Goal: Task Accomplishment & Management: Manage account settings

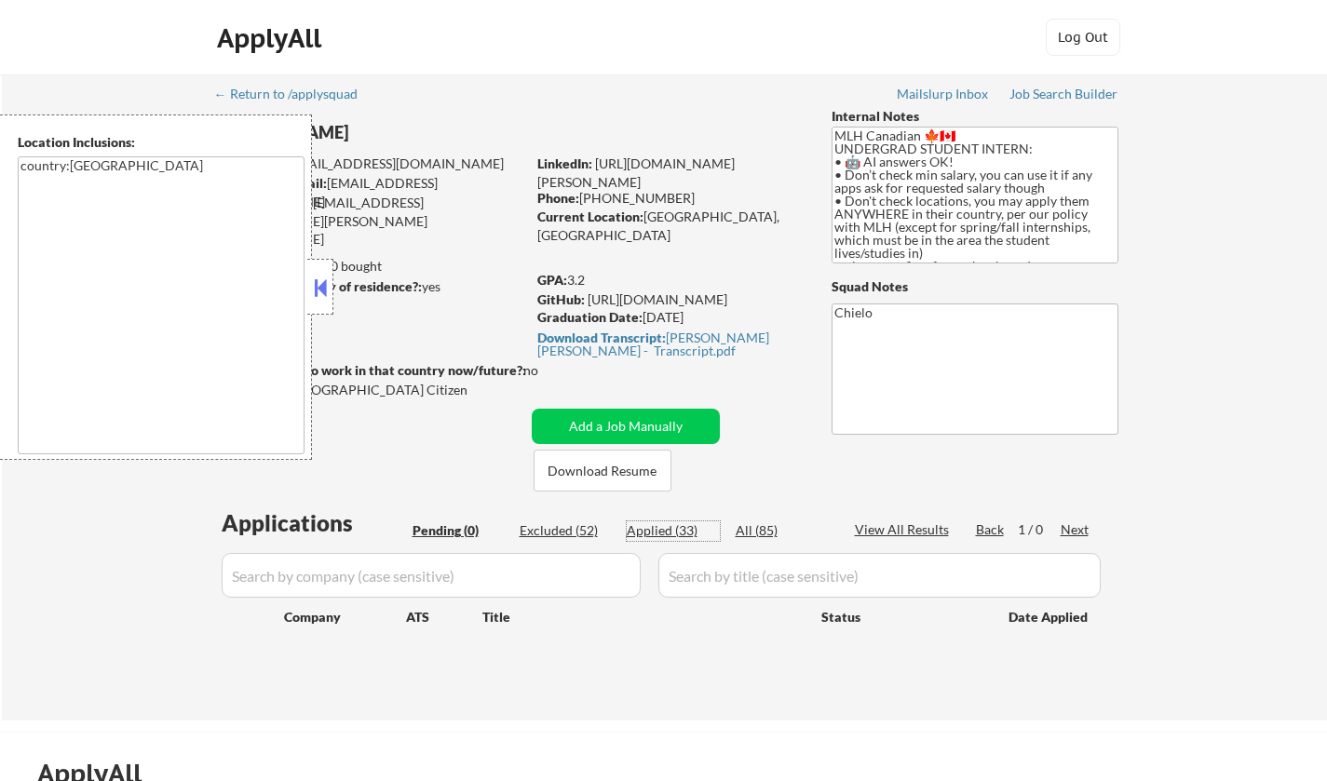
click at [655, 530] on div "Applied (33)" at bounding box center [673, 531] width 93 height 19
click at [320, 285] on button at bounding box center [320, 288] width 20 height 28
select select ""applied""
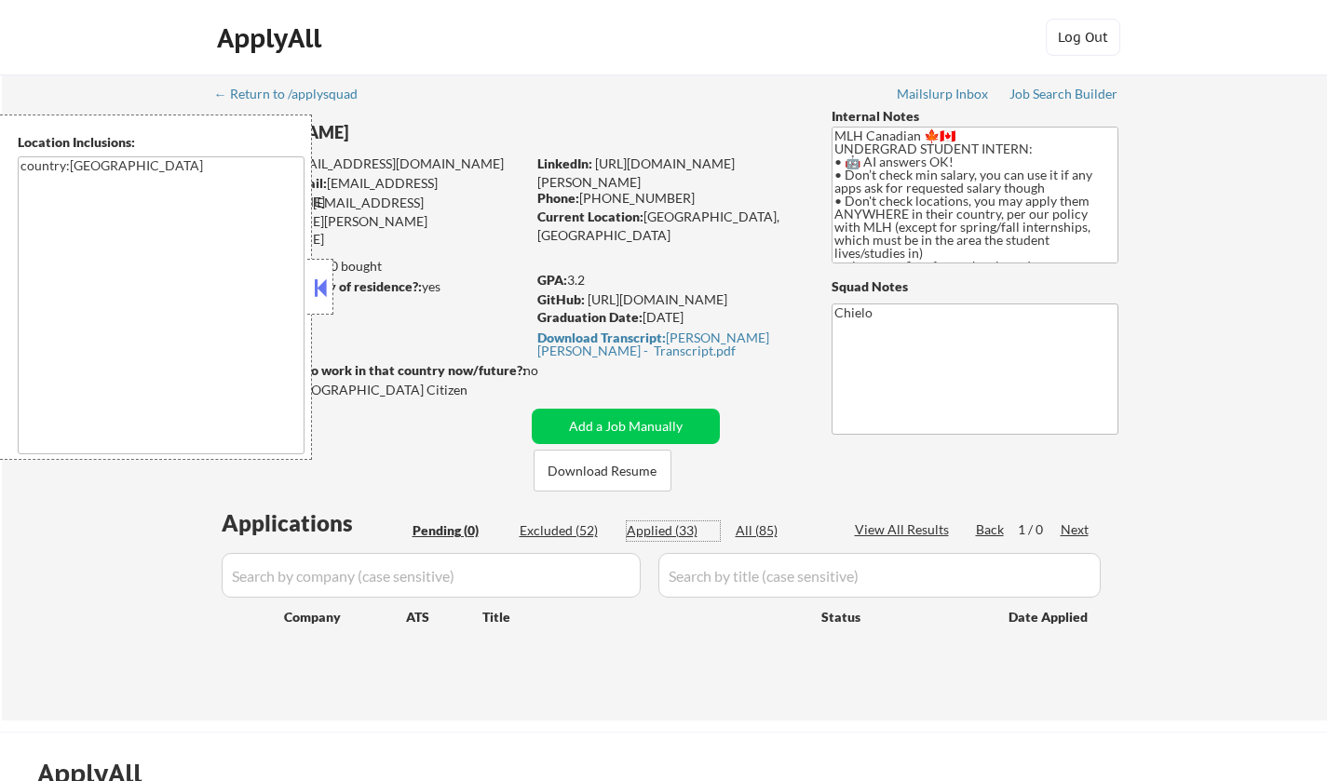
select select ""applied""
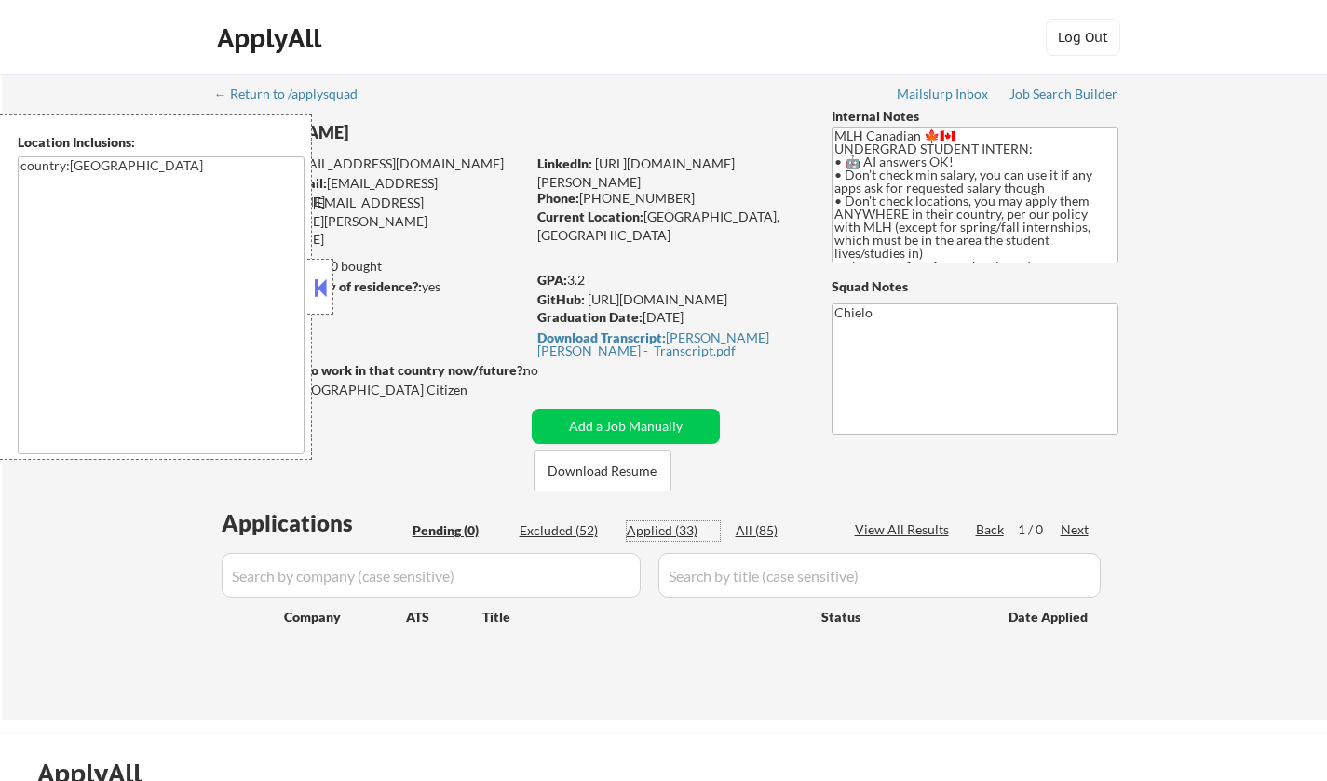
select select ""applied""
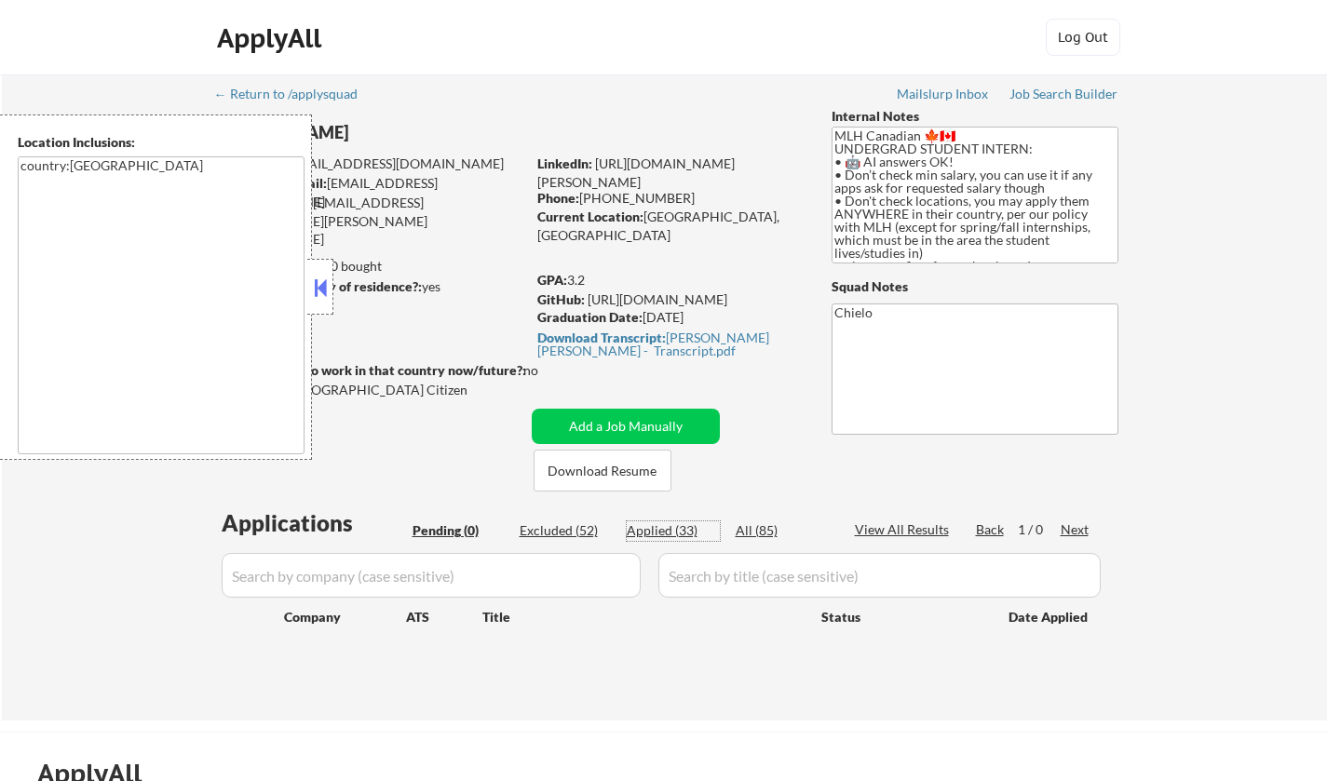
select select ""applied""
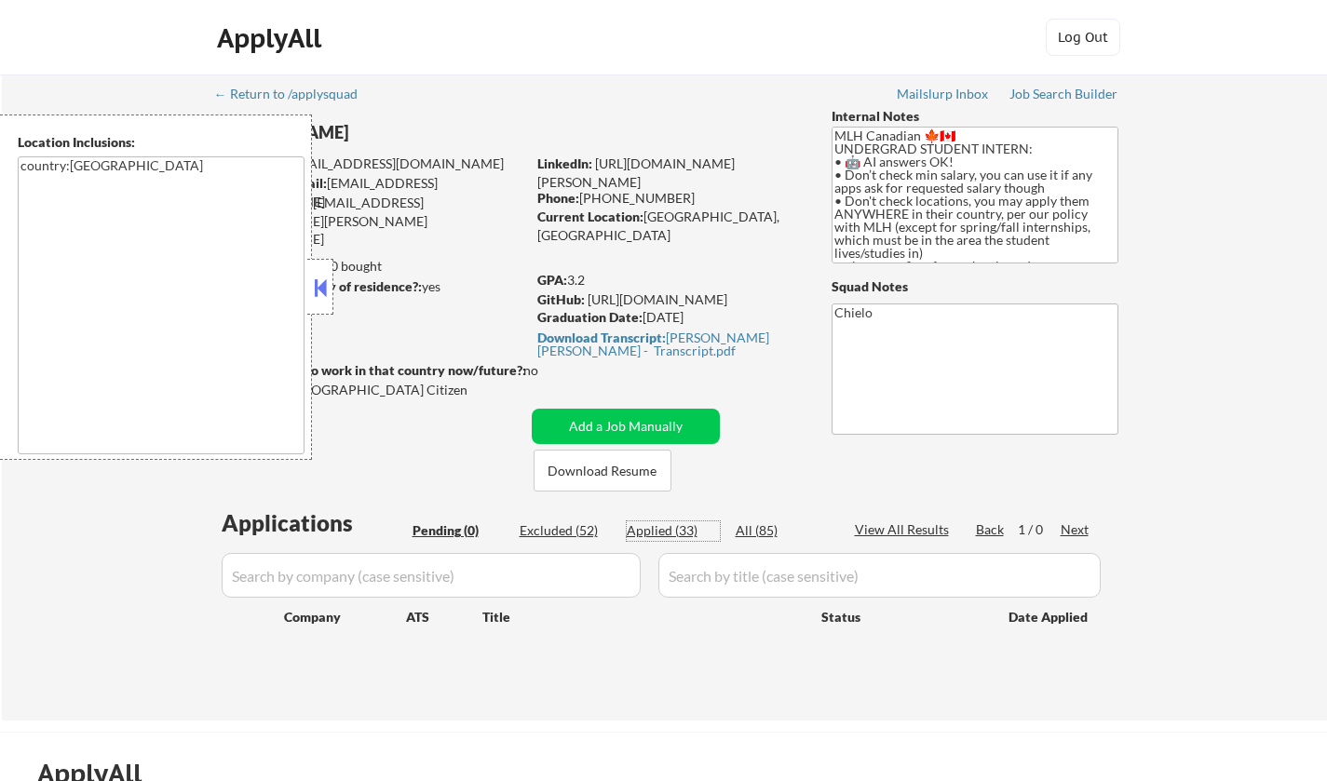
select select ""applied""
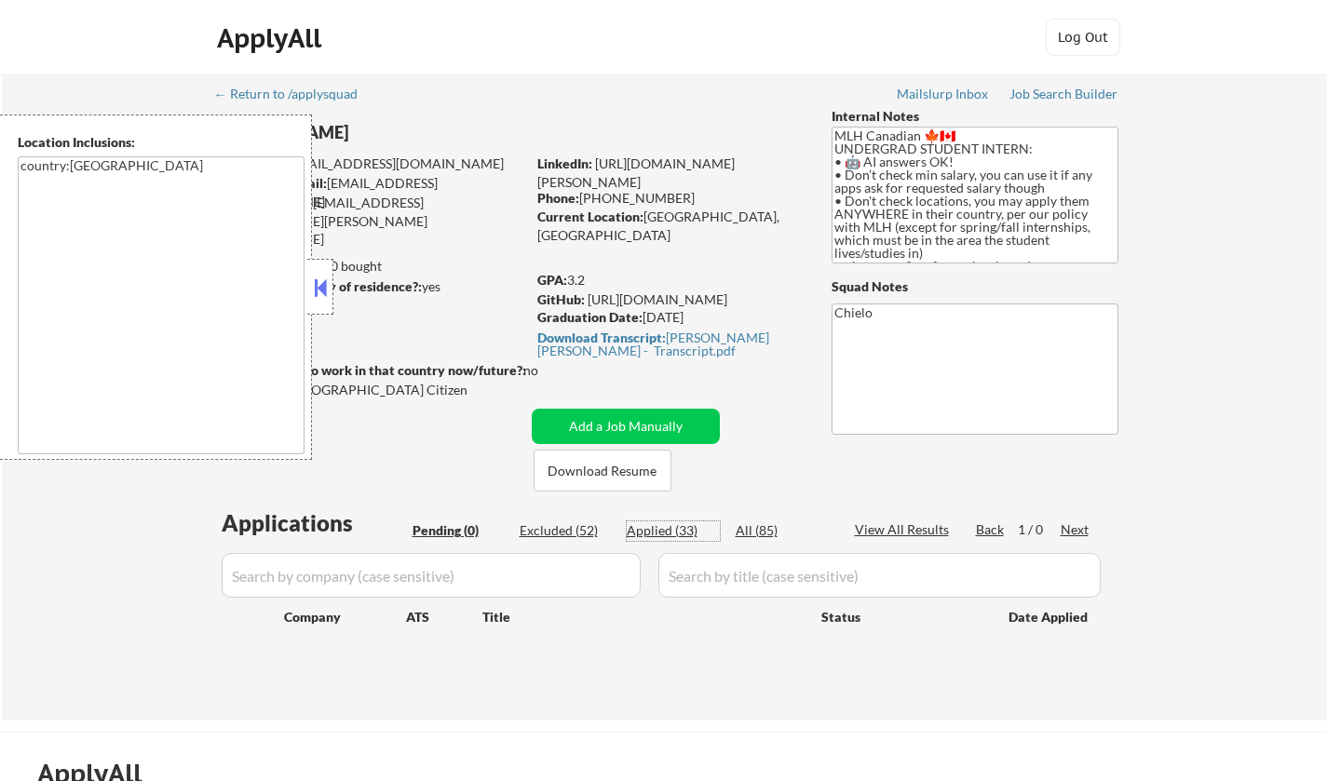
select select ""applied""
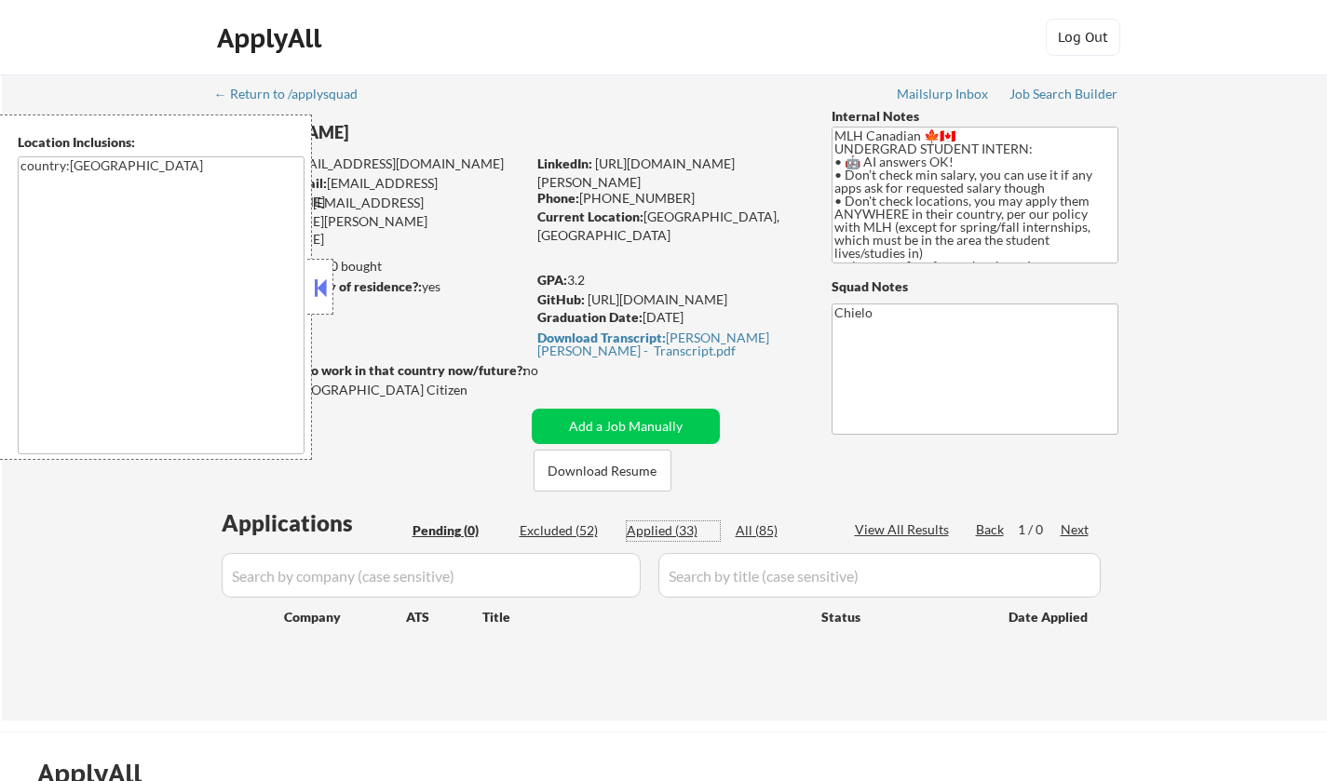
select select ""applied""
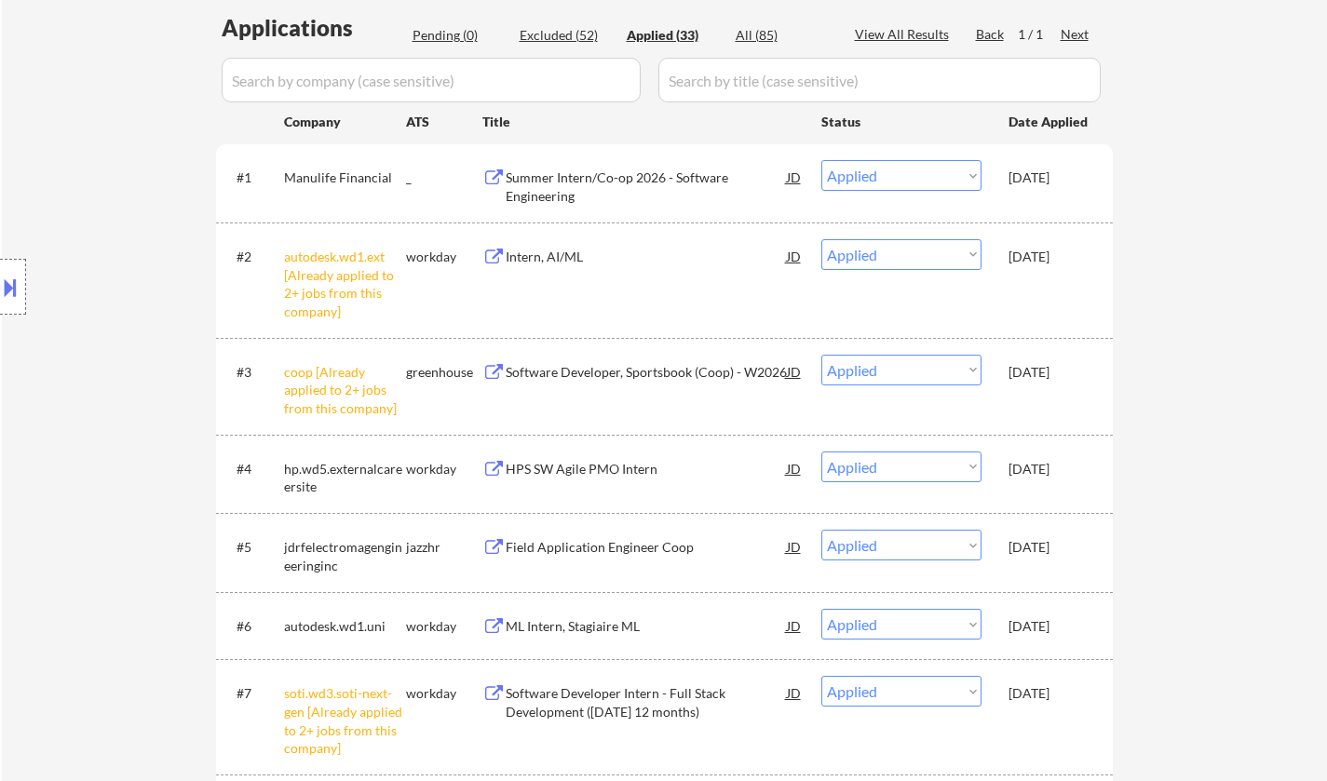
scroll to position [559, 0]
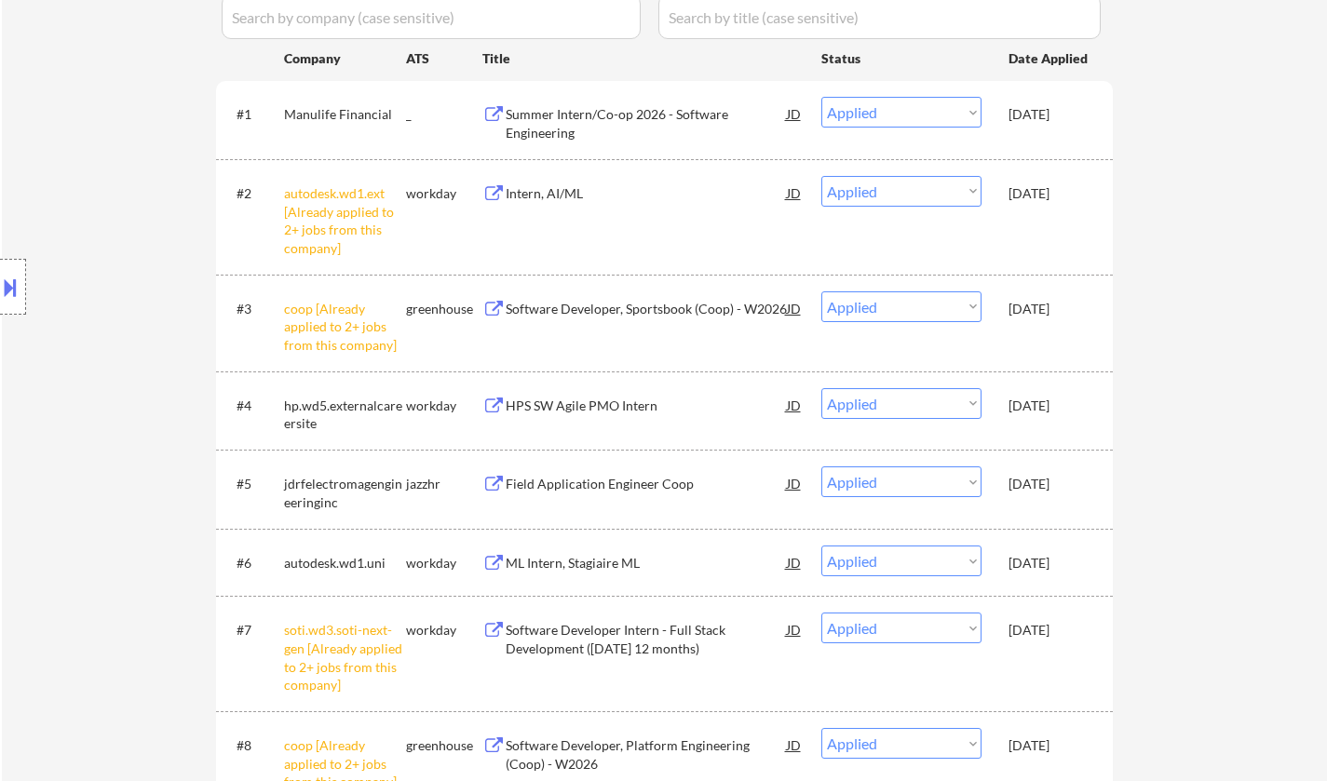
select select ""applied""
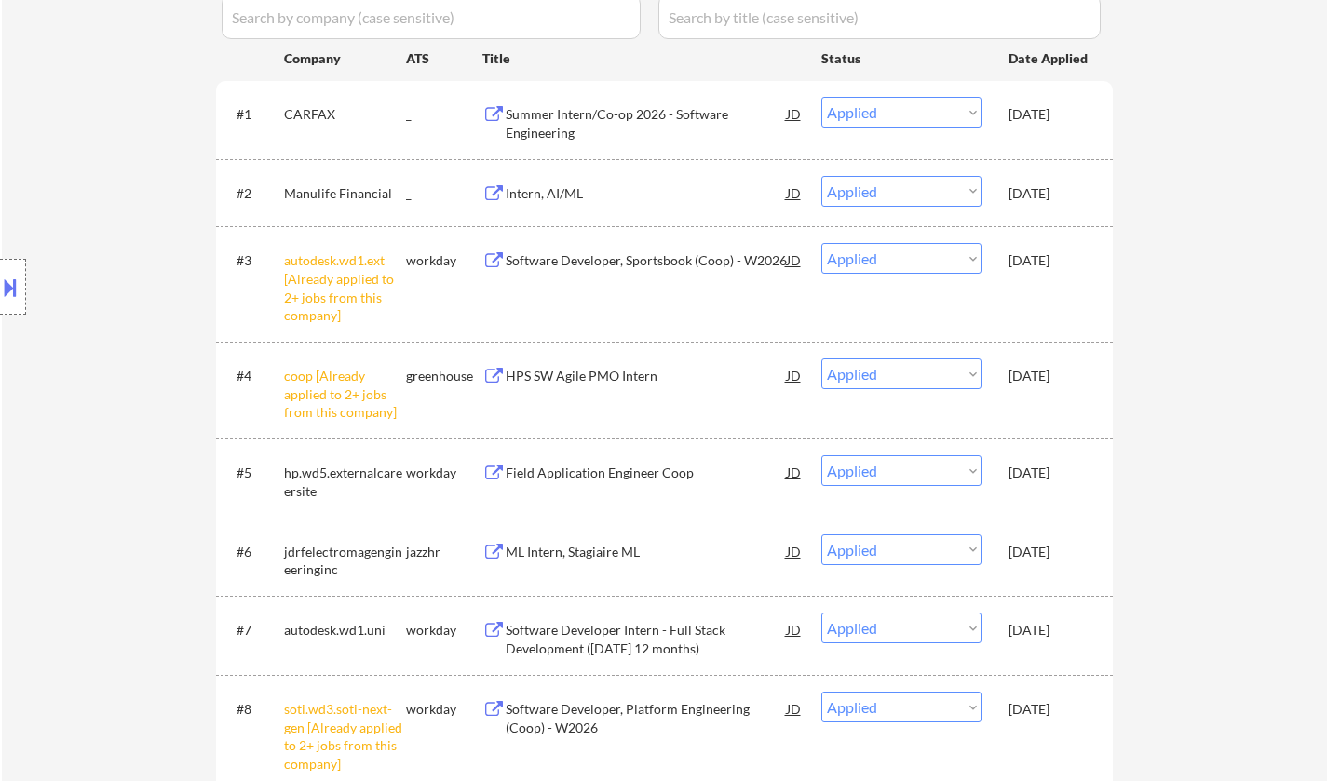
scroll to position [186, 0]
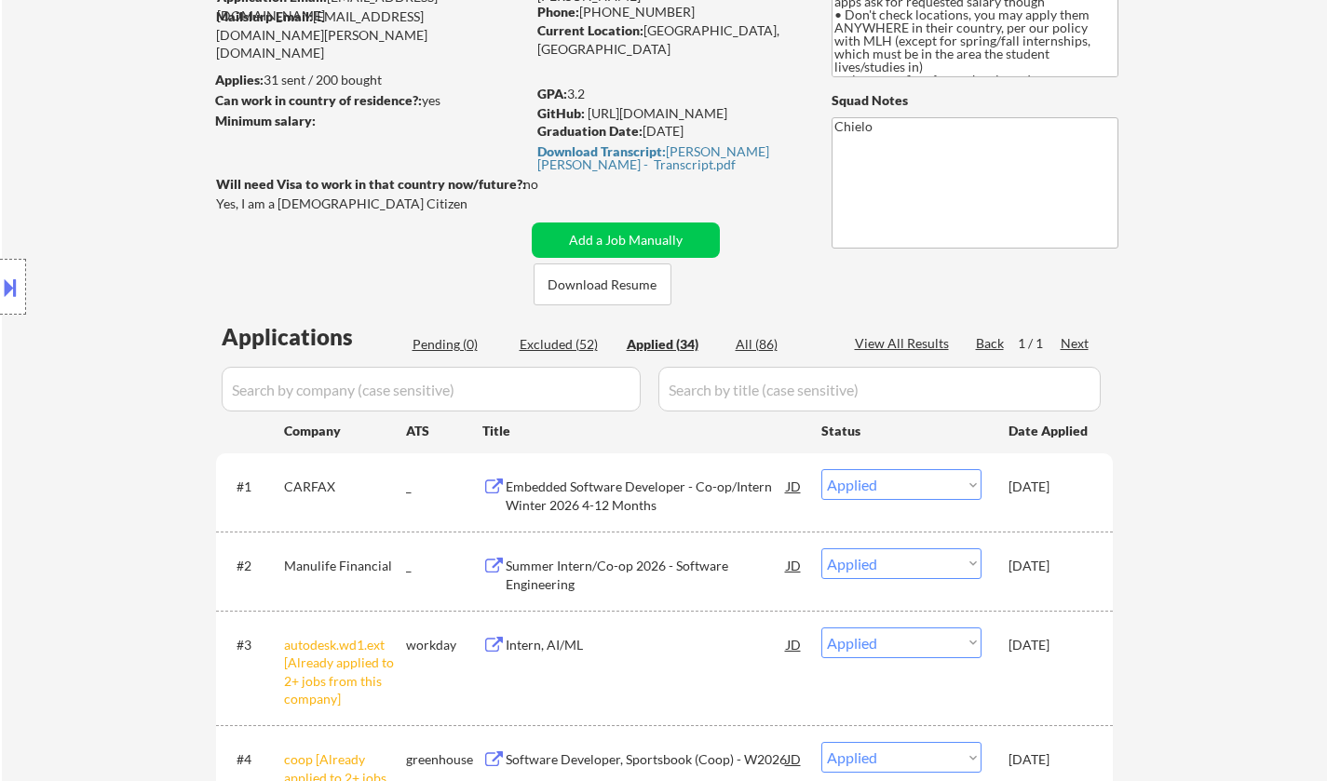
click at [892, 481] on select "Choose an option... Pending Applied Excluded (Questions) Excluded (Expired) Exc…" at bounding box center [901, 484] width 160 height 31
click at [821, 469] on select "Choose an option... Pending Applied Excluded (Questions) Excluded (Expired) Exc…" at bounding box center [901, 484] width 160 height 31
select select ""applied""
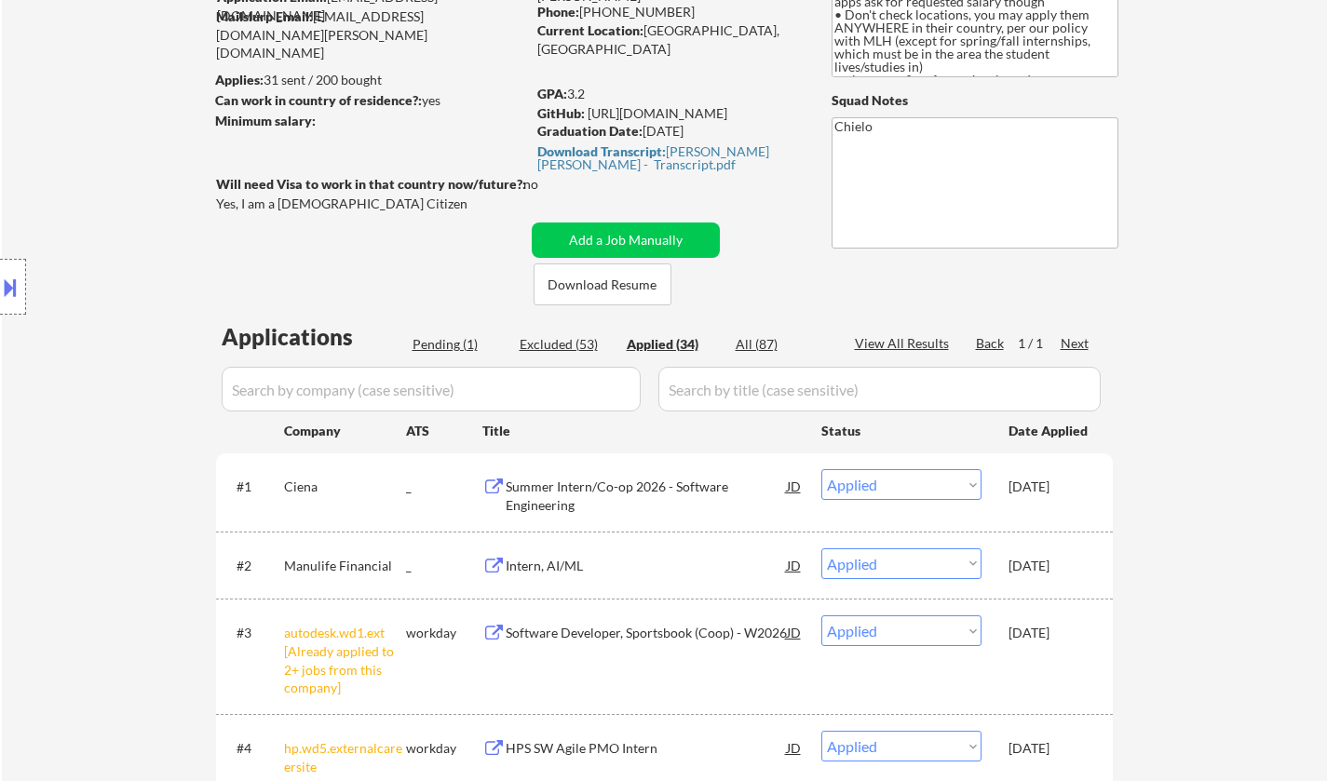
select select ""applied""
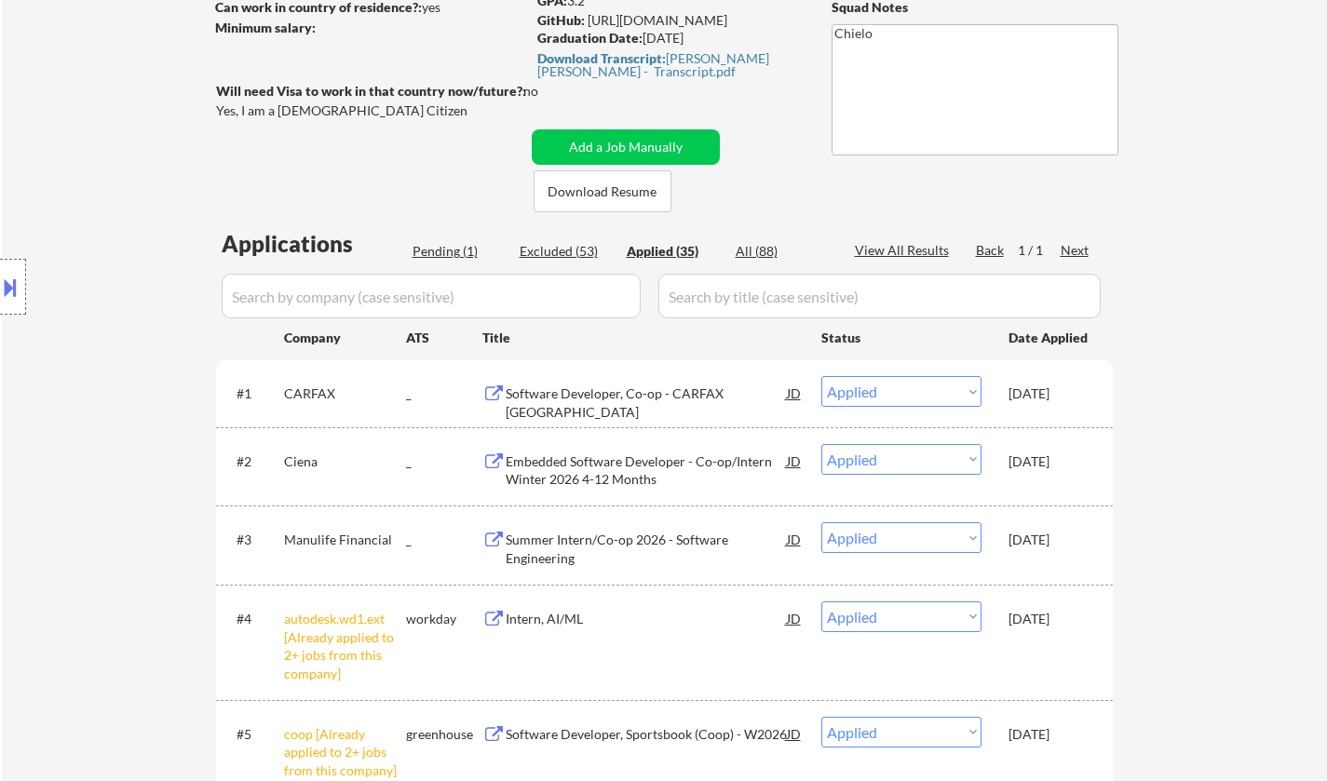
scroll to position [93, 0]
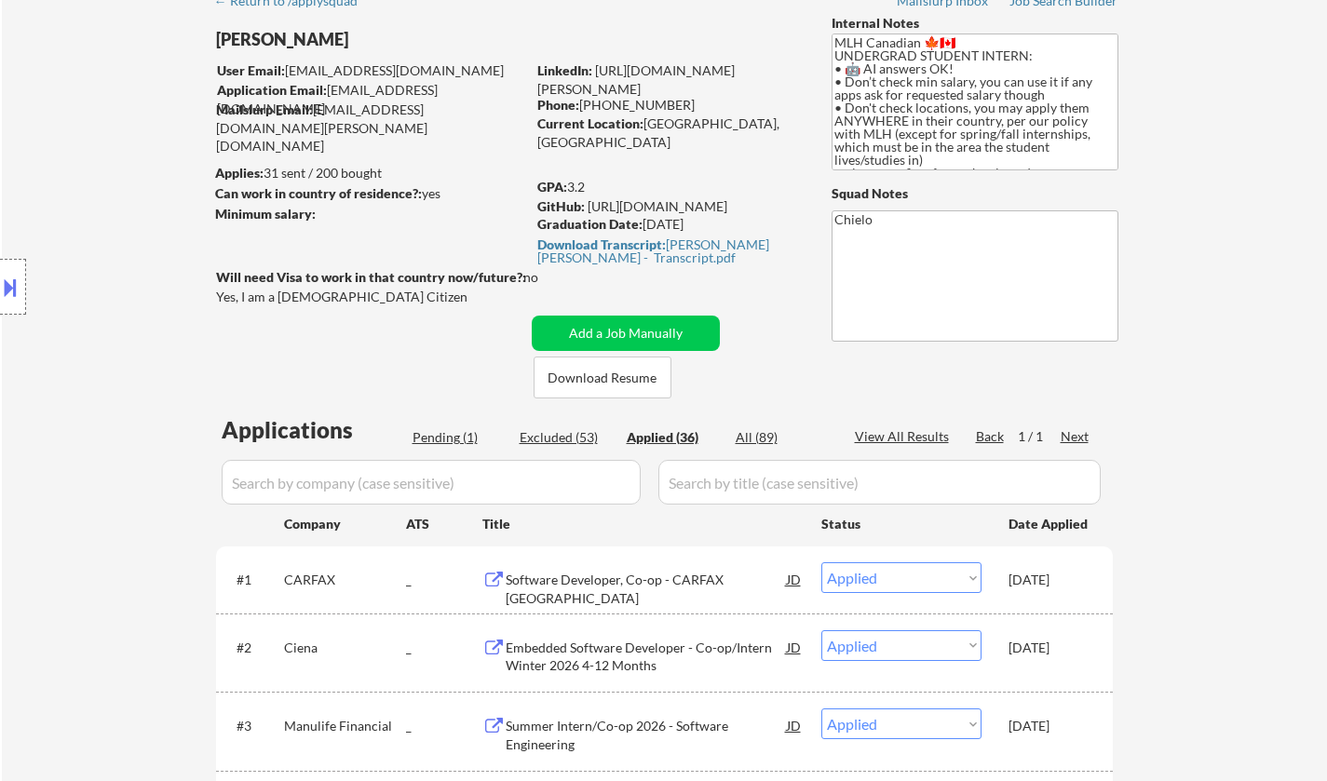
select select ""applied""
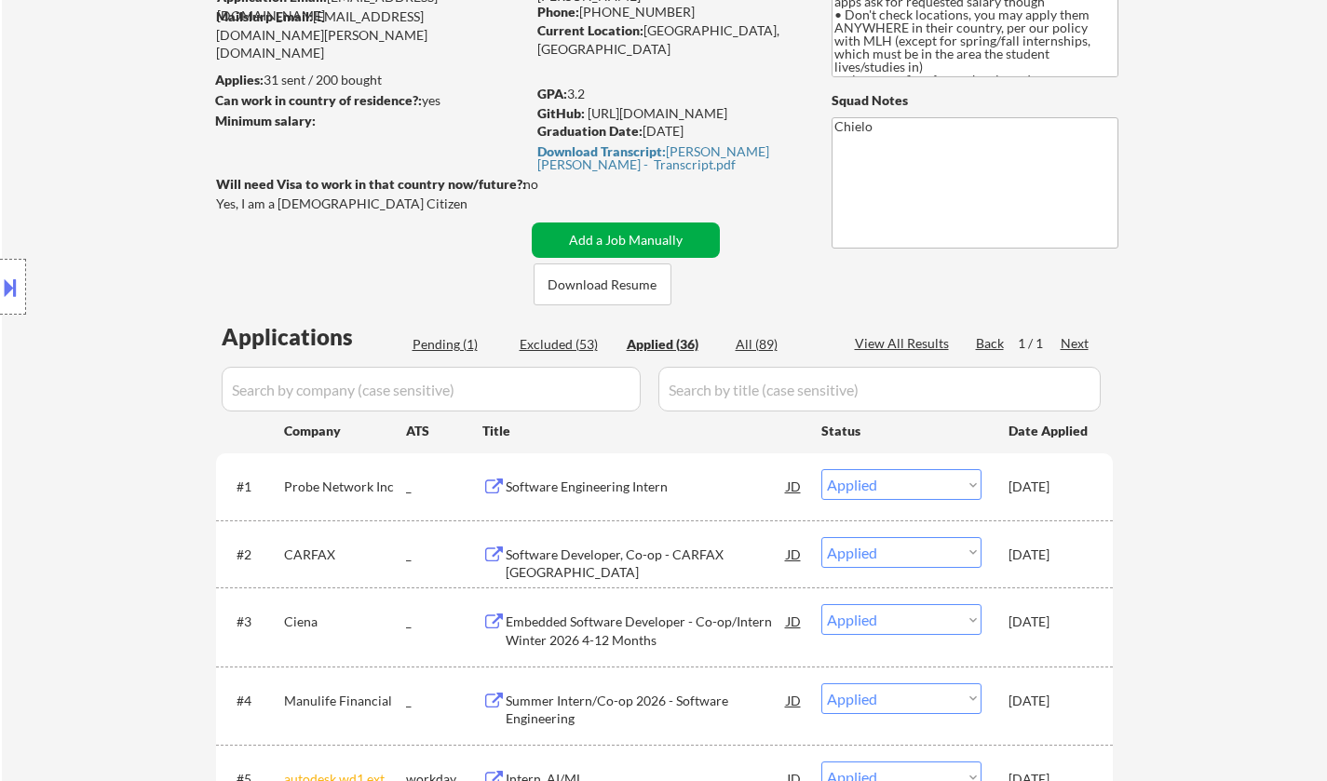
scroll to position [279, 0]
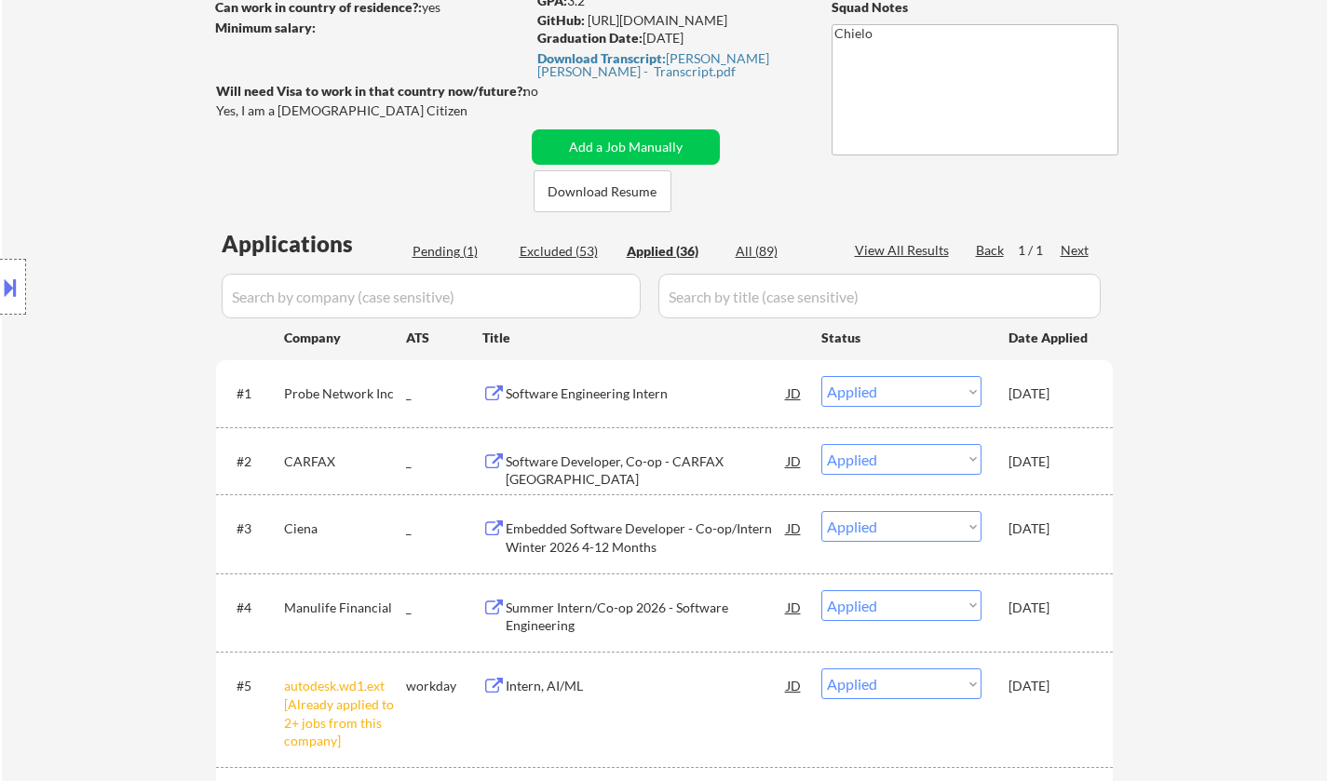
select select ""applied""
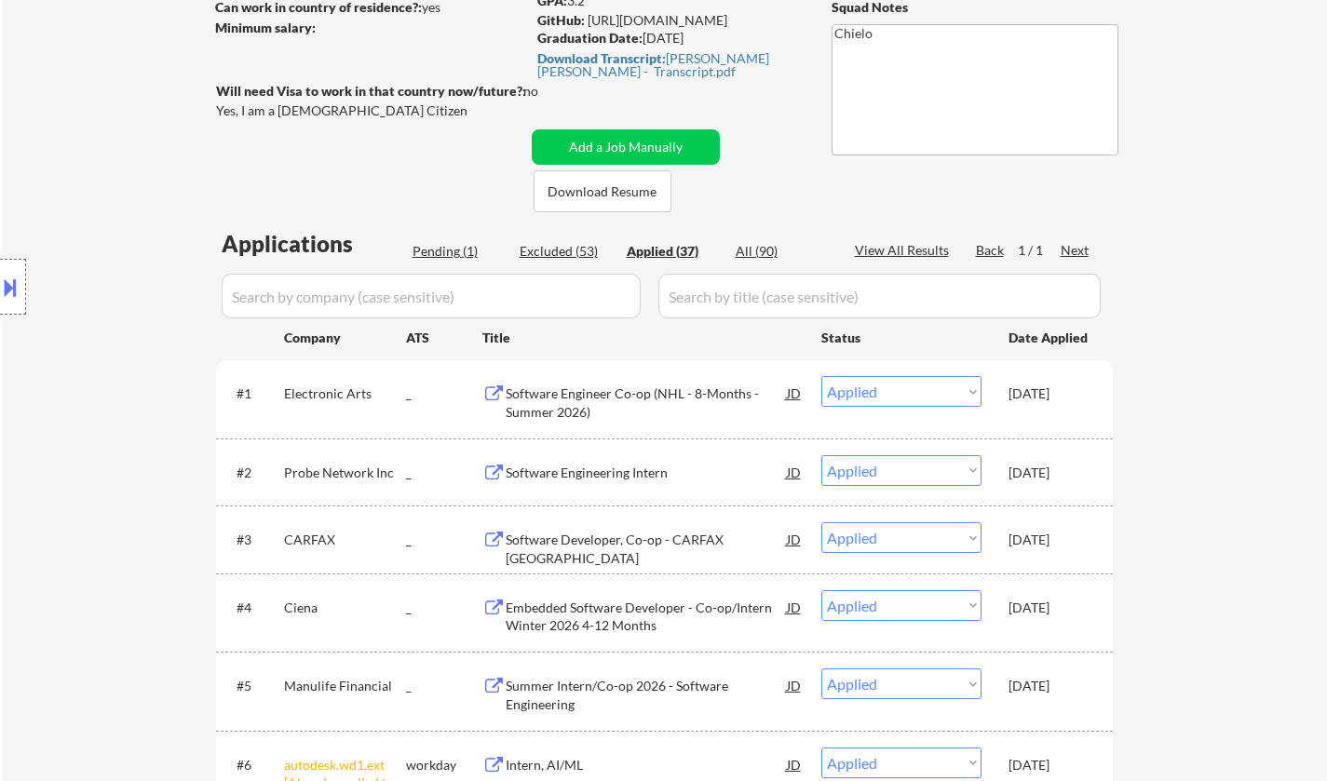
select select ""applied""
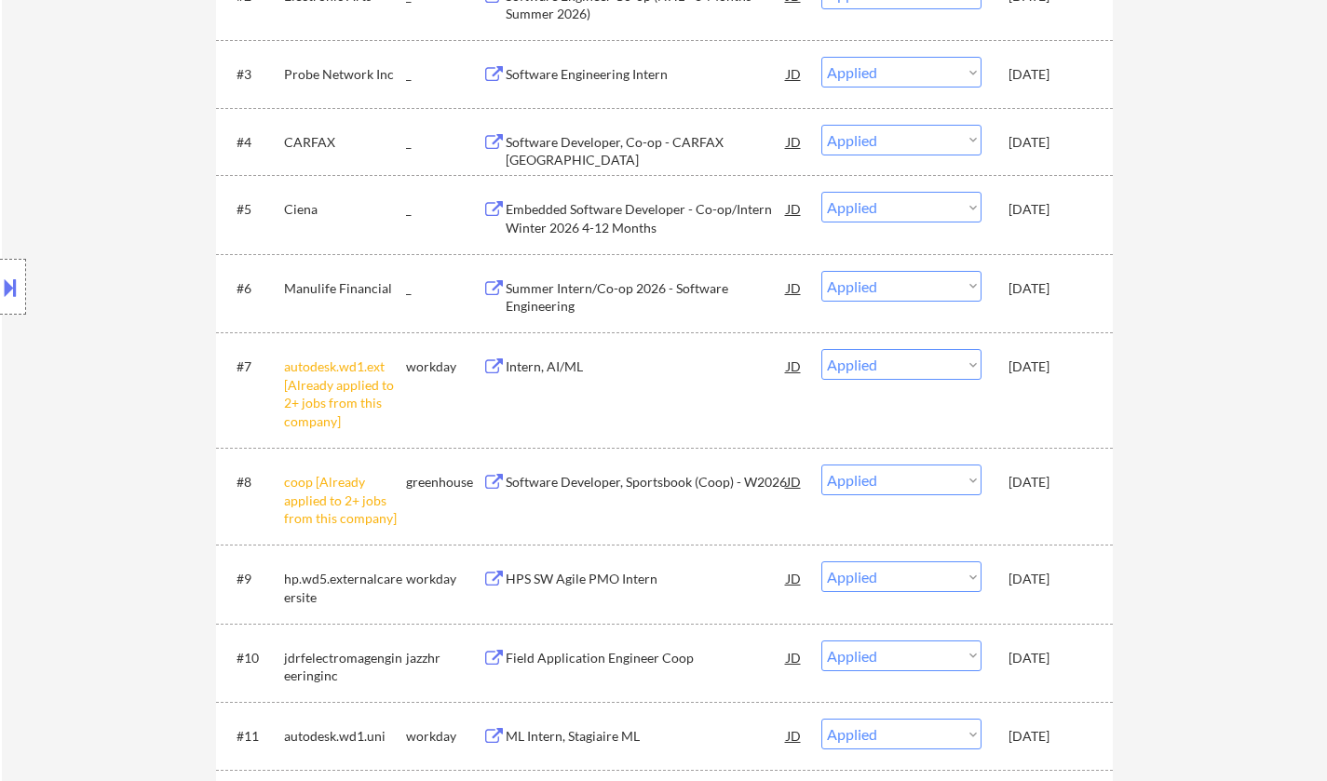
scroll to position [652, 0]
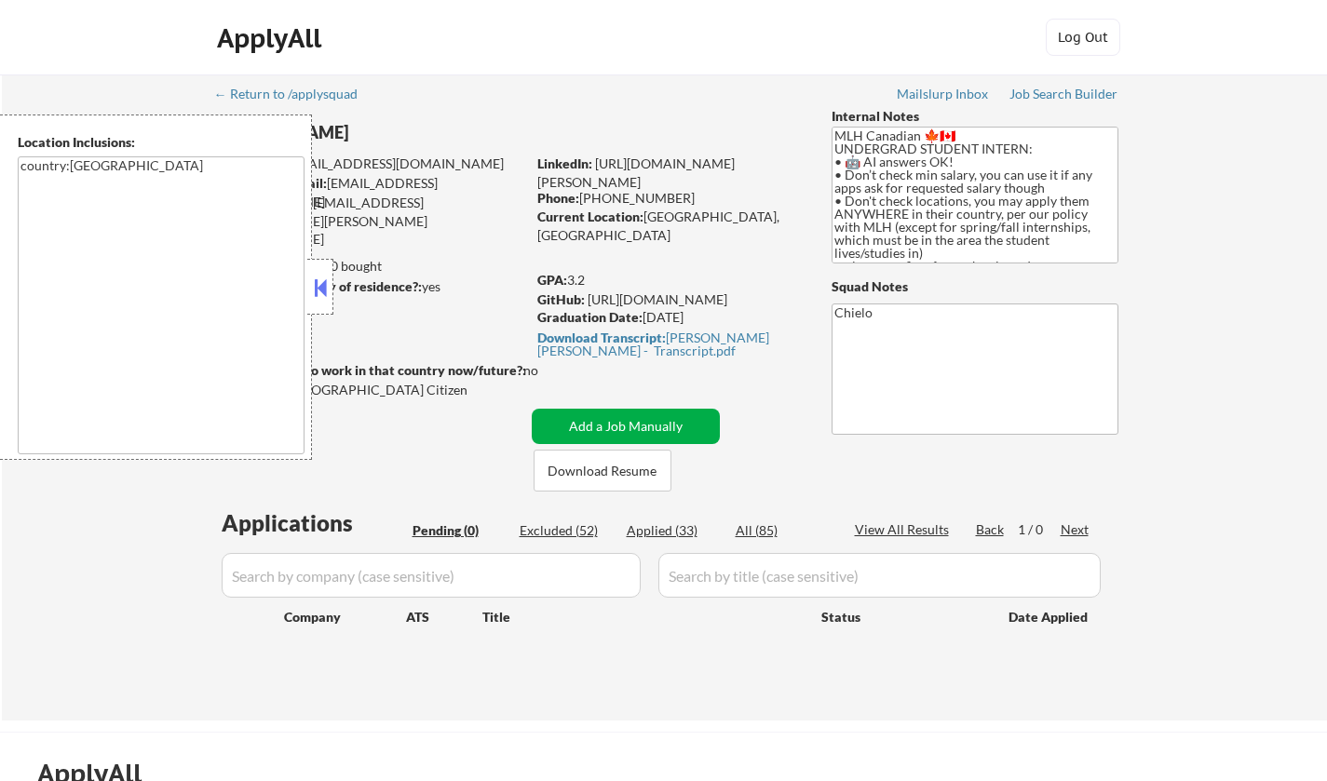
click at [621, 417] on button "Add a Job Manually" at bounding box center [626, 426] width 188 height 35
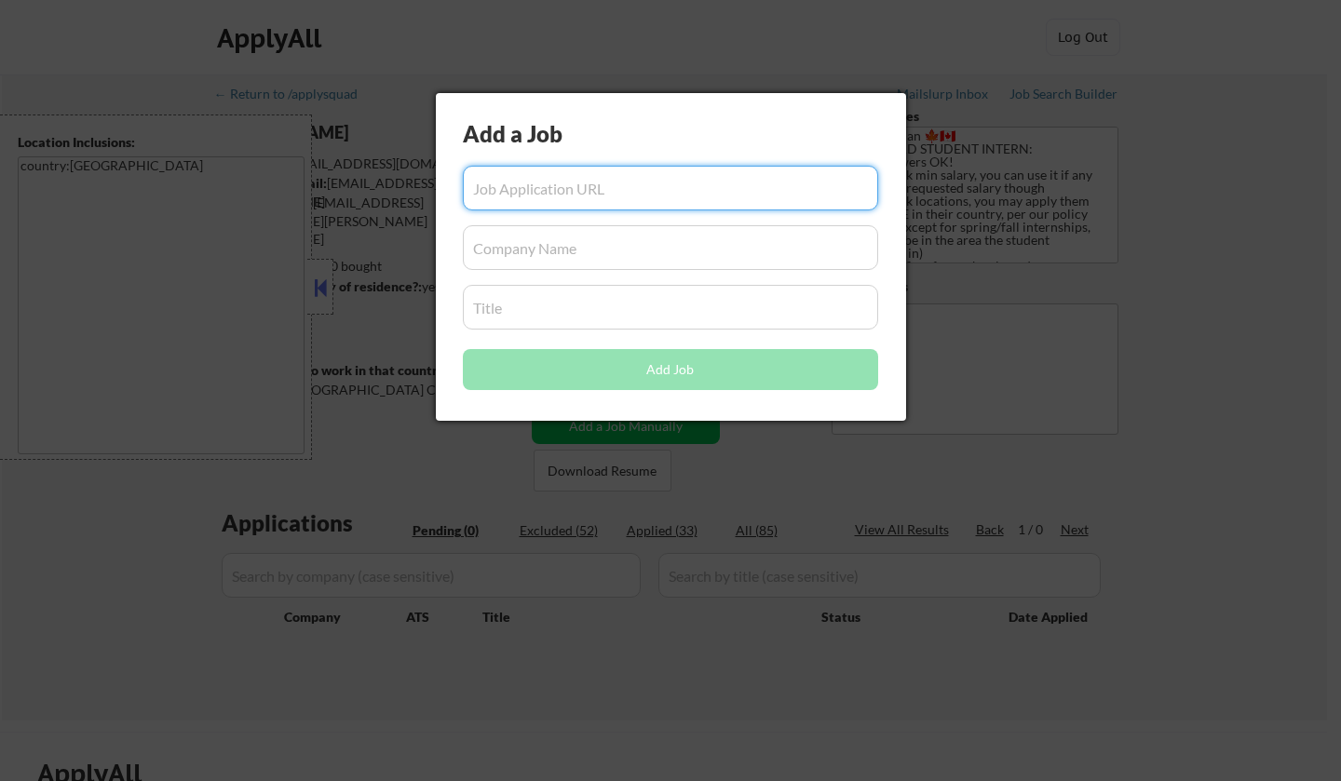
click at [522, 198] on input "input" at bounding box center [670, 188] width 415 height 45
paste input "https://ciena.wd5.myworkdayjobs.com/en-US/Careers/job/Ottawa/Embedded-Software-…"
type input "https://ciena.wd5.myworkdayjobs.com/en-US/Careers/job/Ottawa/Embedded-Software-…"
click at [522, 250] on input "input" at bounding box center [670, 247] width 415 height 45
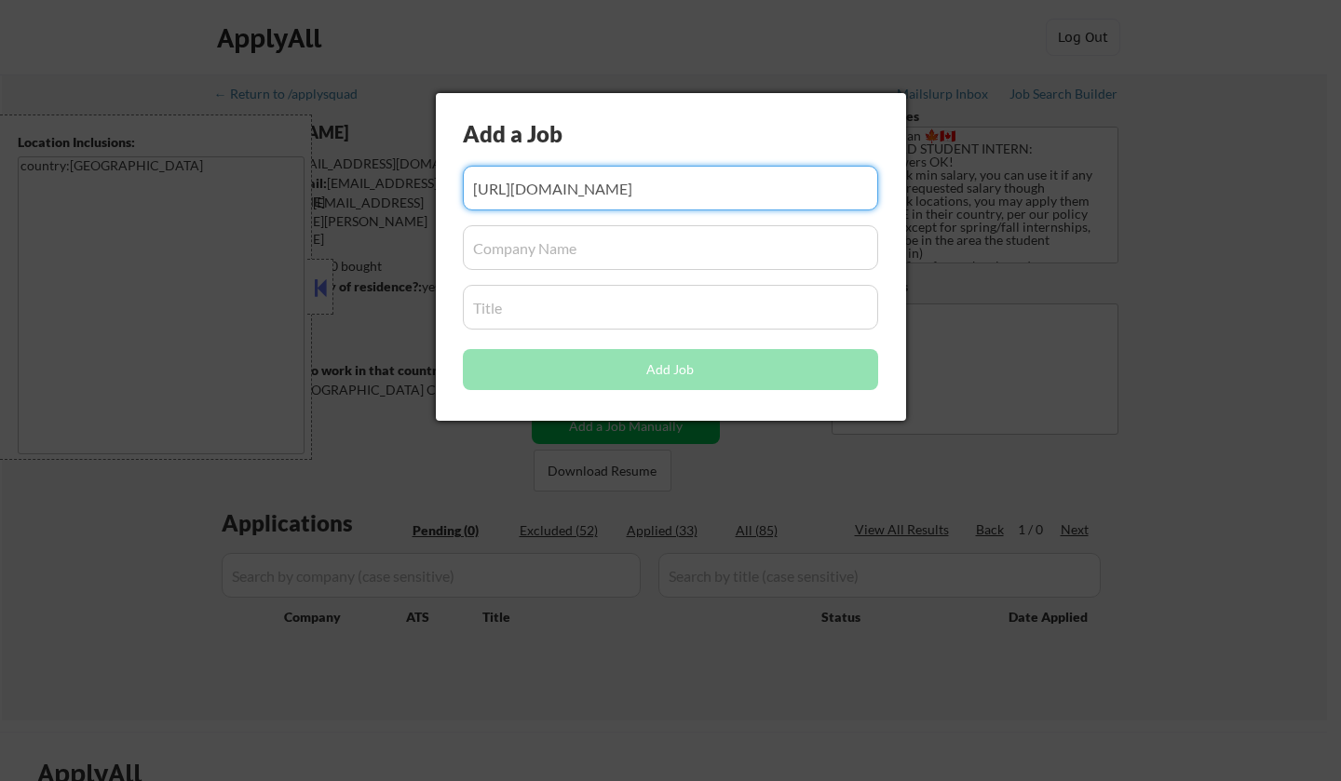
scroll to position [0, 0]
drag, startPoint x: 522, startPoint y: 188, endPoint x: 648, endPoint y: 183, distance: 126.7
click at [655, 188] on input "input" at bounding box center [670, 188] width 415 height 45
click at [687, 183] on input "input" at bounding box center [670, 188] width 415 height 45
drag, startPoint x: 521, startPoint y: 188, endPoint x: 574, endPoint y: 188, distance: 53.1
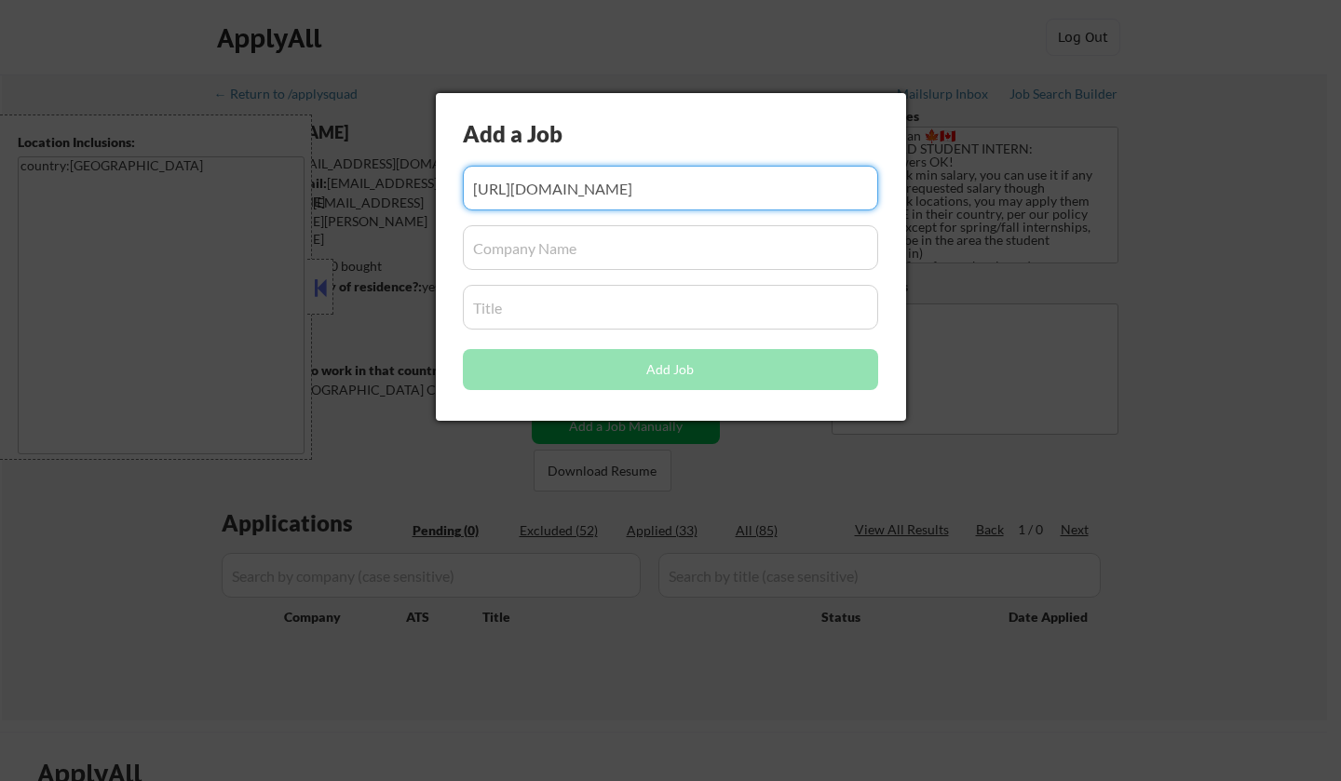
click at [574, 188] on input "input" at bounding box center [670, 188] width 415 height 45
click at [567, 268] on input "input" at bounding box center [670, 247] width 415 height 45
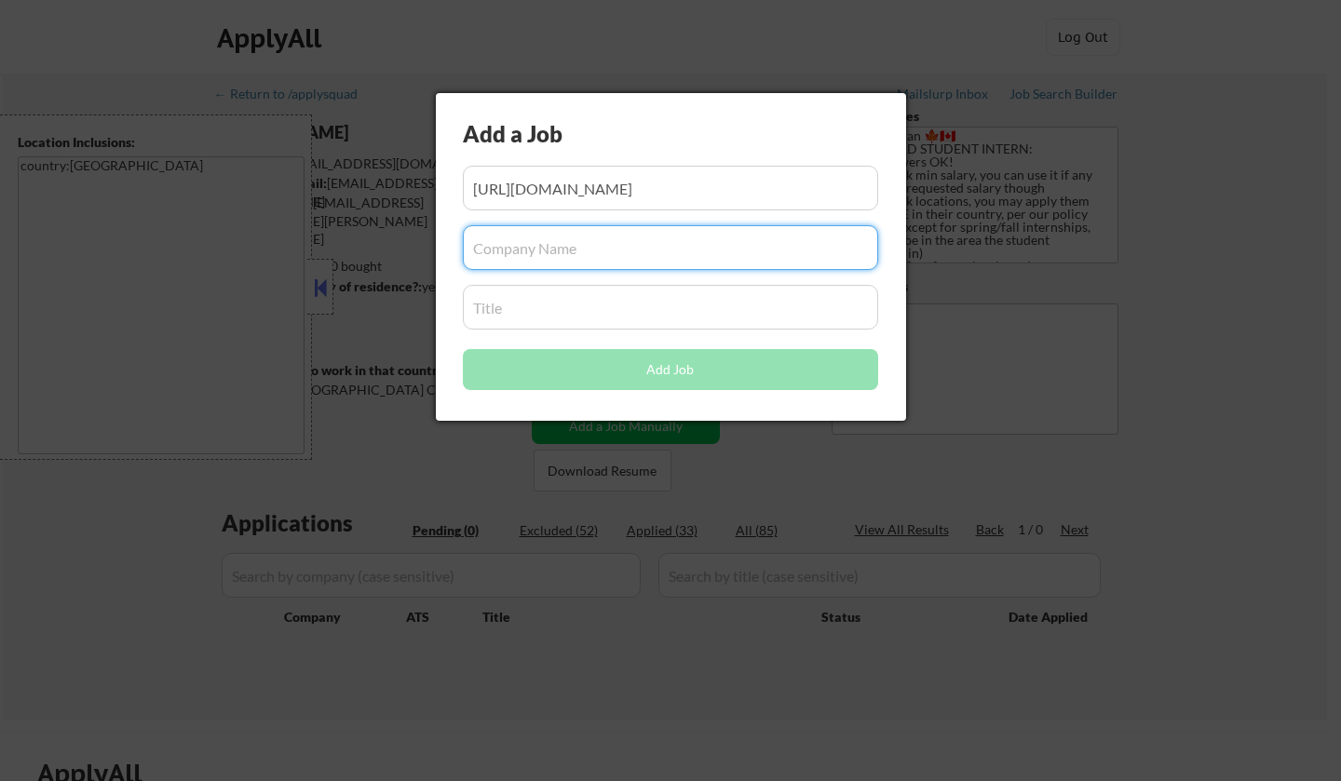
click at [511, 309] on input "input" at bounding box center [670, 307] width 415 height 45
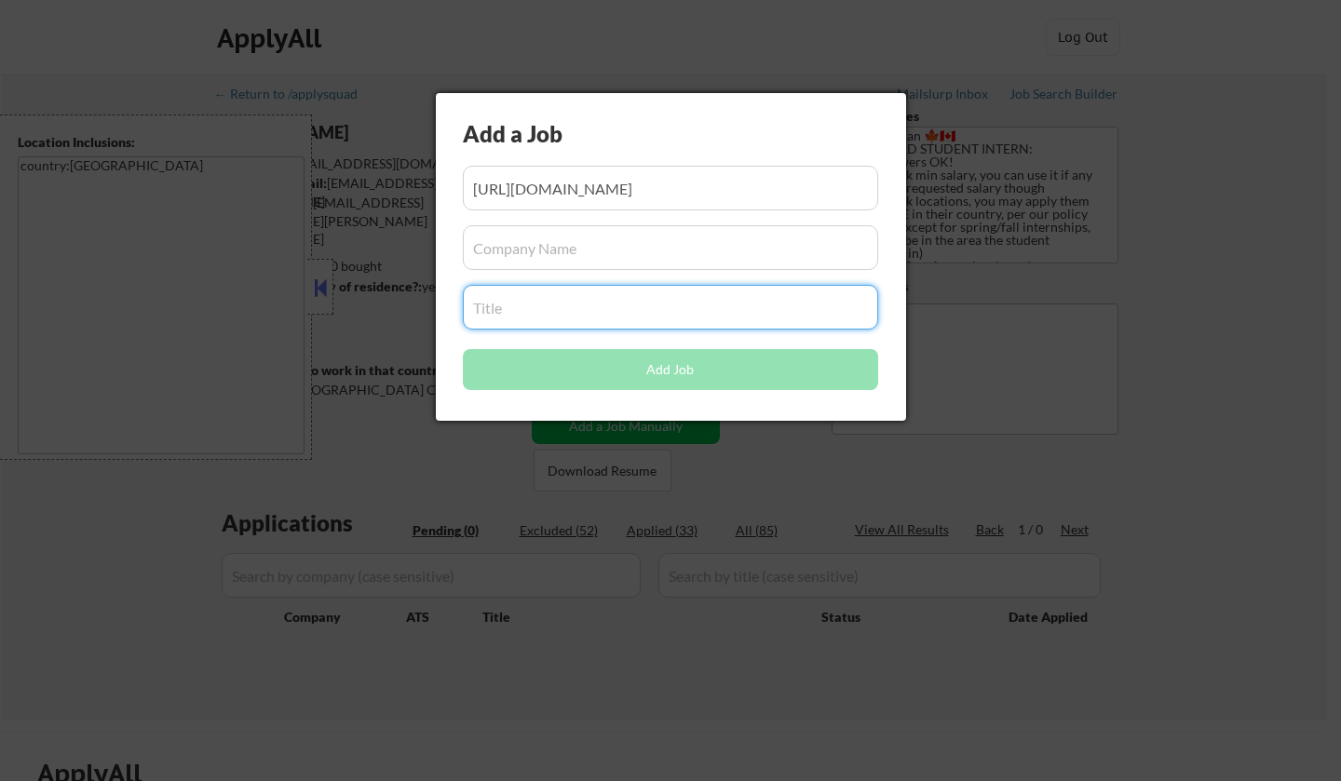
paste input "Embedded Software Developer - Co-op/Intern Winter 2026 4-12 Months"
type input "Embedded Software Developer - Co-op/Intern Winter 2026 4-12 Months"
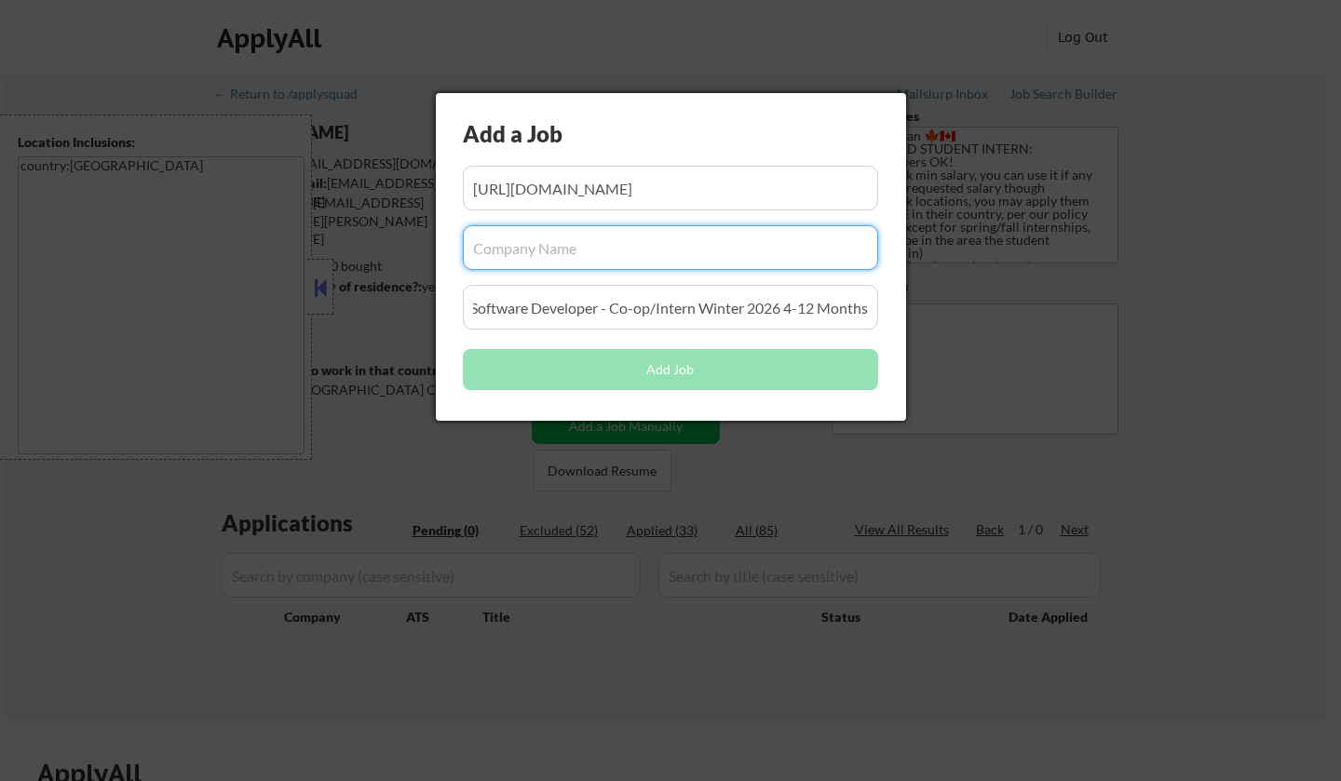
click at [532, 244] on input "input" at bounding box center [670, 247] width 415 height 45
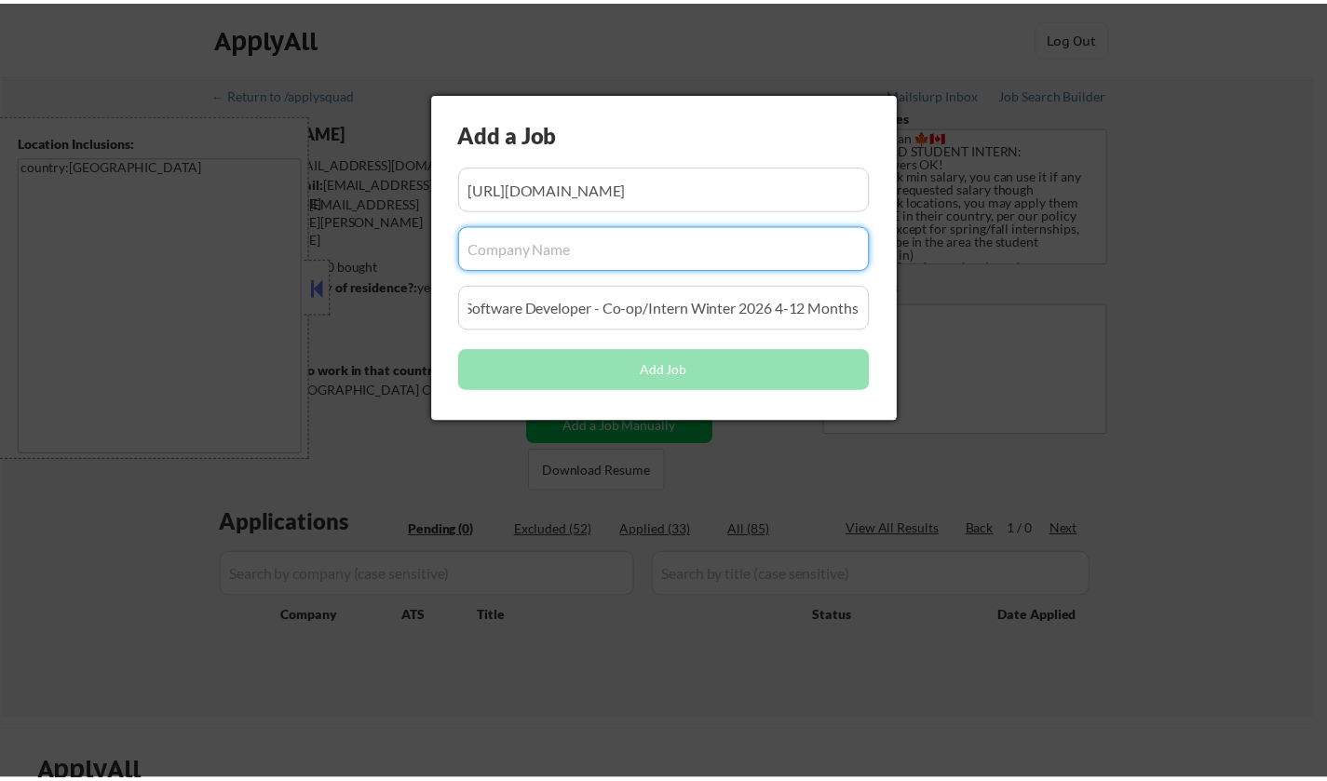
scroll to position [0, 0]
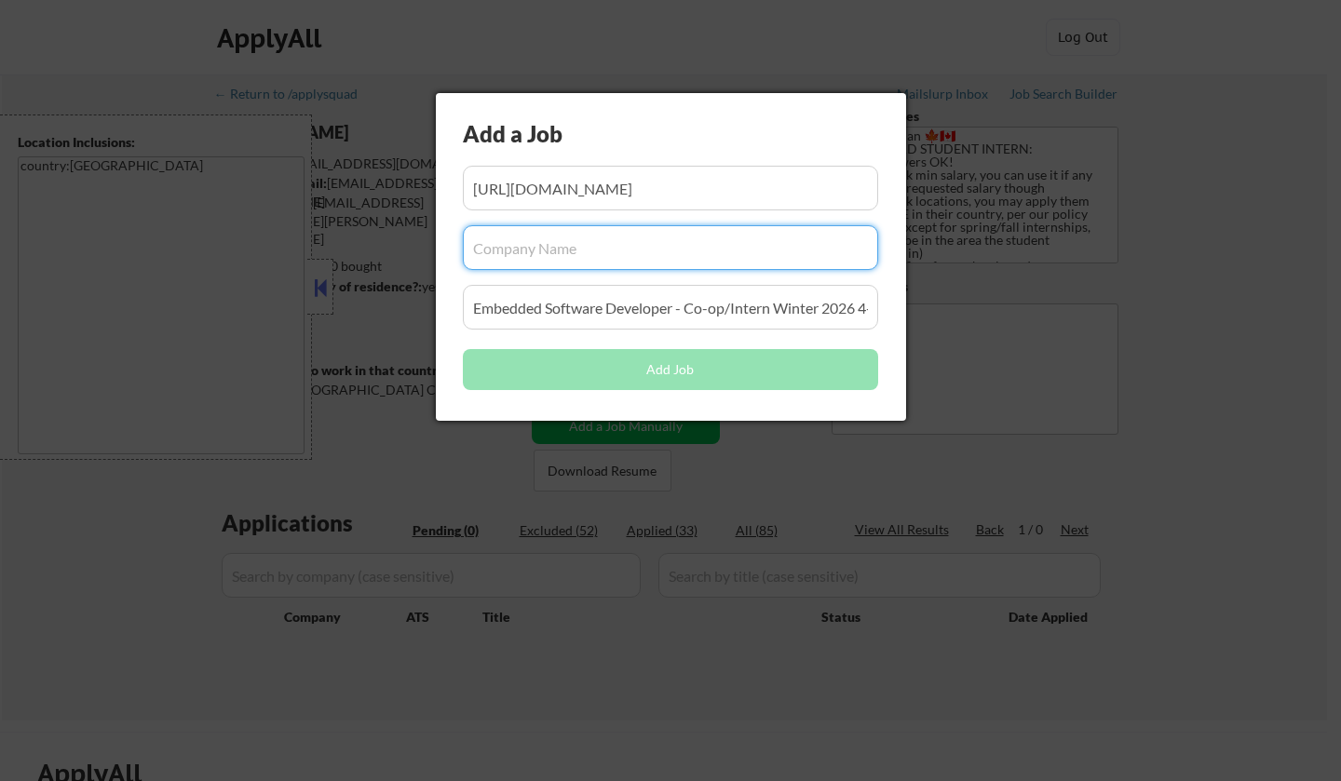
click at [531, 258] on input "input" at bounding box center [670, 247] width 415 height 45
paste input "CARFAX"
type input "CARFAX"
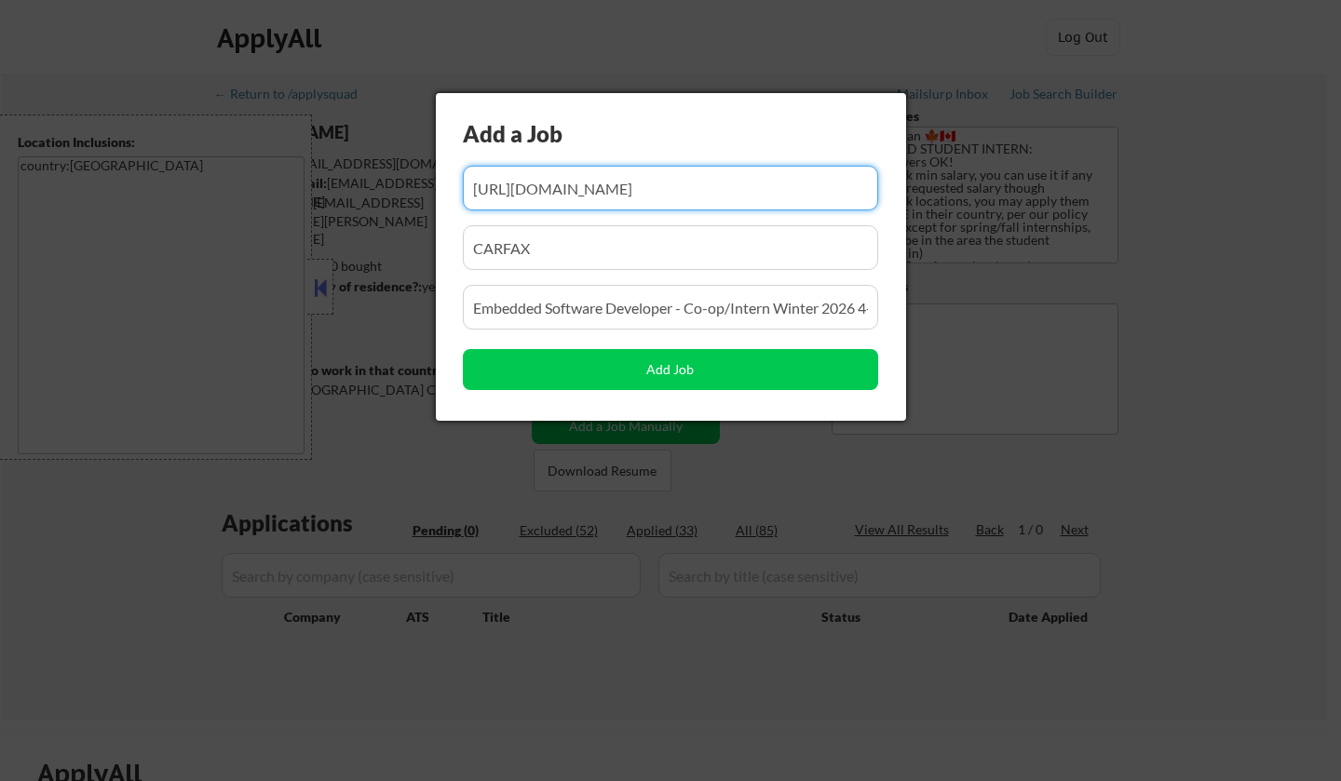
click at [591, 187] on input "input" at bounding box center [670, 188] width 415 height 45
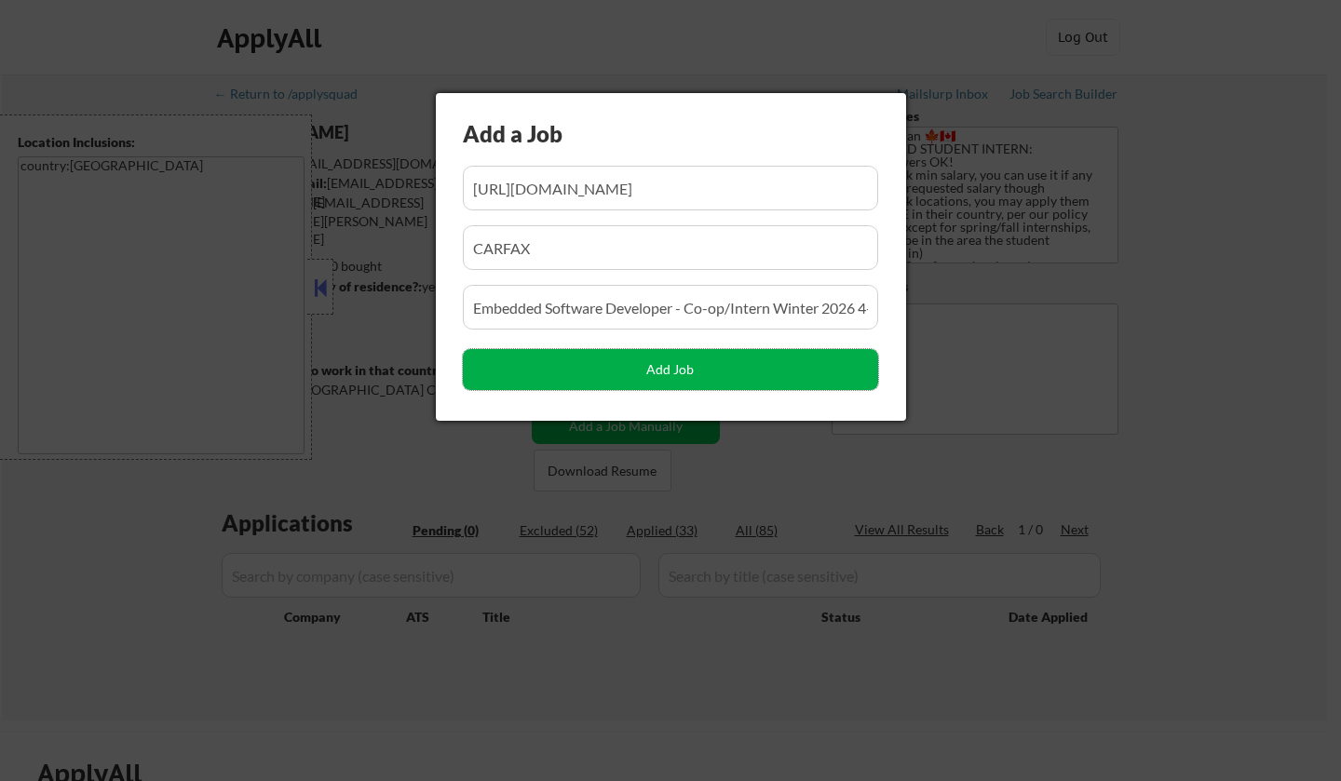
click at [643, 364] on button "Add Job" at bounding box center [670, 369] width 415 height 41
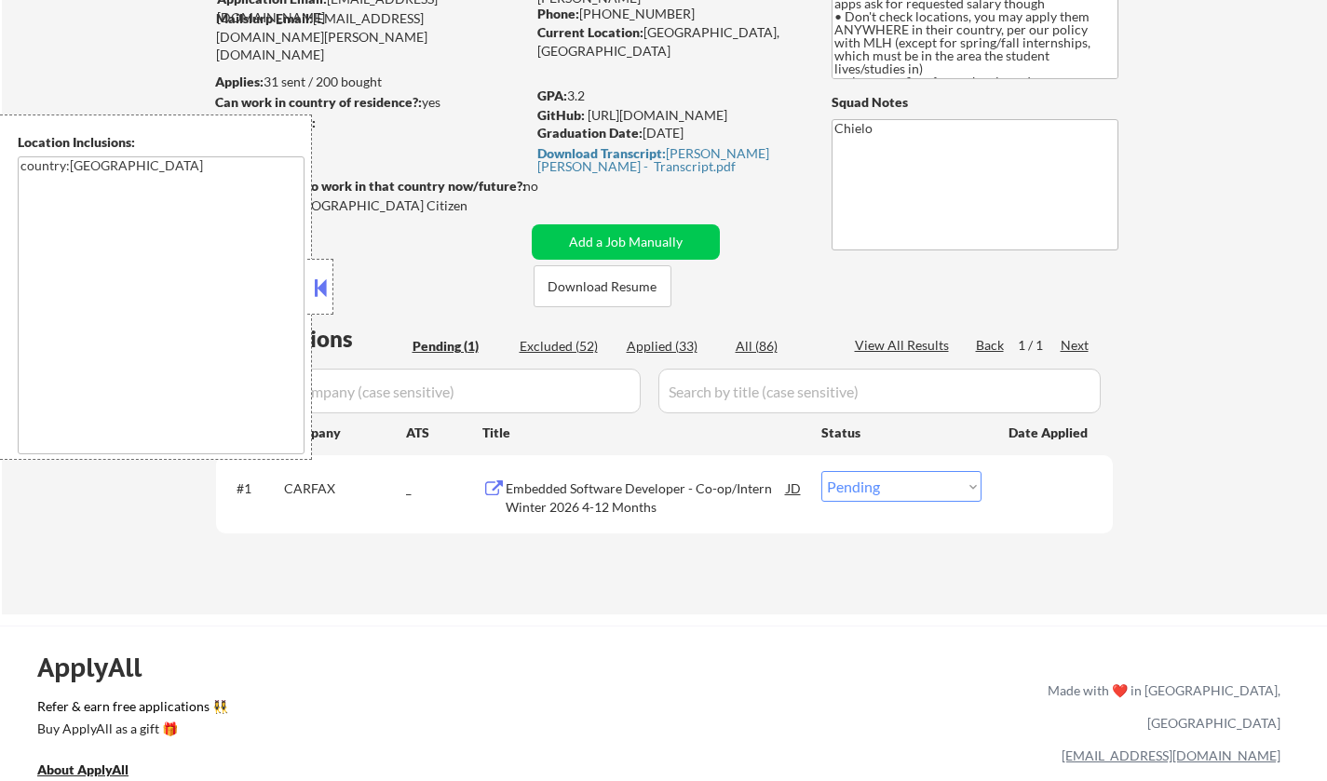
scroll to position [186, 0]
click at [314, 283] on button at bounding box center [320, 288] width 20 height 28
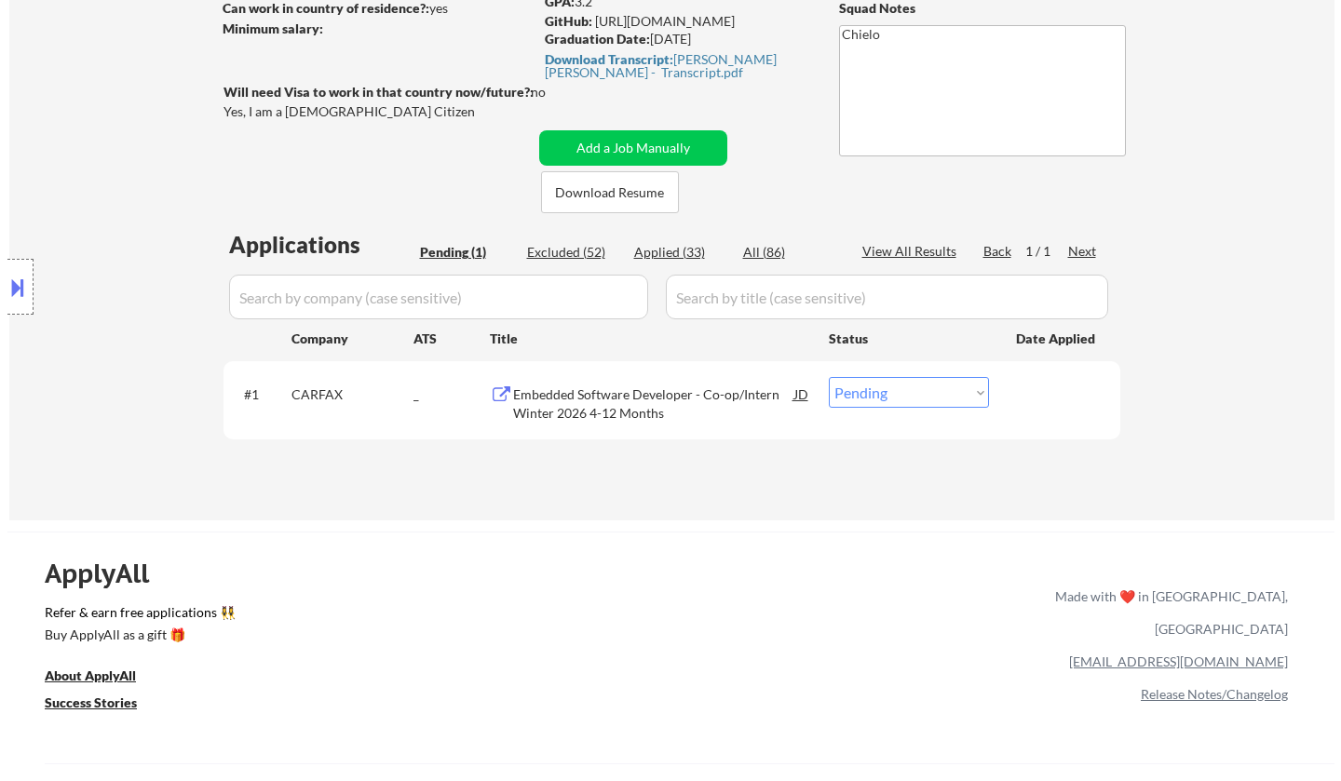
scroll to position [279, 0]
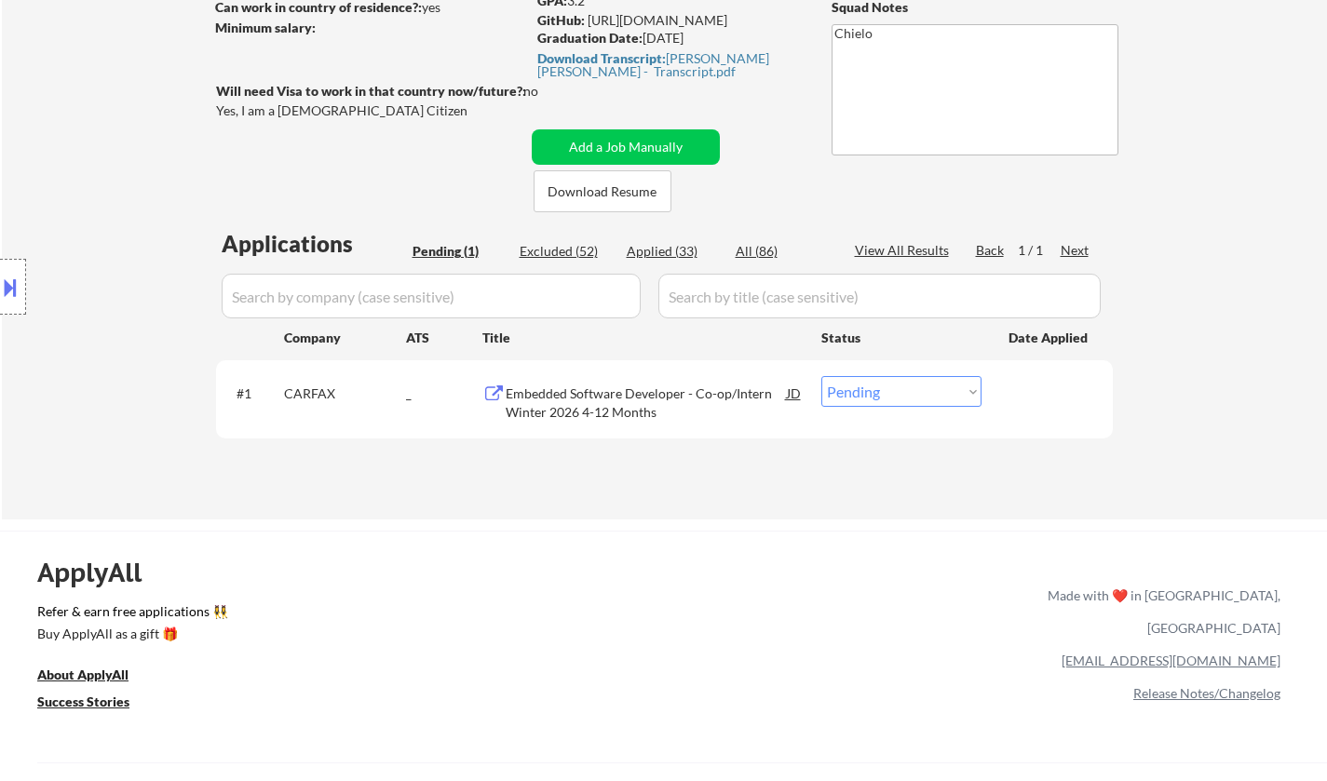
click at [879, 393] on select "Choose an option... Pending Applied Excluded (Questions) Excluded (Expired) Exc…" at bounding box center [901, 391] width 160 height 31
select select ""applied""
click at [821, 376] on select "Choose an option... Pending Applied Excluded (Questions) Excluded (Expired) Exc…" at bounding box center [901, 391] width 160 height 31
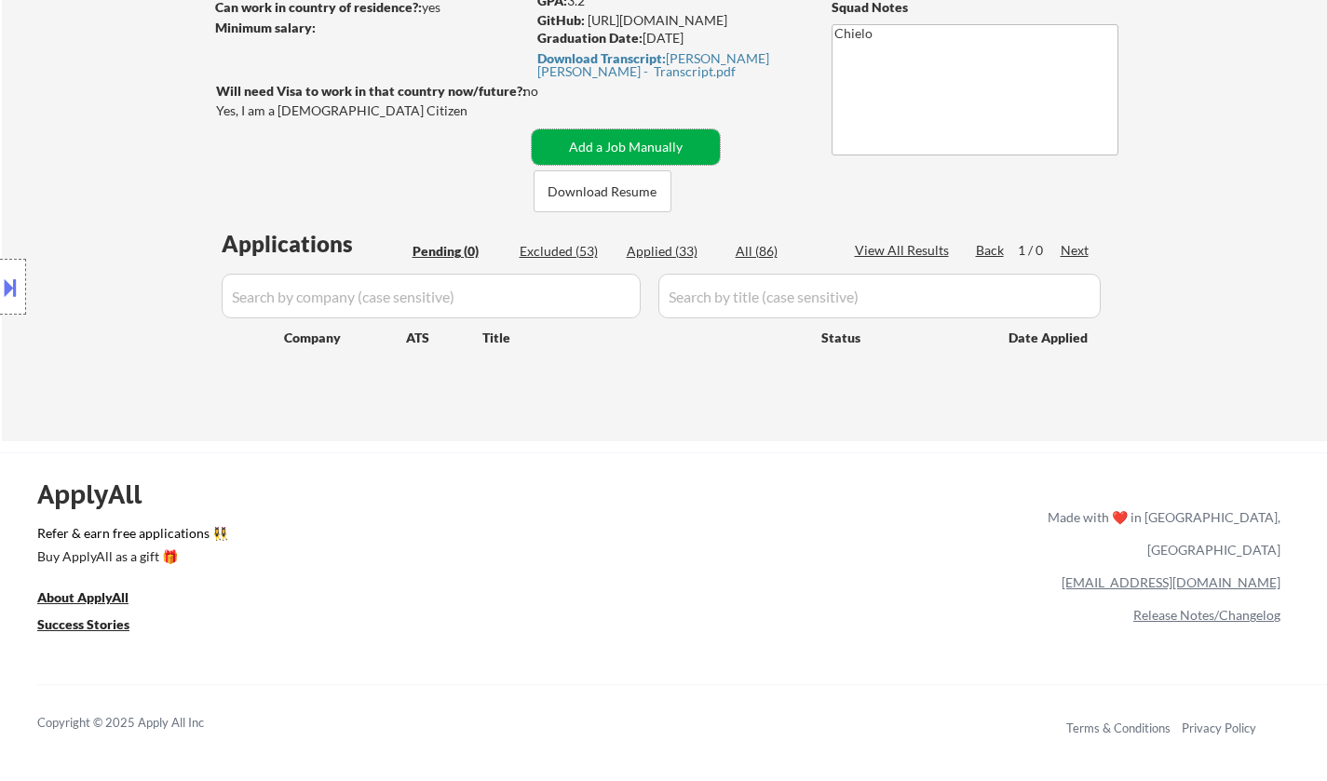
click at [622, 137] on button "Add a Job Manually" at bounding box center [626, 146] width 188 height 35
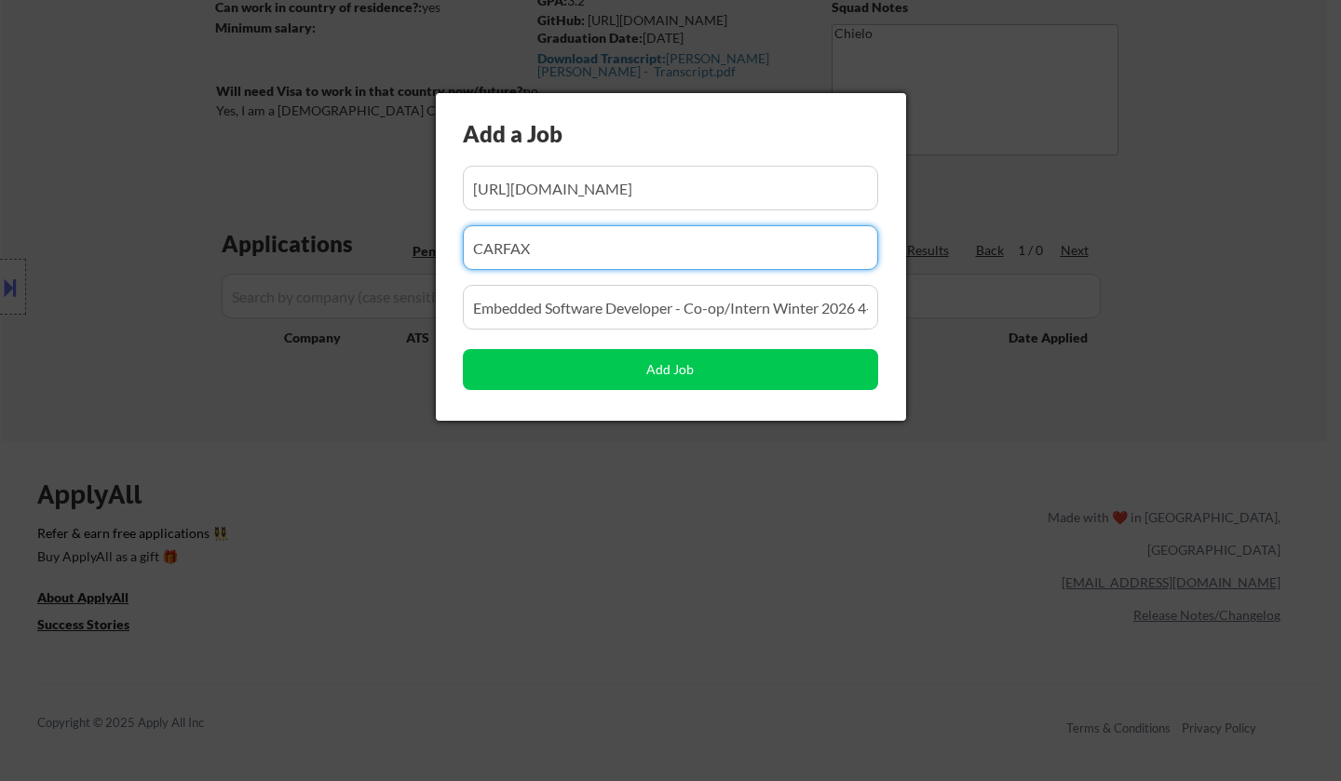
drag, startPoint x: 572, startPoint y: 258, endPoint x: 406, endPoint y: 256, distance: 165.8
click at [406, 256] on body "← Return to /applysquad Mailslurp Inbox Job Search Builder Jung_Hyun Kim User E…" at bounding box center [670, 111] width 1341 height 781
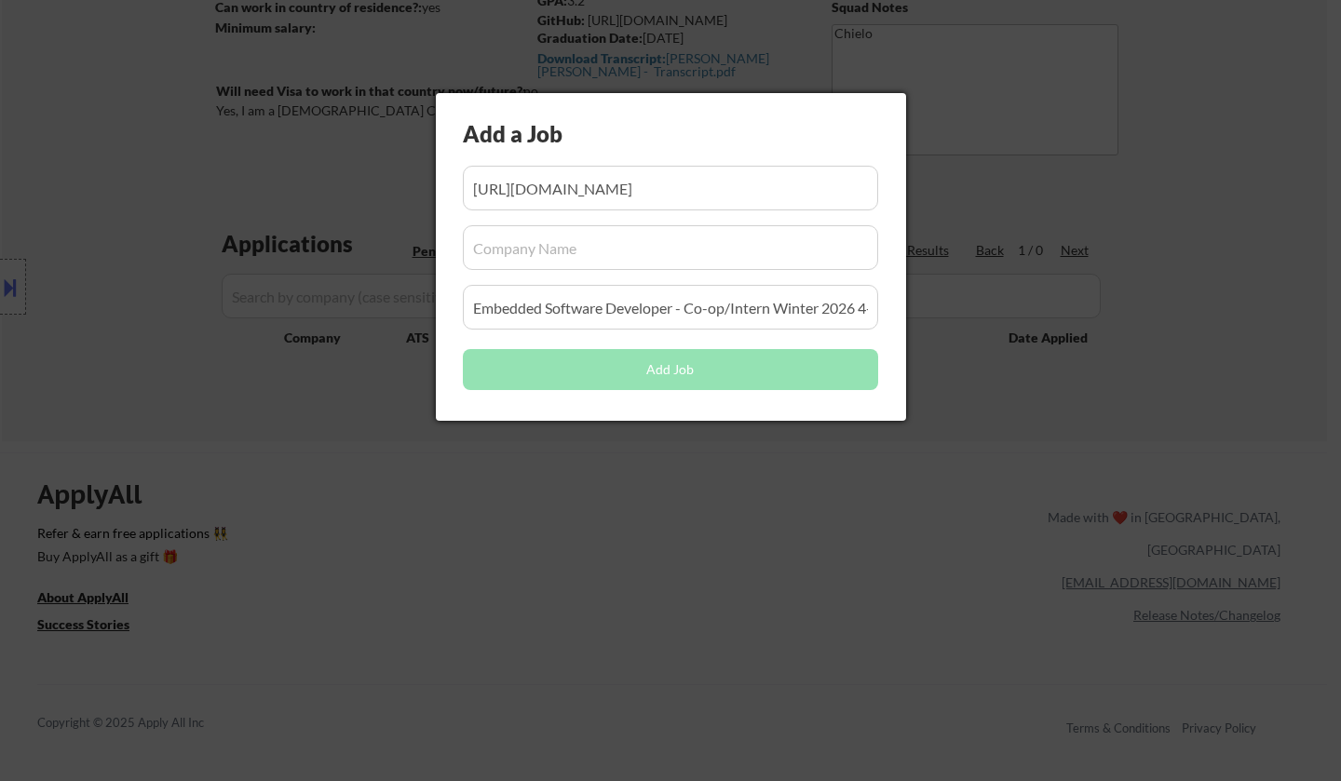
click at [553, 256] on input "input" at bounding box center [670, 247] width 415 height 45
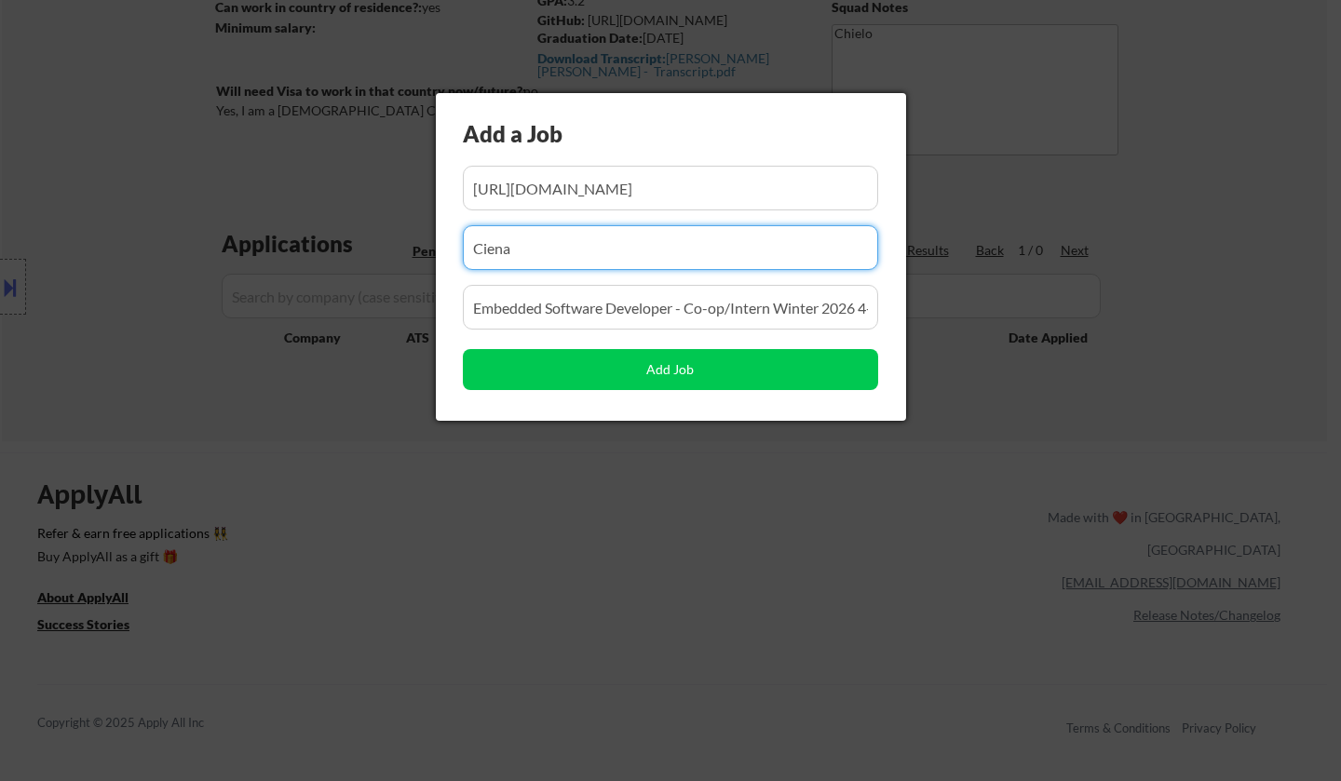
click at [670, 243] on input "input" at bounding box center [670, 247] width 415 height 45
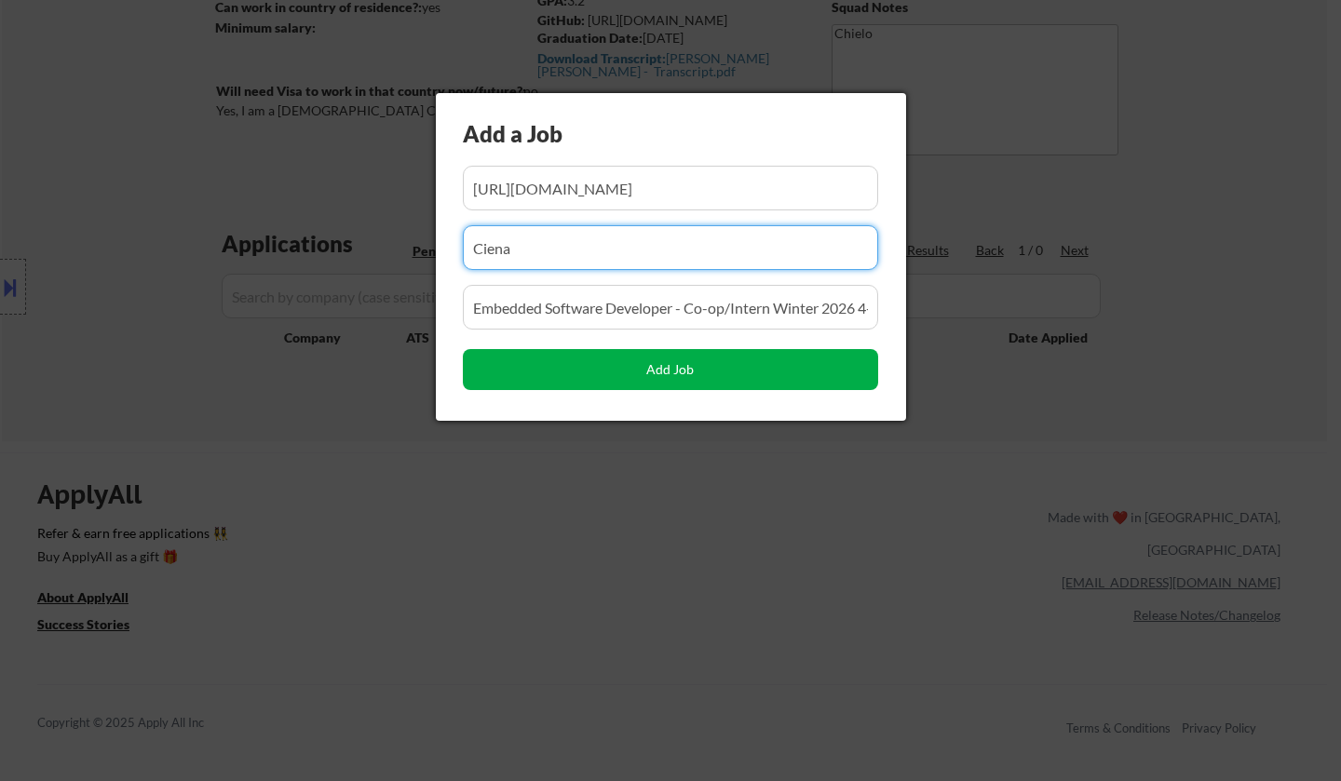
type input "Ciena"
click at [700, 373] on button "Add Job" at bounding box center [670, 369] width 415 height 41
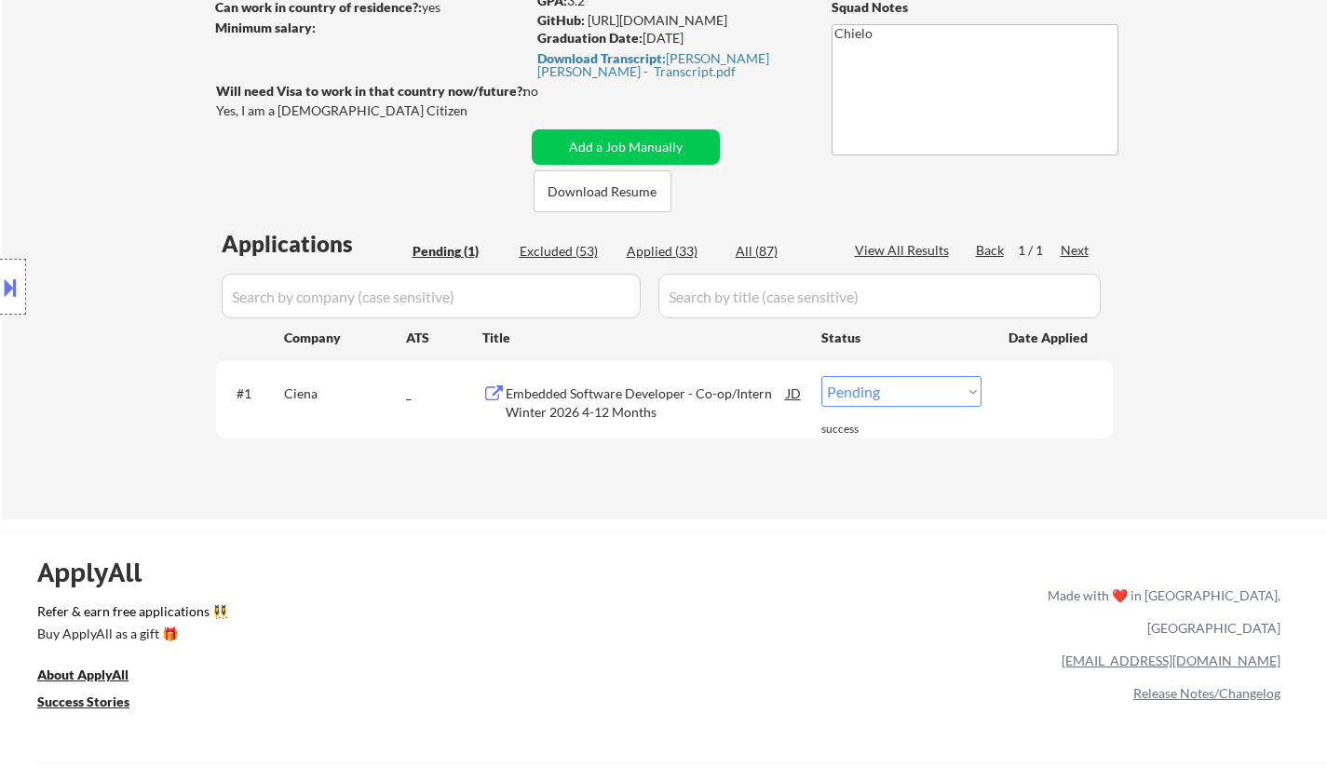
drag, startPoint x: 918, startPoint y: 393, endPoint x: 914, endPoint y: 403, distance: 10.9
click at [918, 393] on select "Choose an option... Pending Applied Excluded (Questions) Excluded (Expired) Exc…" at bounding box center [901, 391] width 160 height 31
select select ""applied""
click at [821, 376] on select "Choose an option... Pending Applied Excluded (Questions) Excluded (Expired) Exc…" at bounding box center [901, 391] width 160 height 31
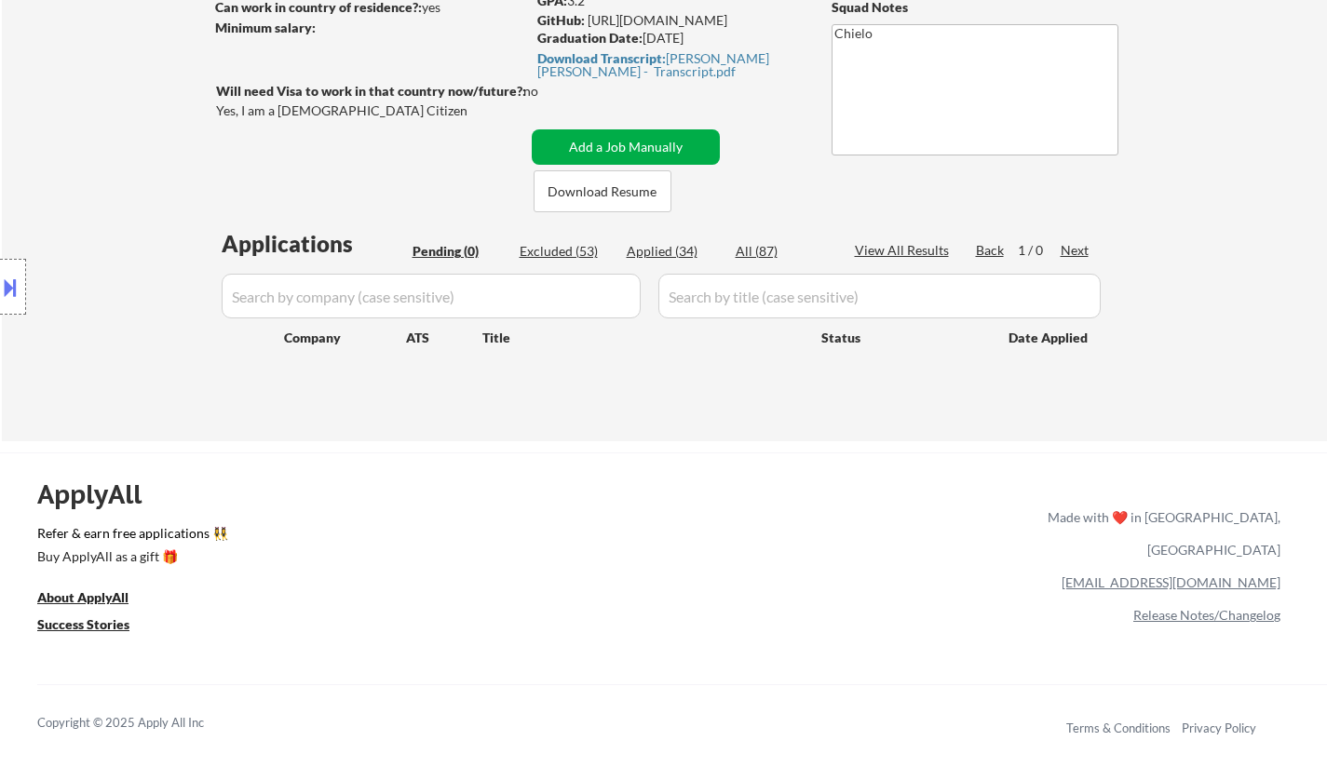
drag, startPoint x: 655, startPoint y: 148, endPoint x: 649, endPoint y: 231, distance: 83.1
click at [655, 148] on button "Add a Job Manually" at bounding box center [626, 146] width 188 height 35
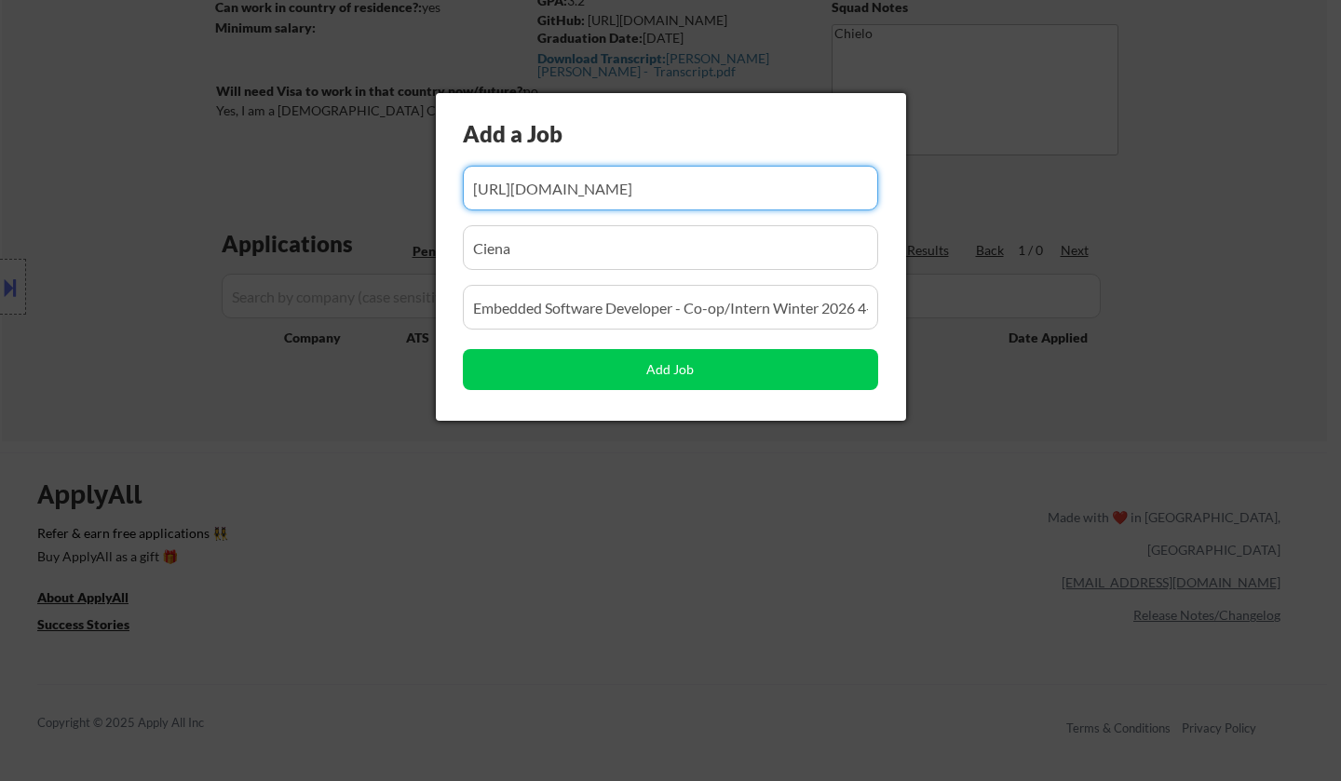
click at [576, 195] on input "input" at bounding box center [670, 188] width 415 height 45
click at [576, 194] on input "input" at bounding box center [670, 188] width 415 height 45
paste input "https://www.workopolis.com/jobsearch/viewjob/cP0Igdr0Q6lSMYD4cZu95oZAKDQJ2-1p_V…"
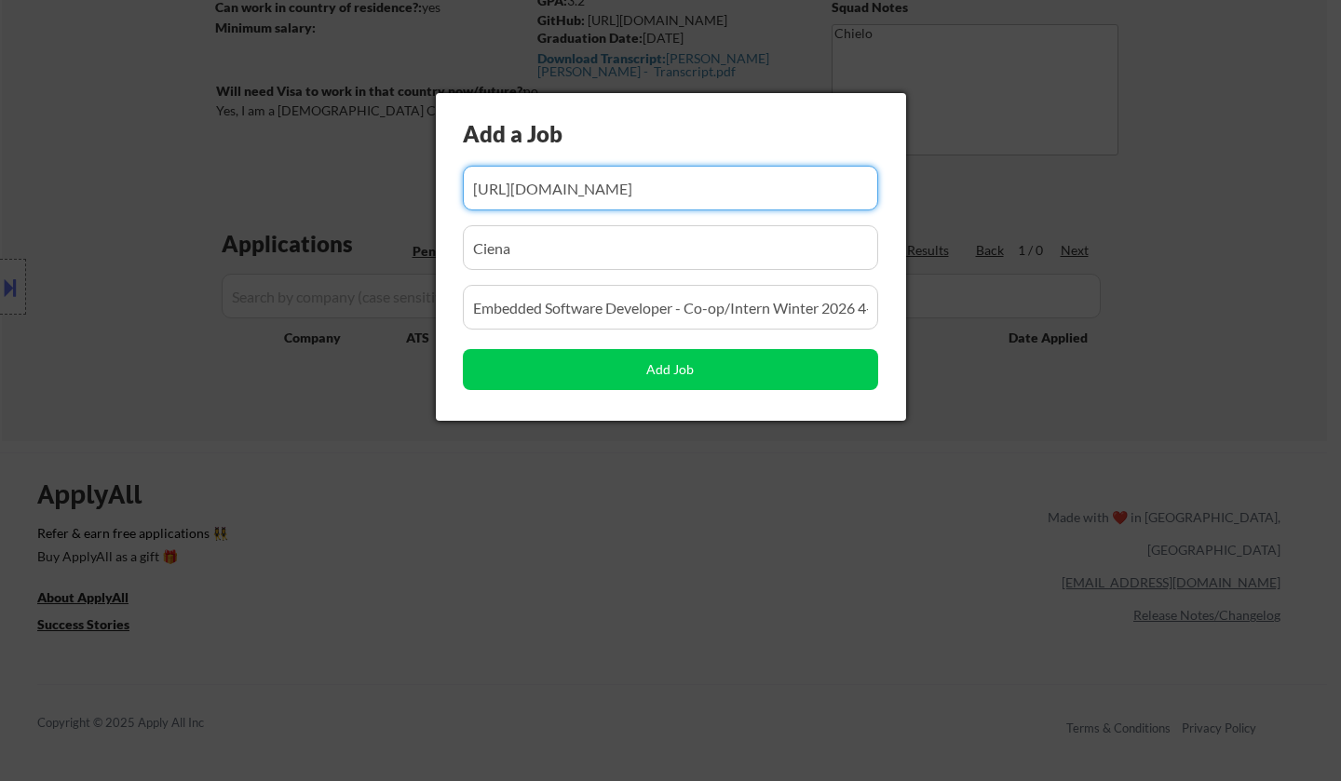
scroll to position [0, 457]
type input "https://www.workopolis.com/jobsearch/viewjob/cP0Igdr0Q6lSMYD4cZu95oZAKDQJ2-1p_V…"
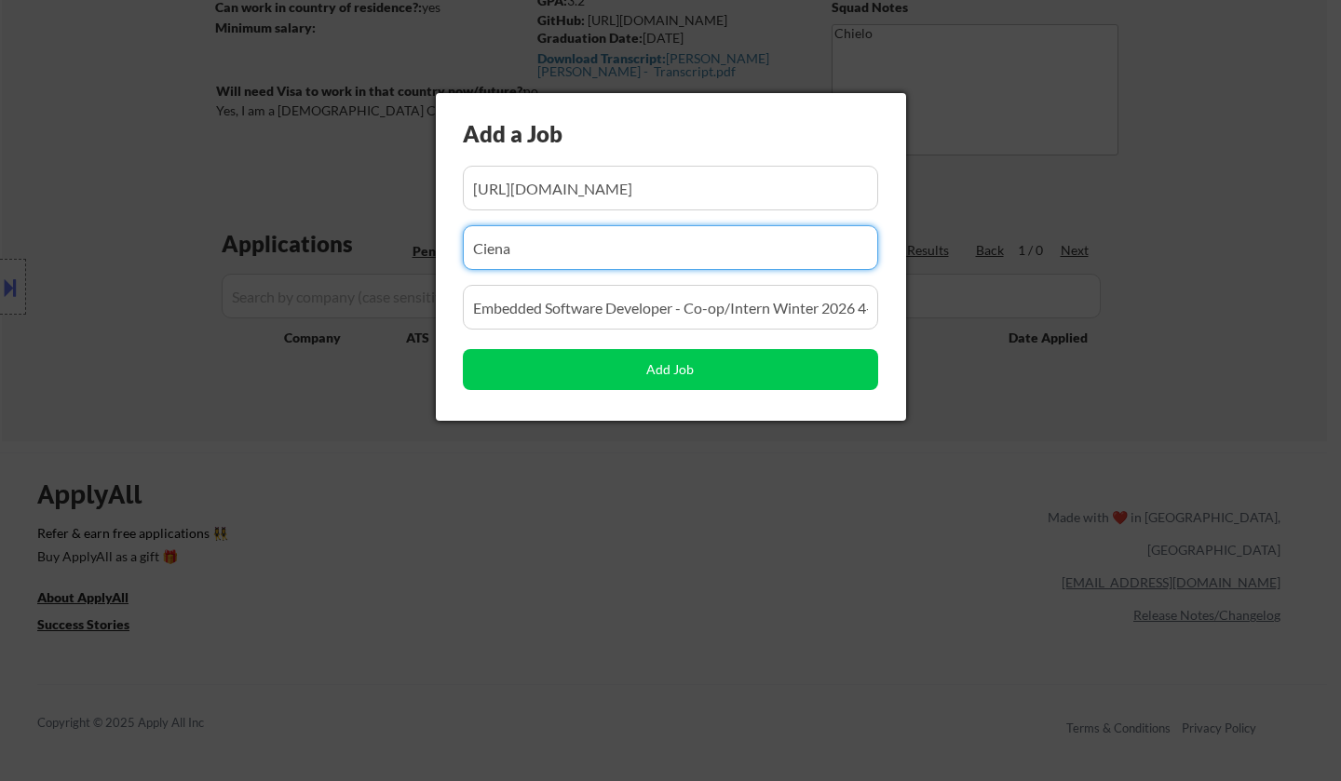
scroll to position [0, 0]
click at [556, 256] on input "input" at bounding box center [670, 247] width 415 height 45
drag, startPoint x: 558, startPoint y: 254, endPoint x: 445, endPoint y: 254, distance: 112.7
click at [445, 254] on div "Add a Job Add Job" at bounding box center [671, 257] width 470 height 328
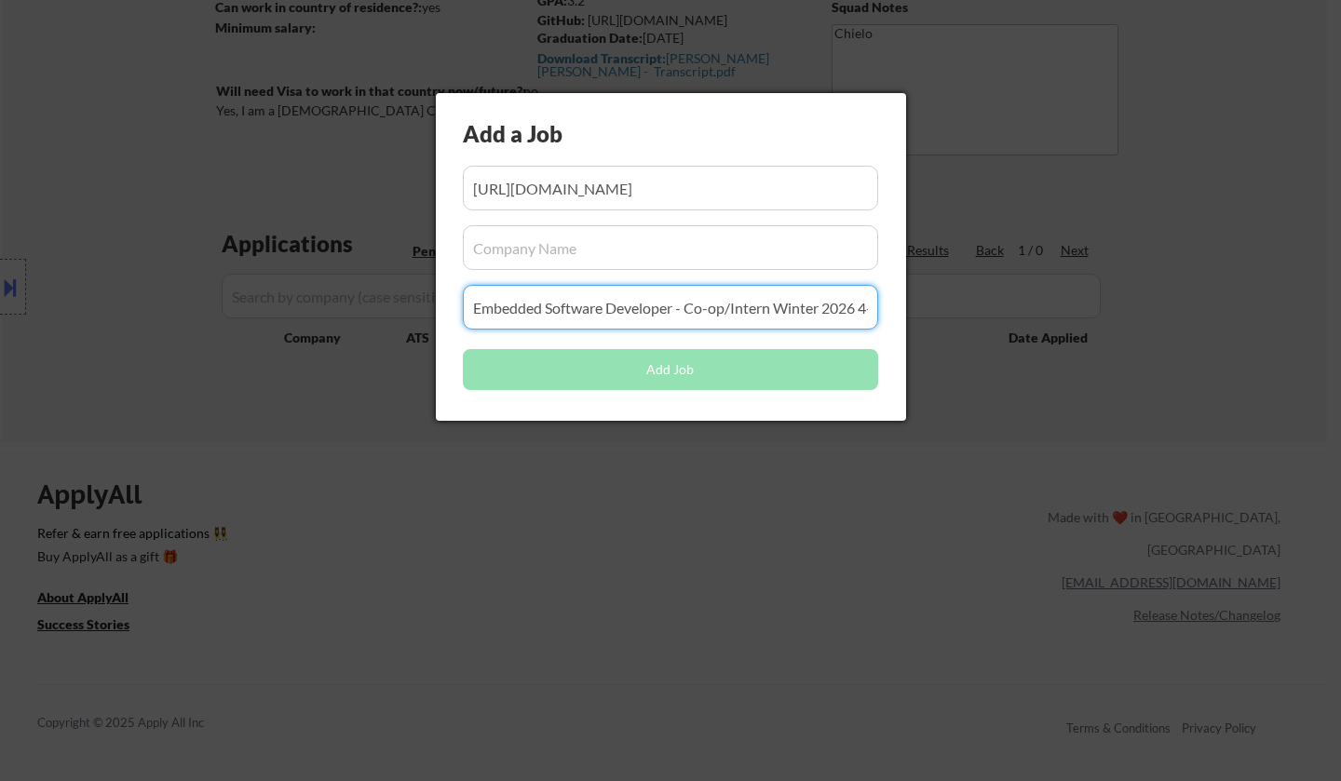
click at [644, 313] on input "input" at bounding box center [670, 307] width 415 height 45
click at [558, 305] on input "input" at bounding box center [670, 307] width 415 height 45
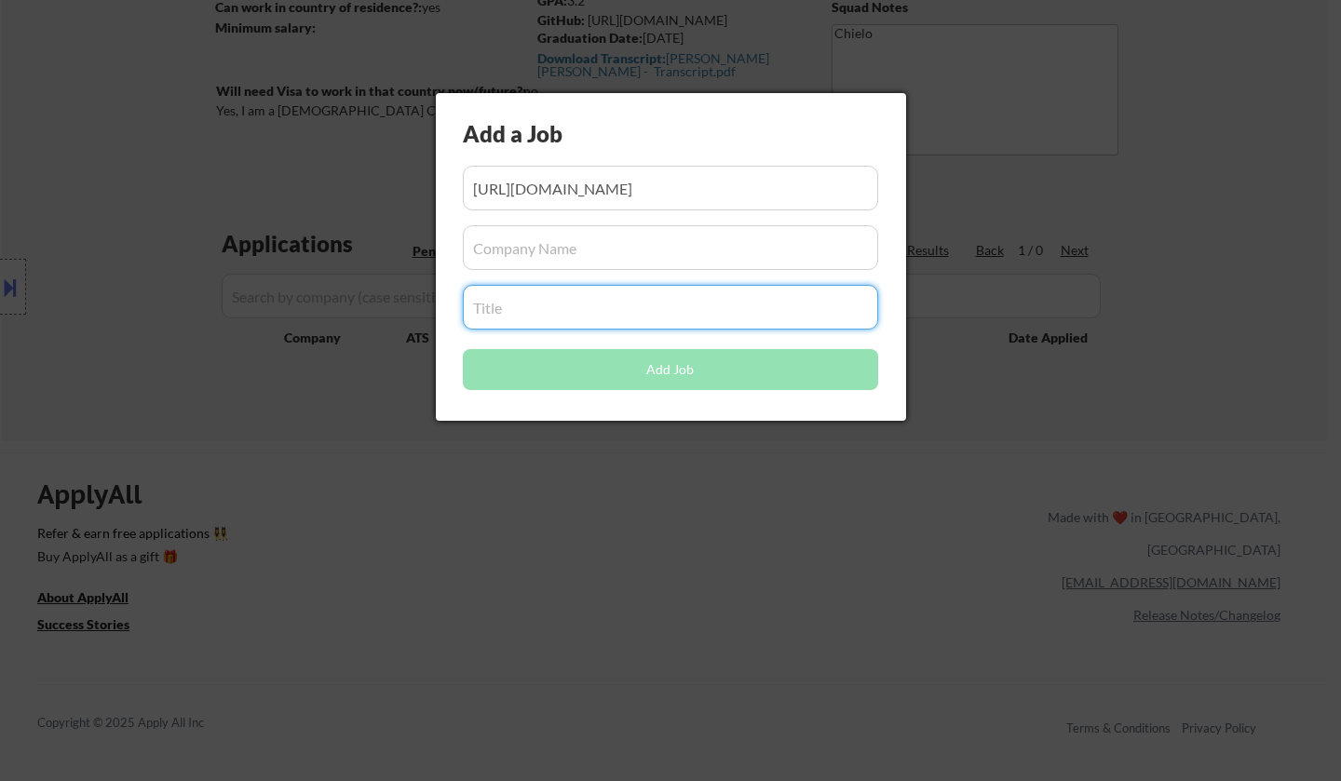
paste input "Software Developer, Co-op - CARFAX Canada"
type input "Software Developer, Co-op - CARFAX Canada"
click at [580, 252] on input "input" at bounding box center [670, 247] width 415 height 45
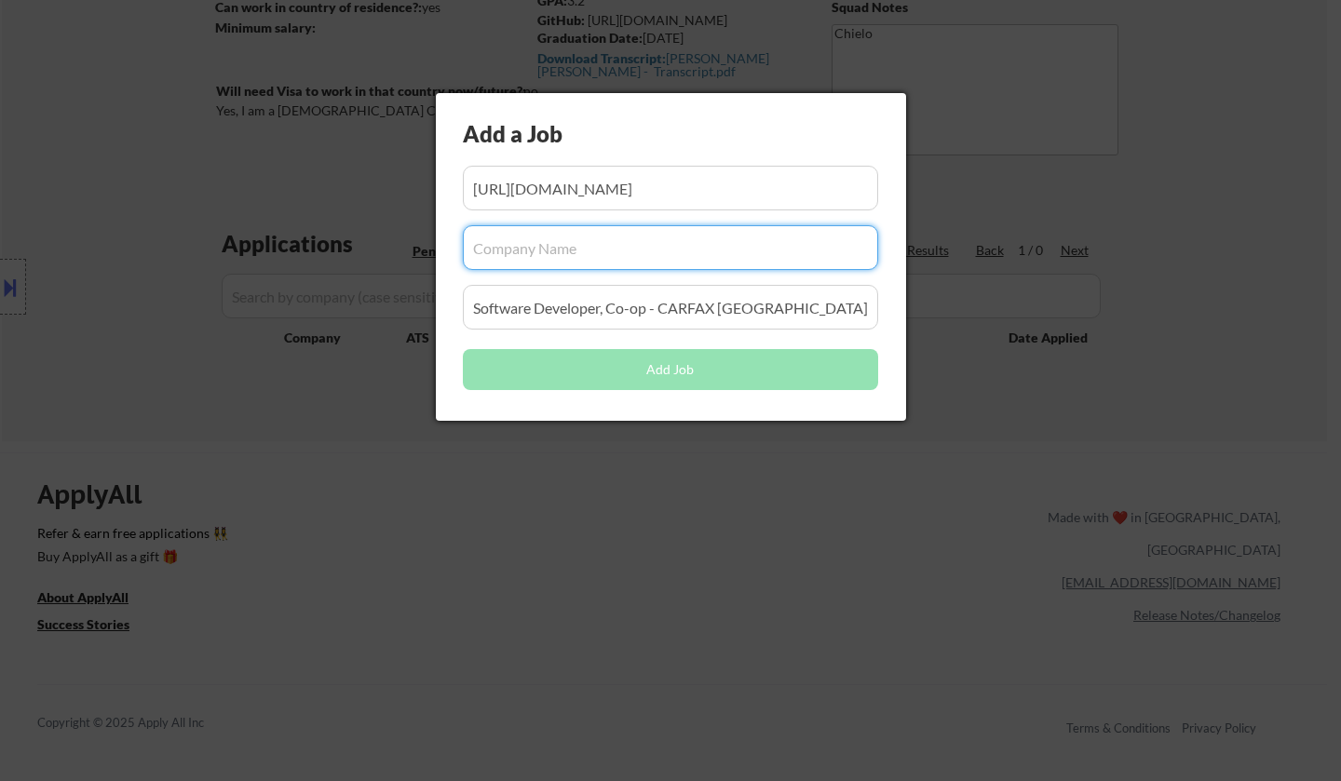
click at [541, 249] on input "input" at bounding box center [670, 247] width 415 height 45
paste input "CARFAX"
type input "CARFAX"
click at [705, 173] on input "input" at bounding box center [670, 188] width 415 height 45
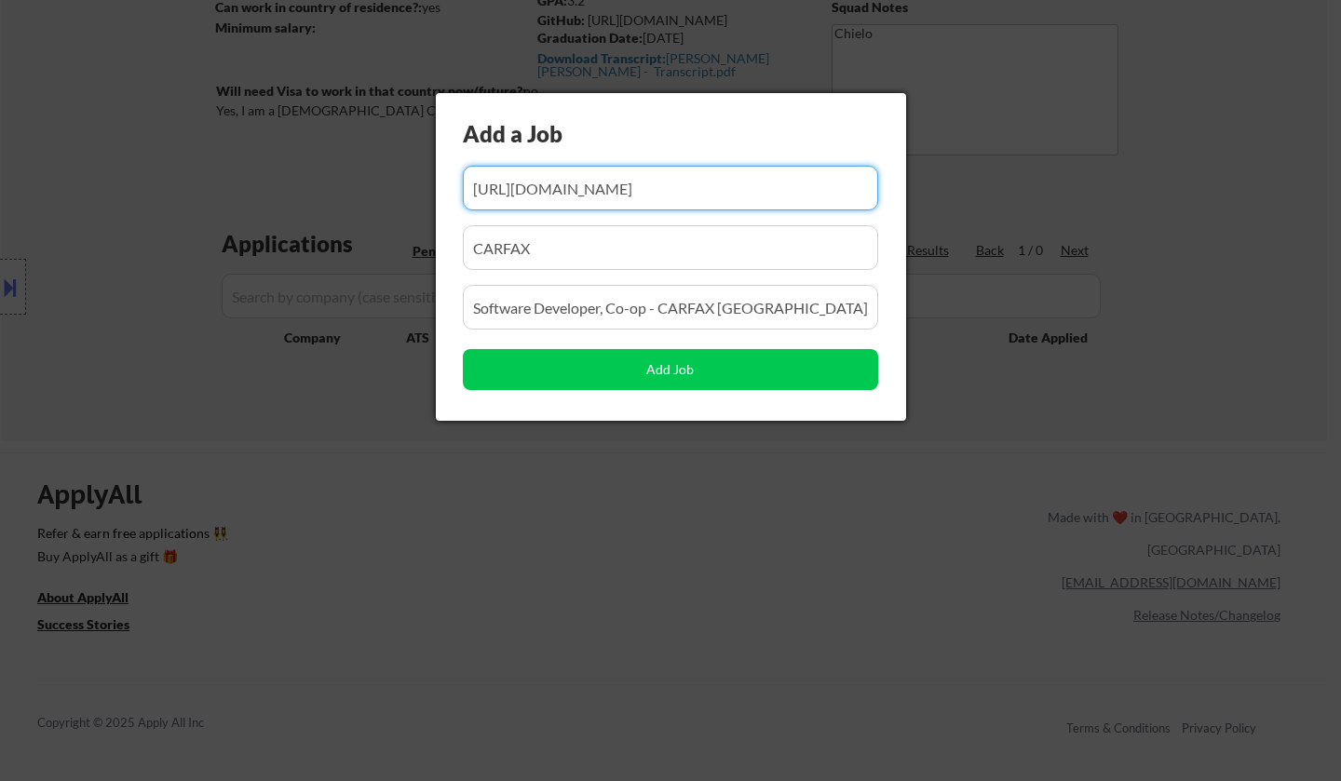
click at [673, 296] on input "input" at bounding box center [670, 307] width 415 height 45
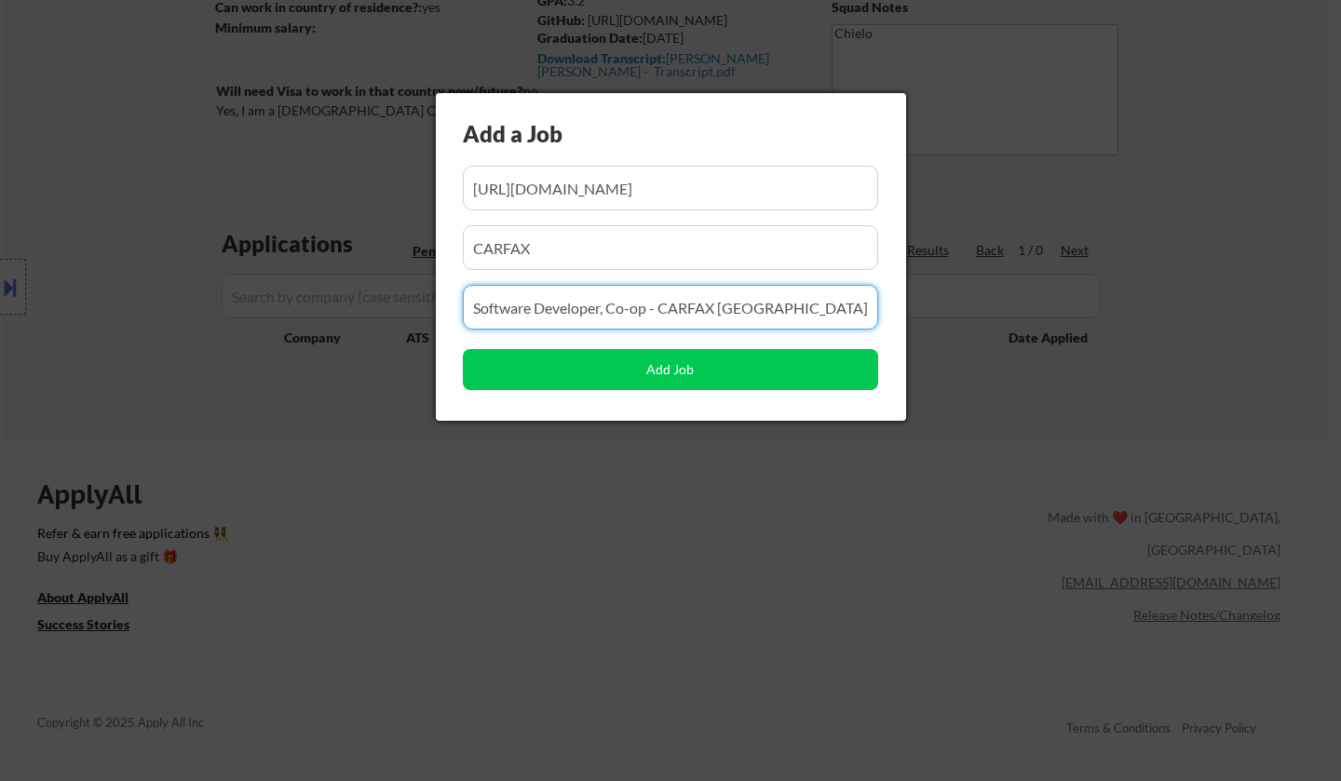
click at [671, 187] on input "input" at bounding box center [670, 188] width 415 height 45
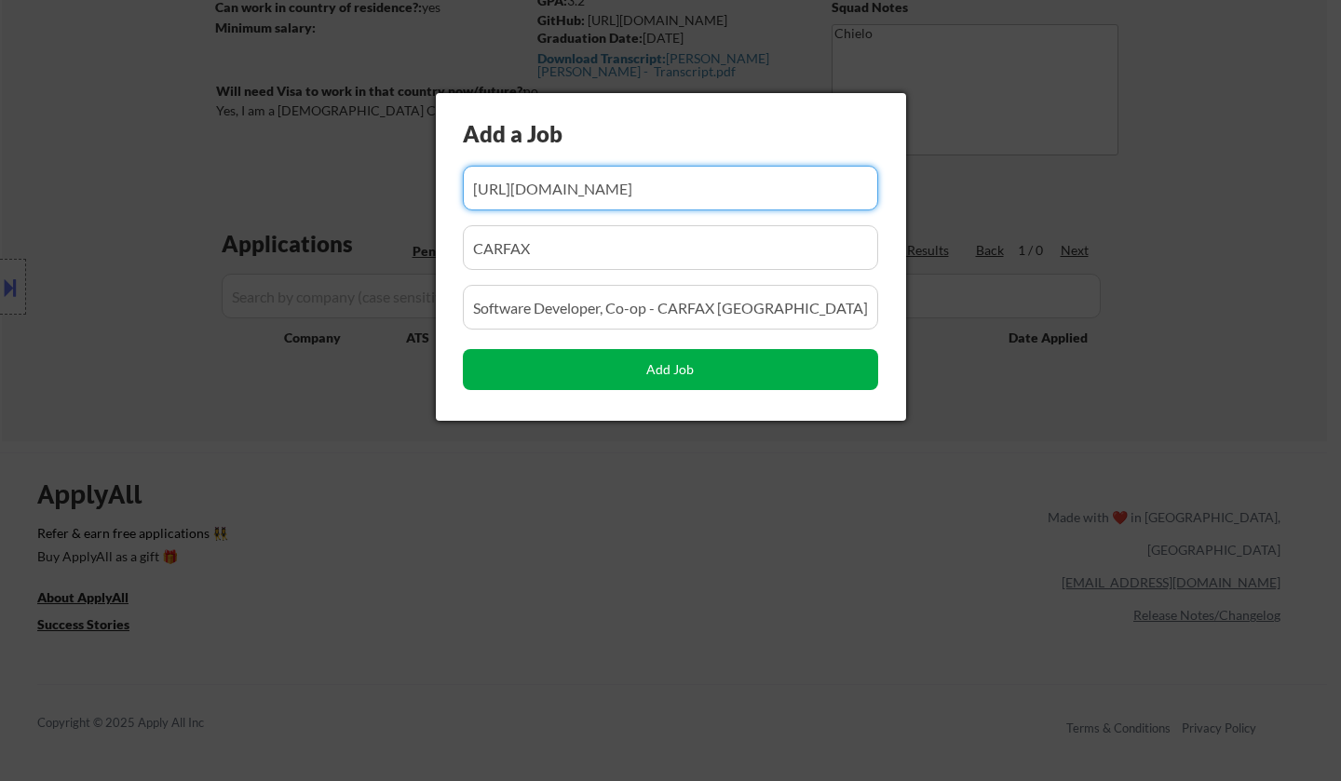
click at [675, 364] on button "Add Job" at bounding box center [670, 369] width 415 height 41
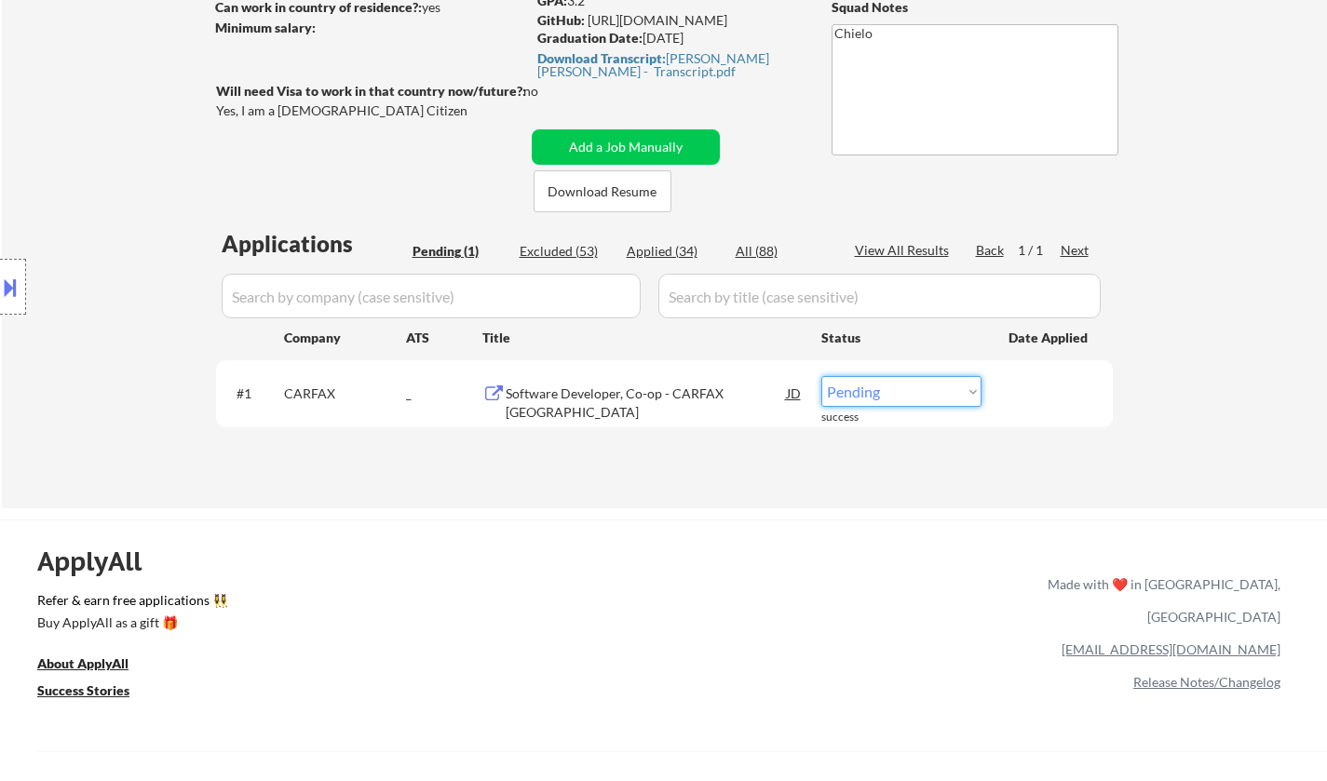
drag, startPoint x: 873, startPoint y: 384, endPoint x: 889, endPoint y: 401, distance: 24.4
click at [873, 384] on select "Choose an option... Pending Applied Excluded (Questions) Excluded (Expired) Exc…" at bounding box center [901, 391] width 160 height 31
select select ""applied""
click at [821, 376] on select "Choose an option... Pending Applied Excluded (Questions) Excluded (Expired) Exc…" at bounding box center [901, 391] width 160 height 31
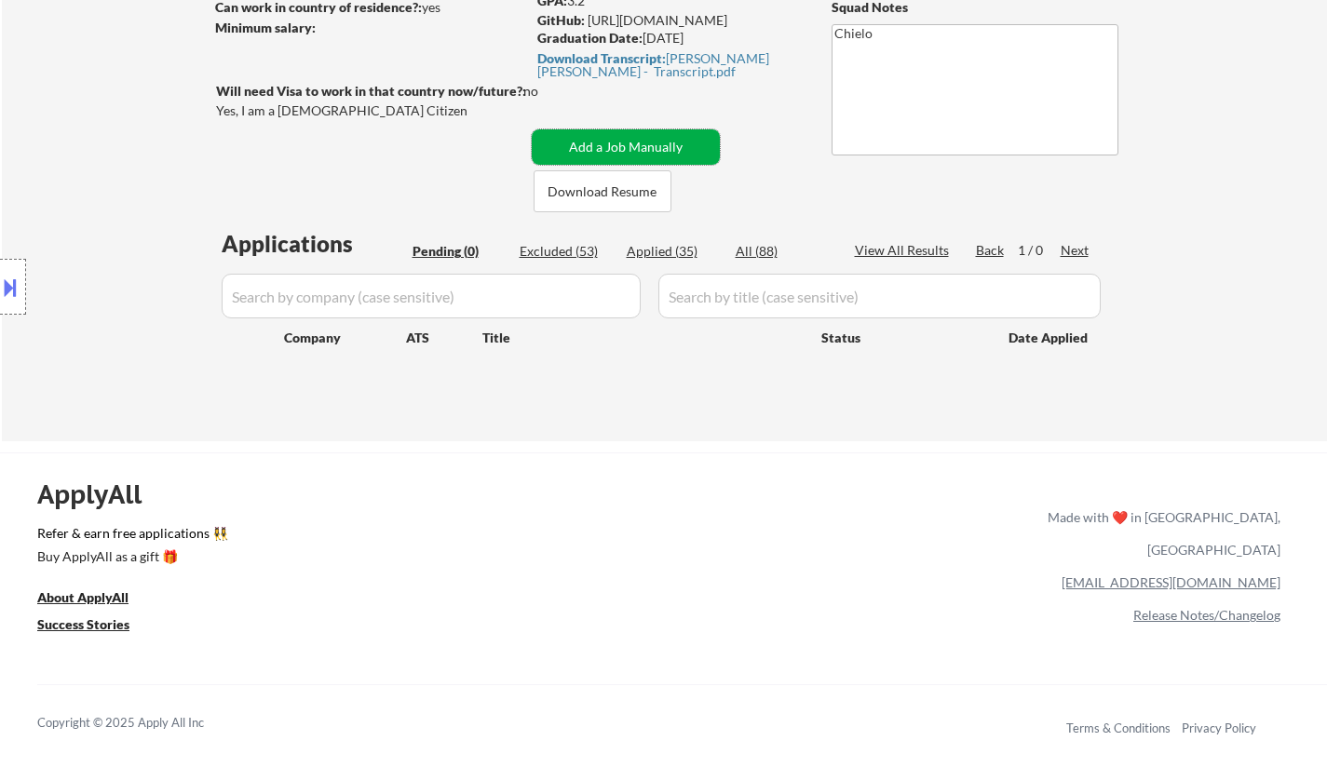
click at [625, 155] on button "Add a Job Manually" at bounding box center [626, 146] width 188 height 35
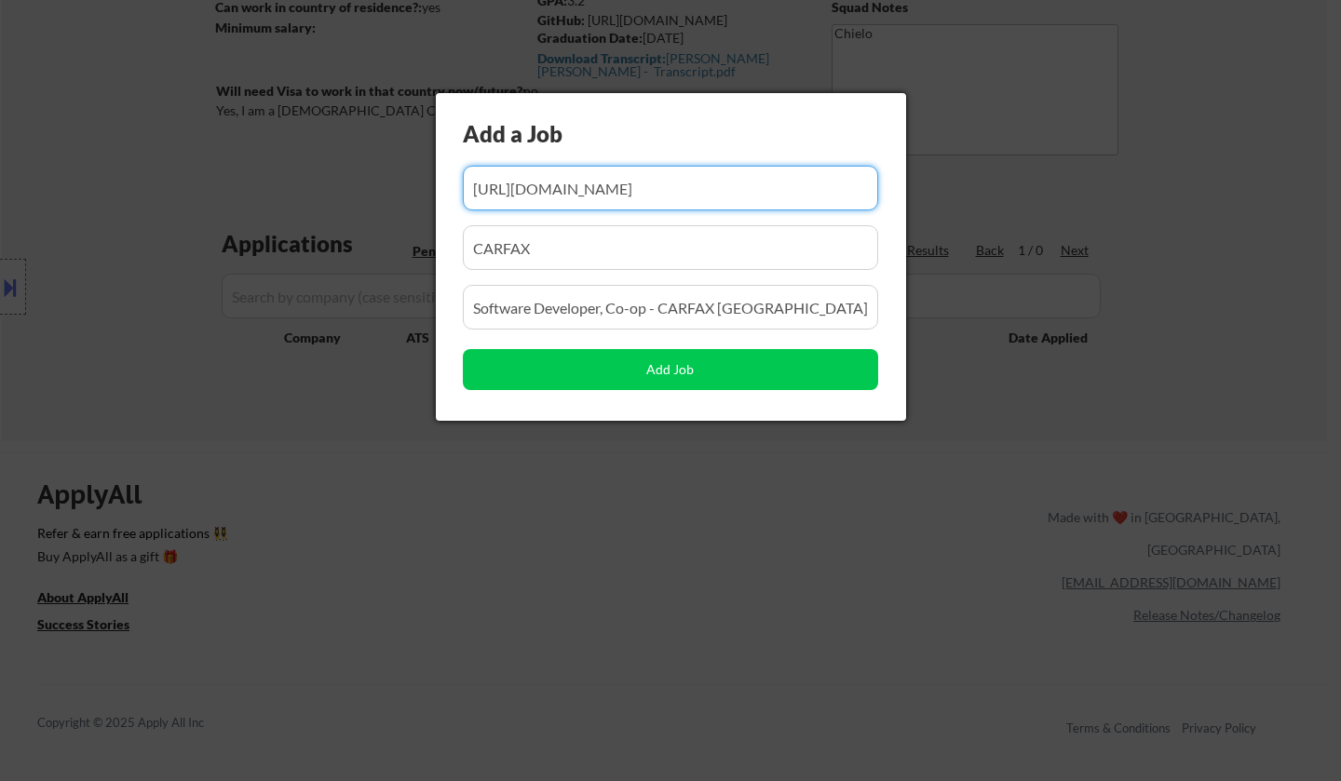
click at [577, 186] on input "input" at bounding box center [670, 188] width 415 height 45
paste input "https://www.workopolis.com/jobsearch/viewjob/bM3ASpIXz-xrG14Z8ee355AluubS434LVv…"
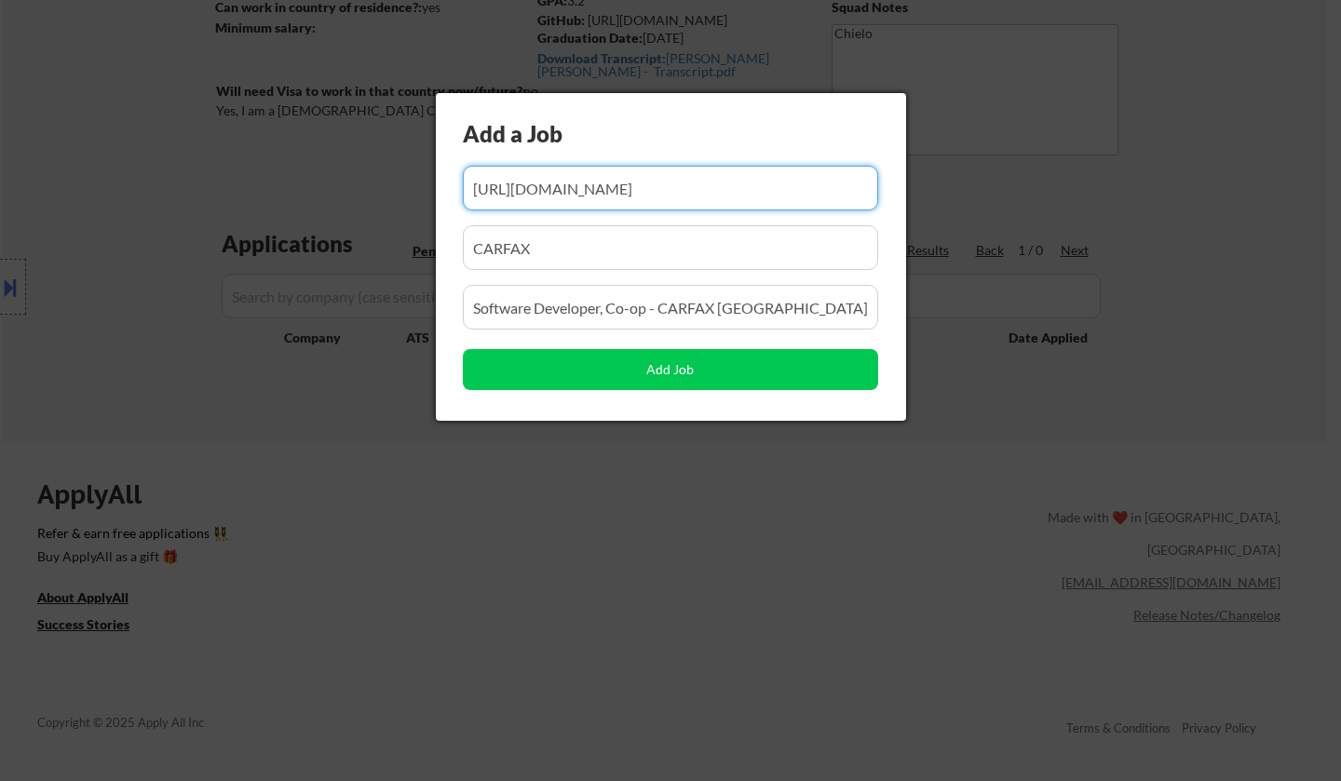
scroll to position [0, 468]
type input "https://www.workopolis.com/jobsearch/viewjob/bM3ASpIXz-xrG14Z8ee355AluubS434LVv…"
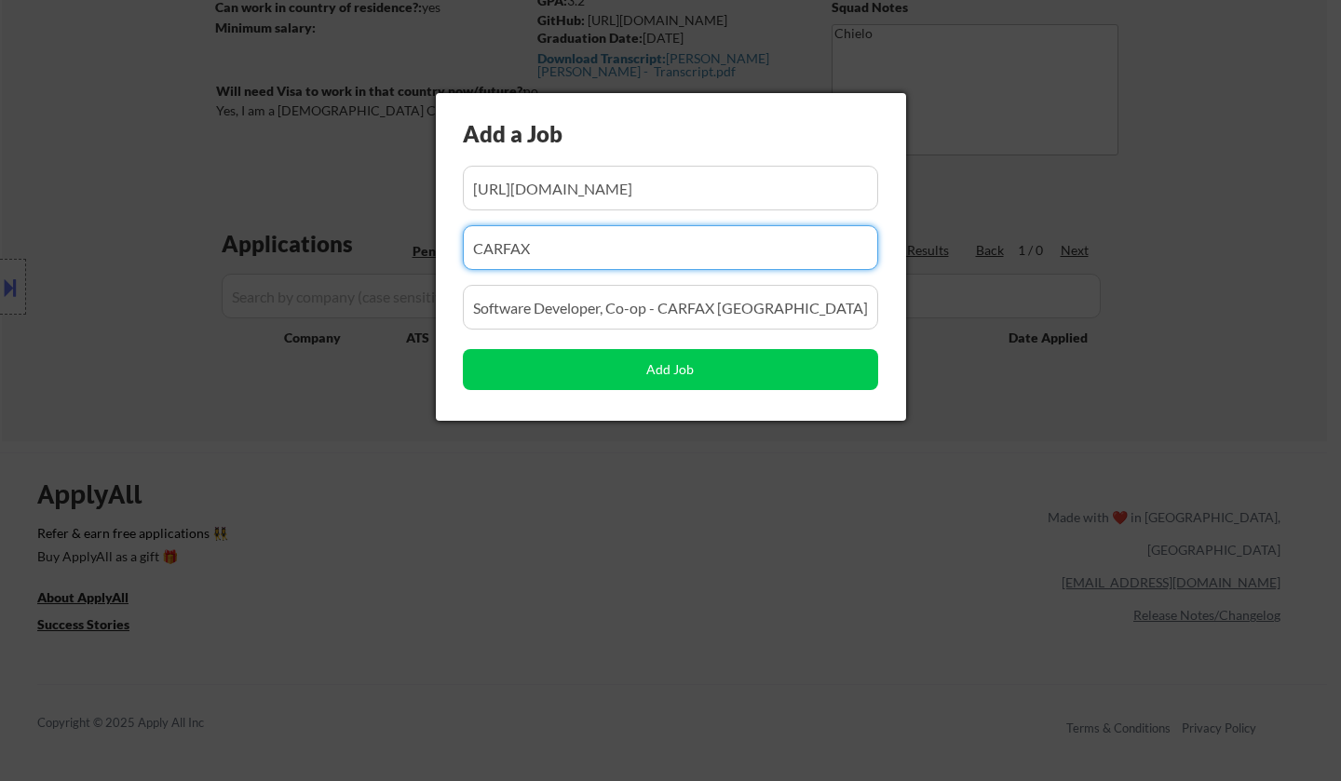
click at [590, 246] on input "input" at bounding box center [670, 247] width 415 height 45
drag, startPoint x: 587, startPoint y: 256, endPoint x: 449, endPoint y: 263, distance: 138.0
click at [449, 263] on div "Add a Job Add Job" at bounding box center [671, 257] width 470 height 328
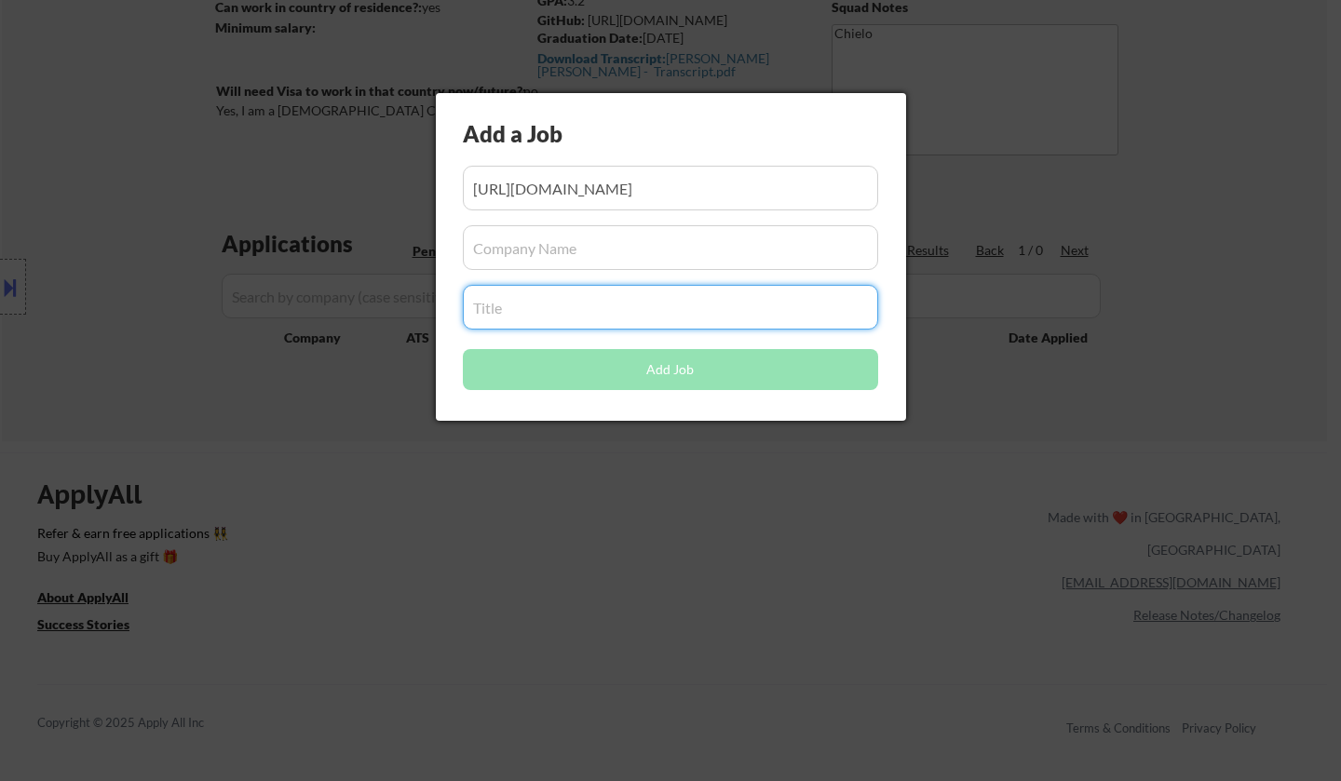
drag, startPoint x: 823, startPoint y: 308, endPoint x: 357, endPoint y: 318, distance: 466.7
click at [357, 318] on body "← Return to /applysquad Mailslurp Inbox Job Search Builder Jung_Hyun Kim User E…" at bounding box center [670, 111] width 1341 height 781
click at [552, 302] on input "input" at bounding box center [670, 307] width 415 height 45
paste input "Software Engineering Intern"
type input "Software Engineering Intern"
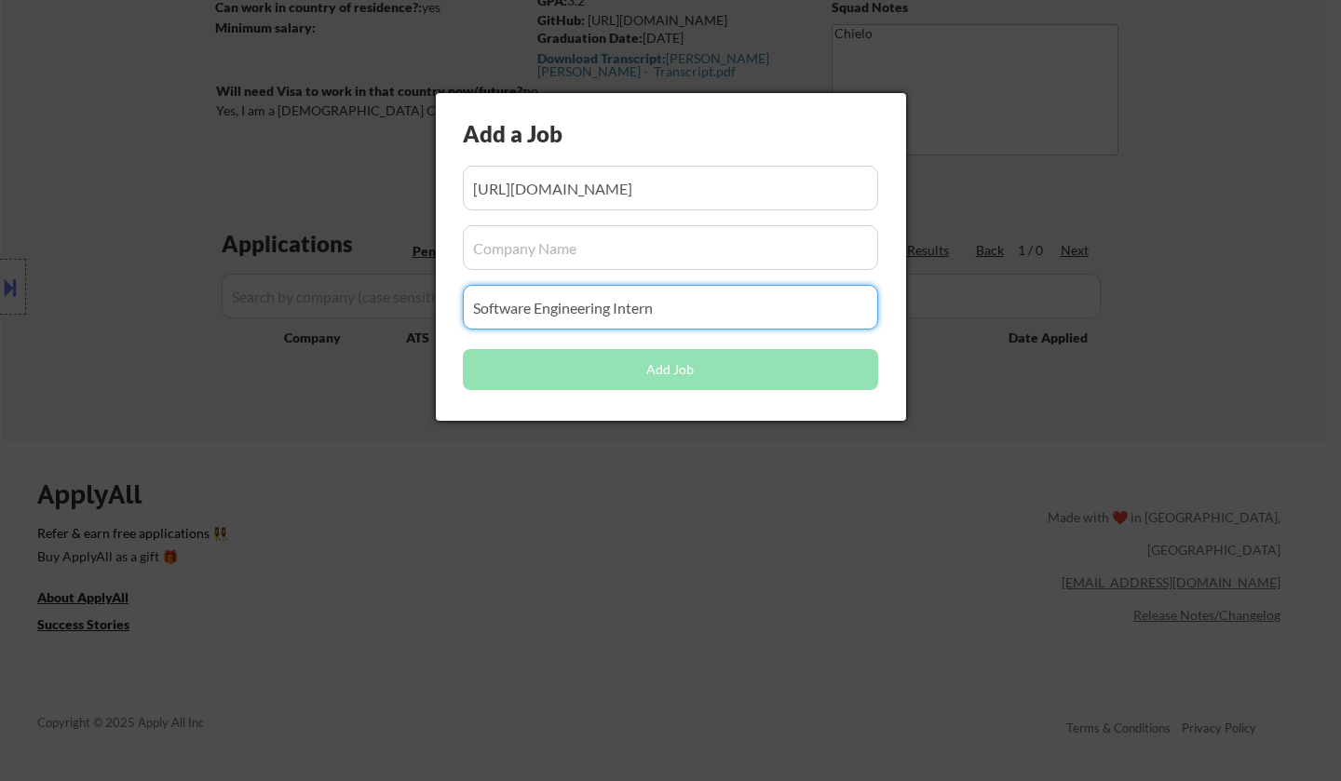
click at [570, 241] on input "input" at bounding box center [670, 247] width 415 height 45
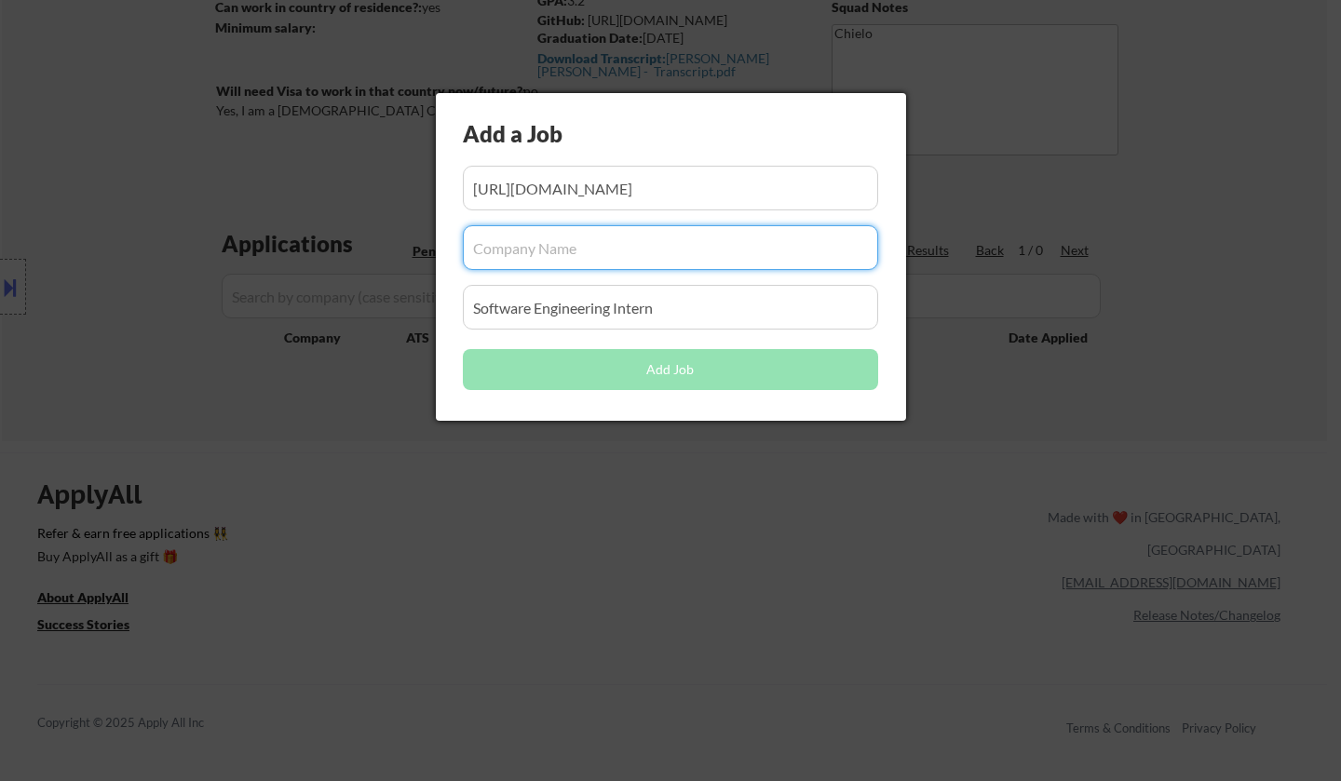
click at [506, 246] on input "input" at bounding box center [670, 247] width 415 height 45
paste input "Probe Network Inc"
type input "Probe Network Inc"
click at [578, 193] on input "input" at bounding box center [670, 188] width 415 height 45
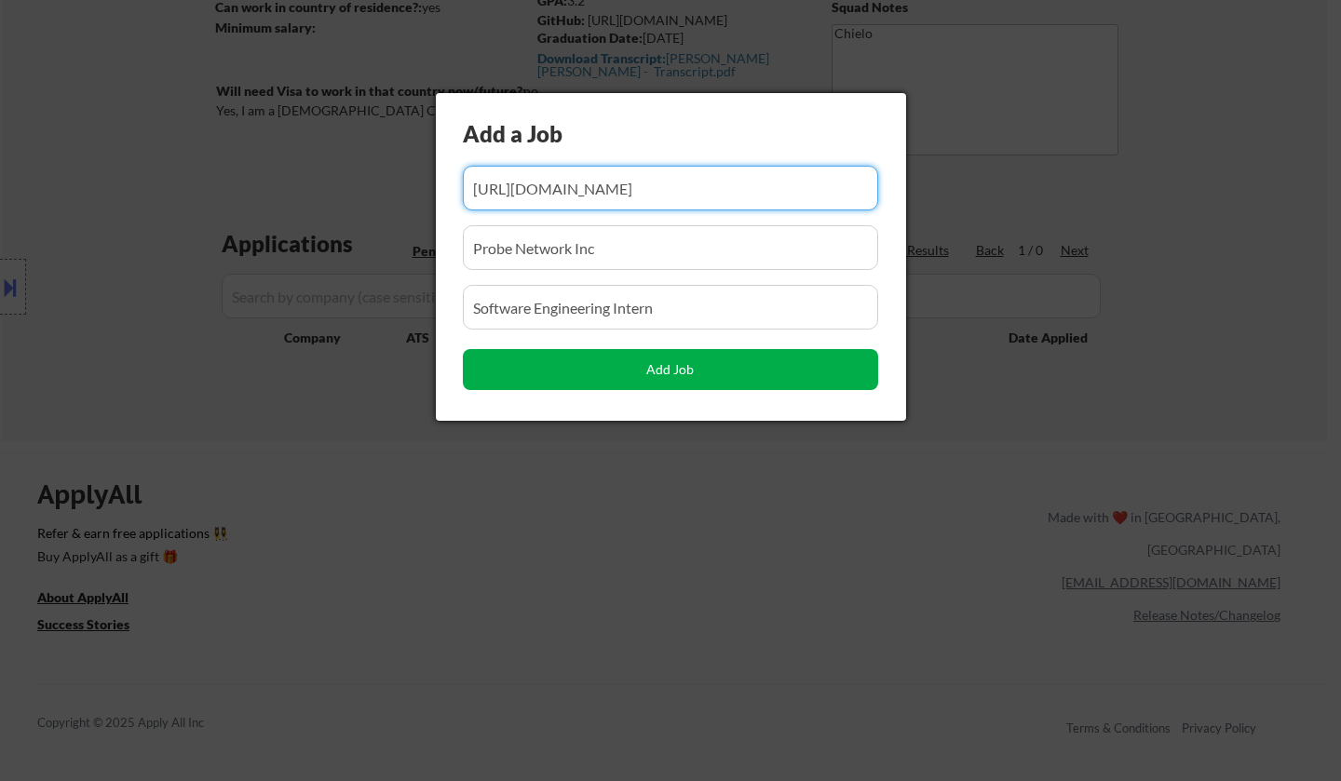
click at [692, 375] on button "Add Job" at bounding box center [670, 369] width 415 height 41
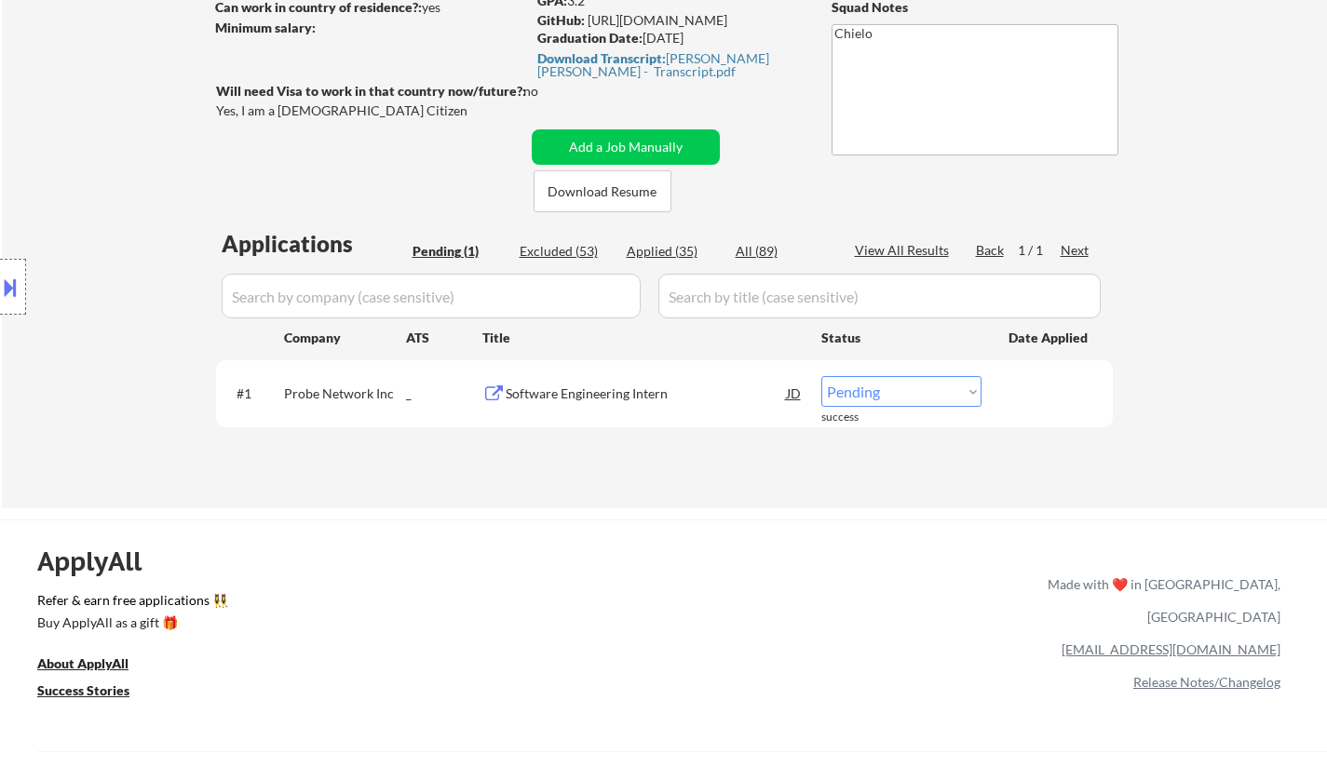
drag, startPoint x: 909, startPoint y: 389, endPoint x: 918, endPoint y: 399, distance: 13.2
click at [909, 389] on select "Choose an option... Pending Applied Excluded (Questions) Excluded (Expired) Exc…" at bounding box center [901, 391] width 160 height 31
select select ""applied""
click at [821, 376] on select "Choose an option... Pending Applied Excluded (Questions) Excluded (Expired) Exc…" at bounding box center [901, 391] width 160 height 31
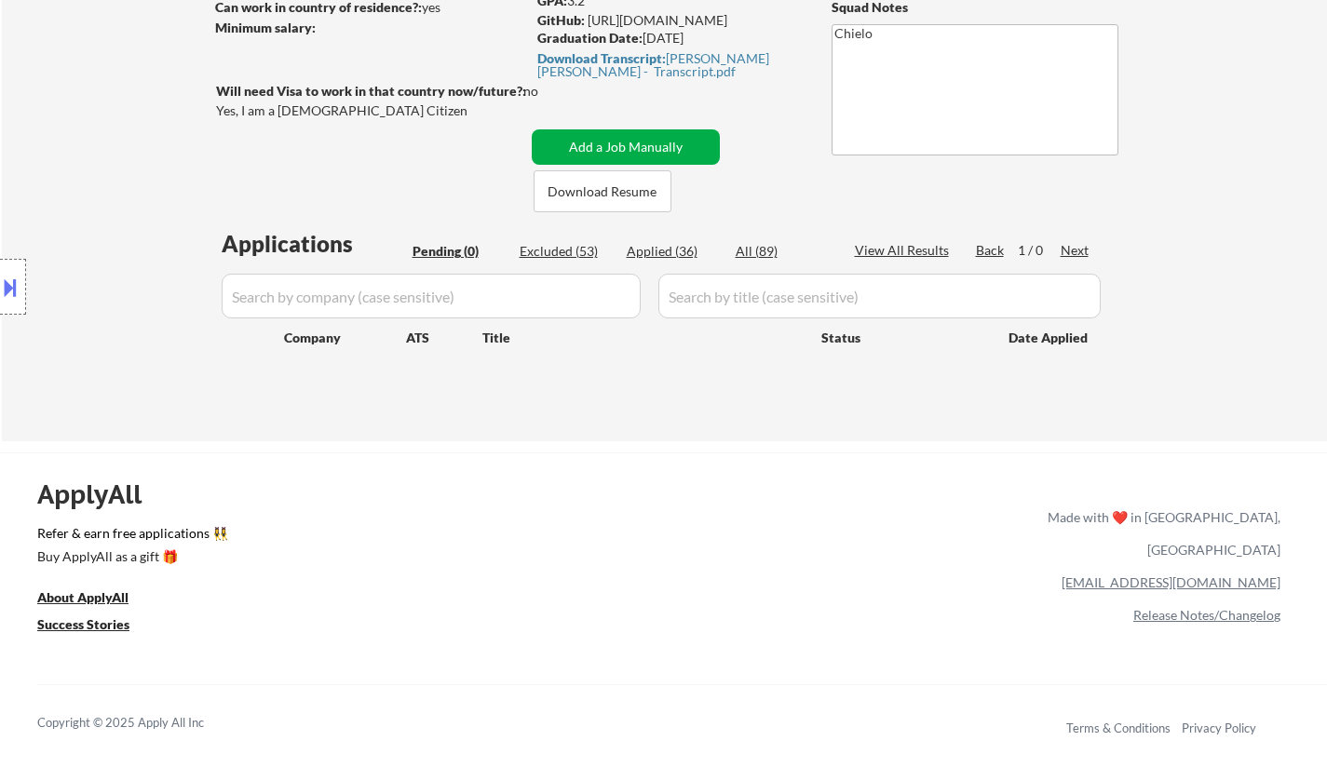
click at [602, 144] on button "Add a Job Manually" at bounding box center [626, 146] width 188 height 35
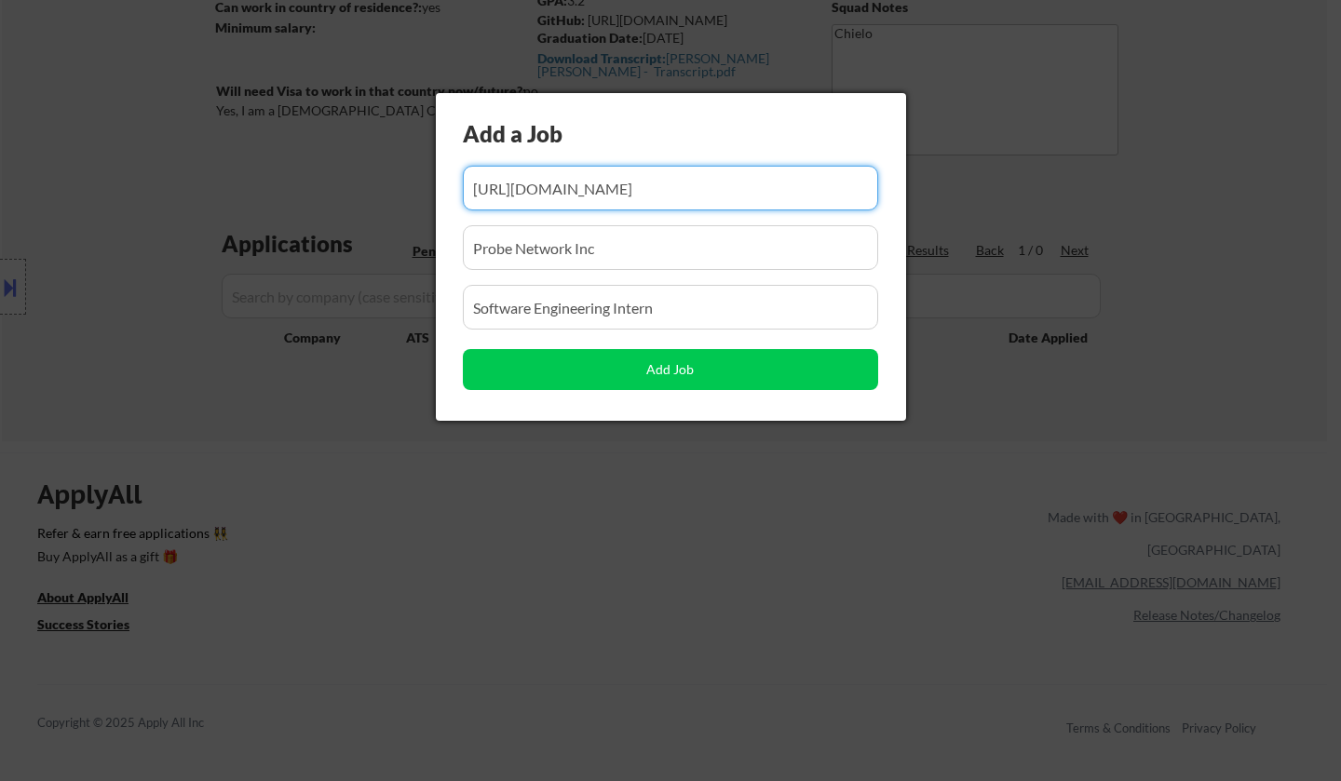
click at [601, 180] on input "input" at bounding box center [670, 188] width 415 height 45
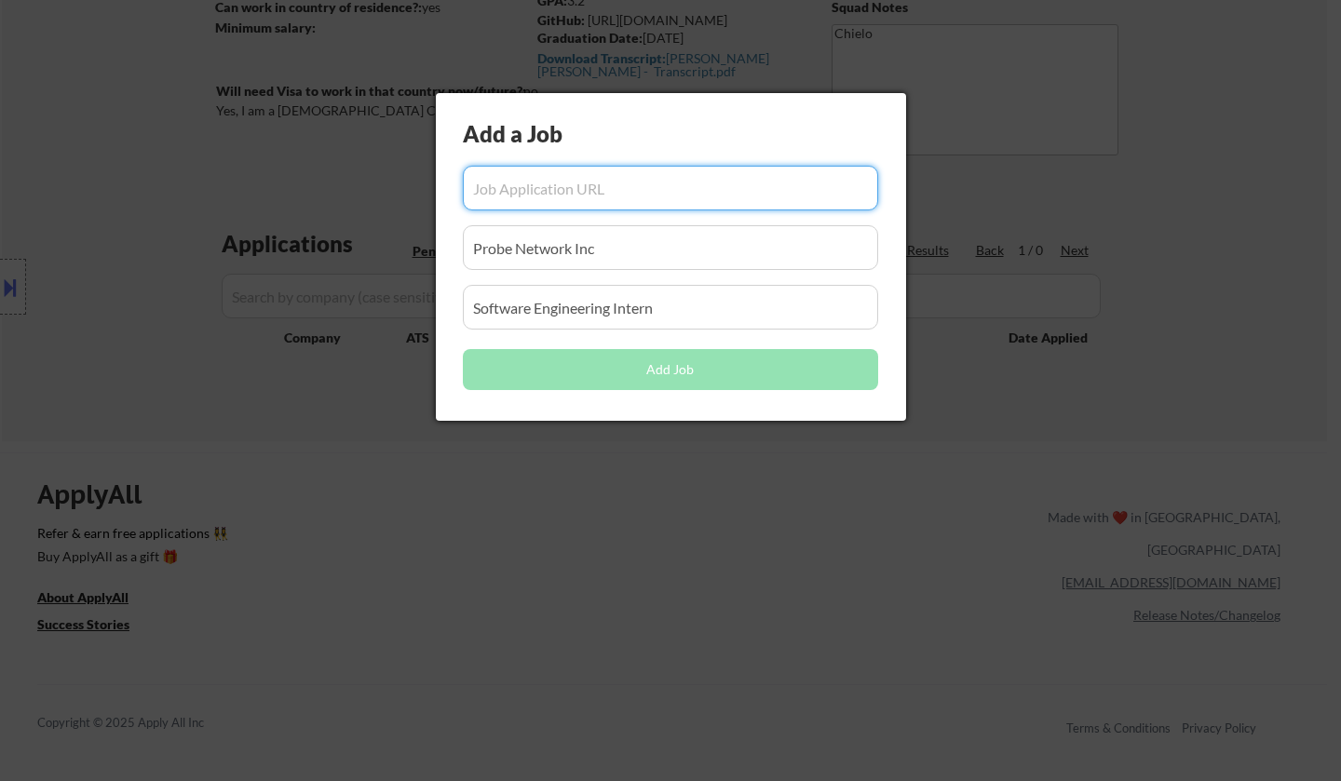
click at [653, 188] on input "input" at bounding box center [670, 188] width 415 height 45
paste input "https://jobs.ea.com/en_US/careers/JobDetail/Software-Engineer-Co-op-NHL/210839?…"
type input "https://jobs.ea.com/en_US/careers/JobDetail/Software-Engineer-Co-op-NHL/210839?…"
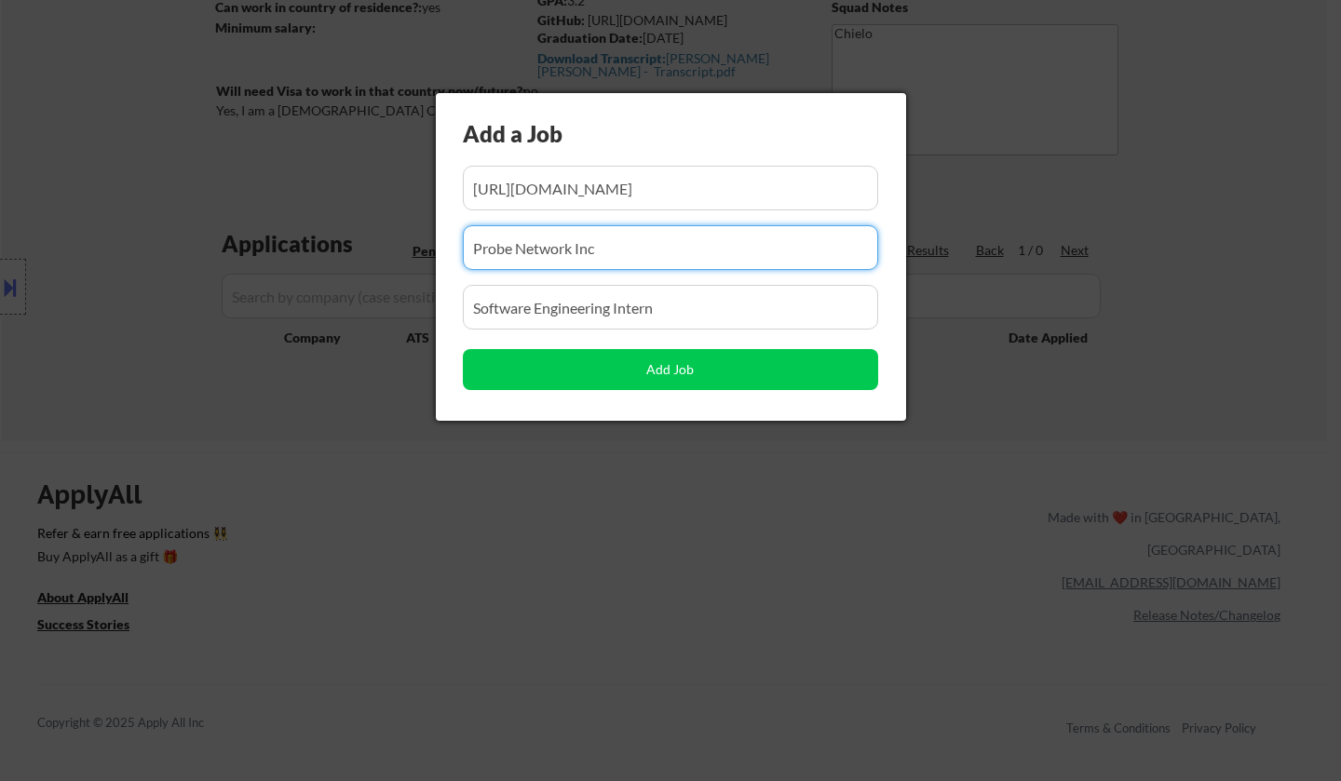
drag, startPoint x: 633, startPoint y: 247, endPoint x: 303, endPoint y: 248, distance: 330.6
click at [303, 248] on body "← Return to /applysquad Mailslurp Inbox Job Search Builder Jung_Hyun Kim User E…" at bounding box center [670, 111] width 1341 height 781
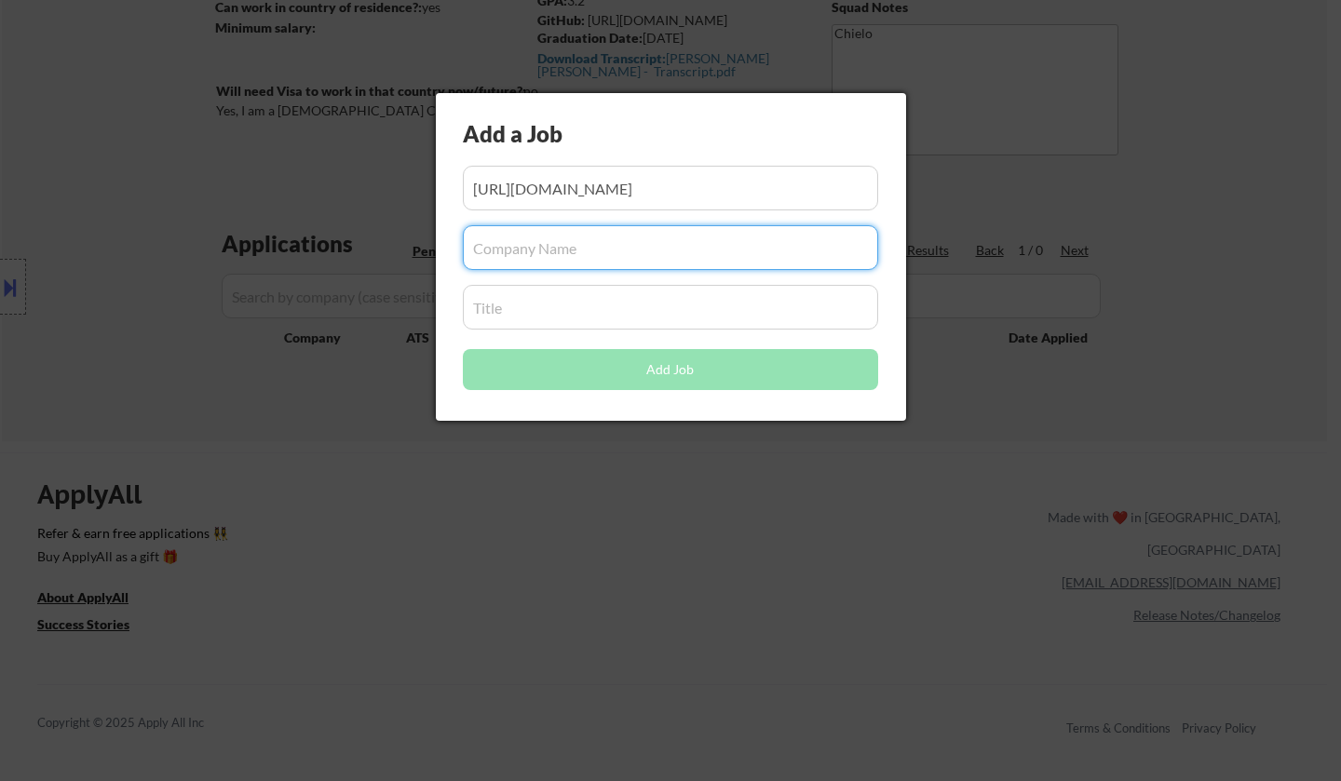
drag, startPoint x: 690, startPoint y: 321, endPoint x: 391, endPoint y: 319, distance: 298.9
click at [391, 319] on body "← Return to /applysquad Mailslurp Inbox Job Search Builder Jung_Hyun Kim User E…" at bounding box center [670, 111] width 1341 height 781
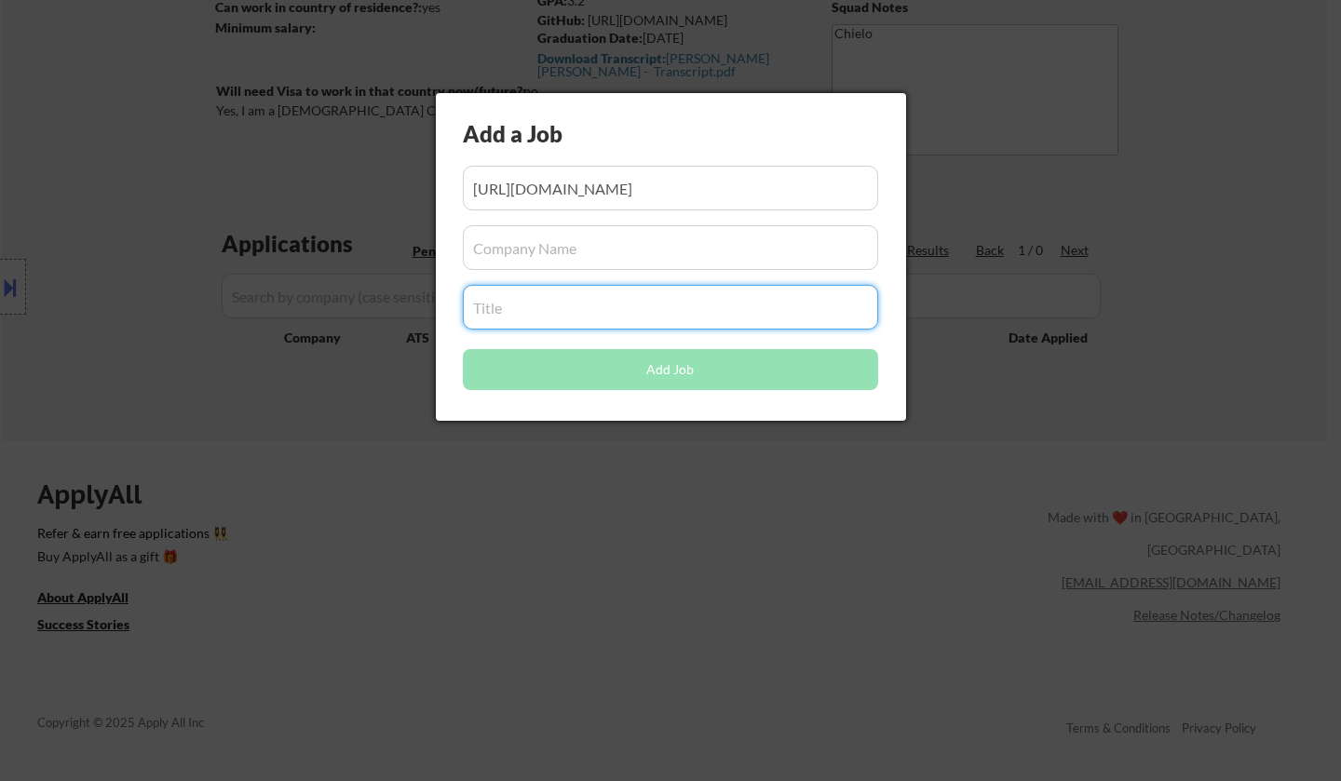
click at [527, 310] on input "input" at bounding box center [670, 307] width 415 height 45
paste input "Software Engineer Co-op (NHL - 8-Months - Summer 2026)"
type input "Software Engineer Co-op (NHL - 8-Months - Summer 2026)"
click at [565, 251] on input "input" at bounding box center [670, 247] width 415 height 45
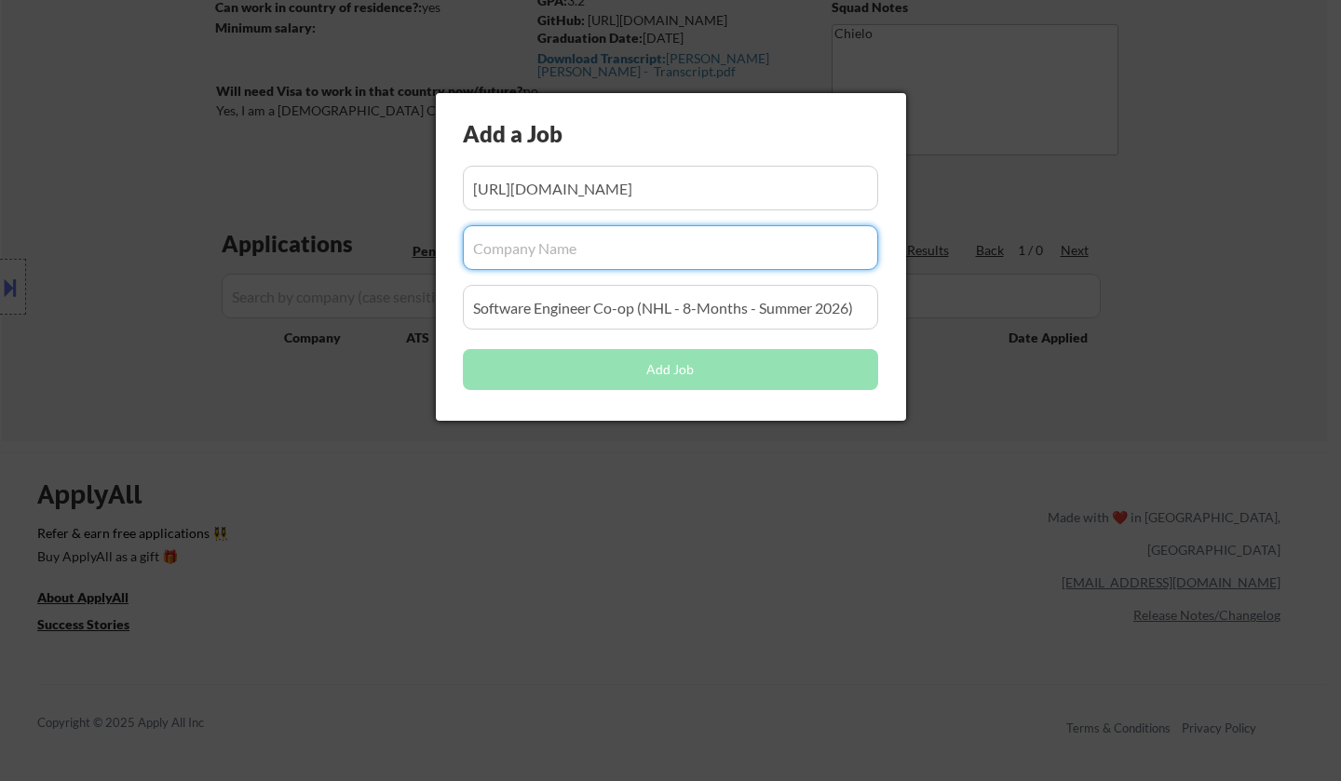
click at [554, 251] on input "input" at bounding box center [670, 247] width 415 height 45
click at [538, 244] on input "input" at bounding box center [670, 247] width 415 height 45
paste input "Electronic Arts"
type input "Electronic Arts"
click at [576, 179] on input "input" at bounding box center [670, 188] width 415 height 45
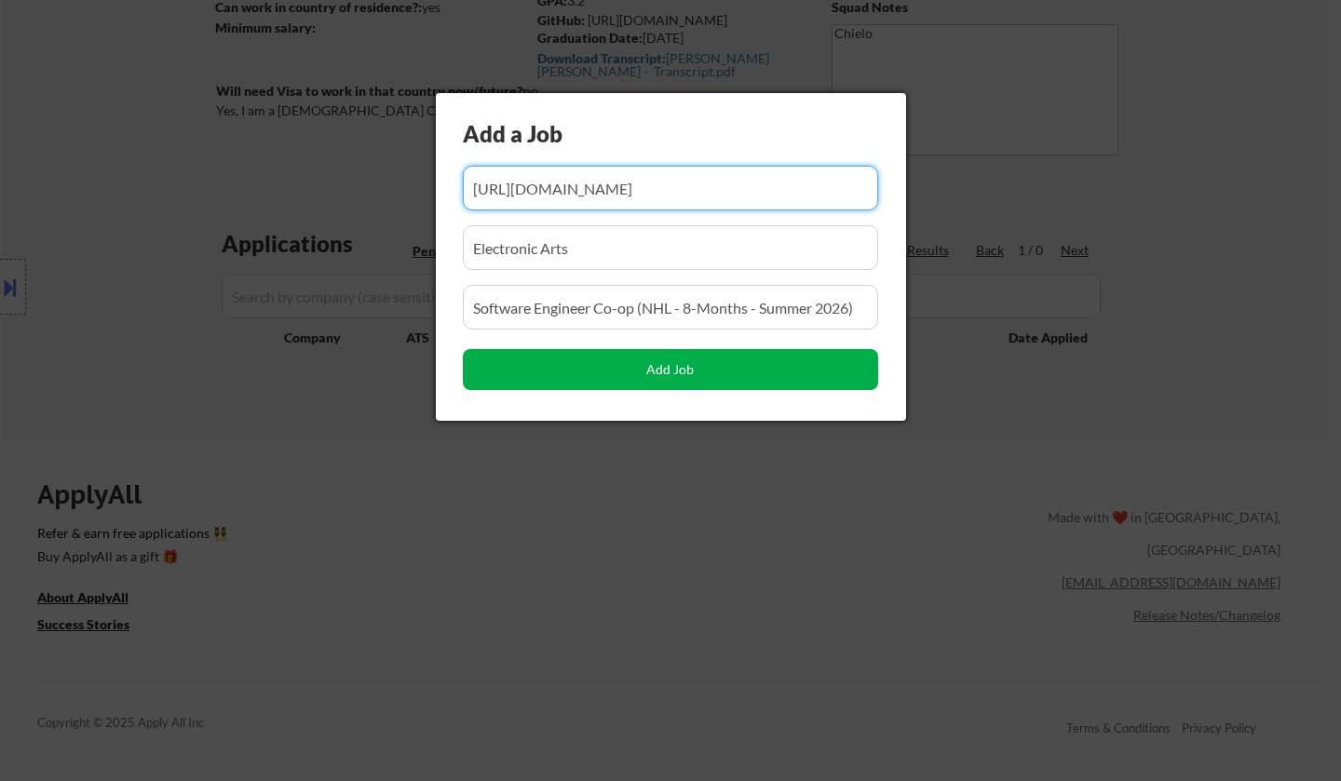
click at [670, 366] on button "Add Job" at bounding box center [670, 369] width 415 height 41
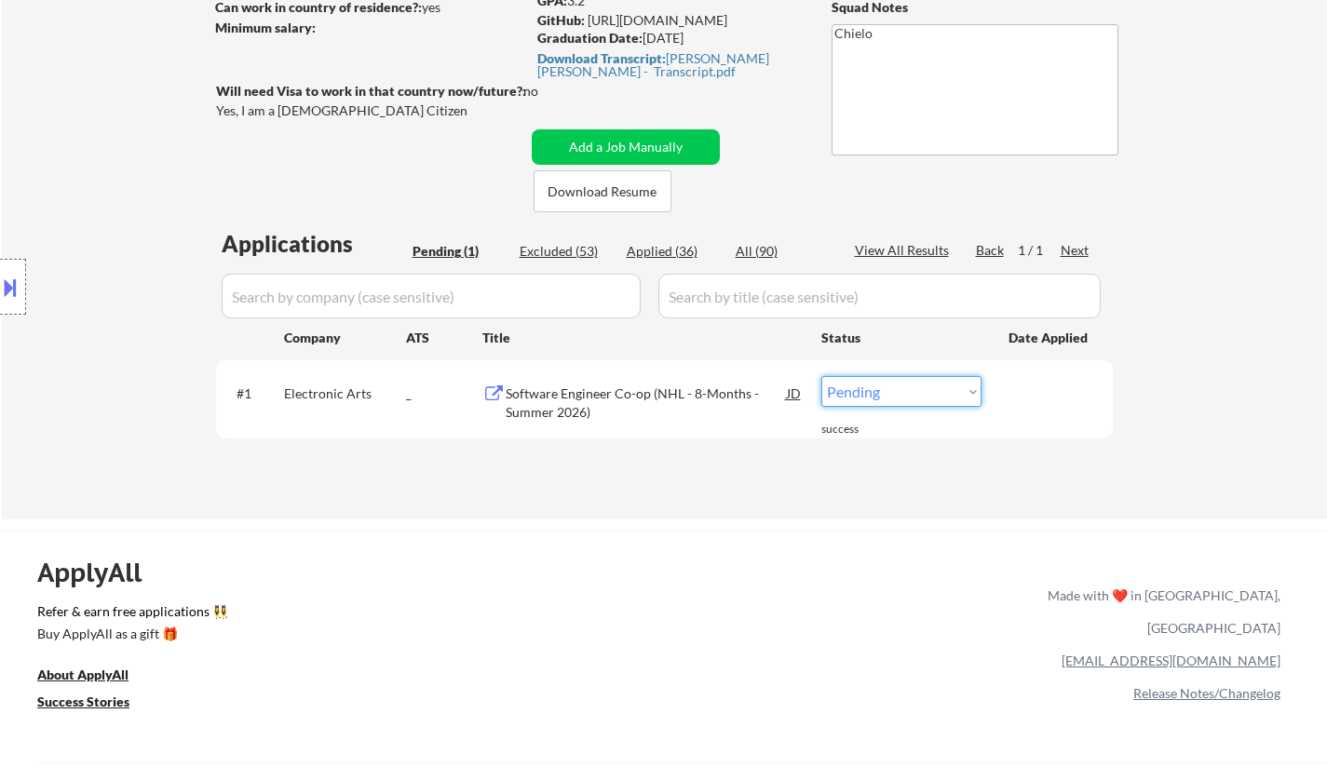
click at [893, 386] on select "Choose an option... Pending Applied Excluded (Questions) Excluded (Expired) Exc…" at bounding box center [901, 391] width 160 height 31
select select ""applied""
click at [821, 376] on select "Choose an option... Pending Applied Excluded (Questions) Excluded (Expired) Exc…" at bounding box center [901, 391] width 160 height 31
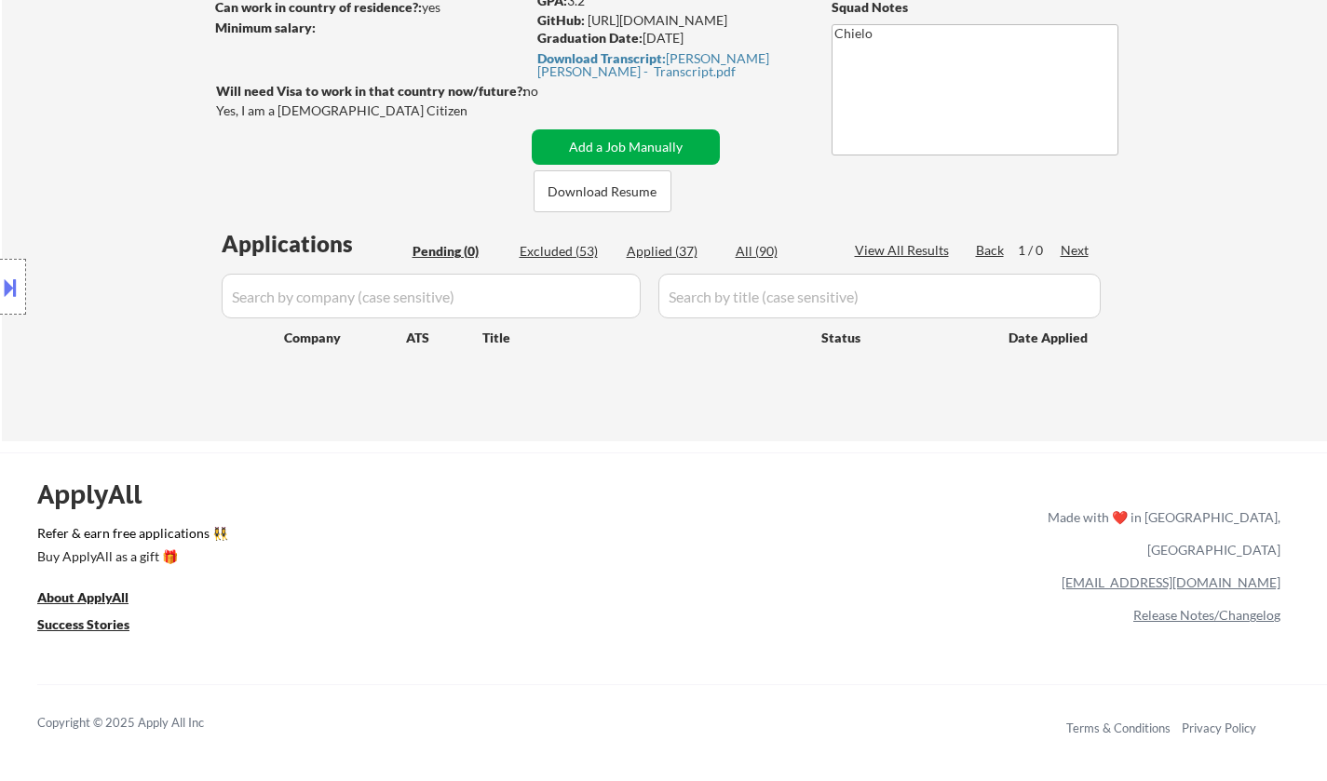
click at [591, 144] on button "Add a Job Manually" at bounding box center [626, 146] width 188 height 35
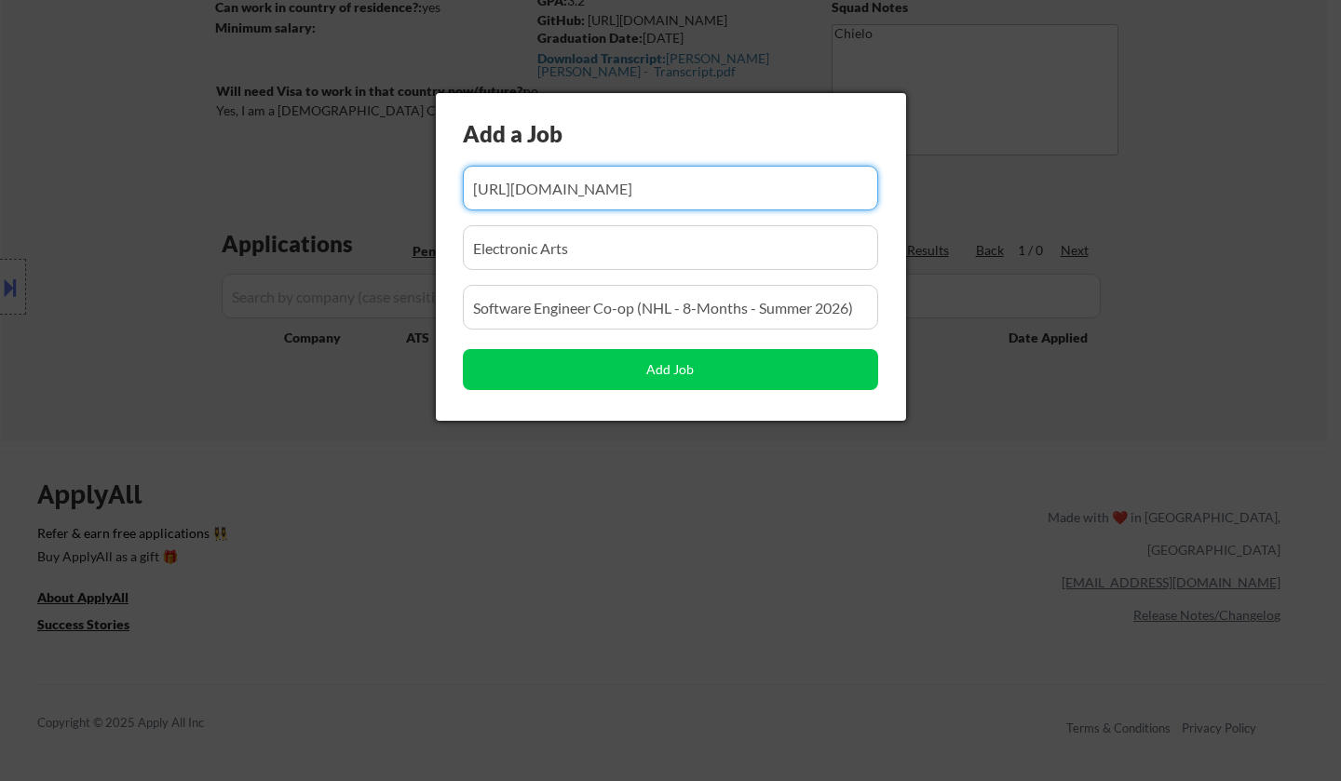
click at [589, 182] on input "input" at bounding box center [670, 188] width 415 height 45
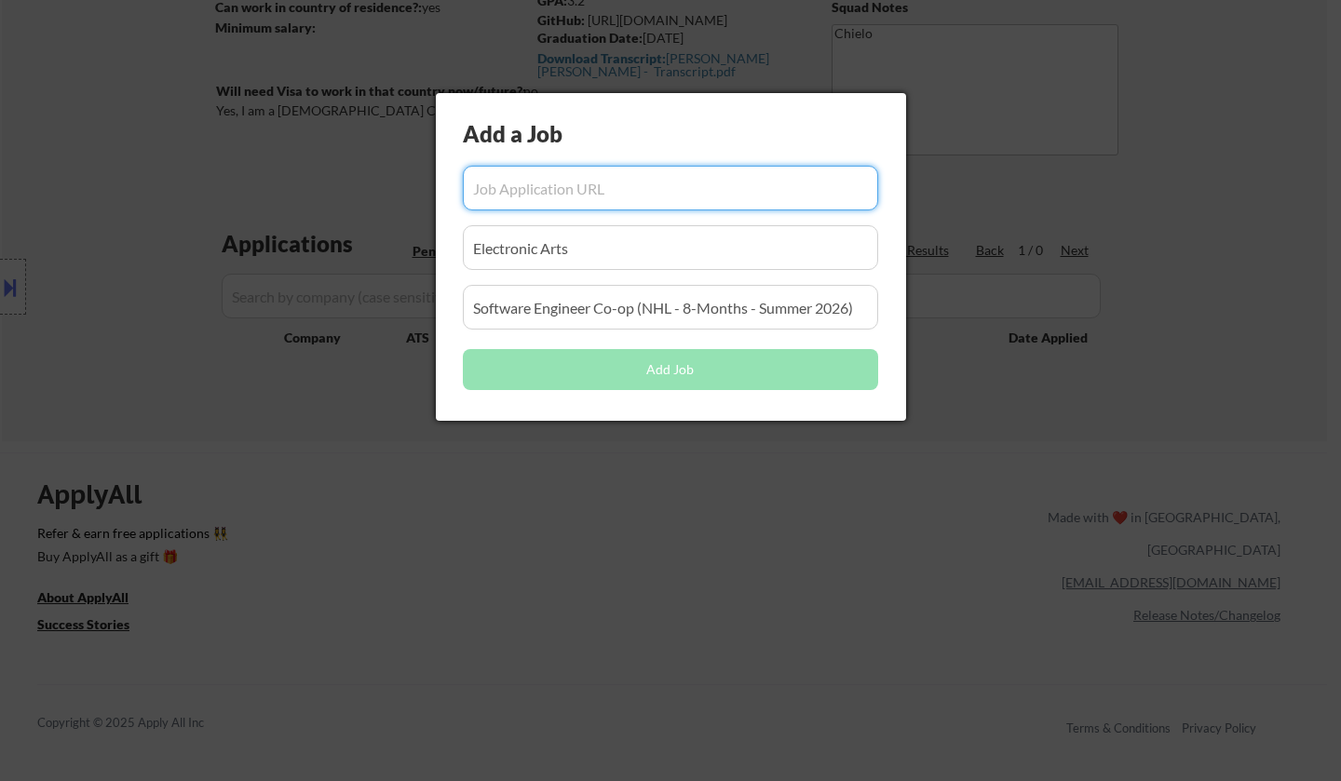
drag, startPoint x: 337, startPoint y: 251, endPoint x: 349, endPoint y: 255, distance: 12.7
click at [328, 251] on body "← Return to /applysquad Mailslurp Inbox Job Search Builder Jung_Hyun Kim User E…" at bounding box center [670, 111] width 1341 height 781
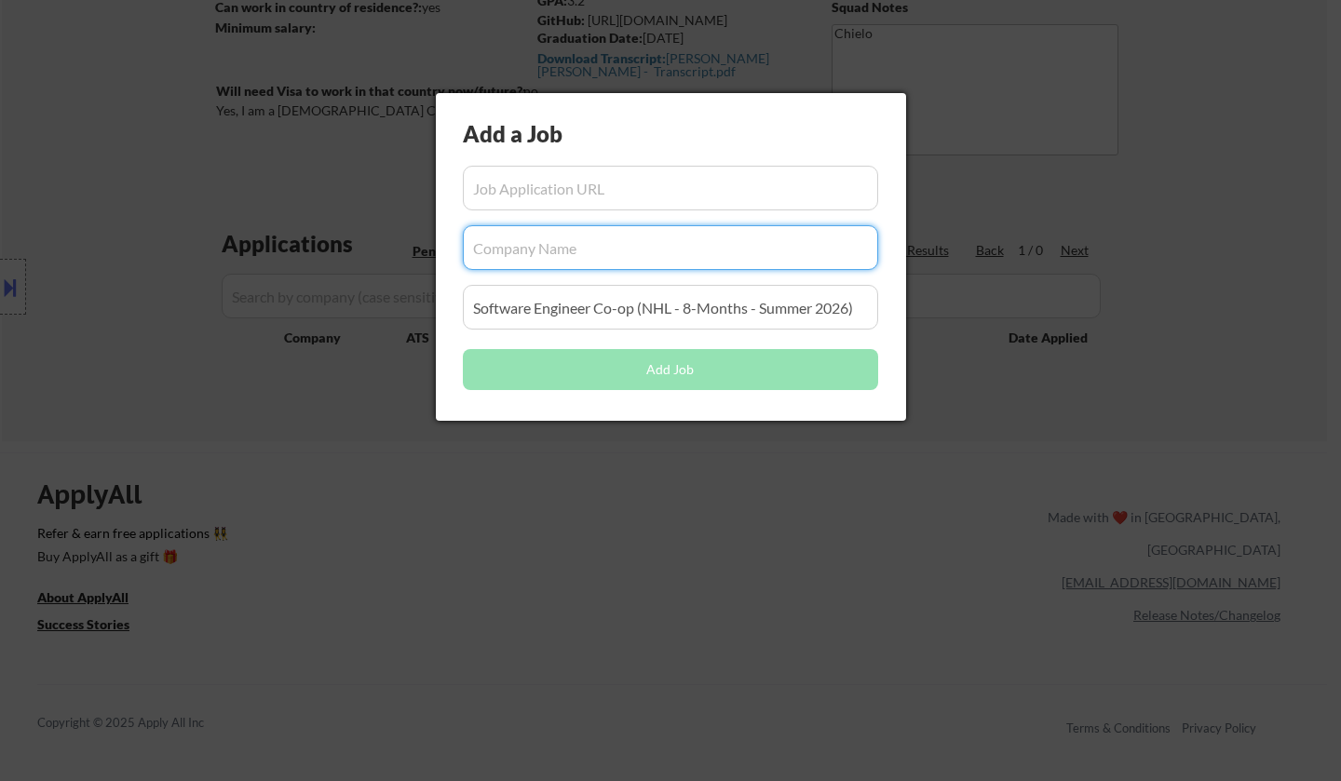
click at [712, 308] on input "input" at bounding box center [670, 307] width 415 height 45
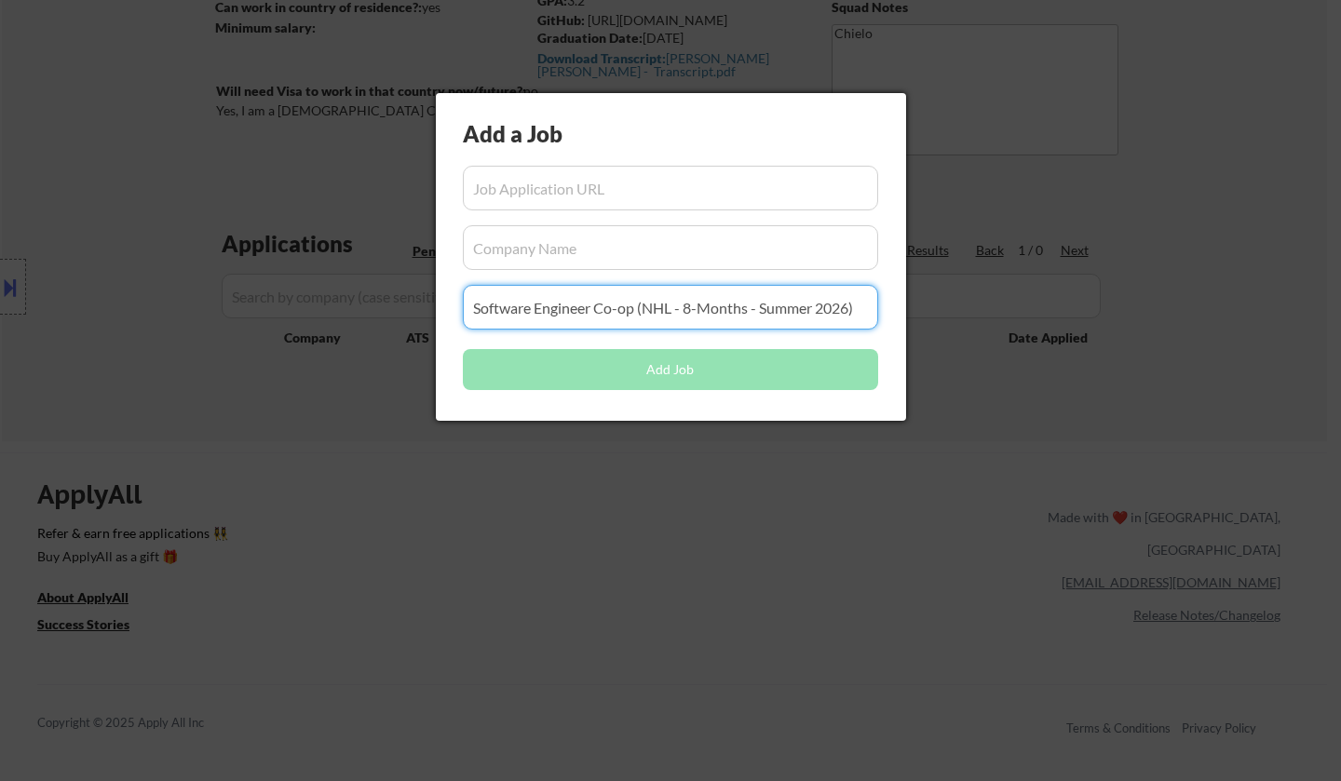
click at [712, 308] on input "input" at bounding box center [670, 307] width 415 height 45
click at [592, 191] on input "input" at bounding box center [670, 188] width 415 height 45
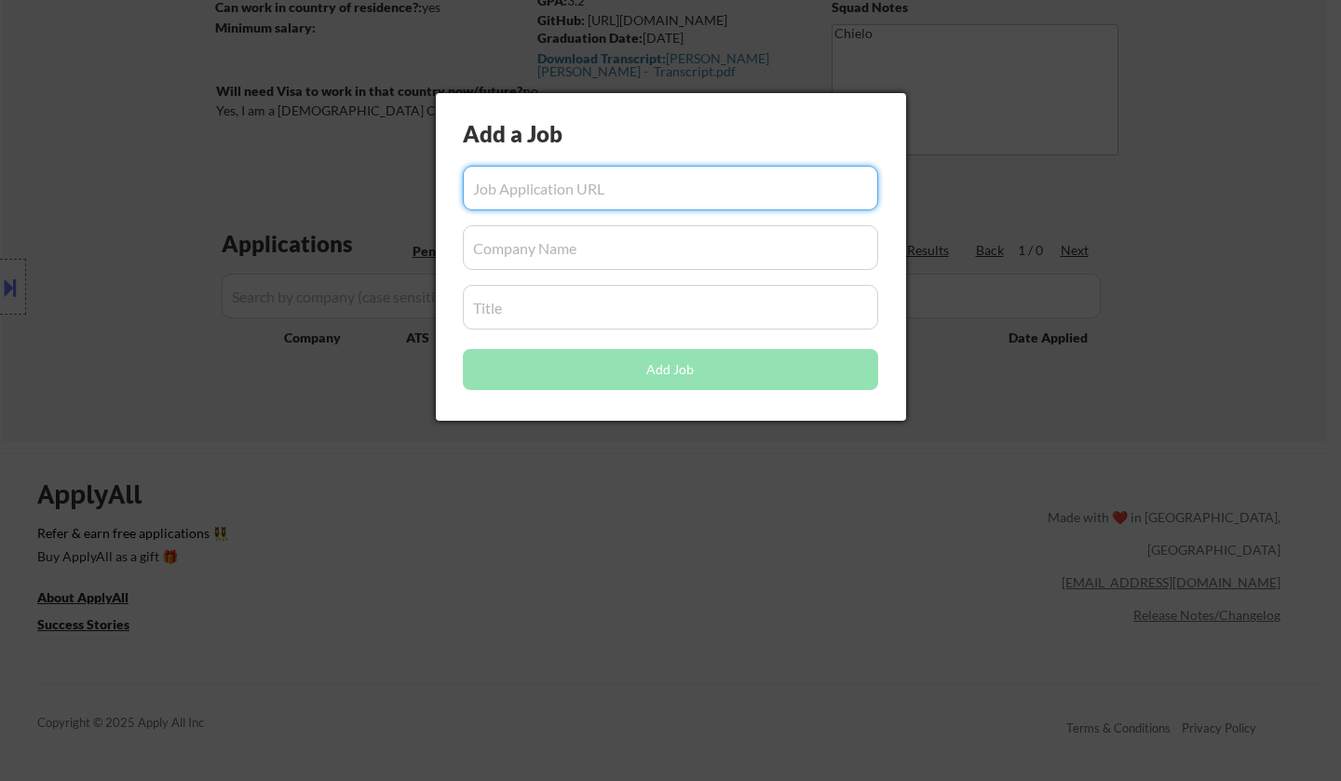
paste input "https://www.workopolis.com/jobsearch/viewjob/ZnCCnVV0RQ1bR-jnLHBX1yQsoCTO9OEuAr…"
type input "https://www.workopolis.com/jobsearch/viewjob/ZnCCnVV0RQ1bR-jnLHBX1yQsoCTO9OEuAr…"
click at [573, 250] on input "input" at bounding box center [670, 247] width 415 height 45
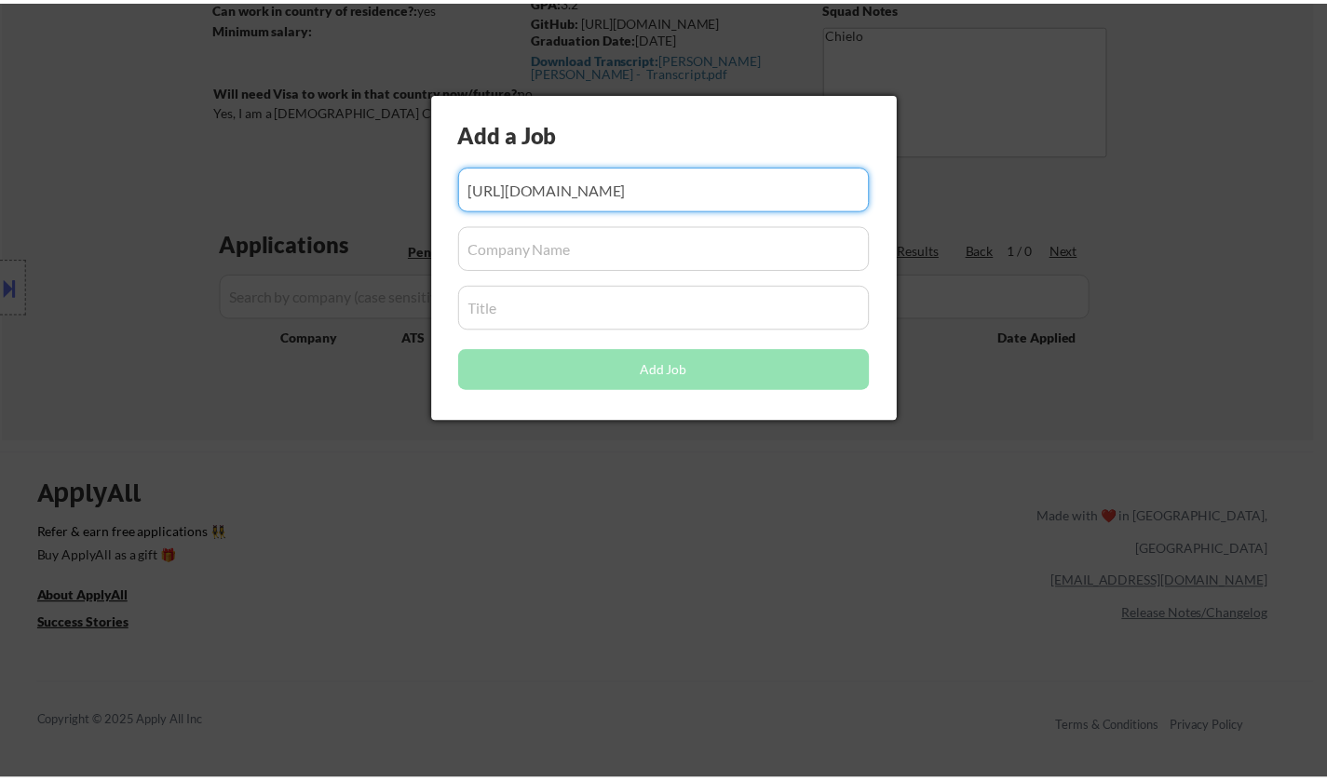
scroll to position [0, 0]
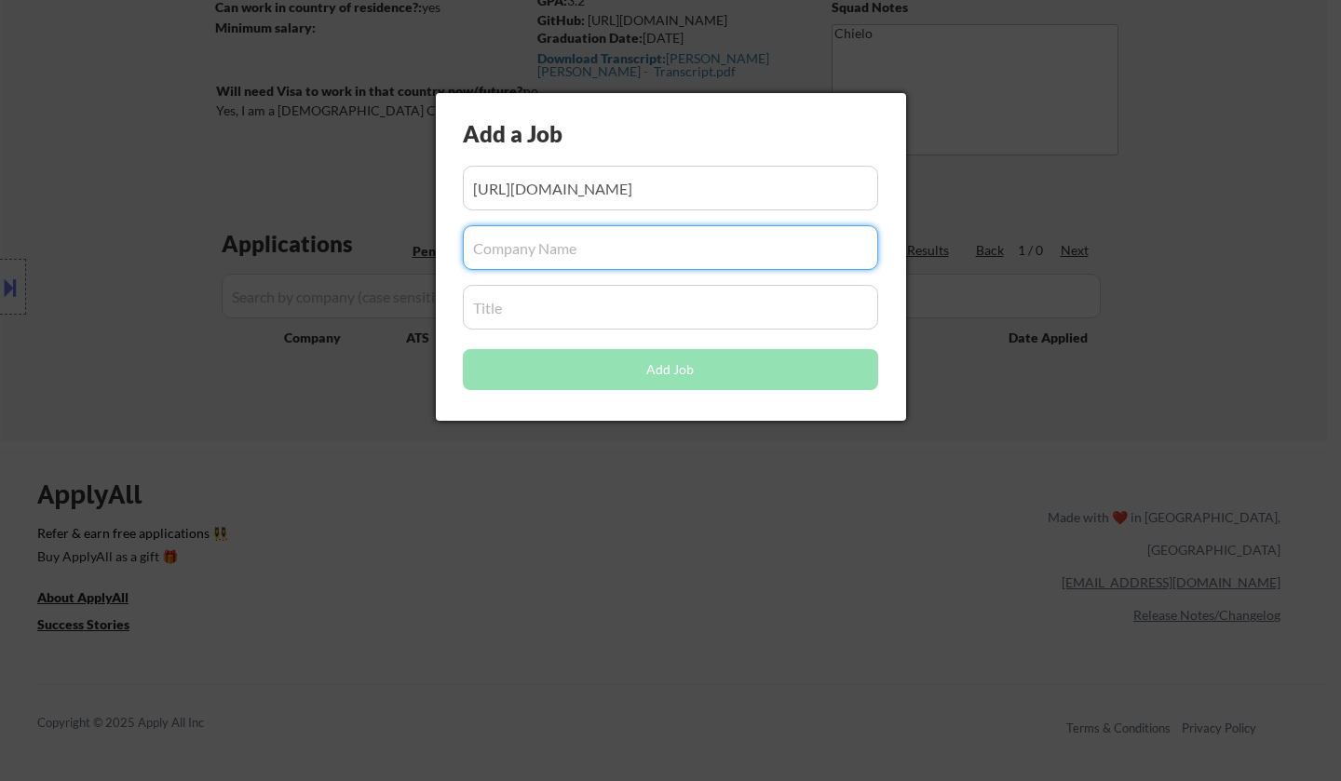
click at [529, 241] on input "input" at bounding box center [670, 247] width 415 height 45
paste input "Pason Systems Corp"
type input "Pason Systems Corp"
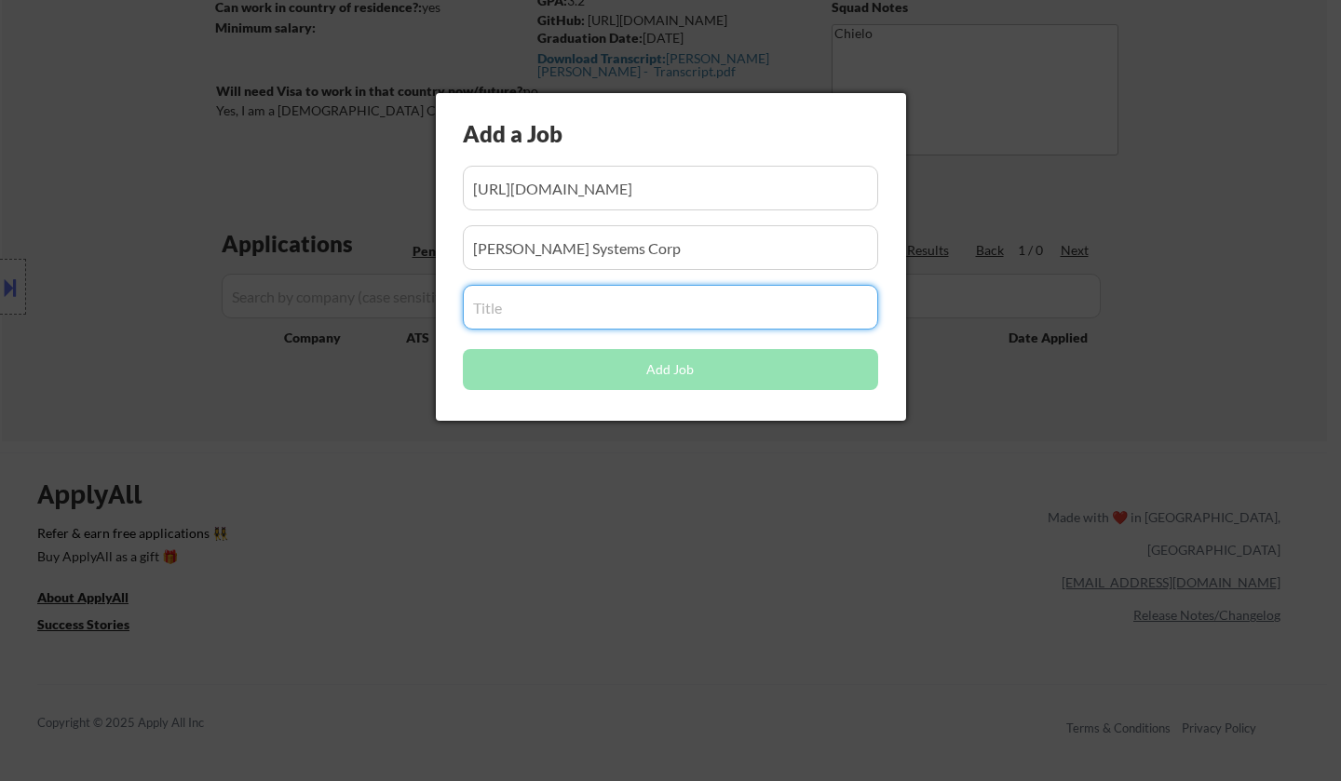
click at [549, 313] on input "input" at bounding box center [670, 307] width 415 height 45
click at [539, 307] on input "input" at bounding box center [670, 307] width 415 height 45
paste input "Software Developer Intern (Quality Assurance)"
type input "Software Developer Intern (Quality Assurance)"
click at [655, 248] on input "input" at bounding box center [670, 247] width 415 height 45
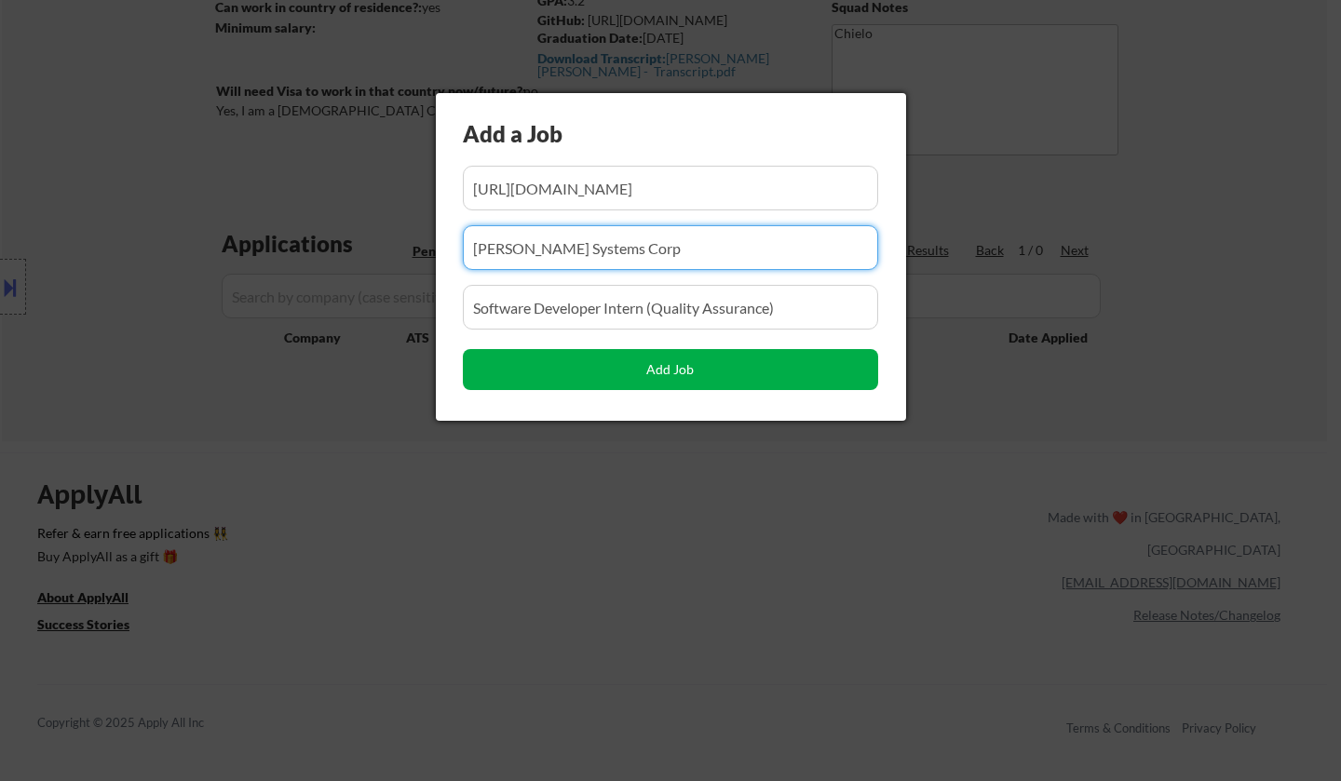
click at [702, 370] on button "Add Job" at bounding box center [670, 369] width 415 height 41
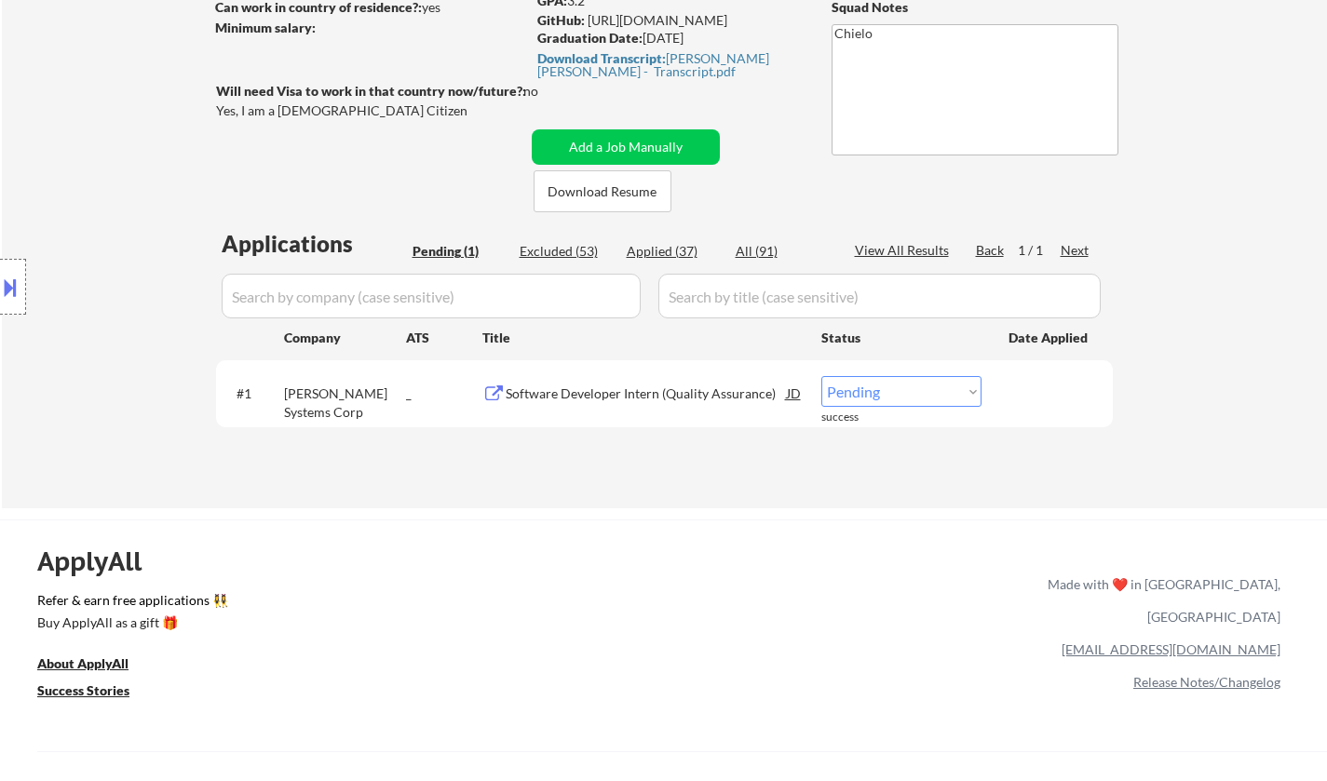
click at [725, 568] on div "ApplyAll Refer & earn free applications 👯‍♀️ Buy ApplyAll as a gift 🎁 About App…" at bounding box center [663, 680] width 1327 height 295
click at [924, 390] on select "Choose an option... Pending Applied Excluded (Questions) Excluded (Expired) Exc…" at bounding box center [901, 391] width 160 height 31
click at [821, 376] on select "Choose an option... Pending Applied Excluded (Questions) Excluded (Expired) Exc…" at bounding box center [901, 391] width 160 height 31
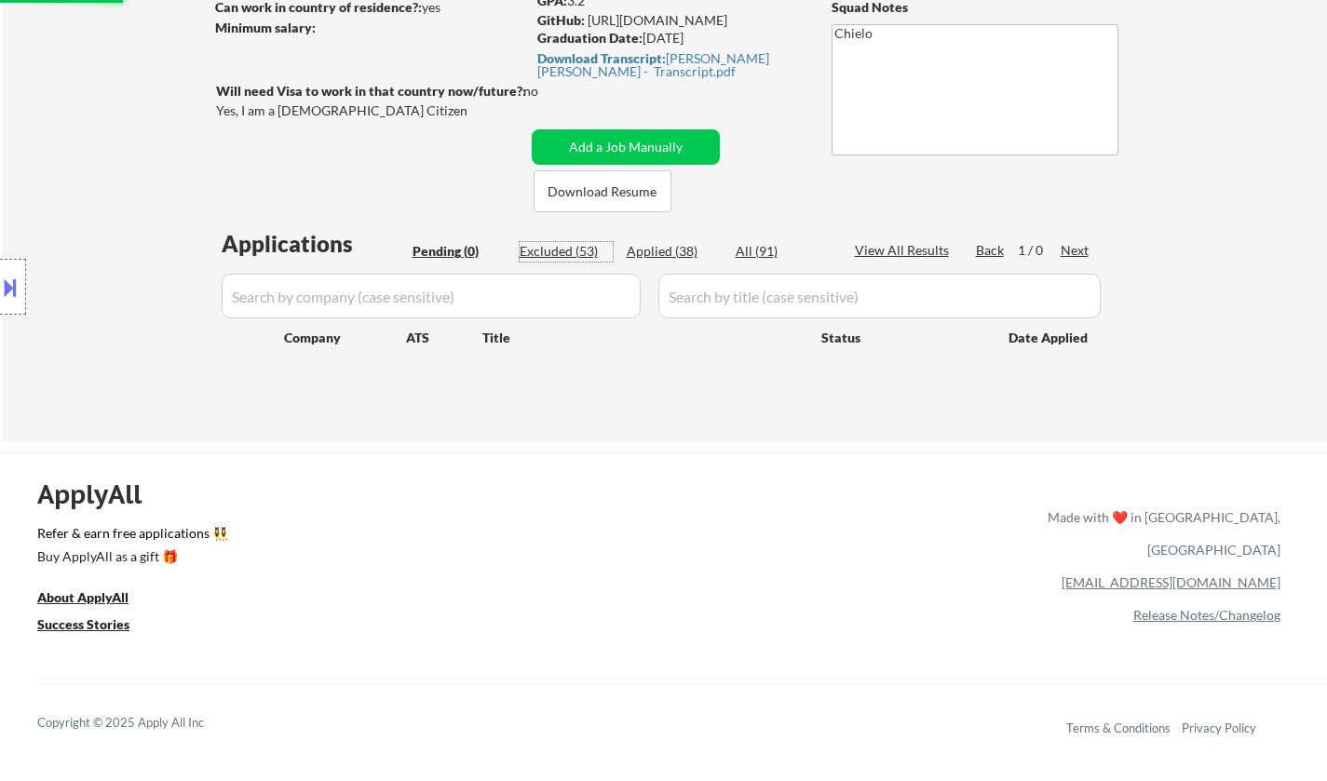
click at [540, 252] on div "Excluded (53)" at bounding box center [566, 251] width 93 height 19
select select ""excluded__other_""
select select ""excluded__bad_match_""
select select ""excluded__expired_""
select select ""excluded__bad_match_""
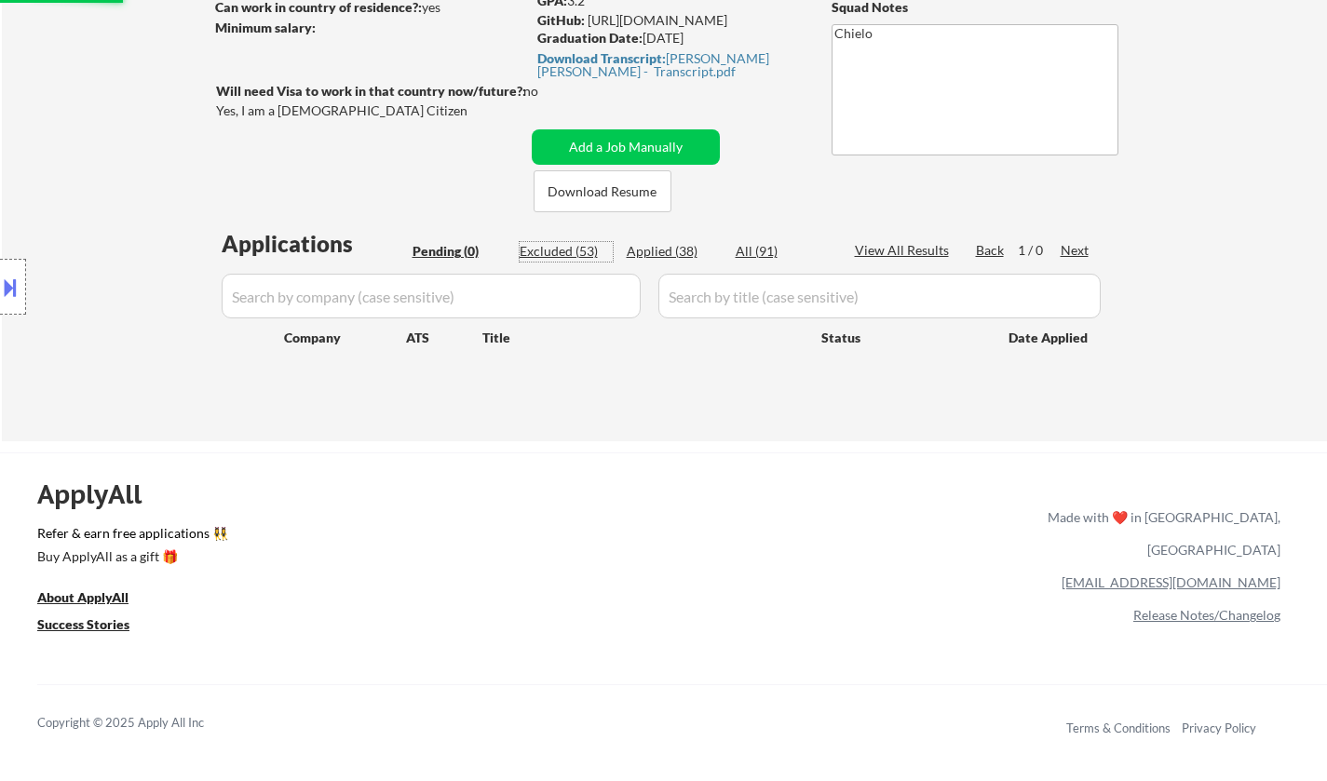
select select ""excluded__other_""
select select ""excluded__bad_match_""
select select ""excluded__other_""
select select ""excluded__expired_""
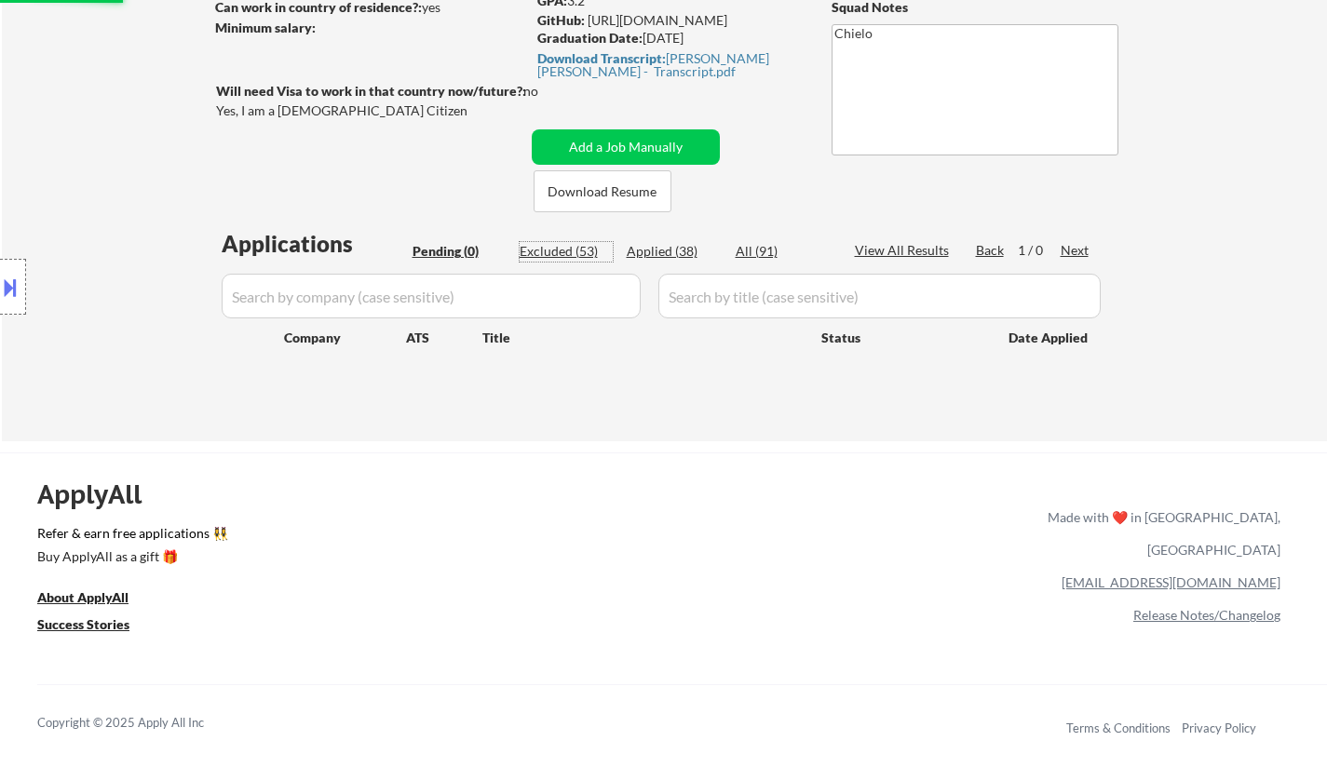
select select ""excluded__other_""
select select ""excluded__expired_""
select select ""excluded__other_""
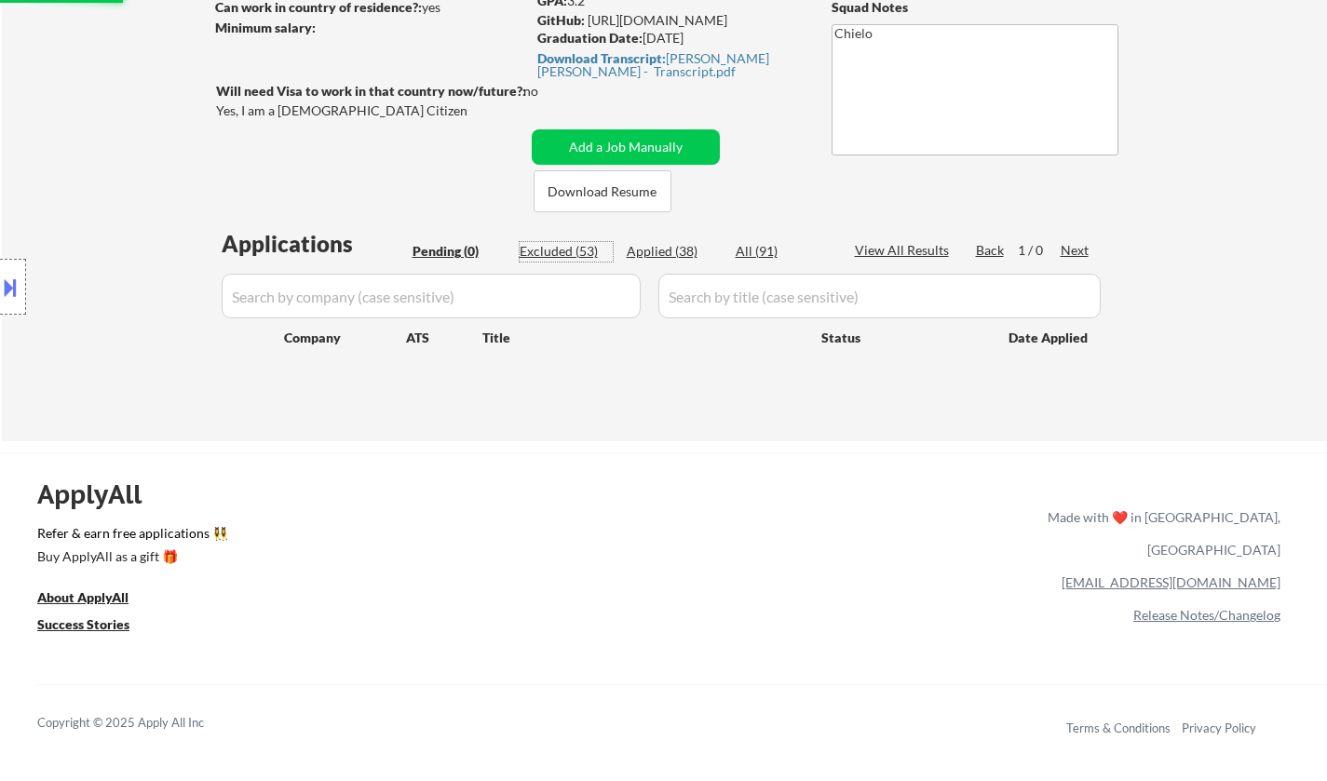
select select ""excluded__location_""
select select ""excluded__other_""
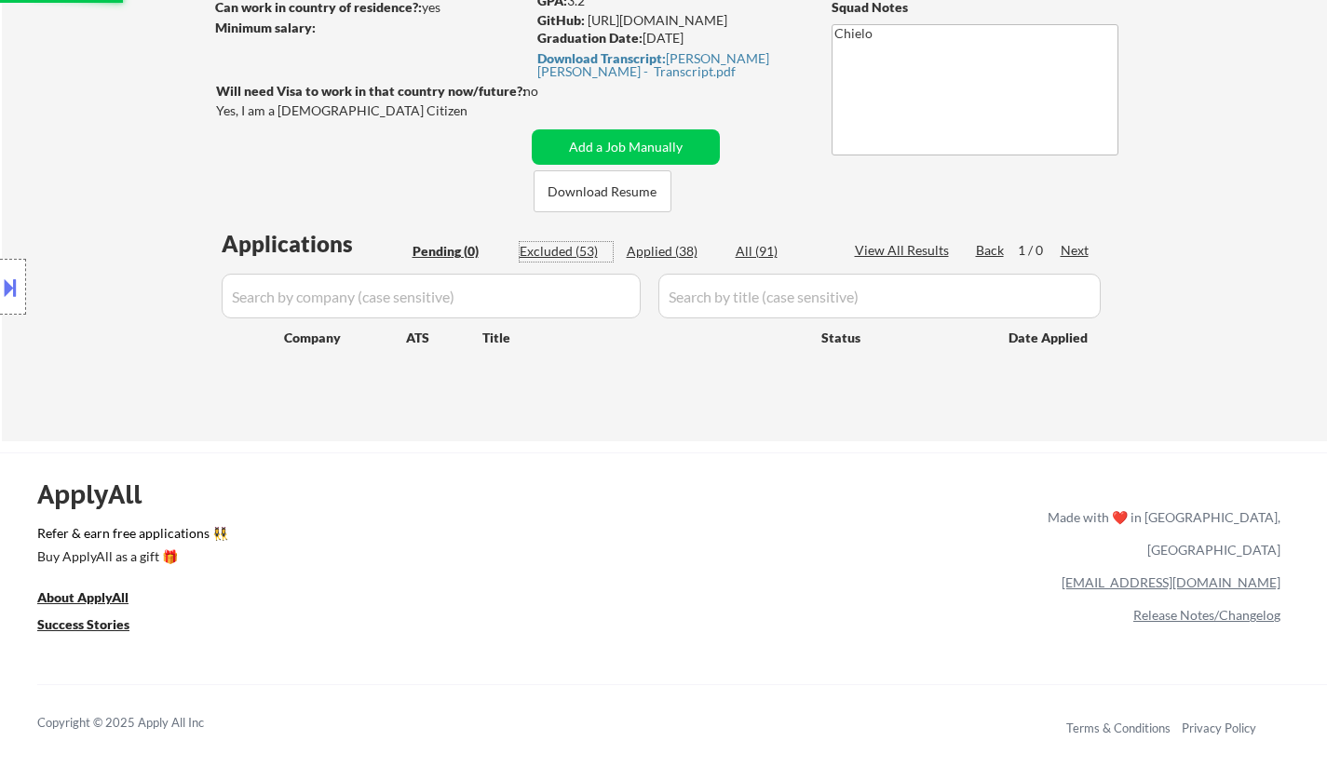
select select ""excluded__other_""
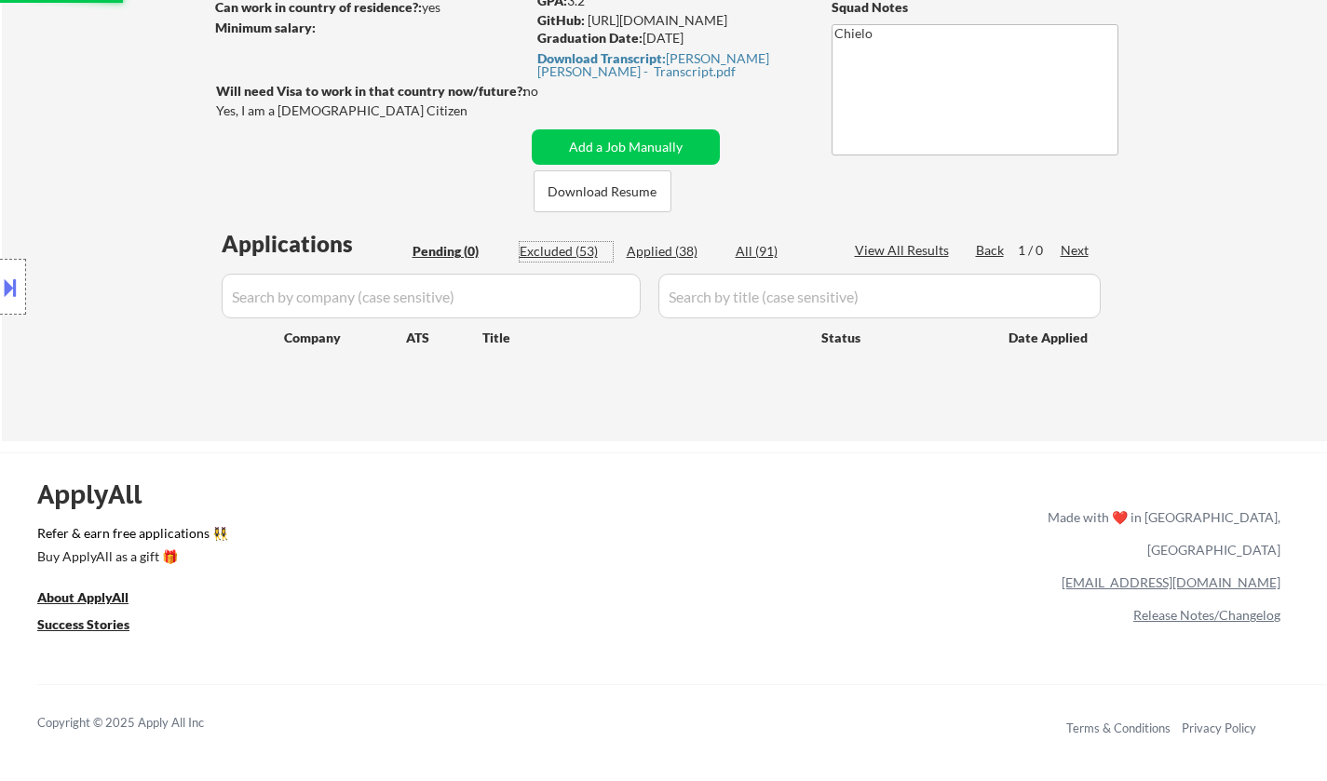
select select ""excluded""
select select ""excluded__other_""
select select ""excluded__expired_""
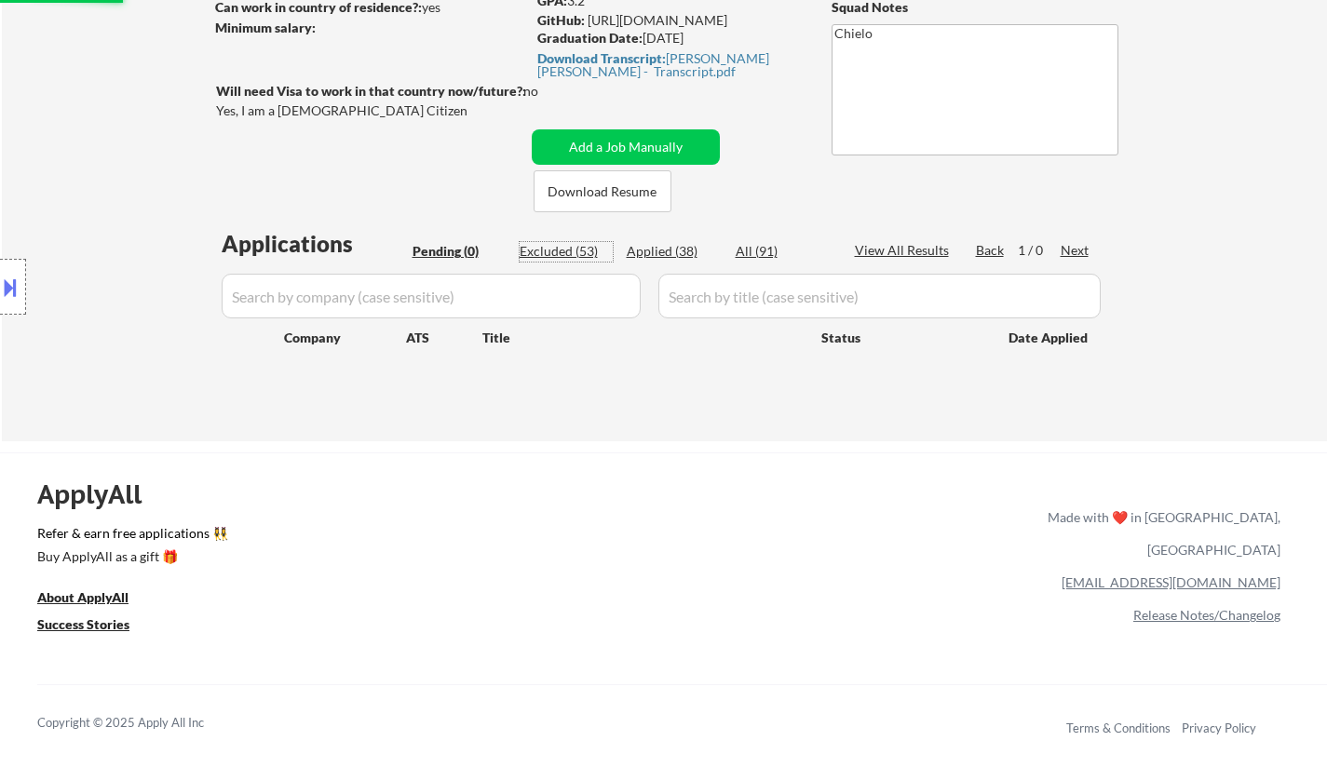
select select ""excluded__expired_""
select select ""excluded__other_""
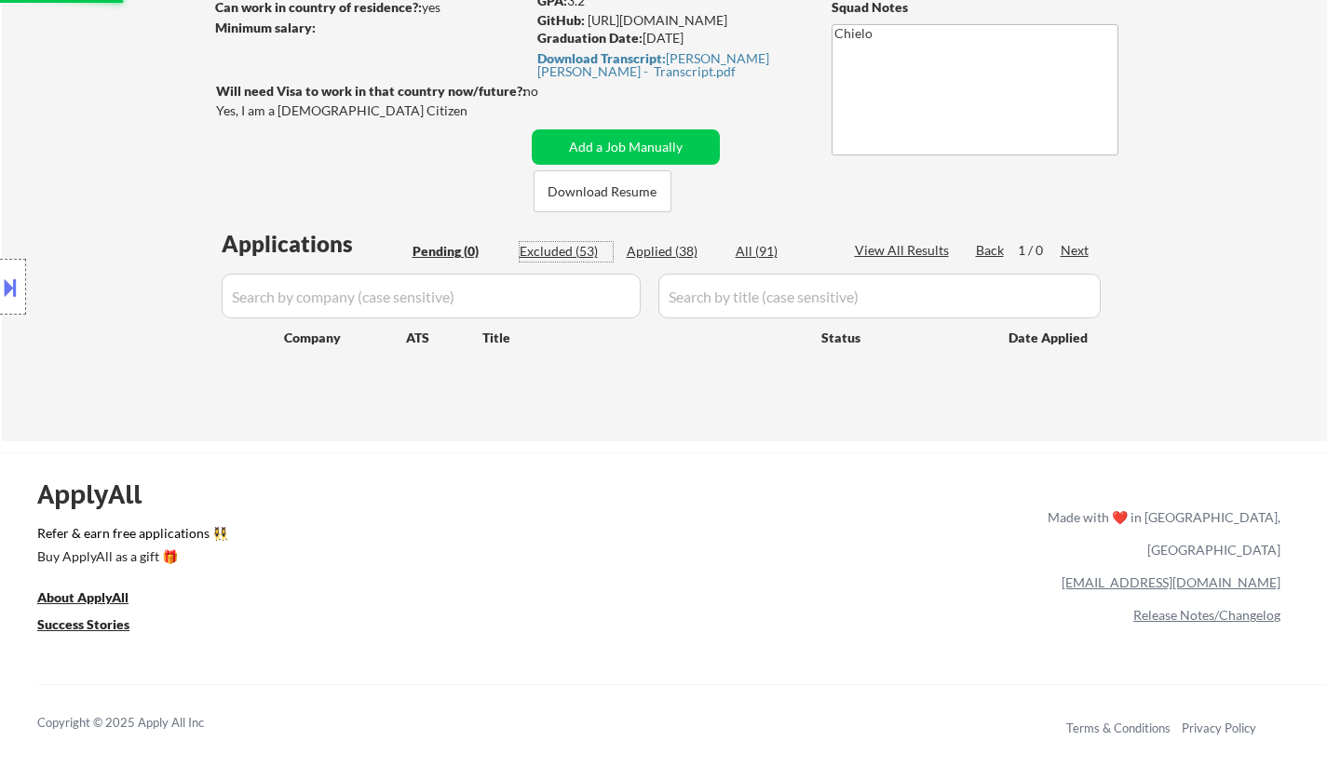
select select ""excluded""
select select ""excluded__expired_""
select select ""excluded__other_""
select select ""excluded__expired_""
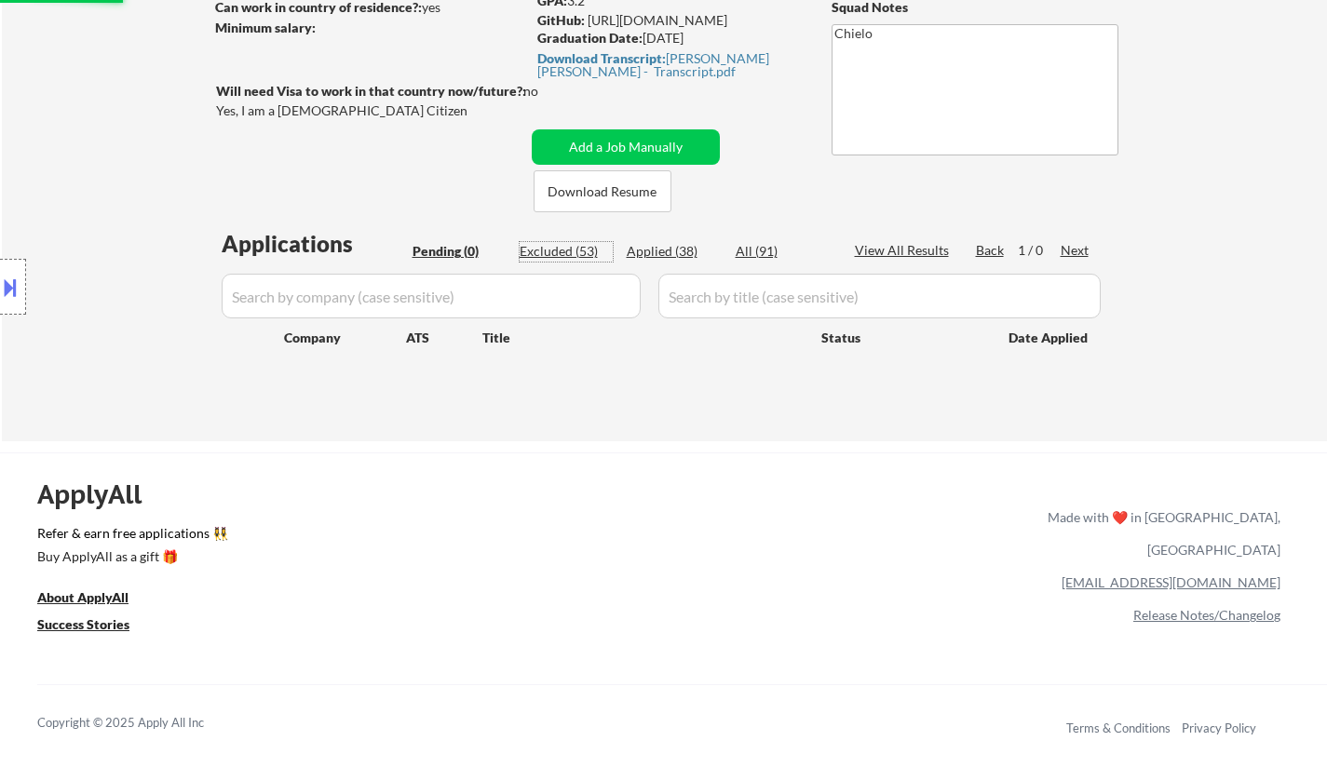
select select ""excluded__other_""
select select ""excluded__location_""
select select ""excluded__other_""
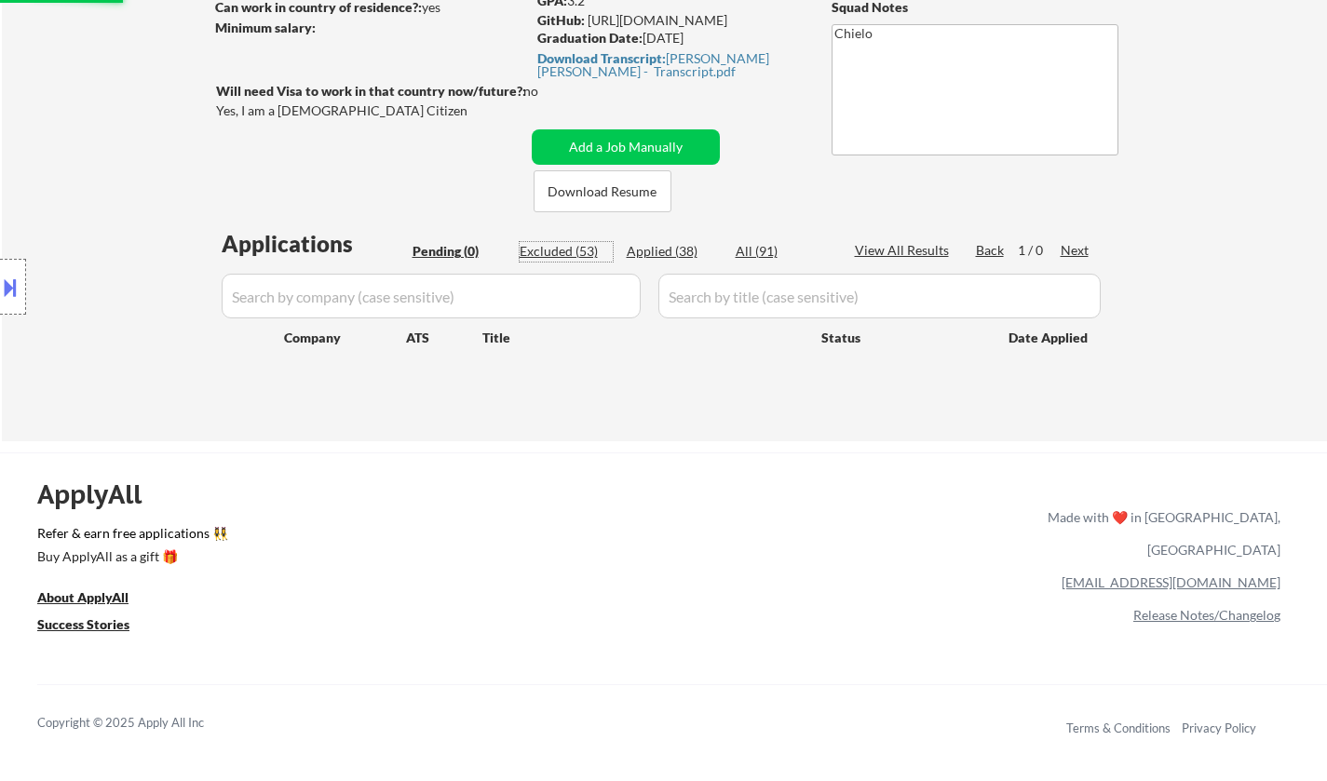
select select ""excluded__other_""
select select ""excluded__expired_""
select select ""excluded__other_""
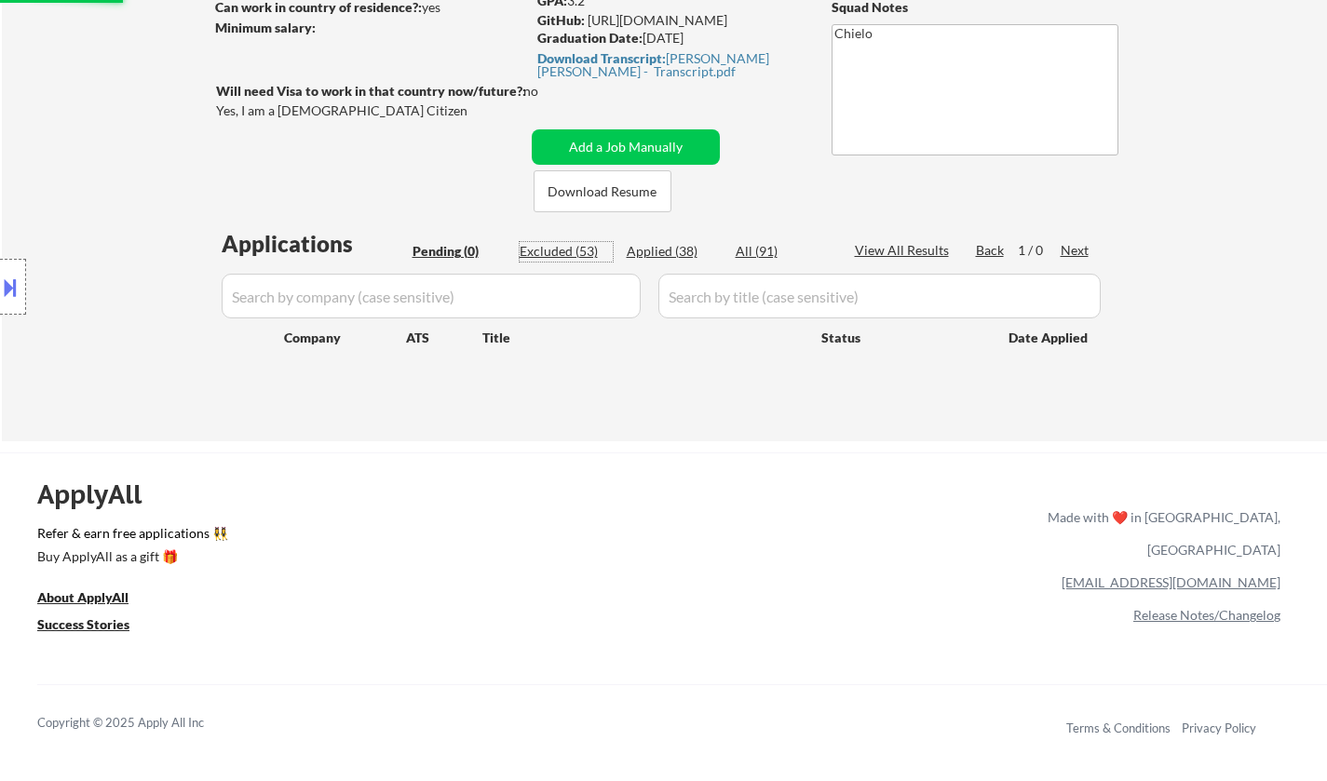
select select ""excluded__expired_""
select select ""excluded__other_""
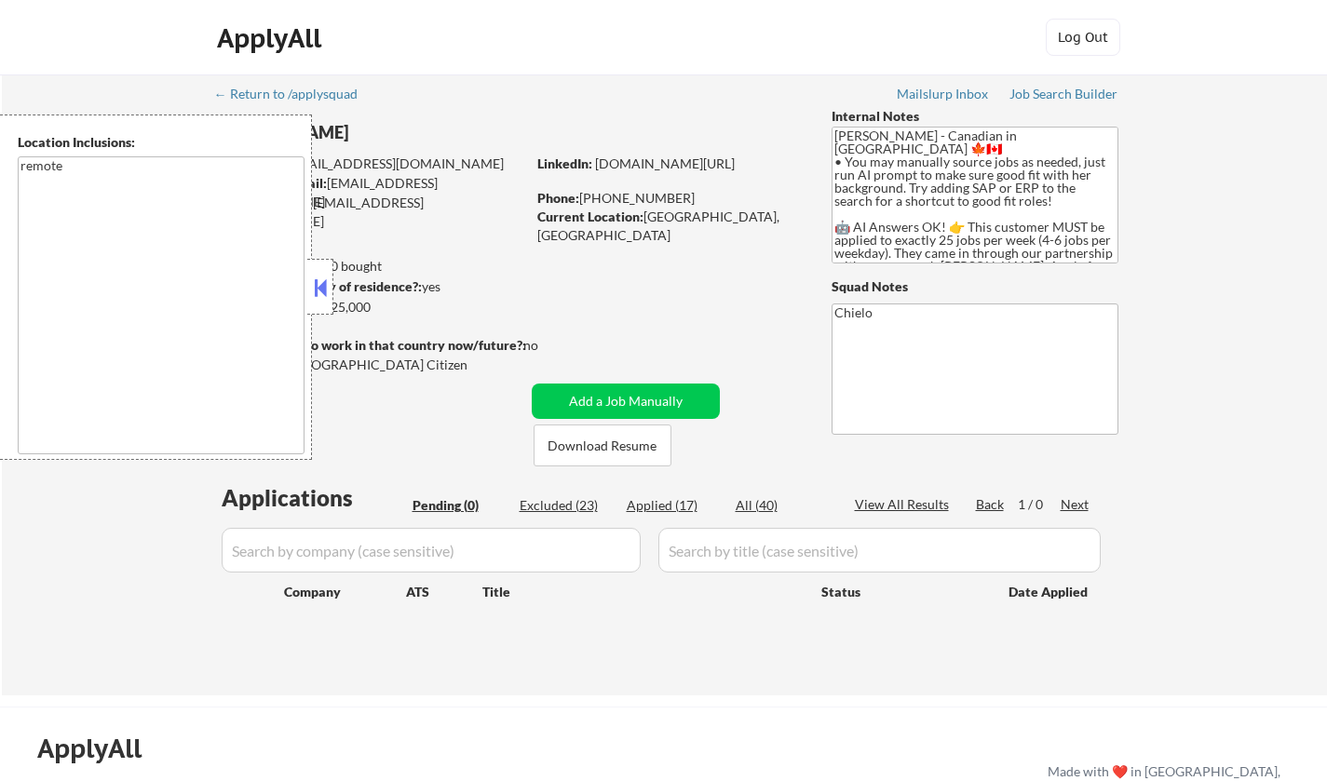
click at [326, 281] on button at bounding box center [320, 288] width 20 height 28
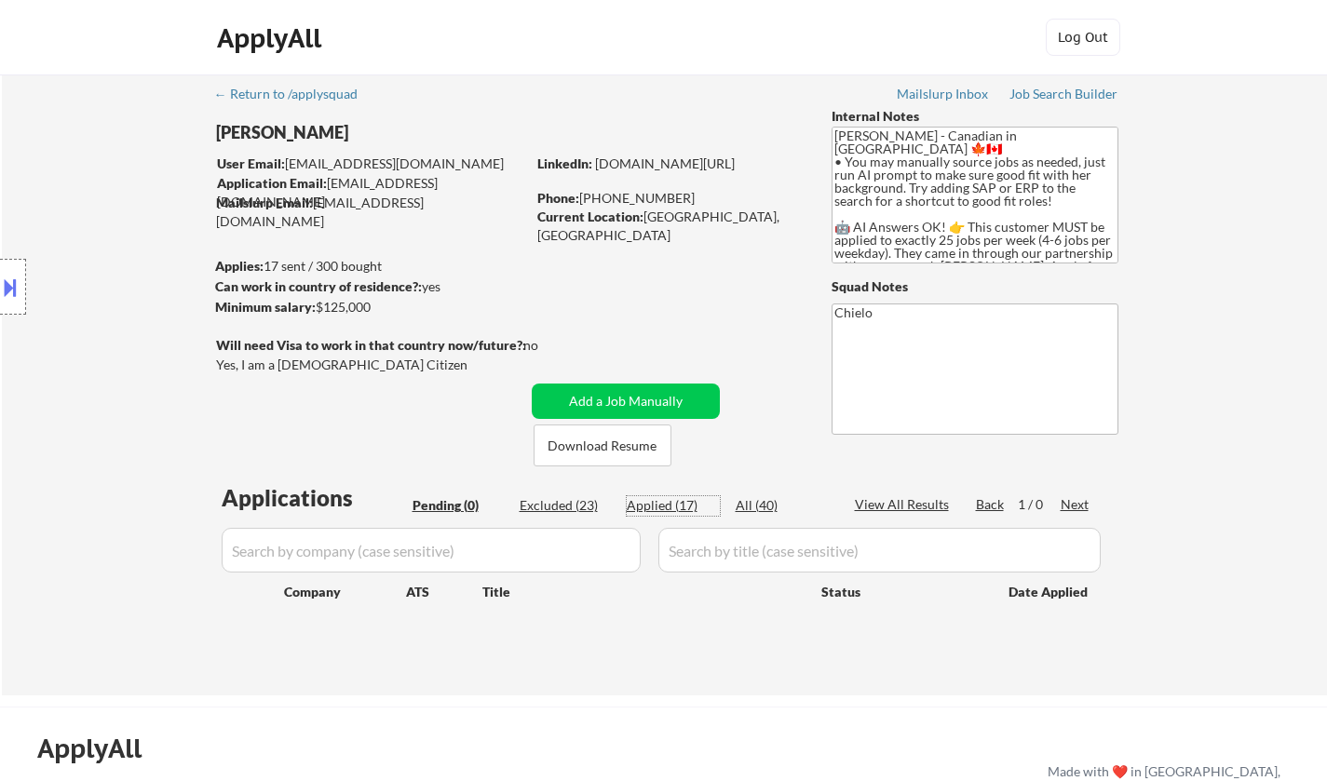
click at [660, 503] on div "Applied (17)" at bounding box center [673, 505] width 93 height 19
select select ""applied""
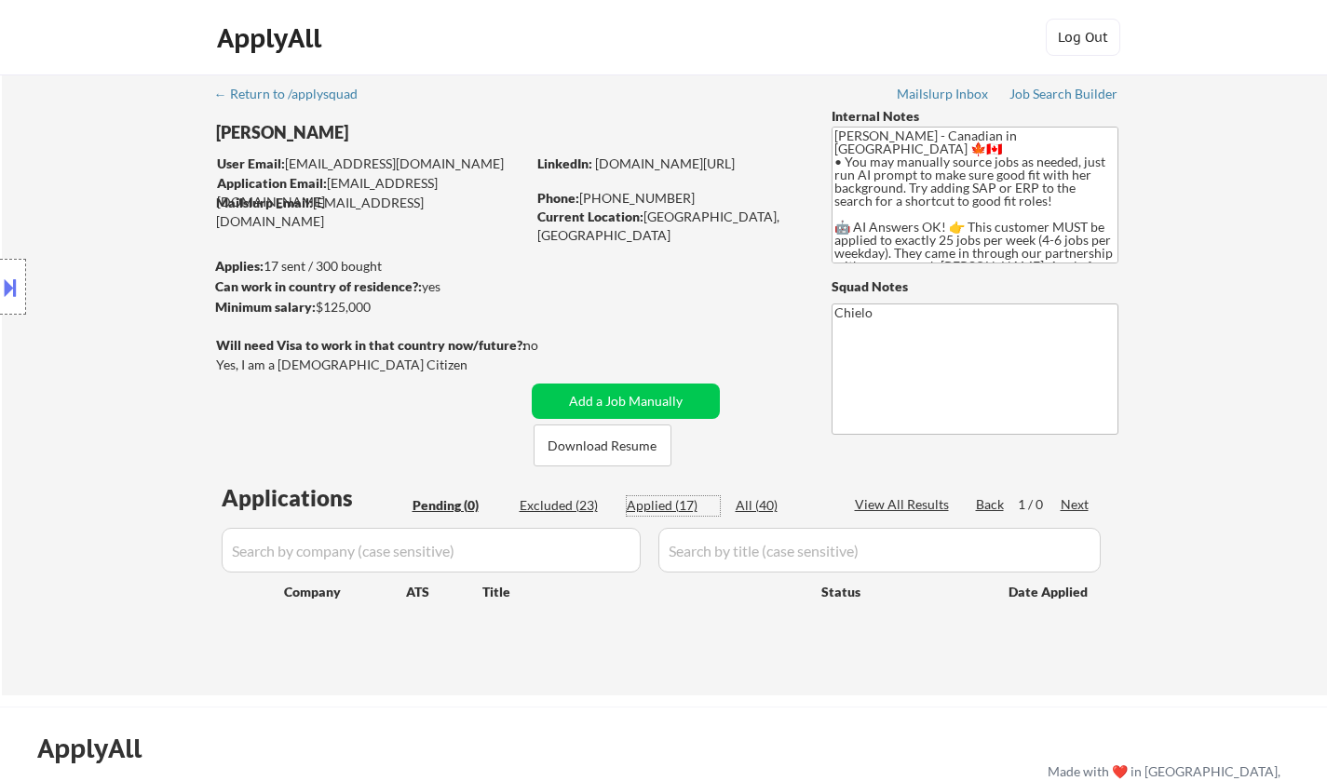
select select ""applied""
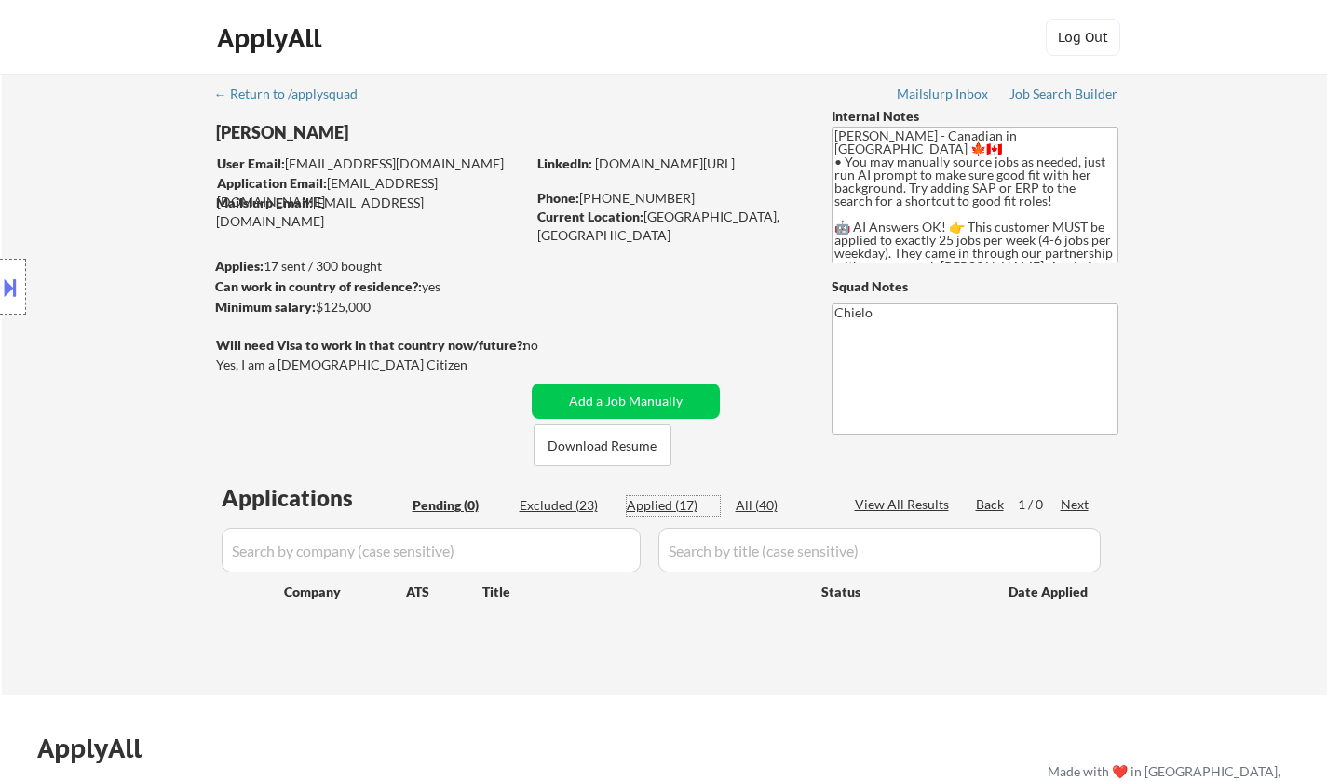
select select ""applied""
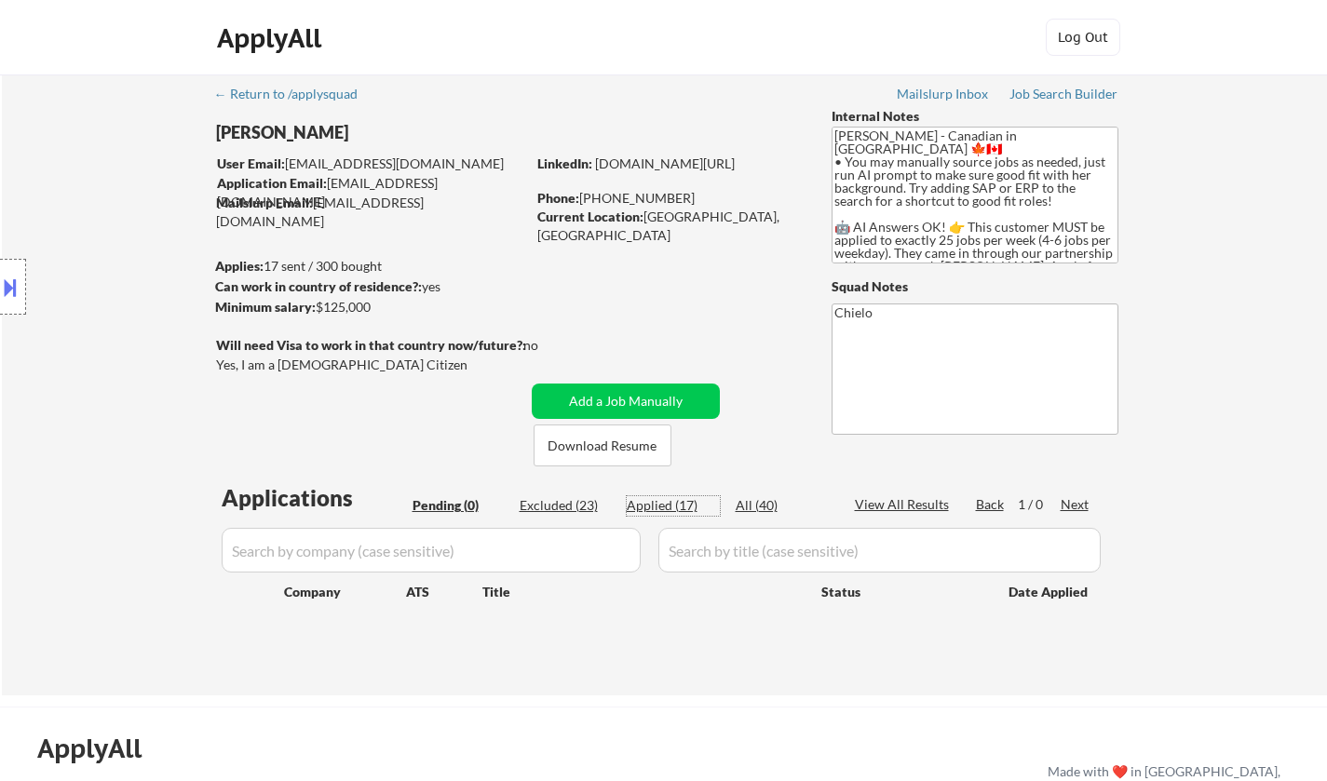
select select ""applied""
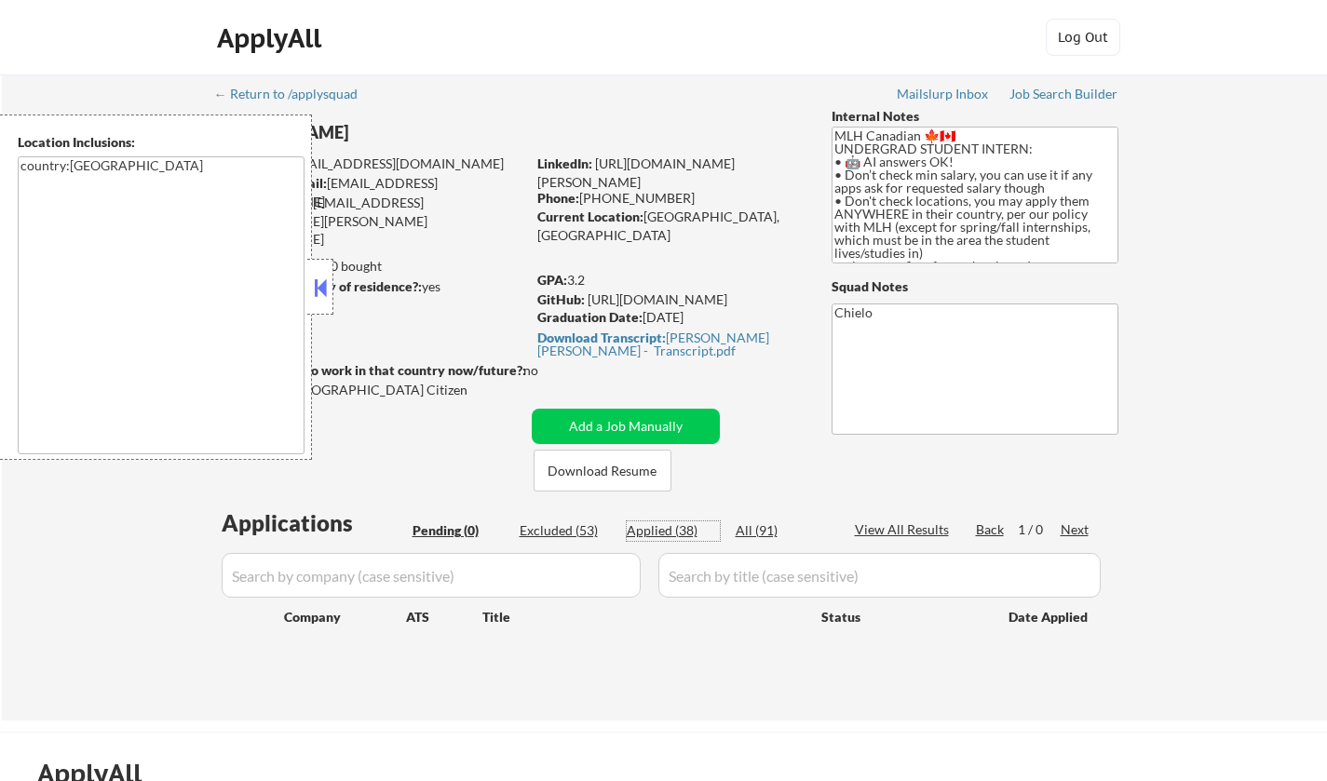
click at [658, 532] on div "Applied (38)" at bounding box center [673, 531] width 93 height 19
select select ""applied""
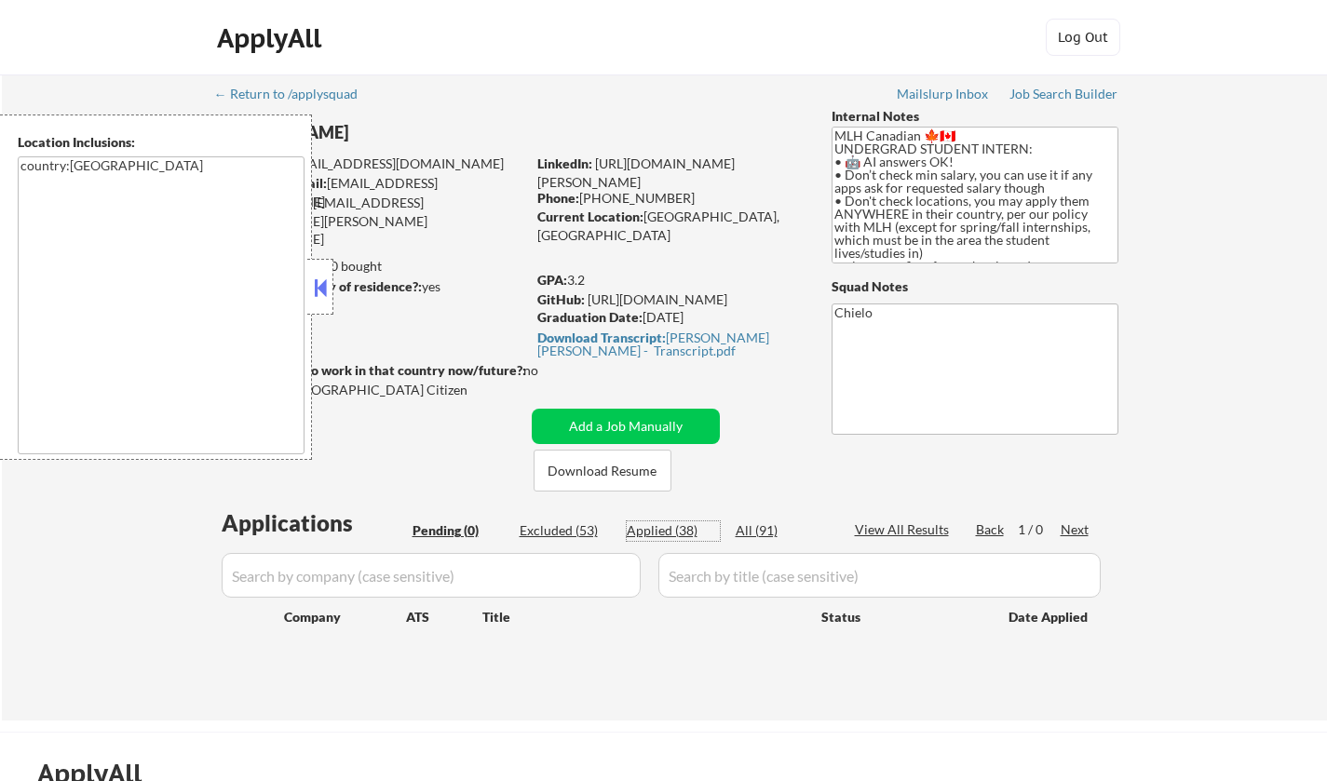
select select ""applied""
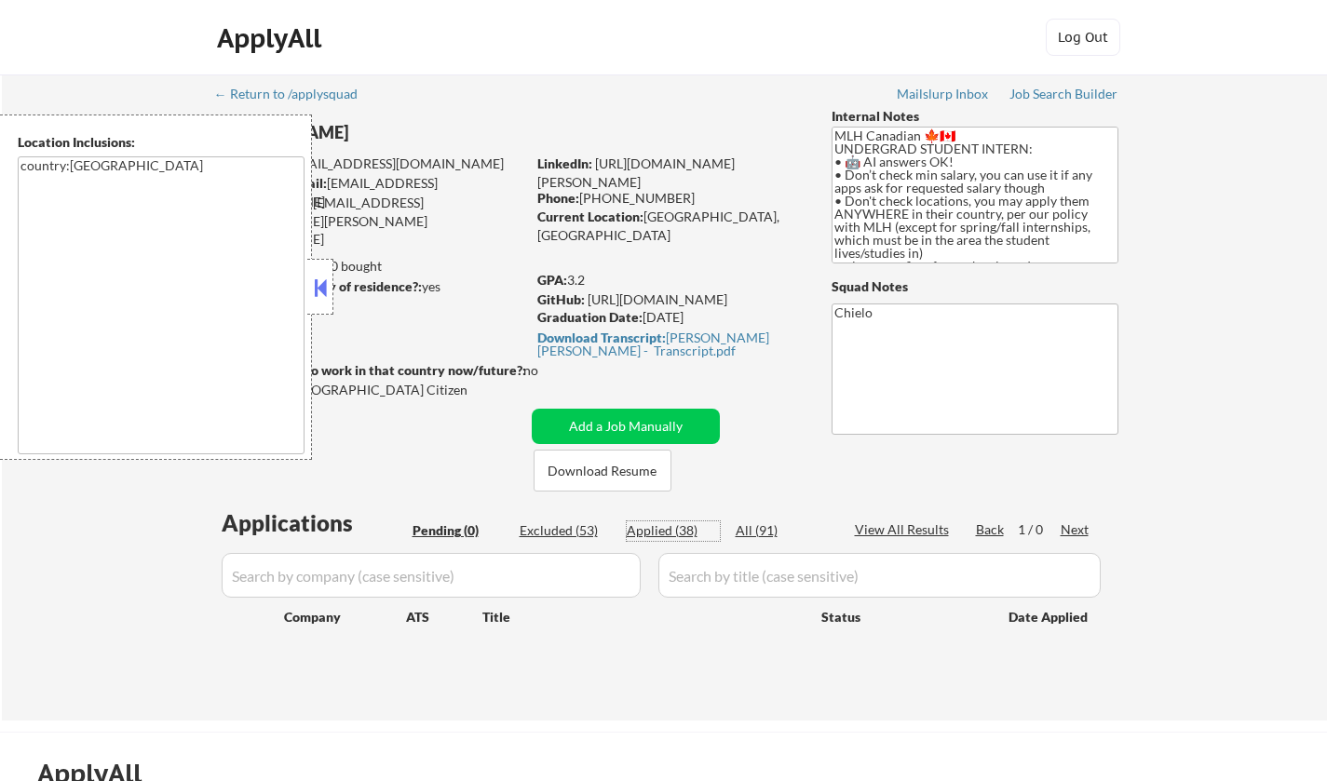
select select ""applied""
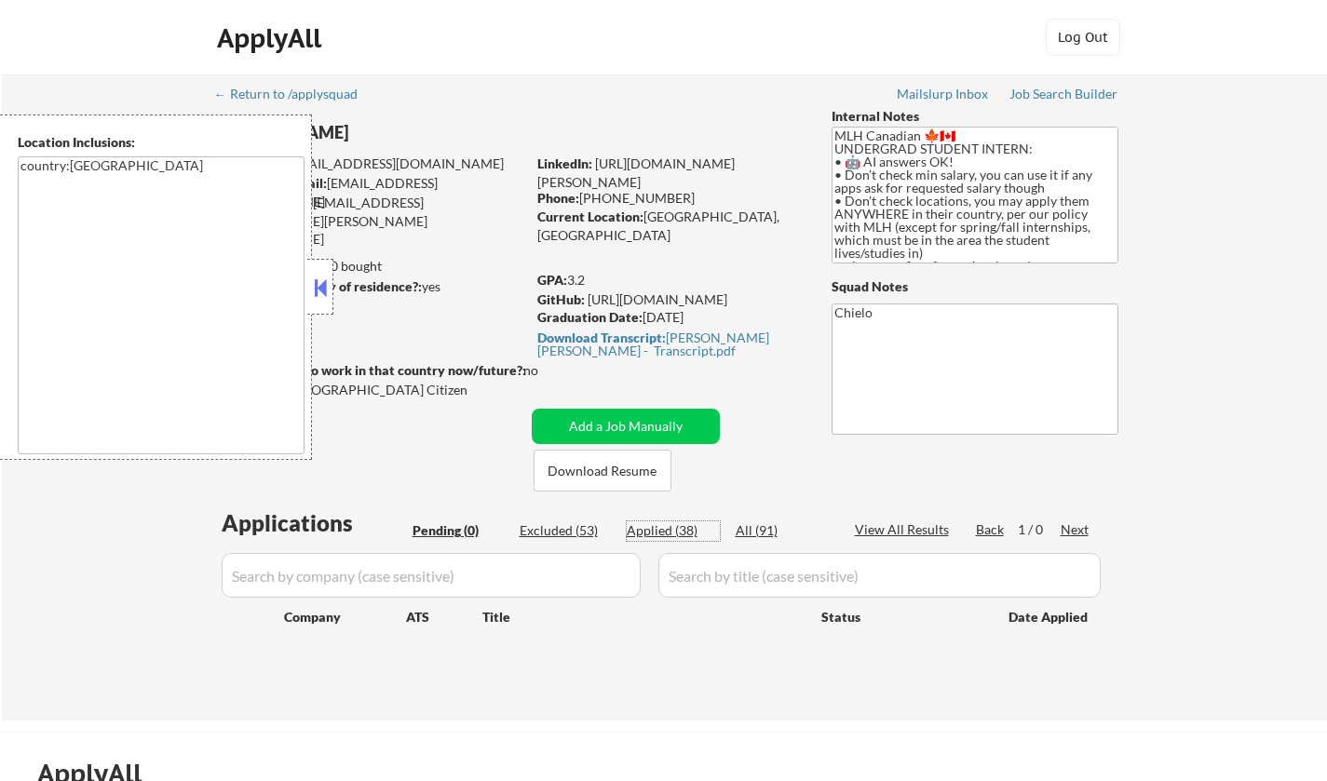
select select ""applied""
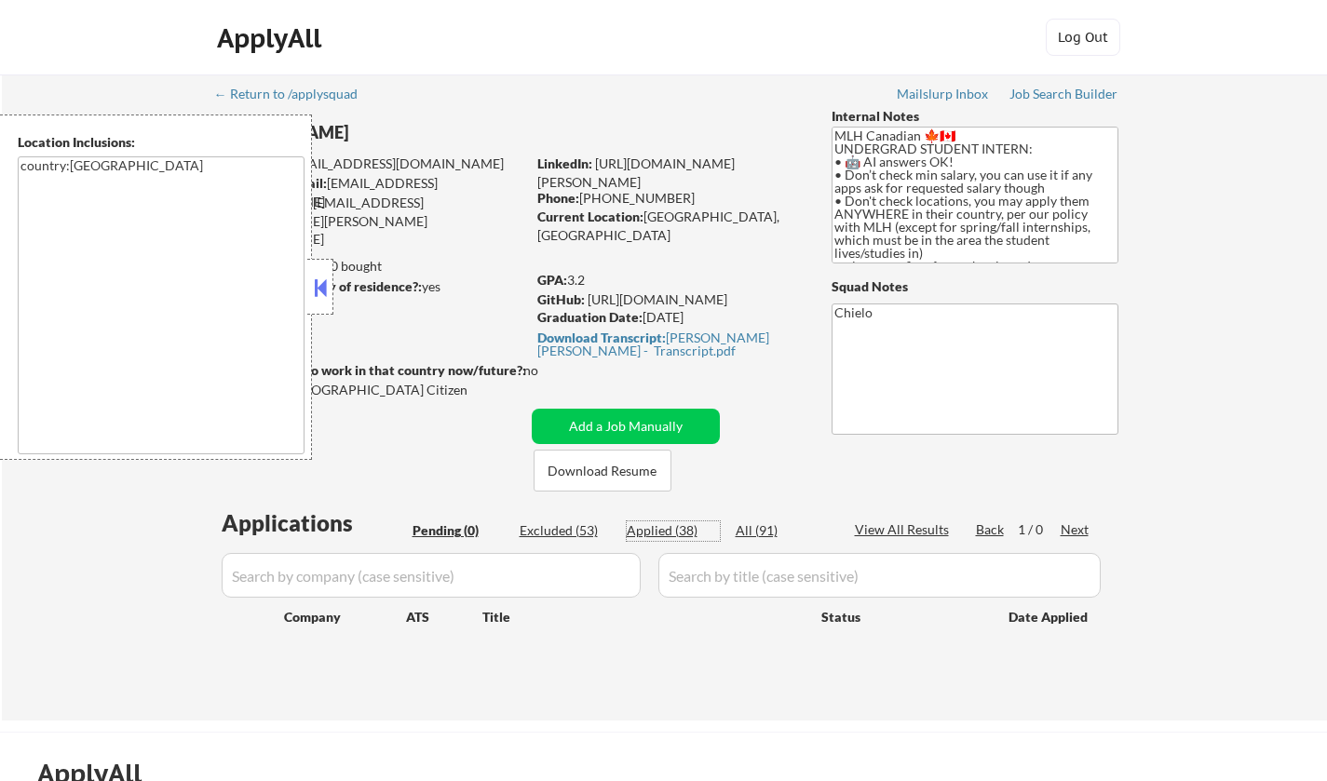
select select ""applied""
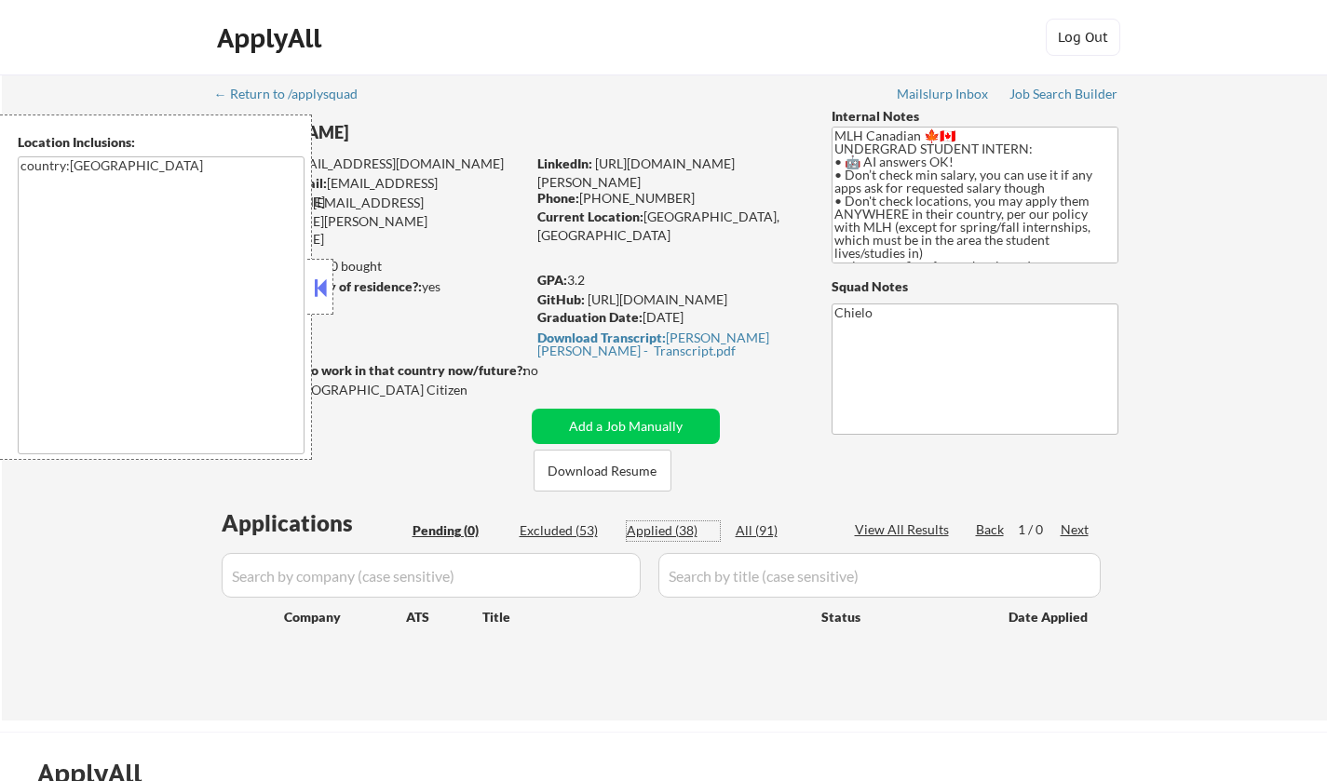
select select ""applied""
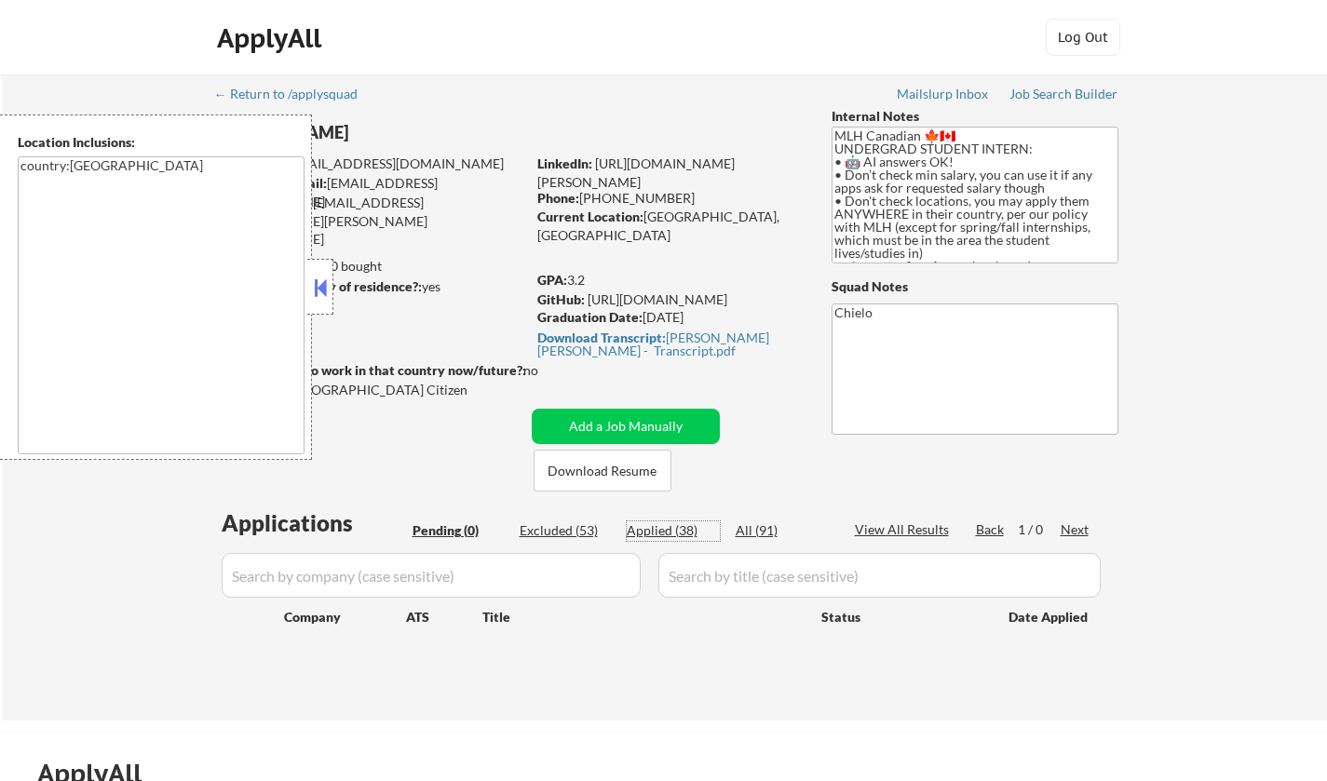
select select ""applied""
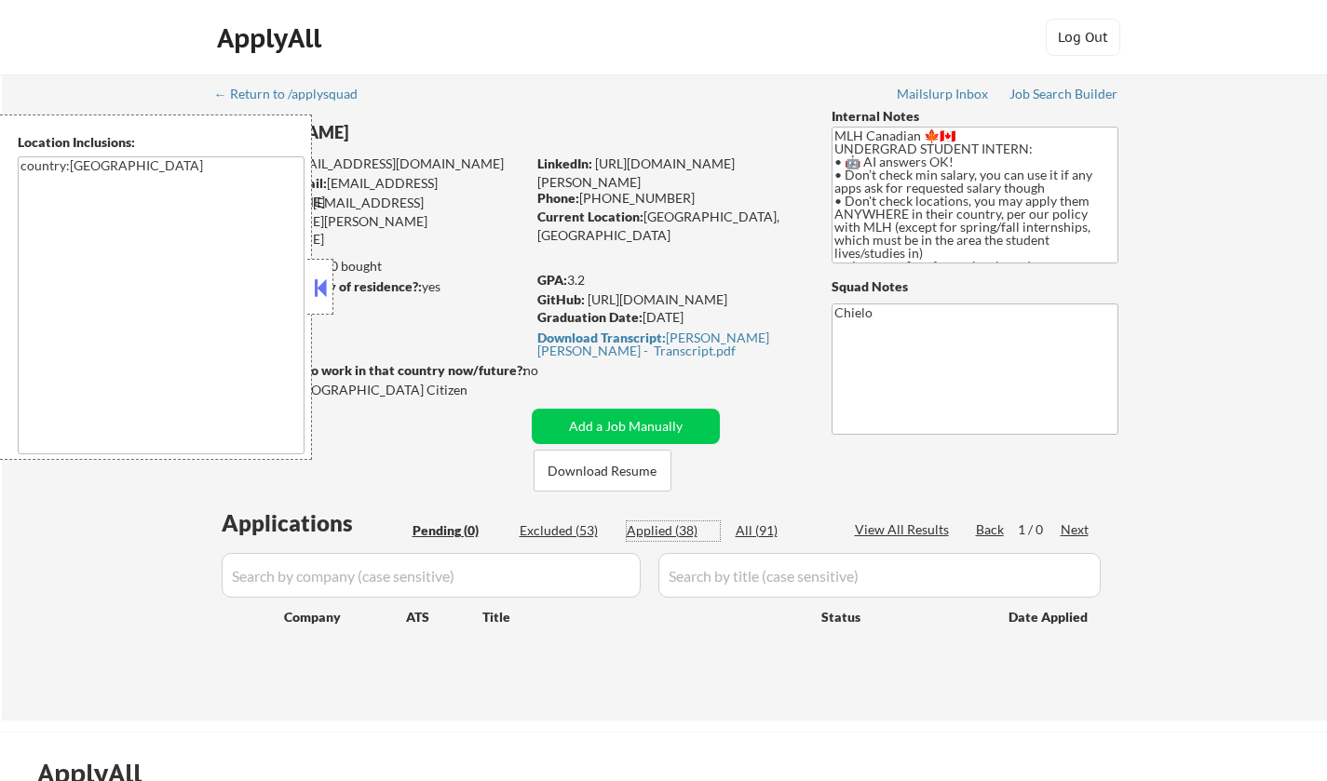
select select ""applied""
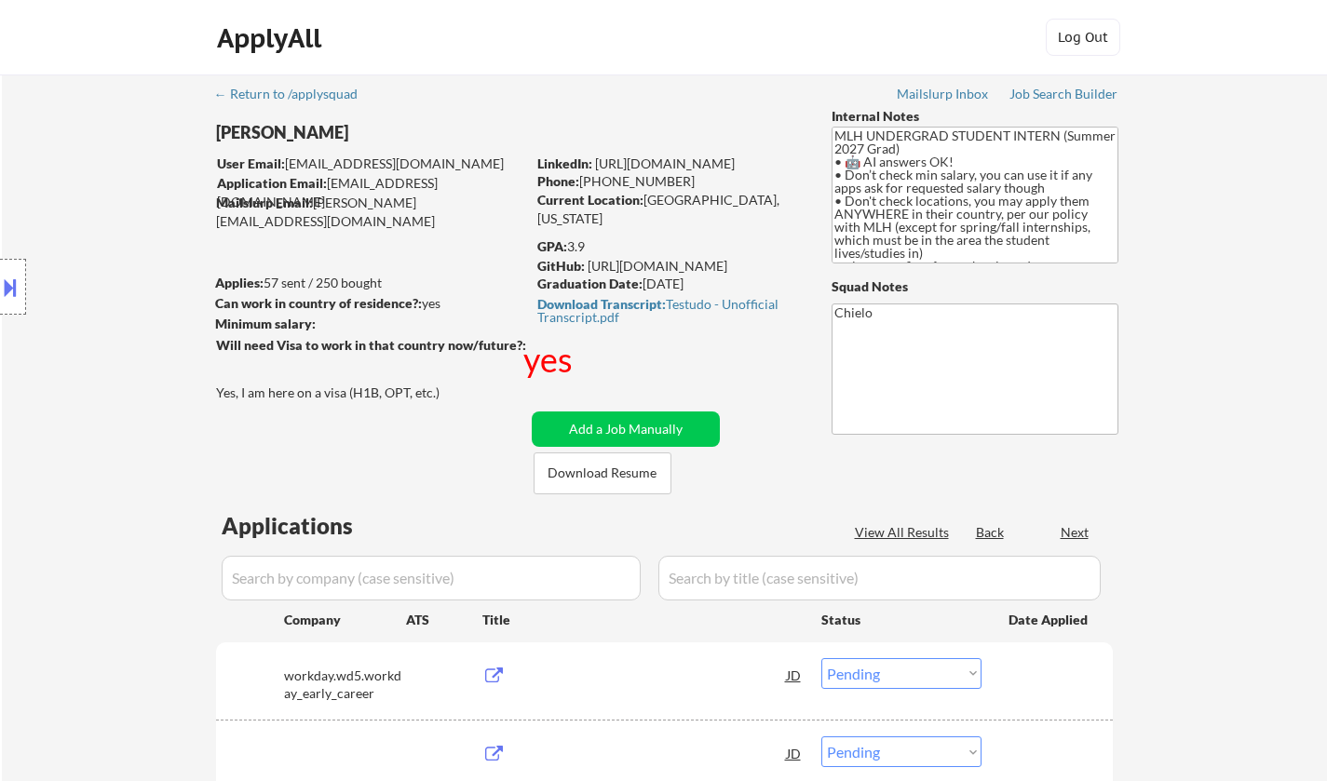
select select ""pending""
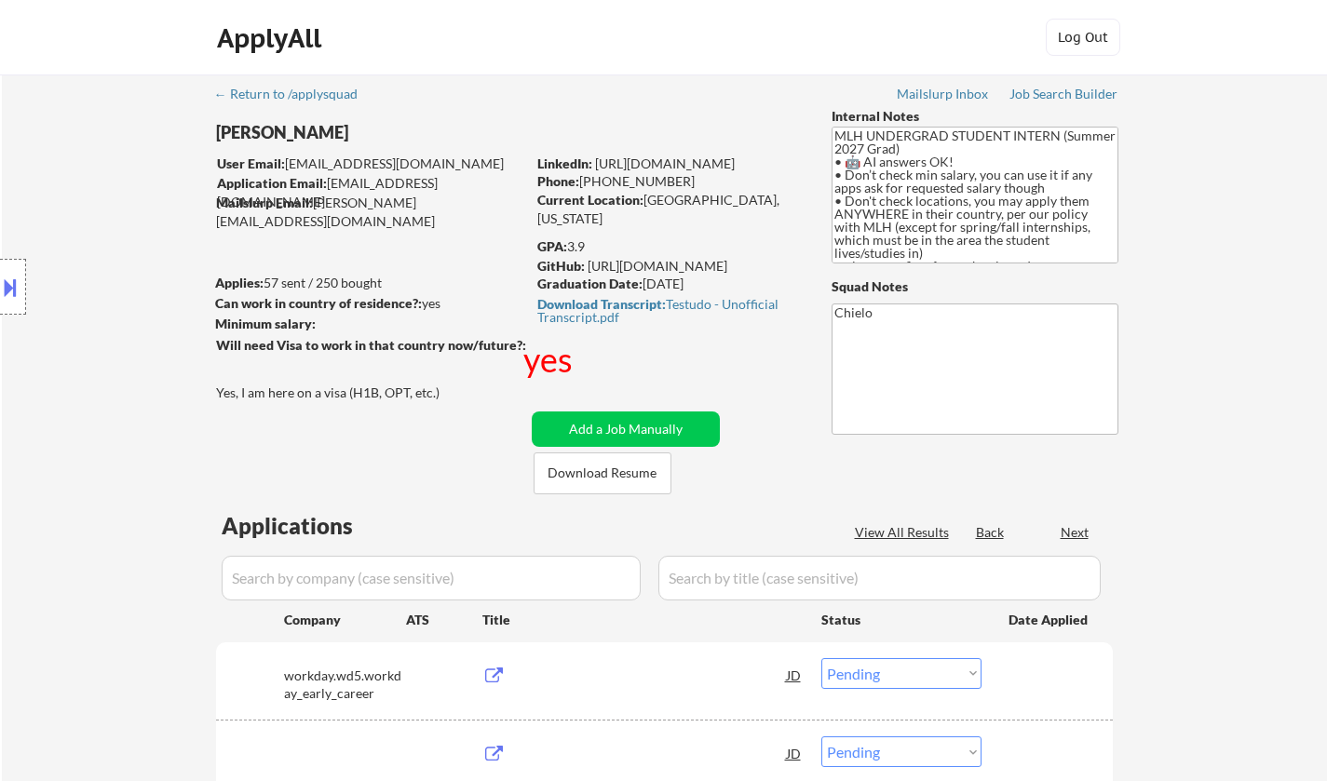
select select ""pending""
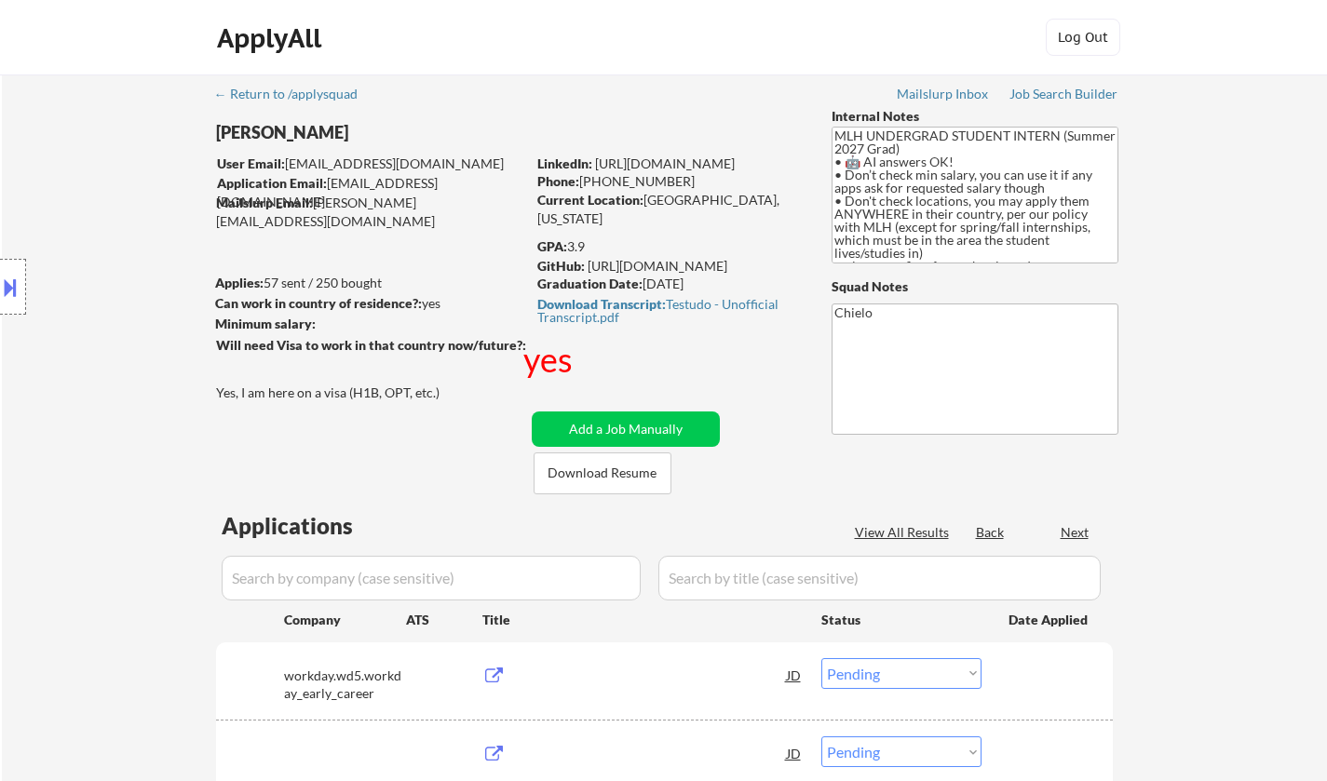
select select ""pending""
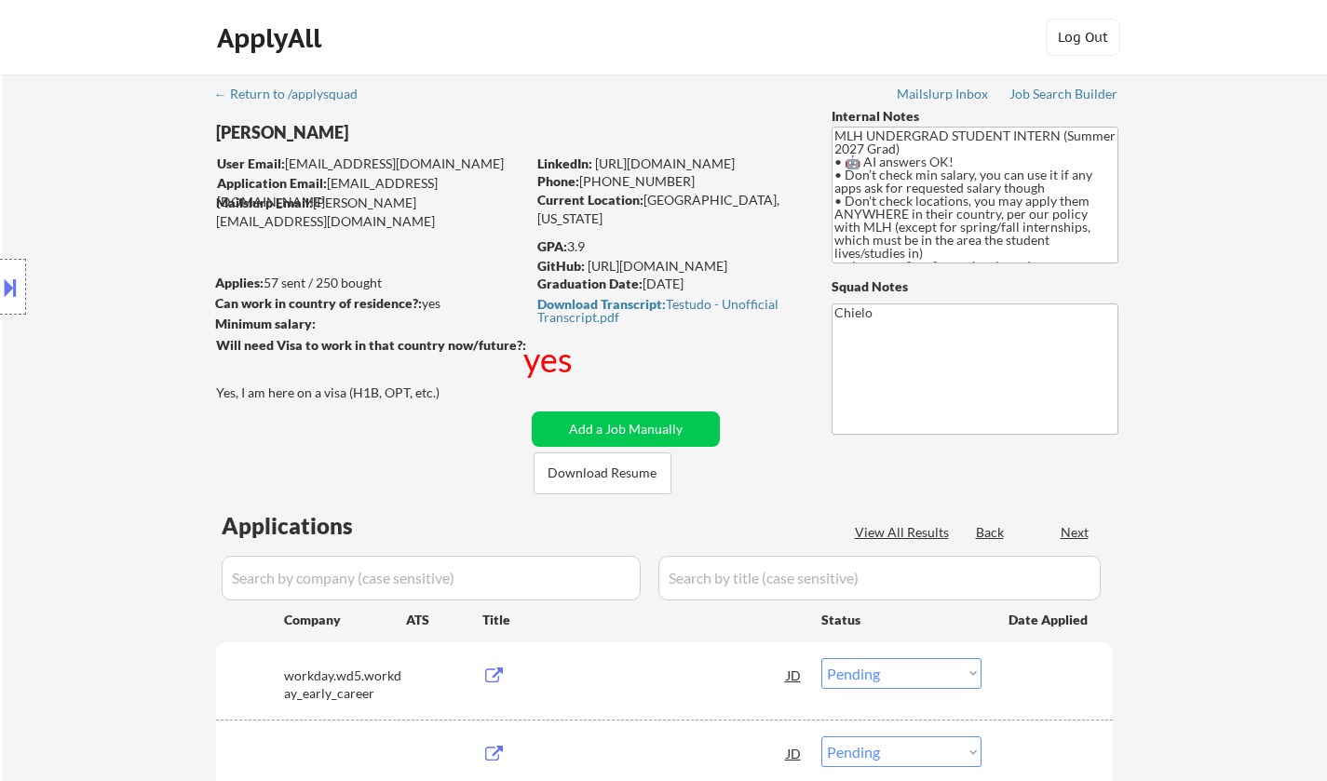
select select ""pending""
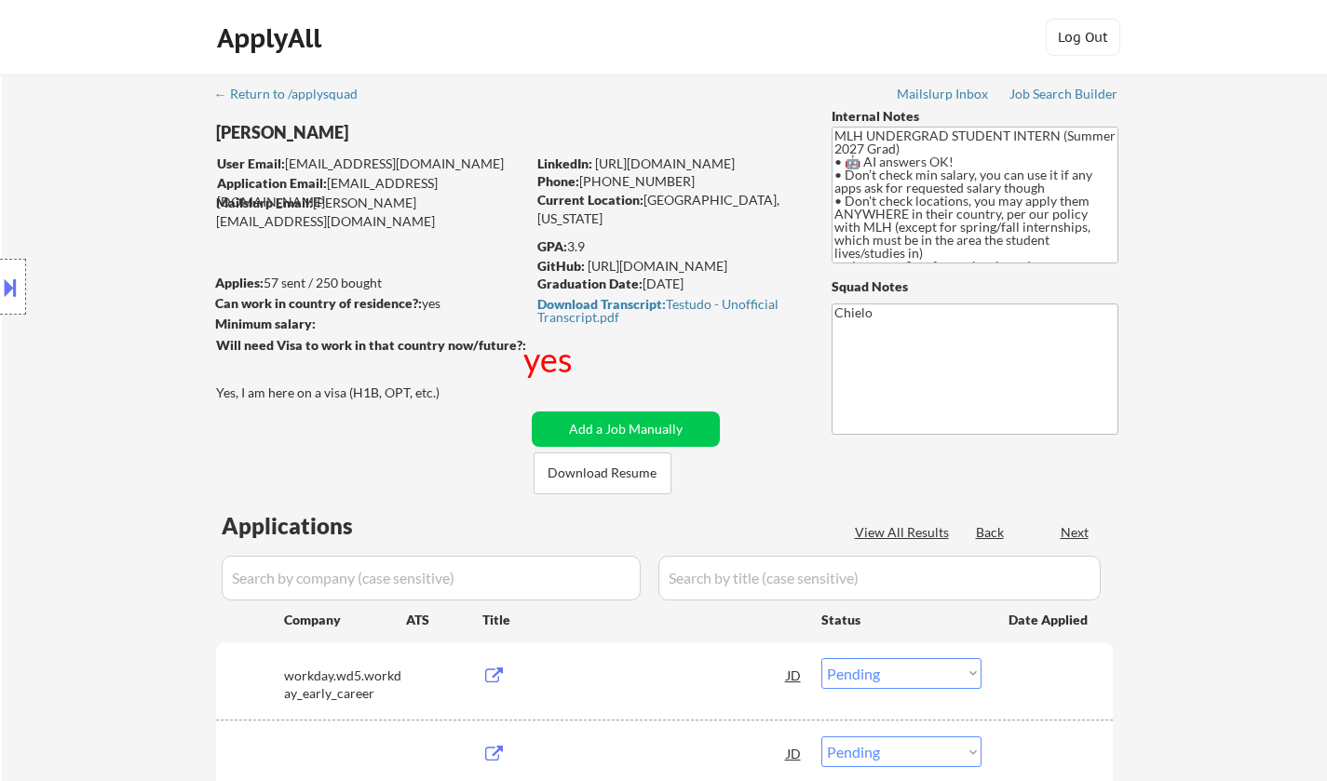
select select ""pending""
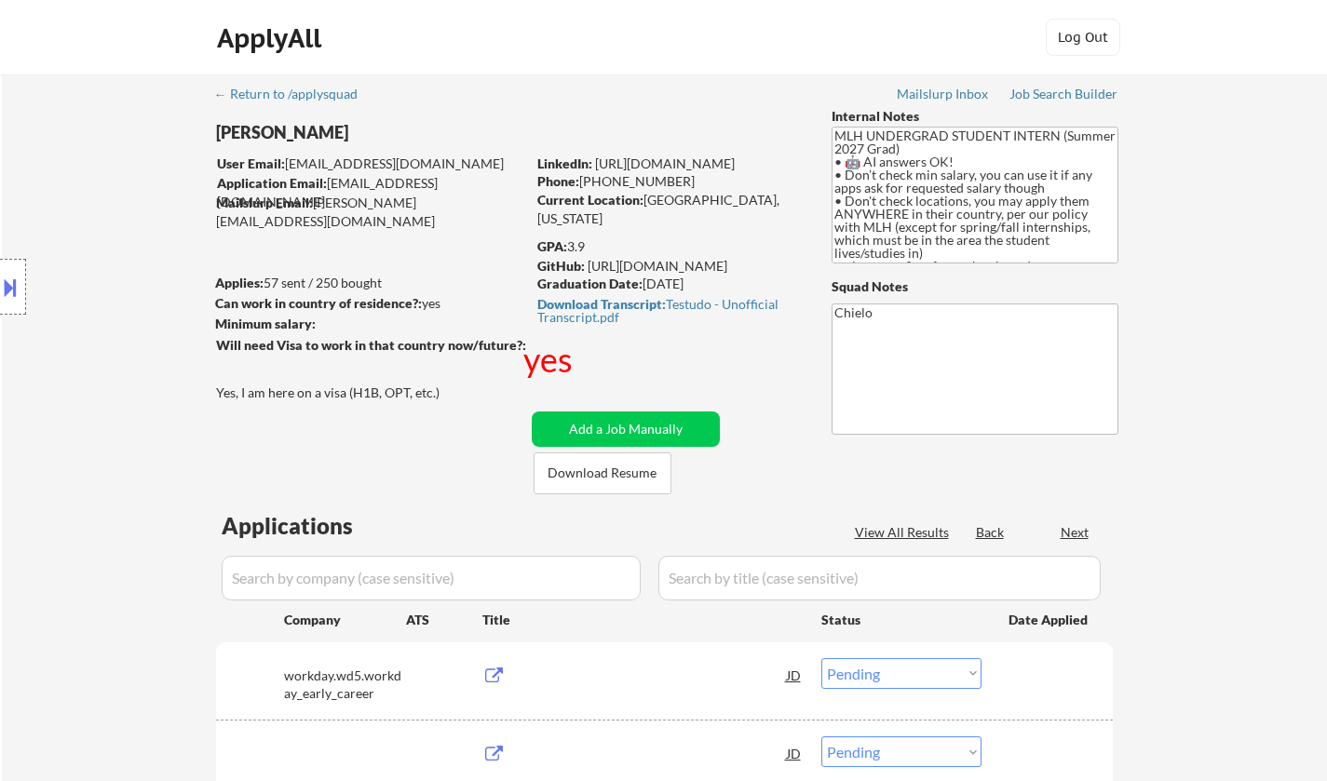
select select ""pending""
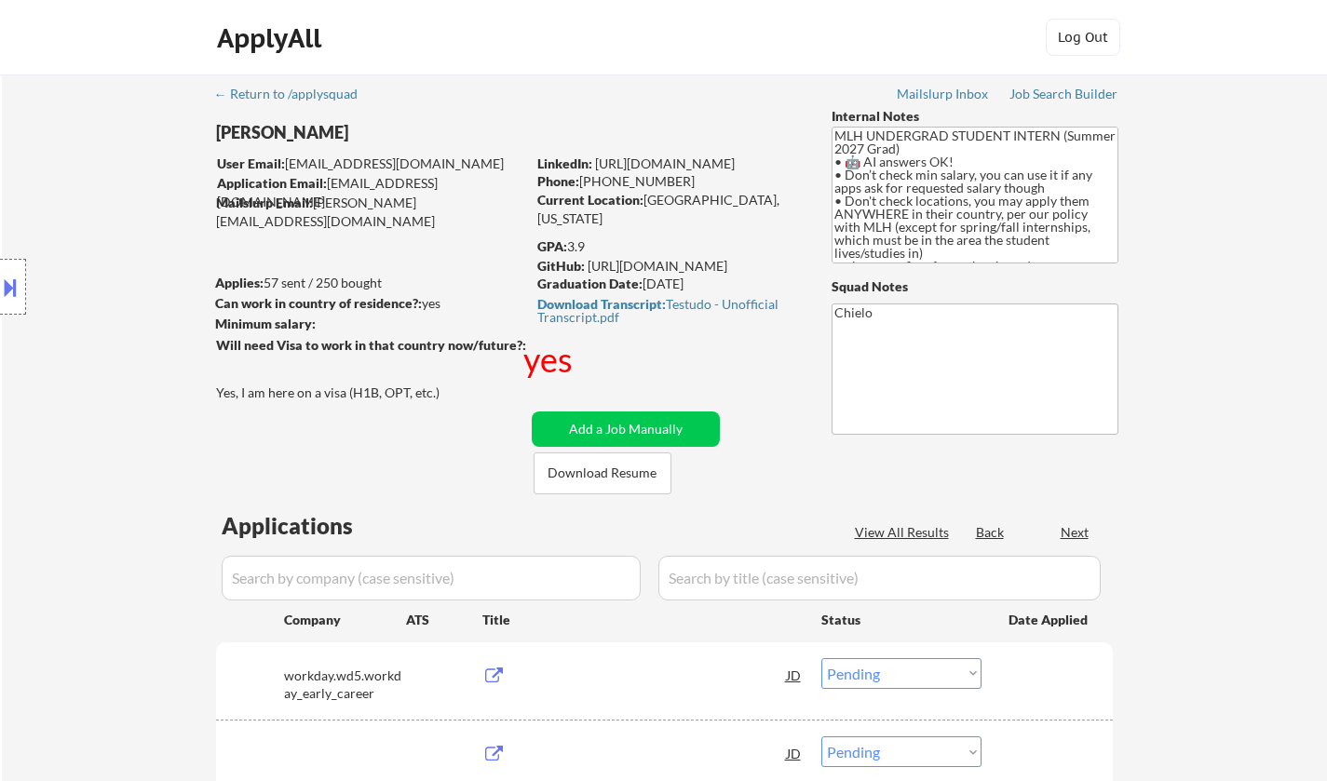
select select ""pending""
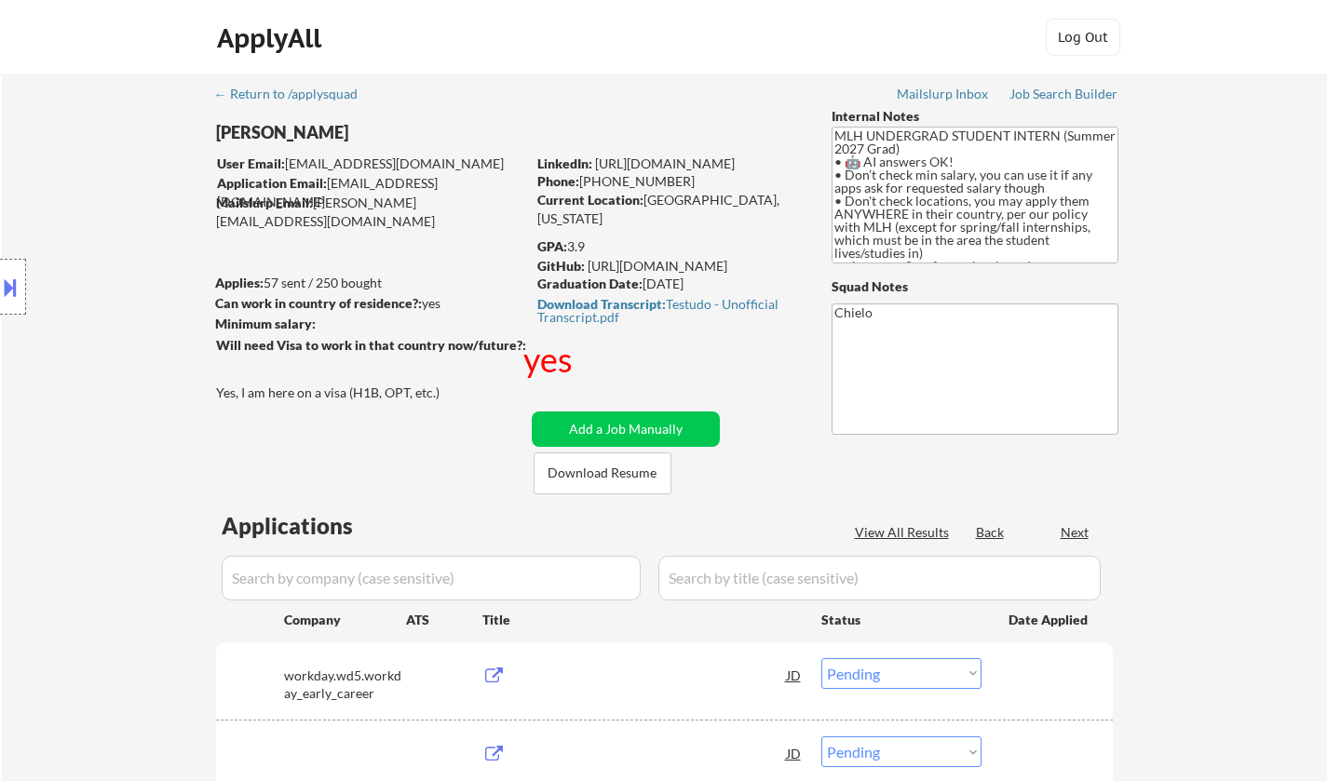
select select ""pending""
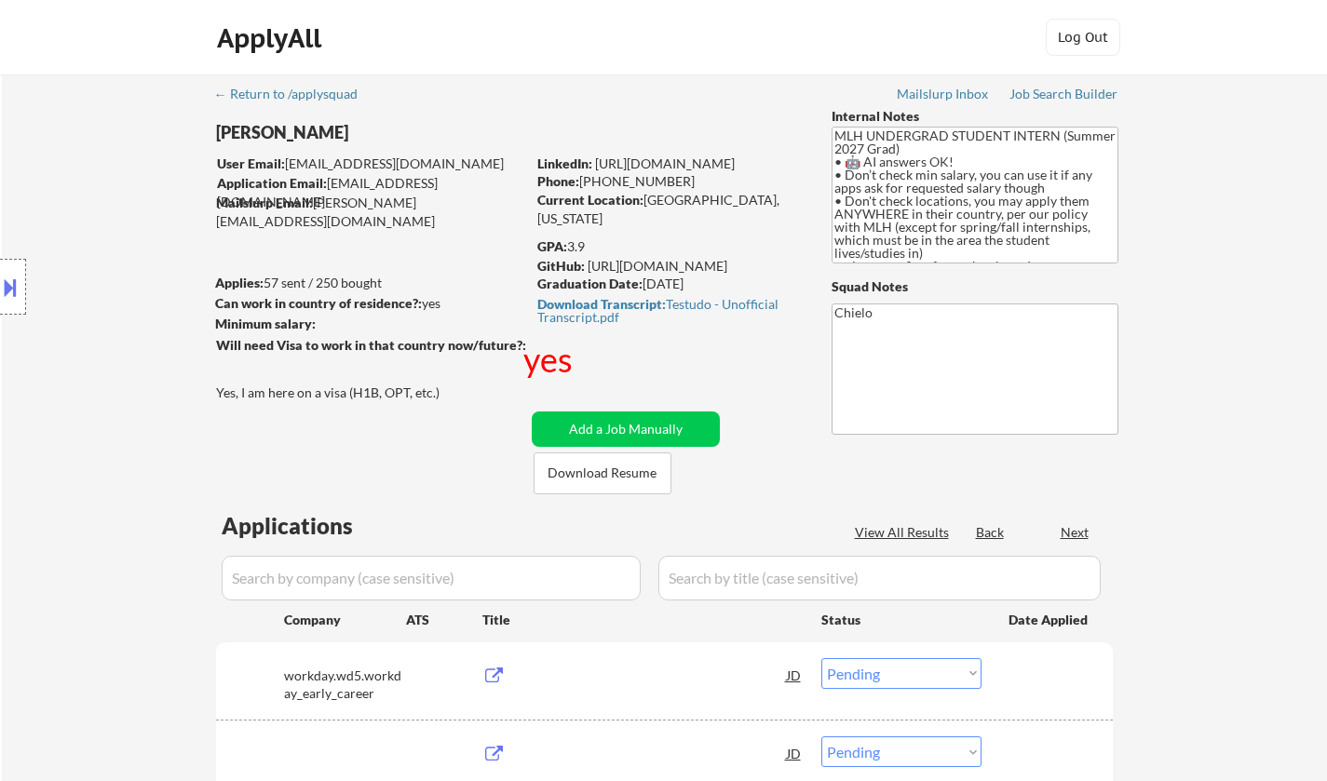
select select ""pending""
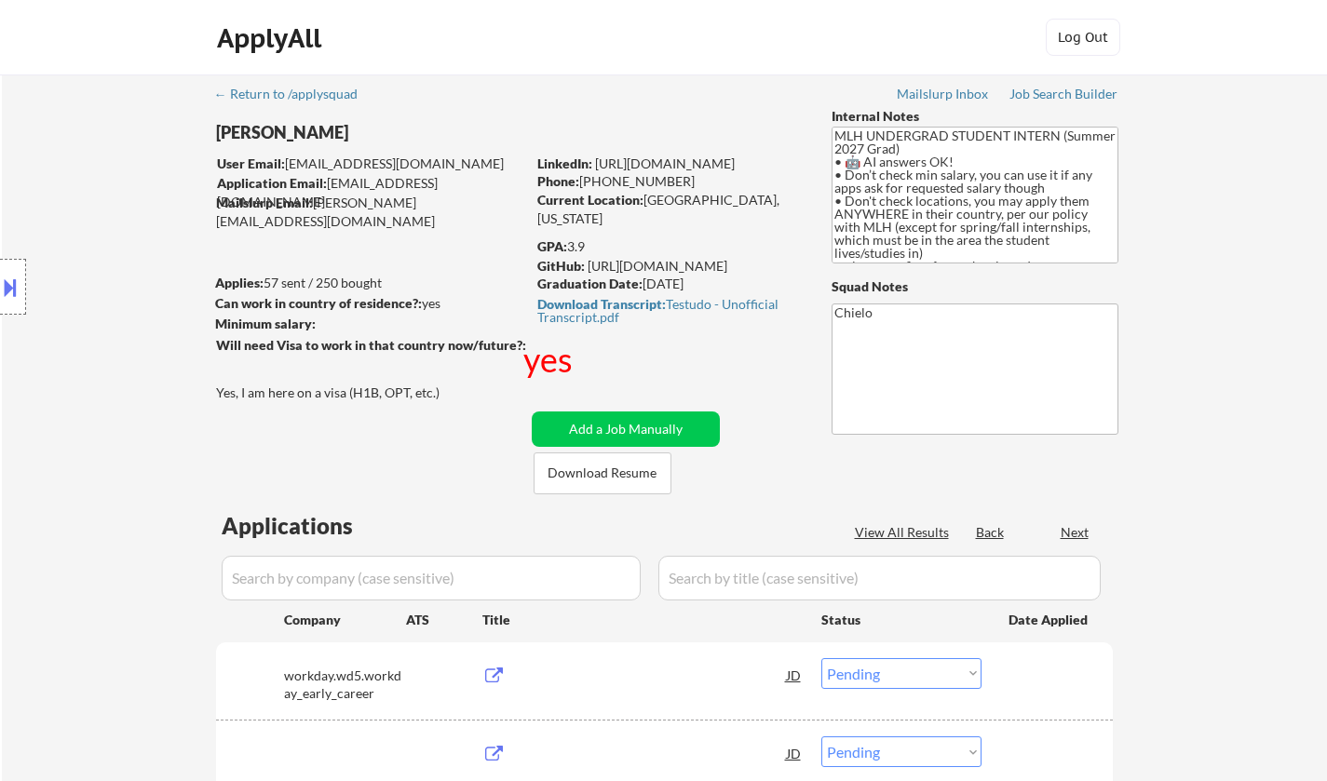
select select ""pending""
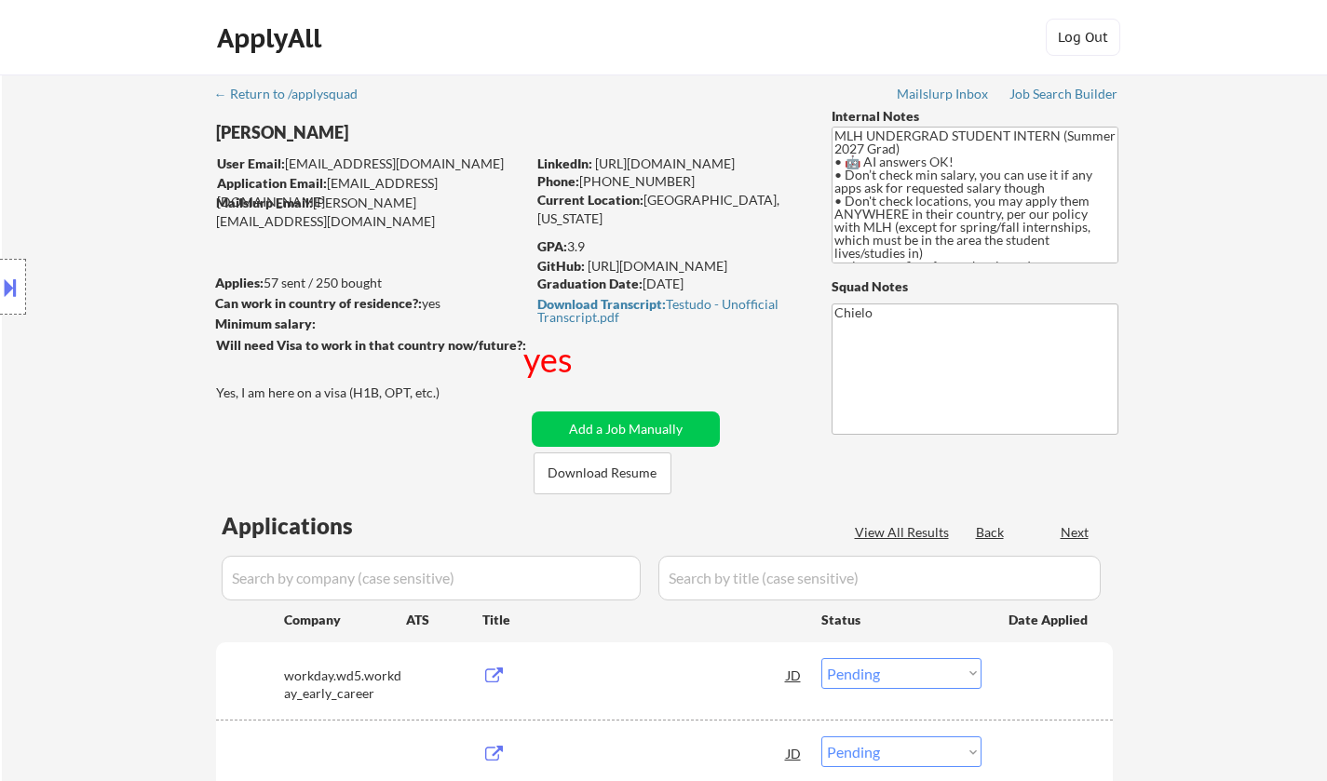
select select ""pending""
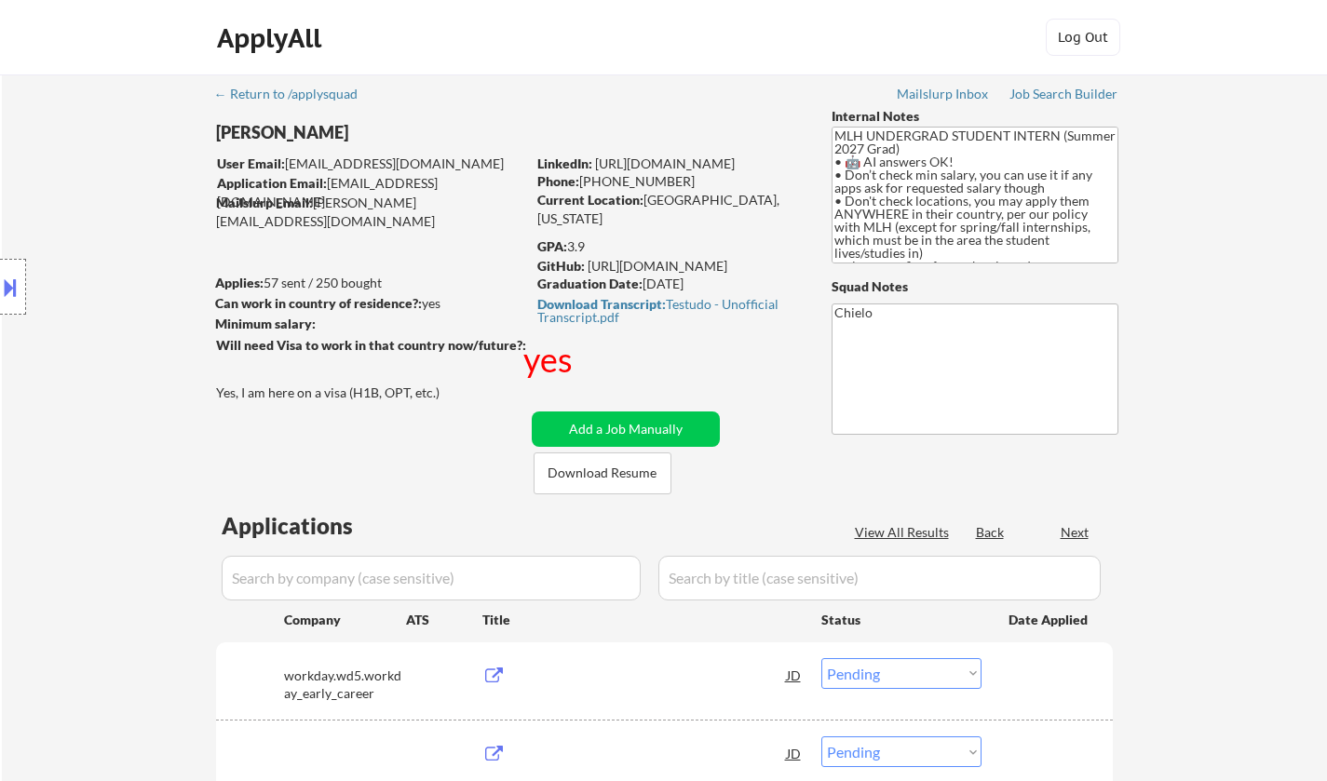
select select ""pending""
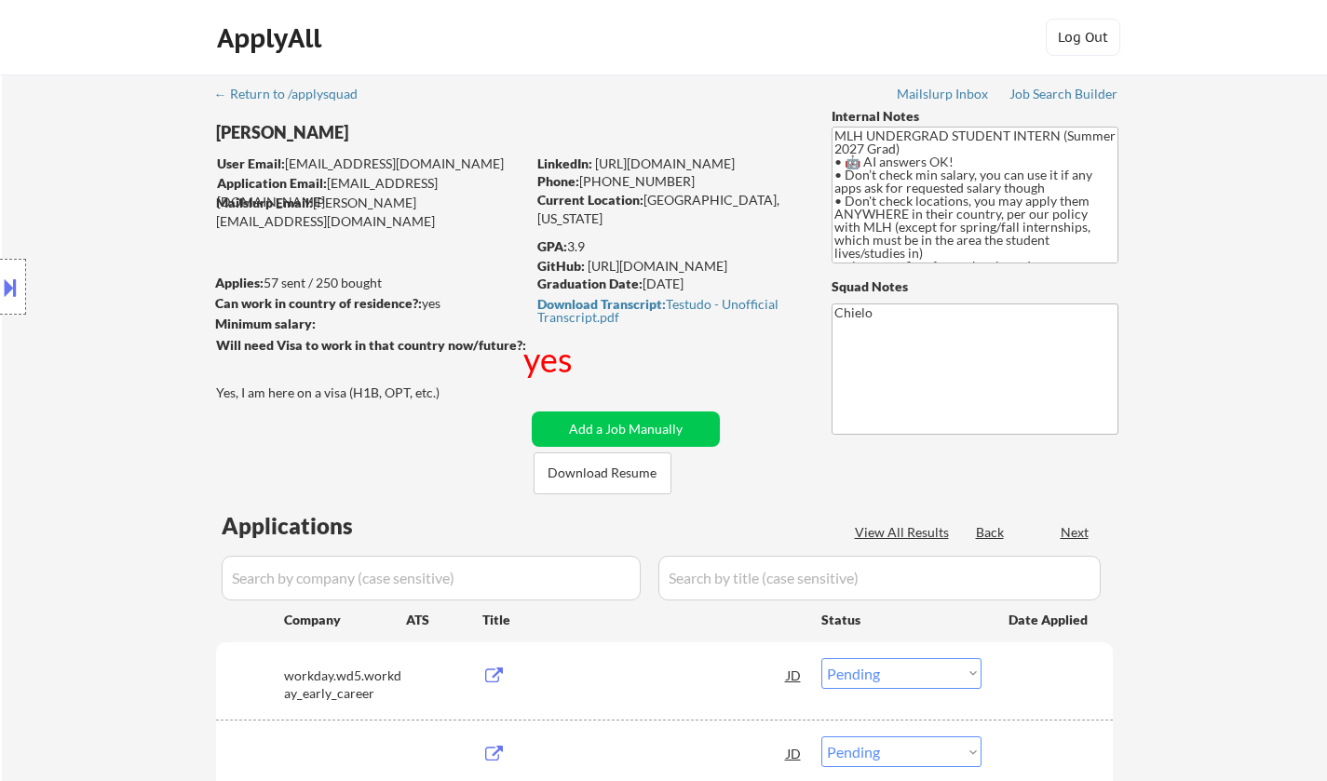
select select ""pending""
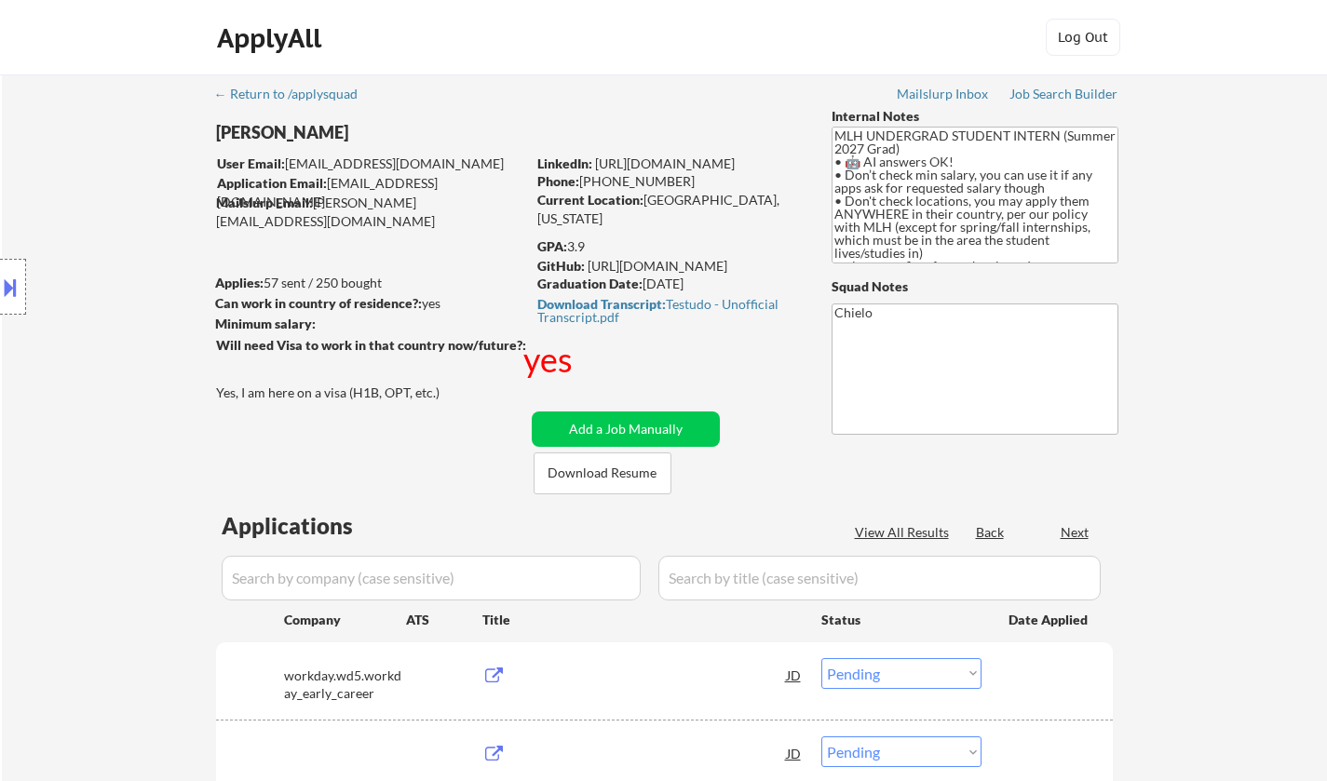
select select ""pending""
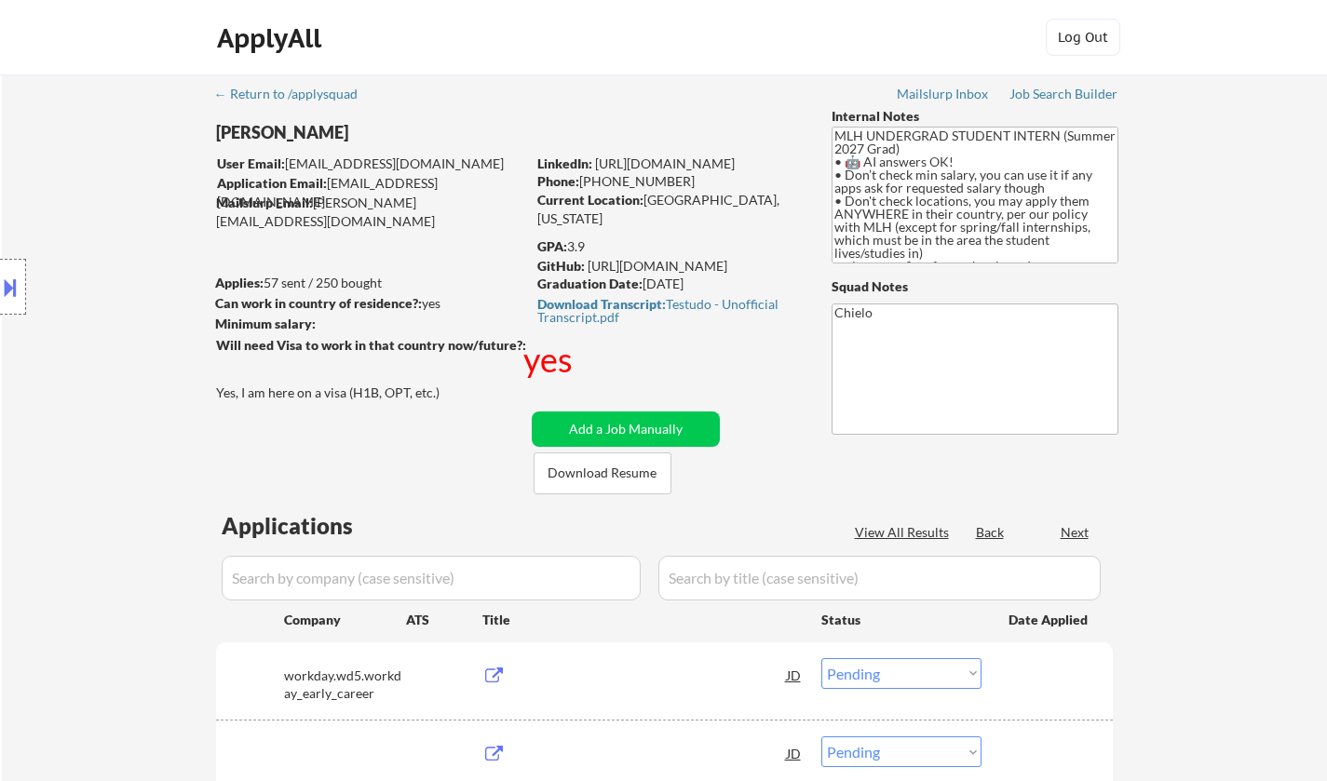
select select ""pending""
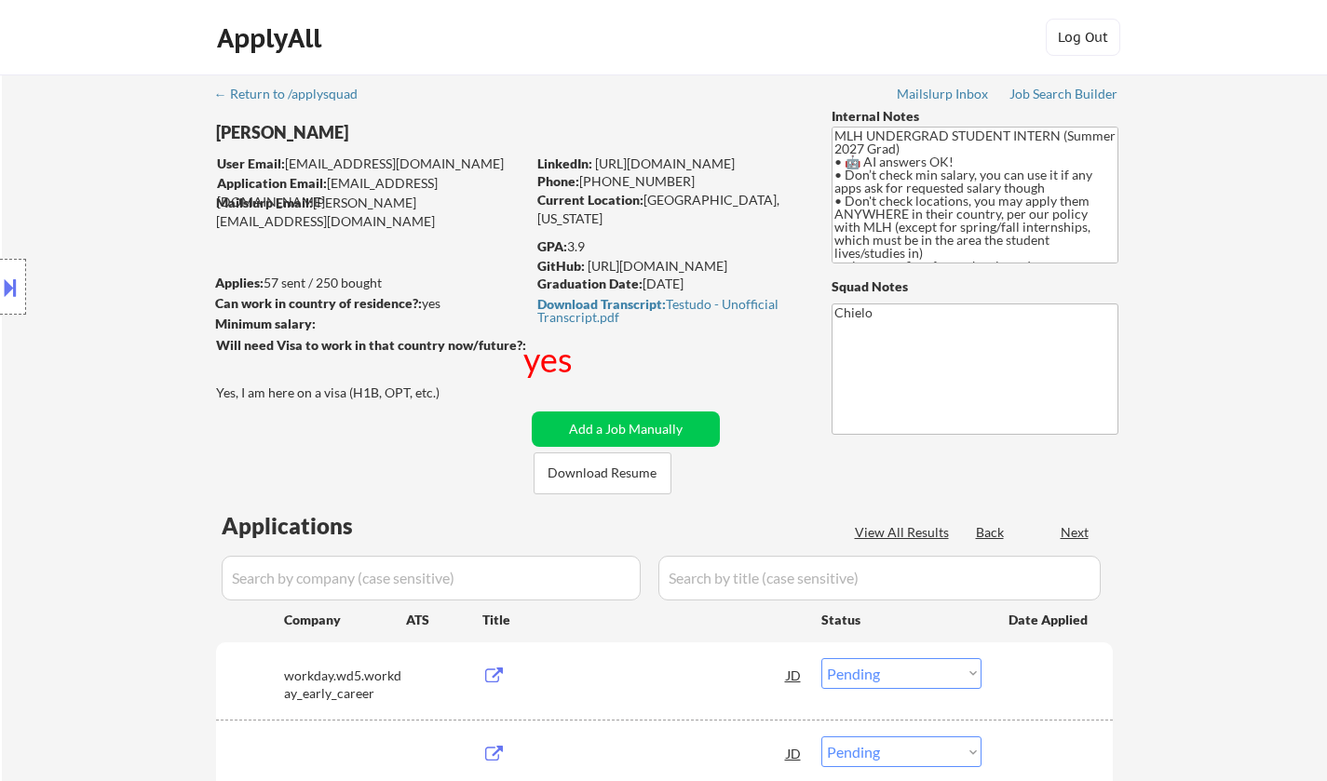
select select ""pending""
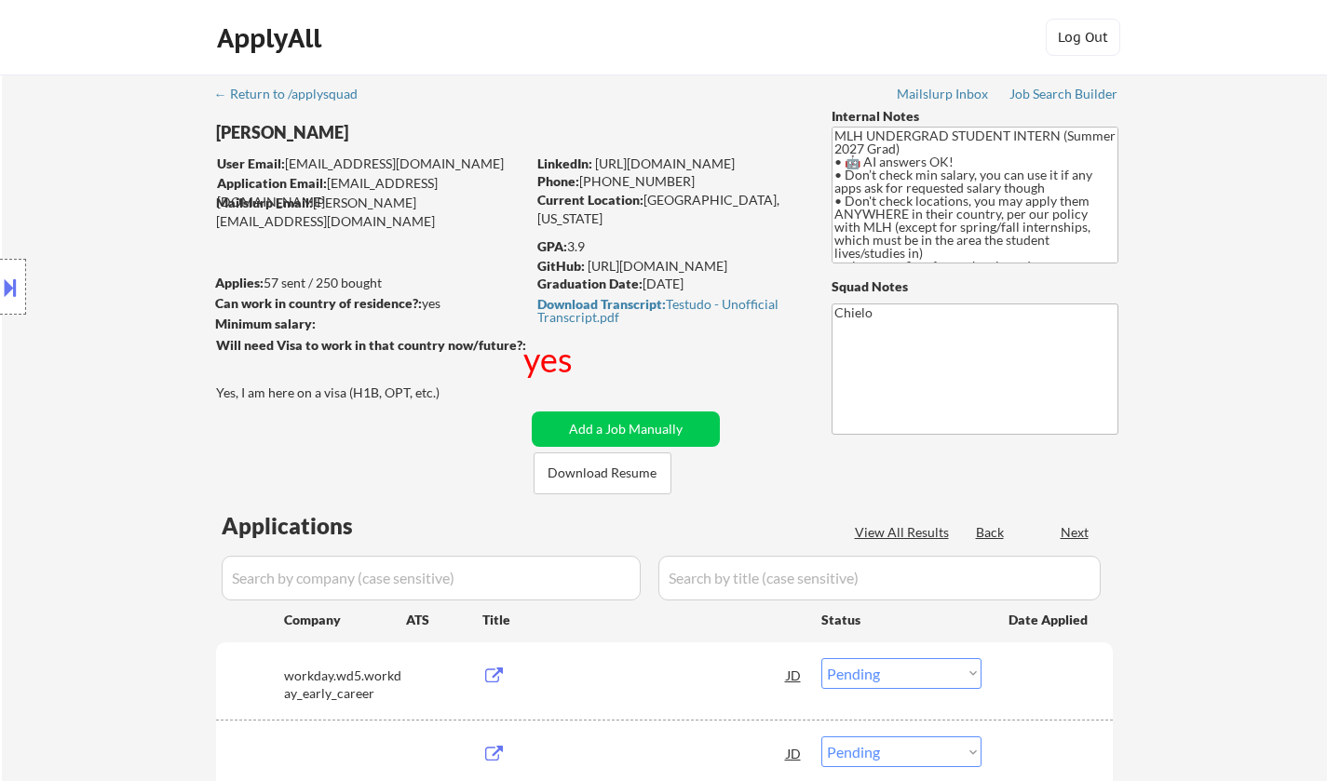
select select ""pending""
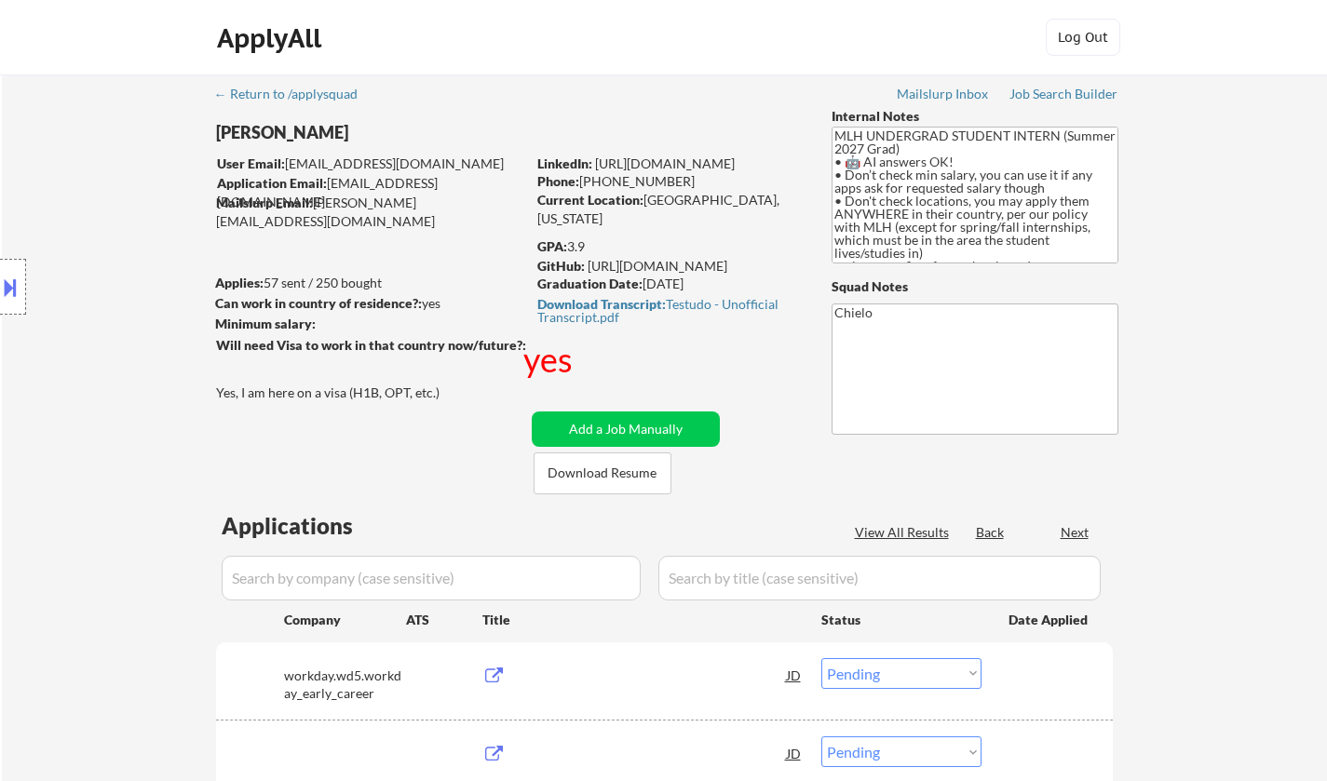
select select ""pending""
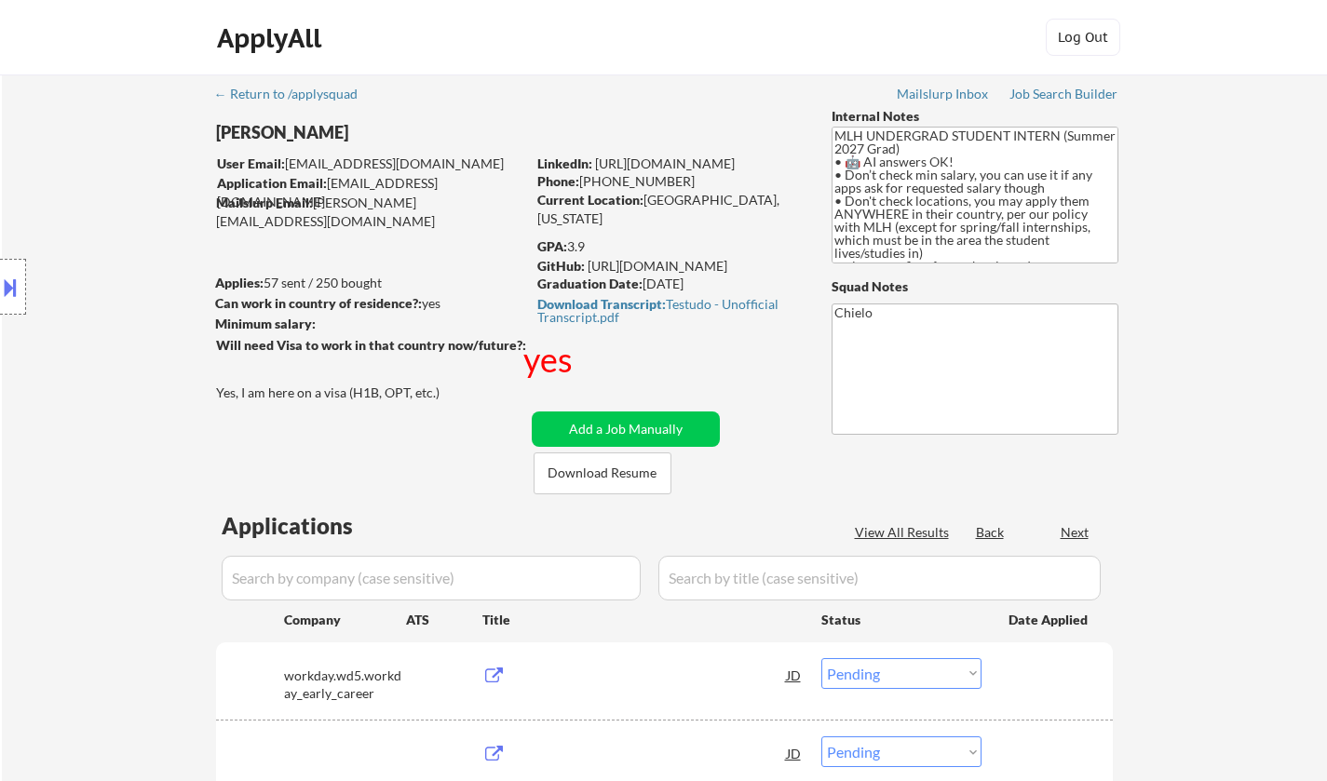
select select ""pending""
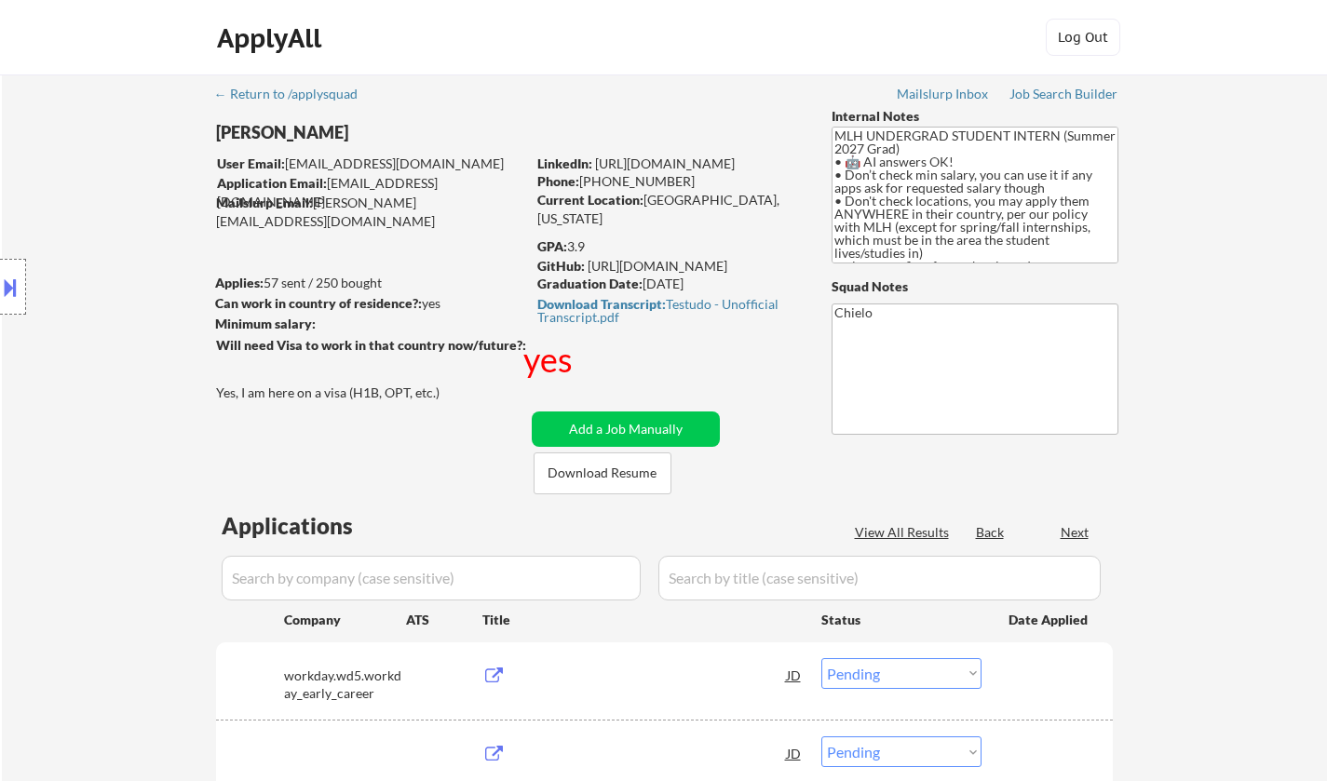
select select ""pending""
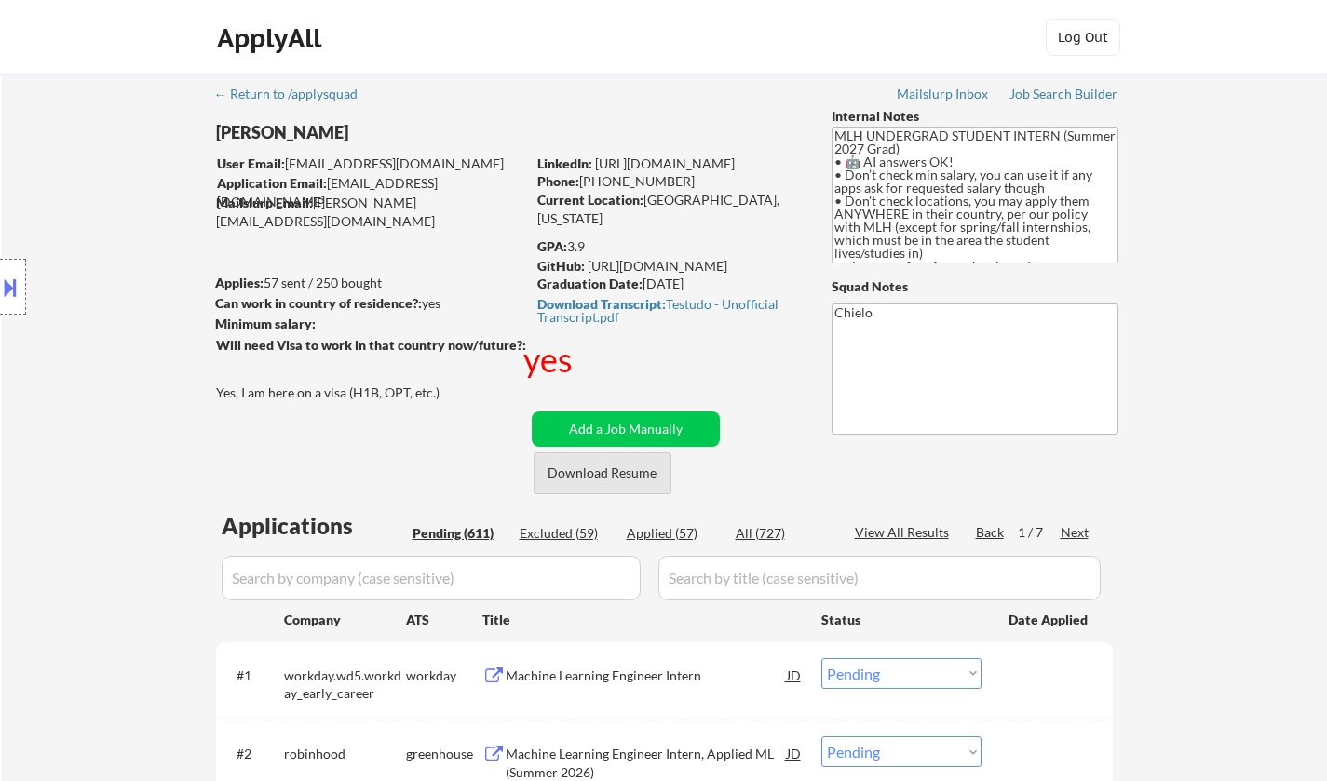
click at [599, 470] on button "Download Resume" at bounding box center [603, 474] width 138 height 42
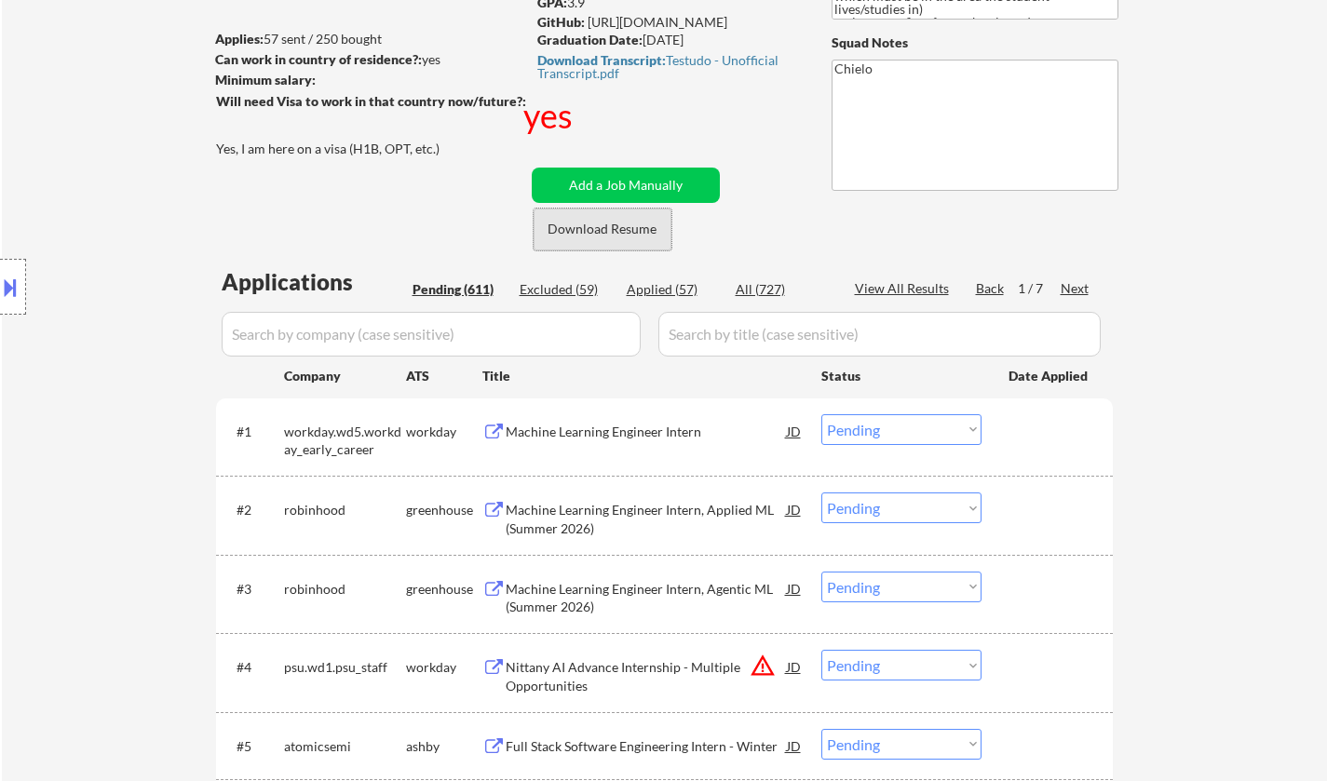
scroll to position [373, 0]
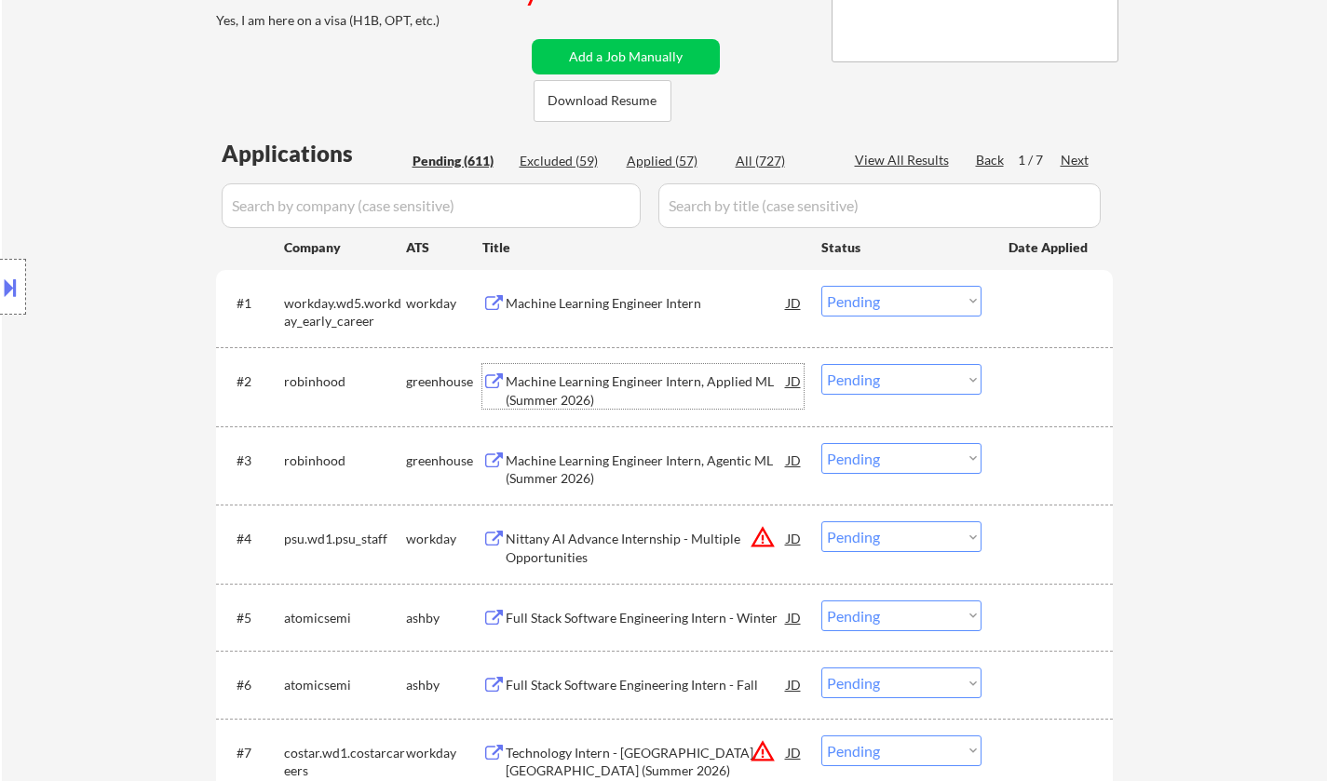
click at [603, 388] on div "Machine Learning Engineer Intern, Applied ML (Summer 2026)" at bounding box center [646, 391] width 281 height 36
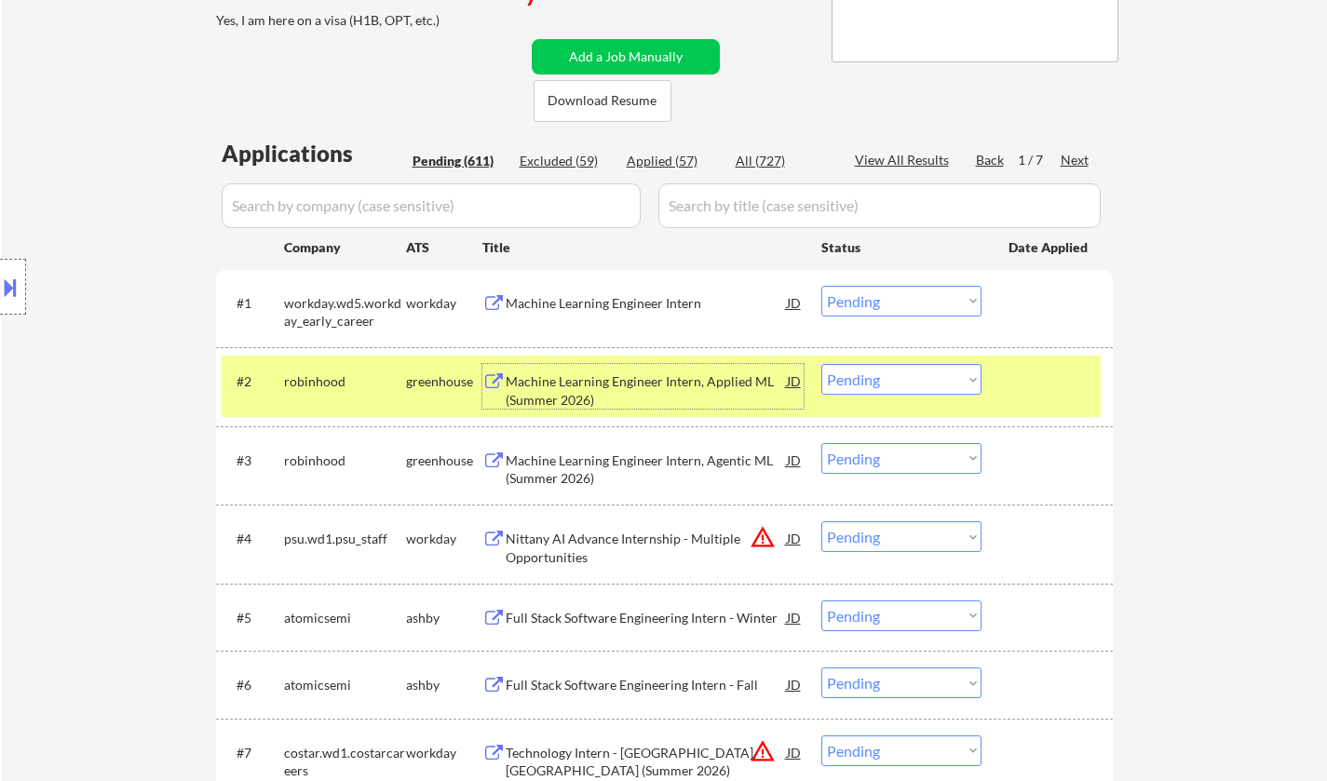
click at [920, 374] on select "Choose an option... Pending Applied Excluded (Questions) Excluded (Expired) Exc…" at bounding box center [901, 379] width 160 height 31
select select ""excluded""
click at [821, 364] on select "Choose an option... Pending Applied Excluded (Questions) Excluded (Expired) Exc…" at bounding box center [901, 379] width 160 height 31
click at [930, 469] on select "Choose an option... Pending Applied Excluded (Questions) Excluded (Expired) Exc…" at bounding box center [901, 458] width 160 height 31
select select ""excluded""
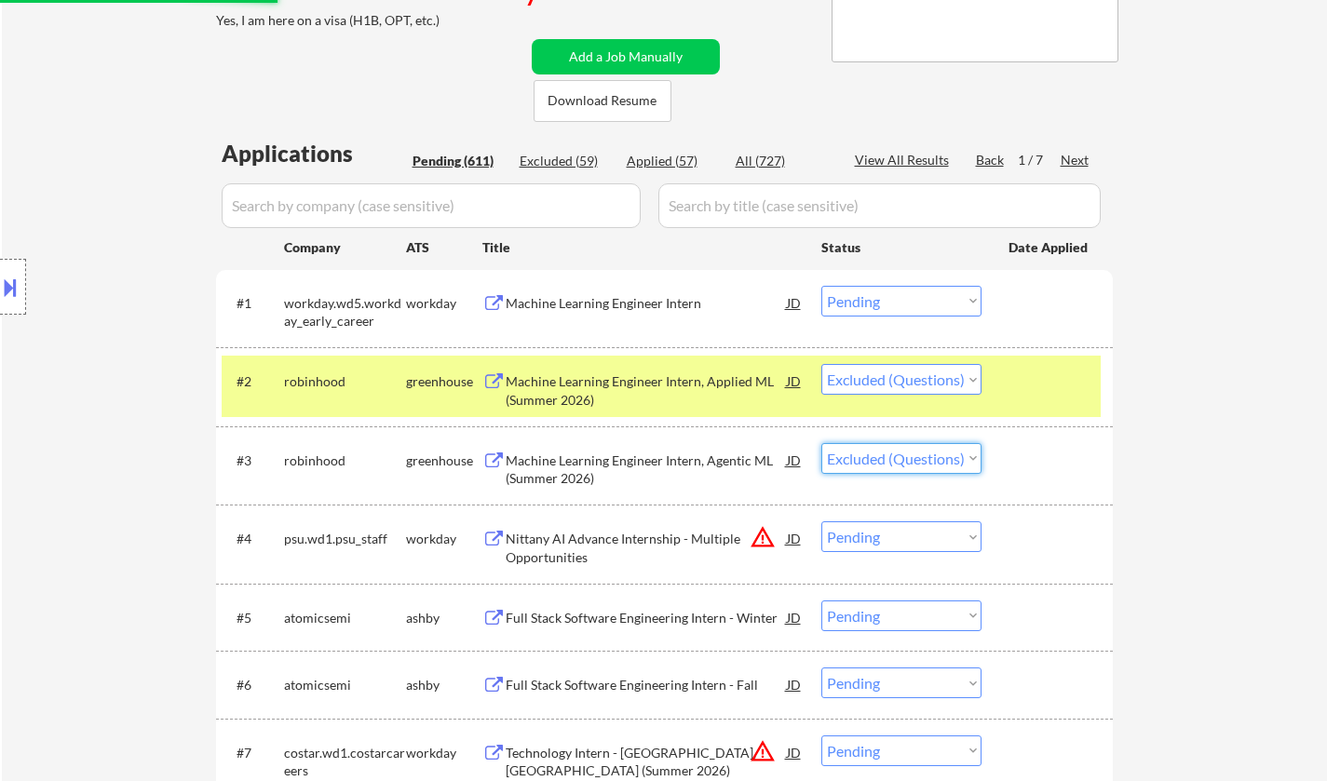
click at [821, 443] on select "Choose an option... Pending Applied Excluded (Questions) Excluded (Expired) Exc…" at bounding box center [901, 458] width 160 height 31
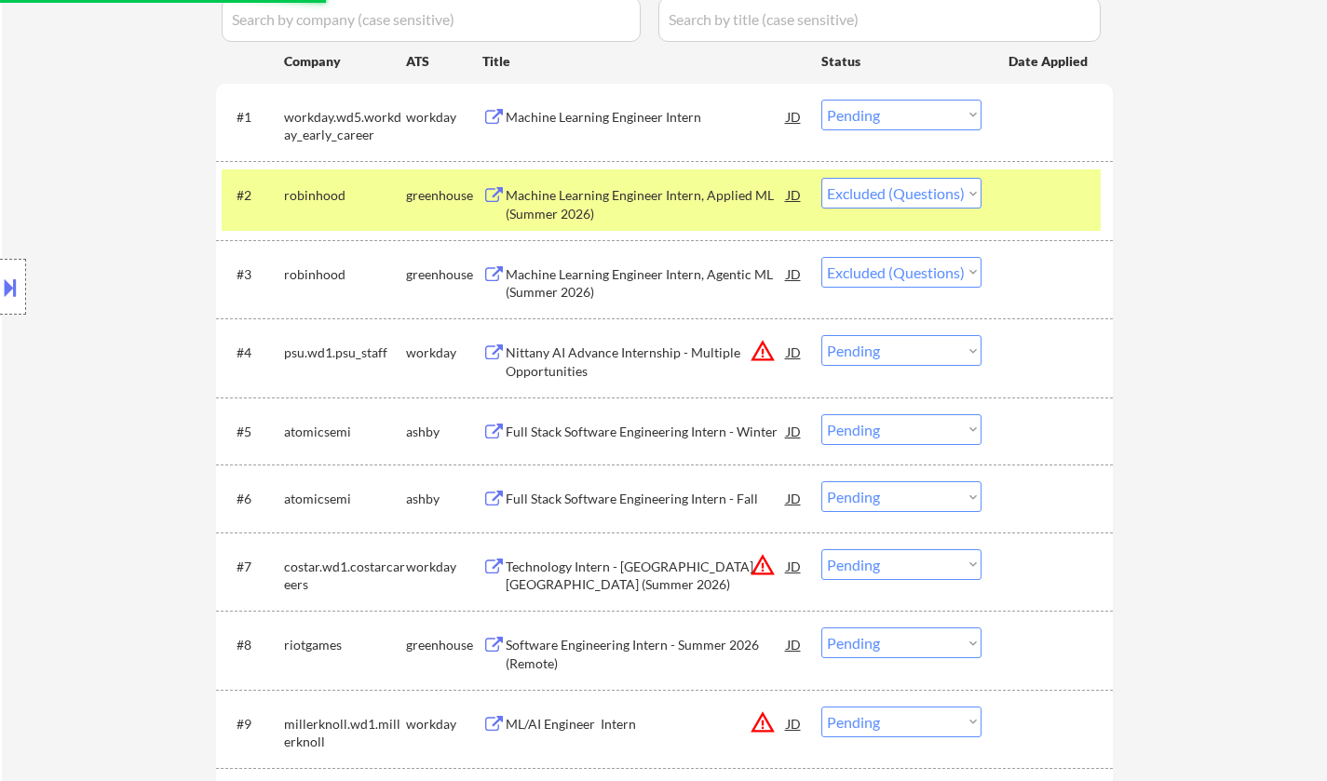
click at [877, 503] on select "Choose an option... Pending Applied Excluded (Questions) Excluded (Expired) Exc…" at bounding box center [901, 496] width 160 height 31
select select ""excluded__other_""
click at [821, 481] on select "Choose an option... Pending Applied Excluded (Questions) Excluded (Expired) Exc…" at bounding box center [901, 496] width 160 height 31
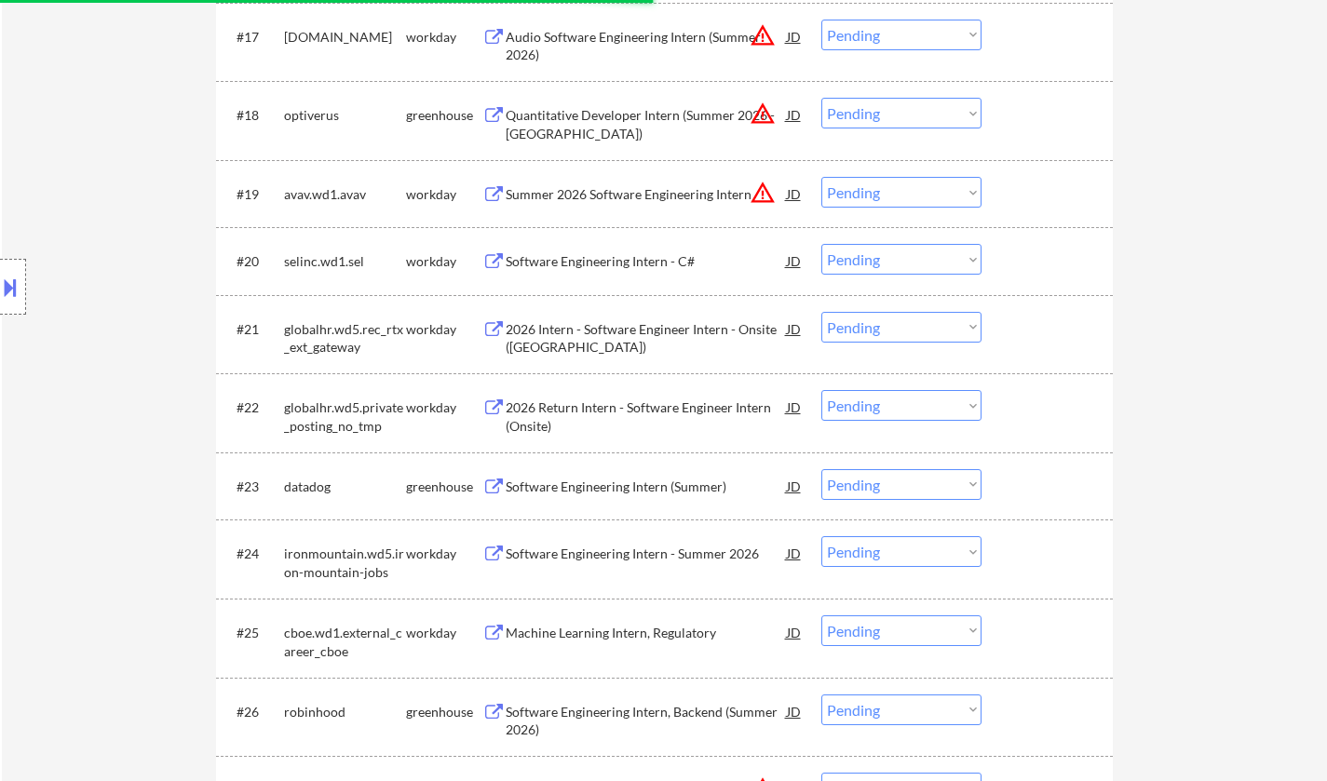
scroll to position [1956, 0]
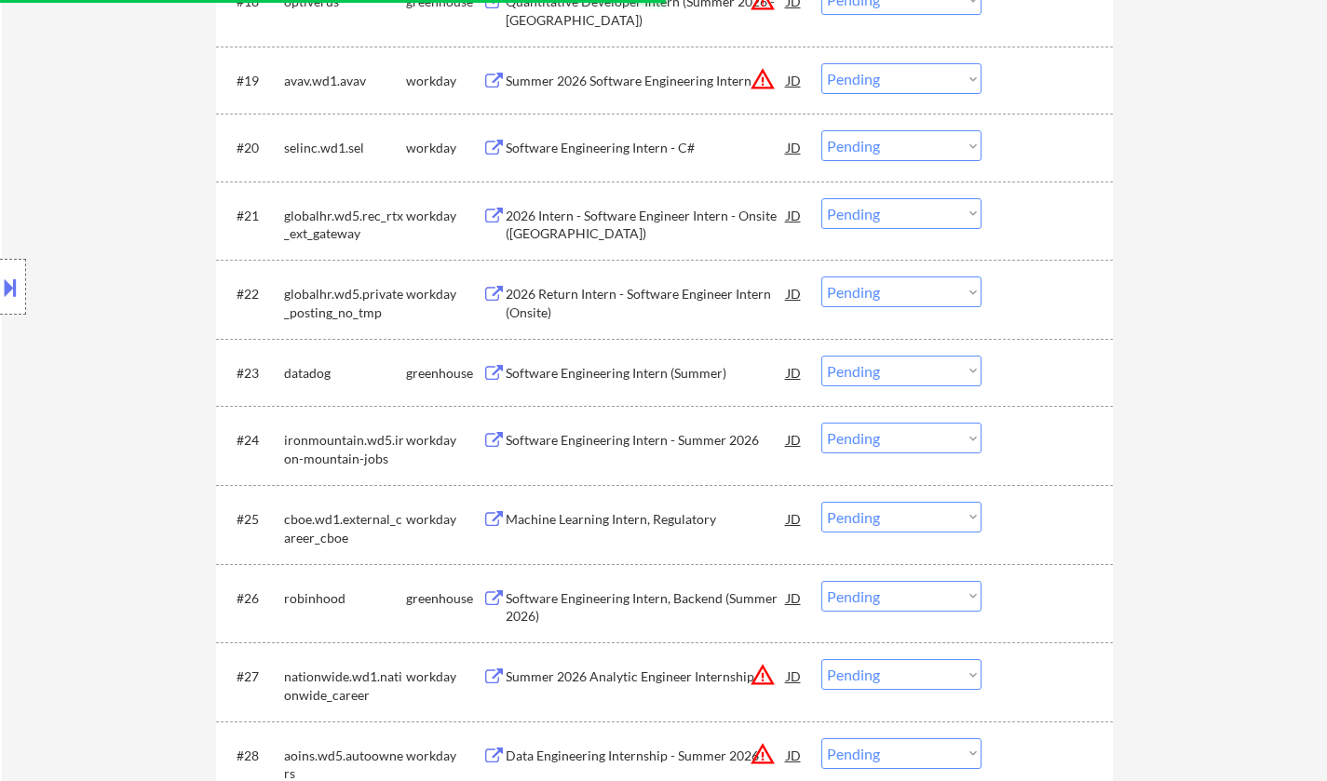
click at [602, 371] on div "Software Engineering Intern (Summer)" at bounding box center [646, 373] width 281 height 19
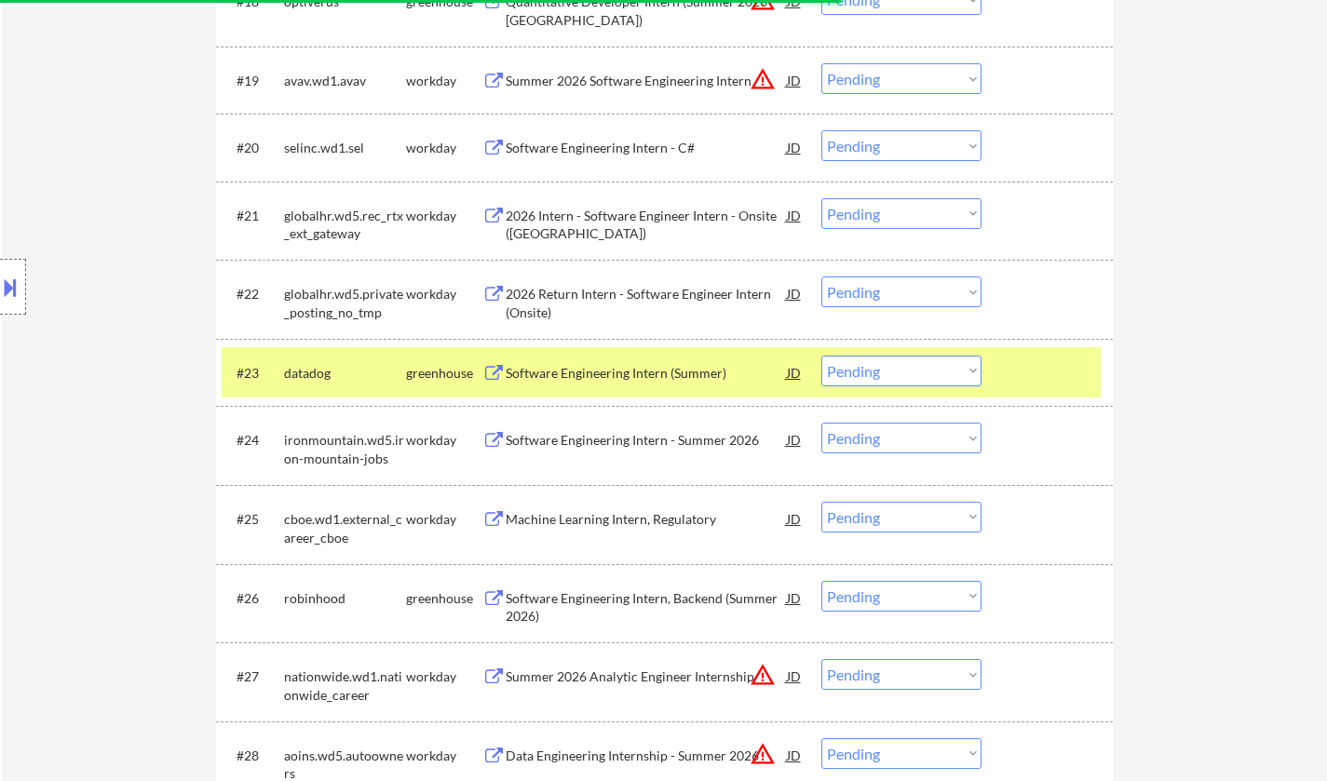
select select ""pending""
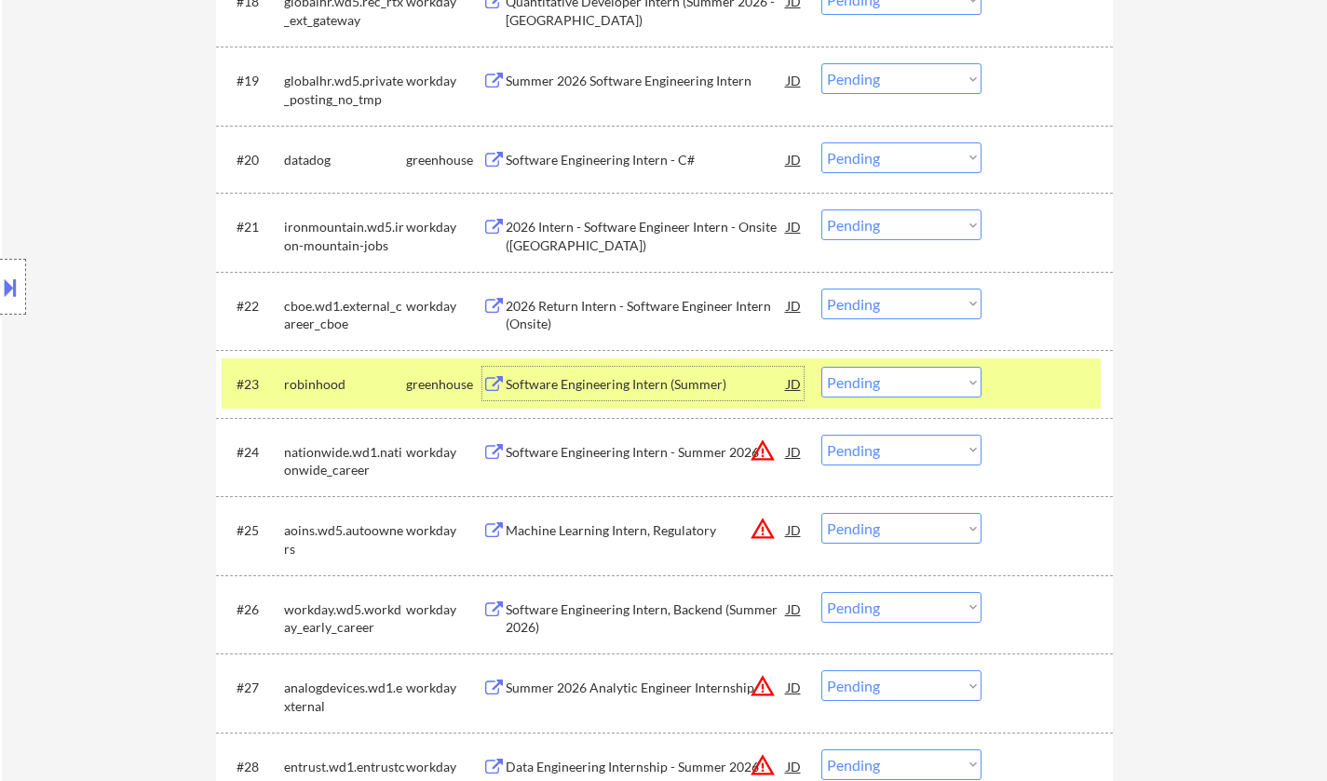
click at [591, 391] on div "Software Engineering Intern (Summer)" at bounding box center [646, 384] width 281 height 19
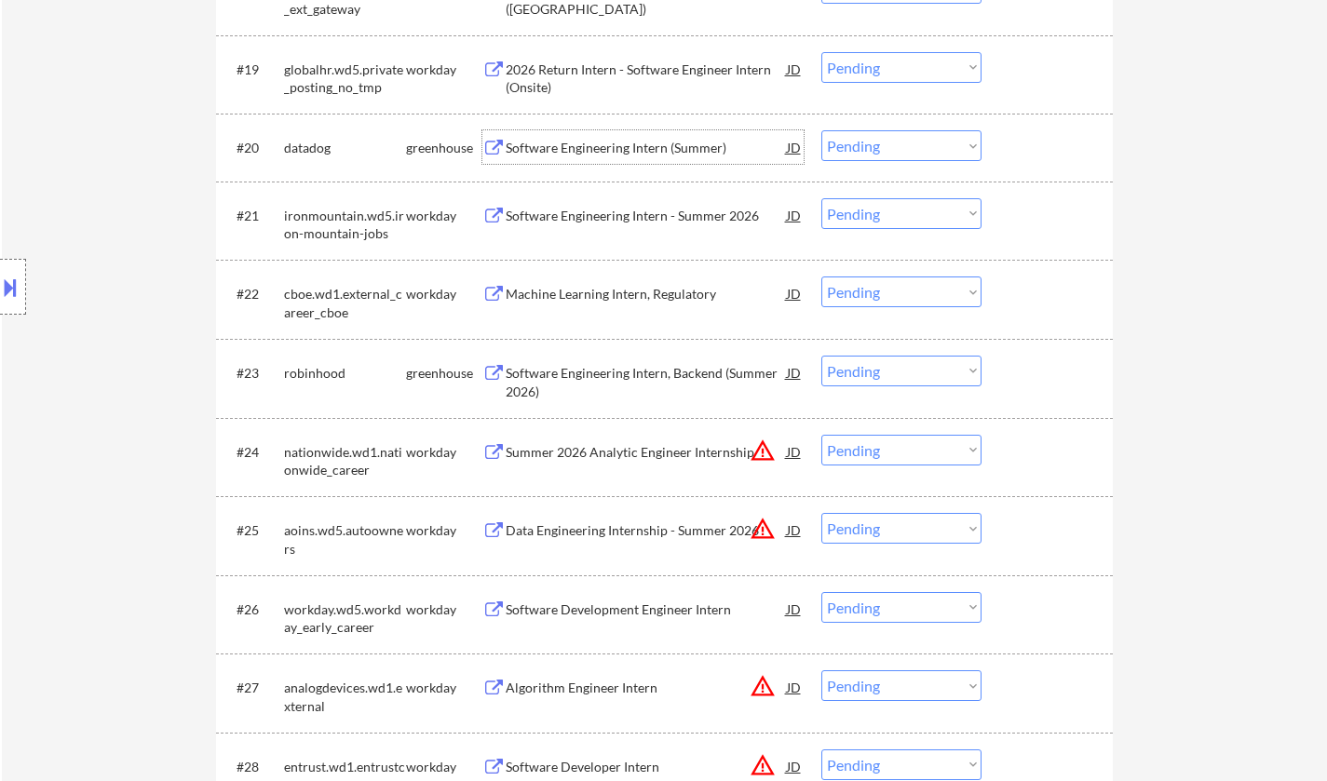
click at [596, 145] on div "Software Engineering Intern (Summer)" at bounding box center [646, 148] width 281 height 19
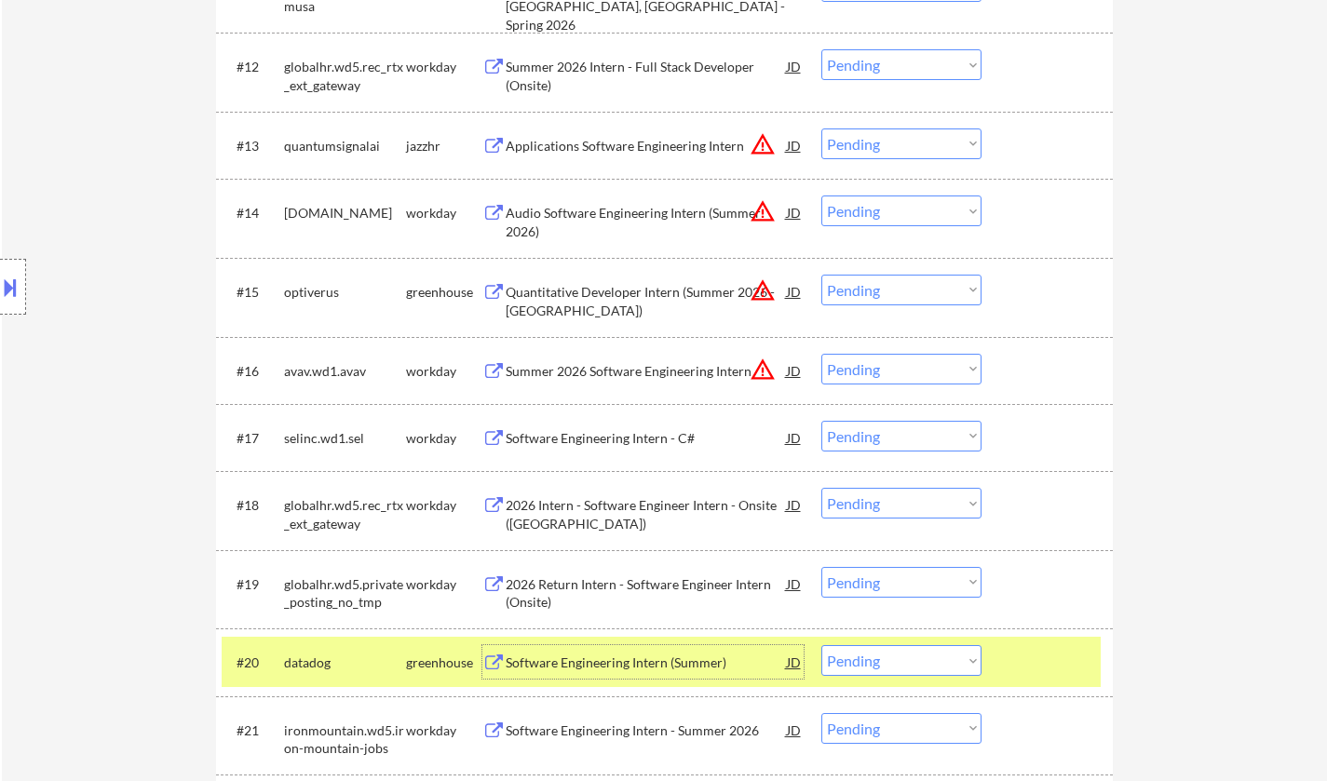
scroll to position [1676, 0]
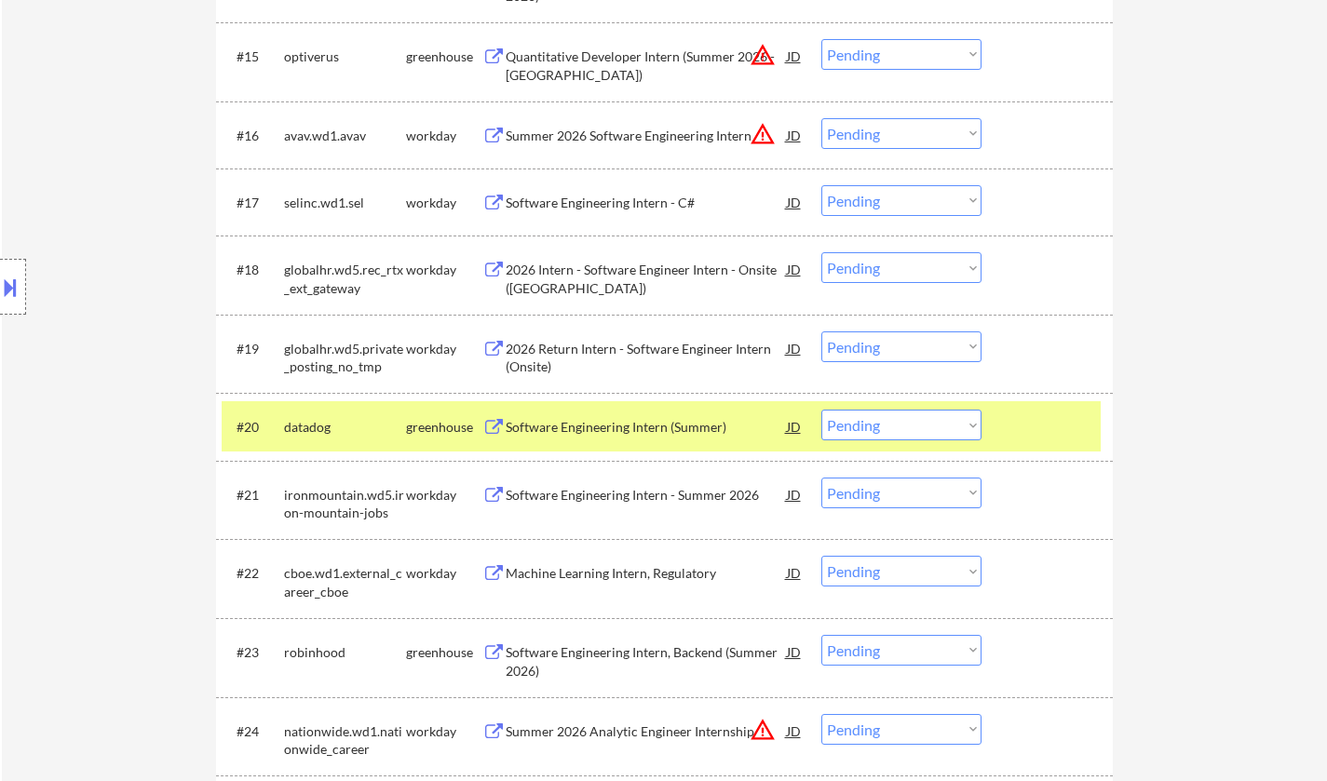
click at [12, 255] on div "Location Inclusions: country:[GEOGRAPHIC_DATA]" at bounding box center [166, 287] width 333 height 345
click at [11, 292] on button at bounding box center [10, 287] width 20 height 31
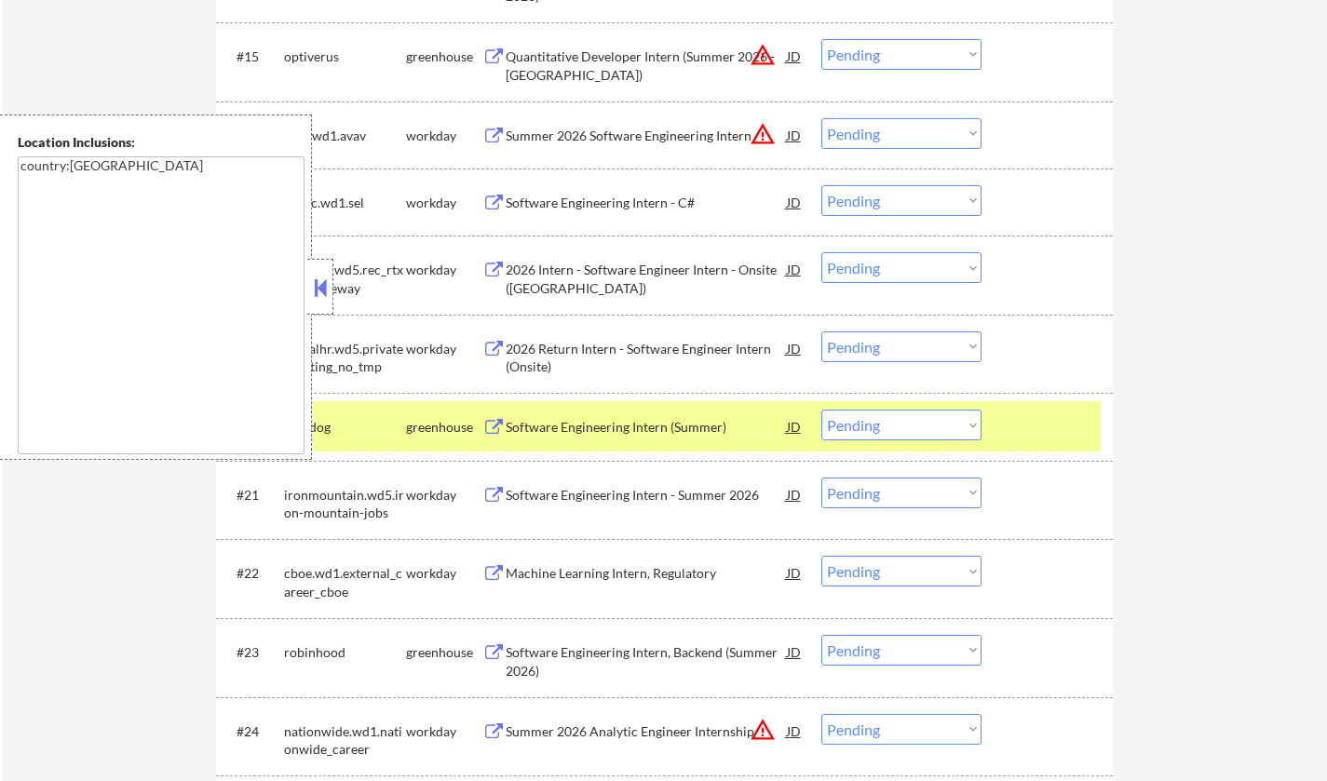
click at [326, 295] on button at bounding box center [320, 288] width 20 height 28
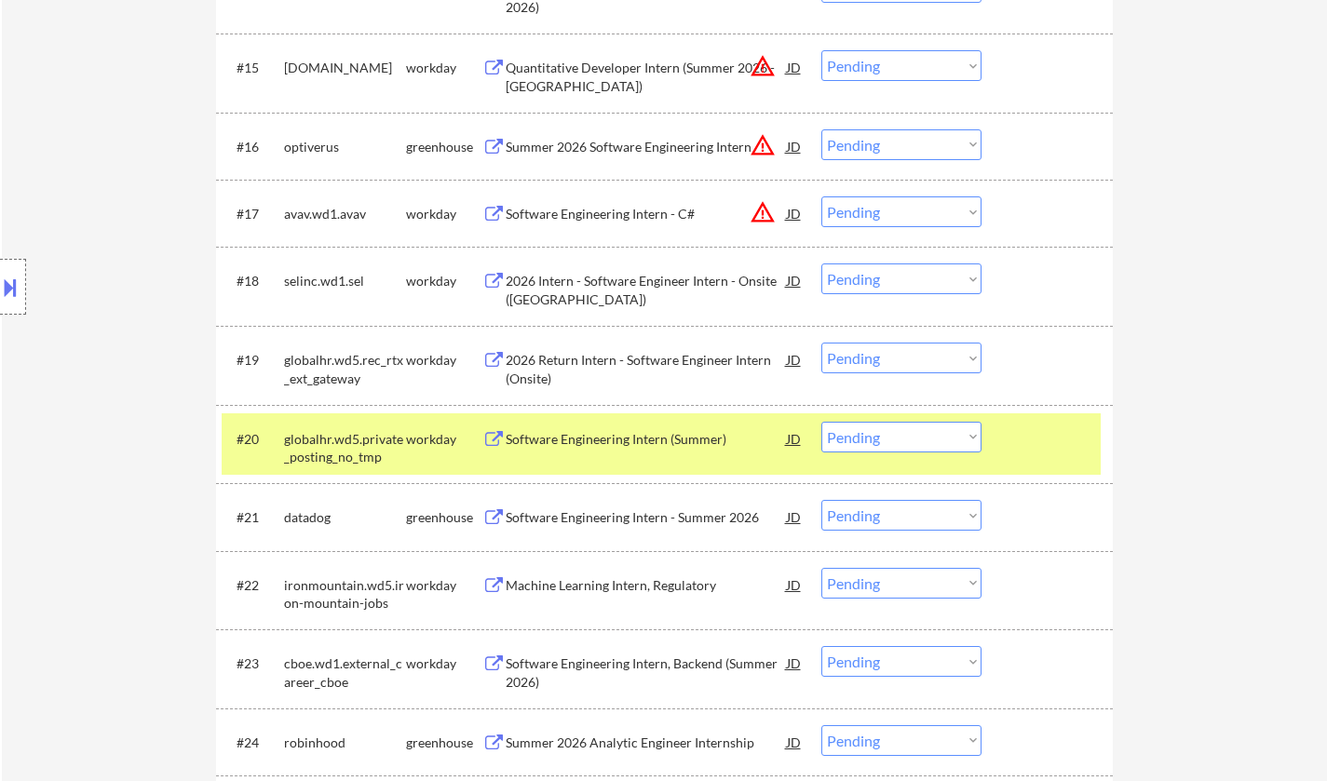
drag, startPoint x: 942, startPoint y: 517, endPoint x: 937, endPoint y: 527, distance: 11.3
click at [941, 518] on select "Choose an option... Pending Applied Excluded (Questions) Excluded (Expired) Exc…" at bounding box center [901, 515] width 160 height 31
click at [821, 500] on select "Choose an option... Pending Applied Excluded (Questions) Excluded (Expired) Exc…" at bounding box center [901, 515] width 160 height 31
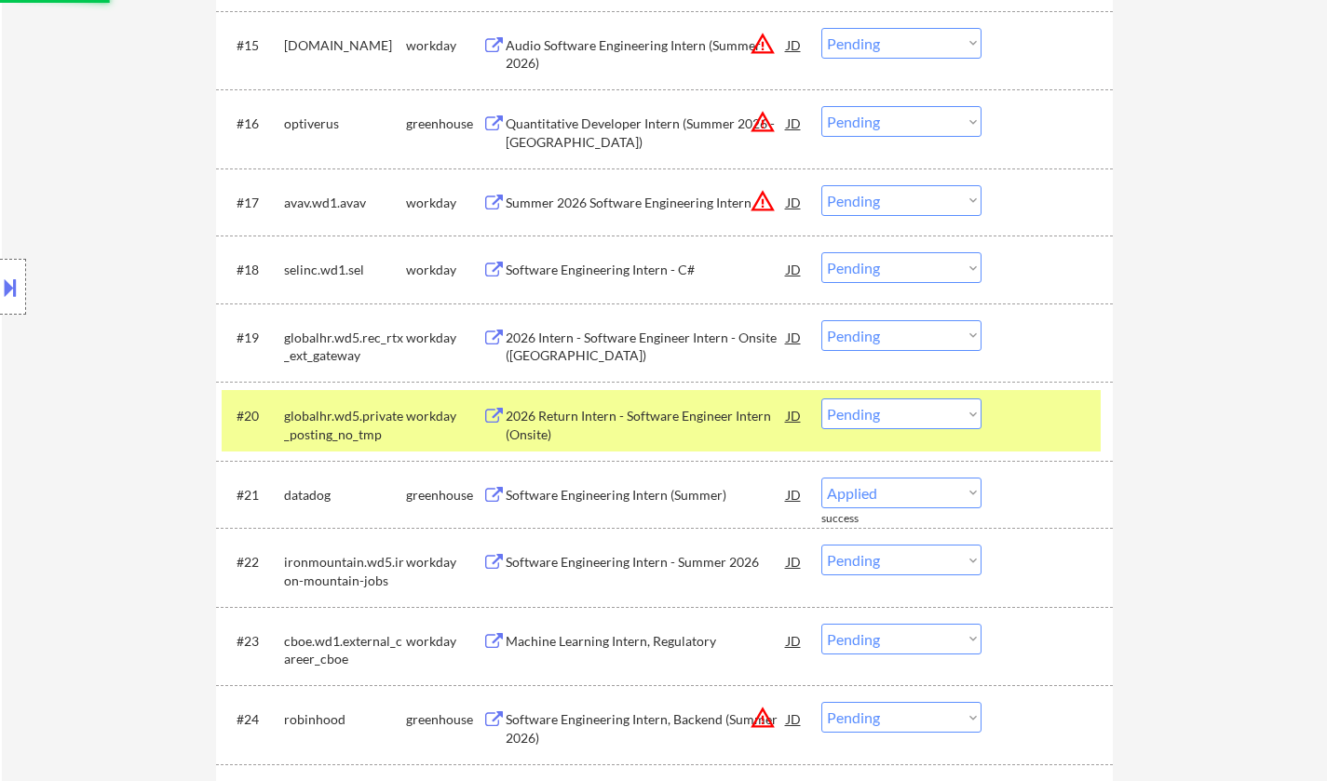
select select ""pending""
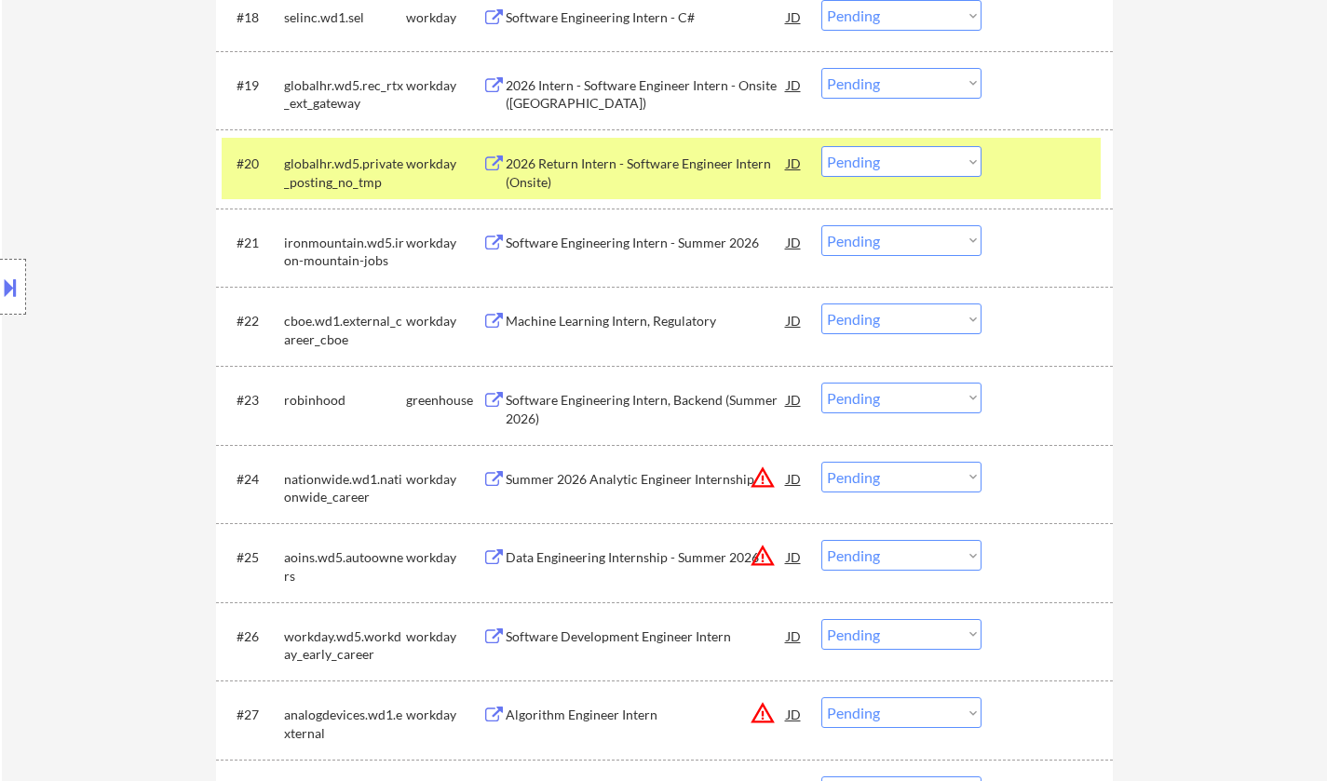
scroll to position [1956, 0]
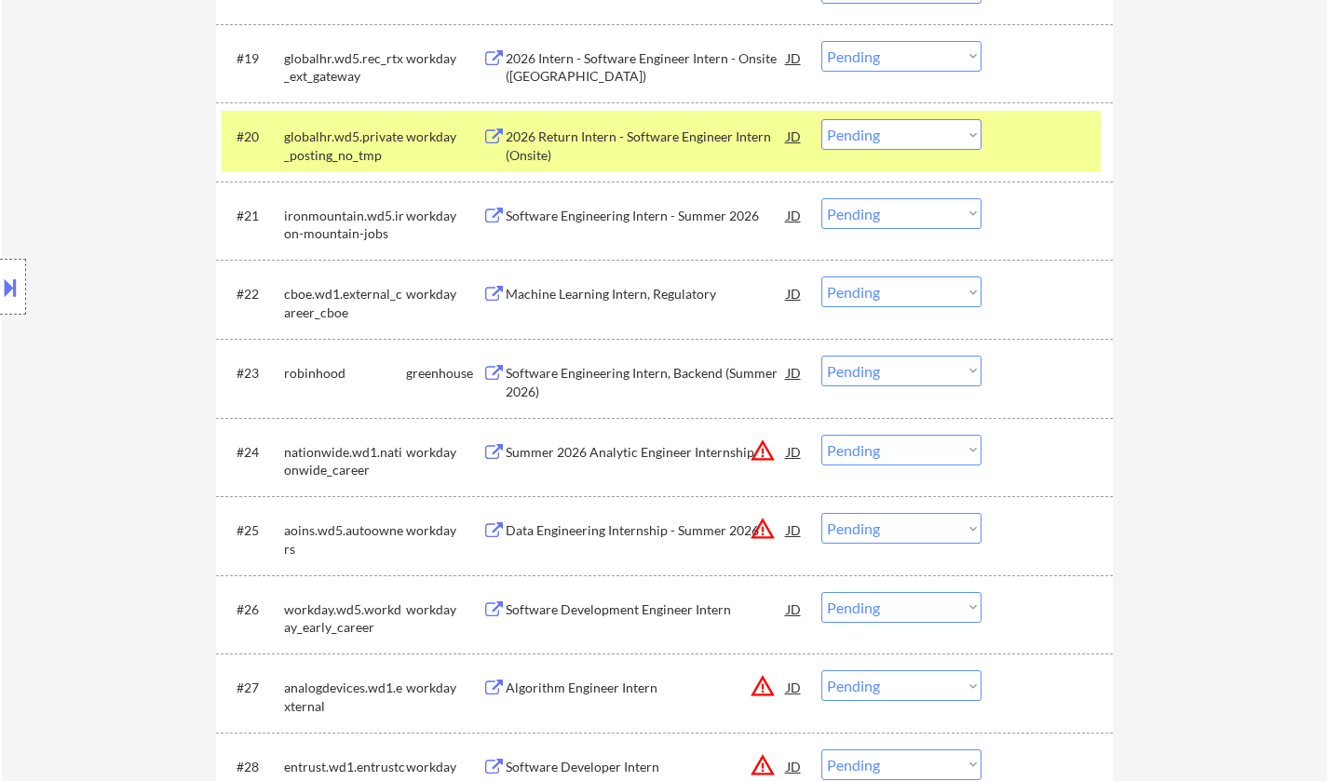
click at [626, 379] on div "Software Engineering Intern, Backend (Summer 2026)" at bounding box center [646, 382] width 281 height 36
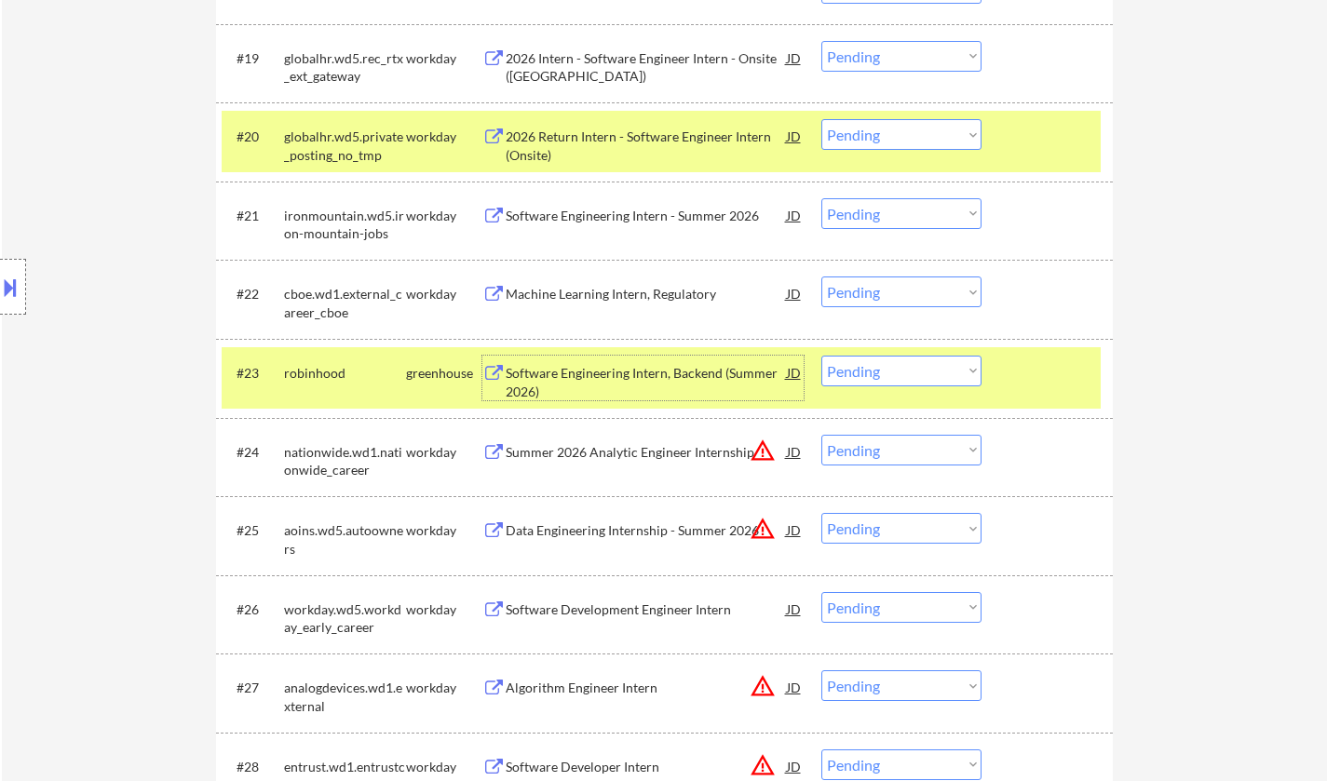
drag, startPoint x: 905, startPoint y: 368, endPoint x: 926, endPoint y: 382, distance: 24.8
click at [906, 368] on select "Choose an option... Pending Applied Excluded (Questions) Excluded (Expired) Exc…" at bounding box center [901, 371] width 160 height 31
click at [821, 356] on select "Choose an option... Pending Applied Excluded (Questions) Excluded (Expired) Exc…" at bounding box center [901, 371] width 160 height 31
select select ""pending""
click at [629, 368] on div "Software Engineering Intern, Backend (Summer 2026)" at bounding box center [646, 382] width 281 height 36
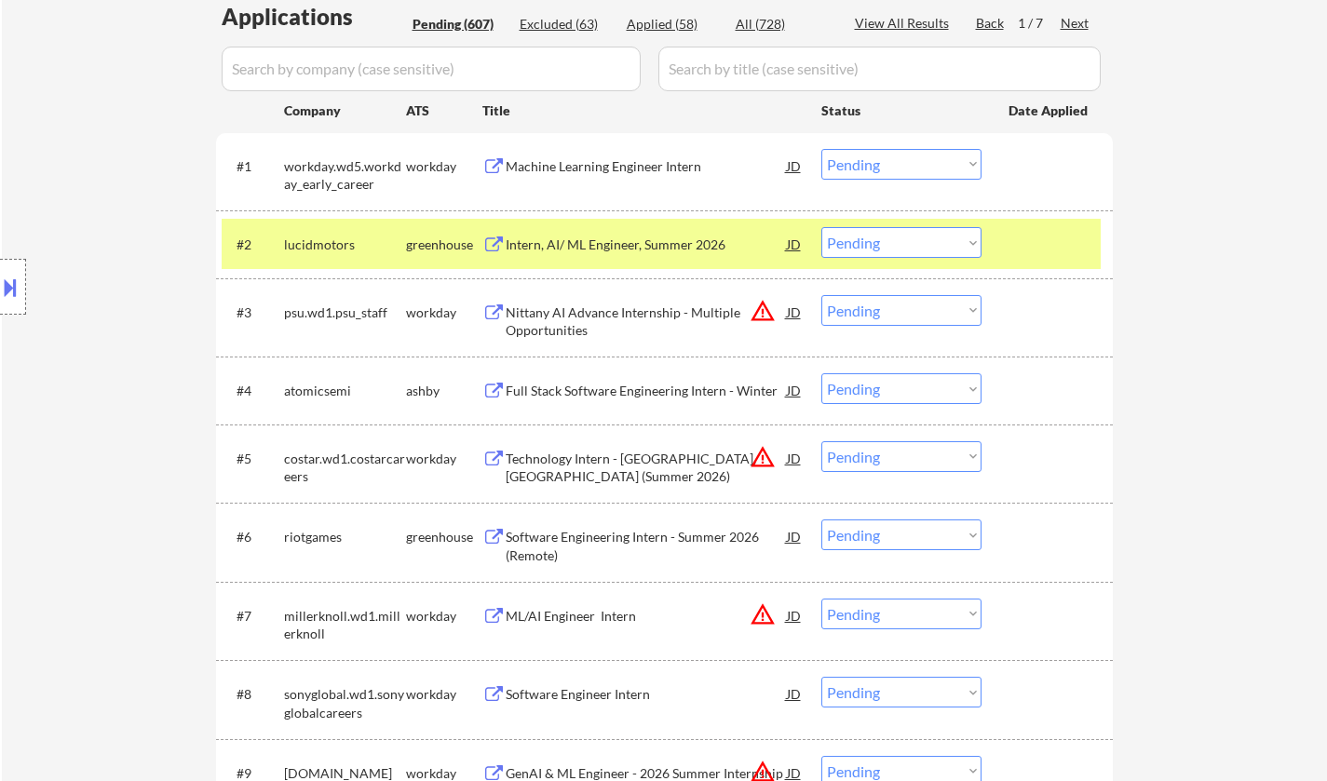
scroll to position [5998, 0]
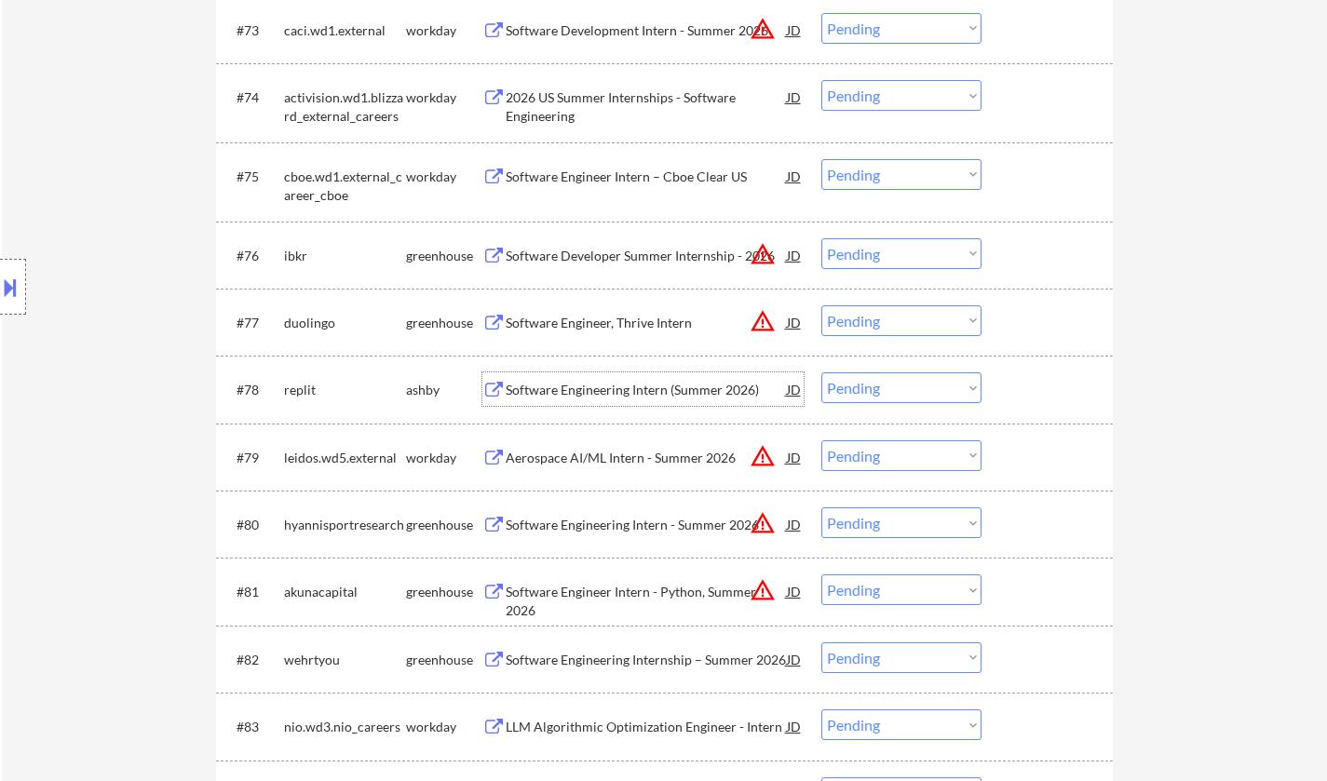
click at [629, 385] on div "Software Engineering Intern (Summer 2026)" at bounding box center [646, 390] width 281 height 19
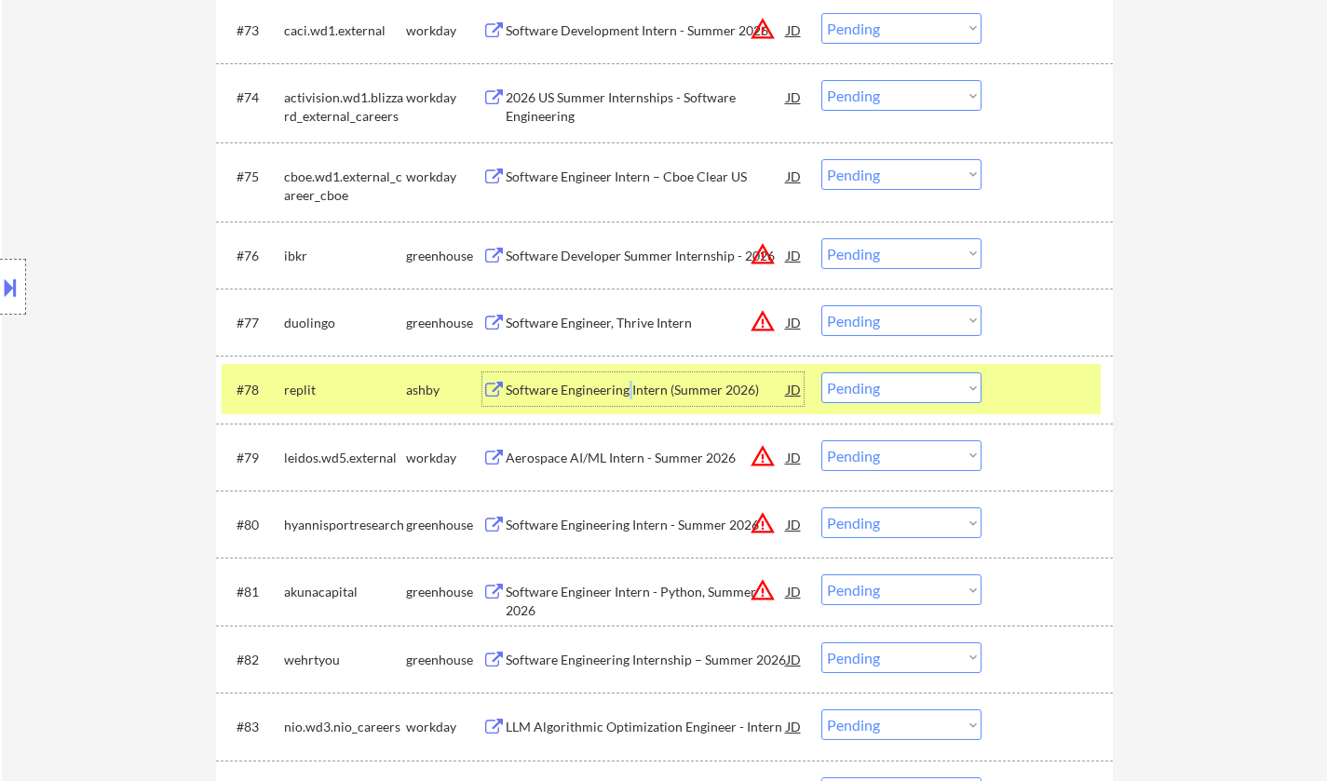
drag, startPoint x: 924, startPoint y: 374, endPoint x: 926, endPoint y: 389, distance: 15.0
click at [924, 378] on select "Choose an option... Pending Applied Excluded (Questions) Excluded (Expired) Exc…" at bounding box center [901, 388] width 160 height 31
click at [821, 373] on select "Choose an option... Pending Applied Excluded (Questions) Excluded (Expired) Exc…" at bounding box center [901, 388] width 160 height 31
select select ""pending""
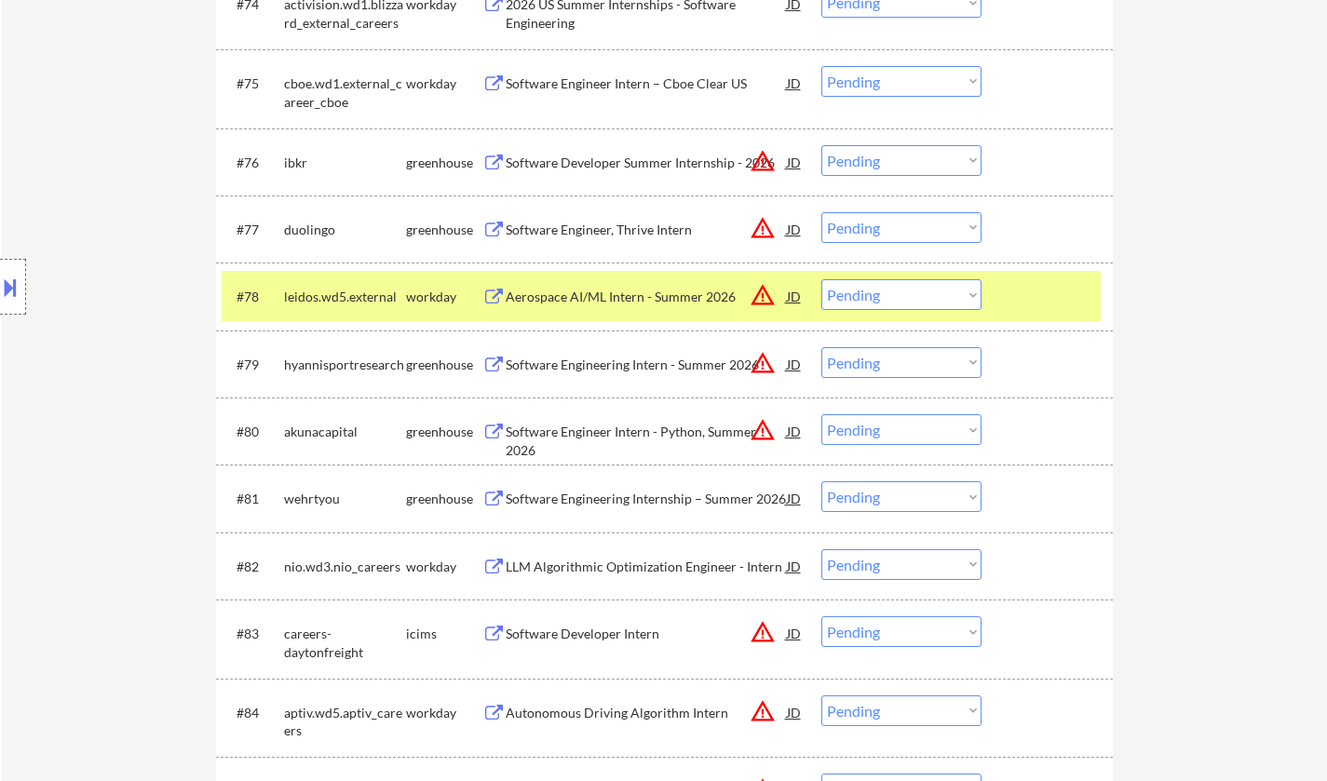
click at [632, 359] on div "Software Engineering Intern - Summer 2026" at bounding box center [646, 365] width 281 height 19
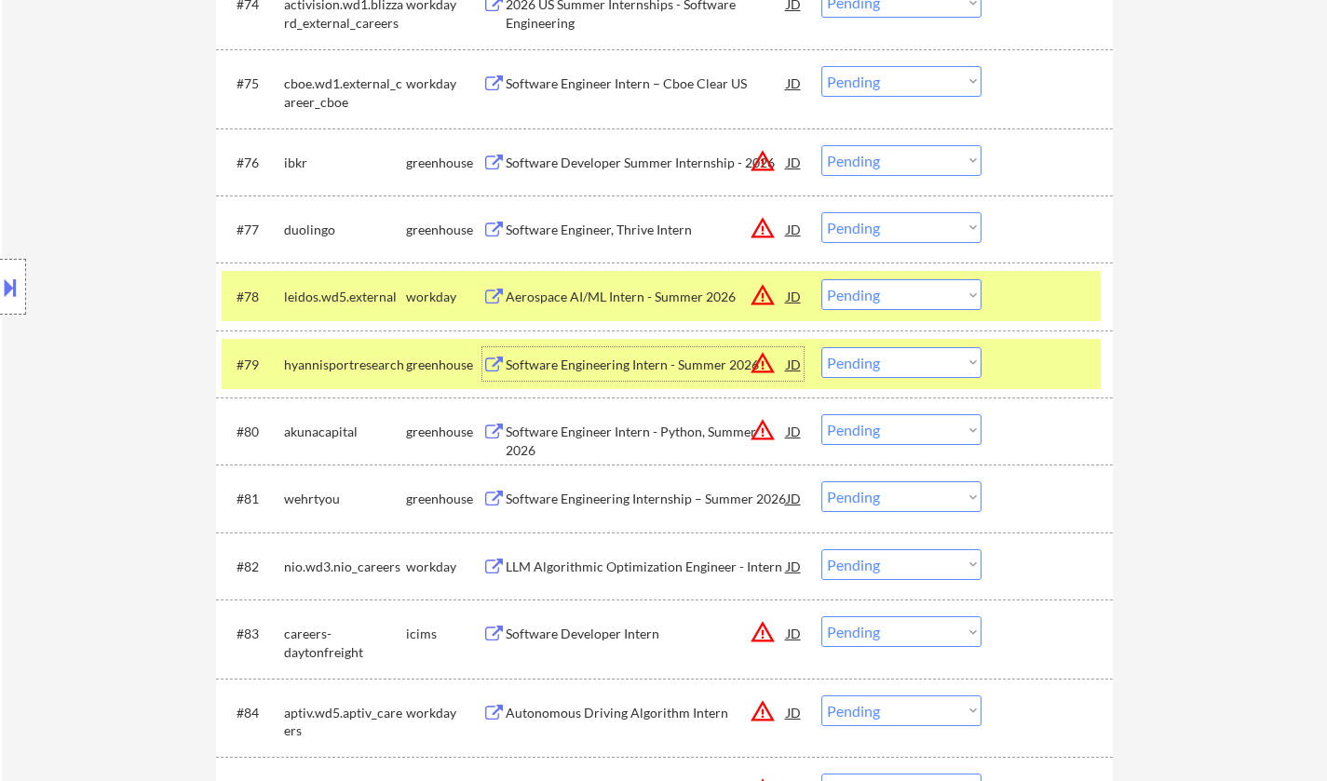
drag, startPoint x: 886, startPoint y: 359, endPoint x: 894, endPoint y: 369, distance: 13.2
click at [886, 359] on select "Choose an option... Pending Applied Excluded (Questions) Excluded (Expired) Exc…" at bounding box center [901, 362] width 160 height 31
click at [821, 347] on select "Choose an option... Pending Applied Excluded (Questions) Excluded (Expired) Exc…" at bounding box center [901, 362] width 160 height 31
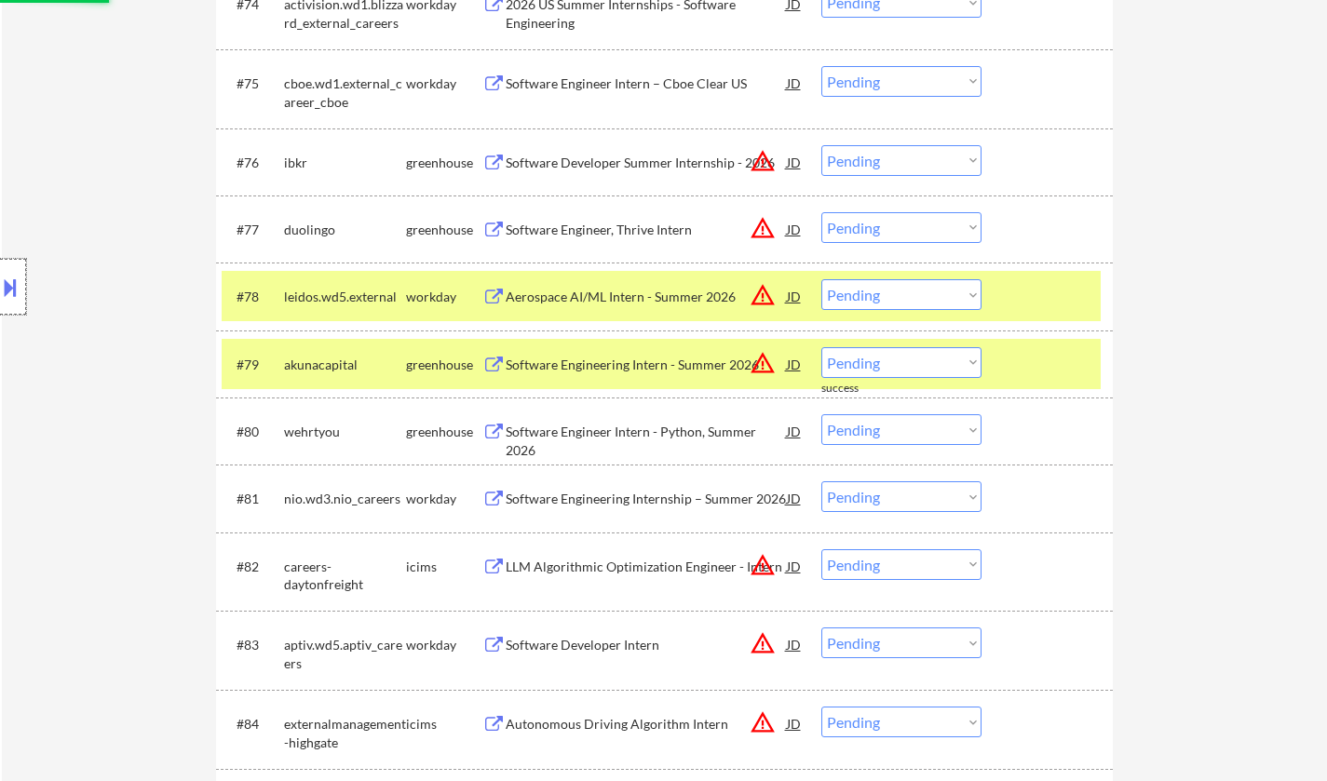
click at [0, 273] on div at bounding box center [13, 287] width 26 height 56
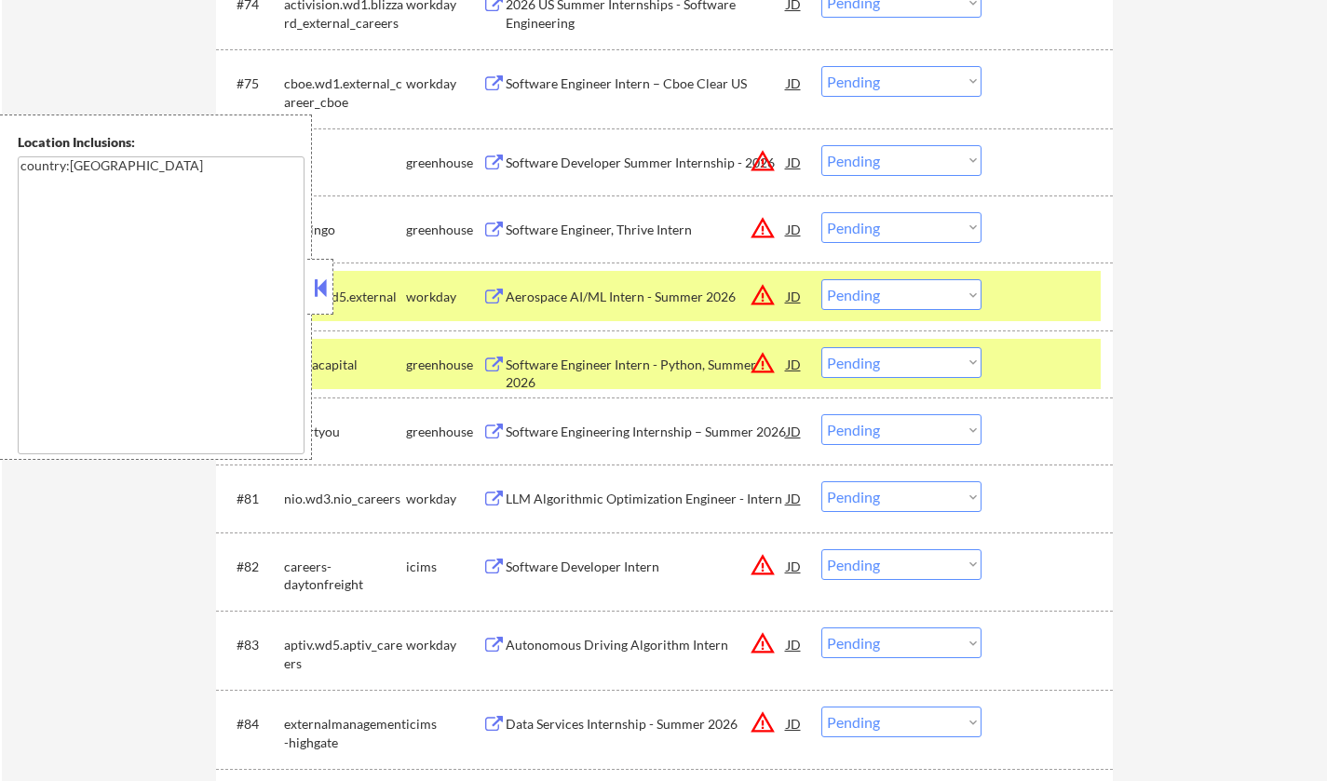
click at [318, 287] on button at bounding box center [320, 288] width 20 height 28
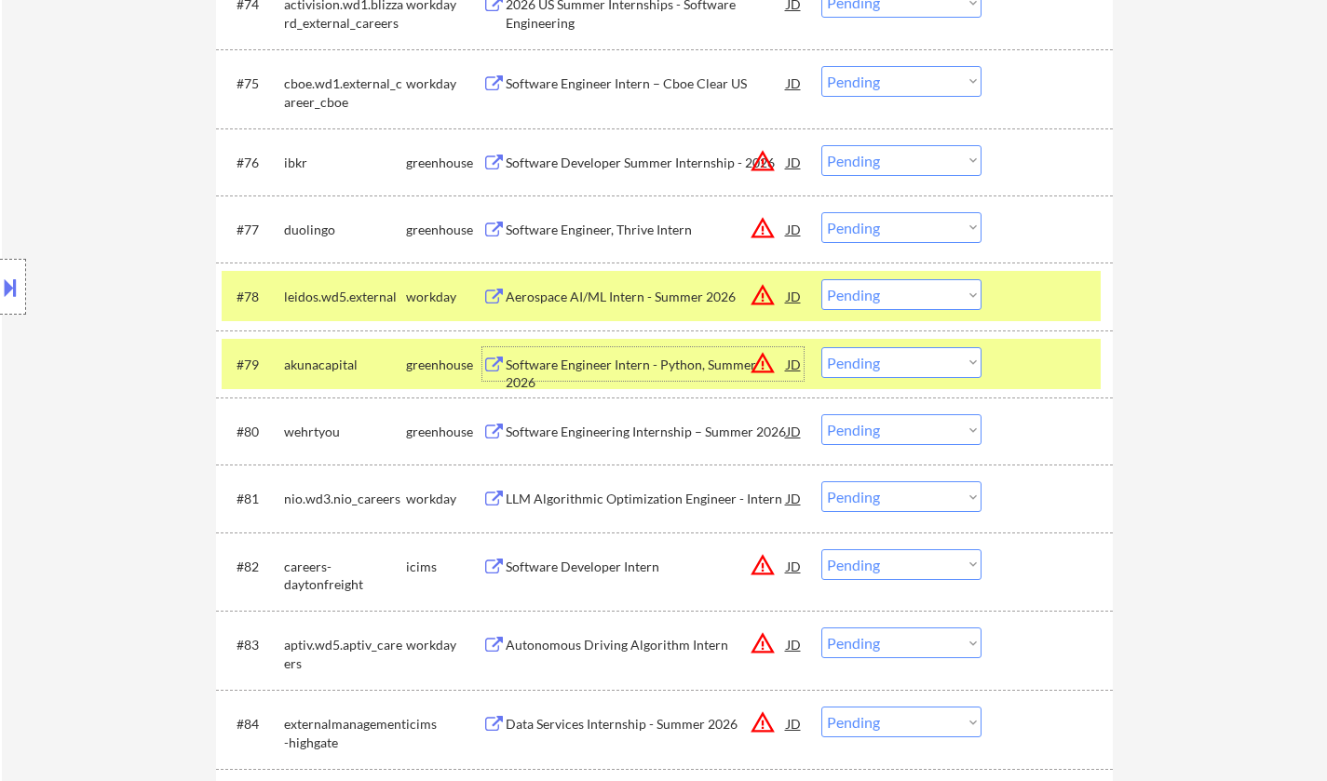
click at [590, 362] on div "Software Engineer Intern - Python, Summer 2026" at bounding box center [646, 374] width 281 height 36
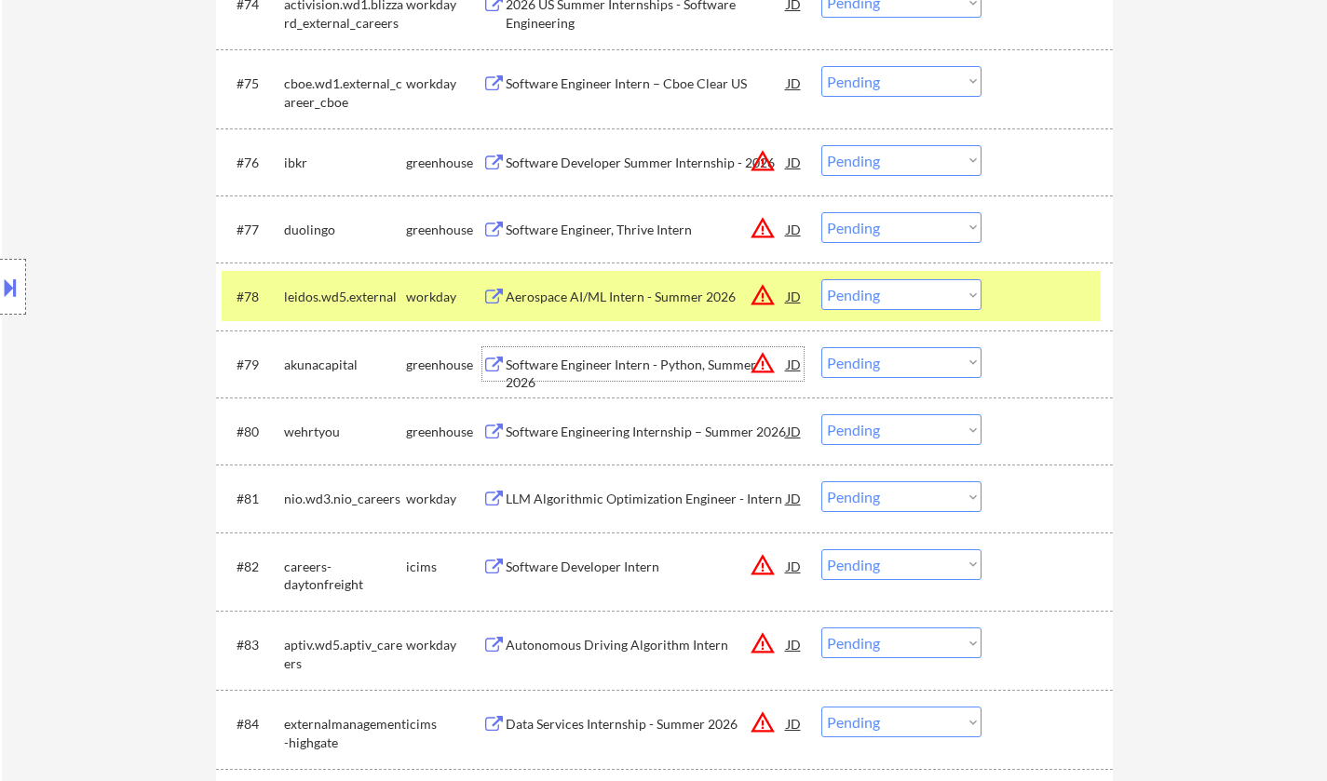
click at [905, 359] on select "Choose an option... Pending Applied Excluded (Questions) Excluded (Expired) Exc…" at bounding box center [901, 362] width 160 height 31
click at [821, 347] on select "Choose an option... Pending Applied Excluded (Questions) Excluded (Expired) Exc…" at bounding box center [901, 362] width 160 height 31
click at [650, 429] on div "Software Engineering Internship – Summer 2026" at bounding box center [646, 432] width 281 height 19
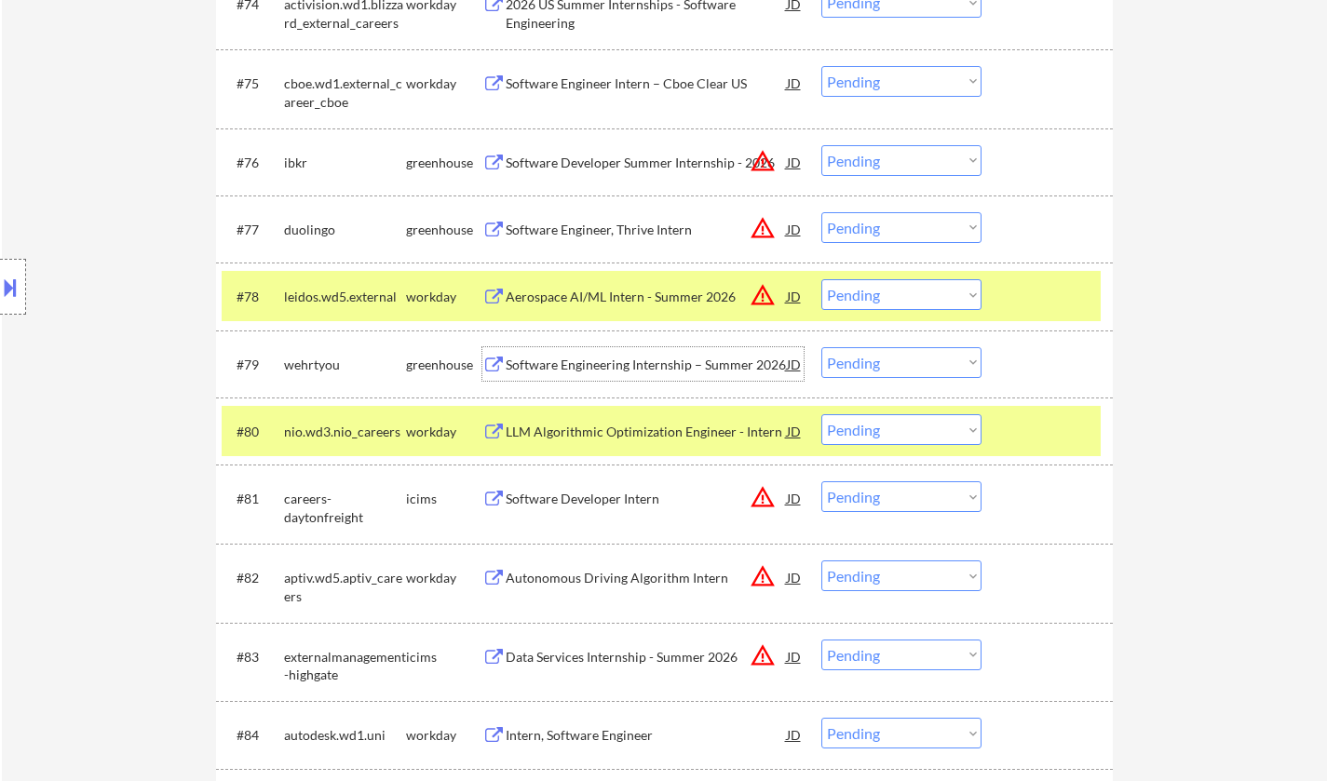
click at [612, 364] on div "Software Engineering Internship – Summer 2026" at bounding box center [646, 365] width 281 height 19
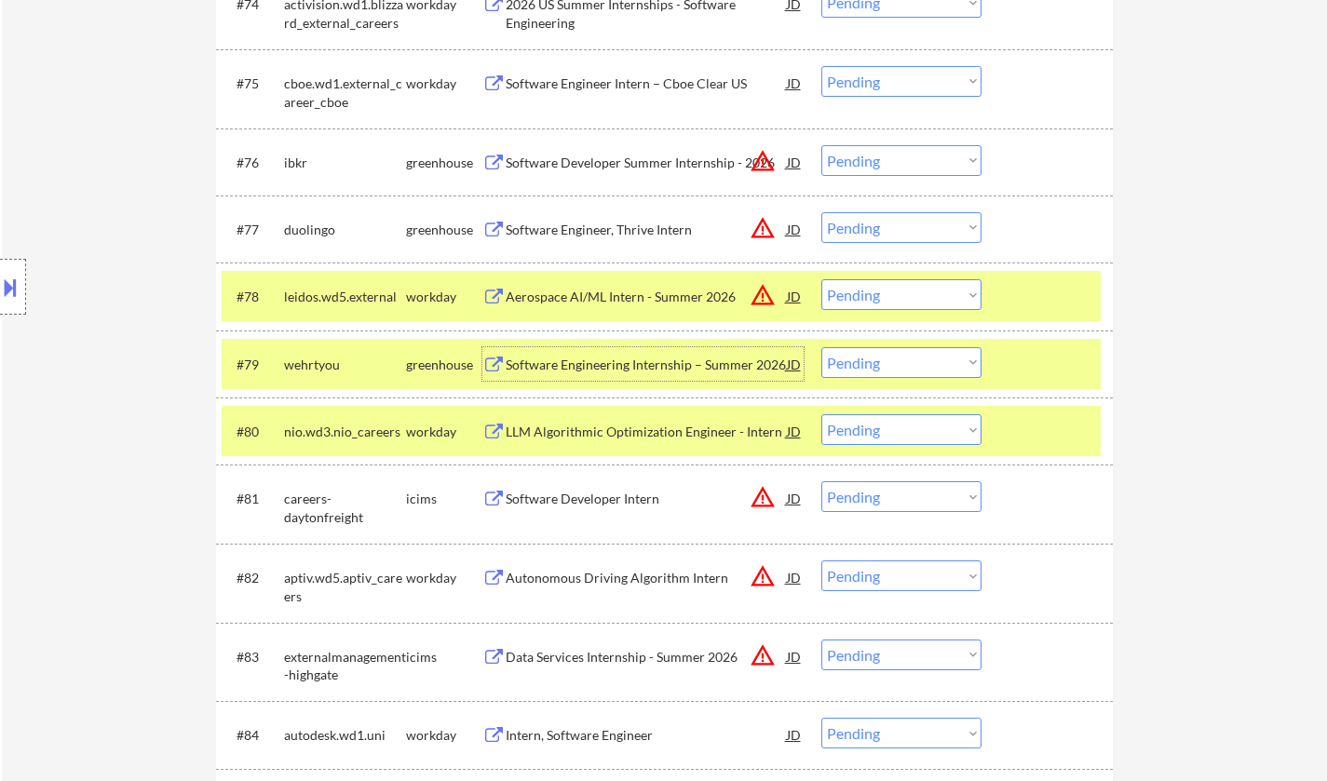
drag, startPoint x: 918, startPoint y: 361, endPoint x: 918, endPoint y: 373, distance: 12.1
click at [918, 361] on select "Choose an option... Pending Applied Excluded (Questions) Excluded (Expired) Exc…" at bounding box center [901, 362] width 160 height 31
click at [821, 347] on select "Choose an option... Pending Applied Excluded (Questions) Excluded (Expired) Exc…" at bounding box center [901, 362] width 160 height 31
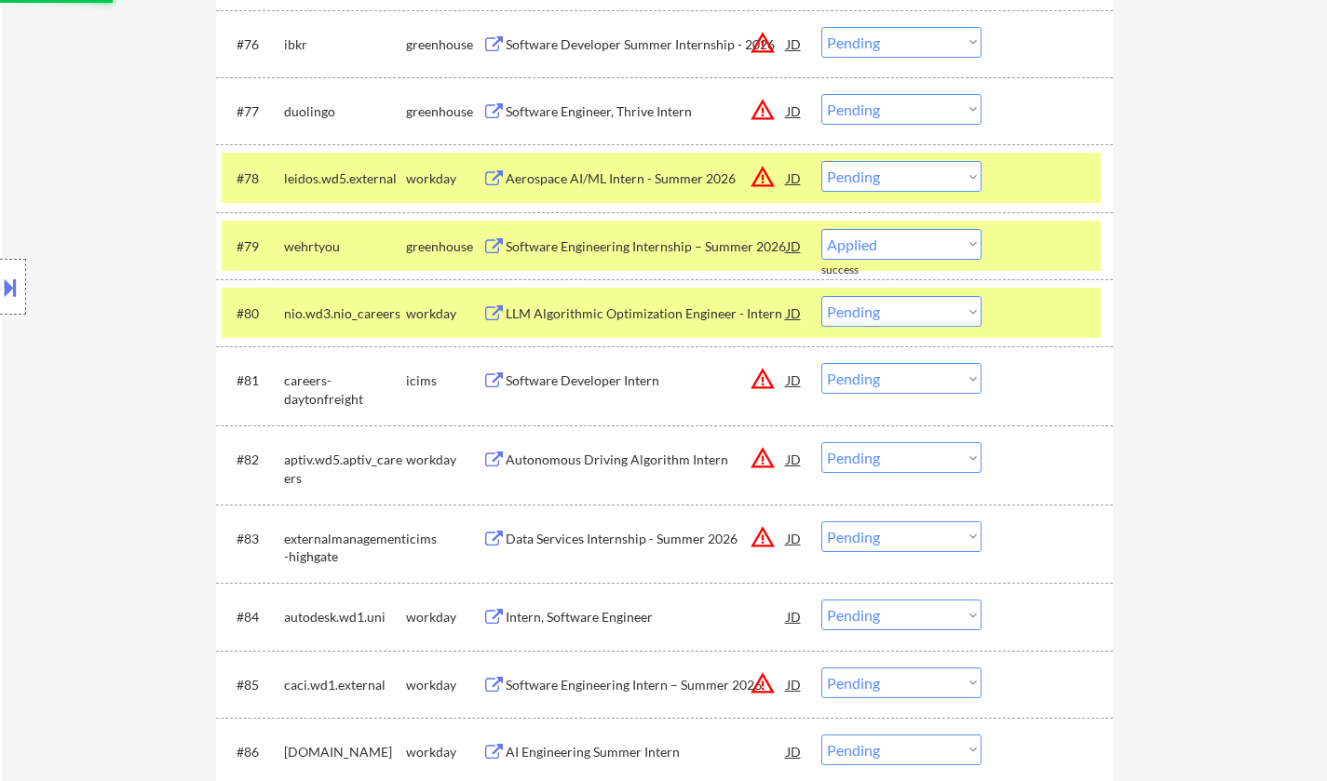
scroll to position [6278, 0]
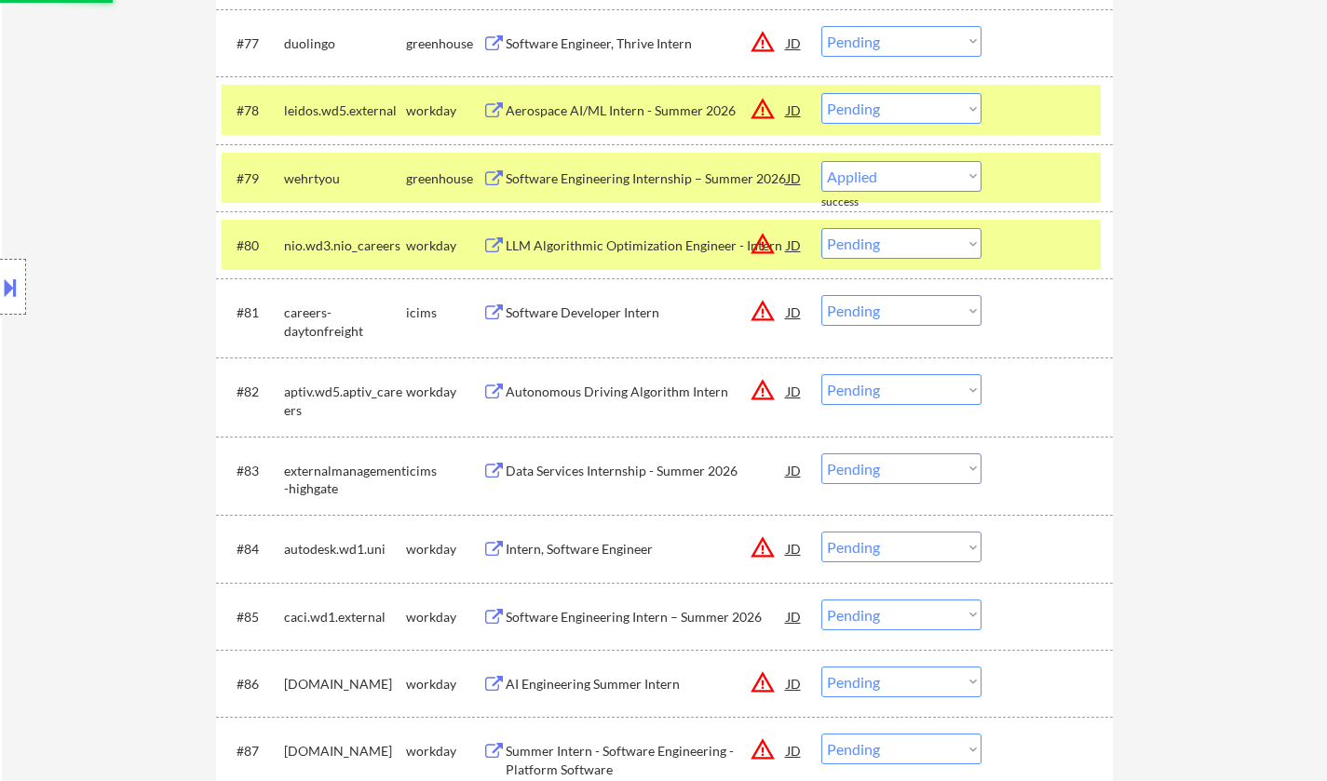
select select ""pending""
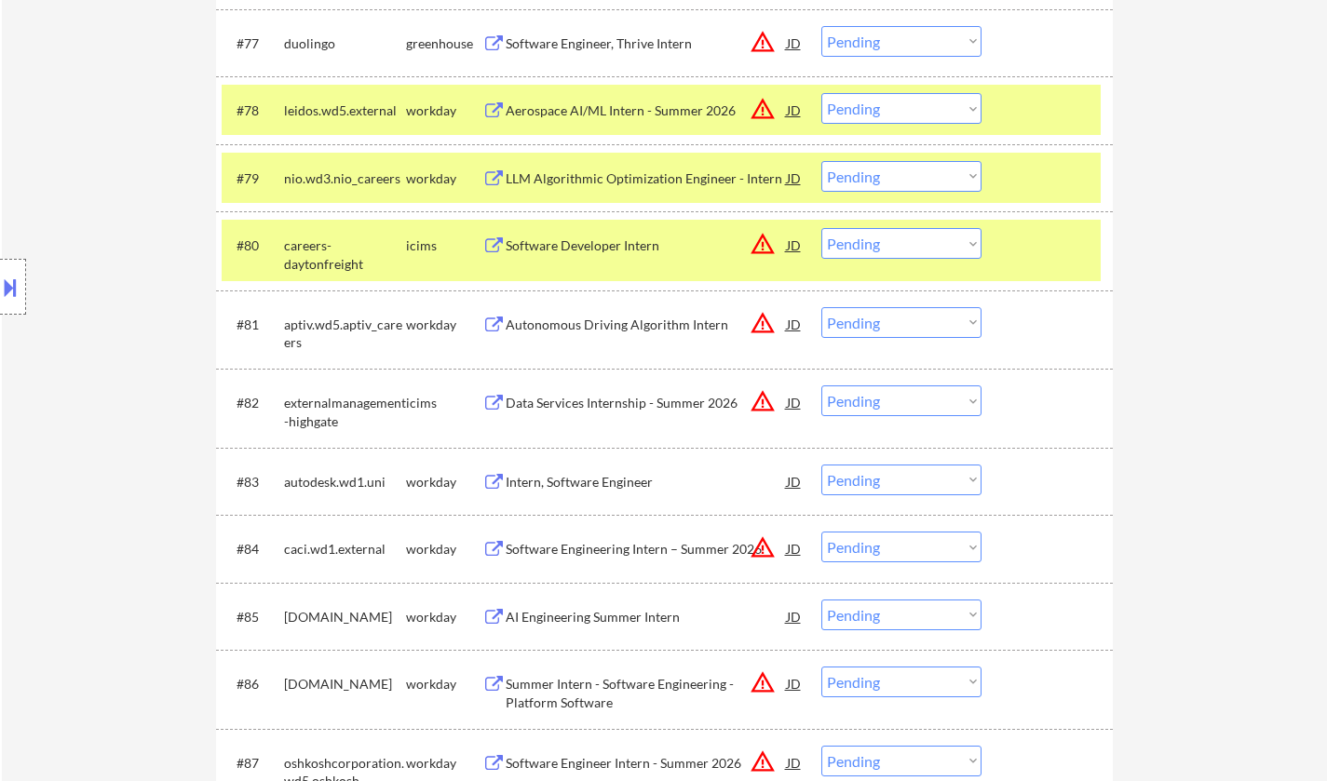
scroll to position [6729, 0]
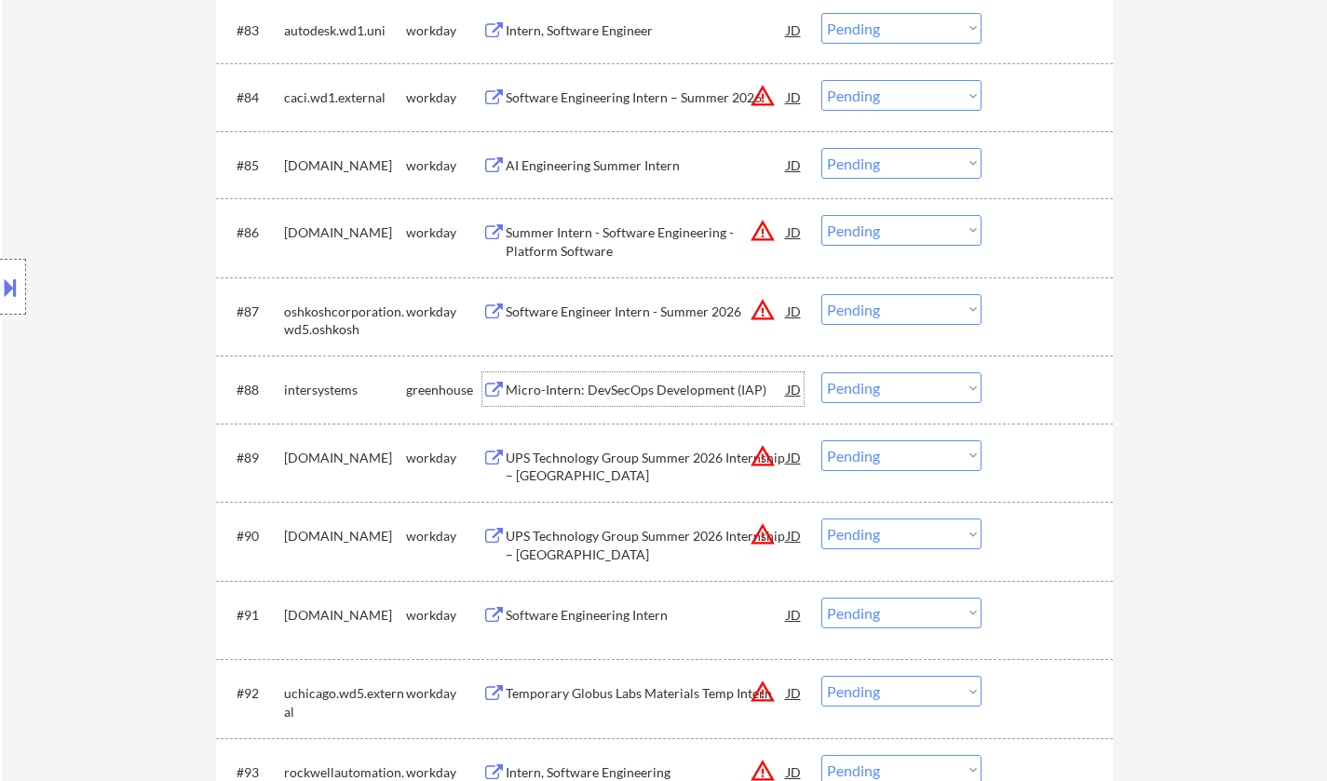
click at [641, 400] on div "Micro-Intern: DevSecOps Development (IAP)" at bounding box center [646, 390] width 281 height 34
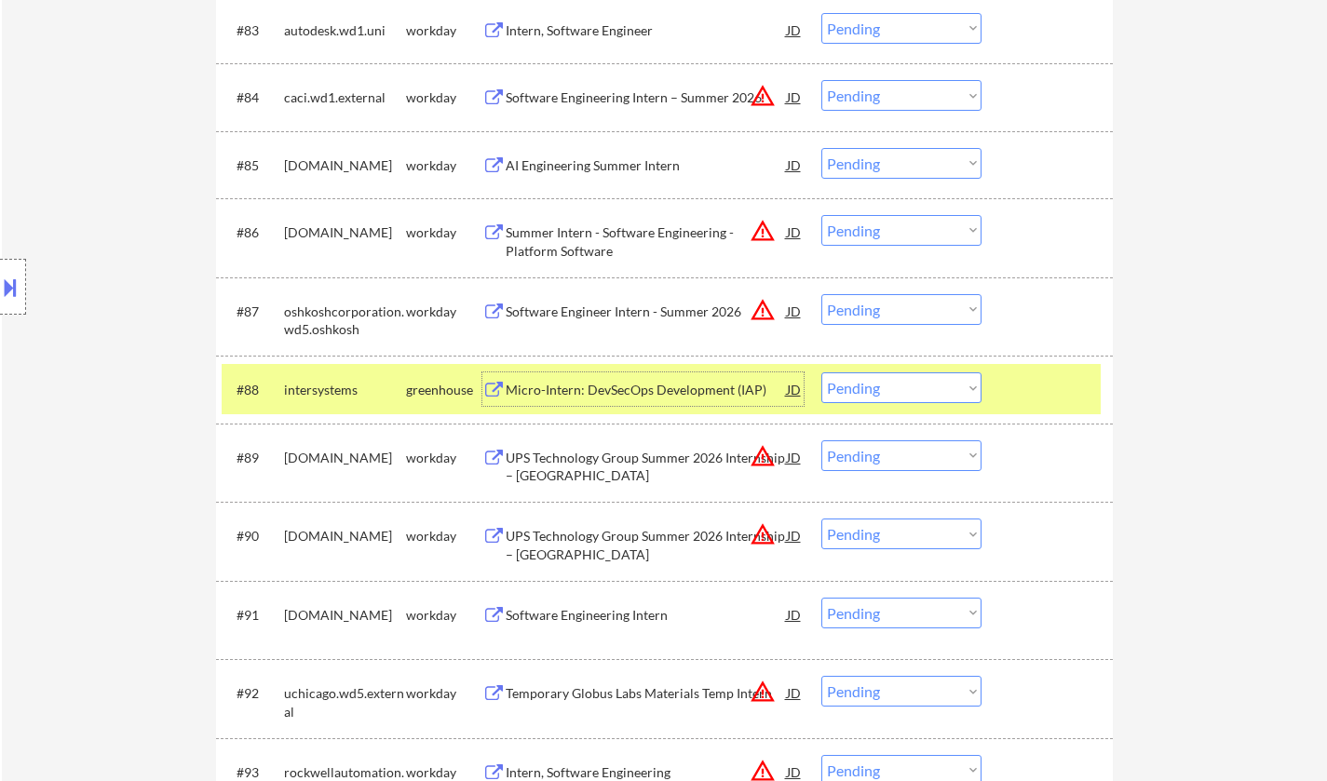
click at [884, 397] on select "Choose an option... Pending Applied Excluded (Questions) Excluded (Expired) Exc…" at bounding box center [901, 388] width 160 height 31
click at [821, 373] on select "Choose an option... Pending Applied Excluded (Questions) Excluded (Expired) Exc…" at bounding box center [901, 388] width 160 height 31
select select ""pending""
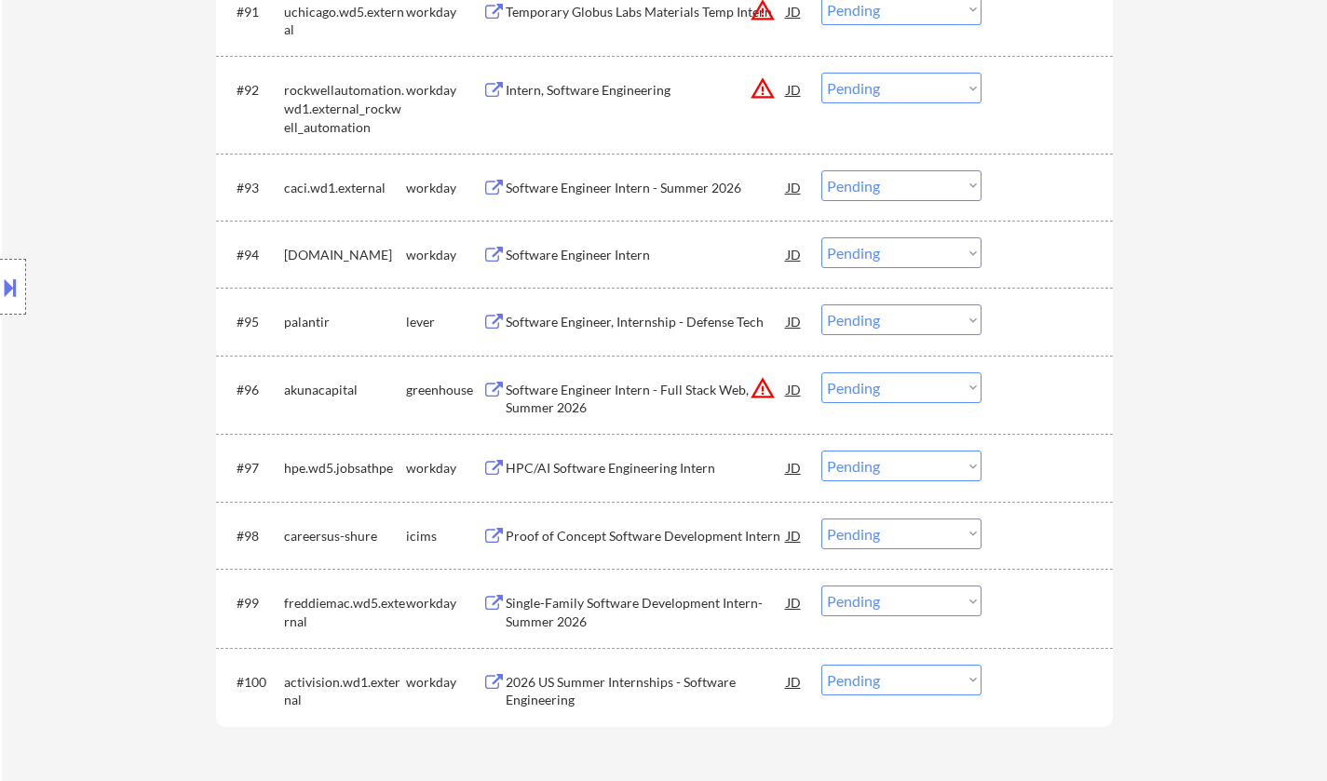
scroll to position [363, 0]
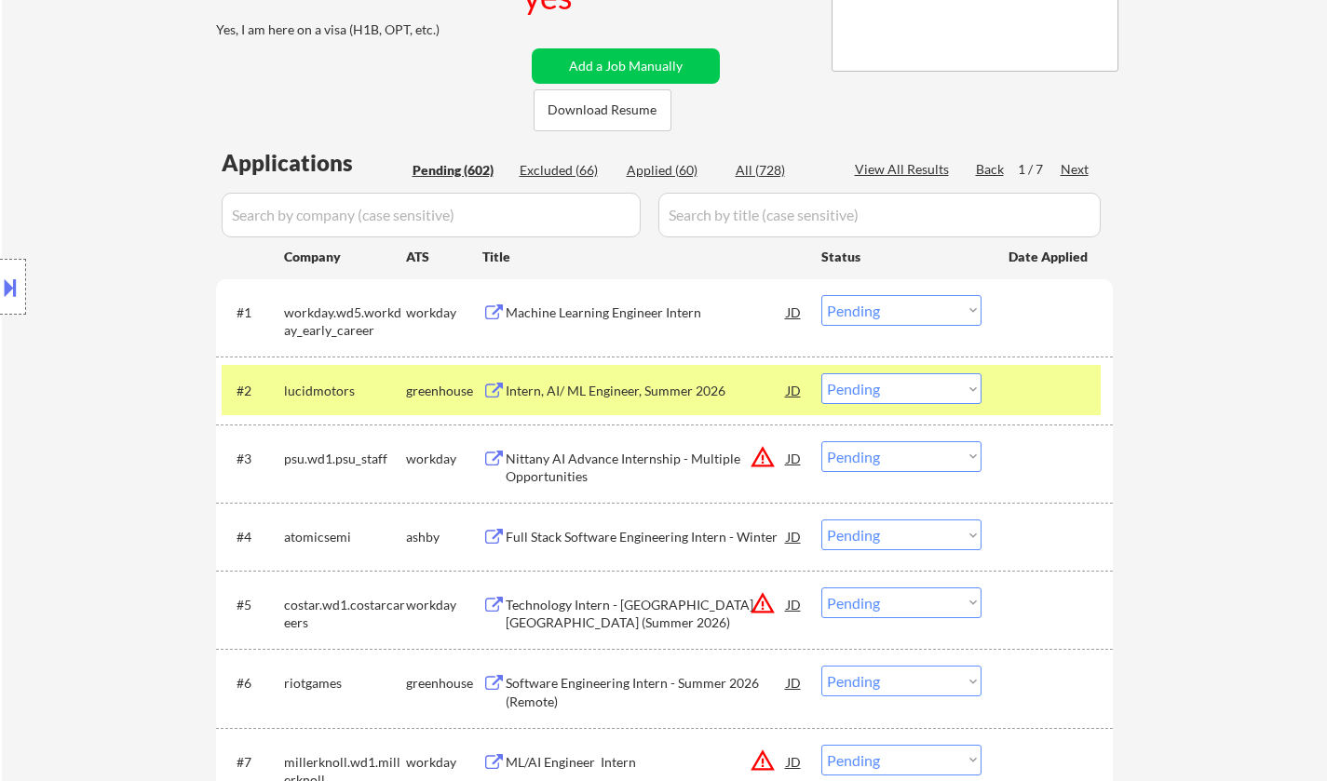
click at [672, 393] on div "Intern, AI/ ML Engineer, Summer 2026" at bounding box center [646, 391] width 281 height 19
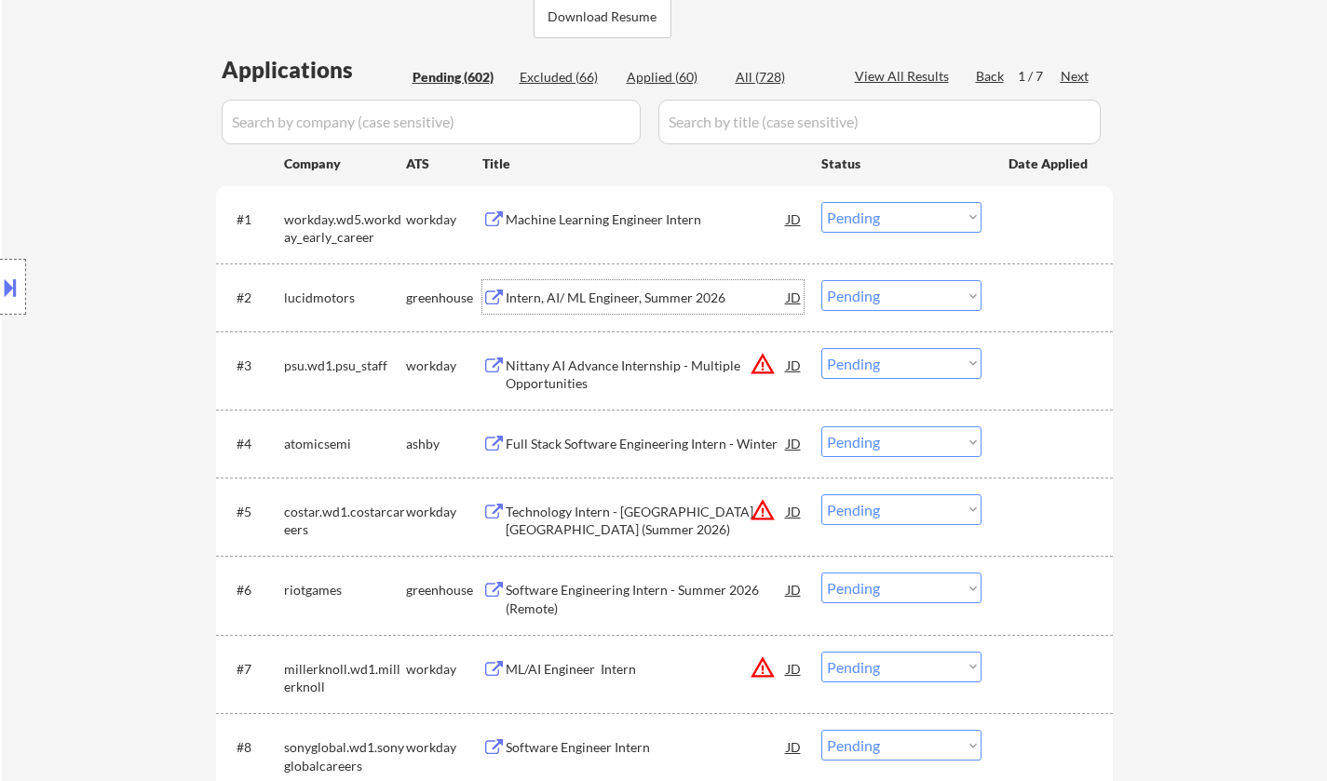
scroll to position [559, 0]
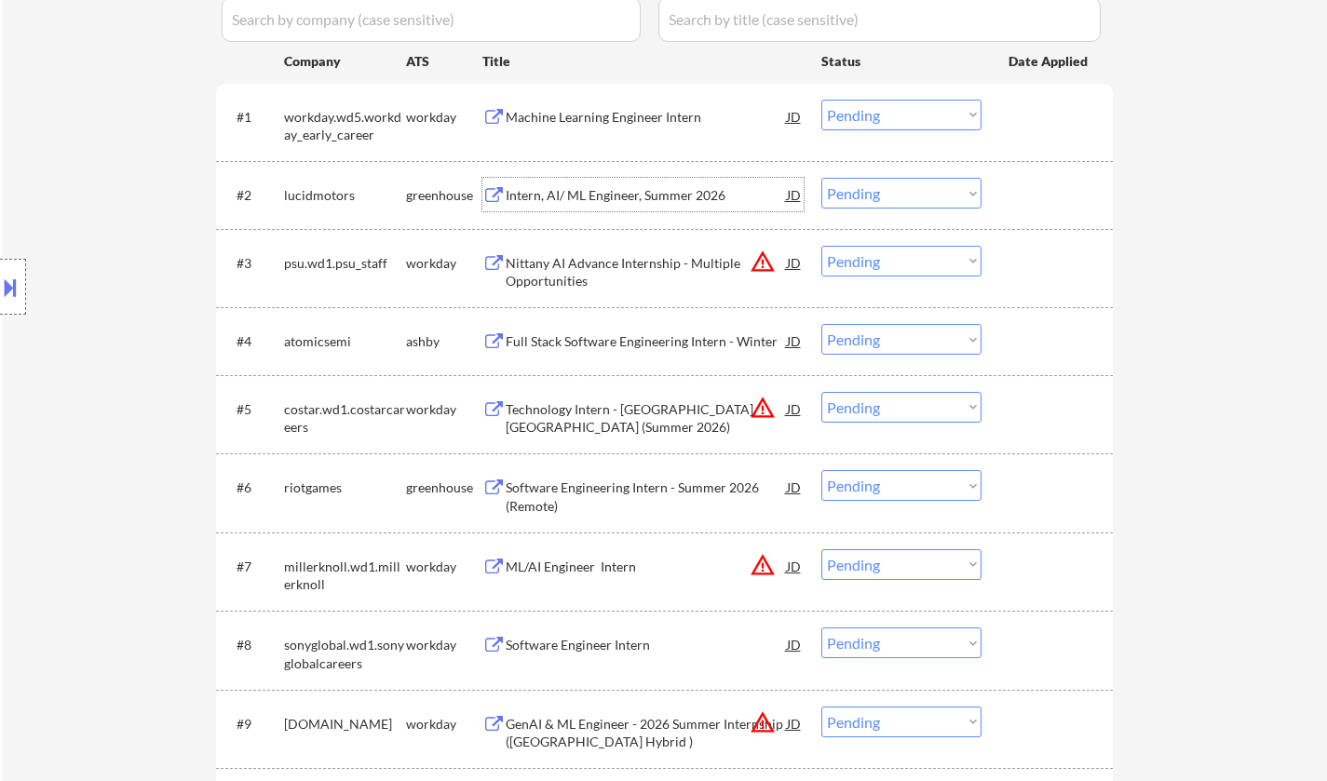
drag, startPoint x: 937, startPoint y: 188, endPoint x: 926, endPoint y: 204, distance: 19.4
click at [937, 188] on select "Choose an option... Pending Applied Excluded (Questions) Excluded (Expired) Exc…" at bounding box center [901, 193] width 160 height 31
click at [821, 178] on select "Choose an option... Pending Applied Excluded (Questions) Excluded (Expired) Exc…" at bounding box center [901, 193] width 160 height 31
select select ""pending""
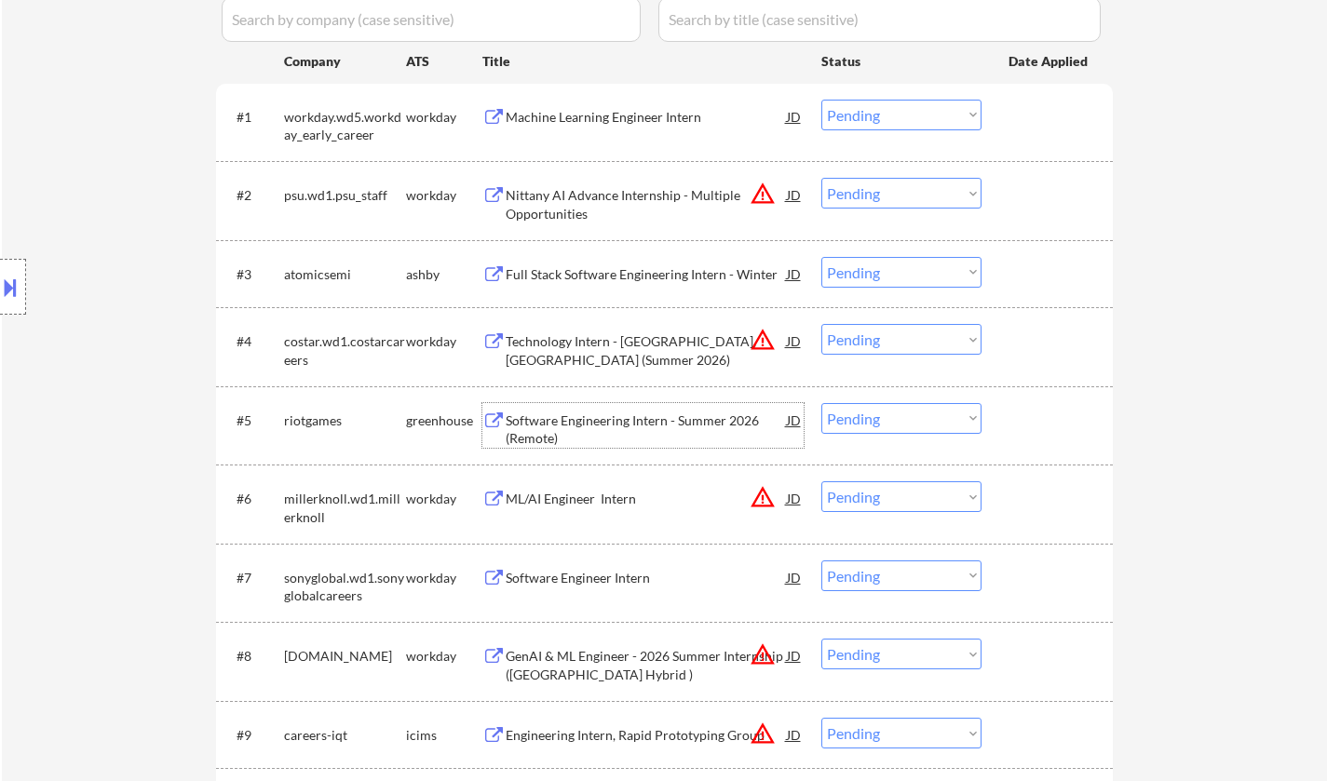
click at [658, 407] on div "Software Engineering Intern - Summer 2026 (Remote)" at bounding box center [646, 425] width 281 height 45
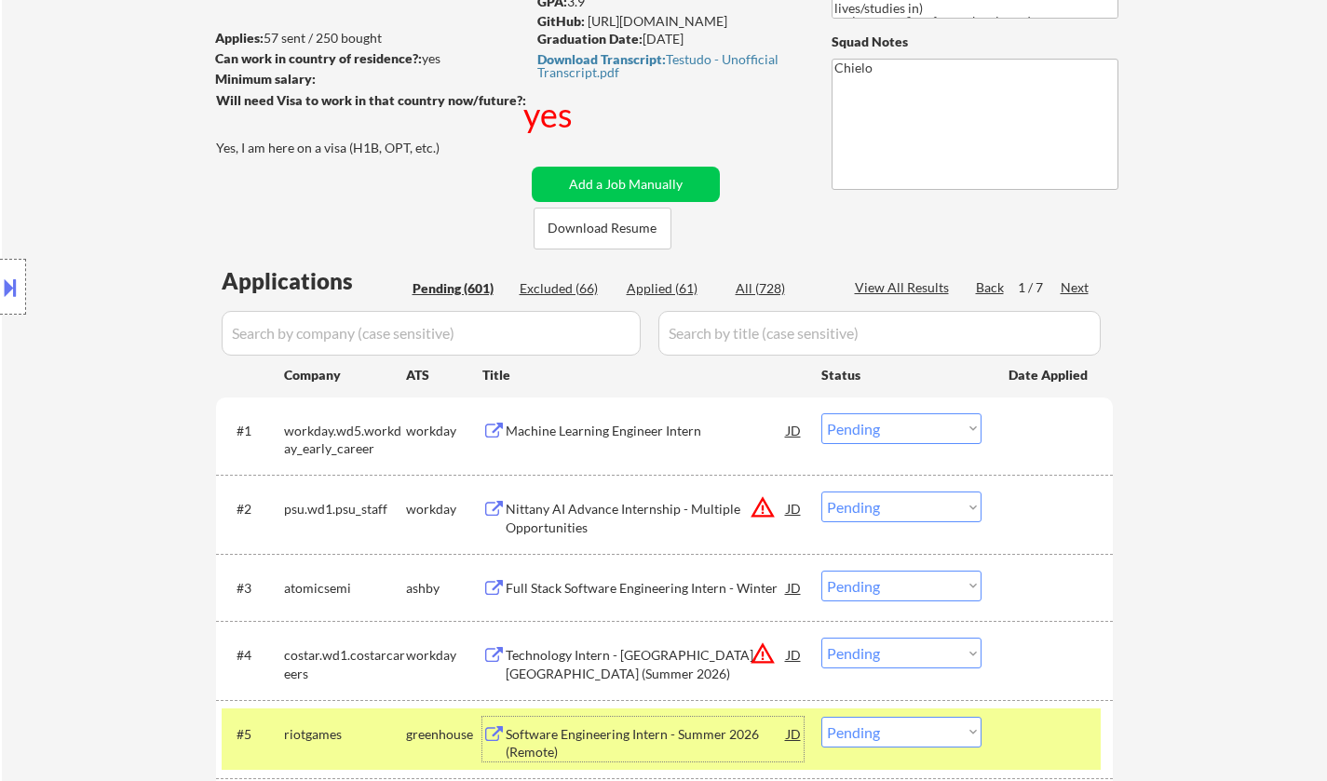
scroll to position [186, 0]
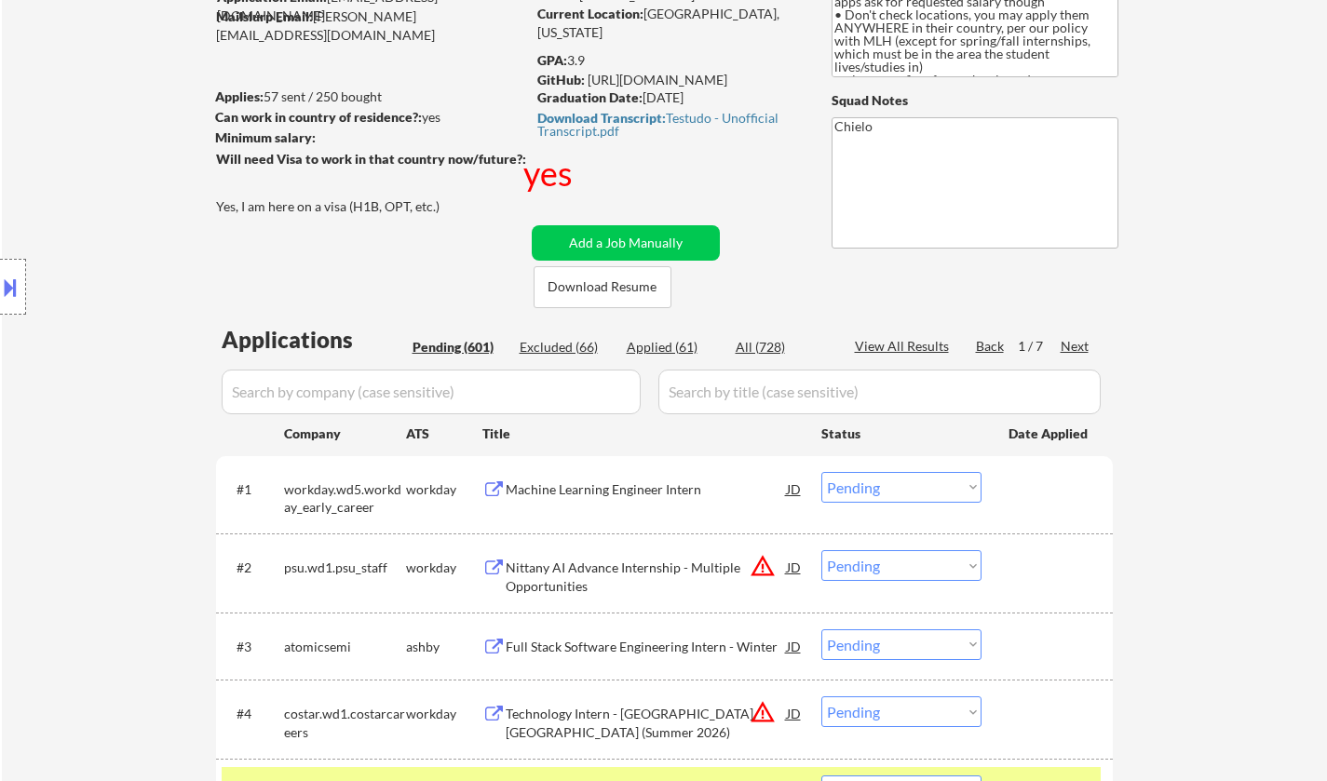
click at [653, 343] on div "Applied (61)" at bounding box center [673, 347] width 93 height 19
select select ""applied""
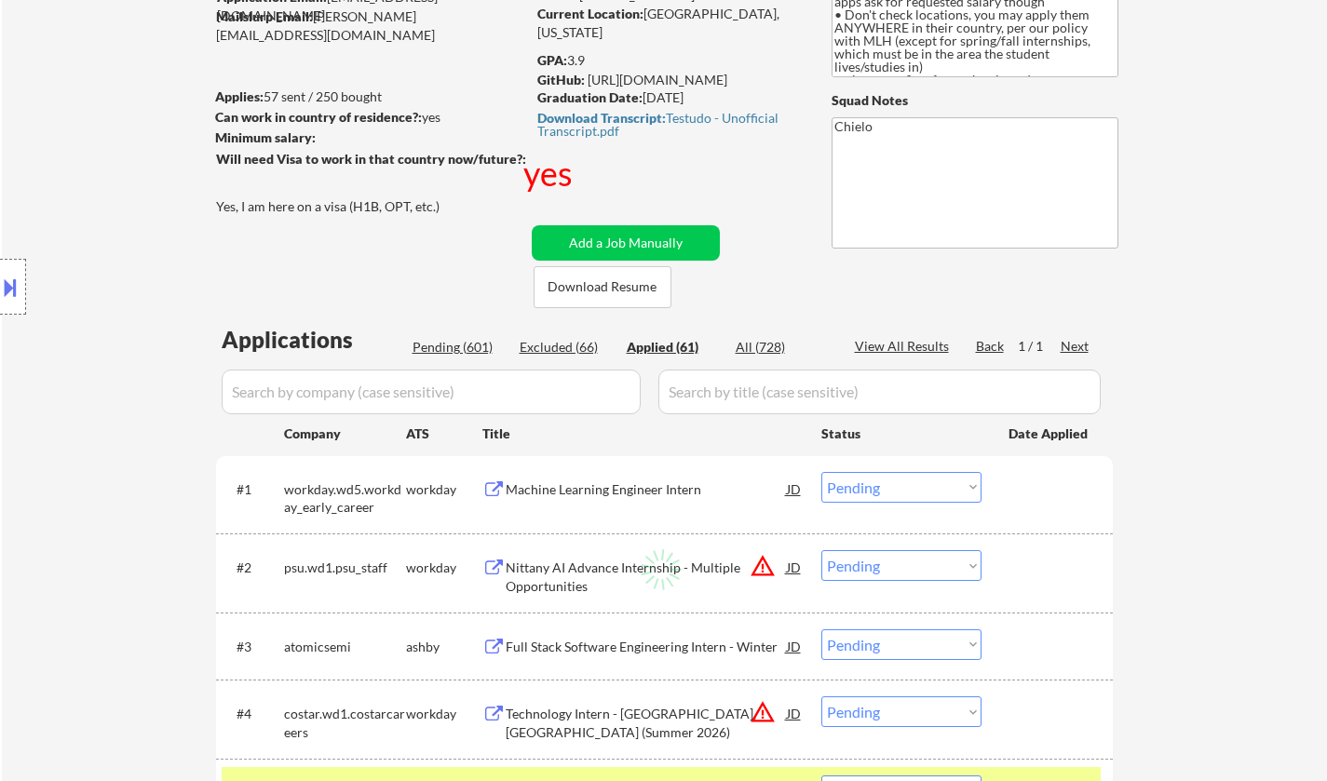
select select ""applied""
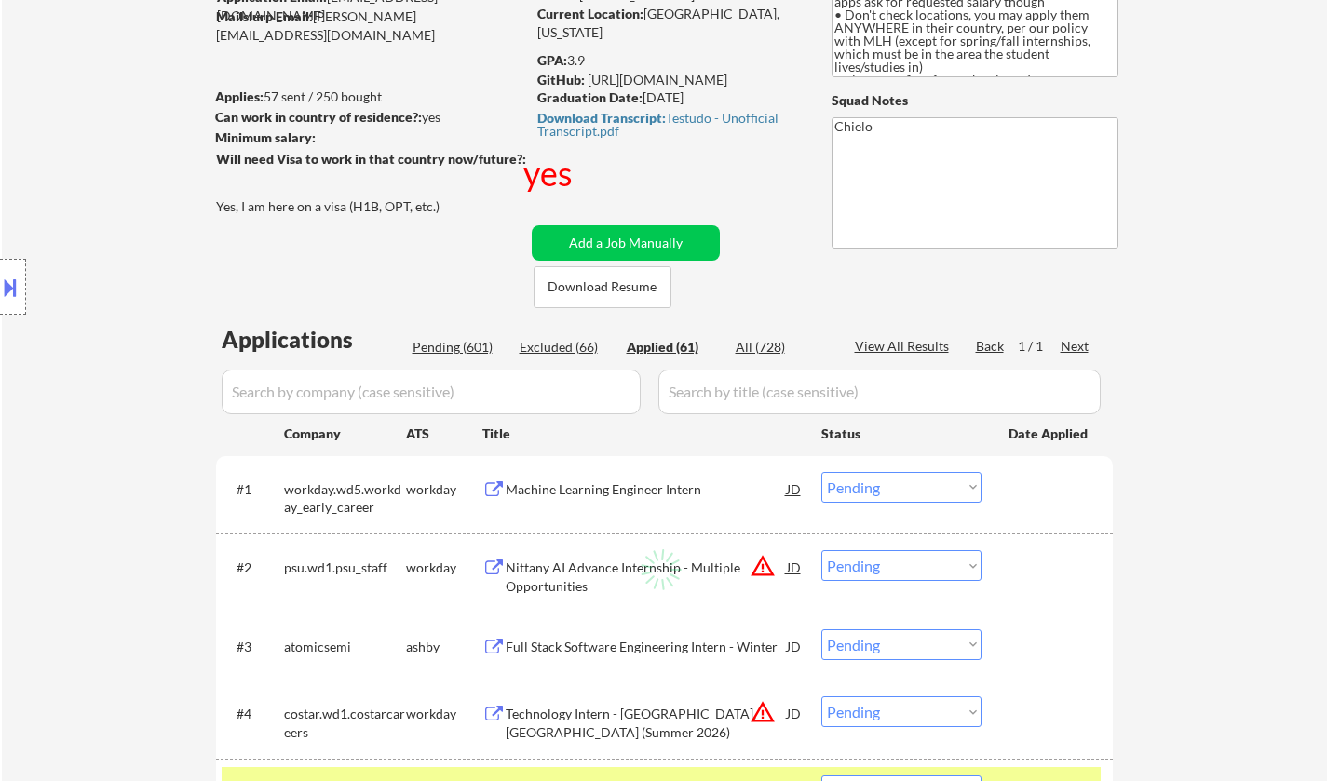
select select ""applied""
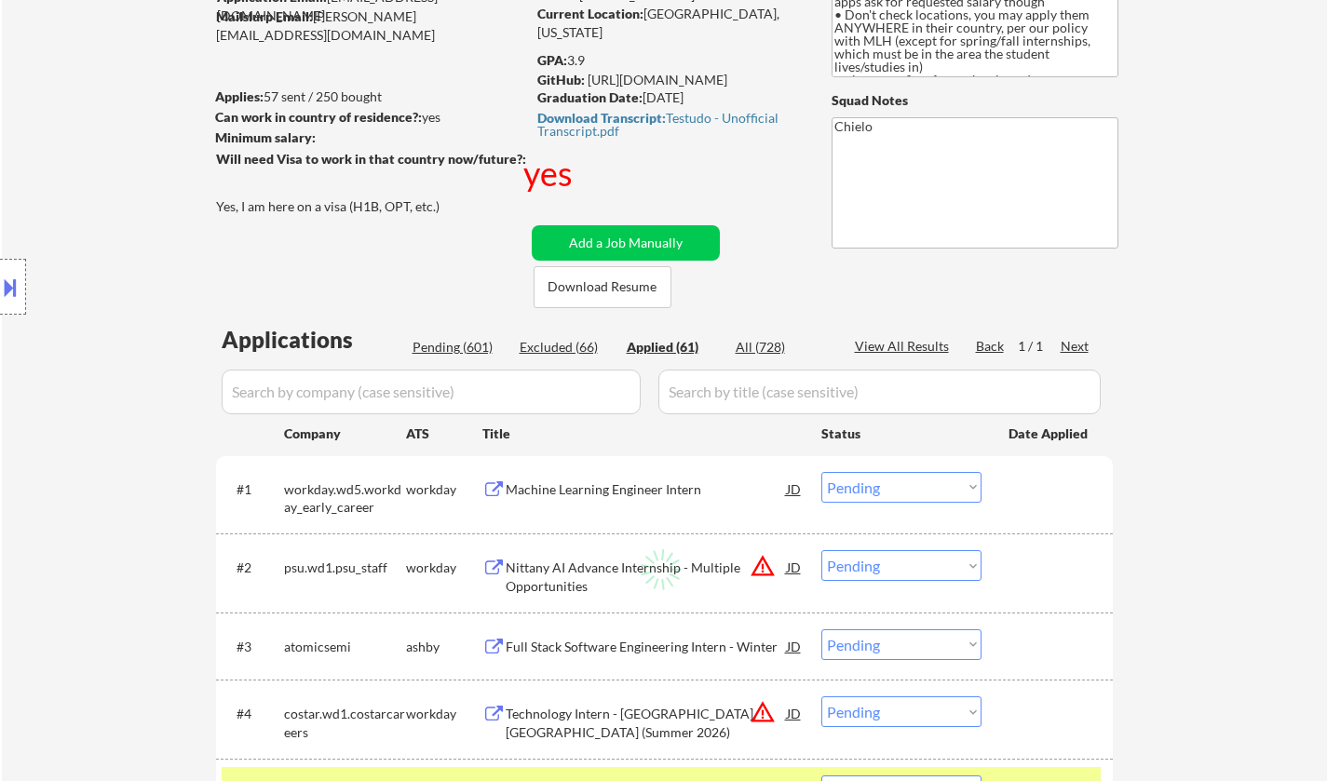
select select ""applied""
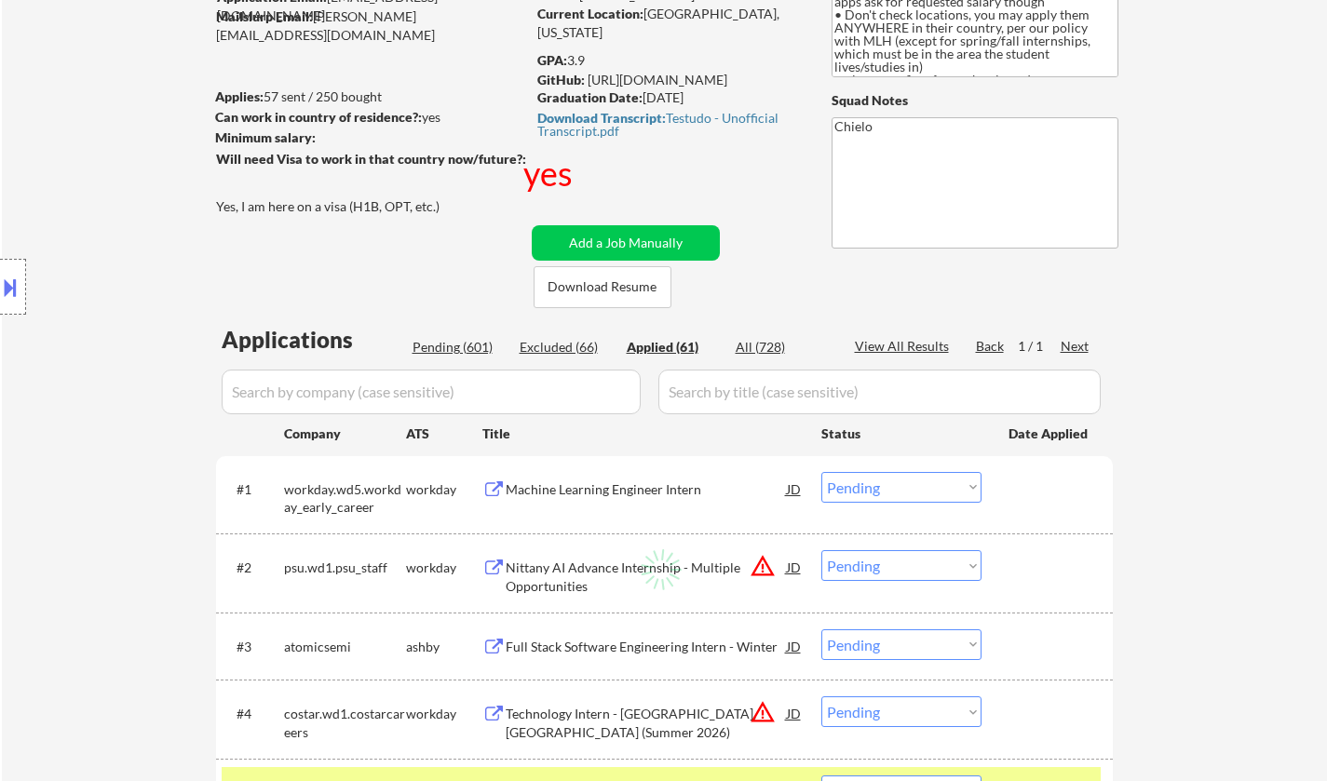
select select ""applied""
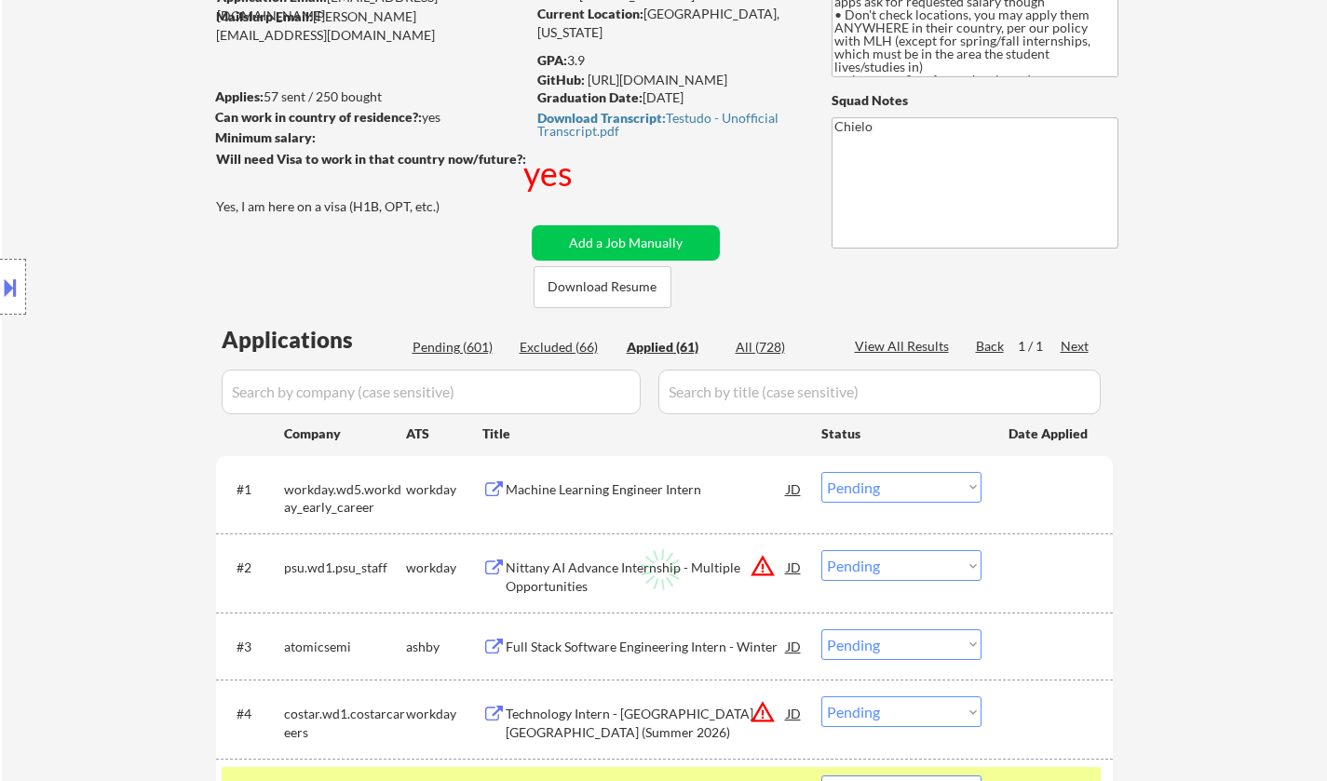
select select ""applied""
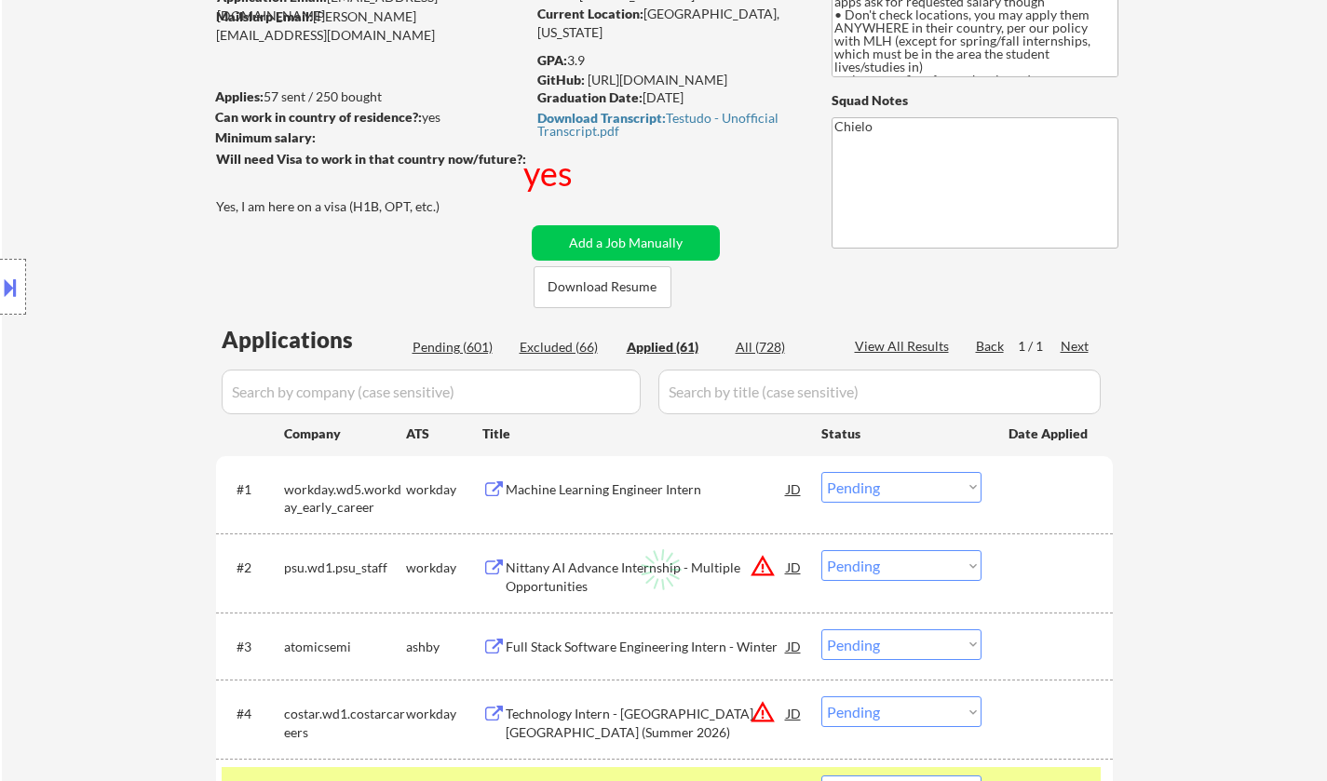
select select ""applied""
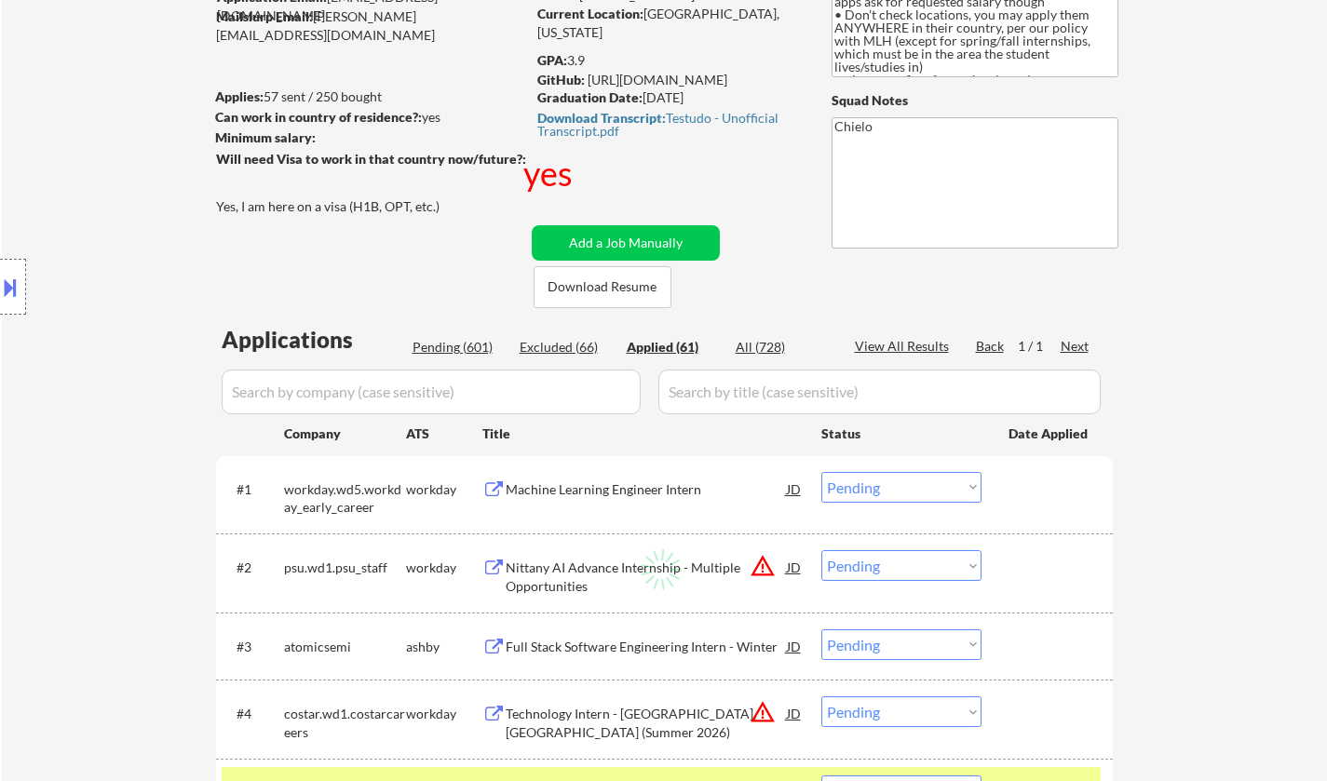
select select ""applied""
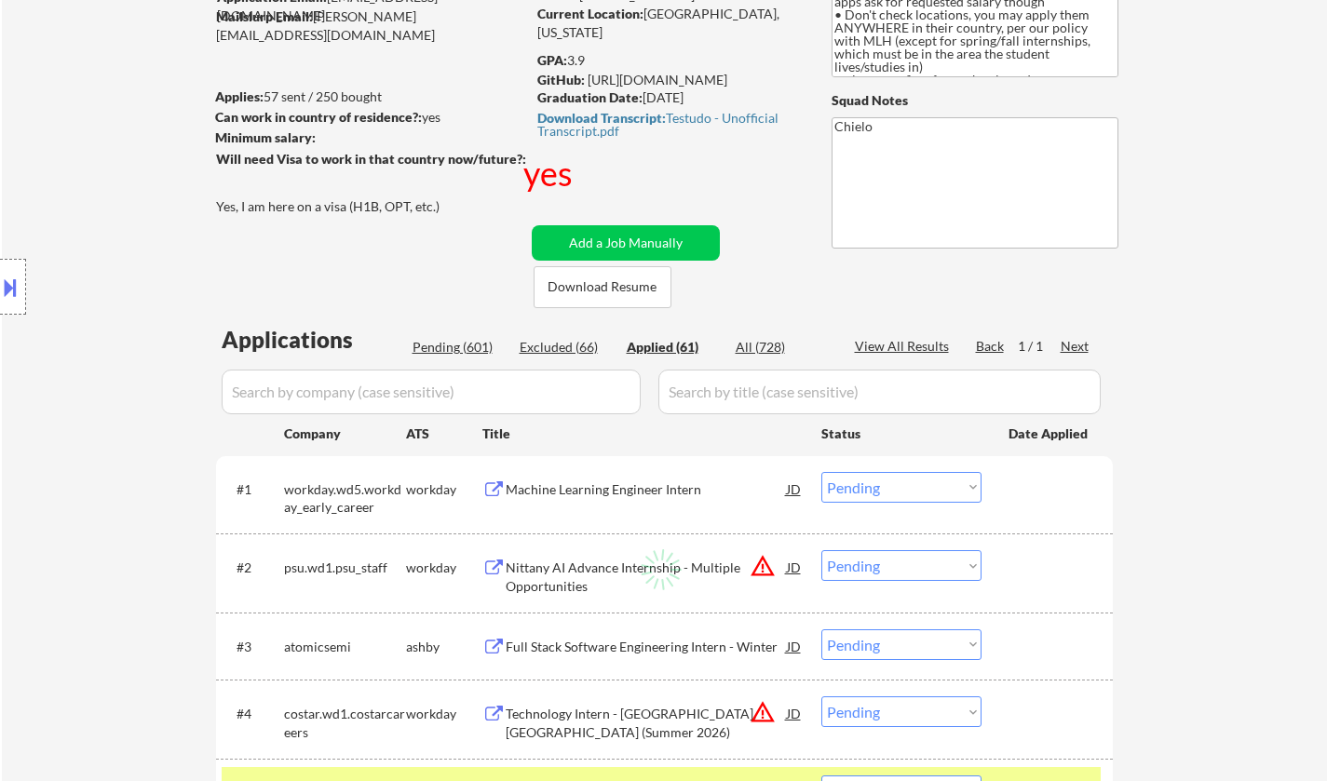
select select ""applied""
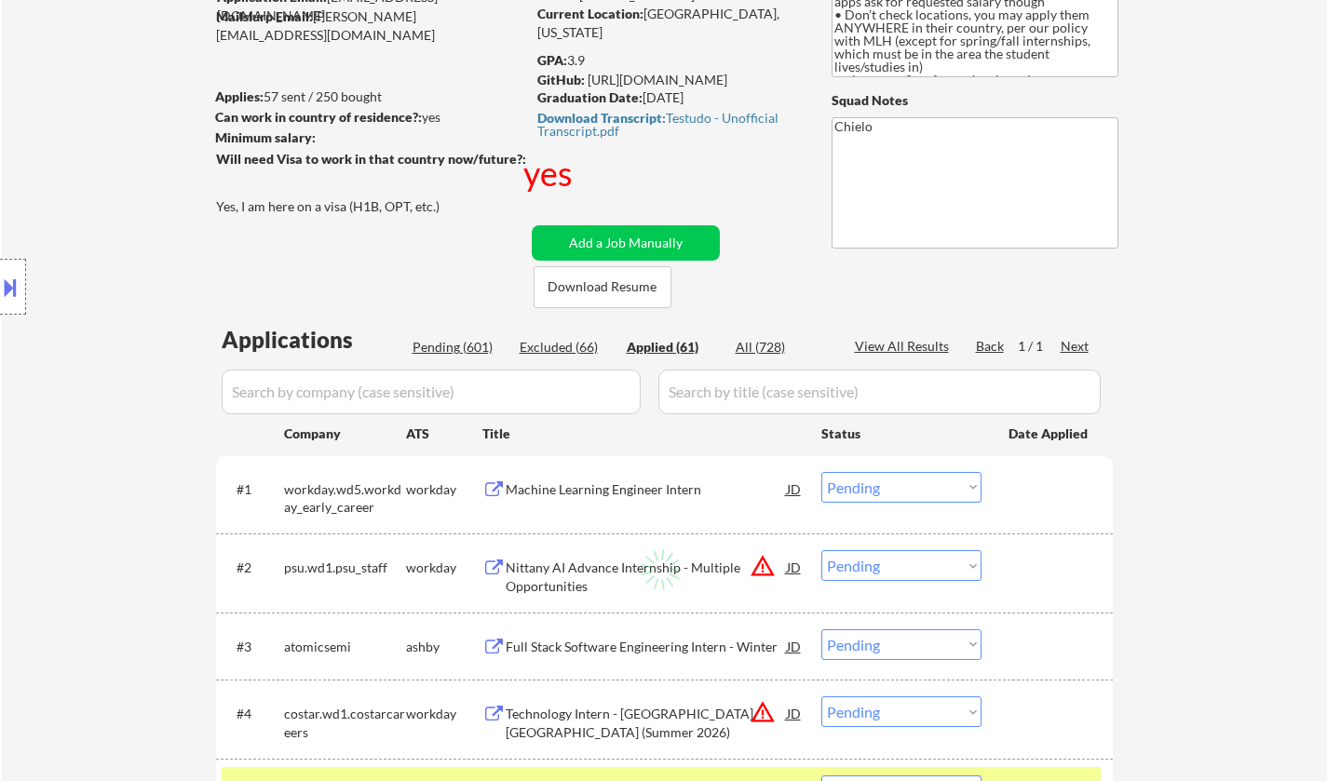
select select ""applied""
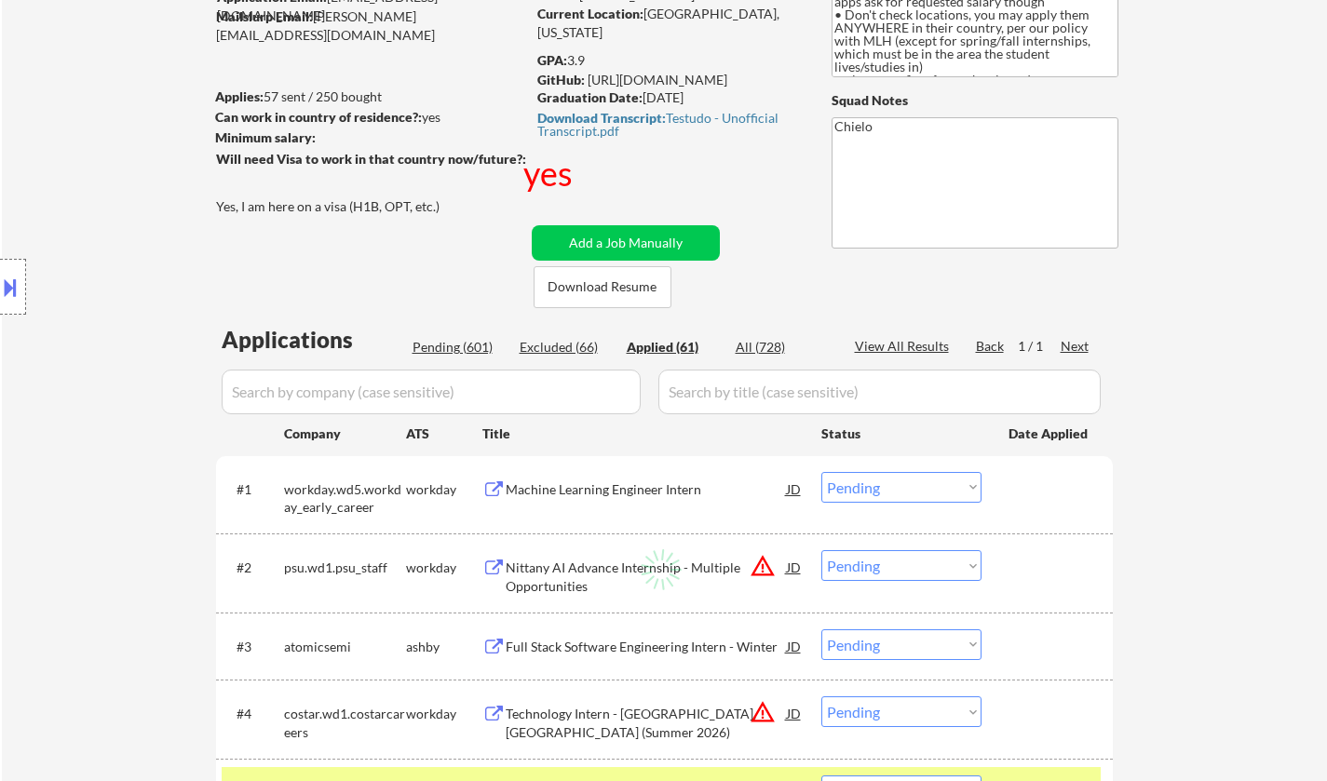
select select ""applied""
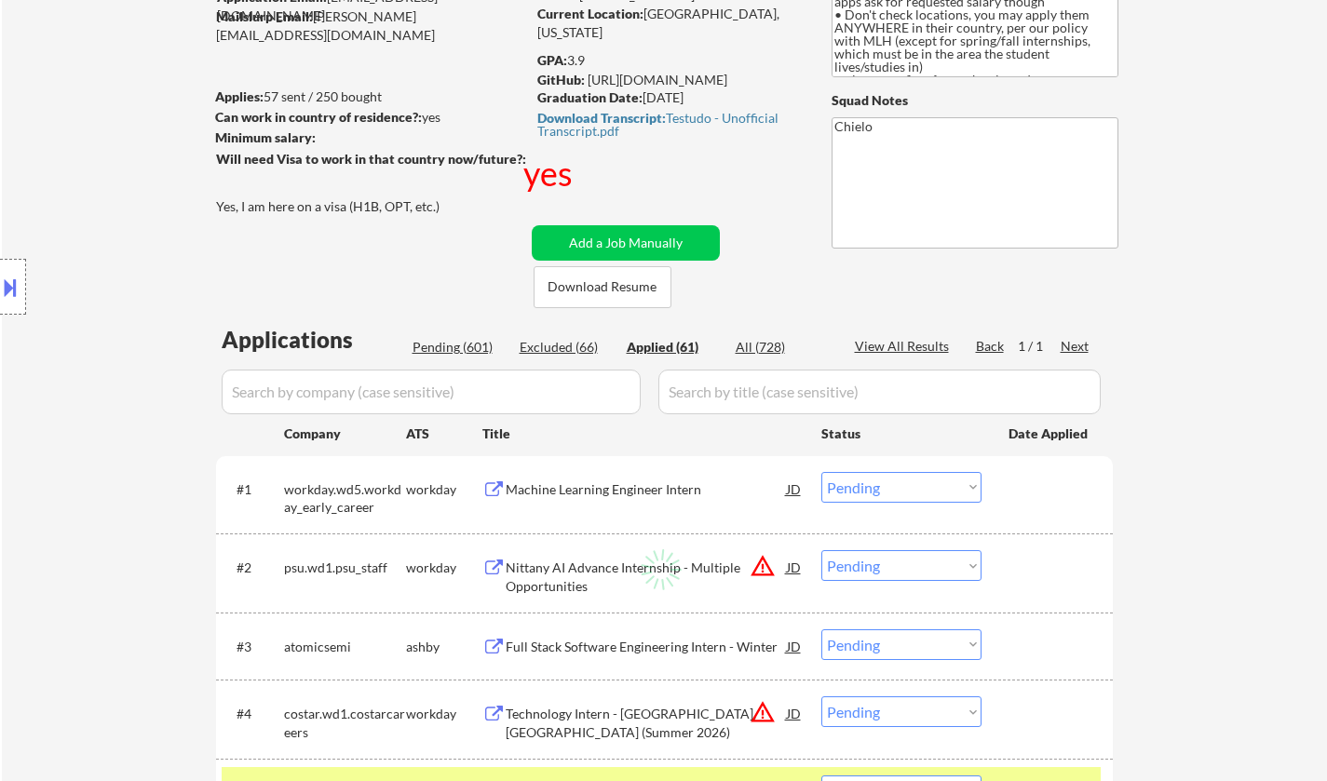
select select ""applied""
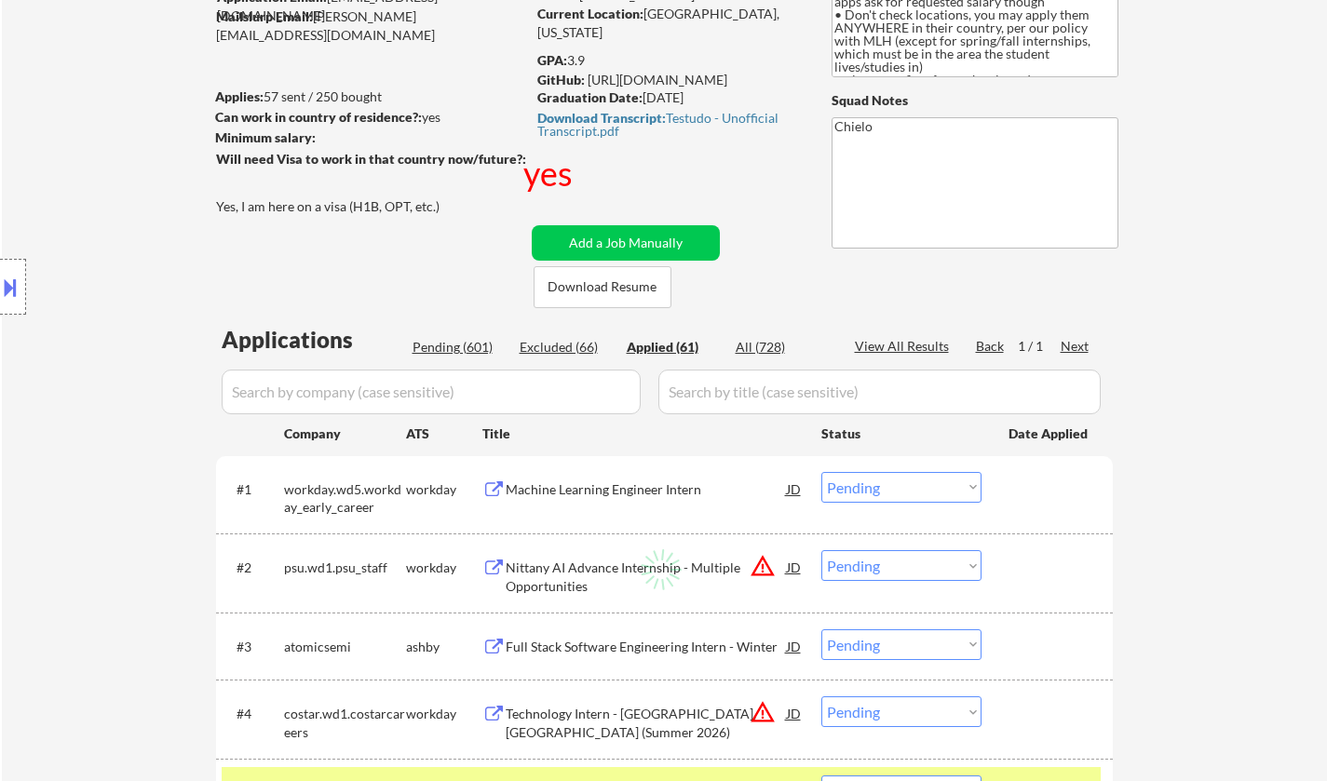
select select ""applied""
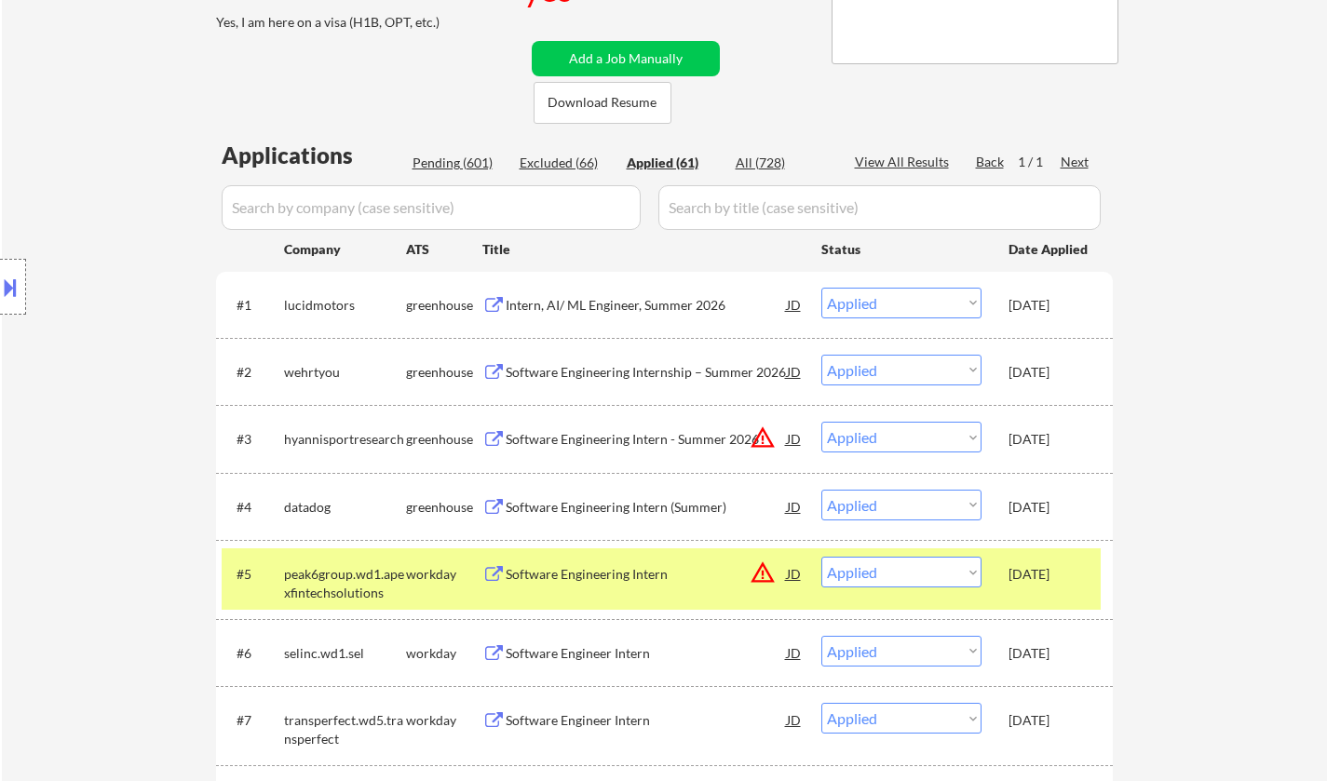
scroll to position [373, 0]
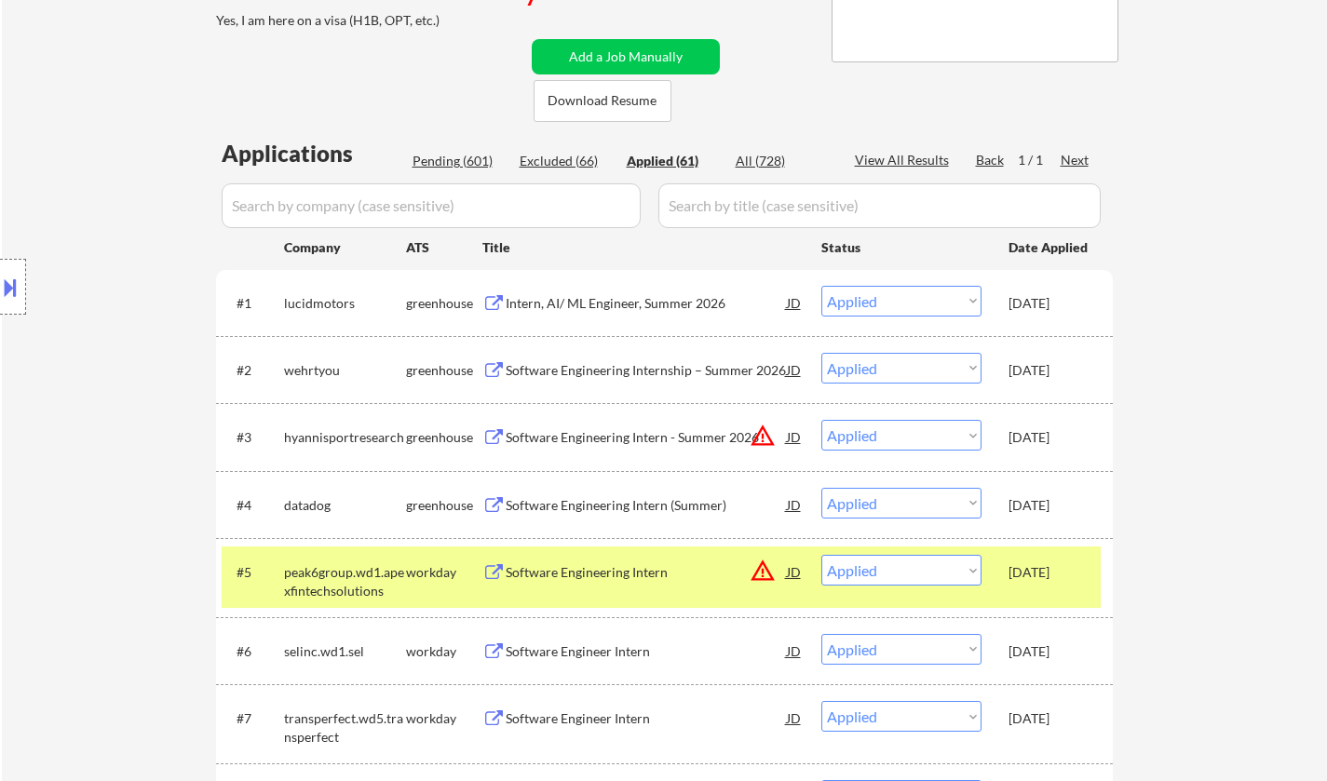
click at [612, 502] on div "Software Engineering Intern (Summer)" at bounding box center [646, 505] width 281 height 19
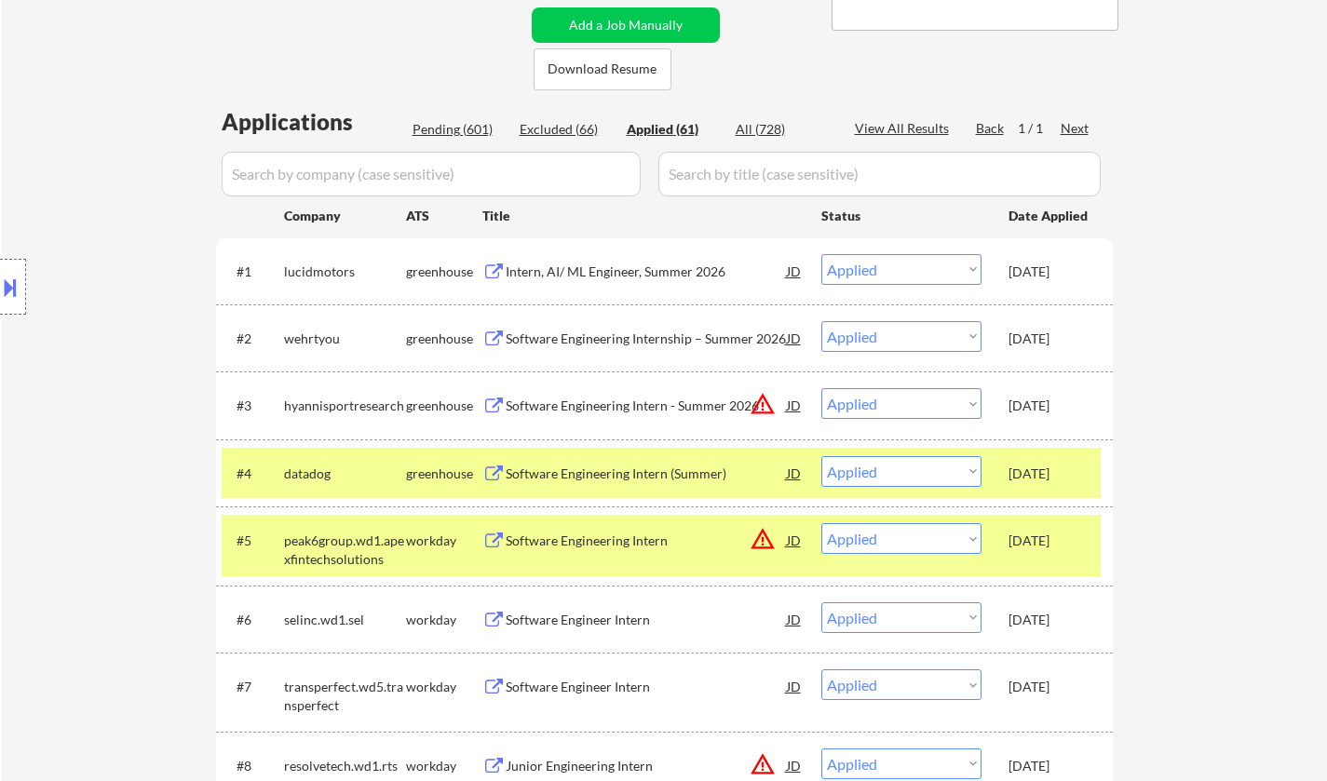
scroll to position [279, 0]
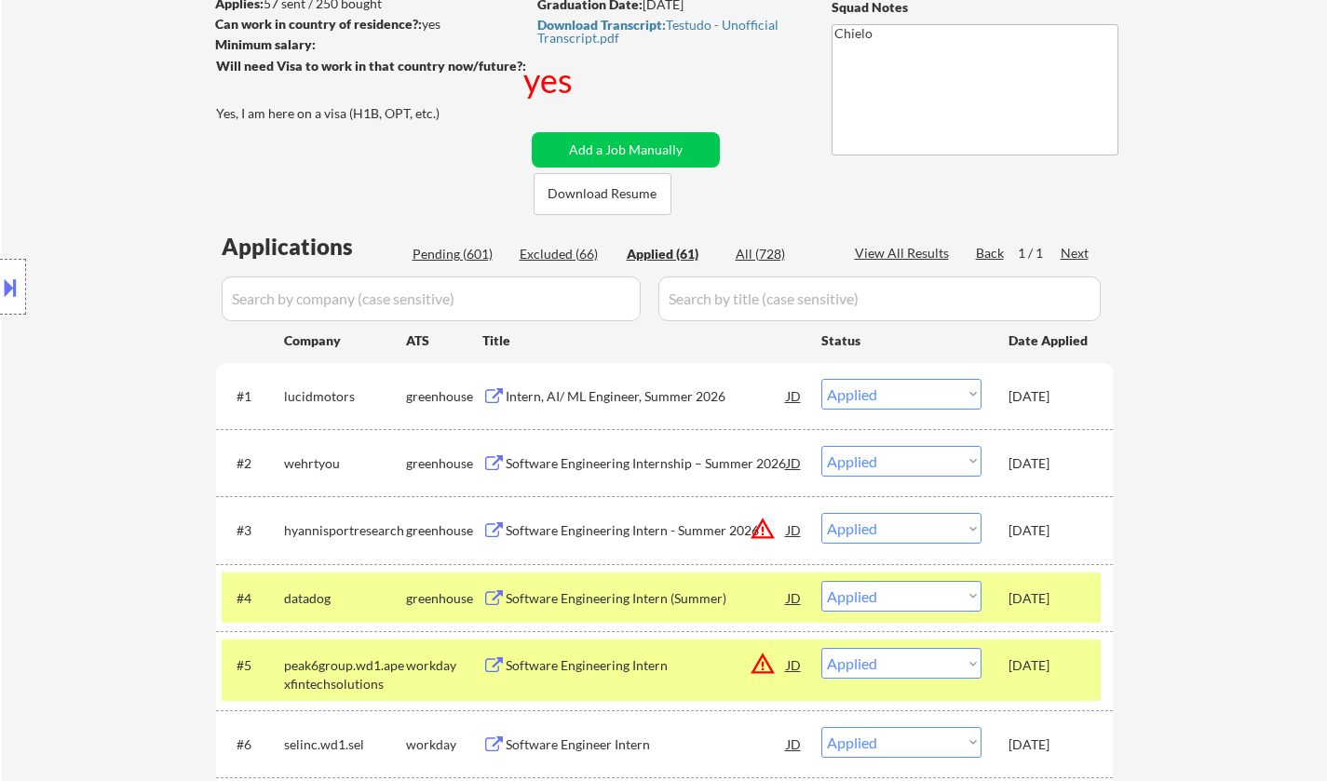
click at [458, 252] on div "Pending (601)" at bounding box center [459, 254] width 93 height 19
select select ""pending""
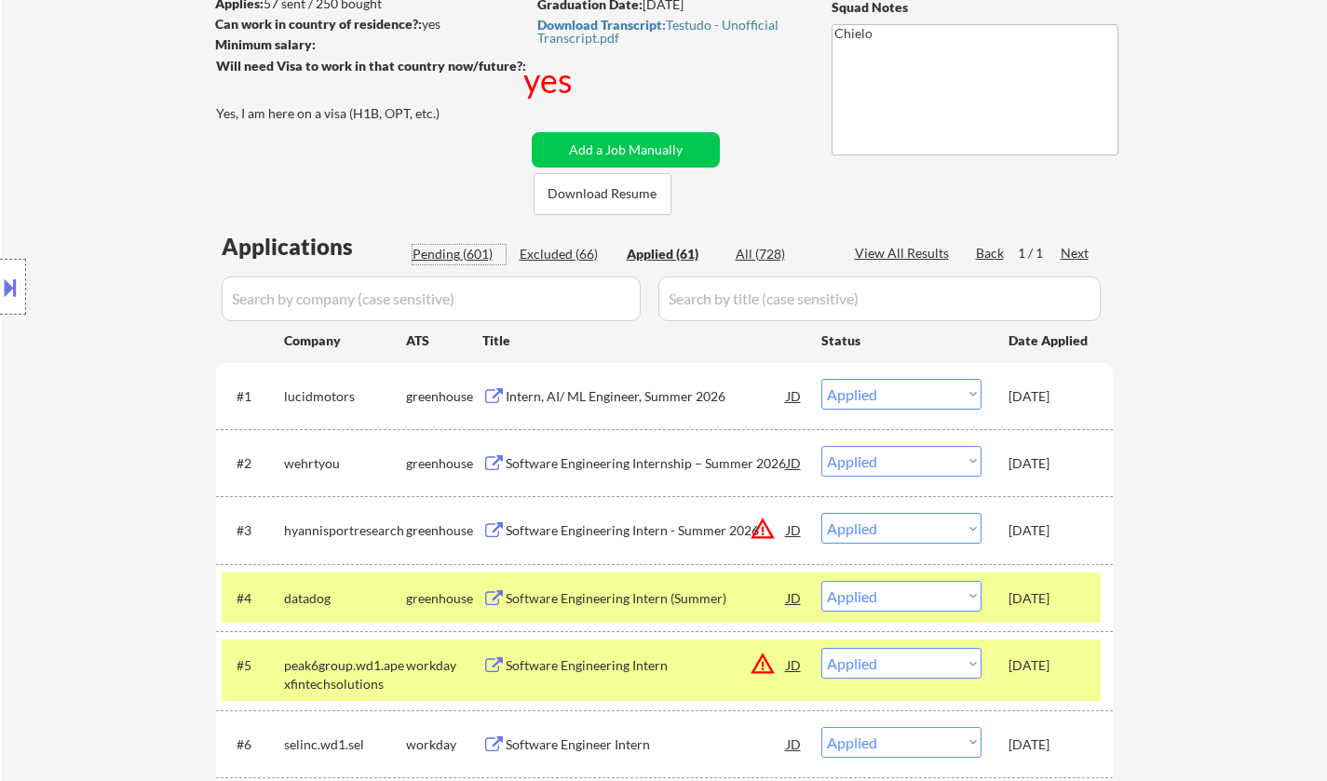
select select ""pending""
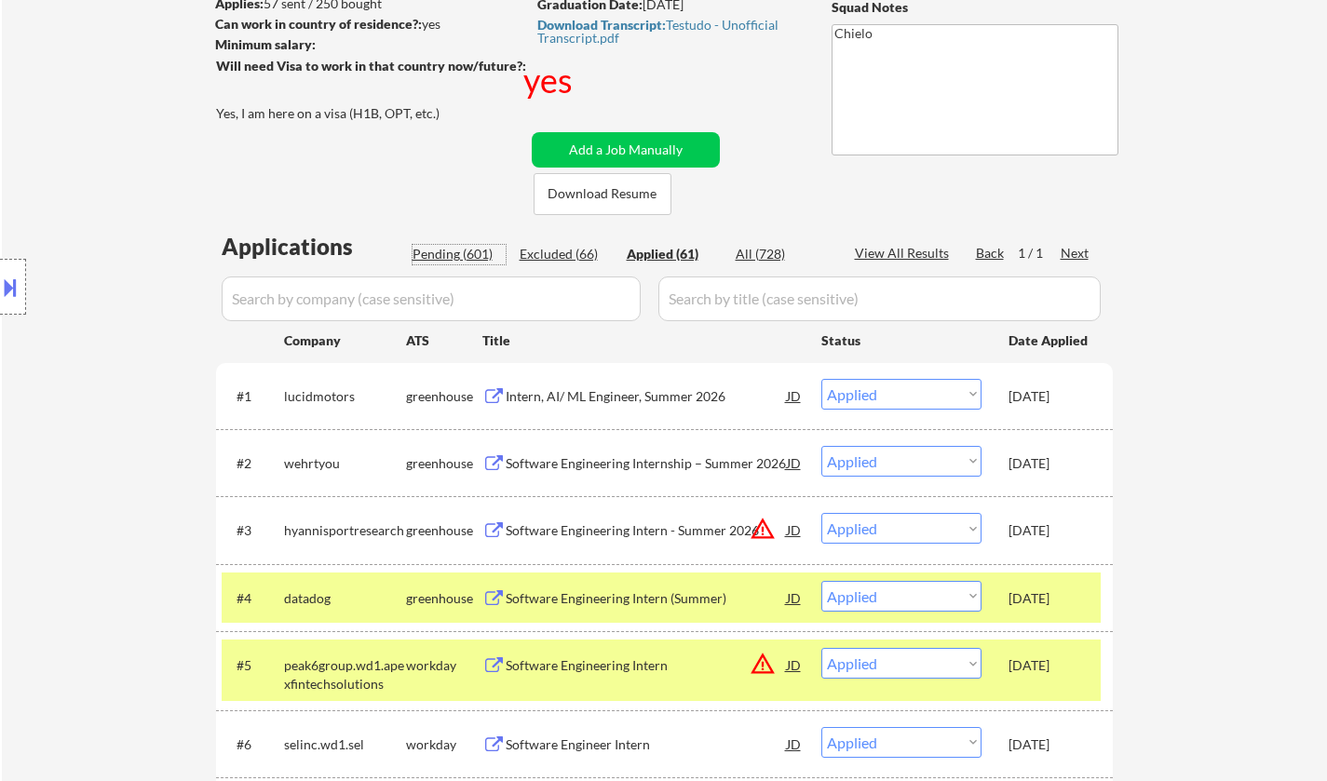
select select ""pending""
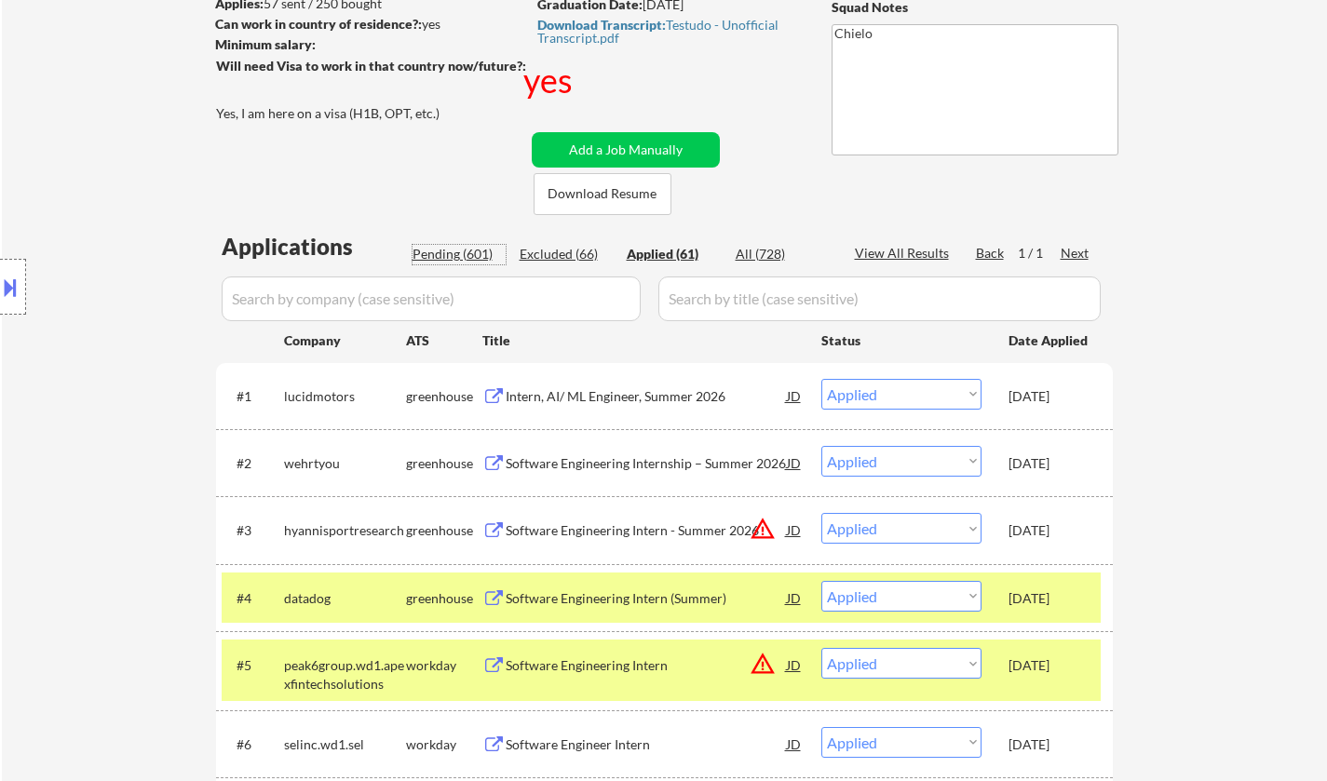
select select ""pending""
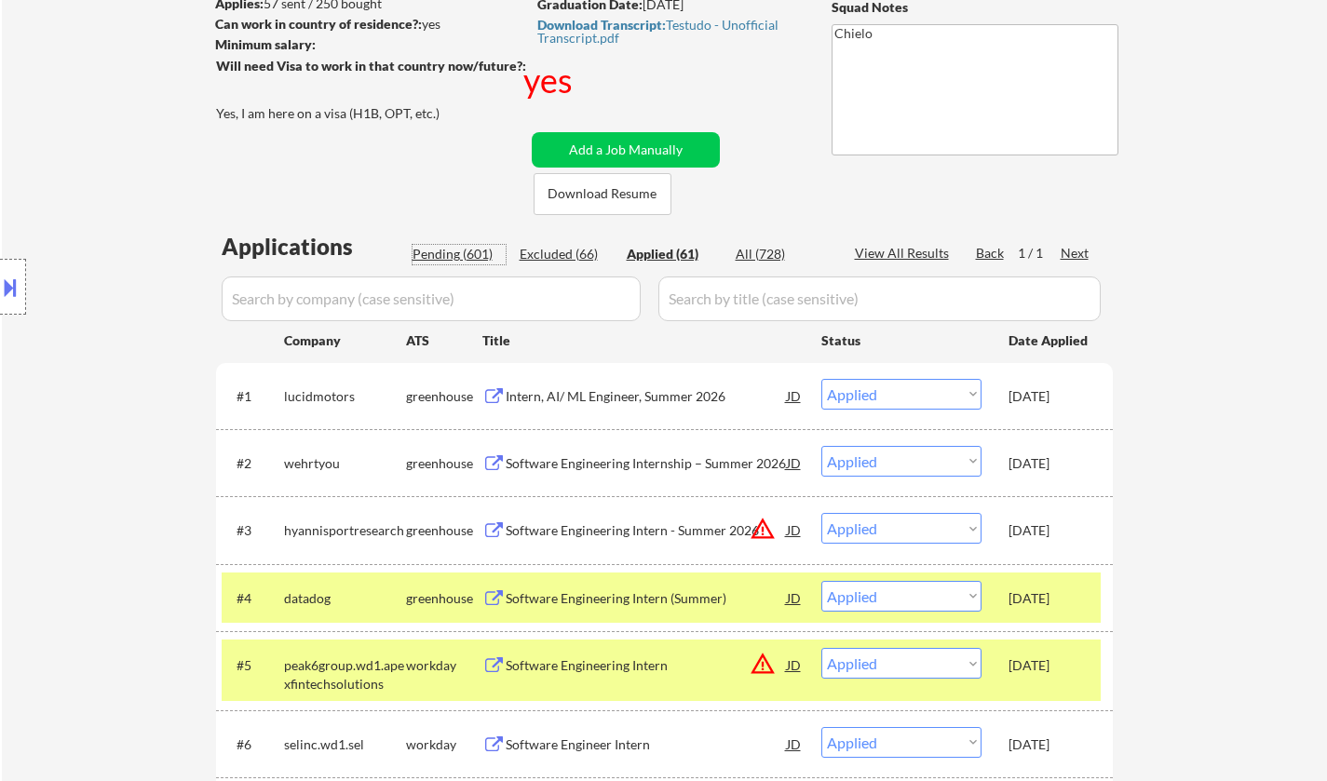
select select ""pending""
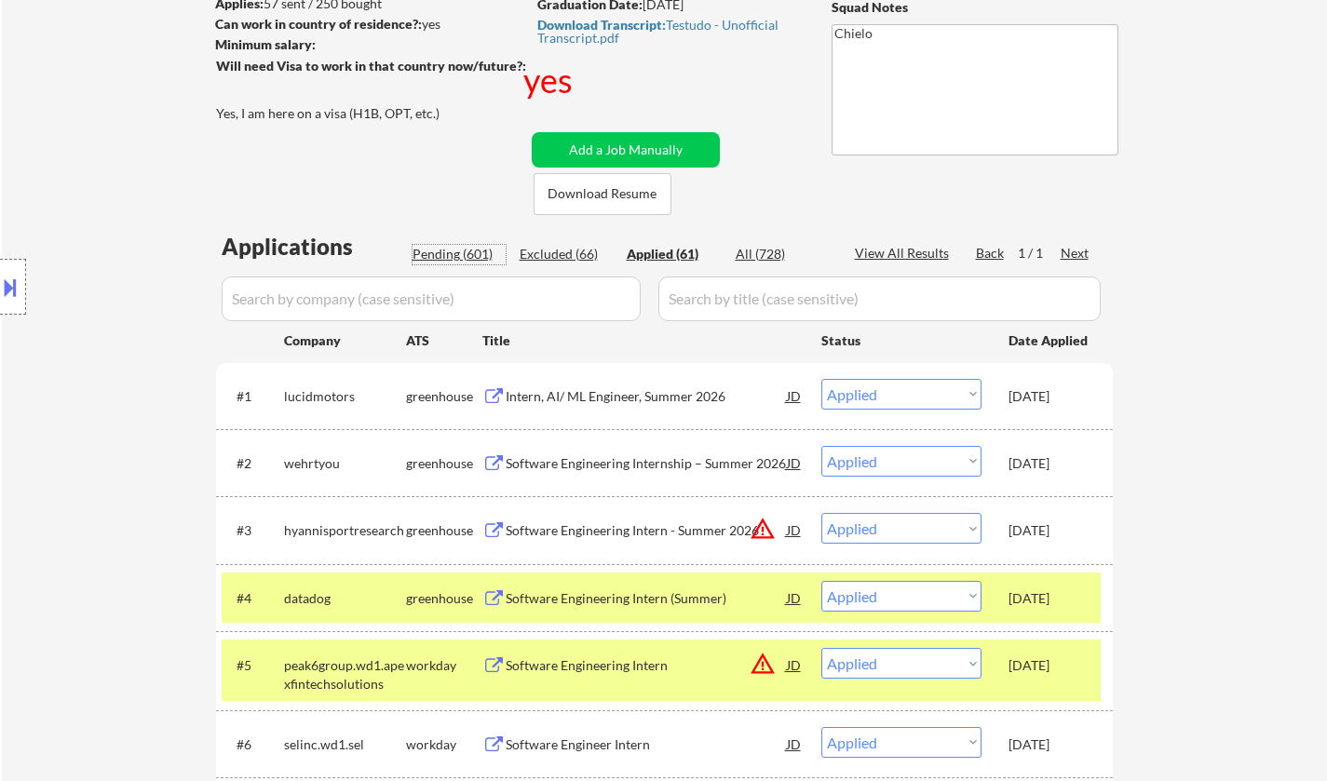
select select ""pending""
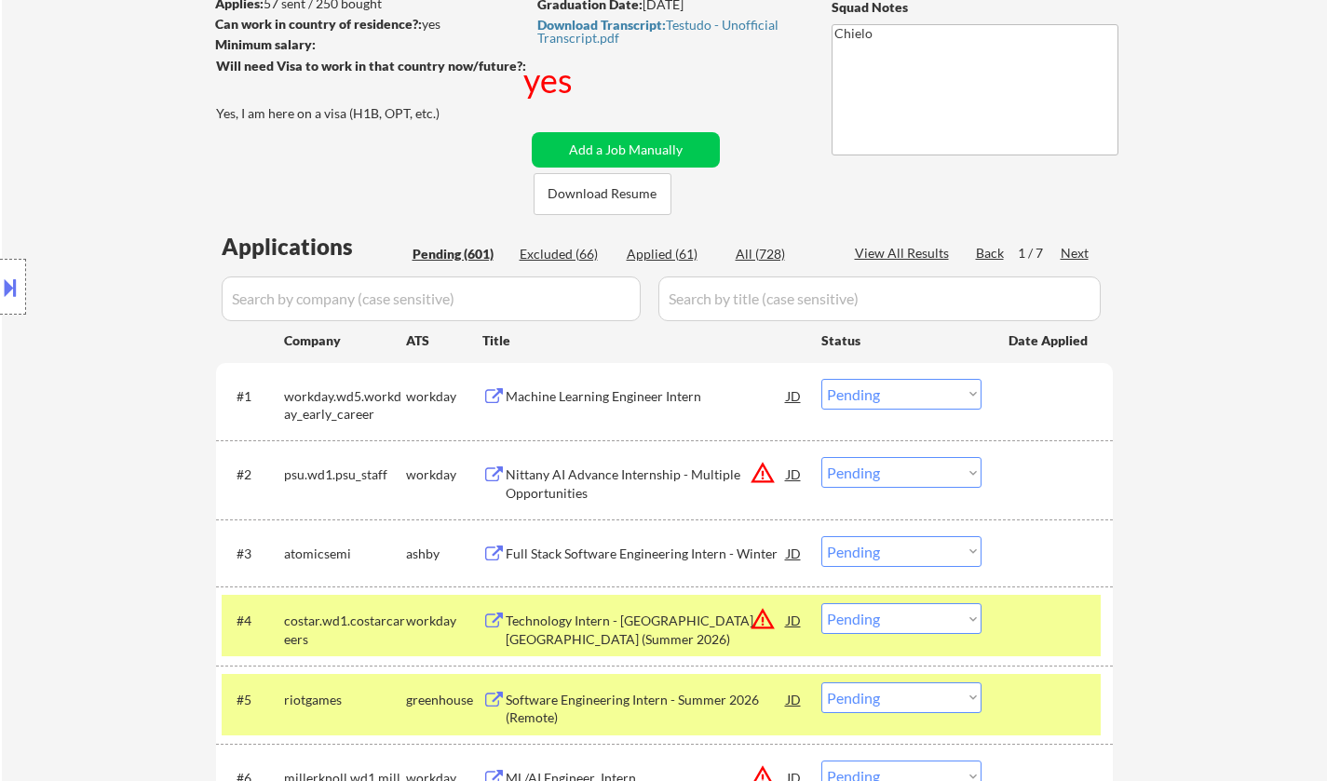
scroll to position [745, 0]
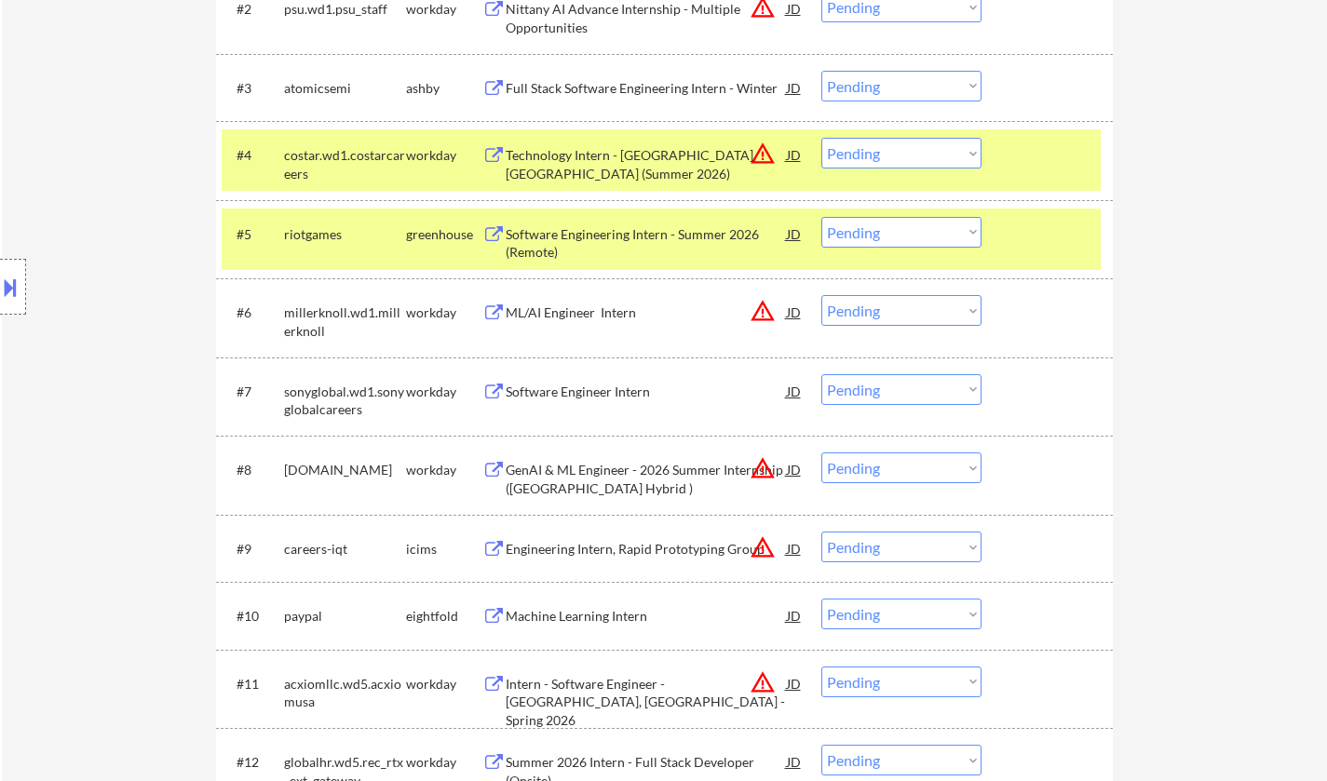
click at [943, 231] on select "Choose an option... Pending Applied Excluded (Questions) Excluded (Expired) Exc…" at bounding box center [901, 232] width 160 height 31
click at [821, 217] on select "Choose an option... Pending Applied Excluded (Questions) Excluded (Expired) Exc…" at bounding box center [901, 232] width 160 height 31
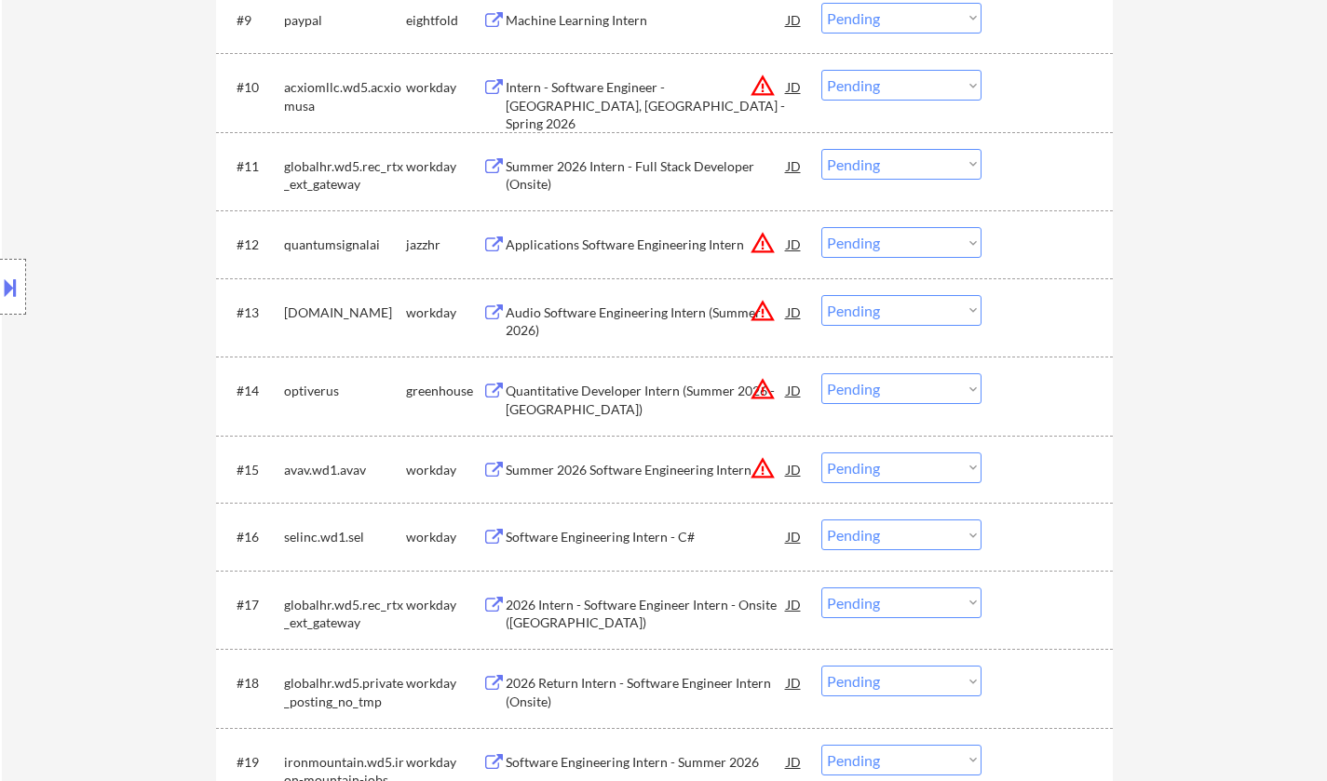
scroll to position [3333, 0]
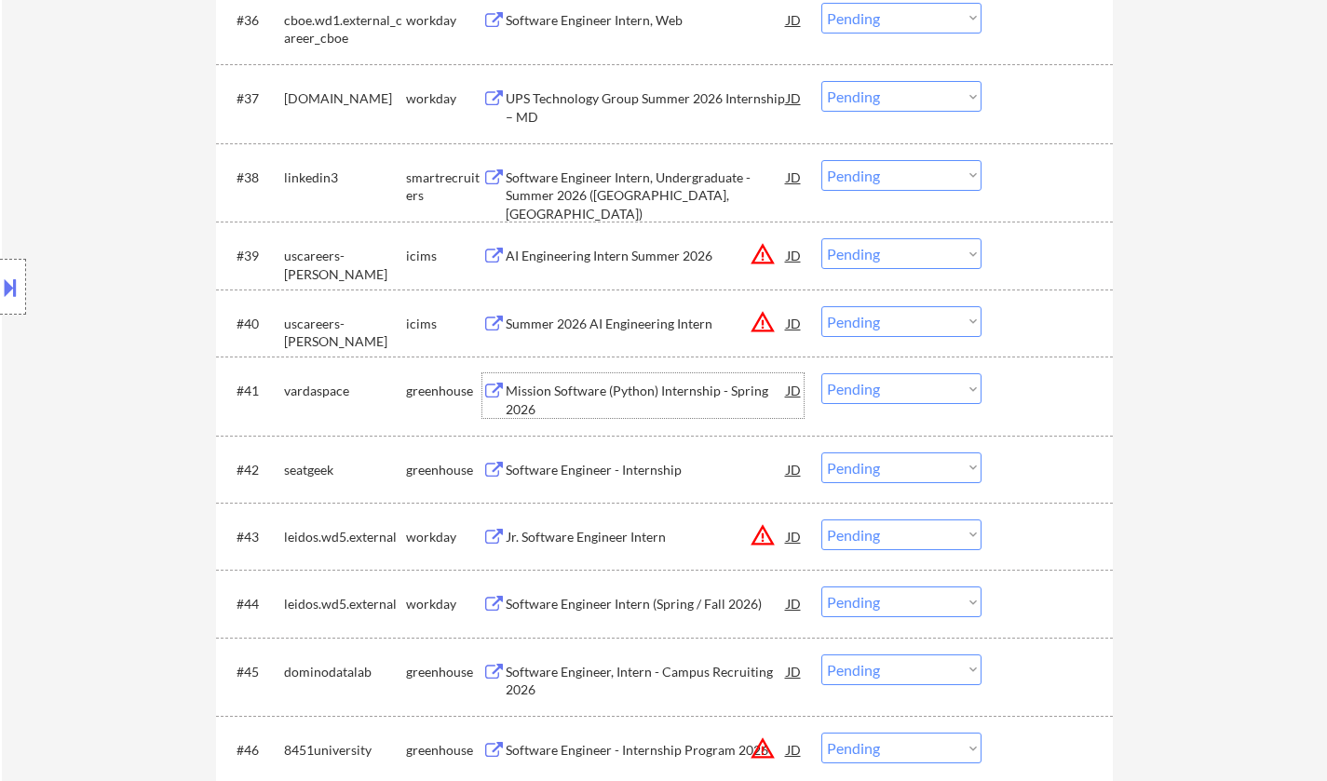
click at [594, 391] on div "Mission Software (Python) Internship - Spring 2026" at bounding box center [646, 400] width 281 height 36
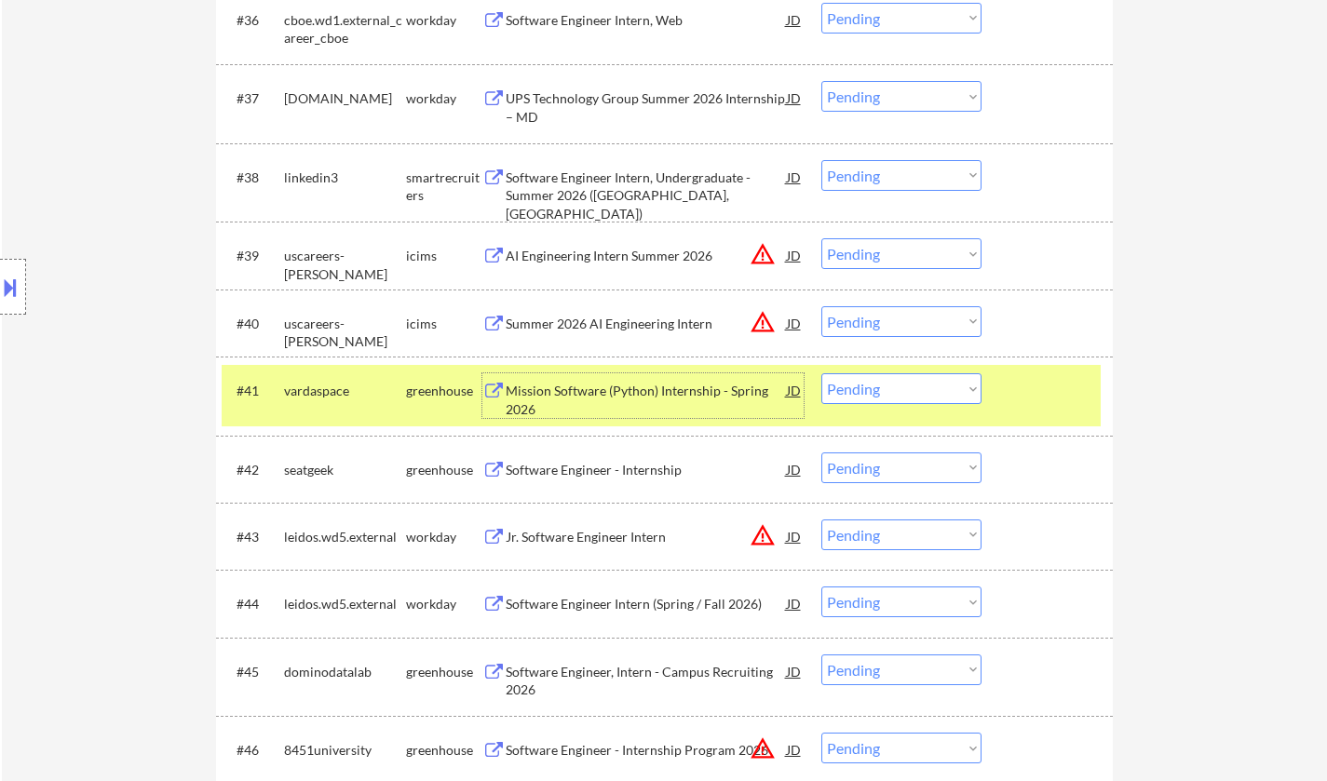
click at [879, 377] on select "Choose an option... Pending Applied Excluded (Questions) Excluded (Expired) Exc…" at bounding box center [901, 388] width 160 height 31
click at [821, 373] on select "Choose an option... Pending Applied Excluded (Questions) Excluded (Expired) Exc…" at bounding box center [901, 388] width 160 height 31
click at [624, 468] on div "Software Engineer - Internship" at bounding box center [646, 470] width 281 height 19
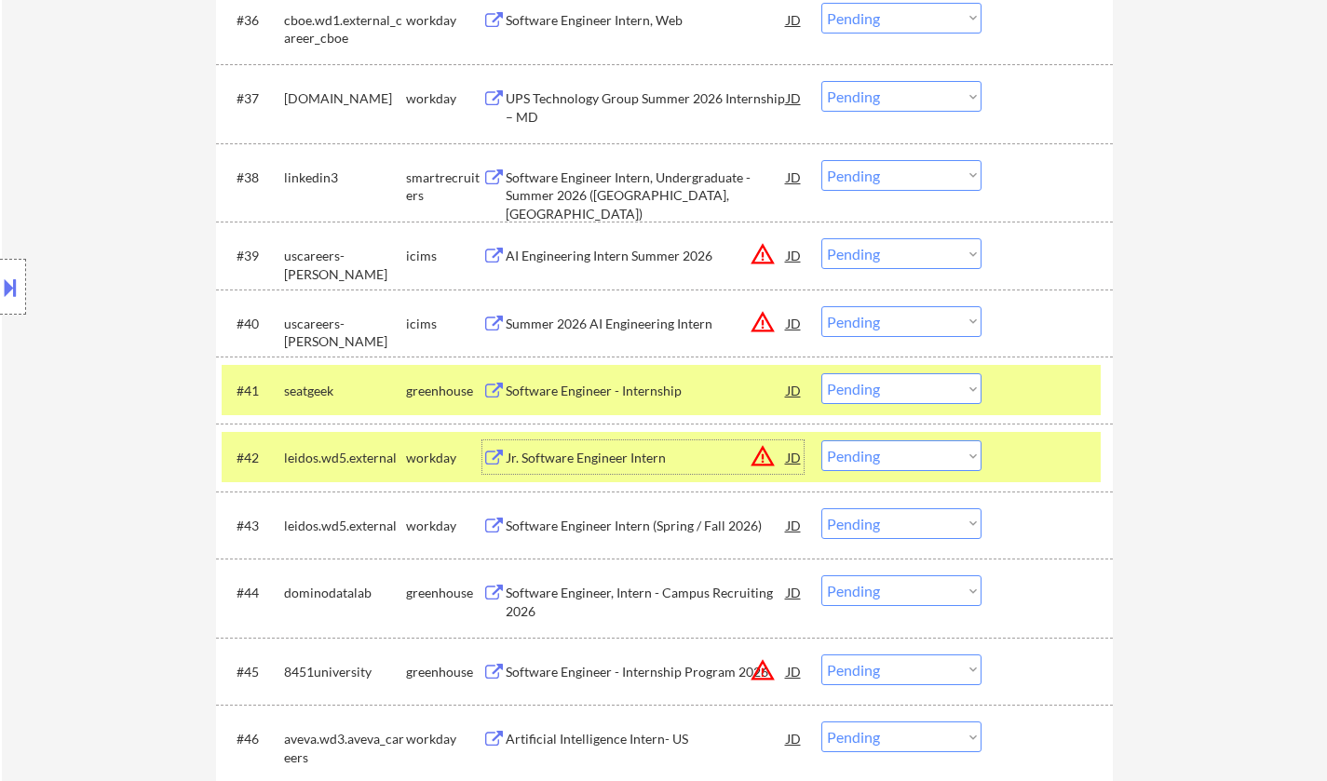
click at [887, 389] on select "Choose an option... Pending Applied Excluded (Questions) Excluded (Expired) Exc…" at bounding box center [901, 388] width 160 height 31
click at [821, 373] on select "Choose an option... Pending Applied Excluded (Questions) Excluded (Expired) Exc…" at bounding box center [901, 388] width 160 height 31
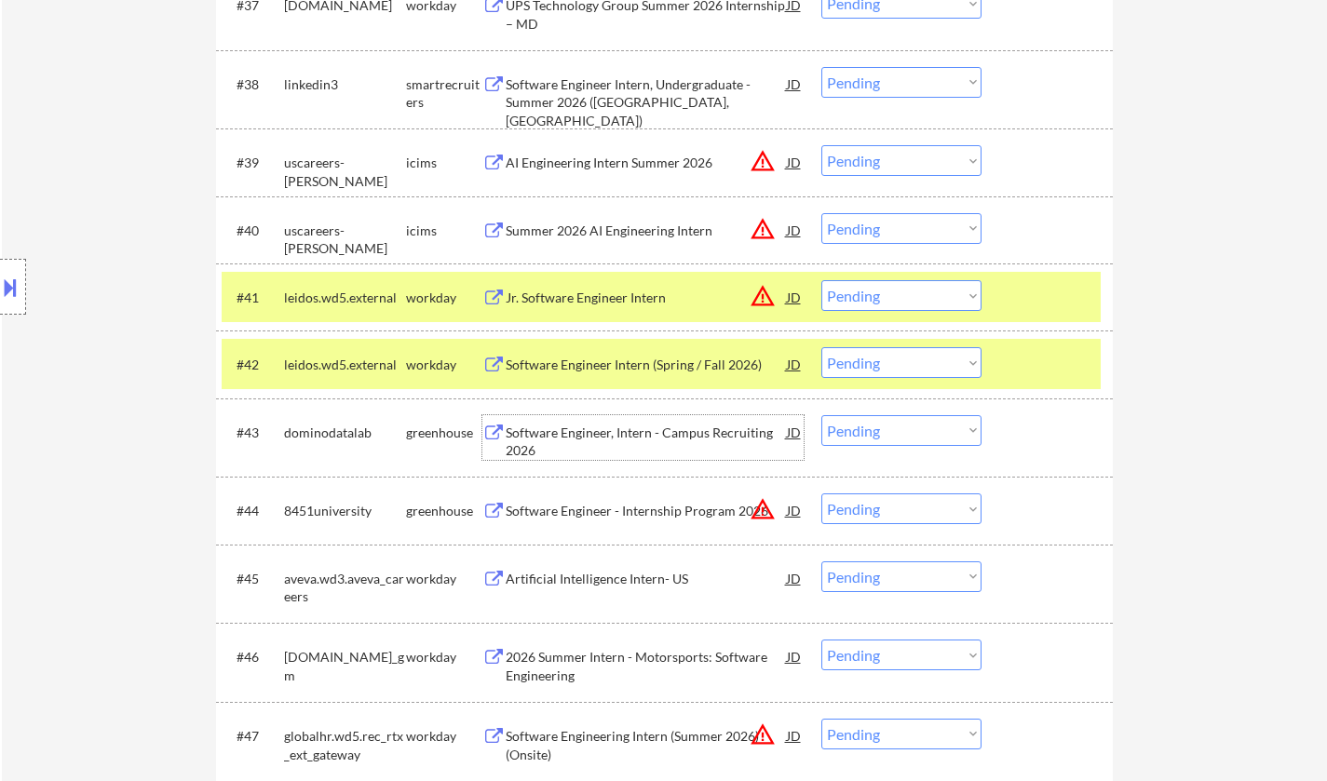
click at [592, 436] on div "Software Engineer, Intern - Campus Recruiting 2026" at bounding box center [646, 442] width 281 height 36
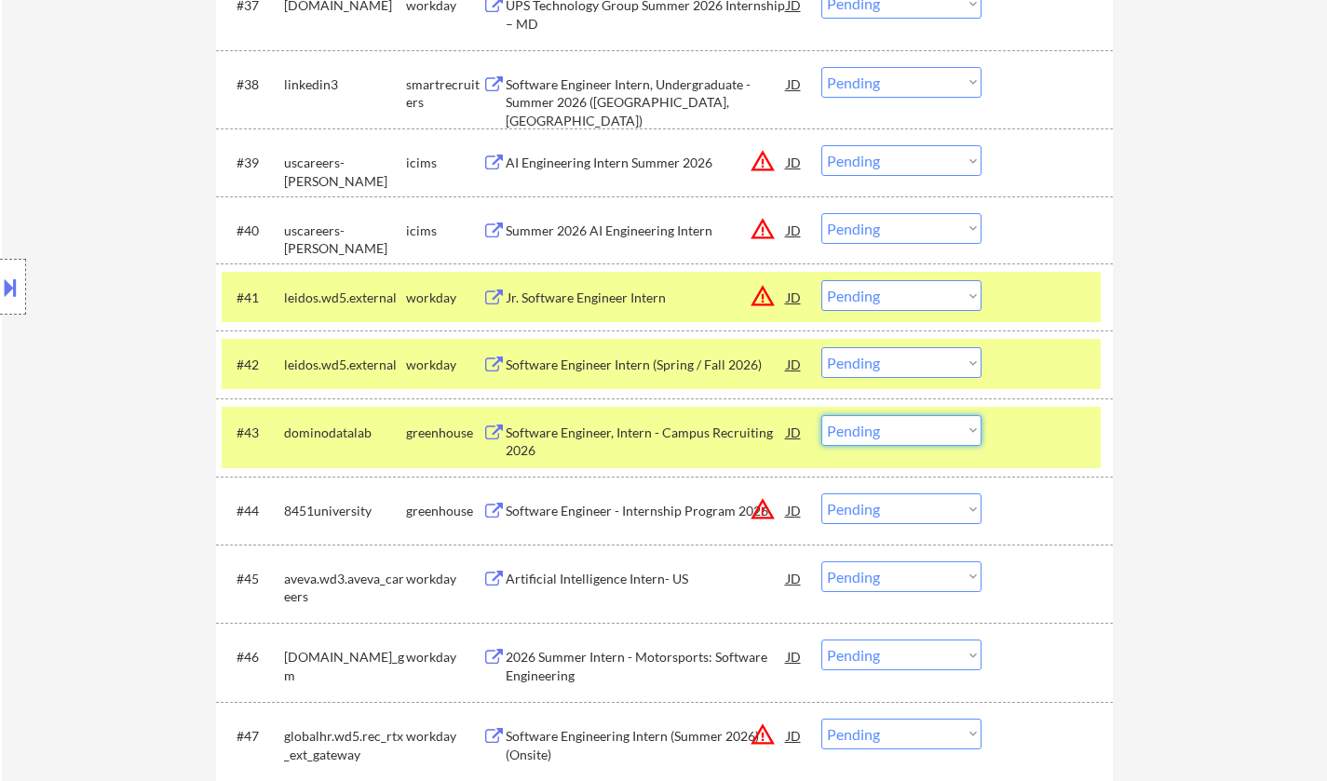
click at [913, 436] on select "Choose an option... Pending Applied Excluded (Questions) Excluded (Expired) Exc…" at bounding box center [901, 430] width 160 height 31
click at [821, 415] on select "Choose an option... Pending Applied Excluded (Questions) Excluded (Expired) Exc…" at bounding box center [901, 430] width 160 height 31
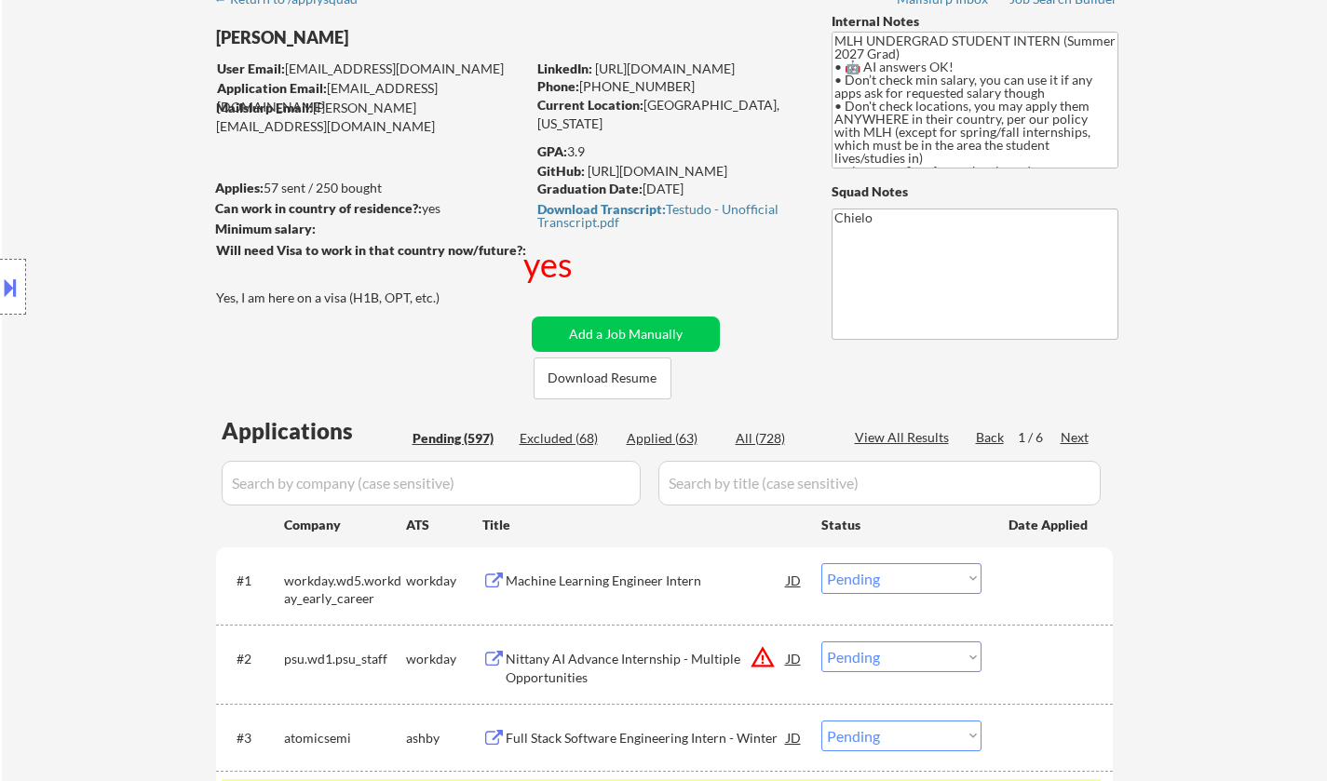
scroll to position [74, 0]
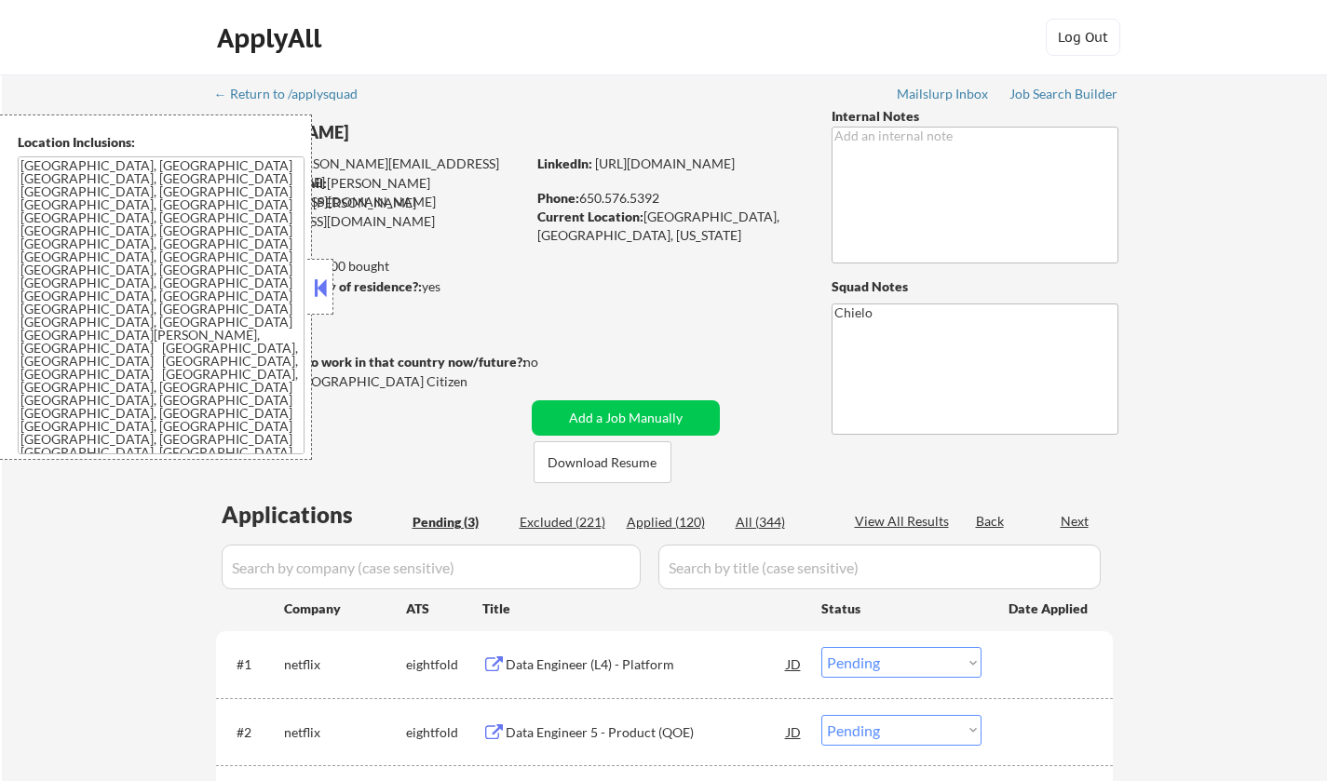
select select ""pending""
click at [325, 293] on button at bounding box center [320, 288] width 20 height 28
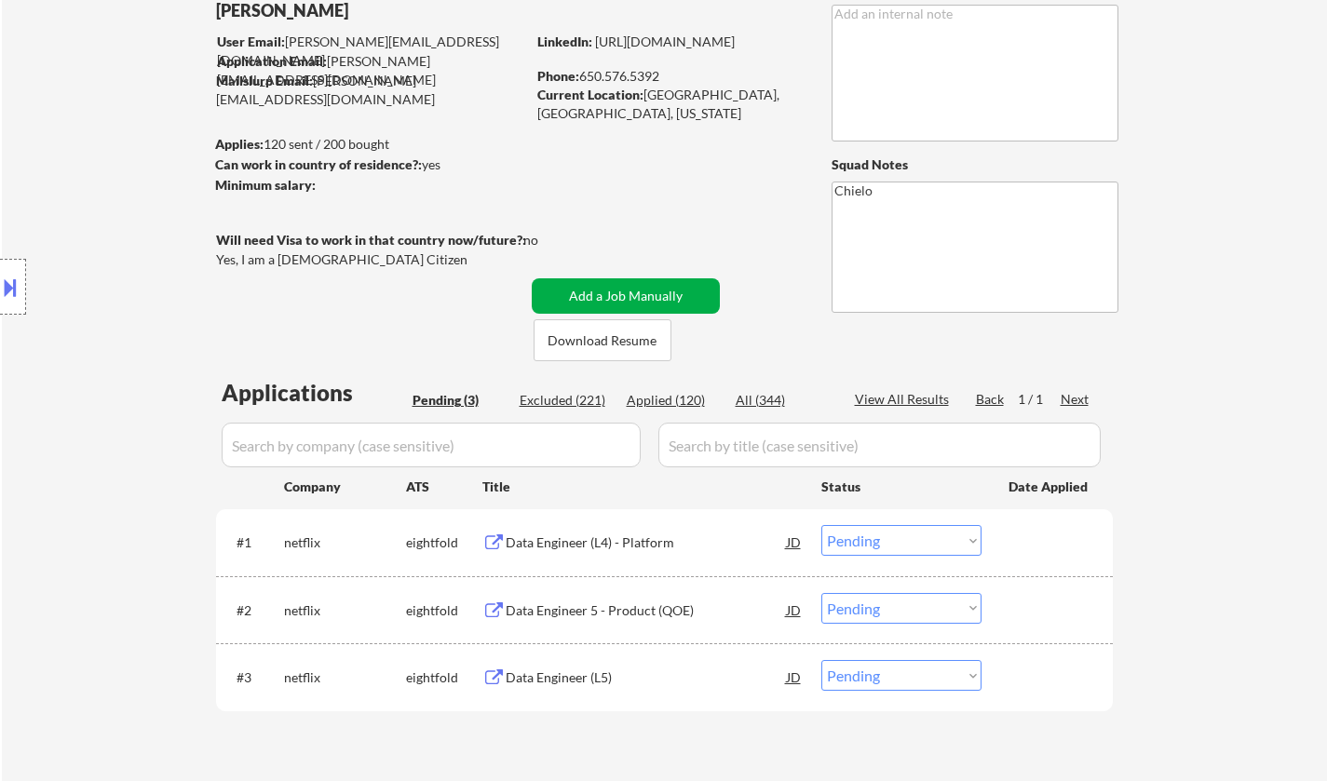
scroll to position [279, 0]
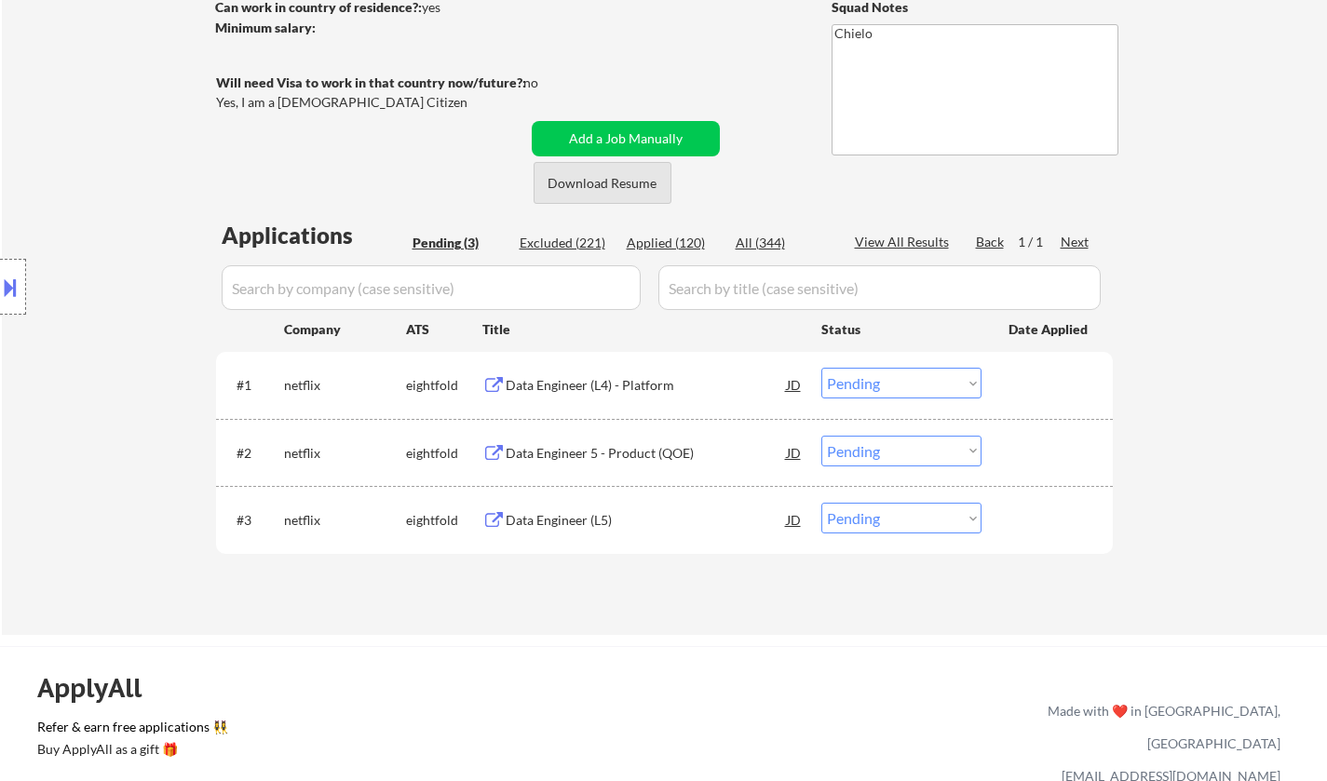
click at [605, 183] on button "Download Resume" at bounding box center [603, 183] width 138 height 42
click at [555, 530] on div "Data Engineer (L5)" at bounding box center [646, 520] width 281 height 34
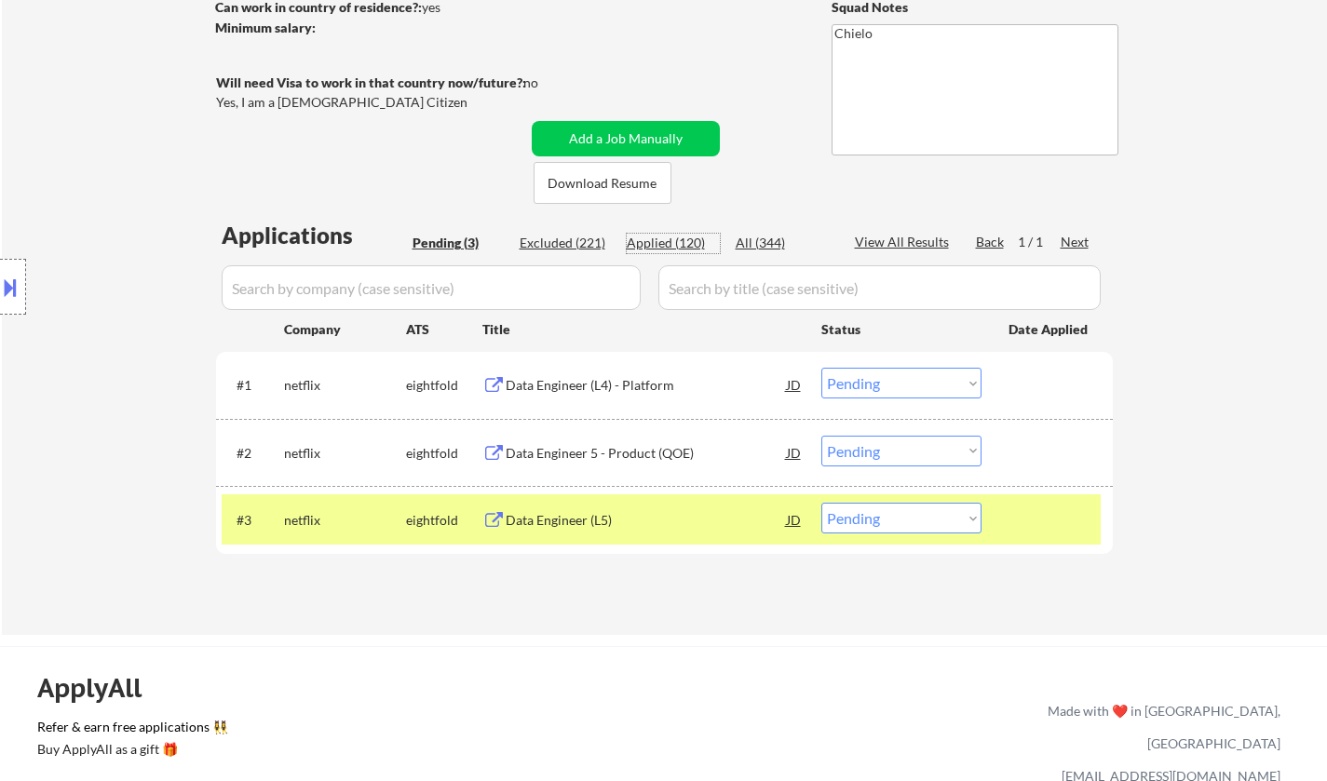
click at [657, 237] on div "Applied (120)" at bounding box center [673, 243] width 93 height 19
select select ""applied""
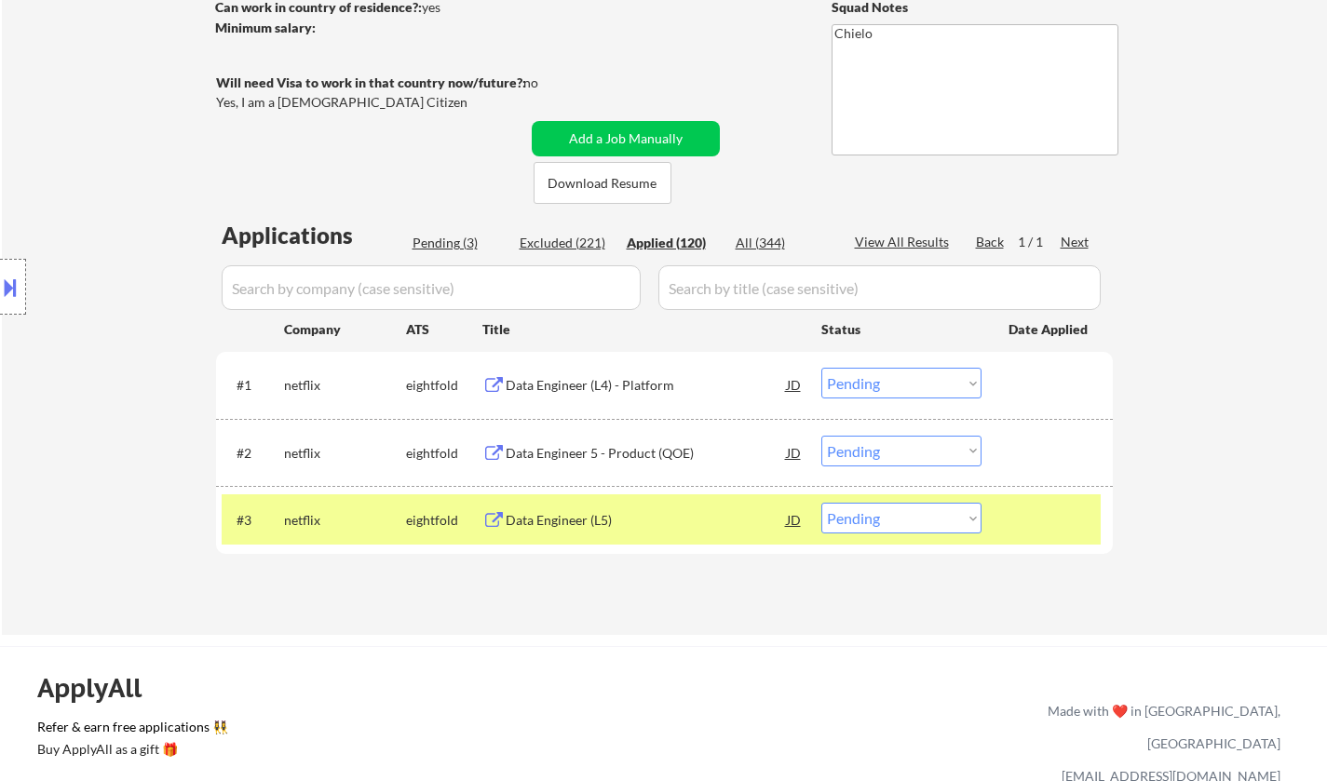
select select ""applied""
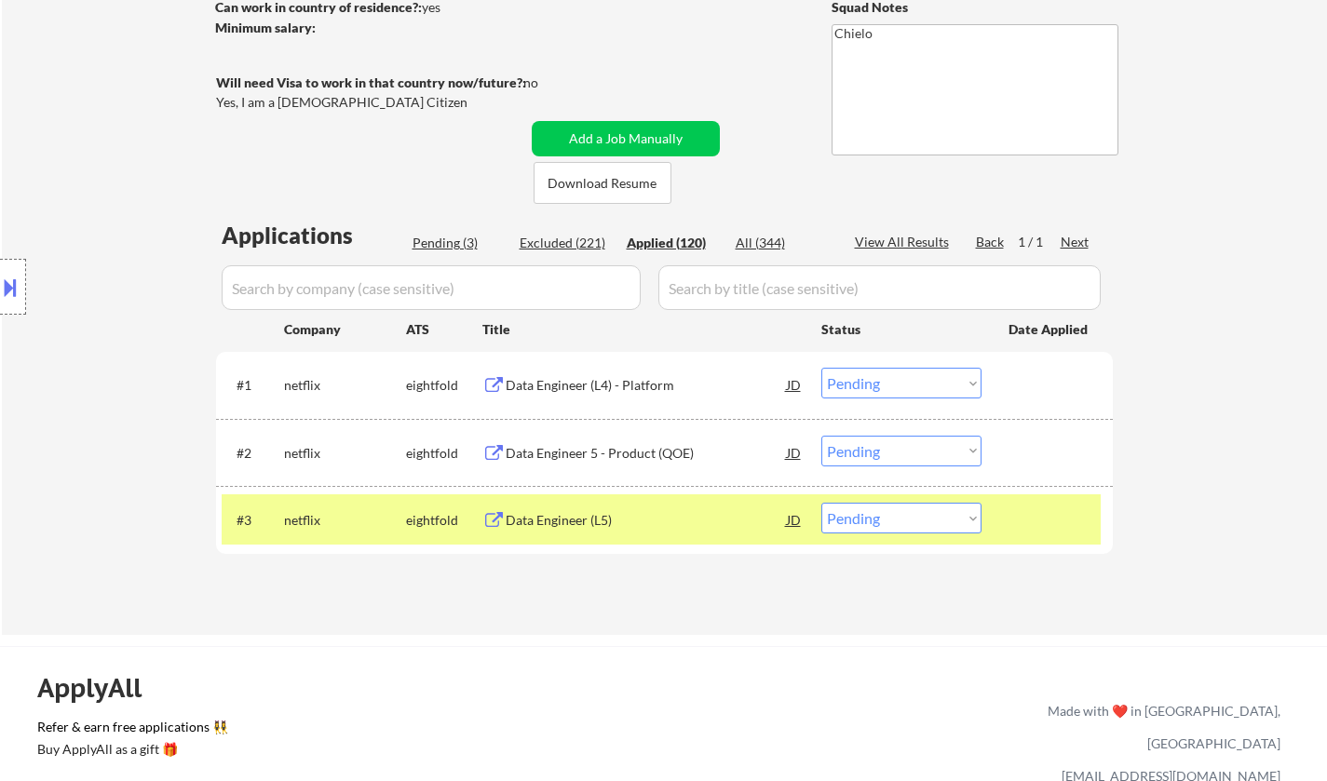
select select ""applied""
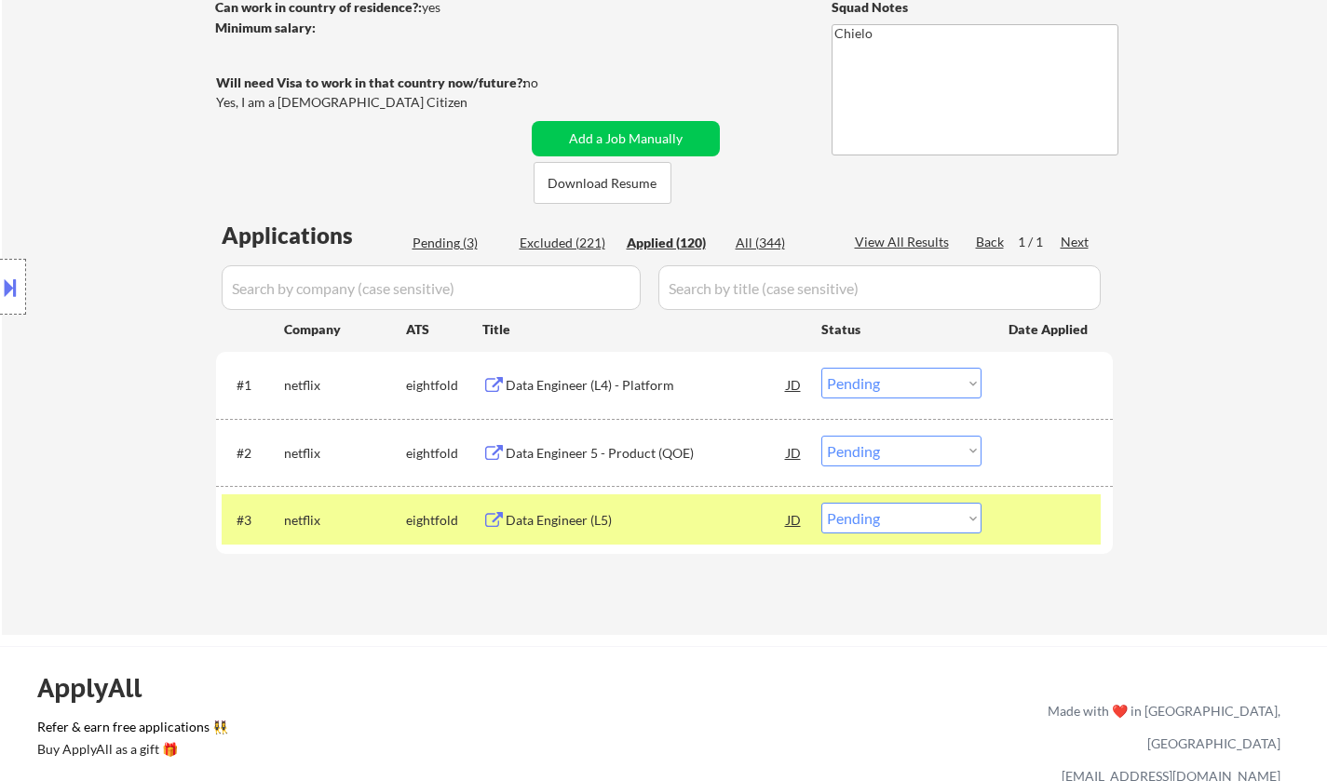
select select ""applied""
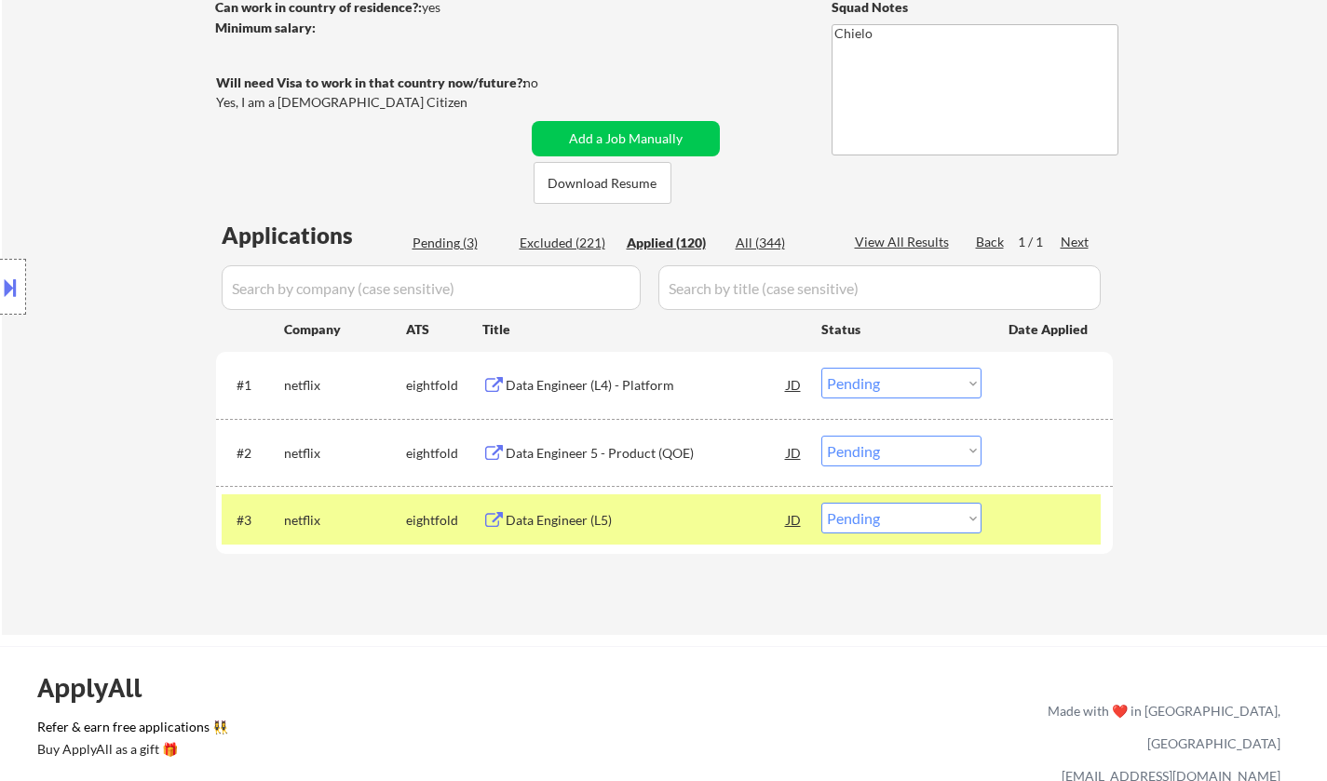
select select ""applied""
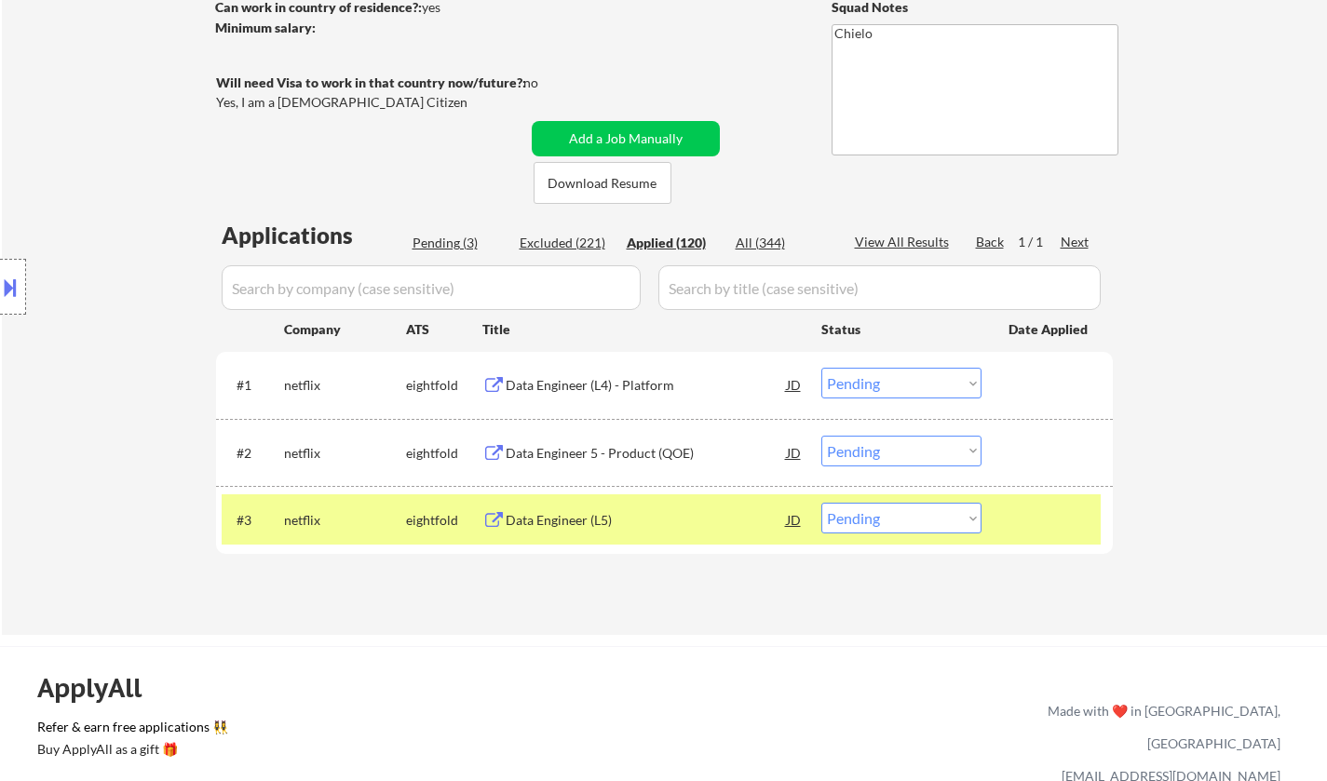
select select ""applied""
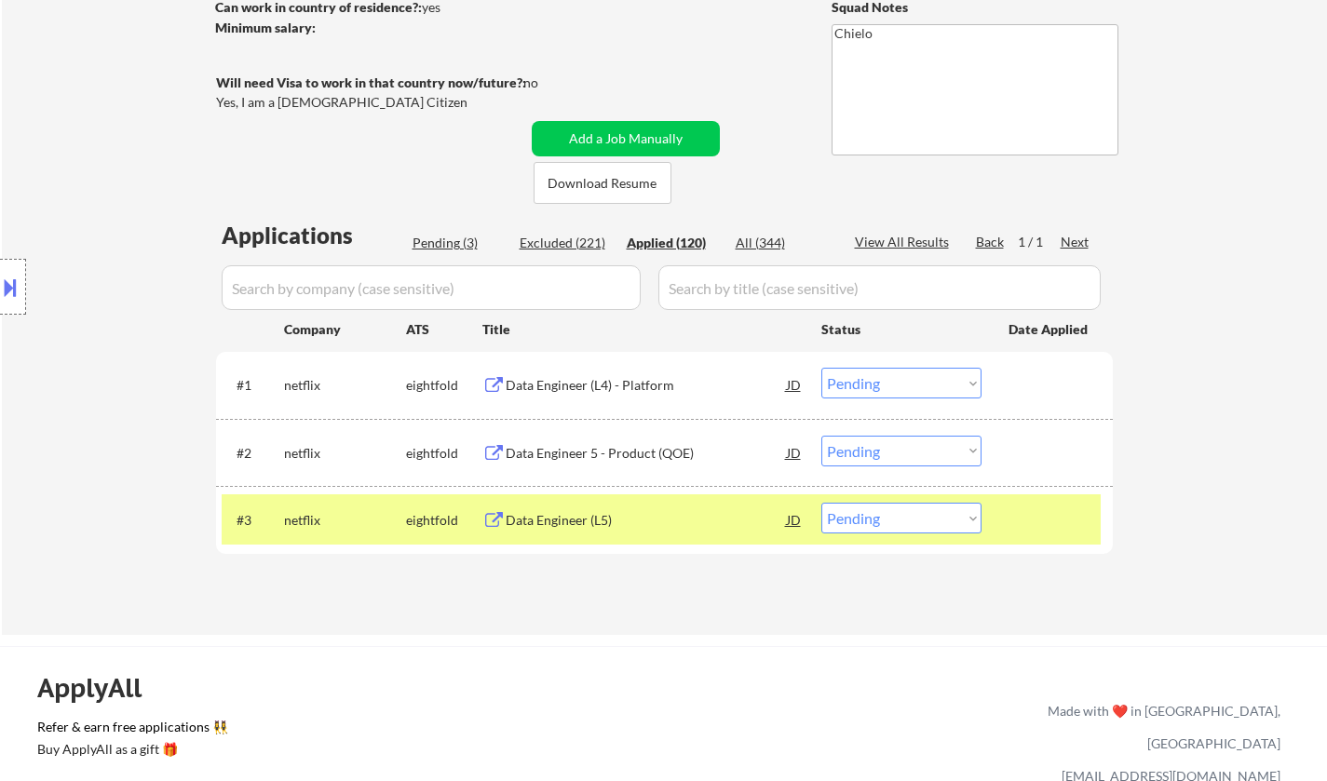
select select ""applied""
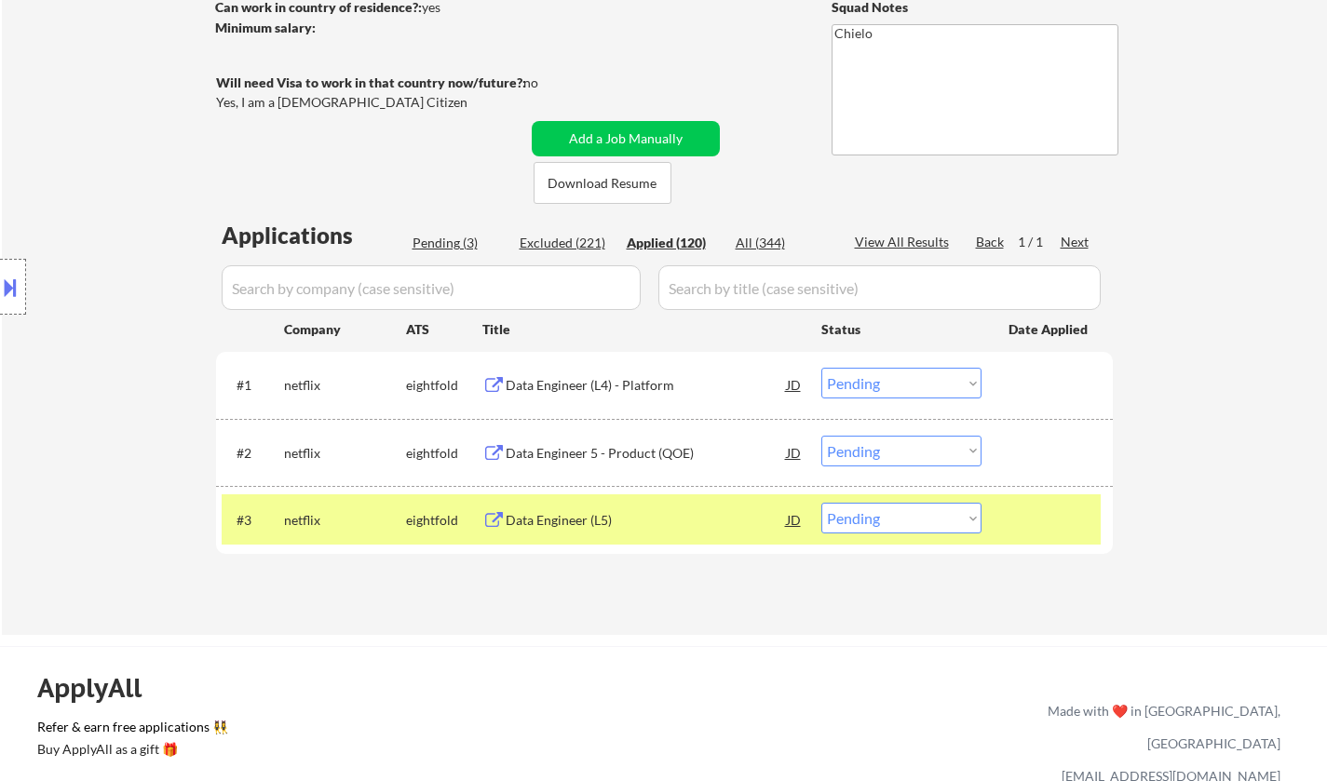
select select ""applied""
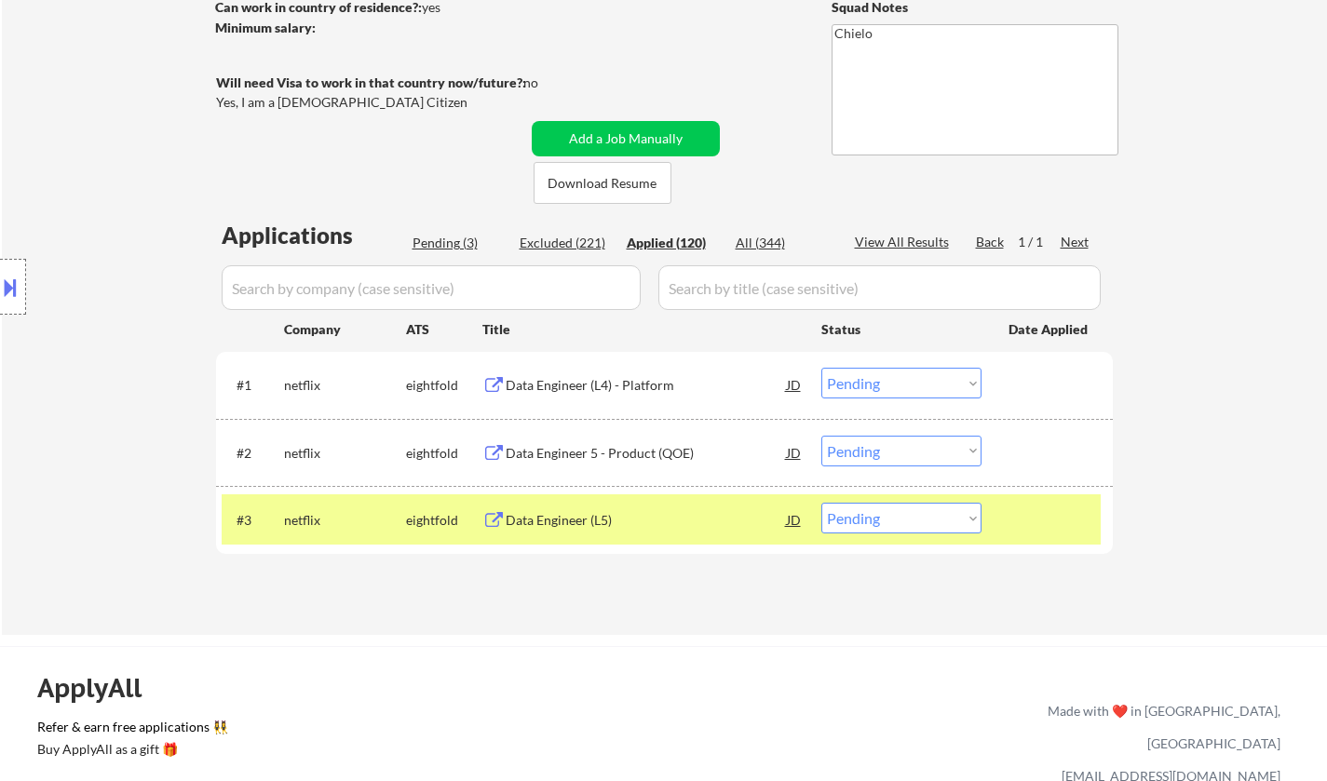
select select ""applied""
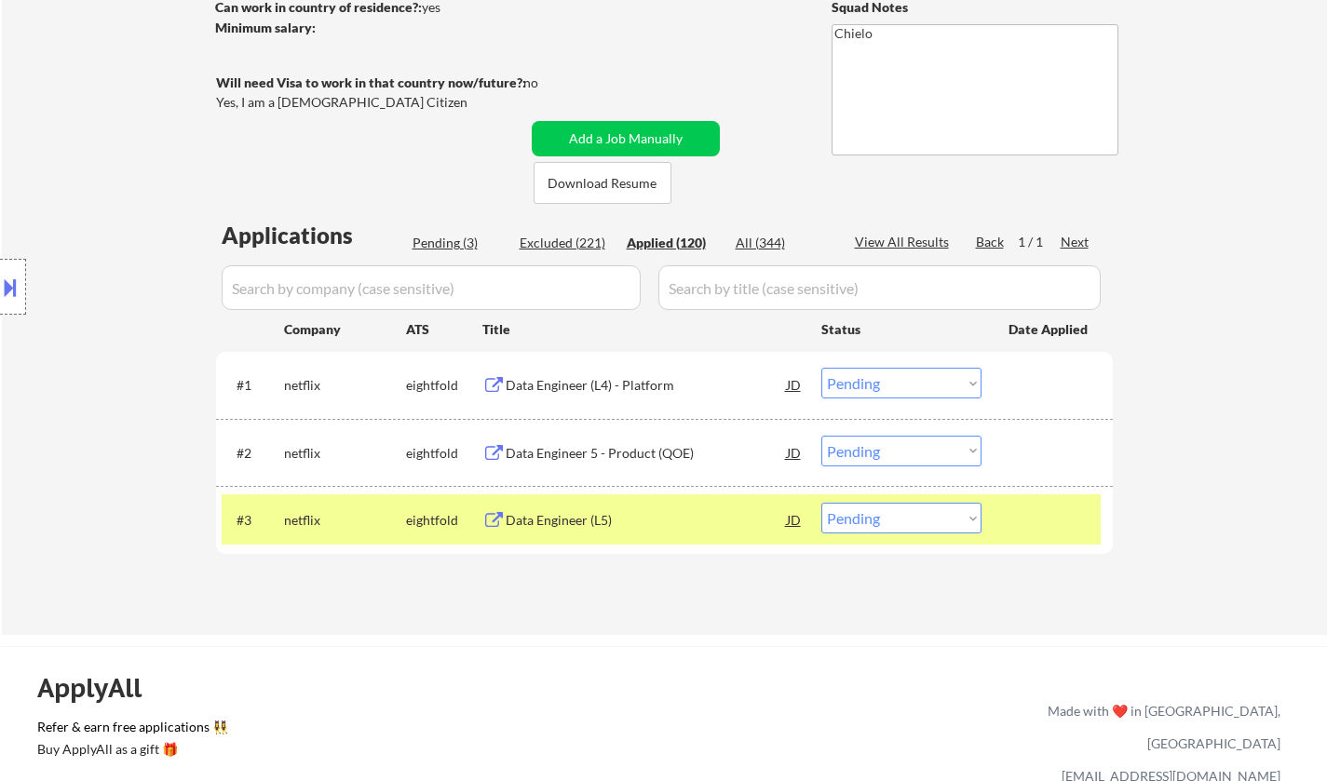
select select ""applied""
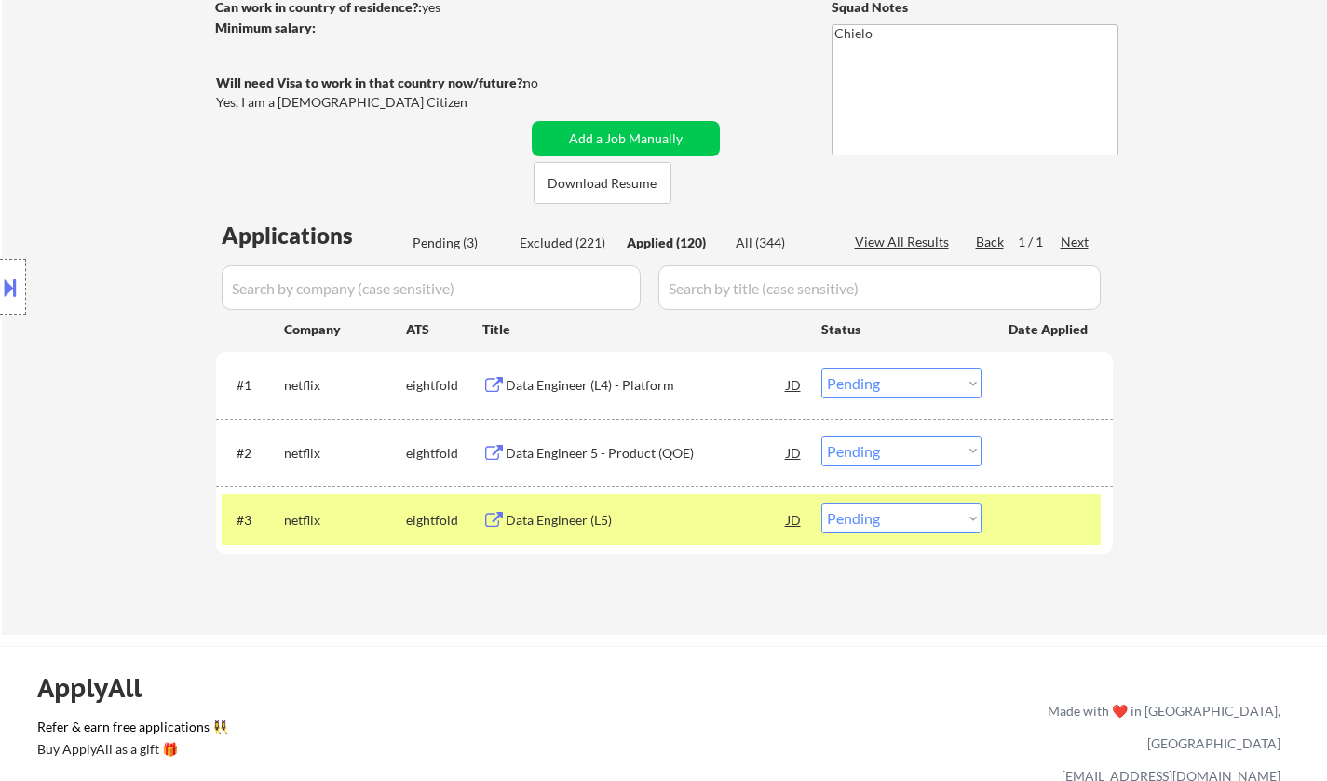
select select ""applied""
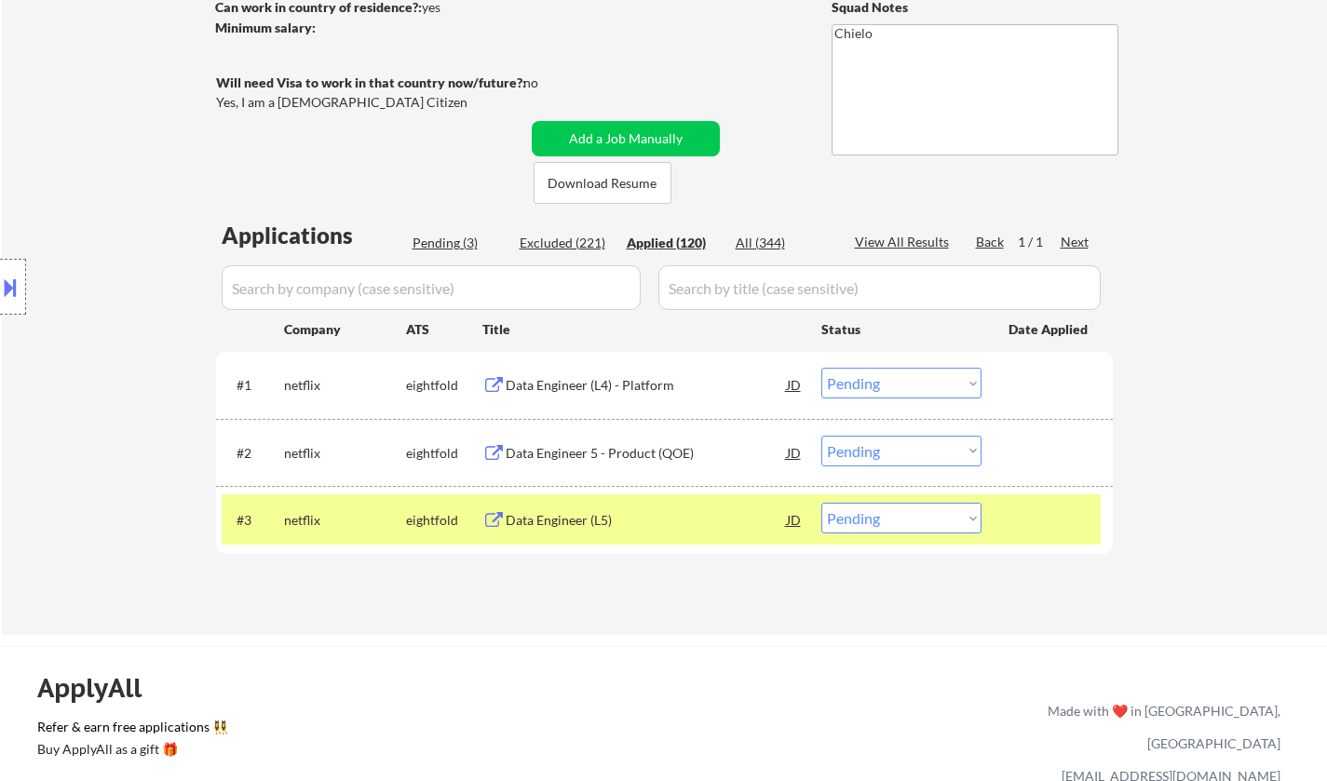
select select ""applied""
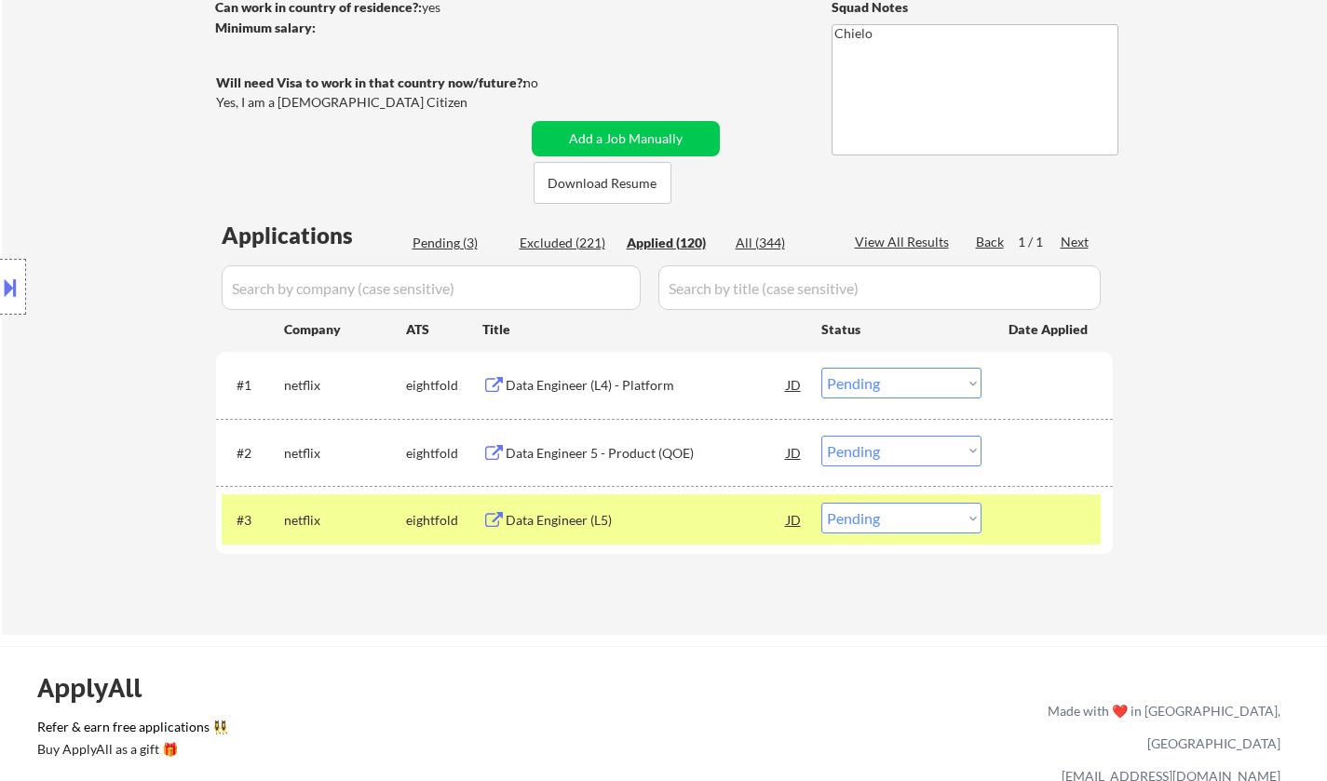
select select ""applied""
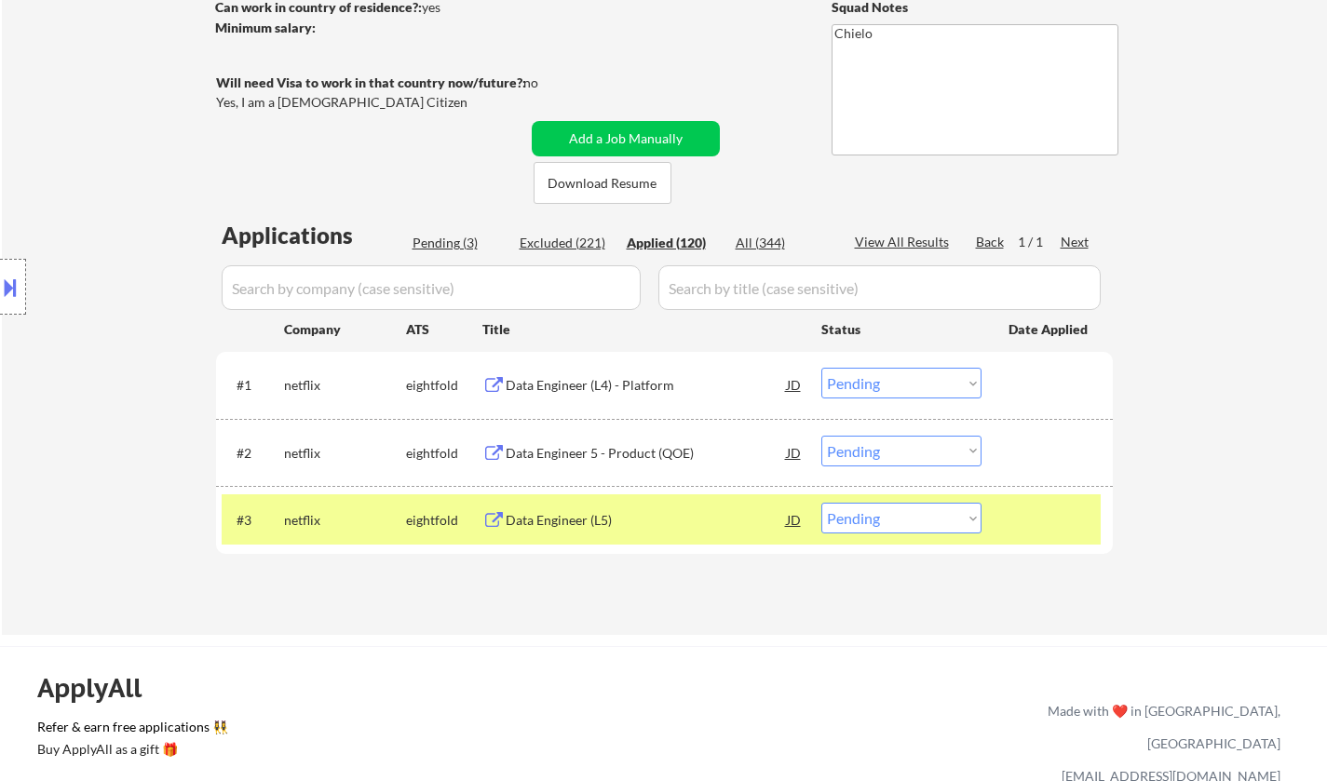
select select ""applied""
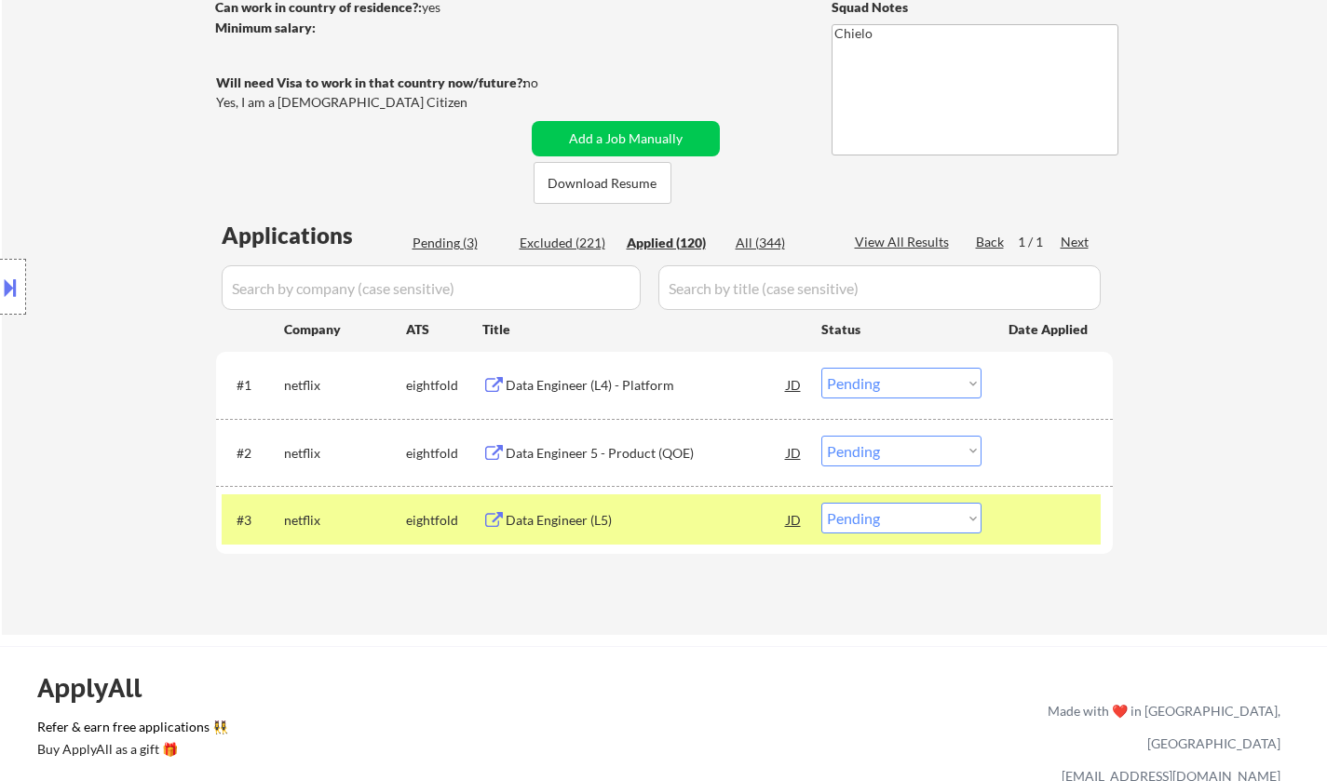
select select ""applied""
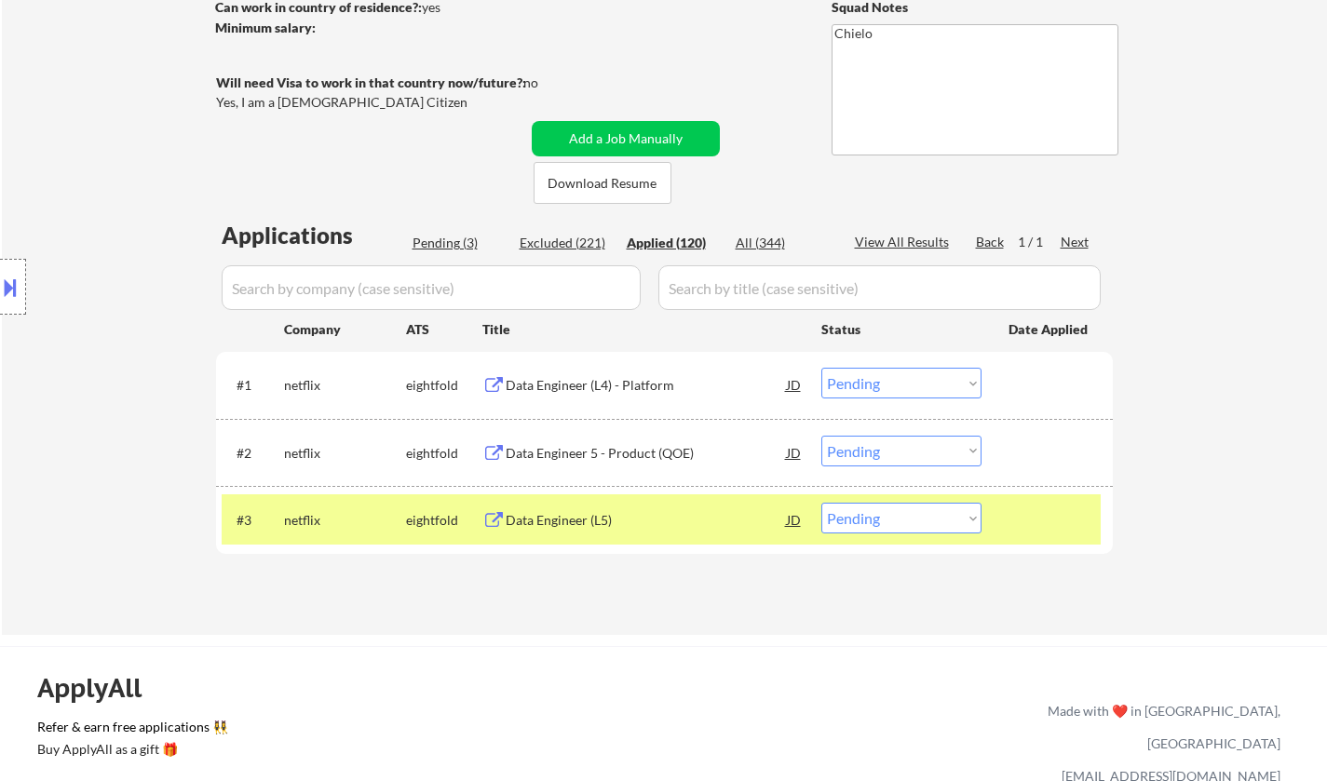
select select ""applied""
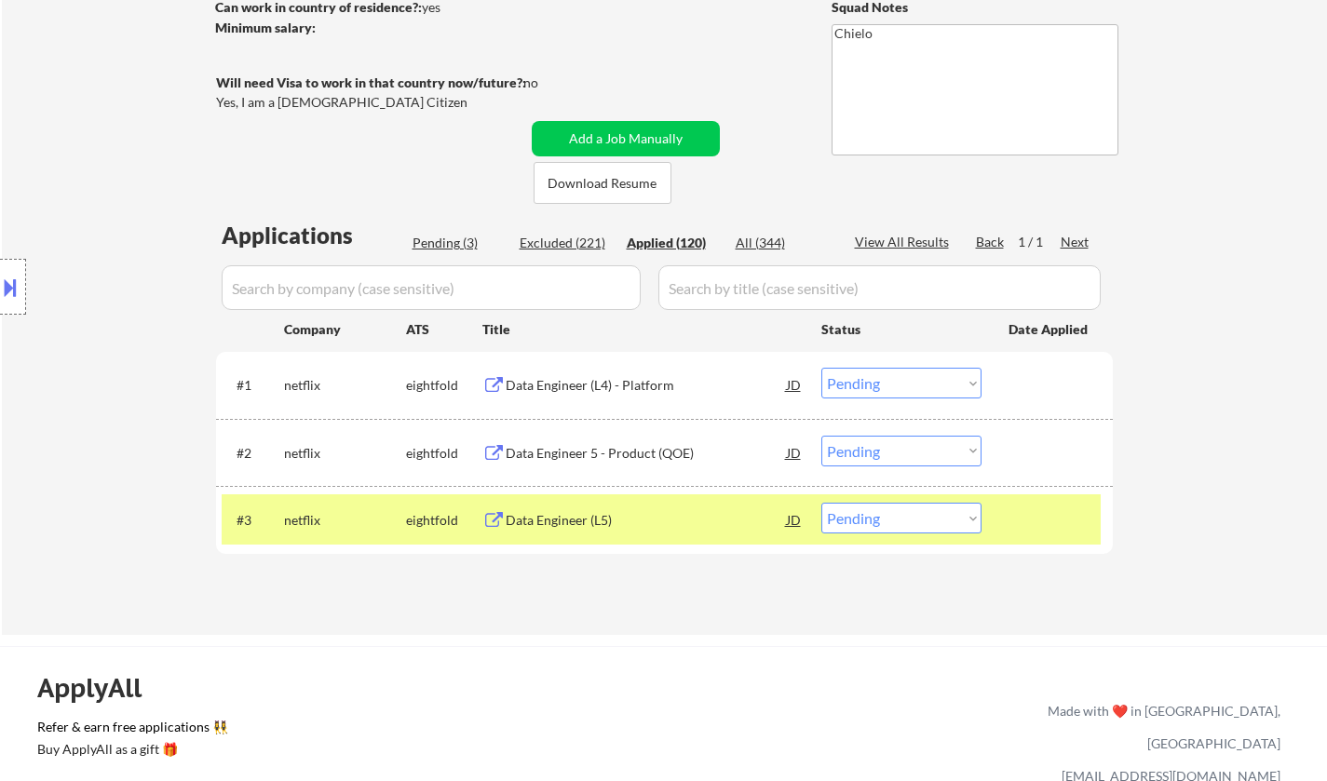
select select ""applied""
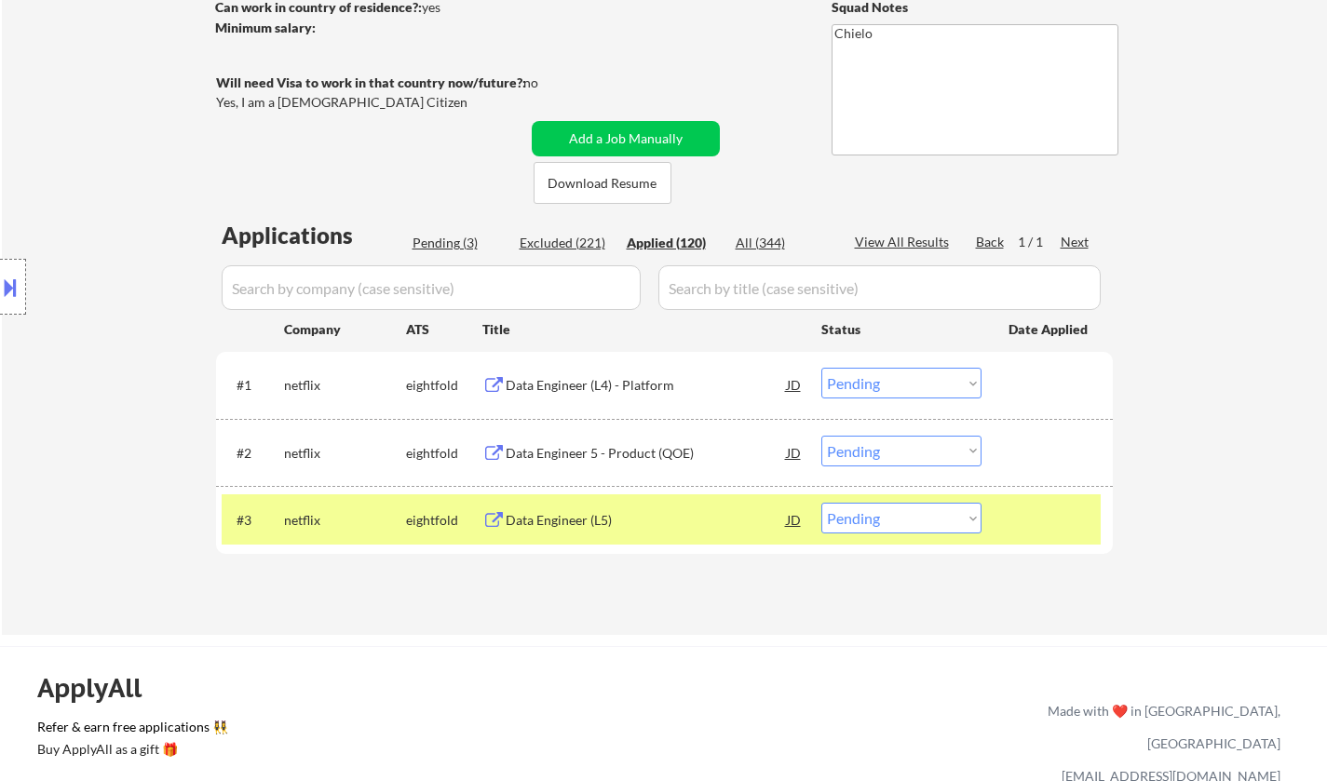
select select ""applied""
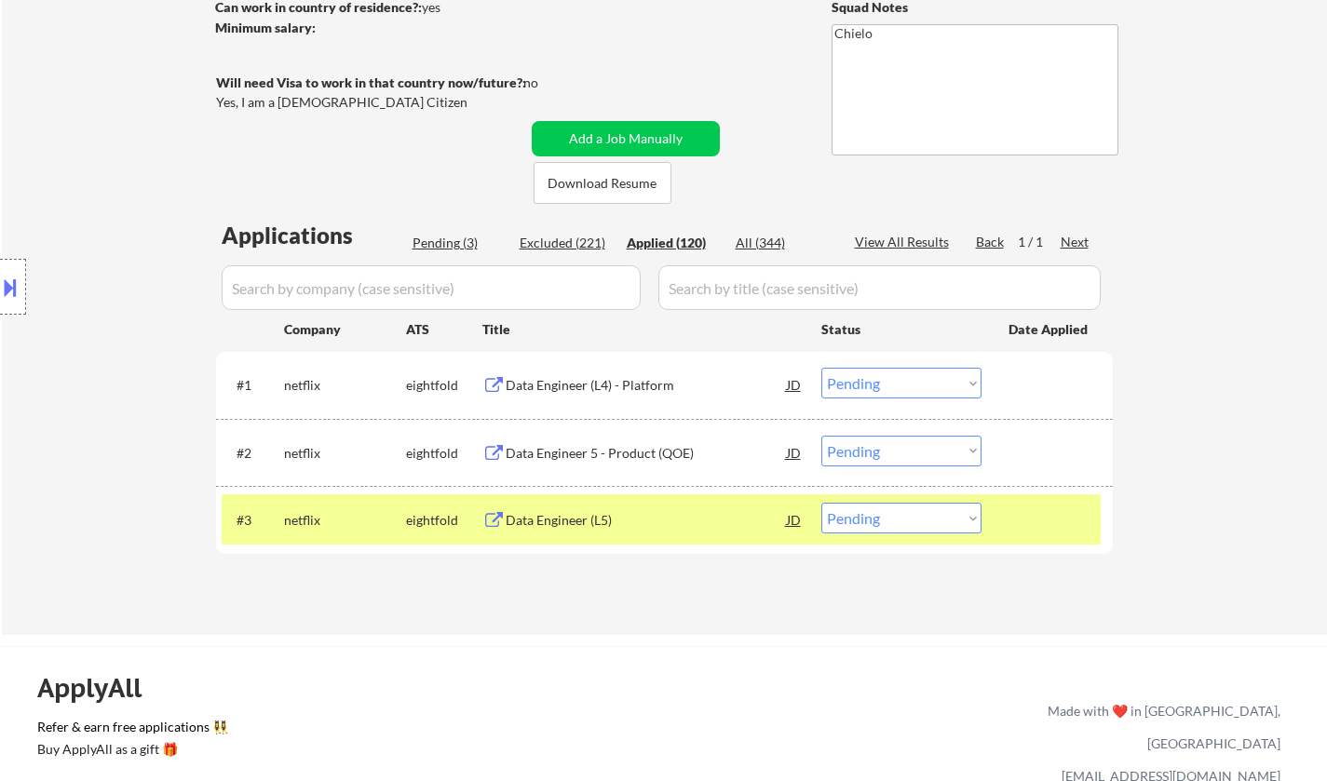
select select ""applied""
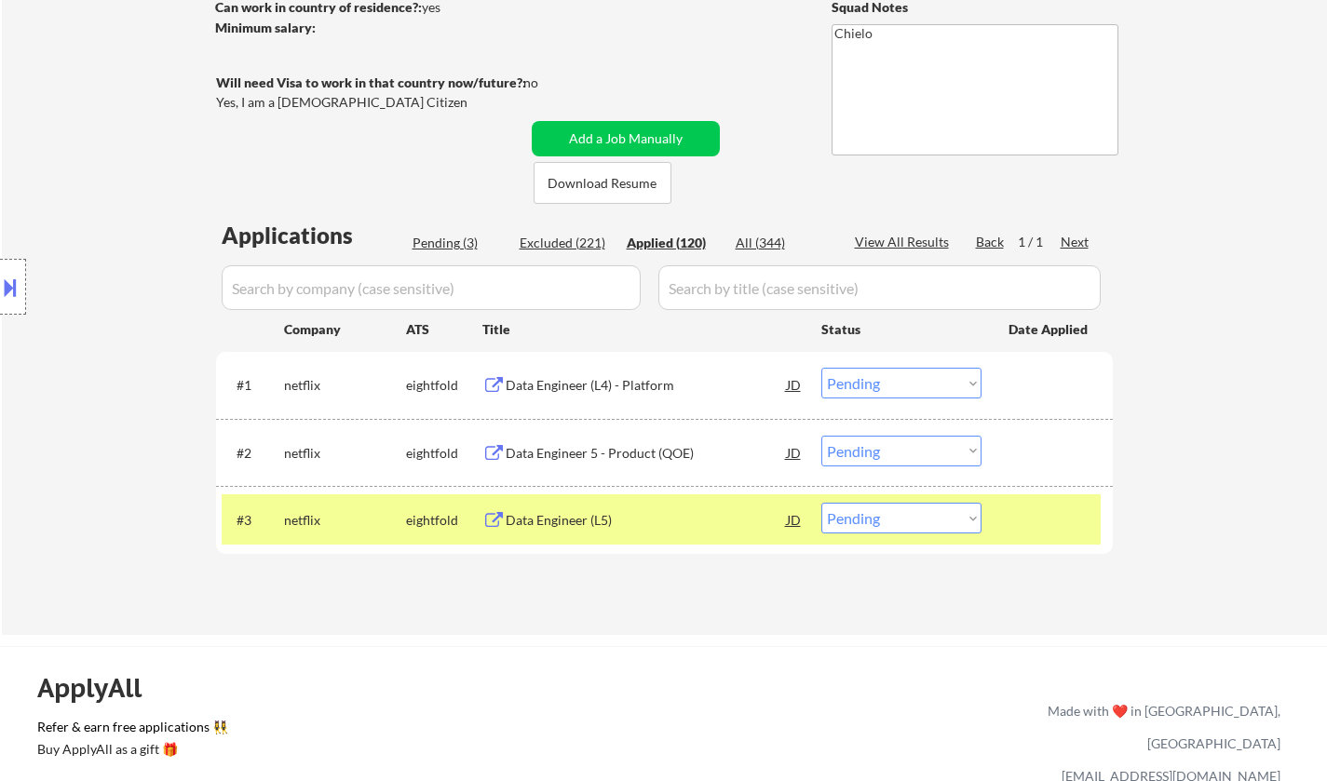
select select ""applied""
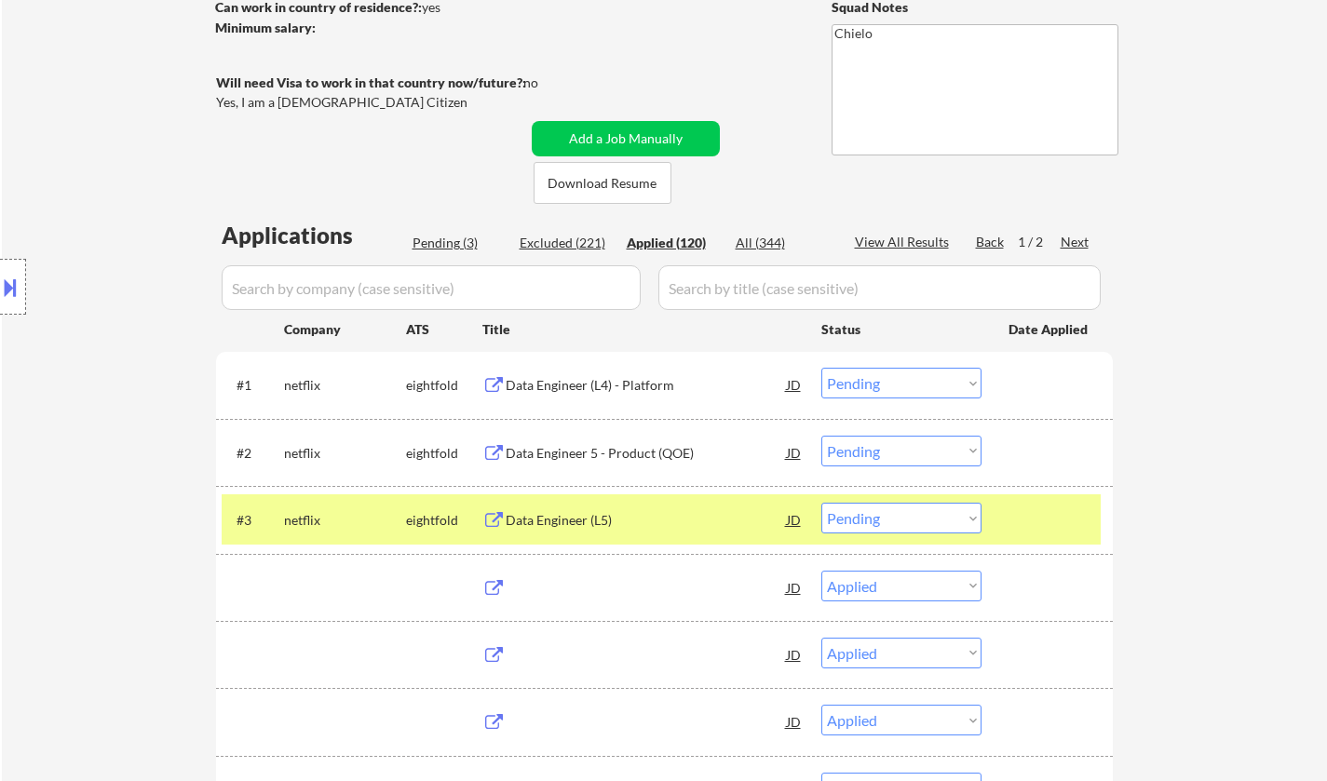
select select ""applied""
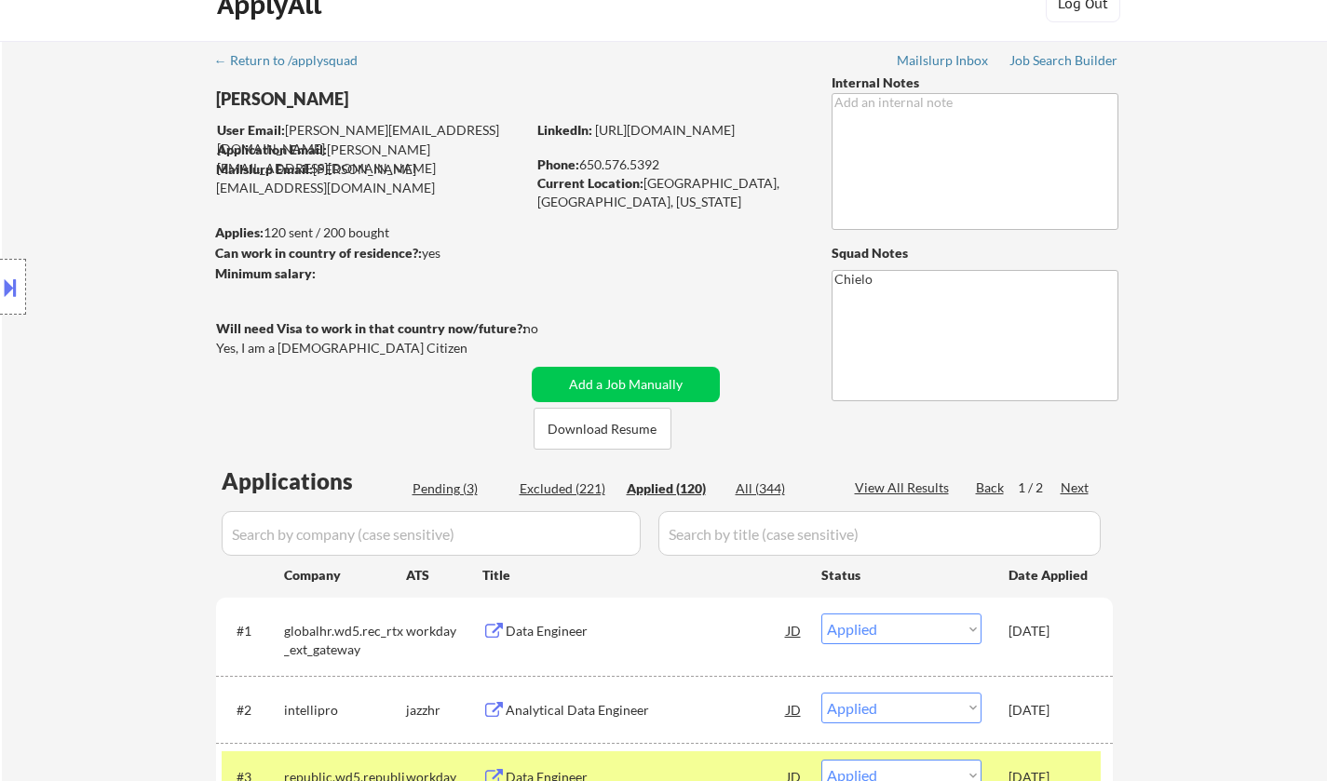
scroll to position [0, 0]
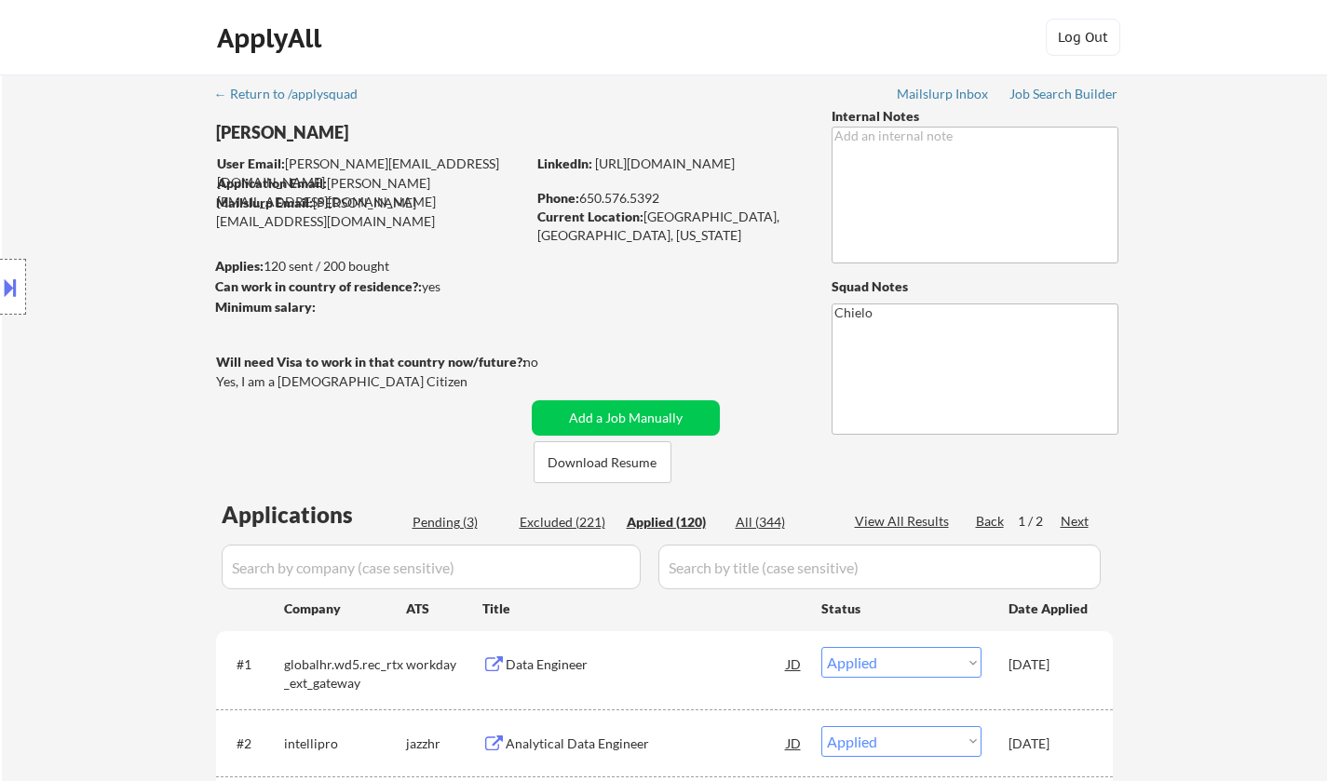
click at [433, 528] on div "Pending (3)" at bounding box center [459, 522] width 93 height 19
select select ""pending""
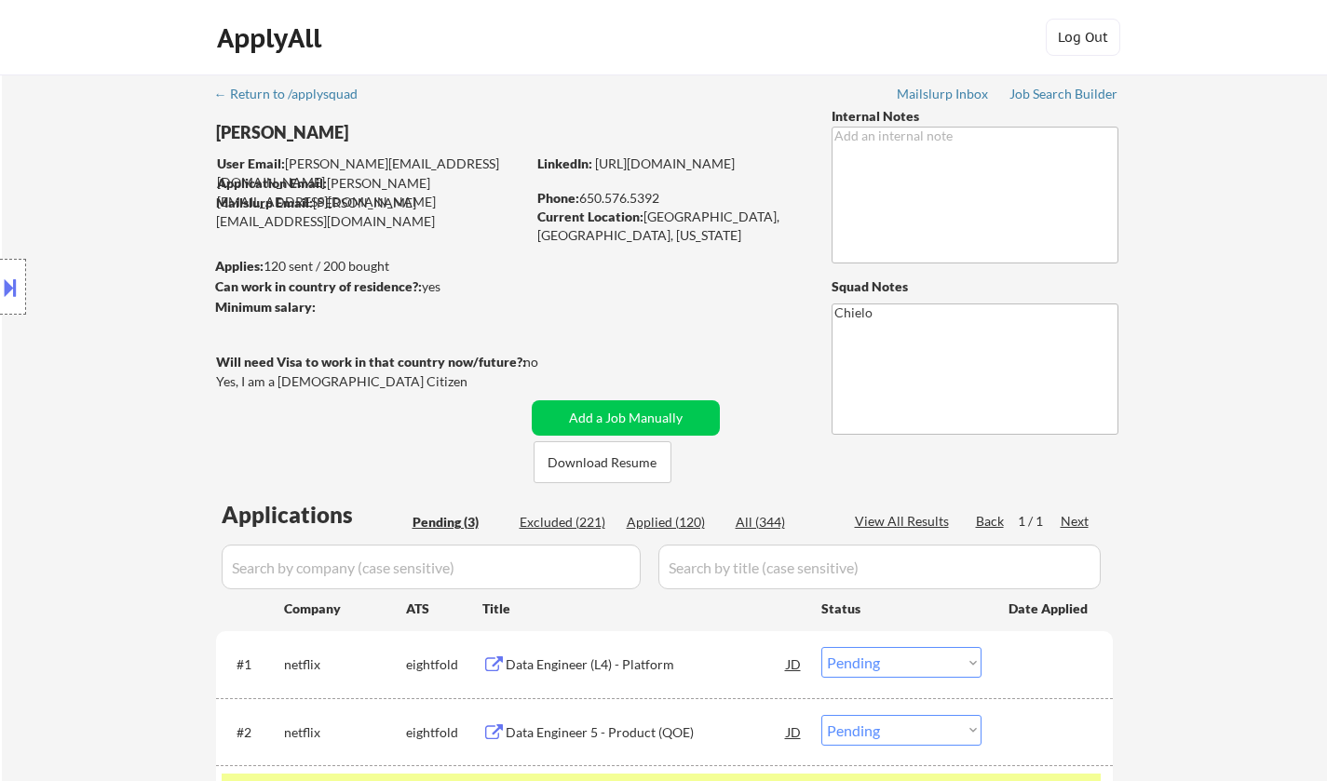
scroll to position [279, 0]
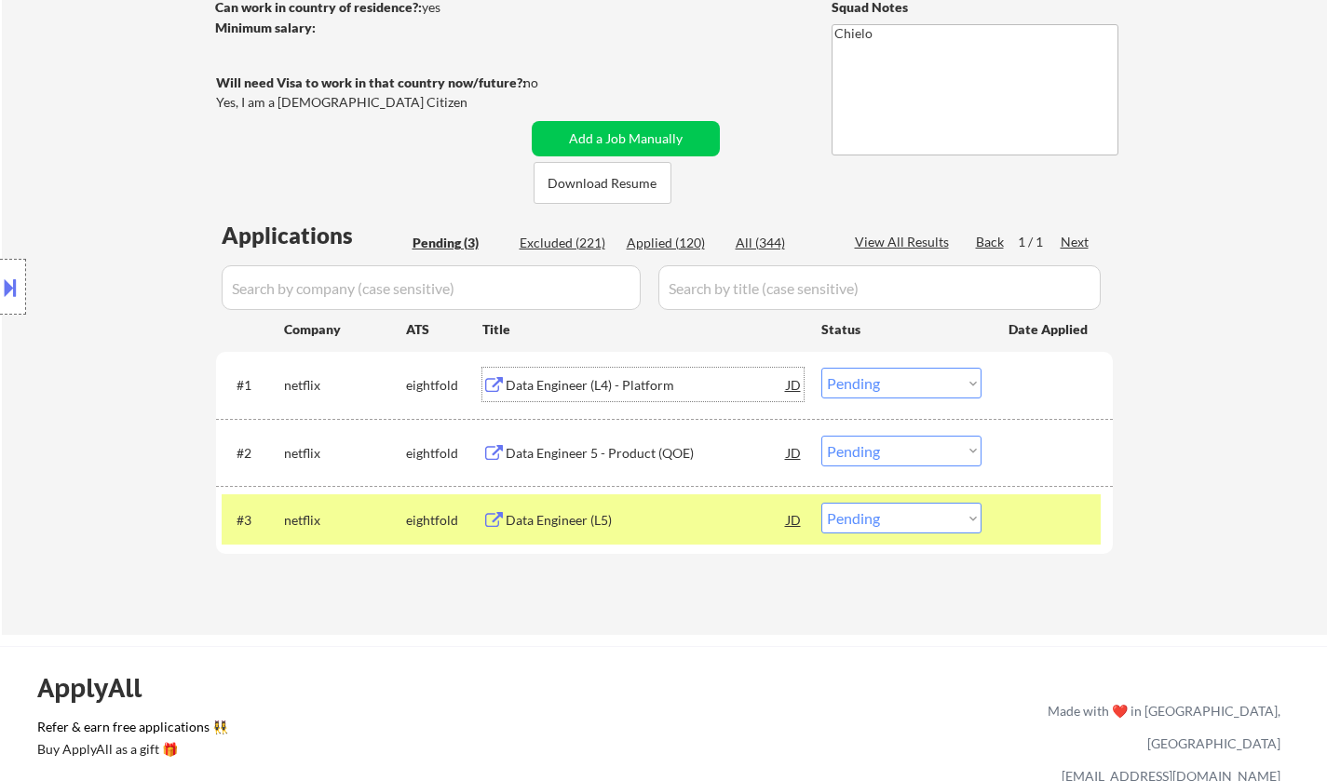
click at [575, 382] on div "Data Engineer (L4) - Platform" at bounding box center [646, 385] width 281 height 19
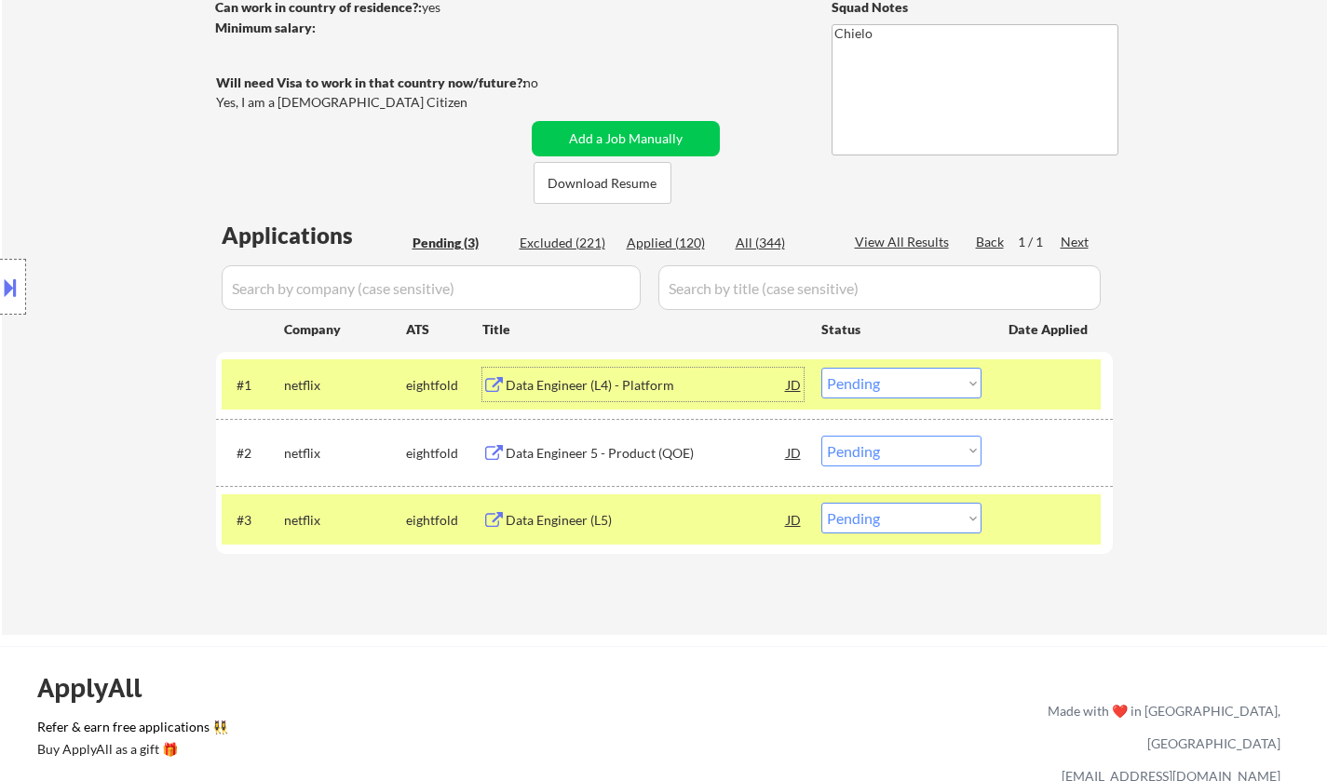
drag, startPoint x: 912, startPoint y: 383, endPoint x: 916, endPoint y: 395, distance: 13.0
click at [913, 383] on select "Choose an option... Pending Applied Excluded (Questions) Excluded (Expired) Exc…" at bounding box center [901, 383] width 160 height 31
click at [821, 368] on select "Choose an option... Pending Applied Excluded (Questions) Excluded (Expired) Exc…" at bounding box center [901, 383] width 160 height 31
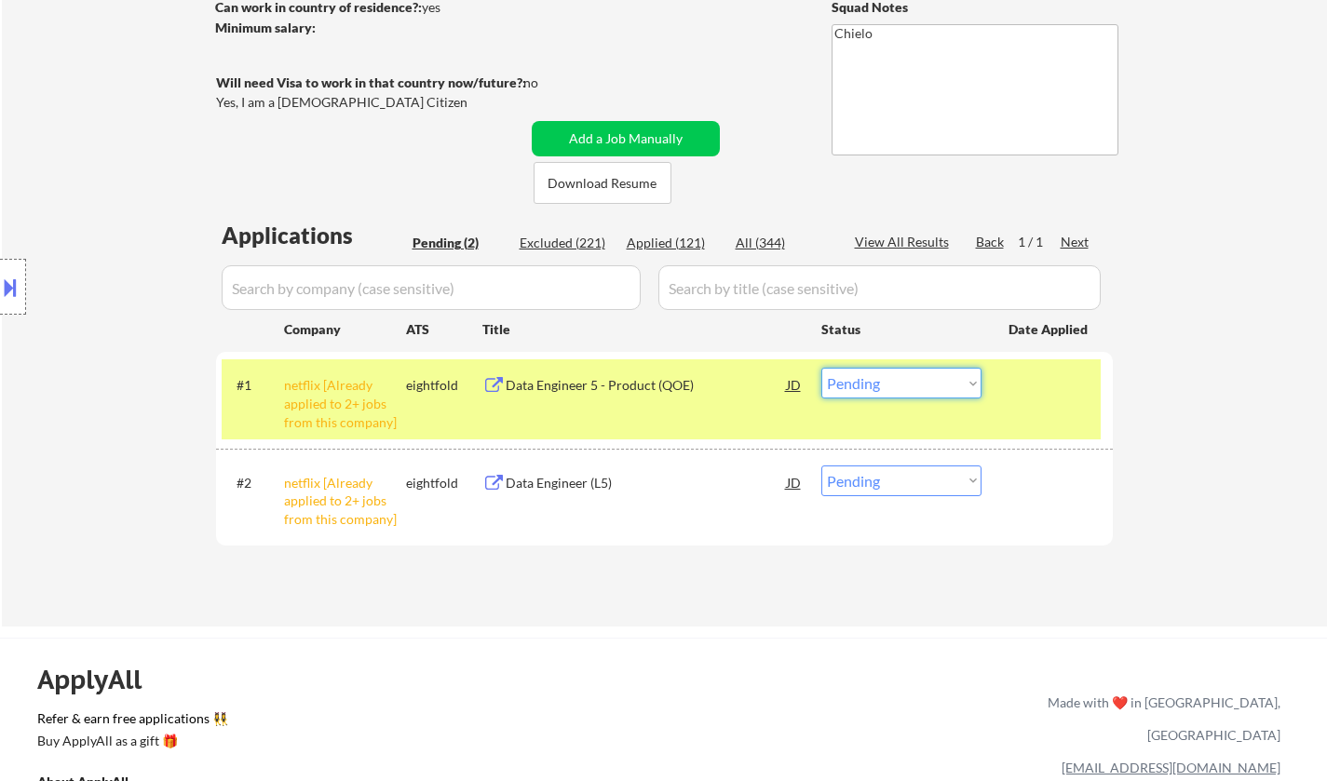
drag, startPoint x: 877, startPoint y: 386, endPoint x: 892, endPoint y: 396, distance: 17.6
click at [877, 386] on select "Choose an option... Pending Applied Excluded (Questions) Excluded (Expired) Exc…" at bounding box center [901, 383] width 160 height 31
select select ""excluded__other_""
click at [821, 368] on select "Choose an option... Pending Applied Excluded (Questions) Excluded (Expired) Exc…" at bounding box center [901, 383] width 160 height 31
click at [894, 471] on select "Choose an option... Pending Applied Excluded (Questions) Excluded (Expired) Exc…" at bounding box center [901, 481] width 160 height 31
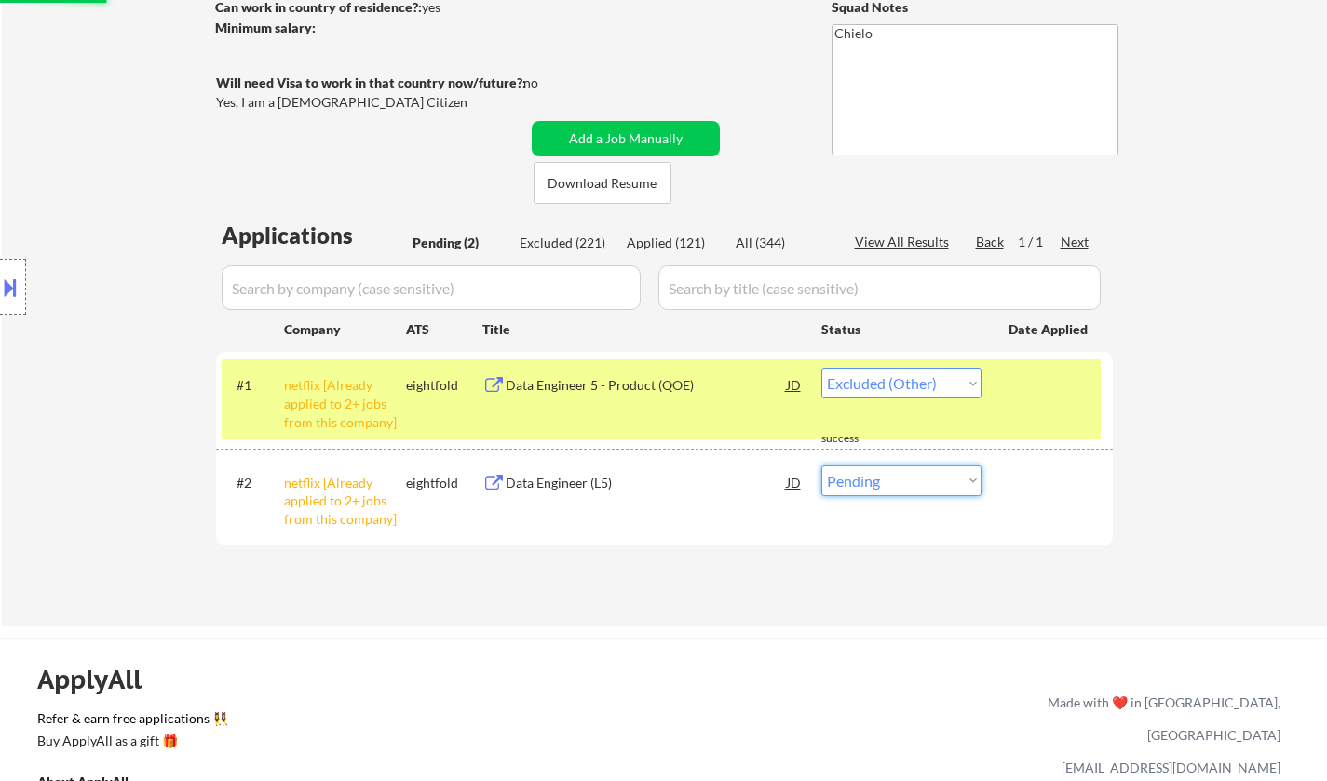
select select ""excluded__other_""
click at [821, 466] on select "Choose an option... Pending Applied Excluded (Questions) Excluded (Expired) Exc…" at bounding box center [901, 481] width 160 height 31
select select ""pending""
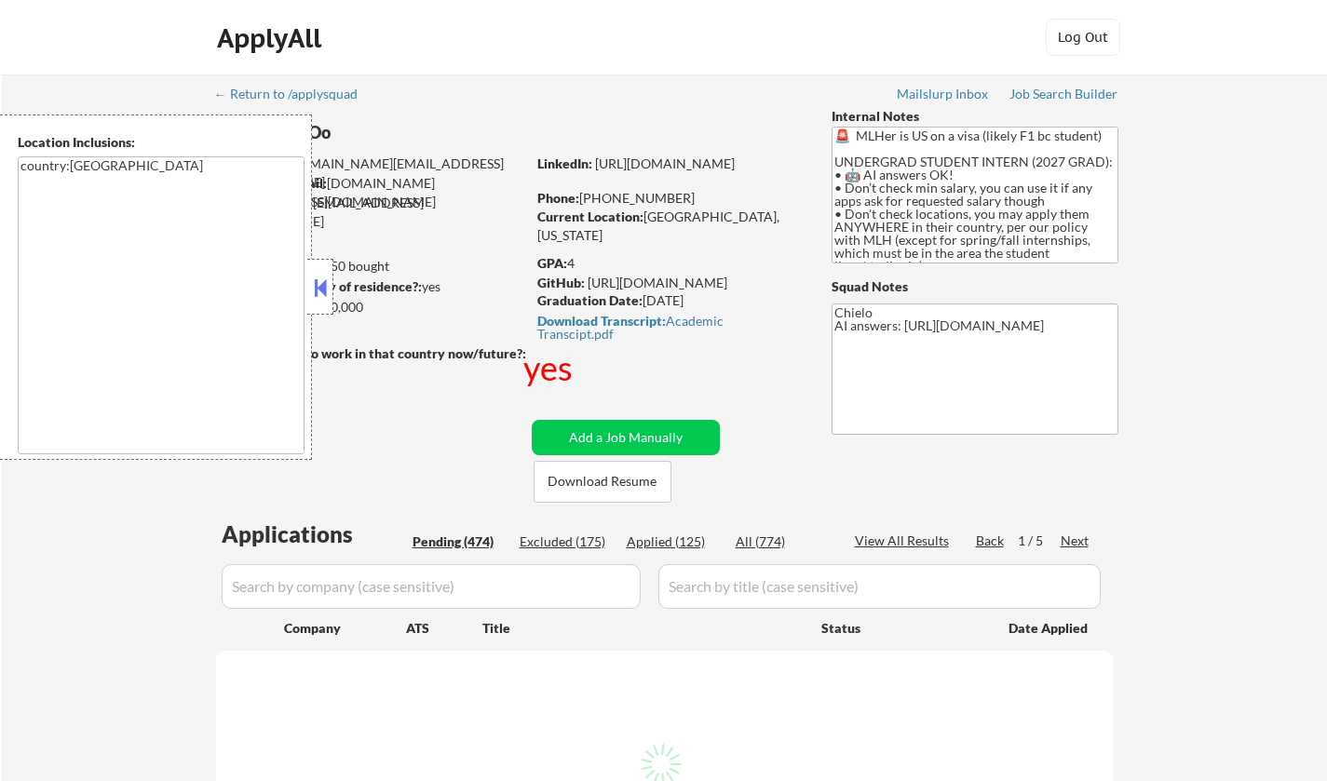
click at [318, 289] on button at bounding box center [320, 288] width 20 height 28
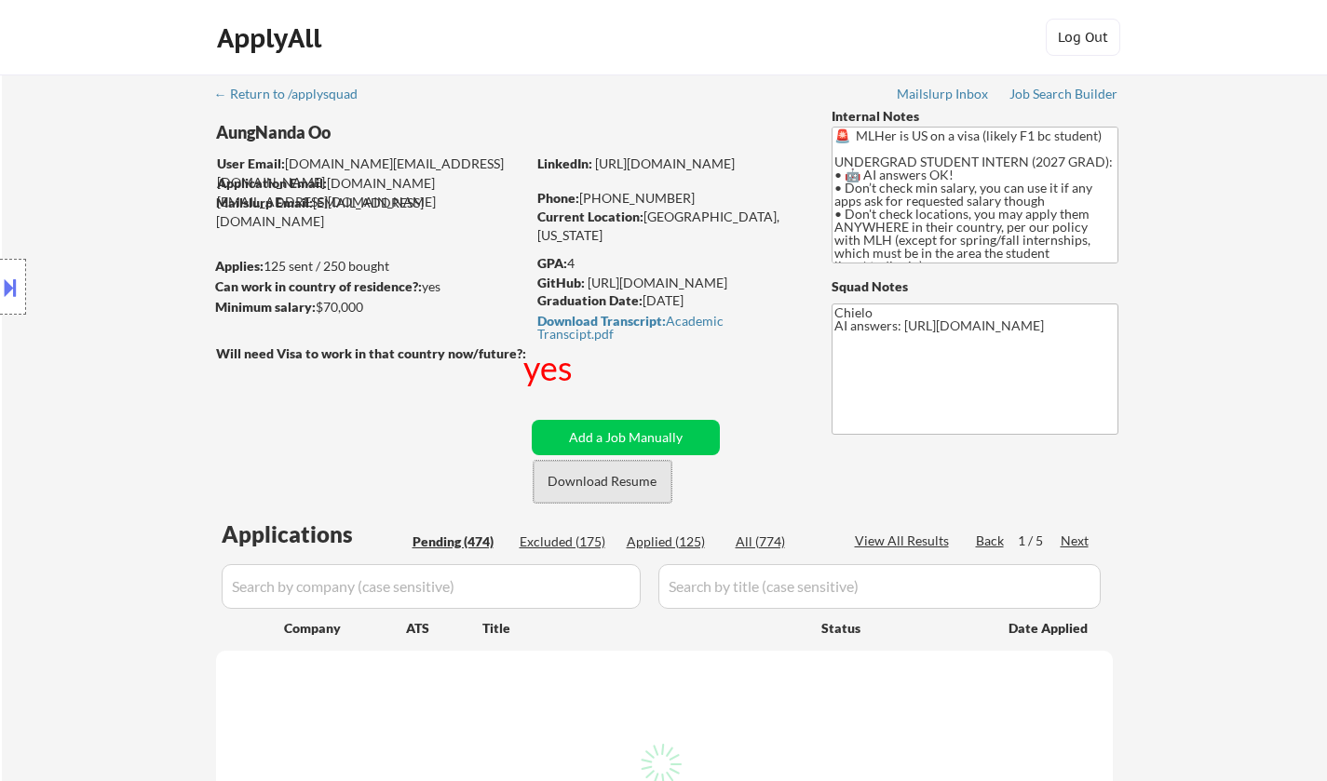
click at [601, 481] on button "Download Resume" at bounding box center [603, 482] width 138 height 42
select select ""pending""
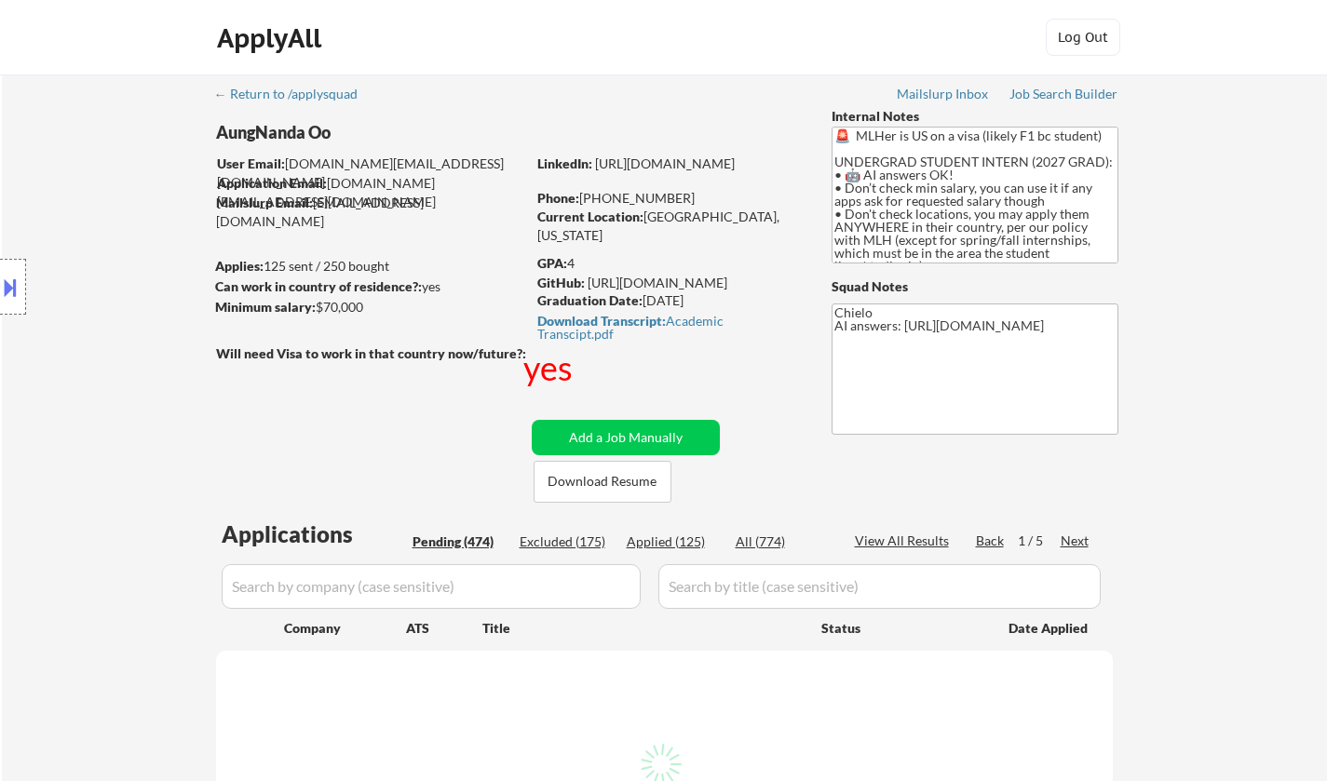
select select ""pending""
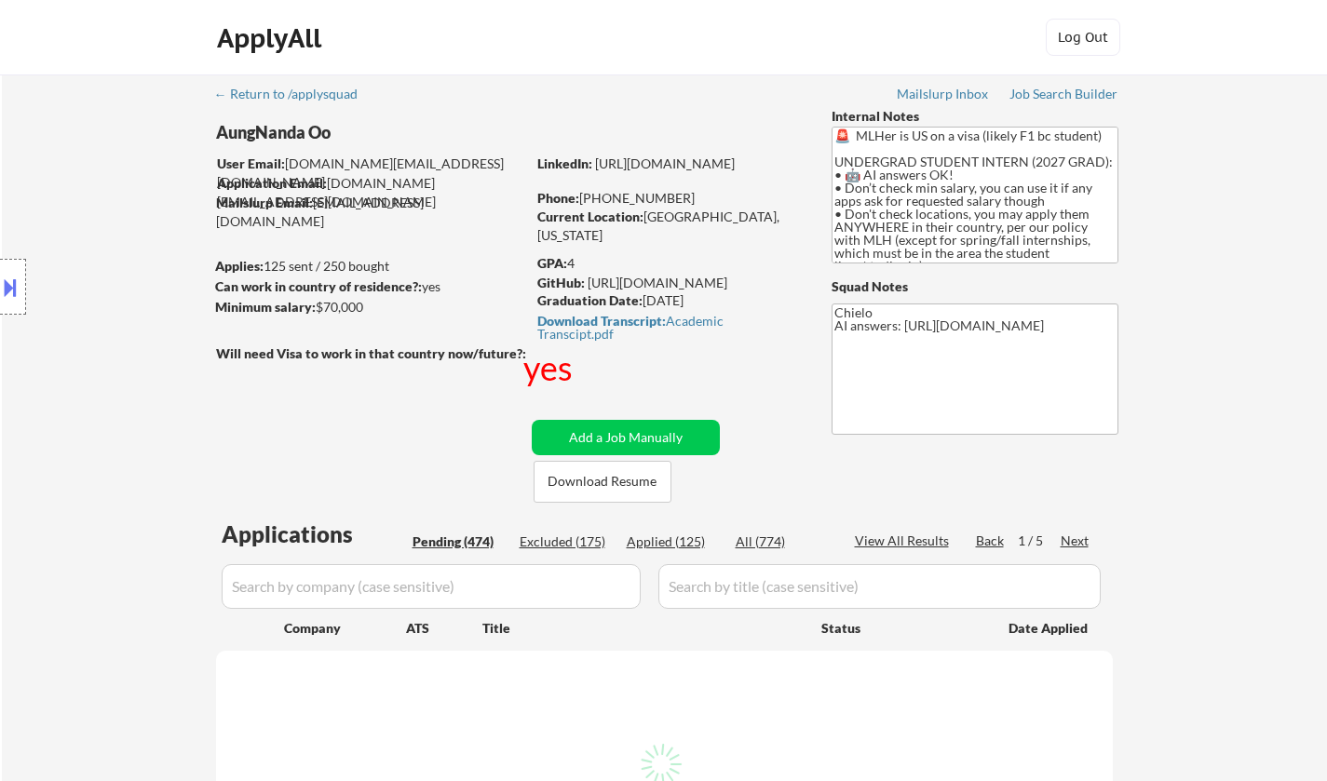
select select ""pending""
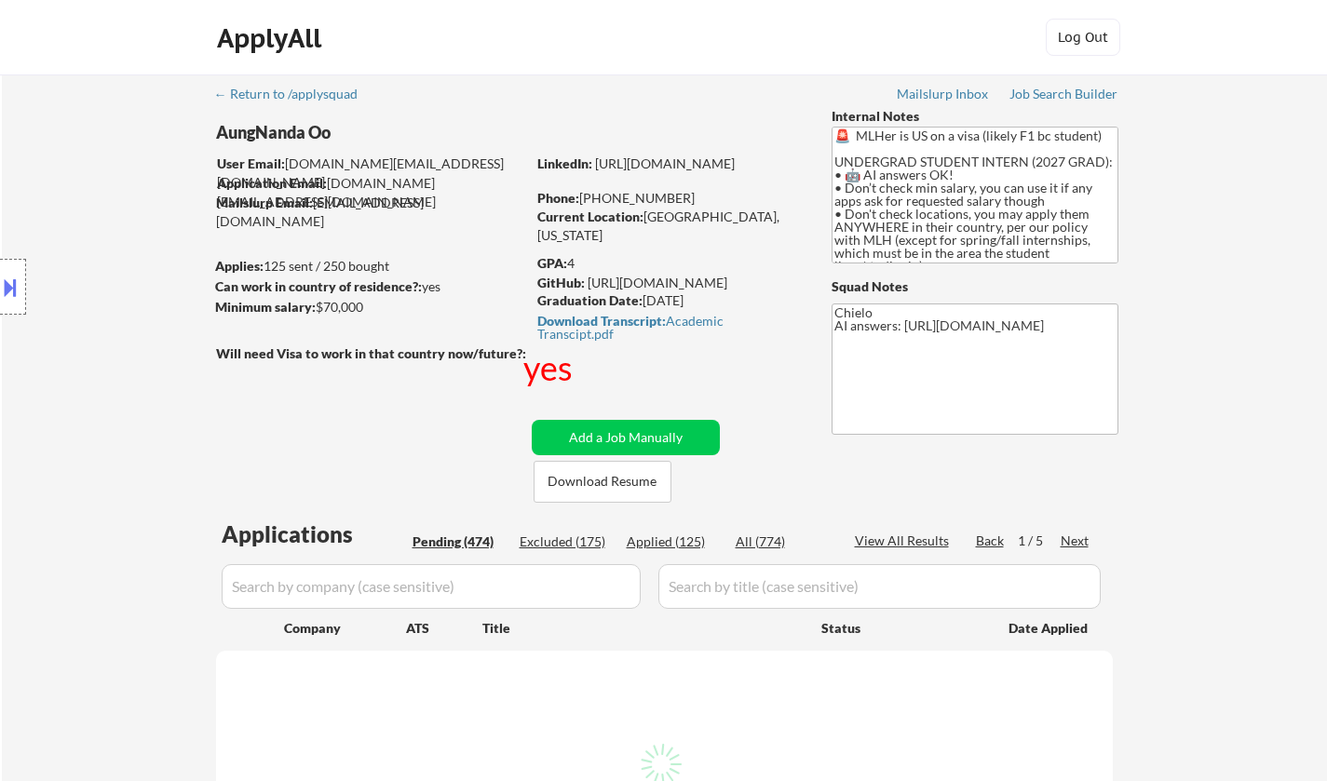
select select ""pending""
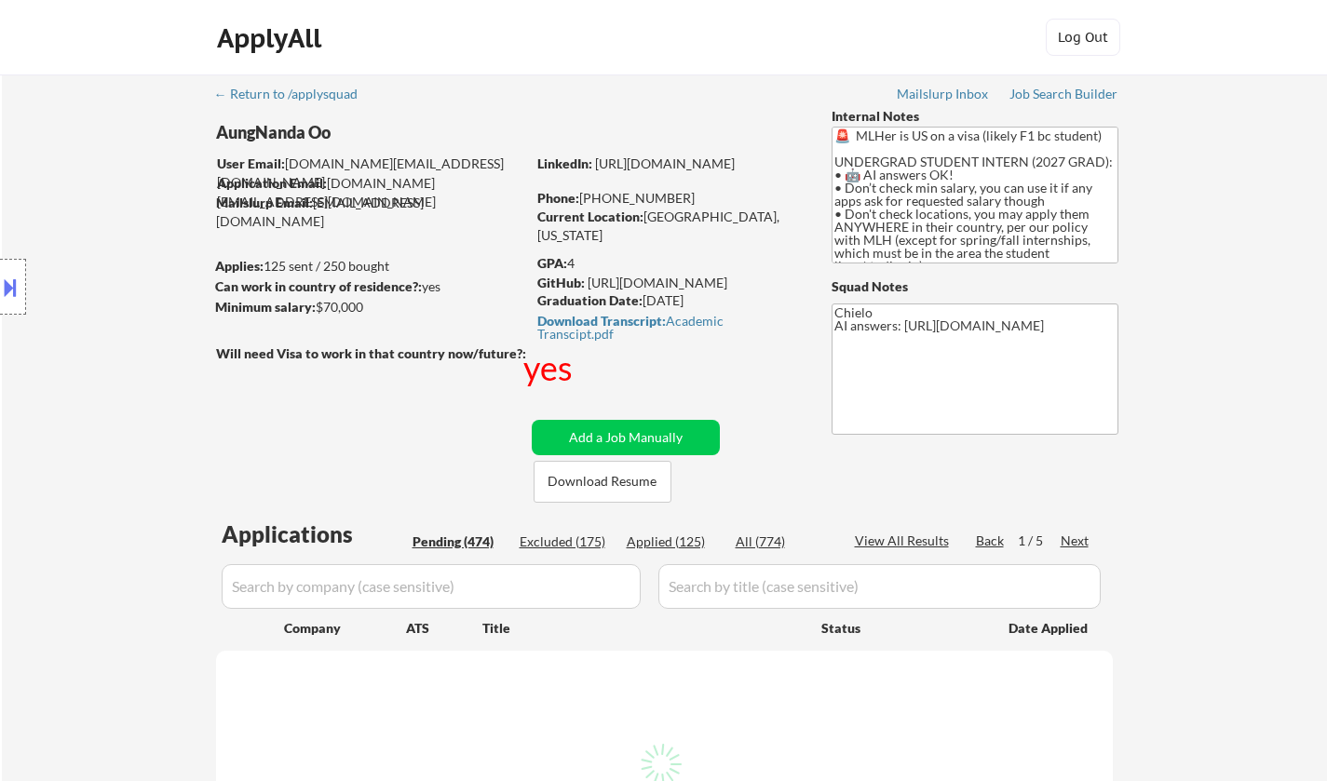
select select ""pending""
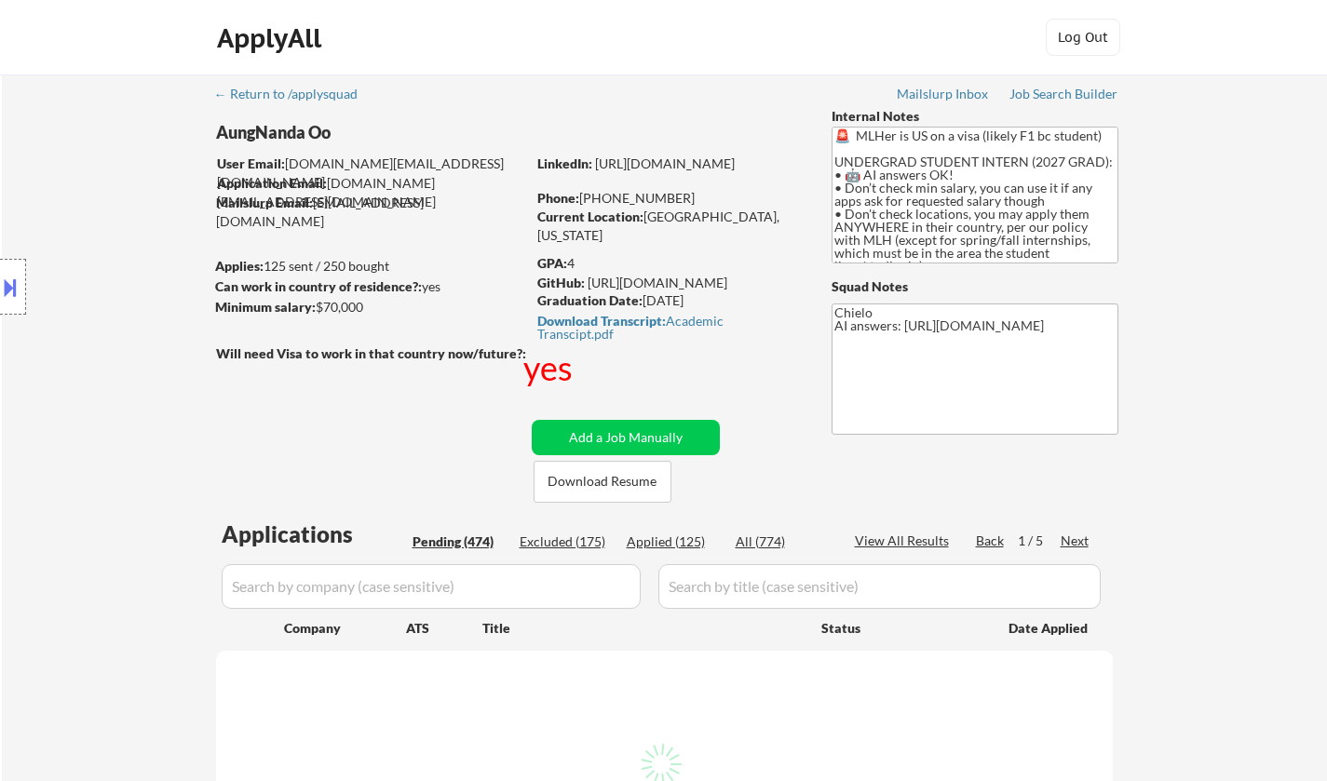
select select ""pending""
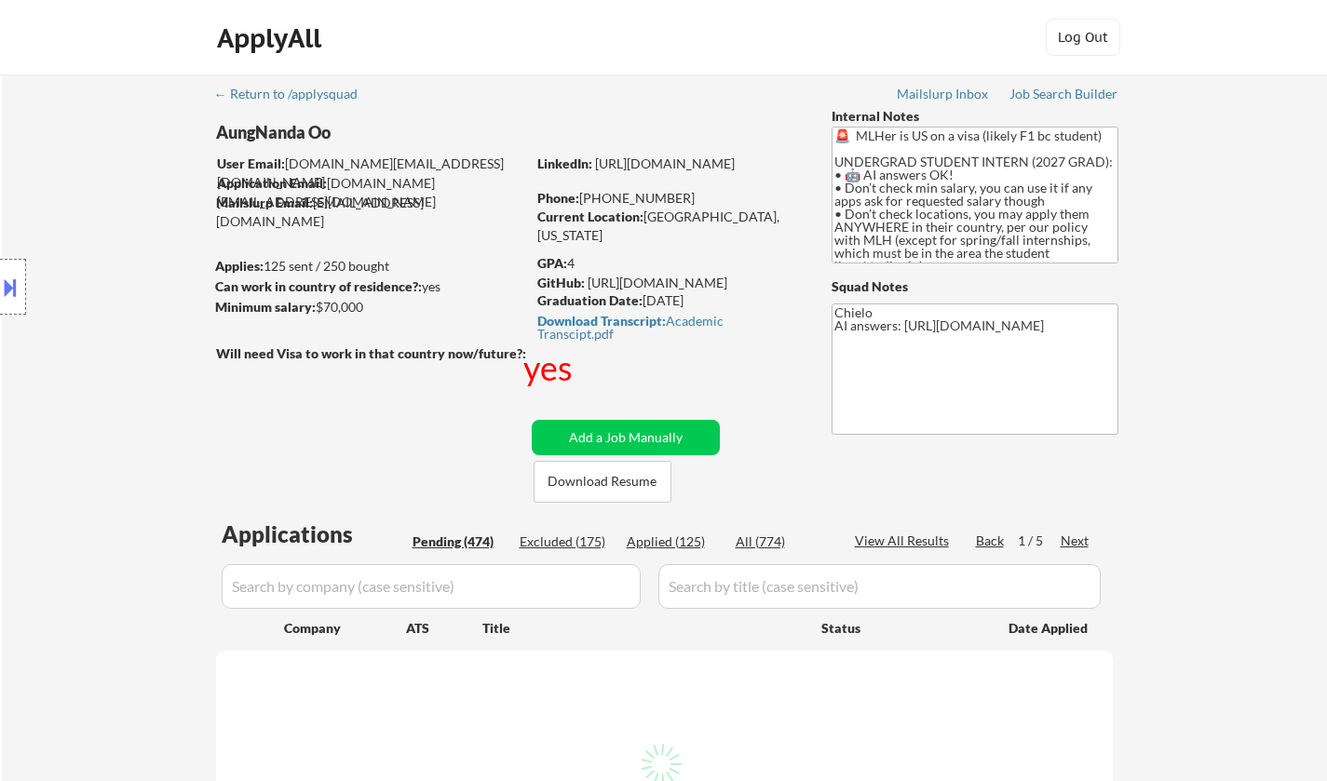
select select ""pending""
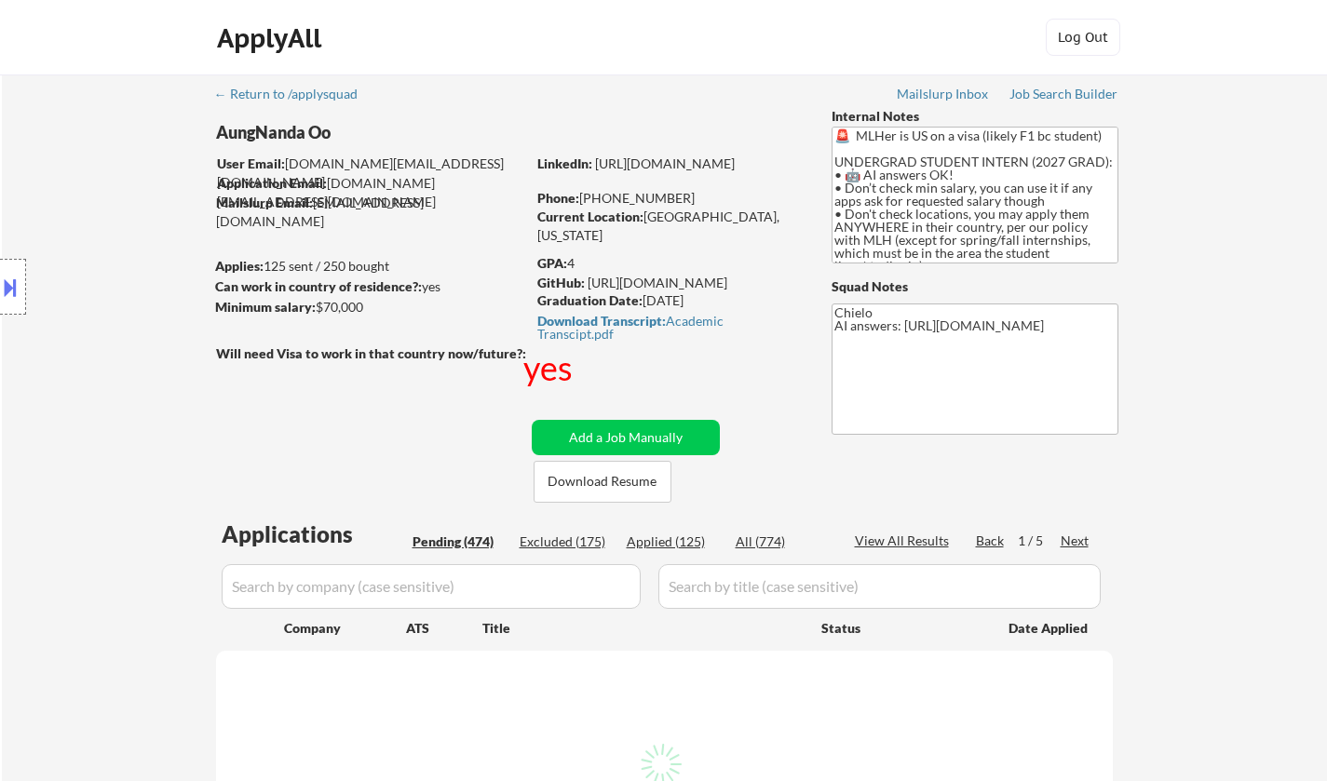
select select ""pending""
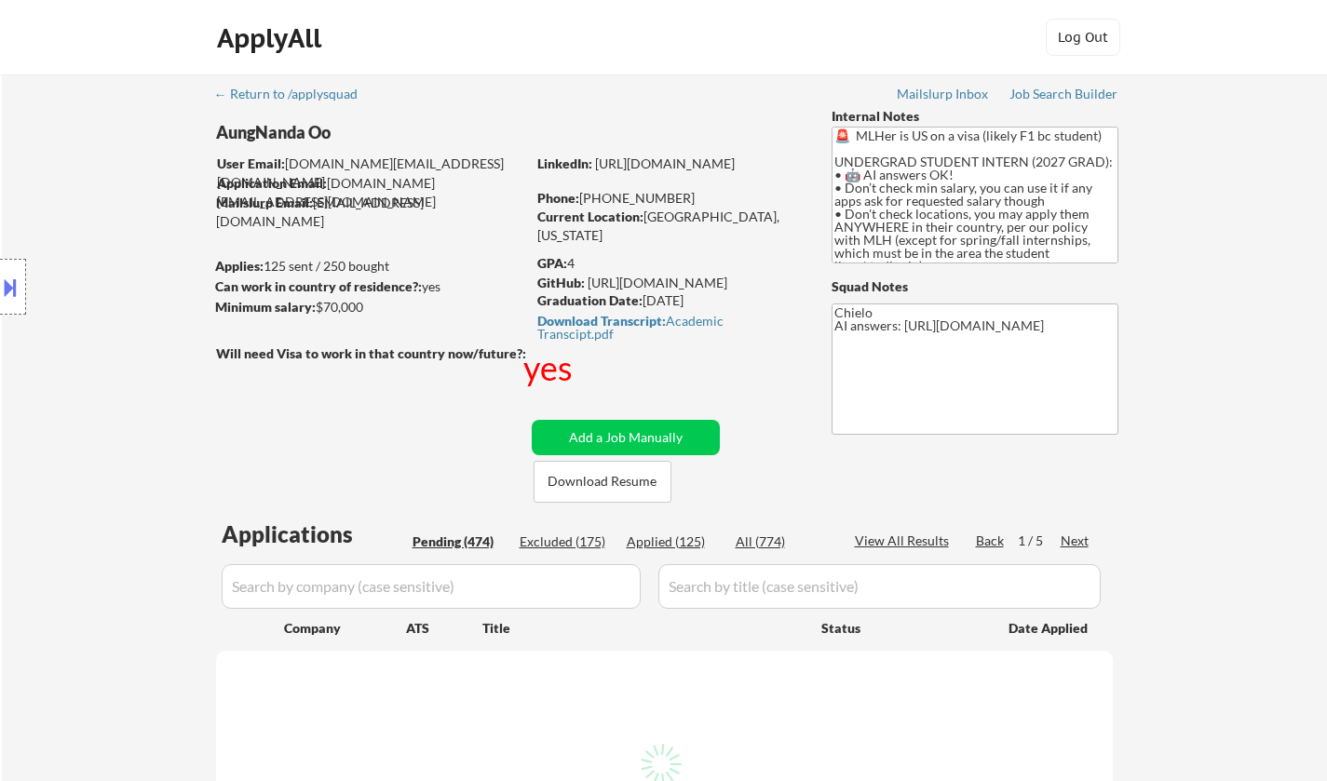
select select ""pending""
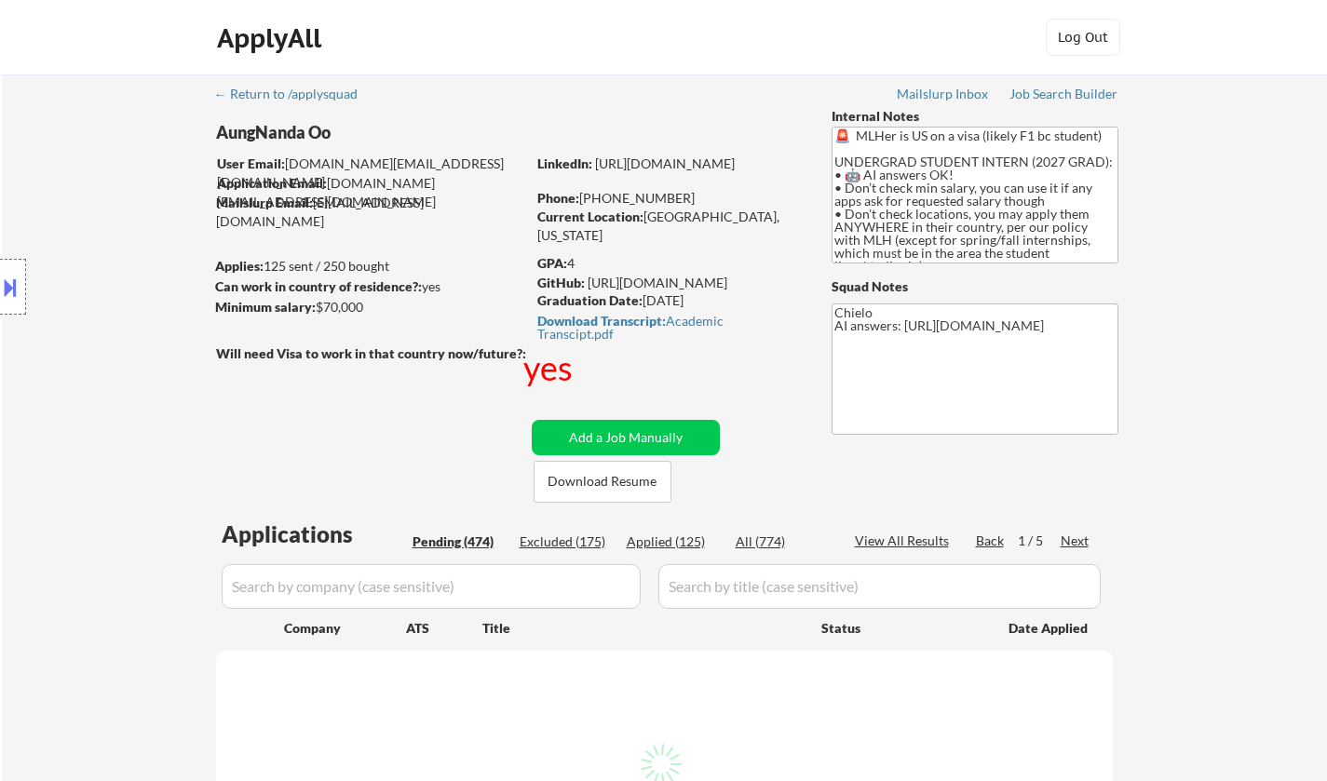
select select ""pending""
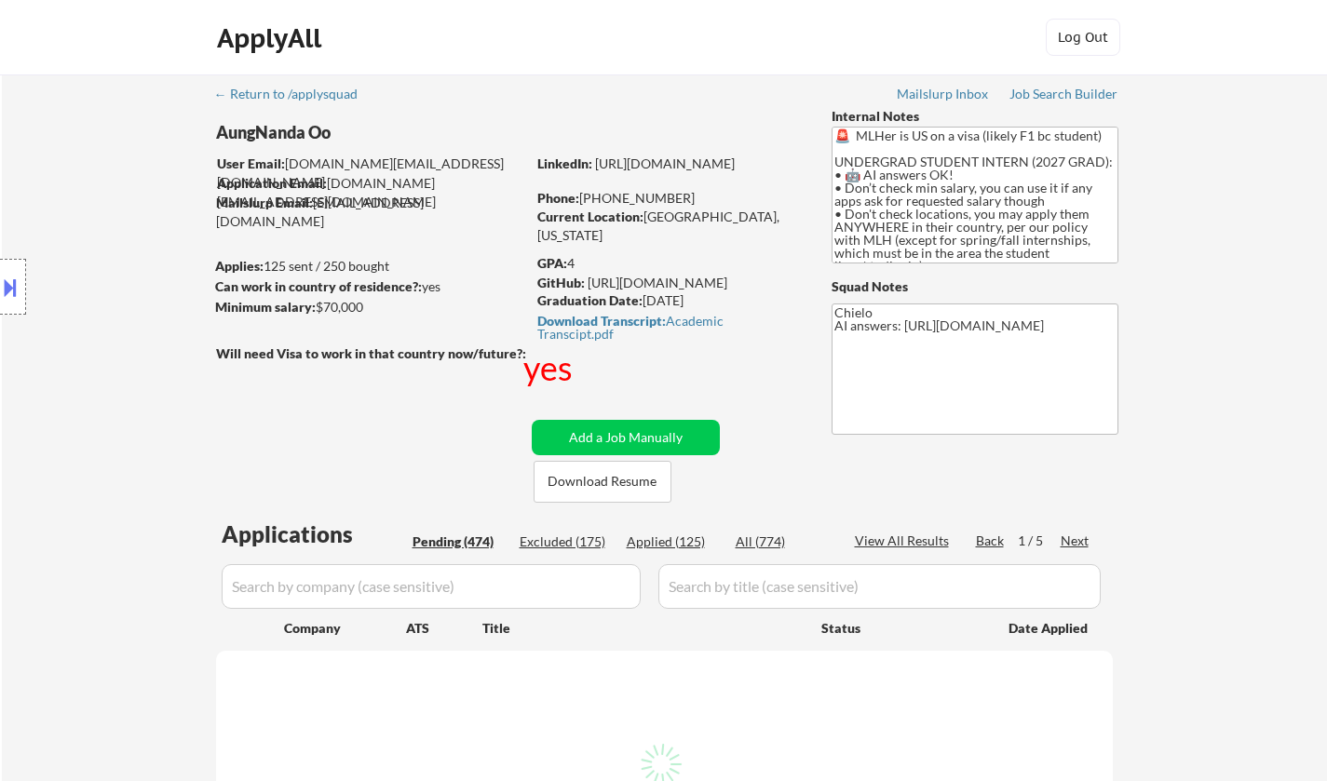
select select ""pending""
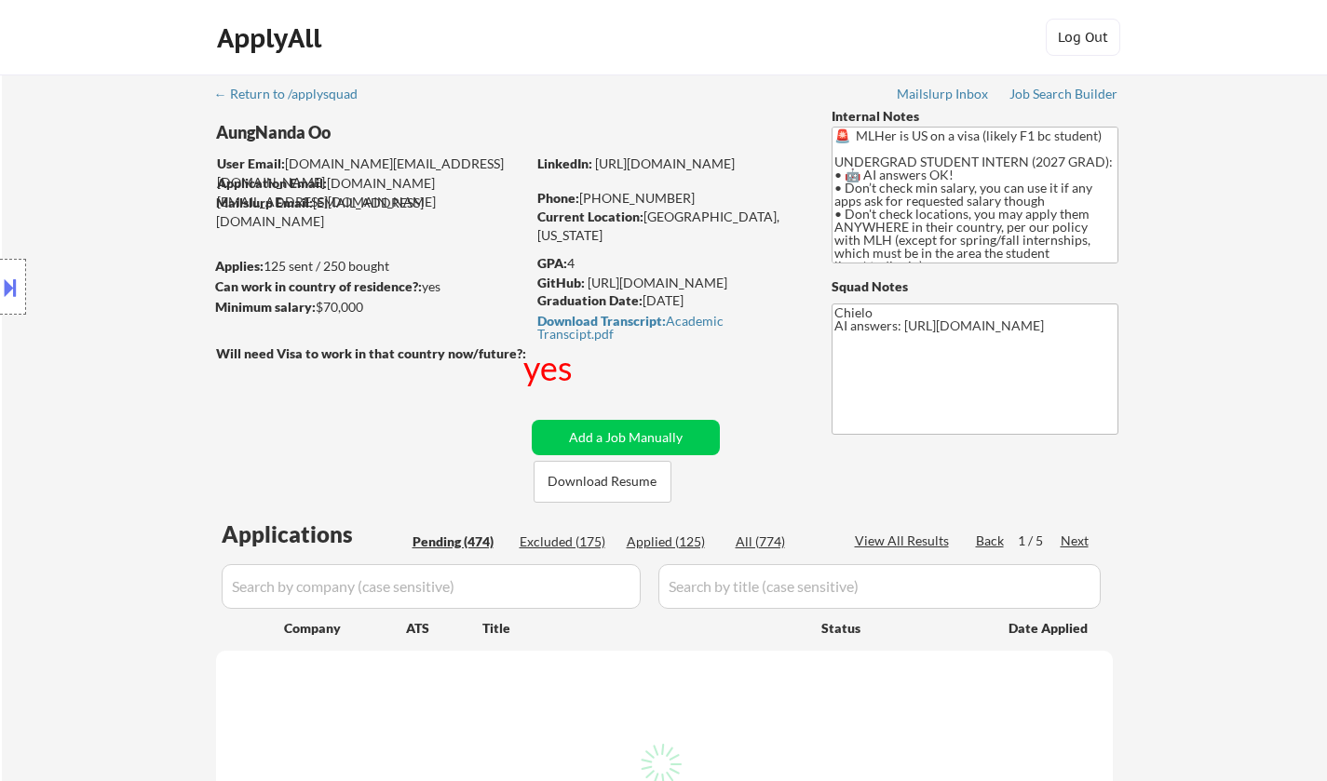
select select ""pending""
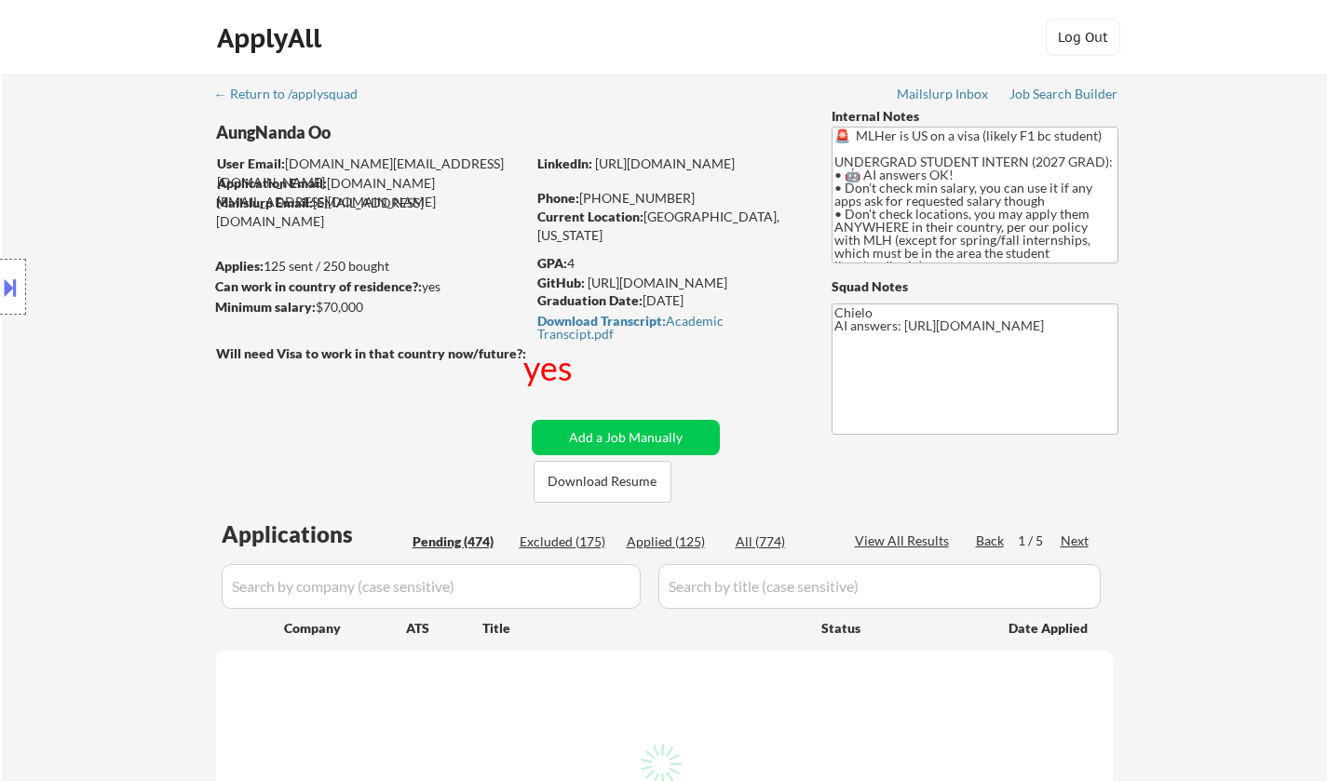
select select ""pending""
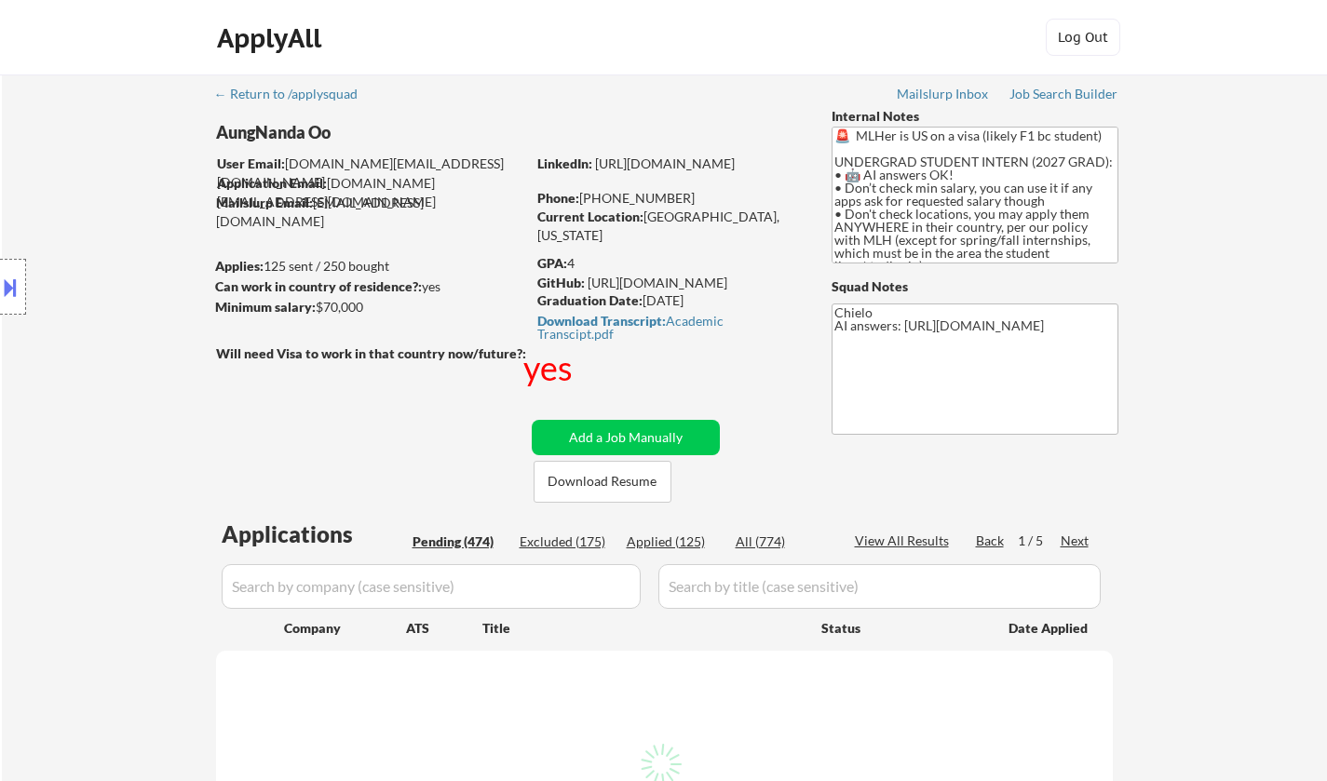
select select ""pending""
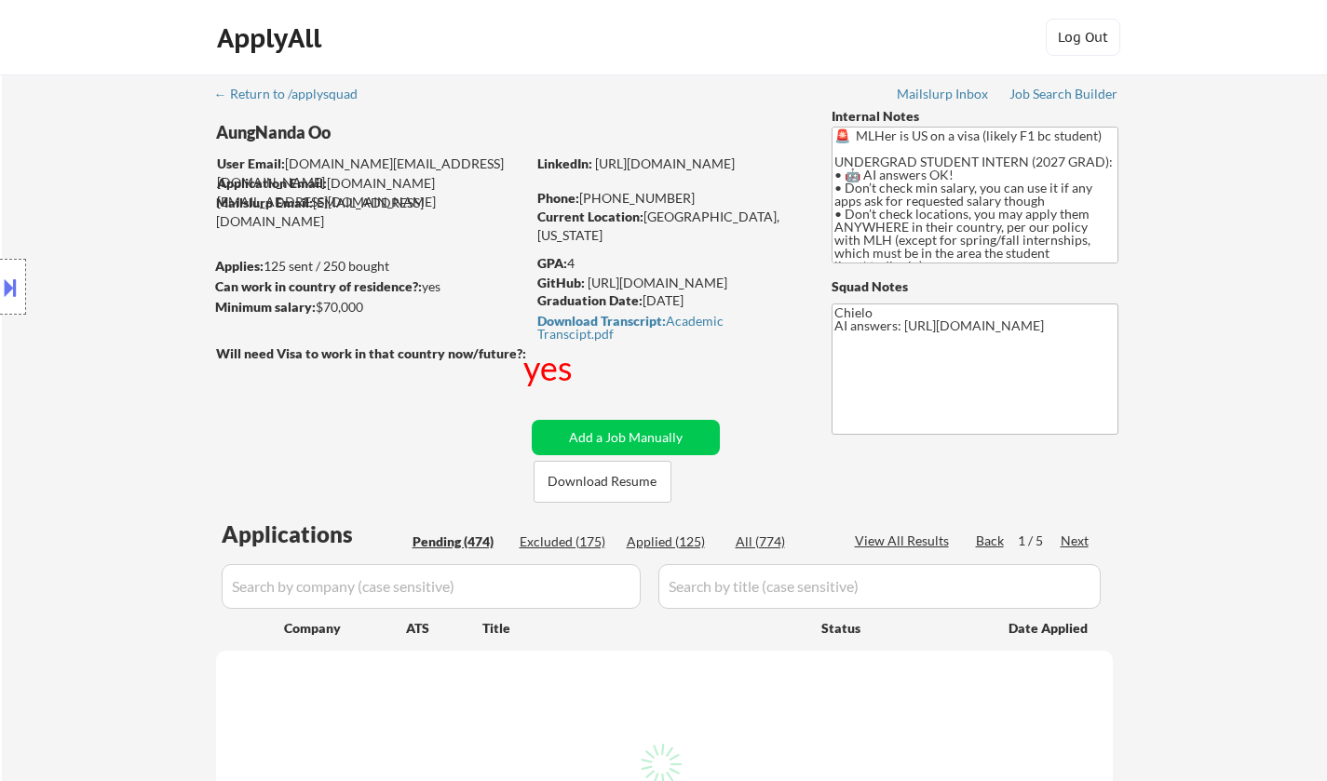
select select ""pending""
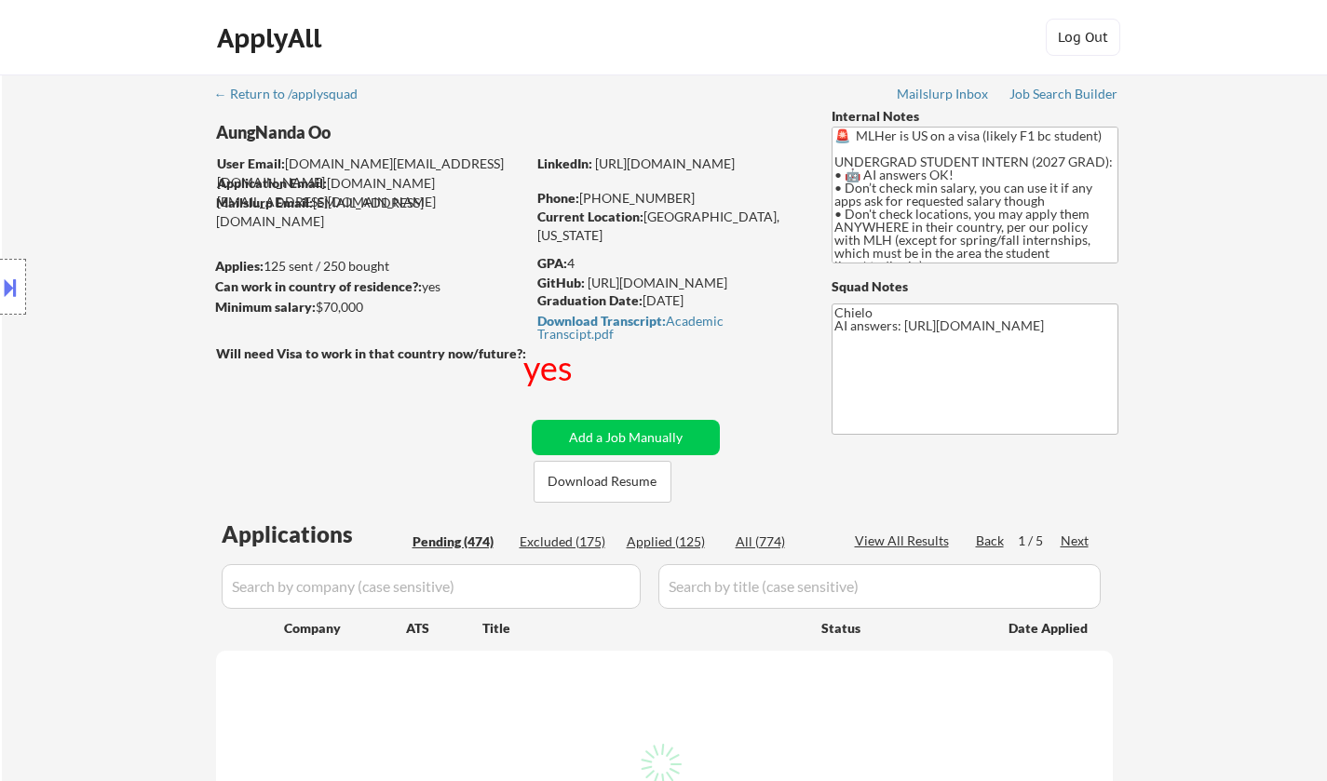
select select ""pending""
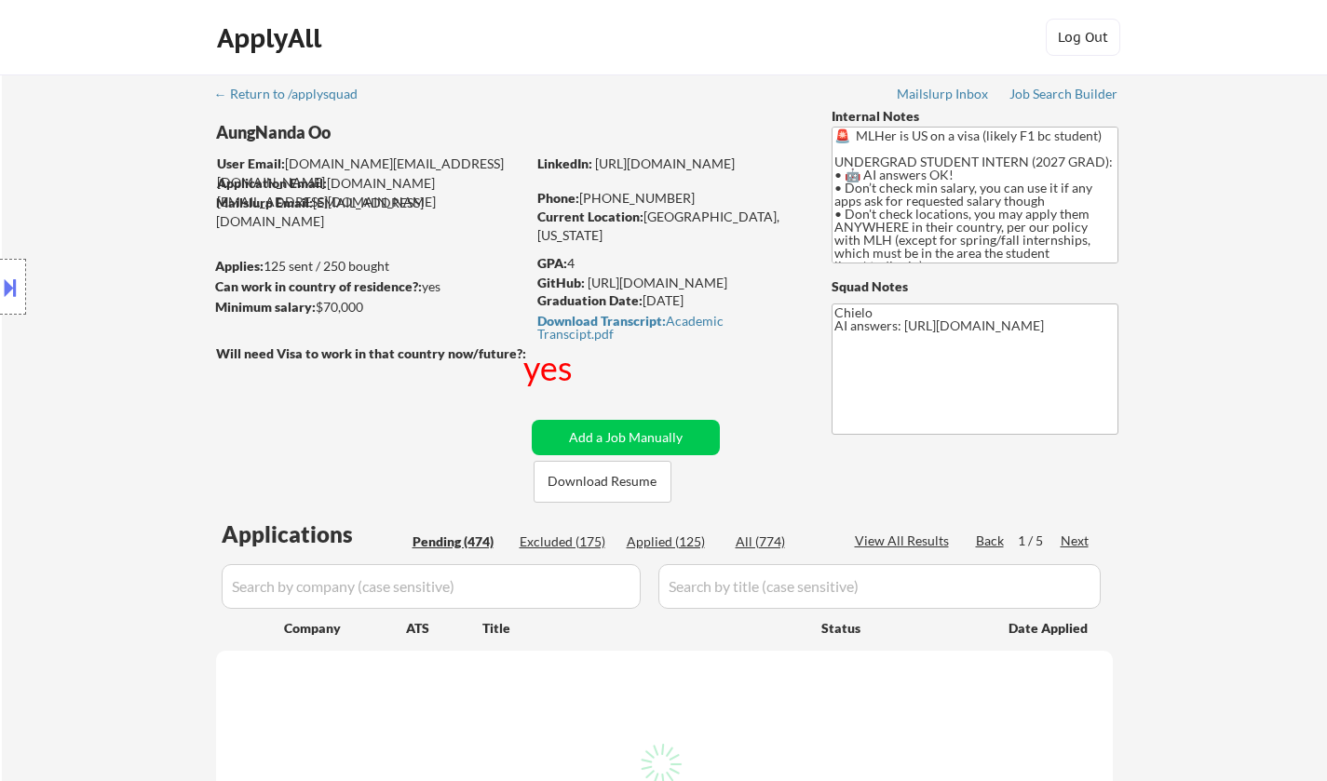
select select ""pending""
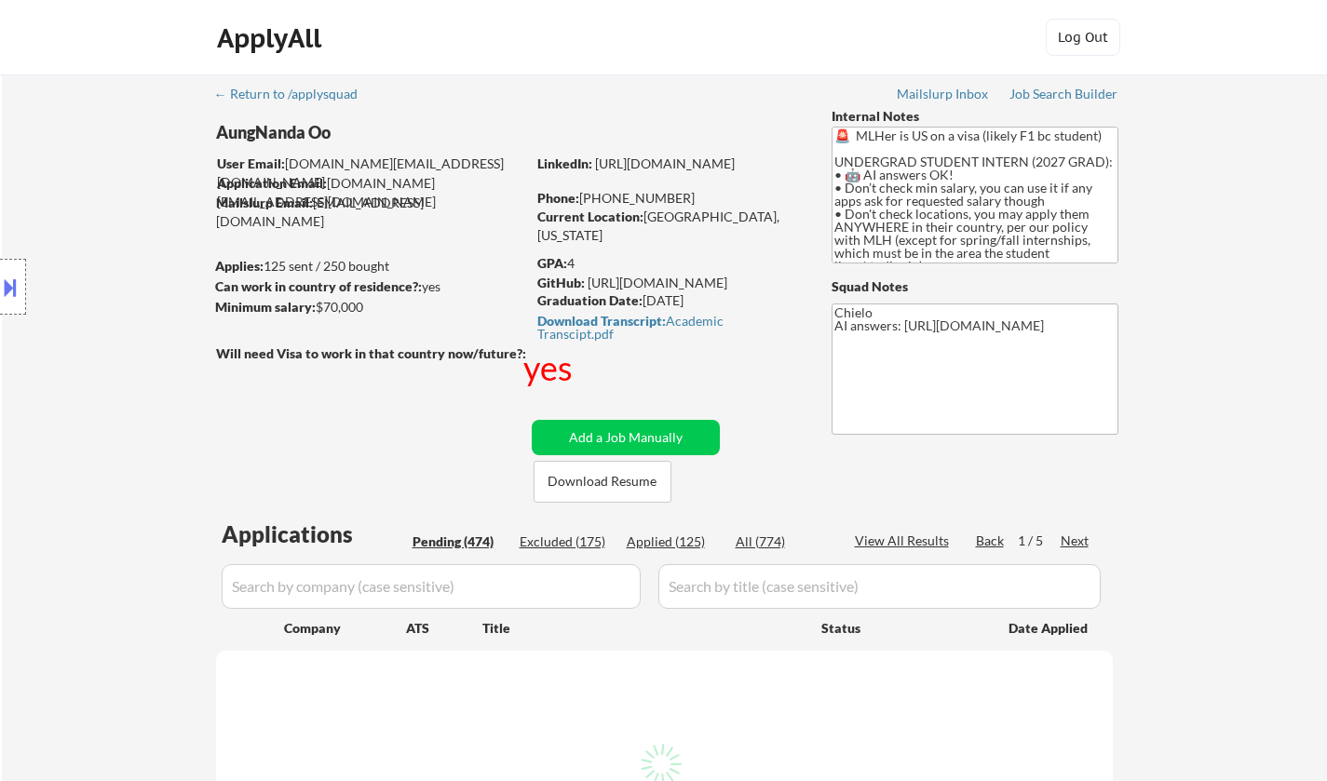
select select ""pending""
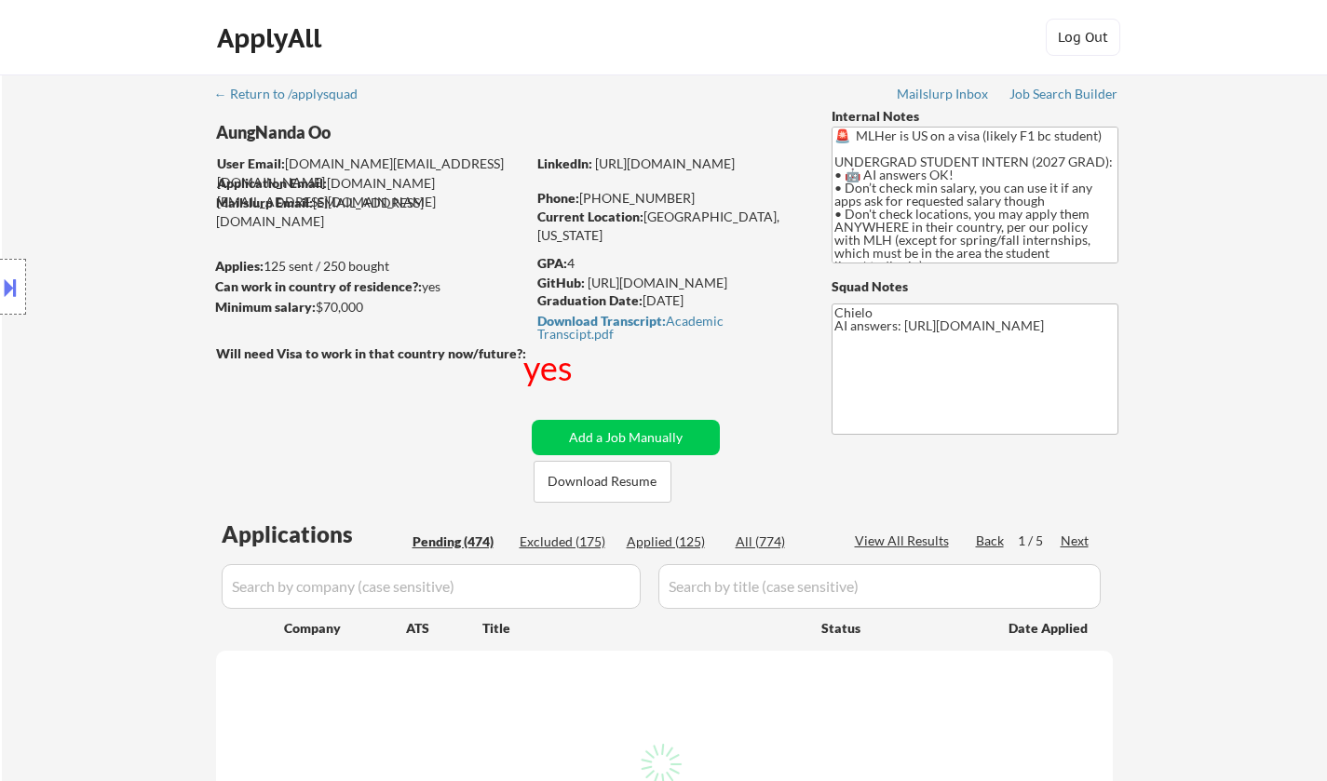
select select ""pending""
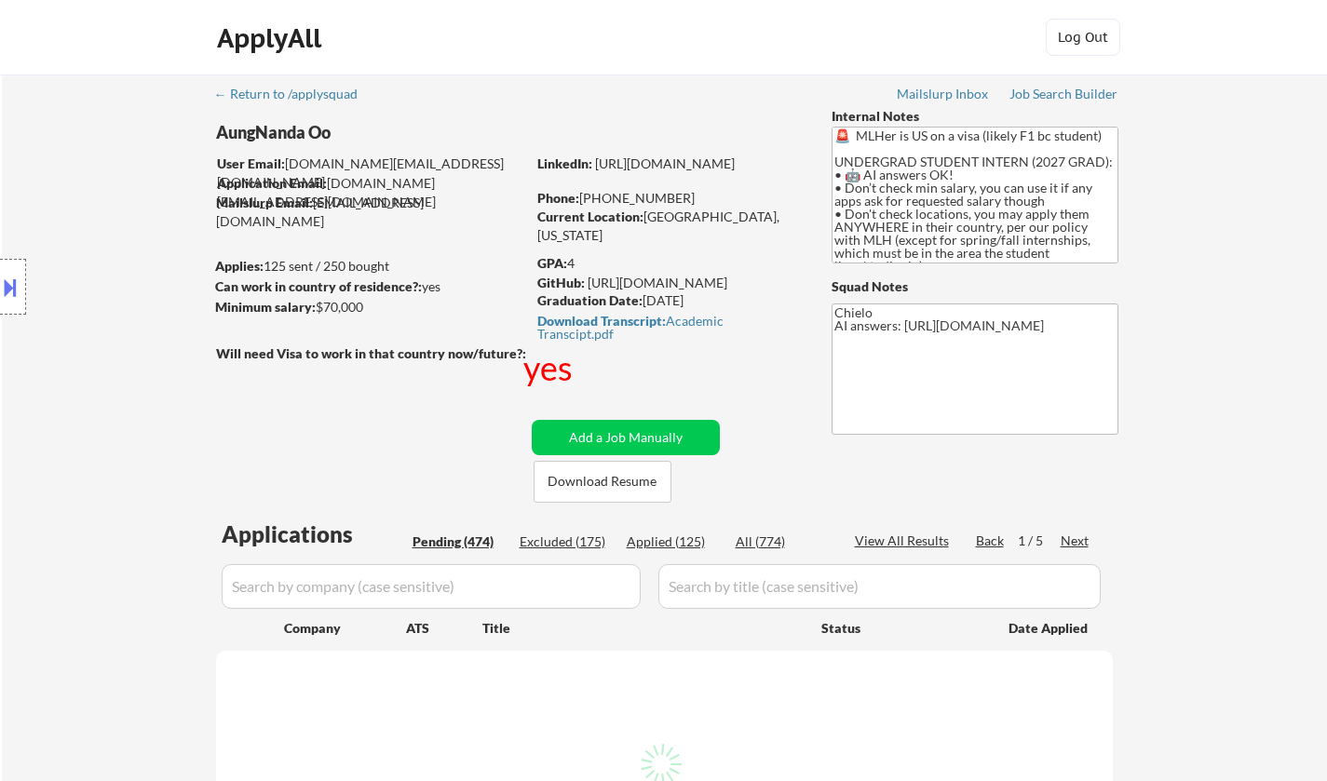
select select ""pending""
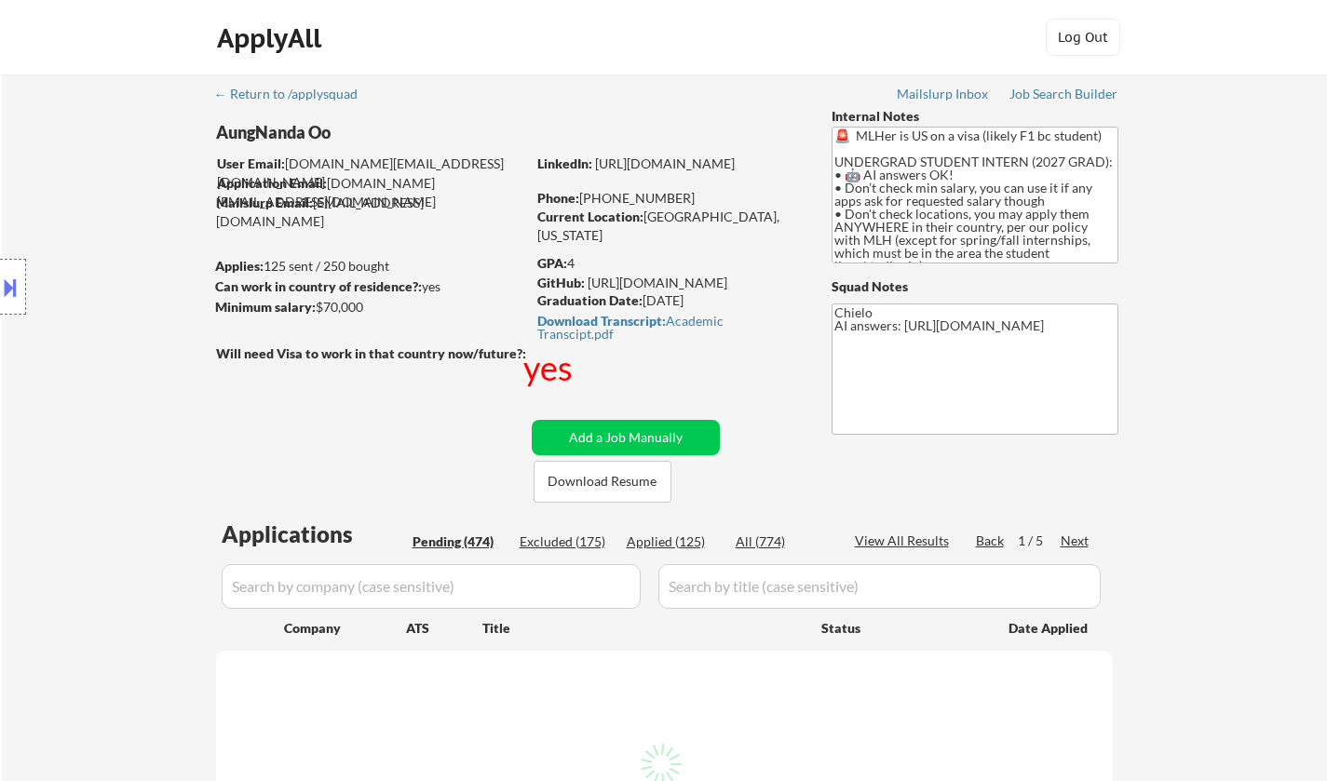
select select ""pending""
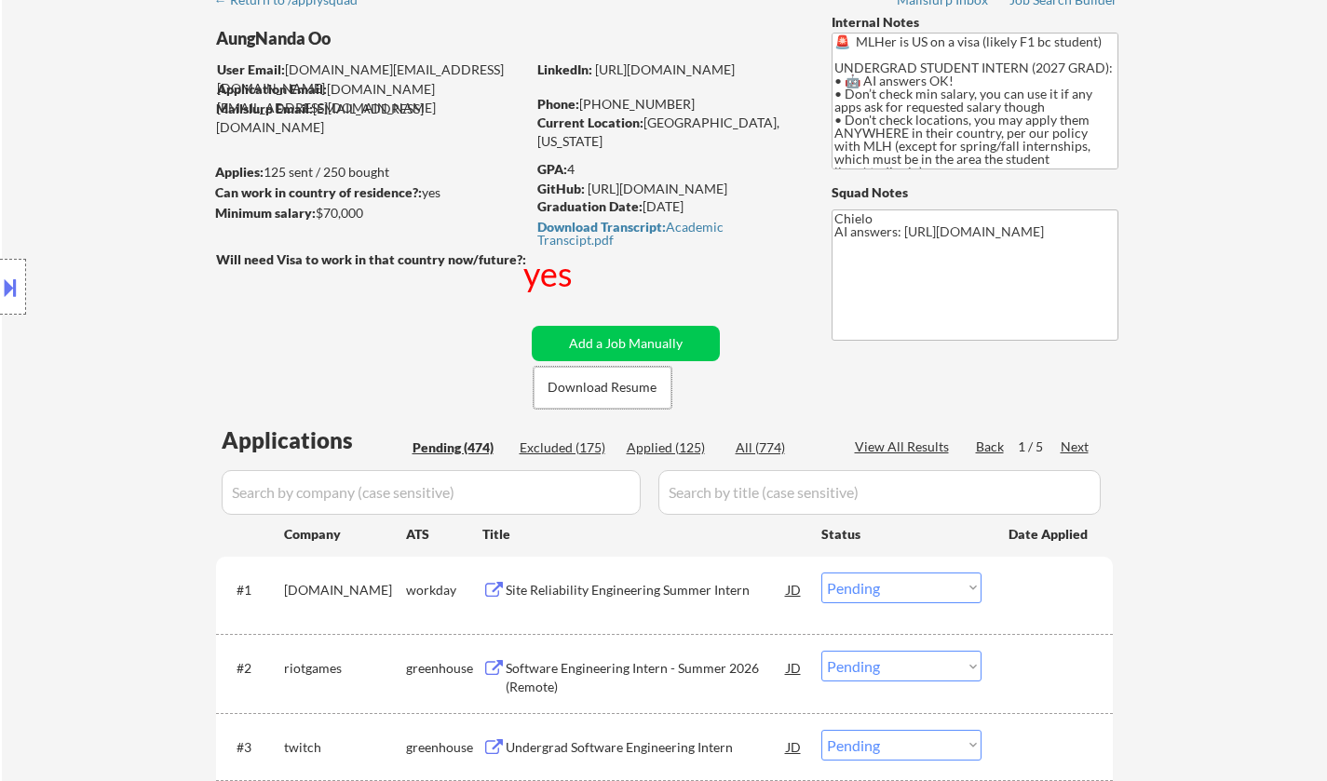
scroll to position [279, 0]
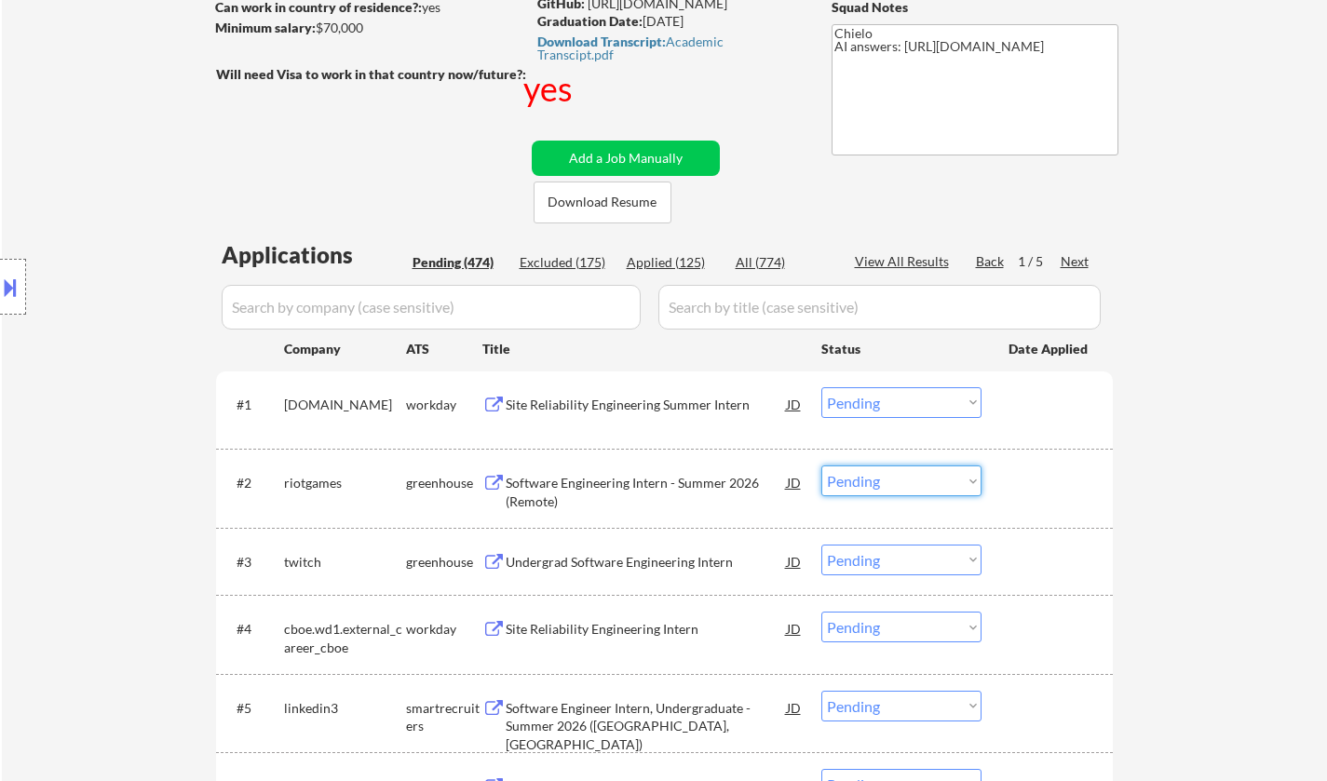
click at [956, 479] on select "Choose an option... Pending Applied Excluded (Questions) Excluded (Expired) Exc…" at bounding box center [901, 481] width 160 height 31
click at [821, 466] on select "Choose an option... Pending Applied Excluded (Questions) Excluded (Expired) Exc…" at bounding box center [901, 481] width 160 height 31
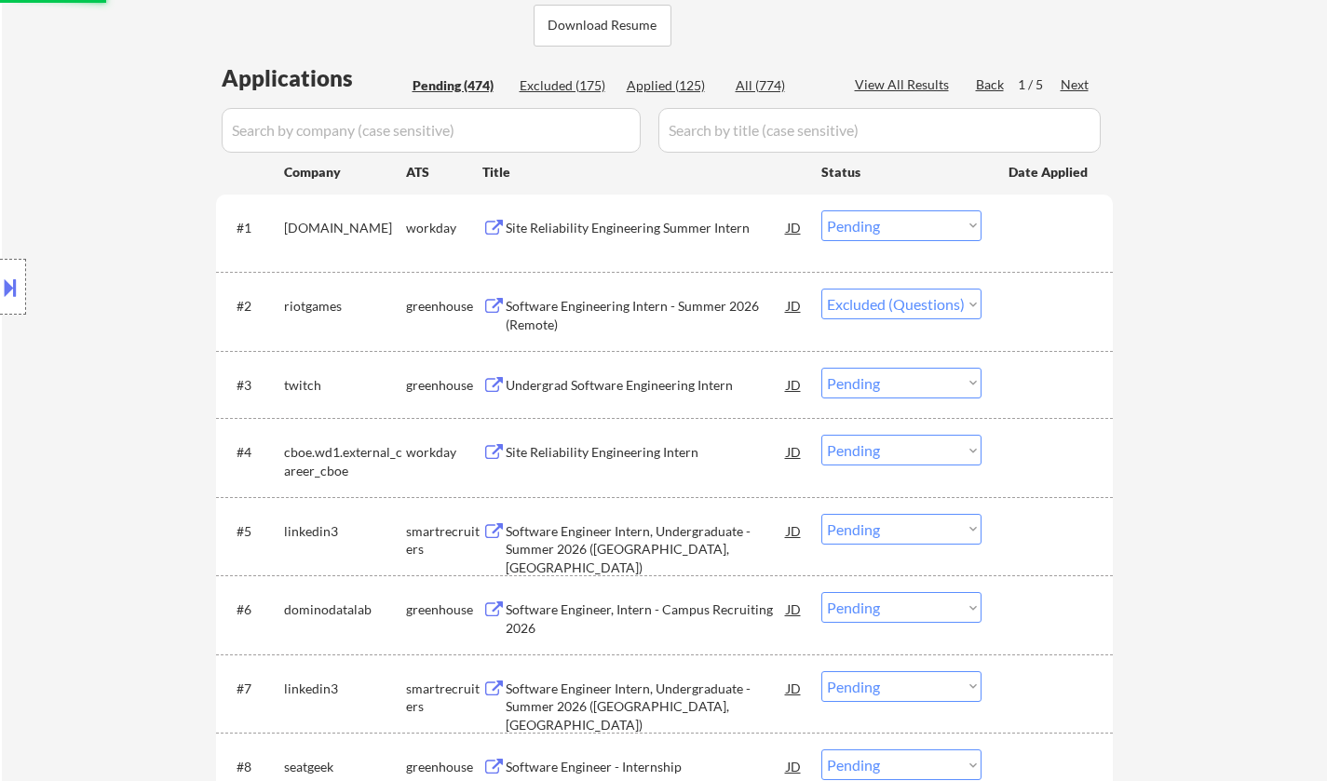
scroll to position [466, 0]
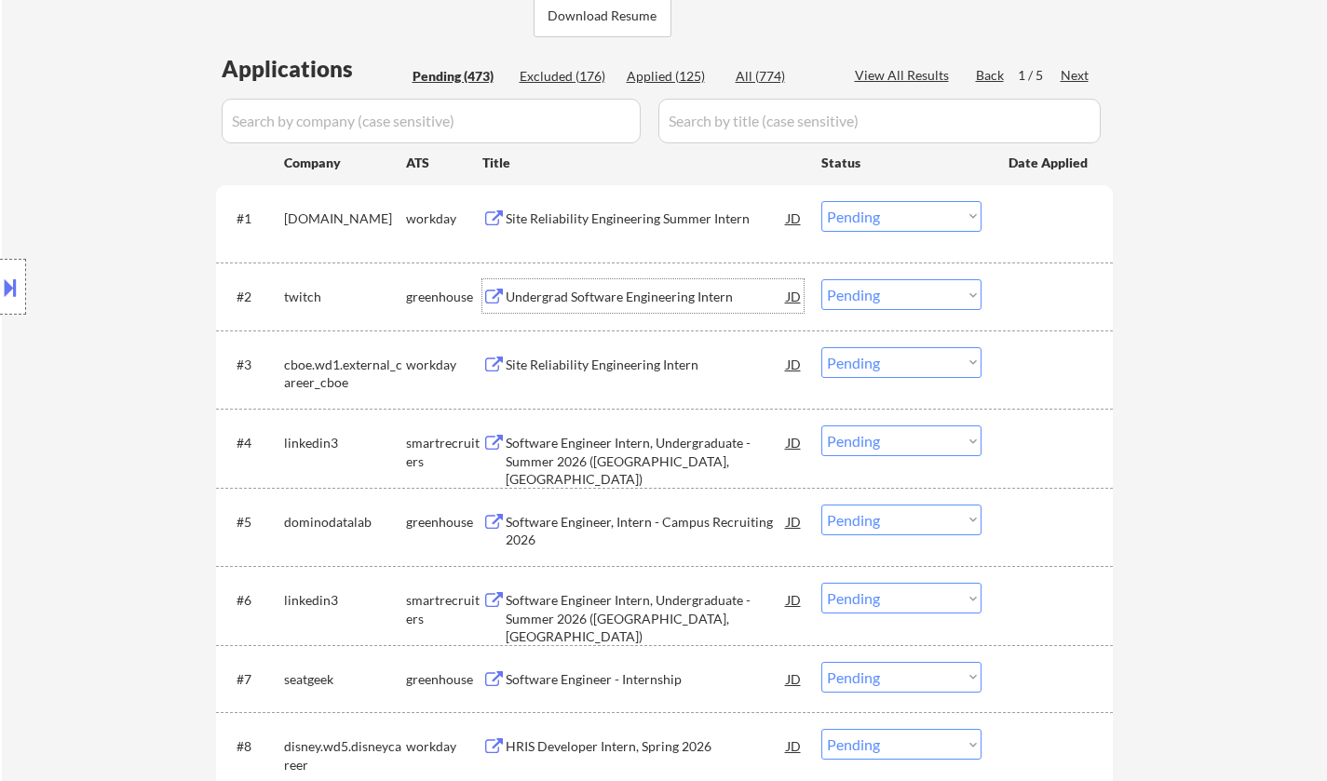
click at [616, 298] on div "Undergrad Software Engineering Intern" at bounding box center [646, 297] width 281 height 19
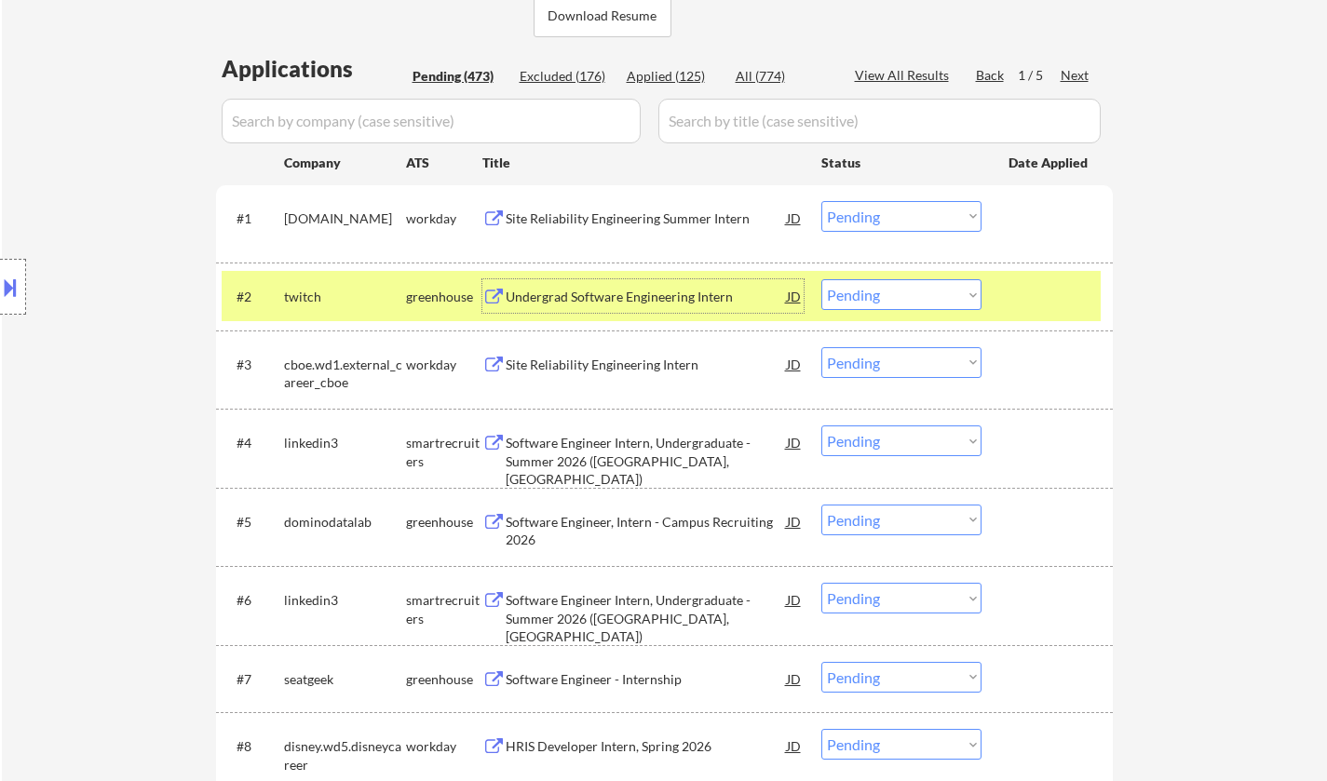
drag, startPoint x: 937, startPoint y: 293, endPoint x: 935, endPoint y: 307, distance: 14.1
click at [936, 292] on select "Choose an option... Pending Applied Excluded (Questions) Excluded (Expired) Exc…" at bounding box center [901, 294] width 160 height 31
click at [821, 279] on select "Choose an option... Pending Applied Excluded (Questions) Excluded (Expired) Exc…" at bounding box center [901, 294] width 160 height 31
select select ""pending""
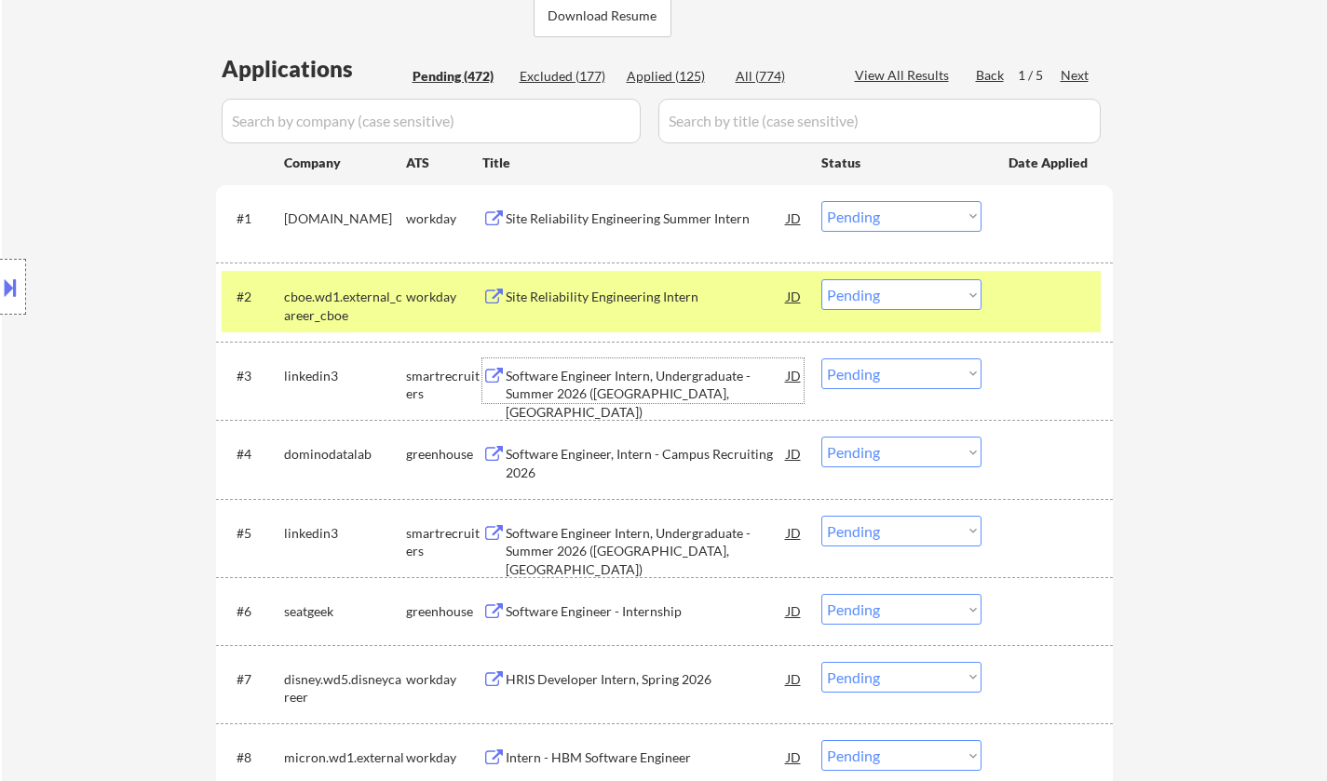
click at [622, 381] on div "Software Engineer Intern, Undergraduate - Summer 2026 ([GEOGRAPHIC_DATA], [GEOG…" at bounding box center [646, 394] width 281 height 55
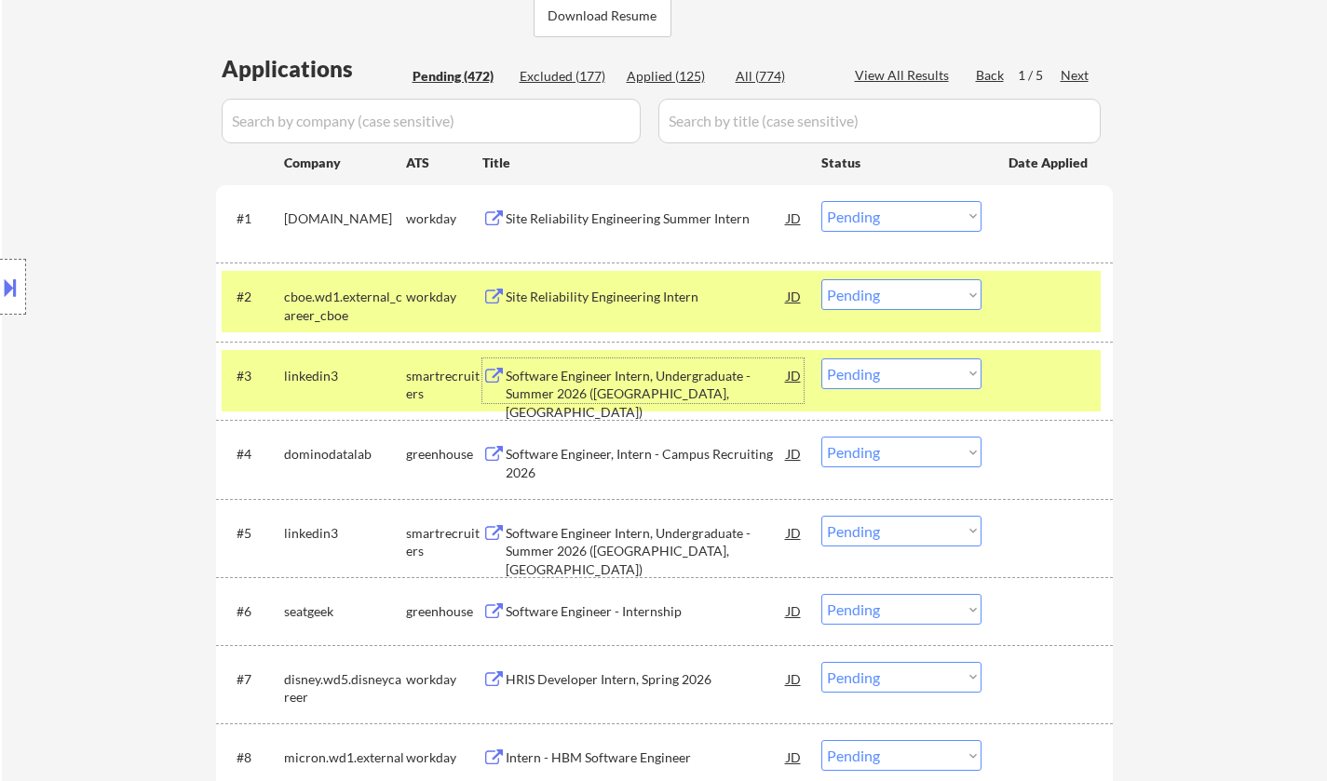
click at [7, 296] on button at bounding box center [10, 287] width 20 height 31
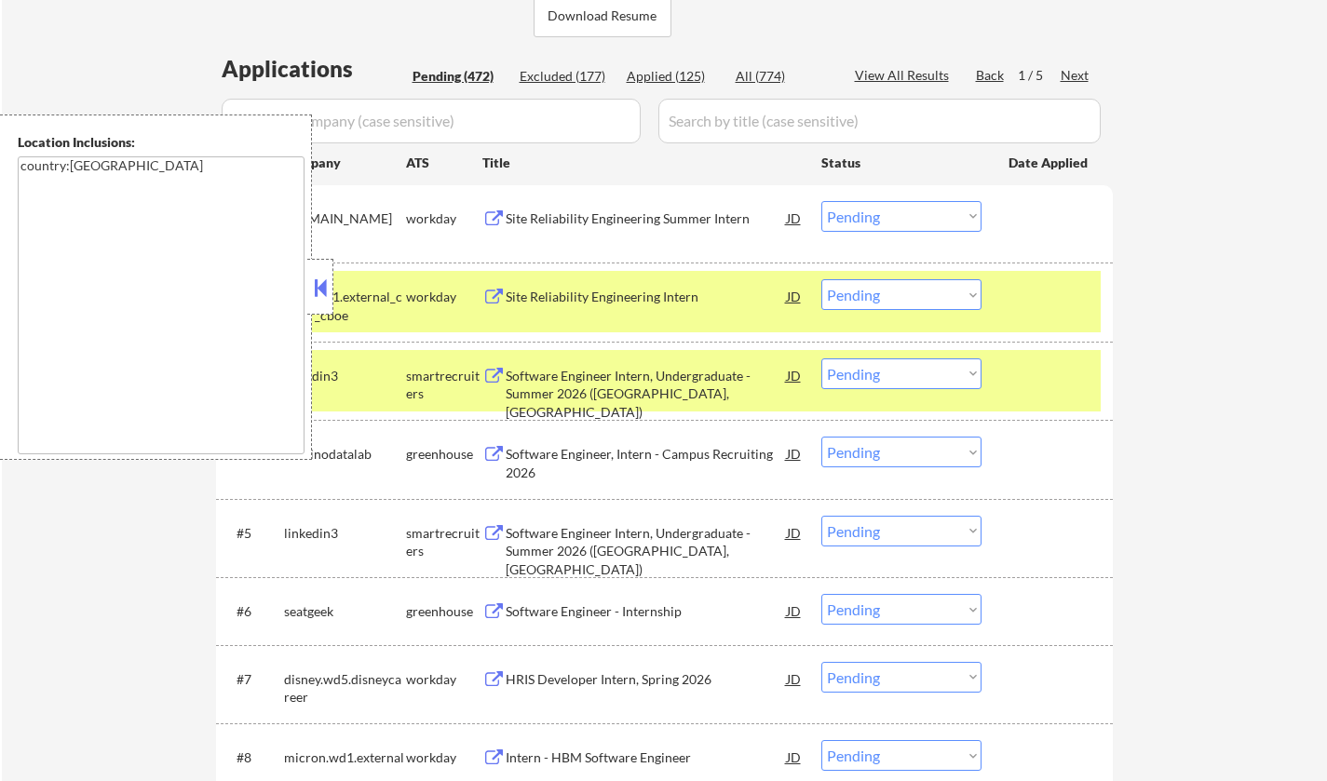
click at [328, 283] on button at bounding box center [320, 288] width 20 height 28
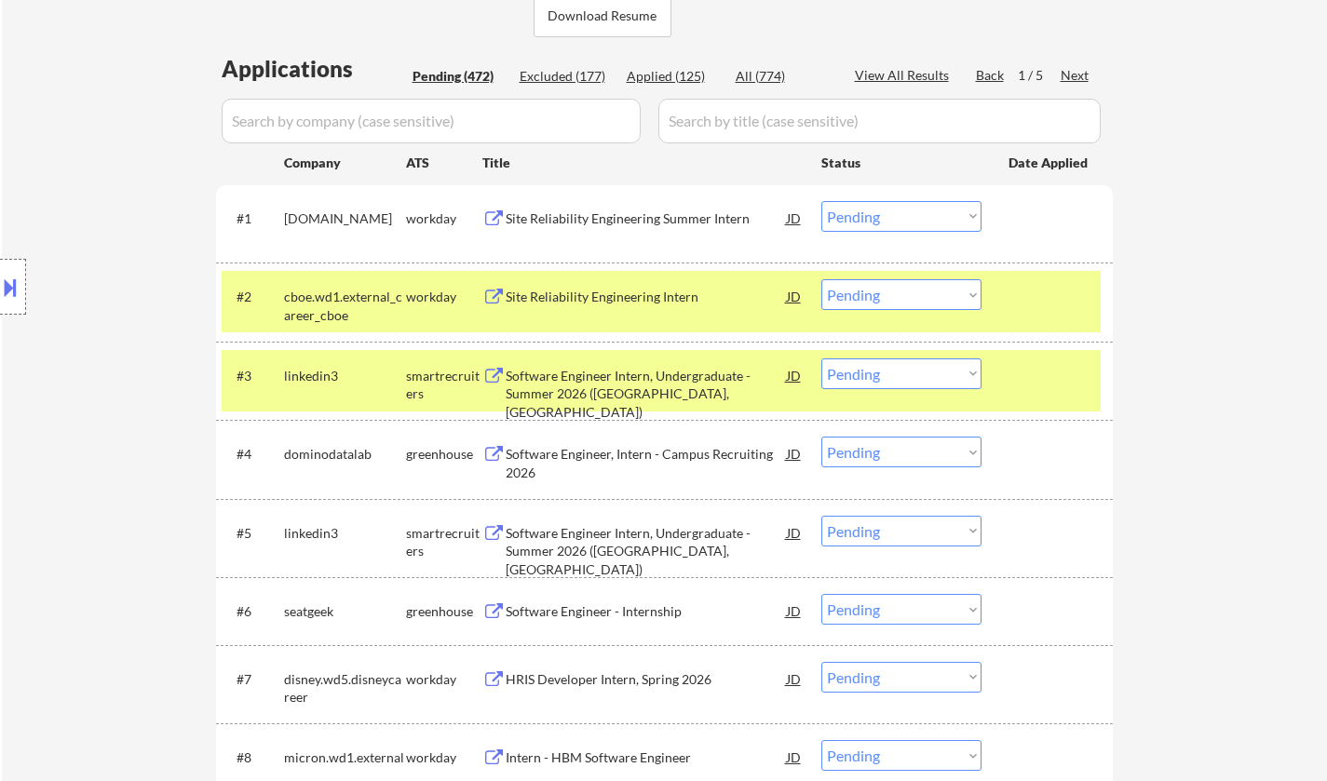
click at [25, 275] on div "Location Inclusions: country:[GEOGRAPHIC_DATA]" at bounding box center [166, 287] width 333 height 345
click at [0, 278] on button at bounding box center [10, 287] width 20 height 31
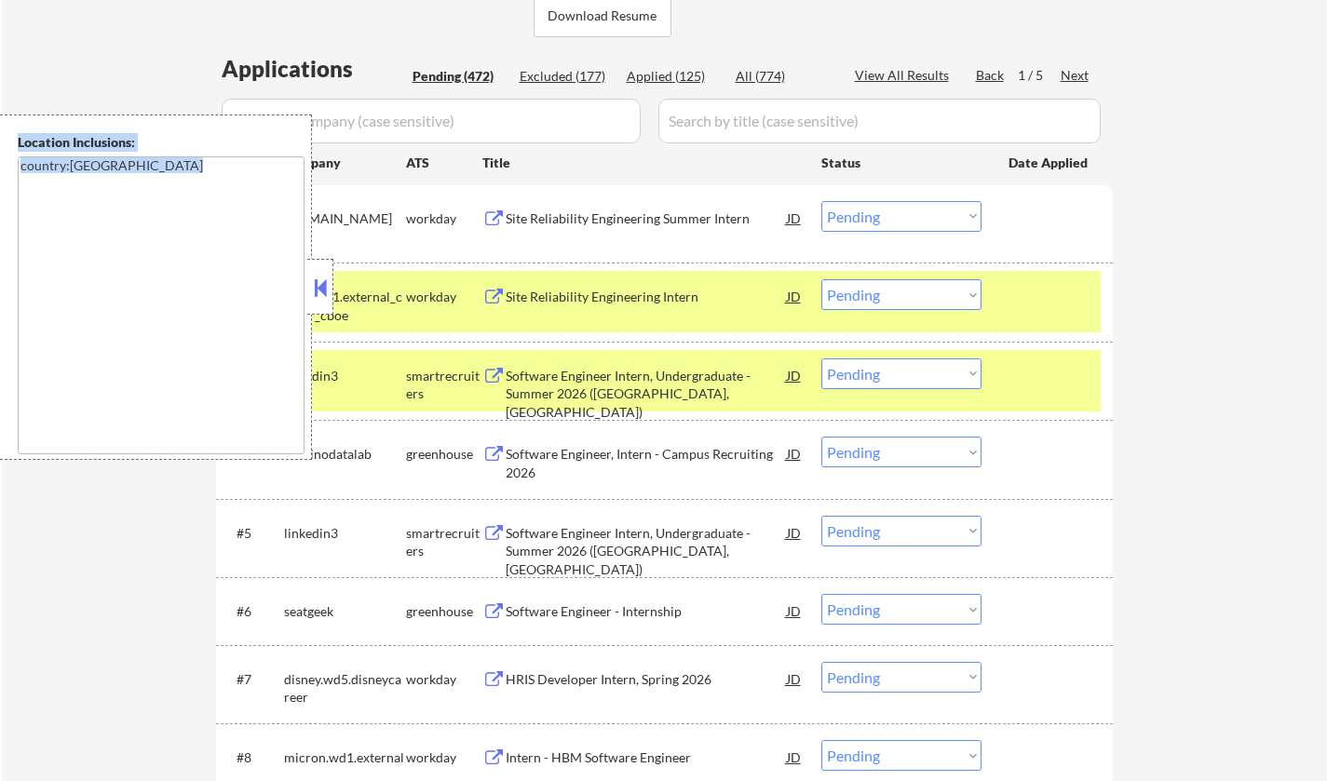
click at [310, 299] on button at bounding box center [320, 288] width 20 height 28
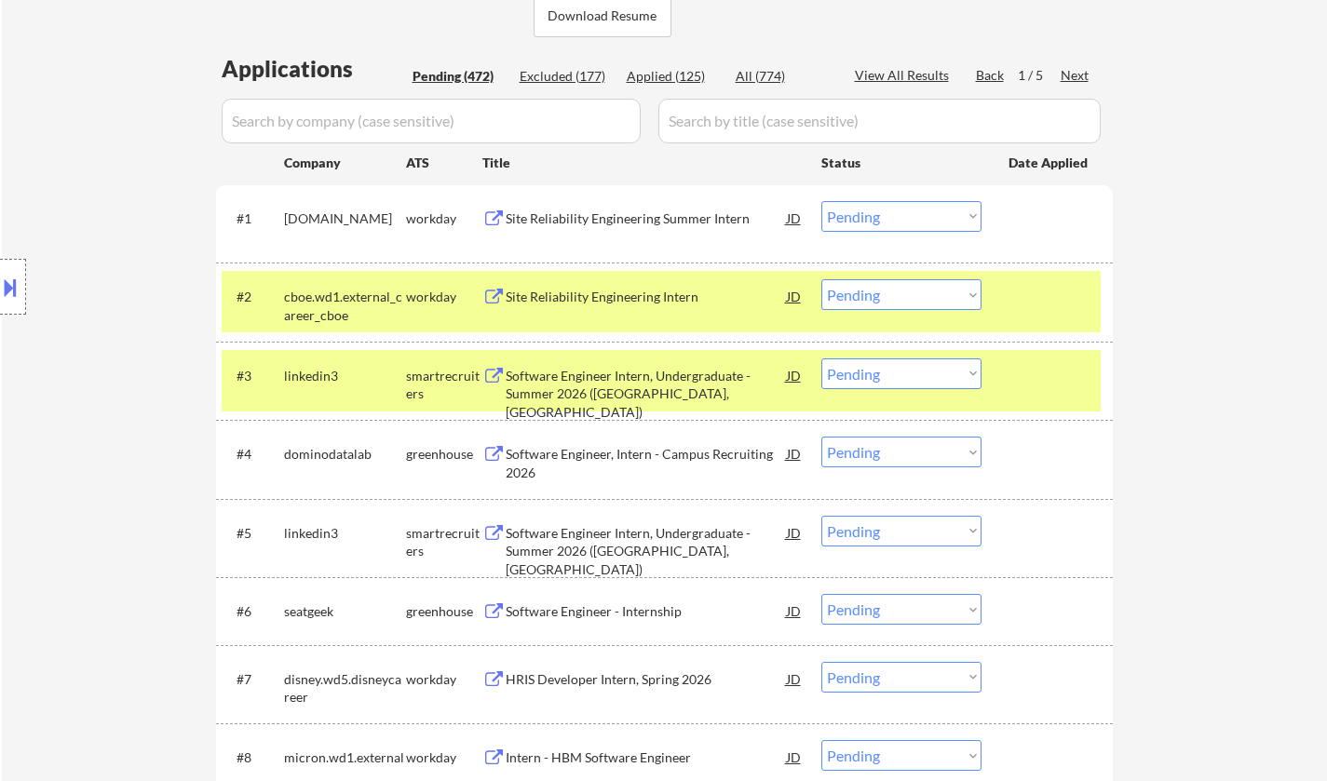
click at [920, 379] on select "Choose an option... Pending Applied Excluded (Questions) Excluded (Expired) Exc…" at bounding box center [901, 374] width 160 height 31
click at [821, 359] on select "Choose an option... Pending Applied Excluded (Questions) Excluded (Expired) Exc…" at bounding box center [901, 374] width 160 height 31
select select ""pending""
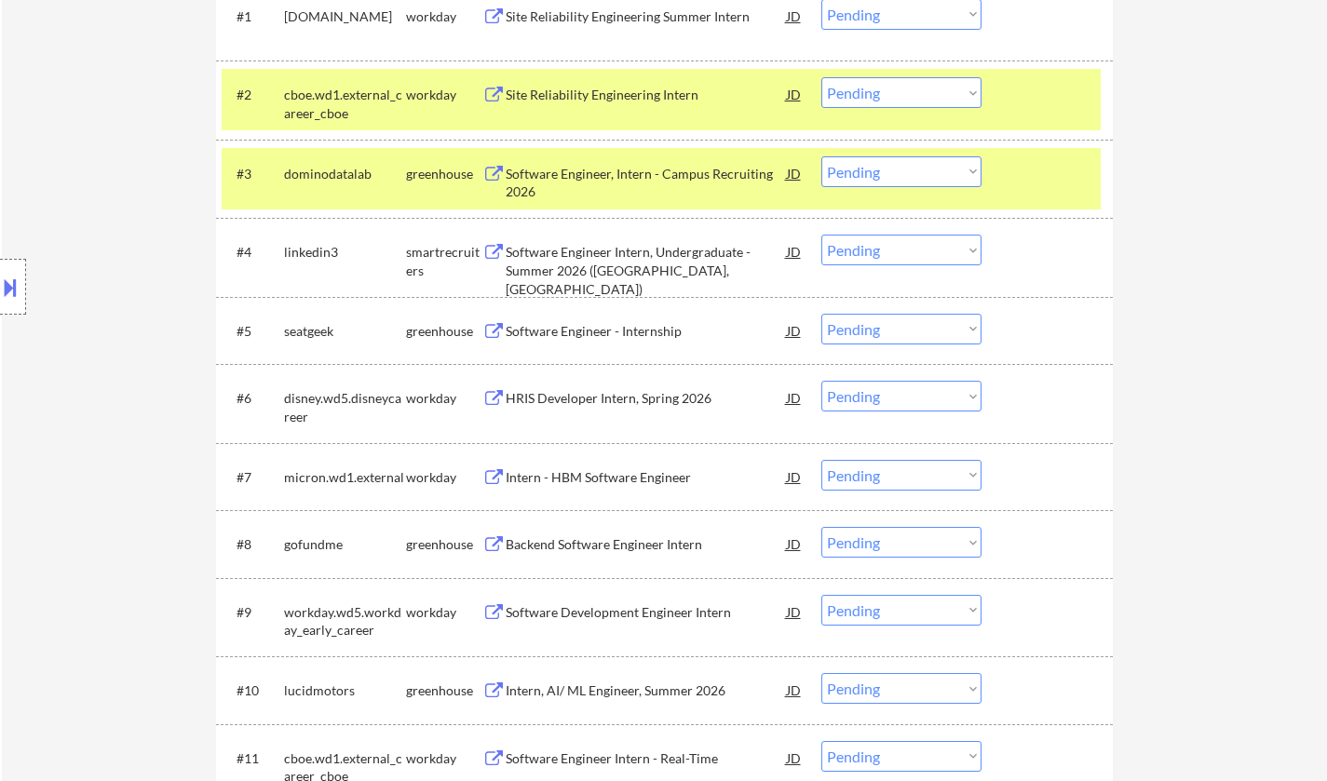
scroll to position [838, 0]
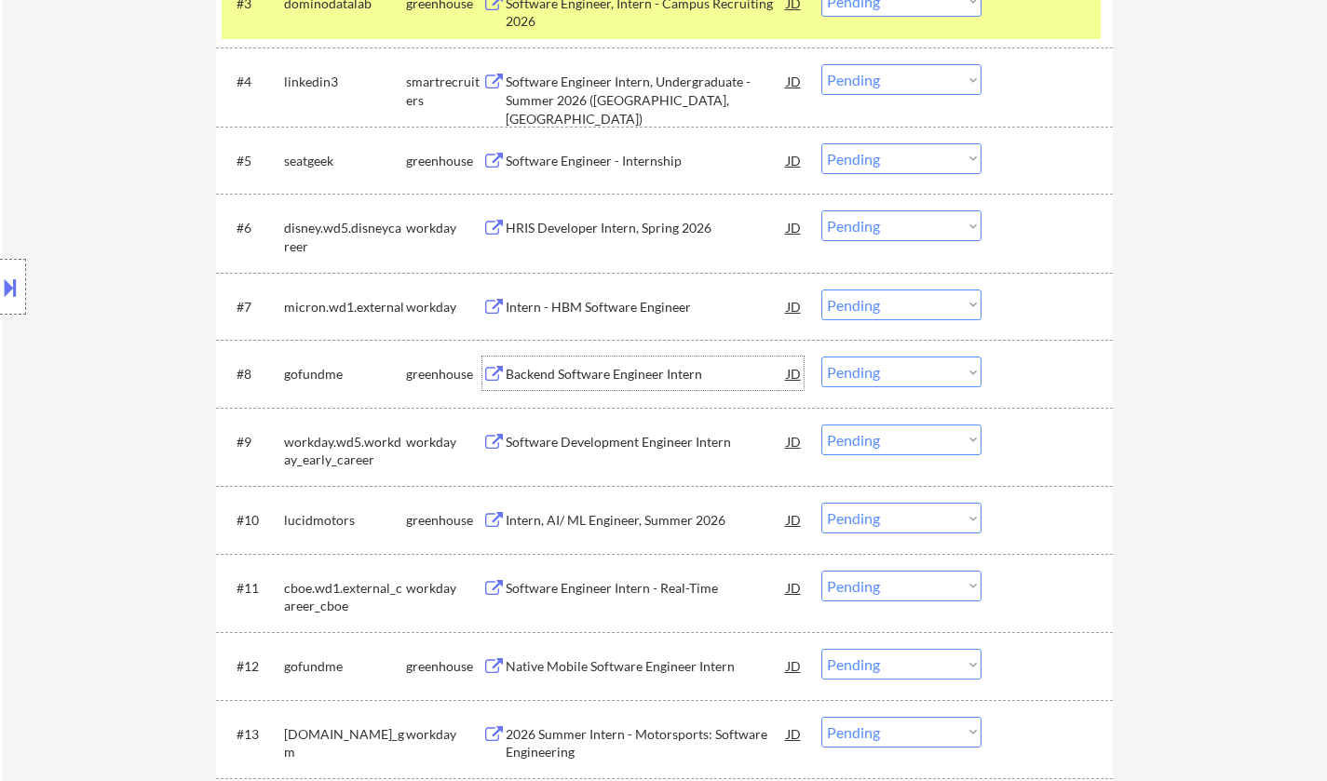
click at [604, 380] on div "Backend Software Engineer Intern" at bounding box center [646, 374] width 281 height 19
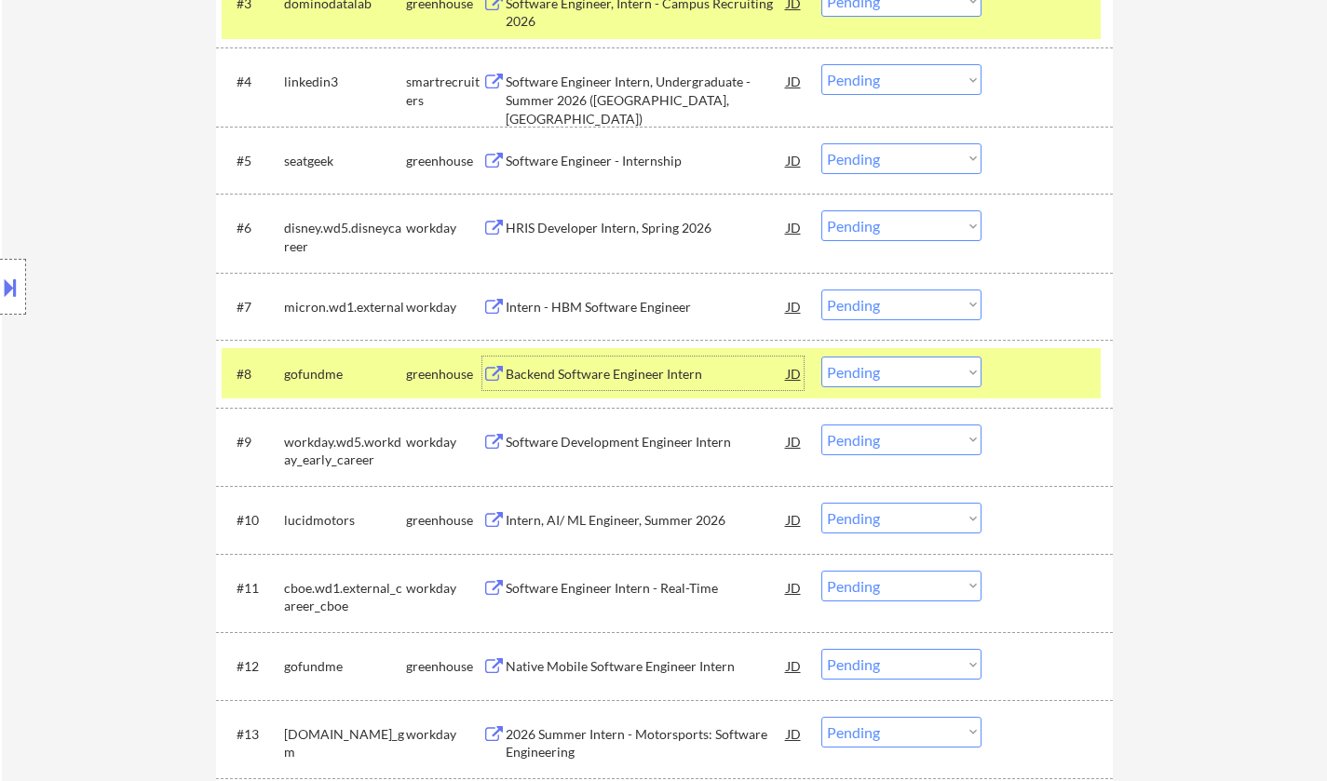
click at [7, 275] on button at bounding box center [10, 287] width 20 height 31
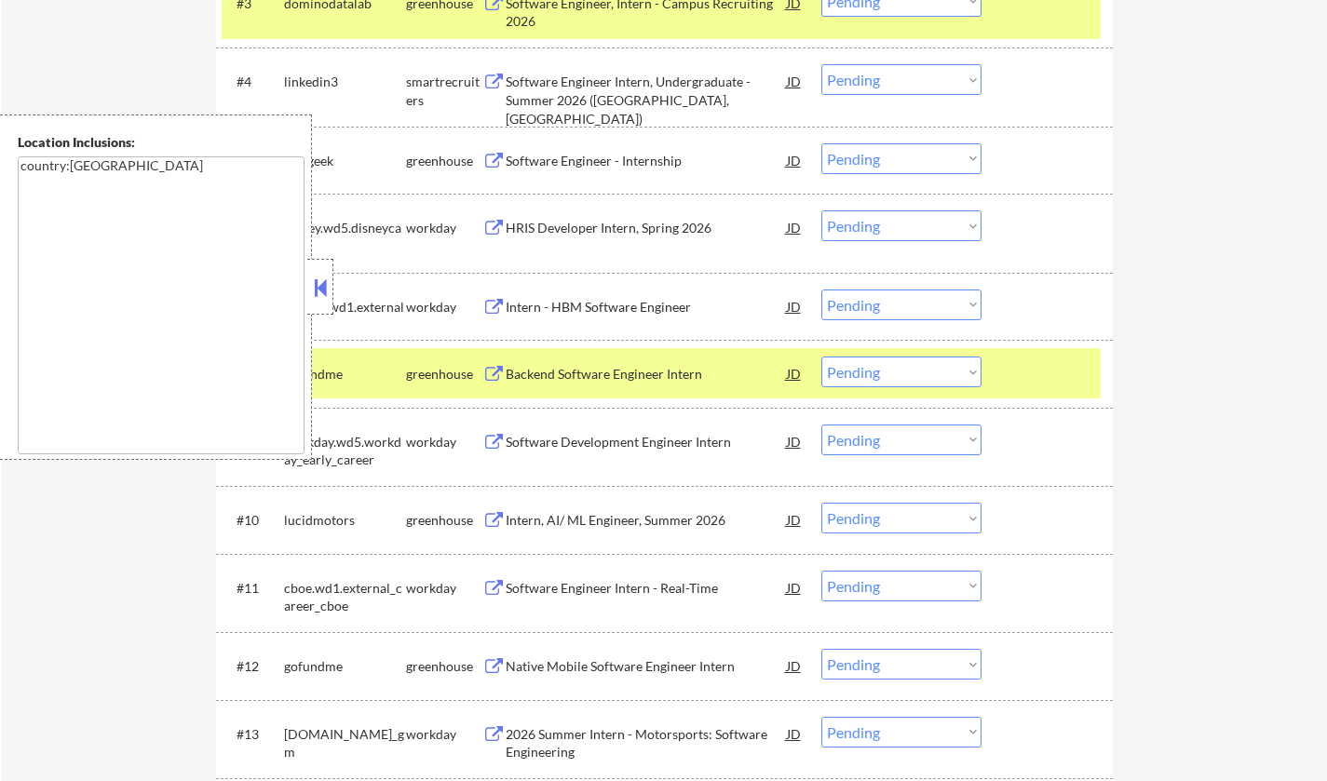
drag, startPoint x: 315, startPoint y: 282, endPoint x: 330, endPoint y: 300, distance: 23.1
click at [313, 282] on button at bounding box center [320, 288] width 20 height 28
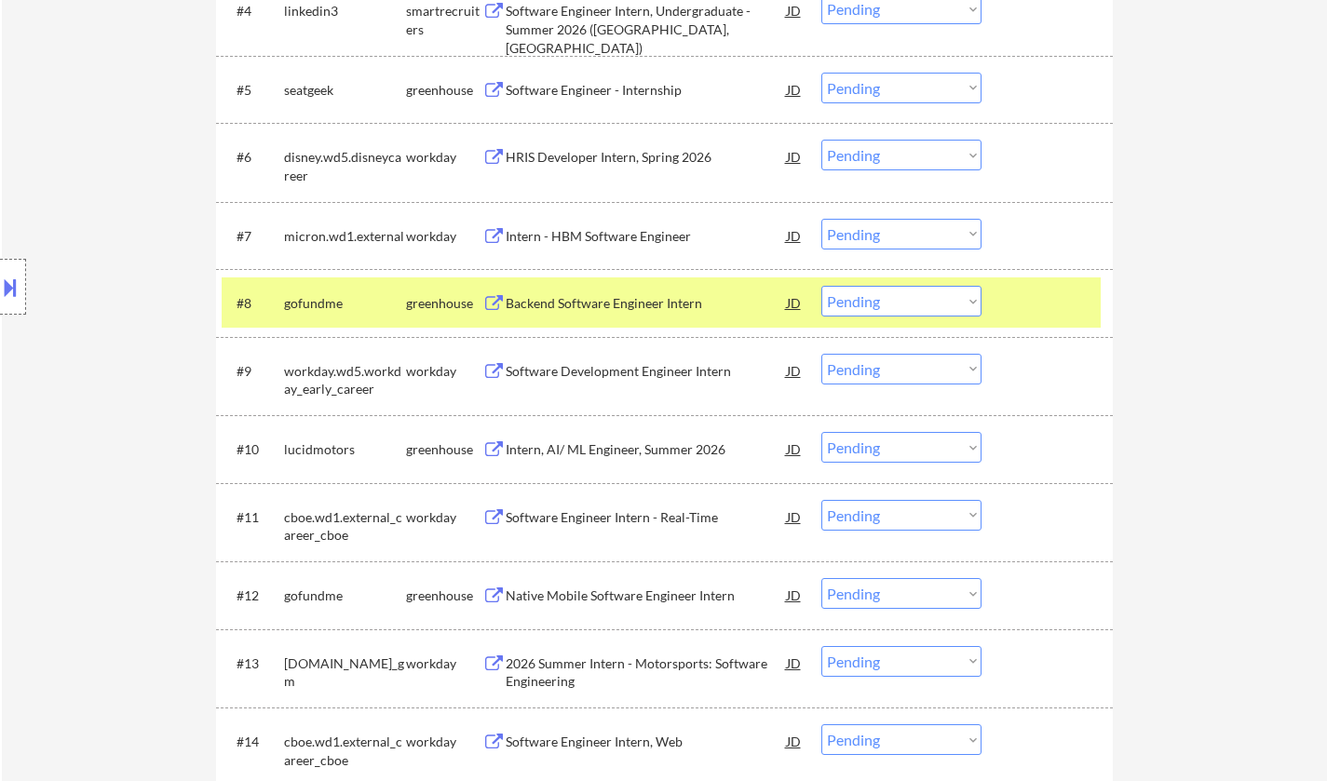
scroll to position [931, 0]
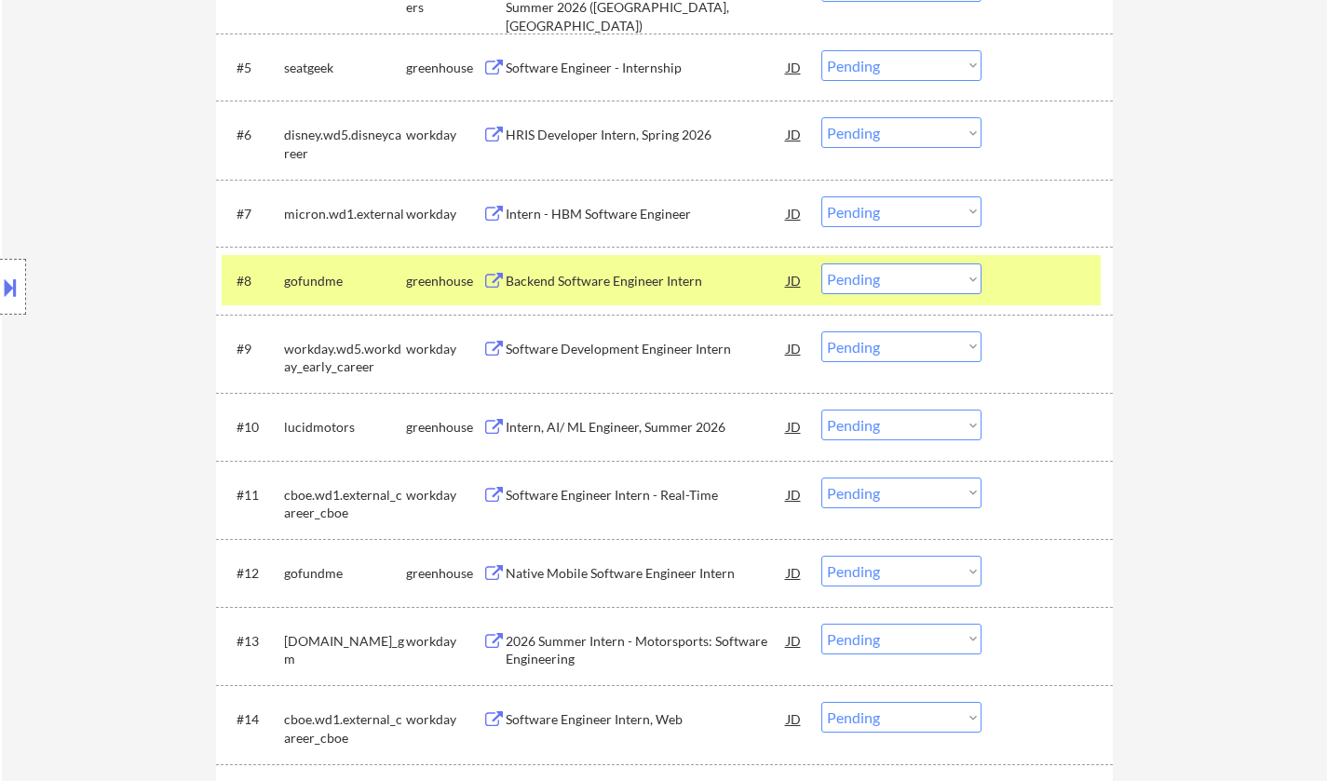
drag, startPoint x: 885, startPoint y: 276, endPoint x: 891, endPoint y: 283, distance: 9.9
click at [887, 278] on select "Choose an option... Pending Applied Excluded (Questions) Excluded (Expired) Exc…" at bounding box center [901, 279] width 160 height 31
click at [821, 264] on select "Choose an option... Pending Applied Excluded (Questions) Excluded (Expired) Exc…" at bounding box center [901, 279] width 160 height 31
select select ""pending""
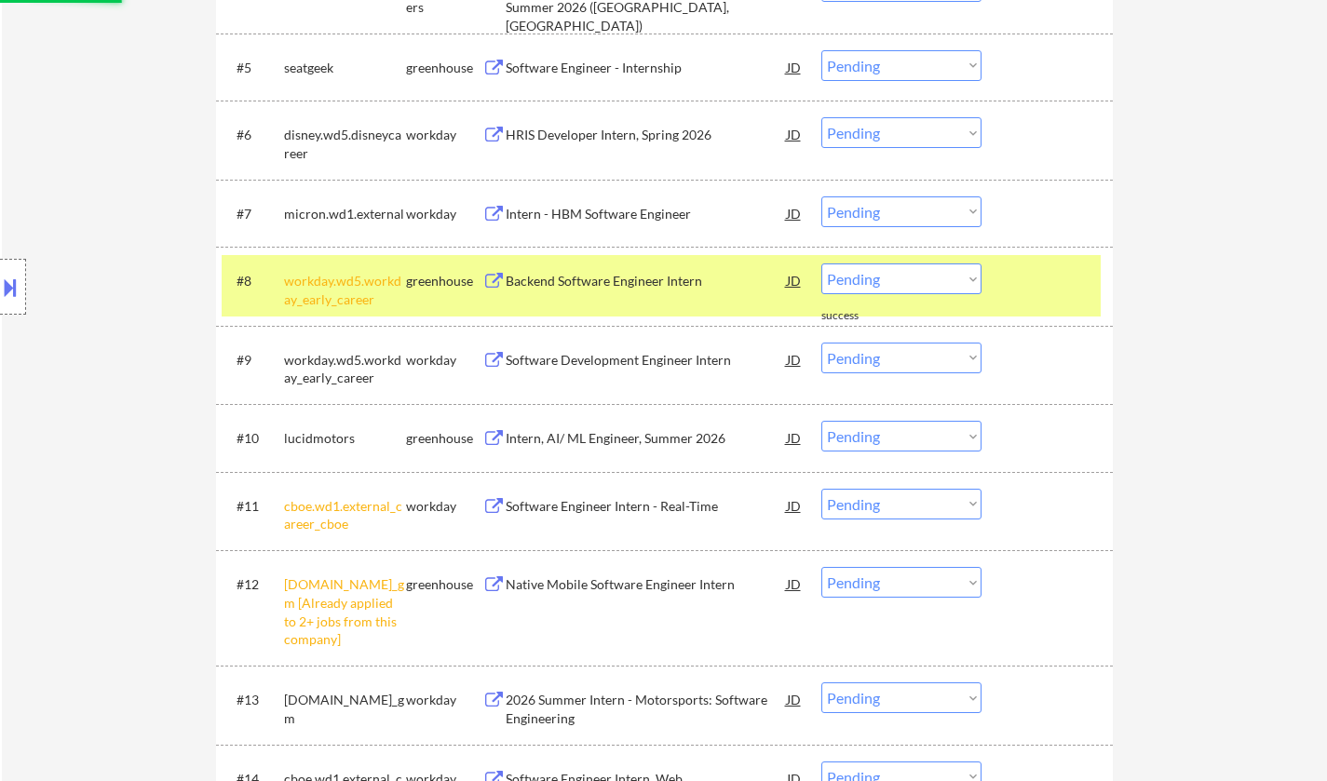
scroll to position [1118, 0]
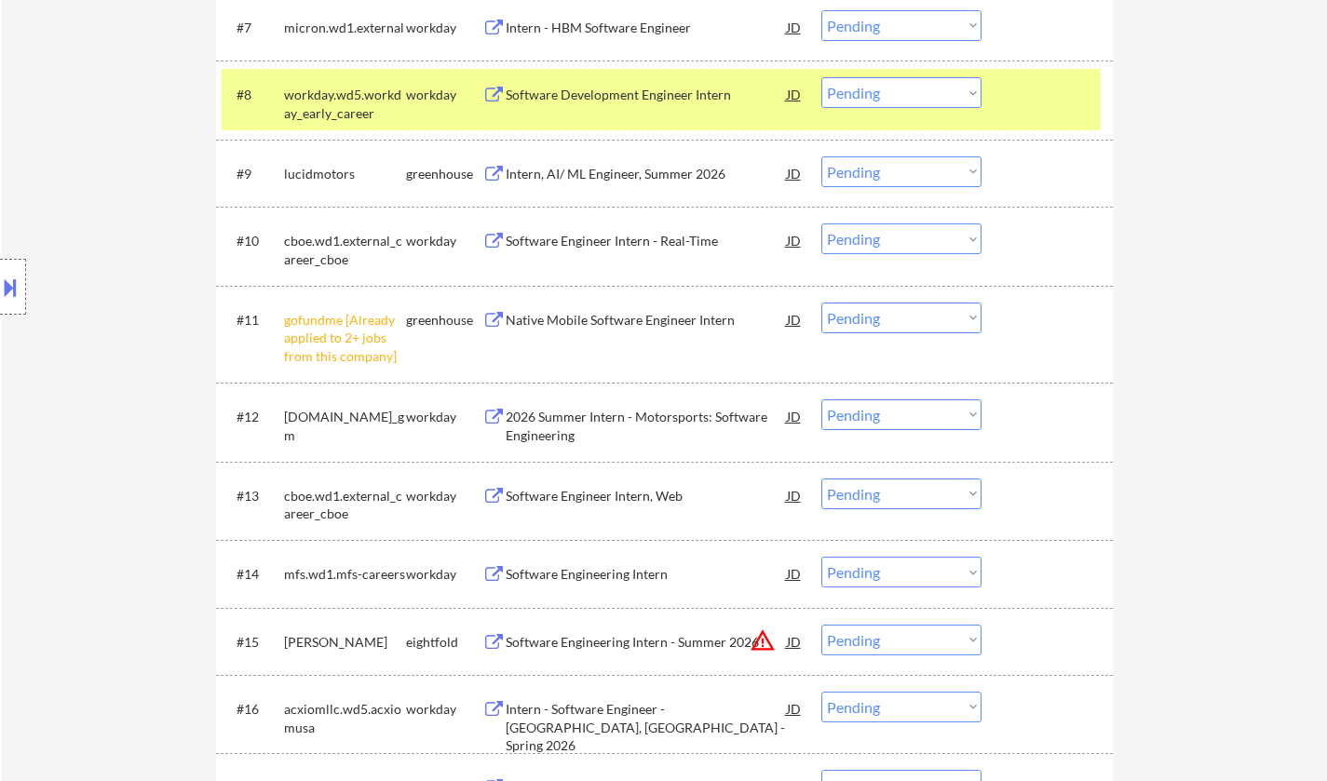
click at [905, 324] on select "Choose an option... Pending Applied Excluded (Questions) Excluded (Expired) Exc…" at bounding box center [901, 318] width 160 height 31
click at [821, 303] on select "Choose an option... Pending Applied Excluded (Questions) Excluded (Expired) Exc…" at bounding box center [901, 318] width 160 height 31
select select ""pending""
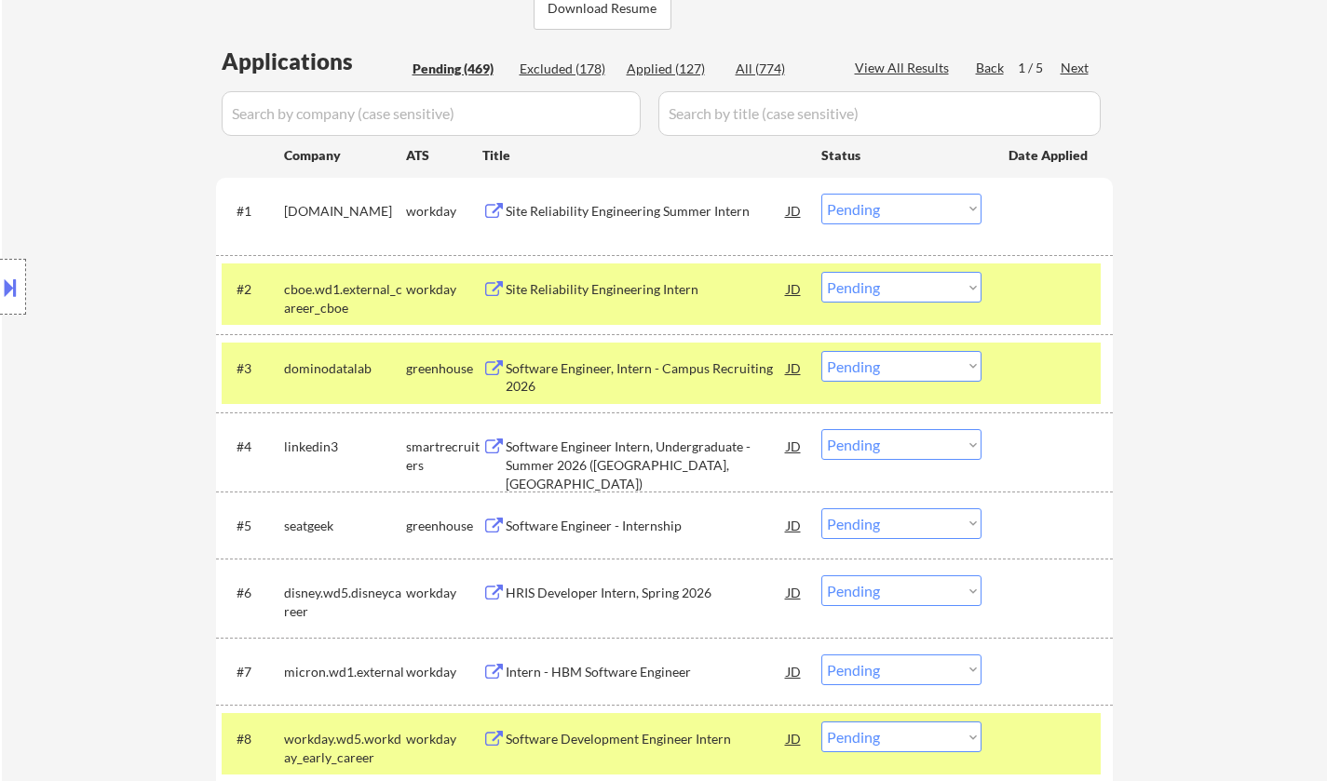
scroll to position [466, 0]
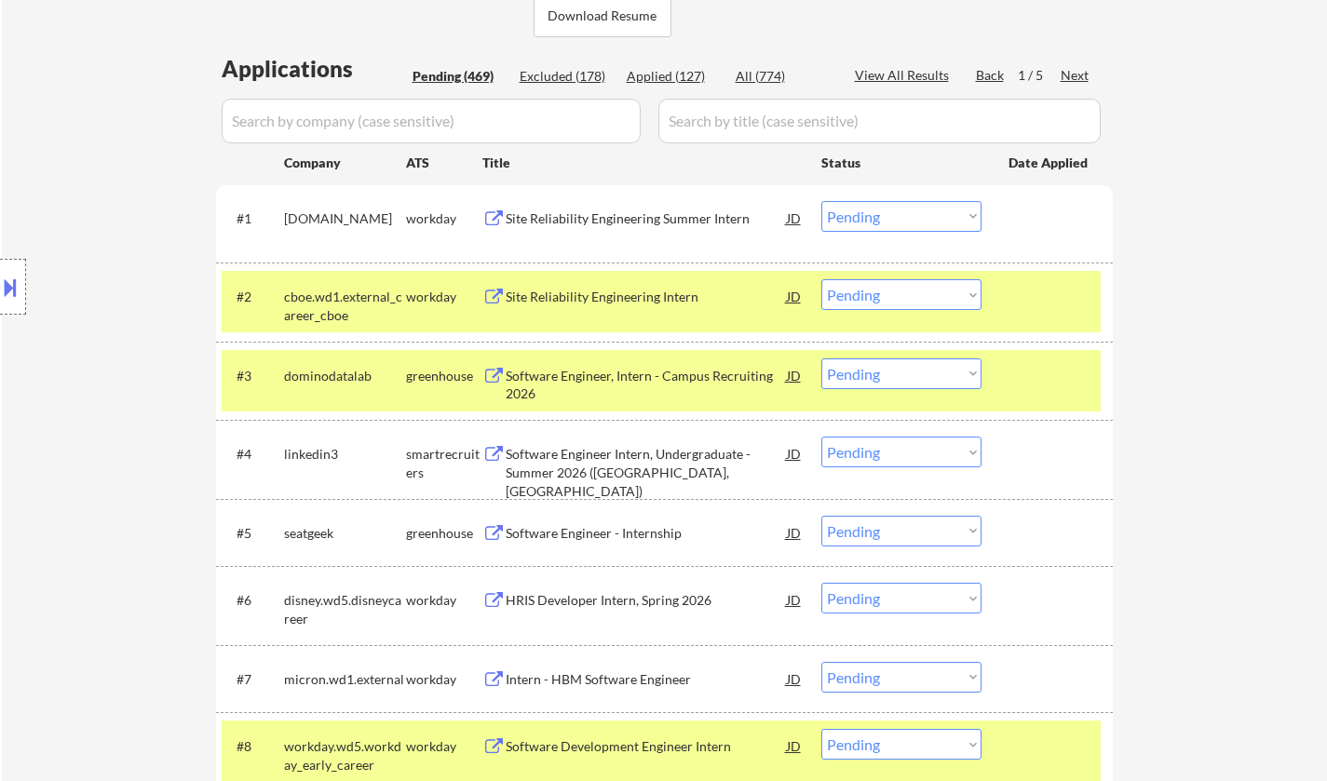
click at [643, 373] on div "Software Engineer, Intern - Campus Recruiting 2026" at bounding box center [646, 385] width 281 height 36
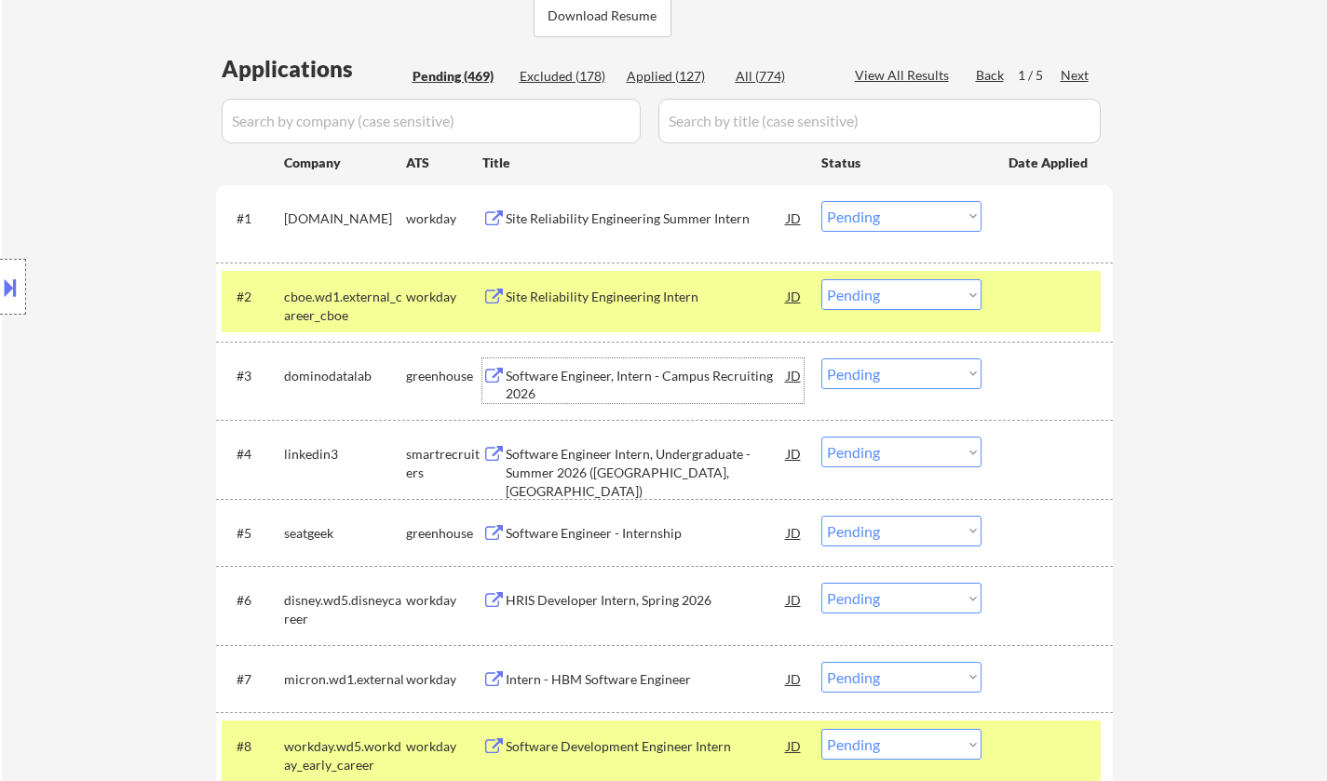
scroll to position [0, 0]
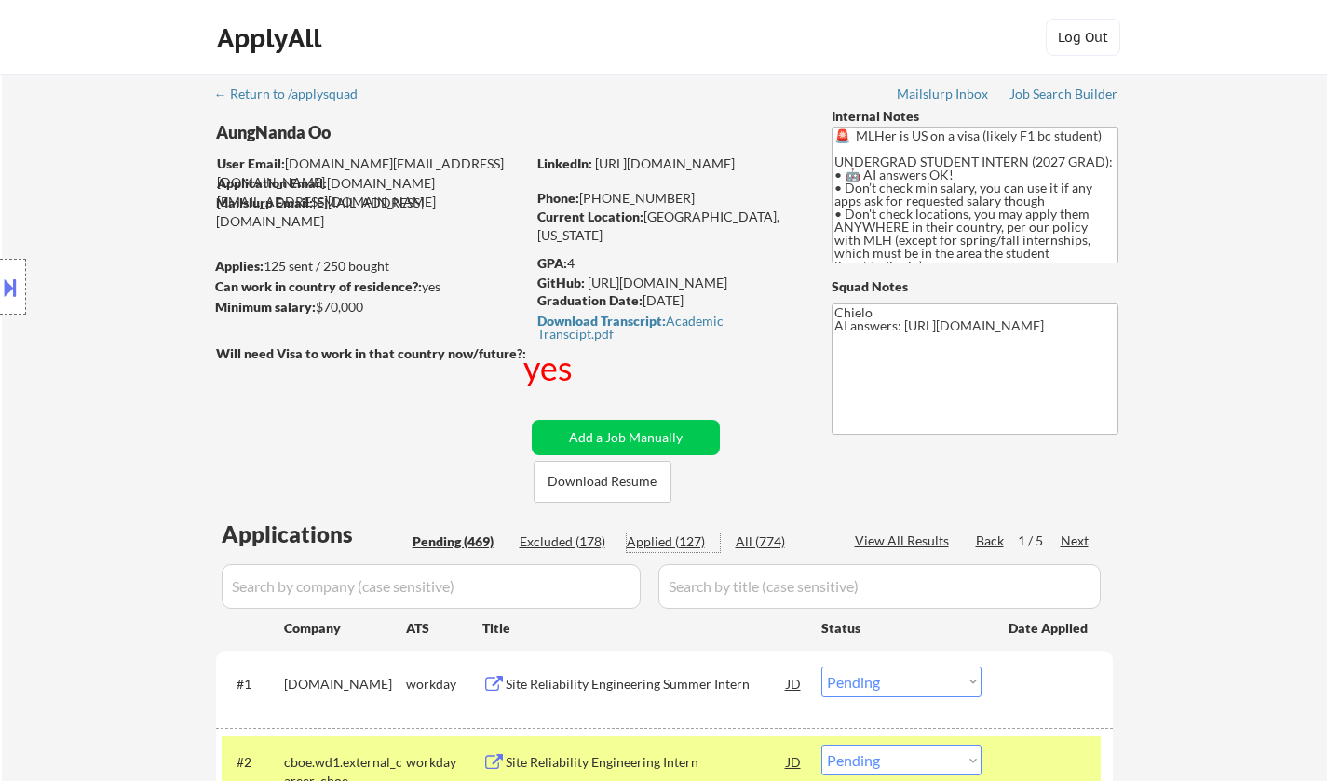
drag, startPoint x: 660, startPoint y: 541, endPoint x: 710, endPoint y: 555, distance: 51.3
click at [661, 541] on div "Applied (127)" at bounding box center [673, 542] width 93 height 19
select select ""applied""
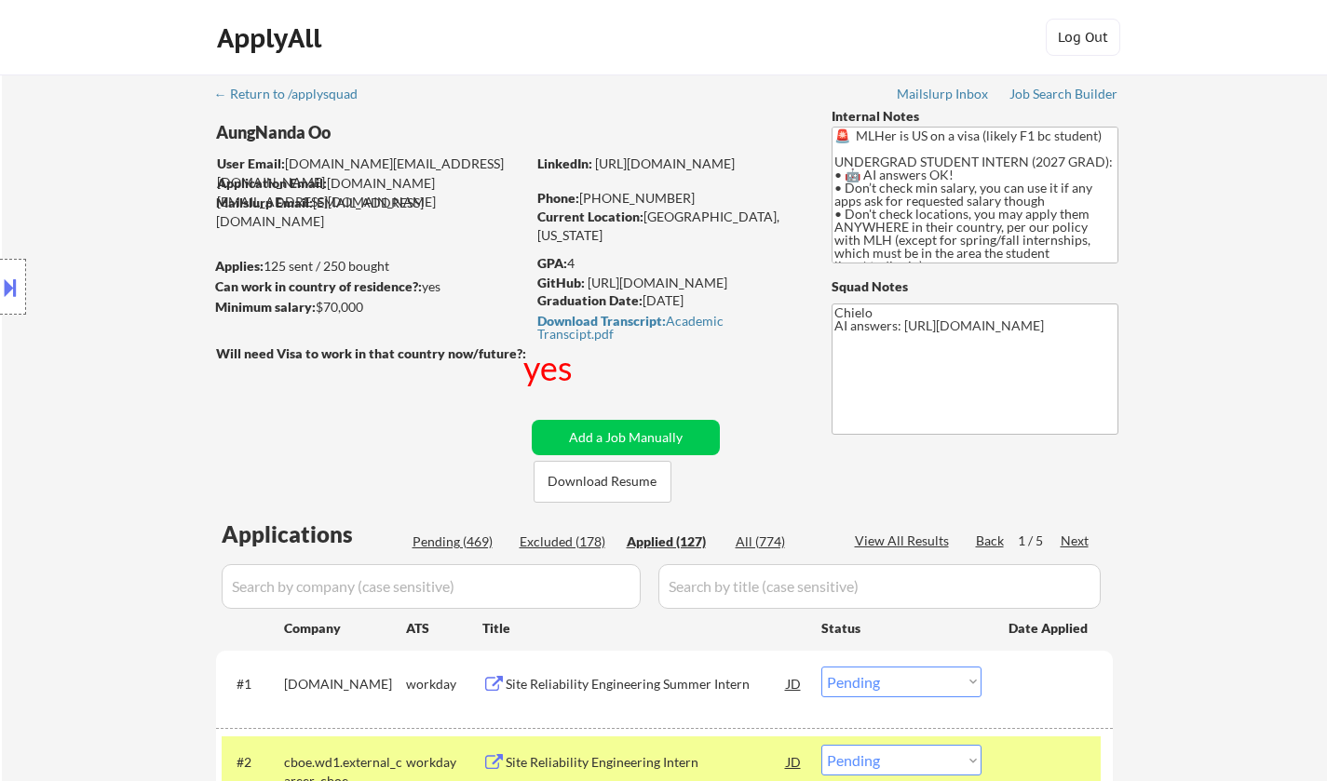
select select ""applied""
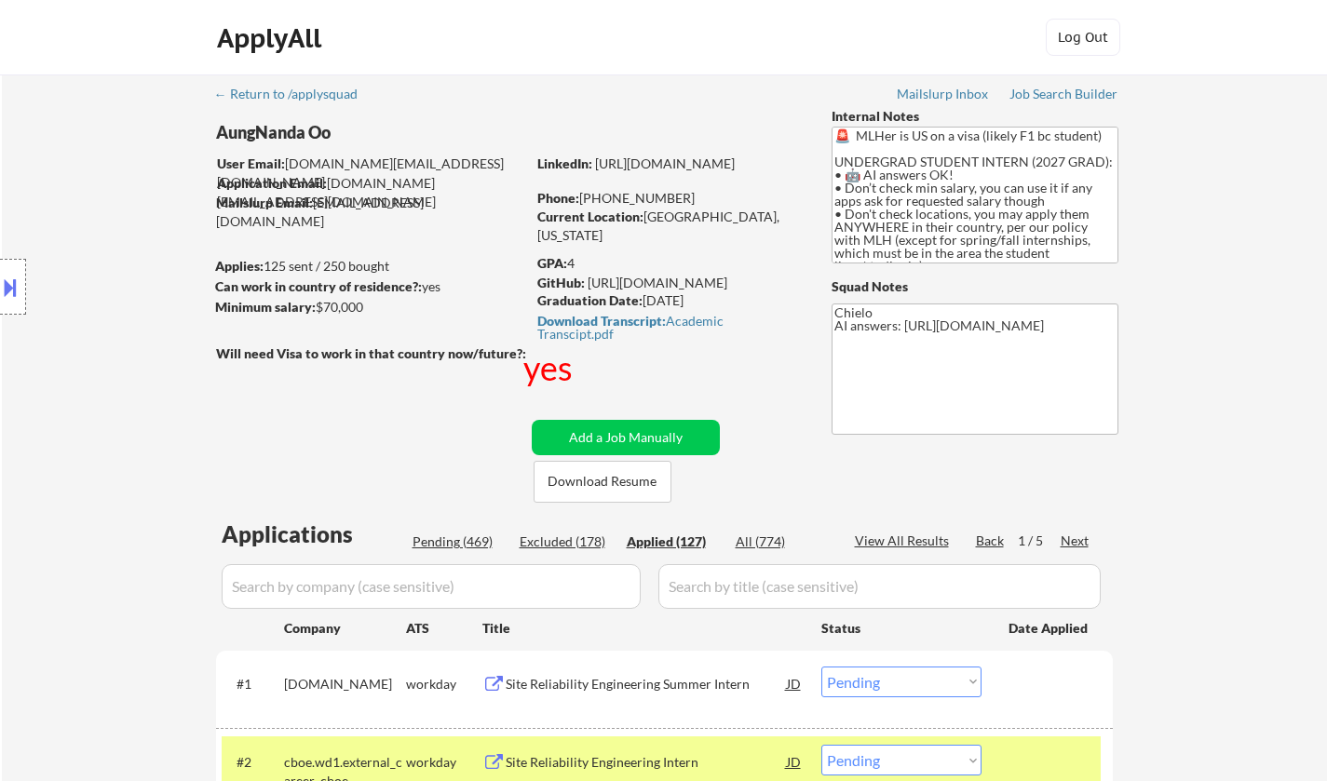
select select ""applied""
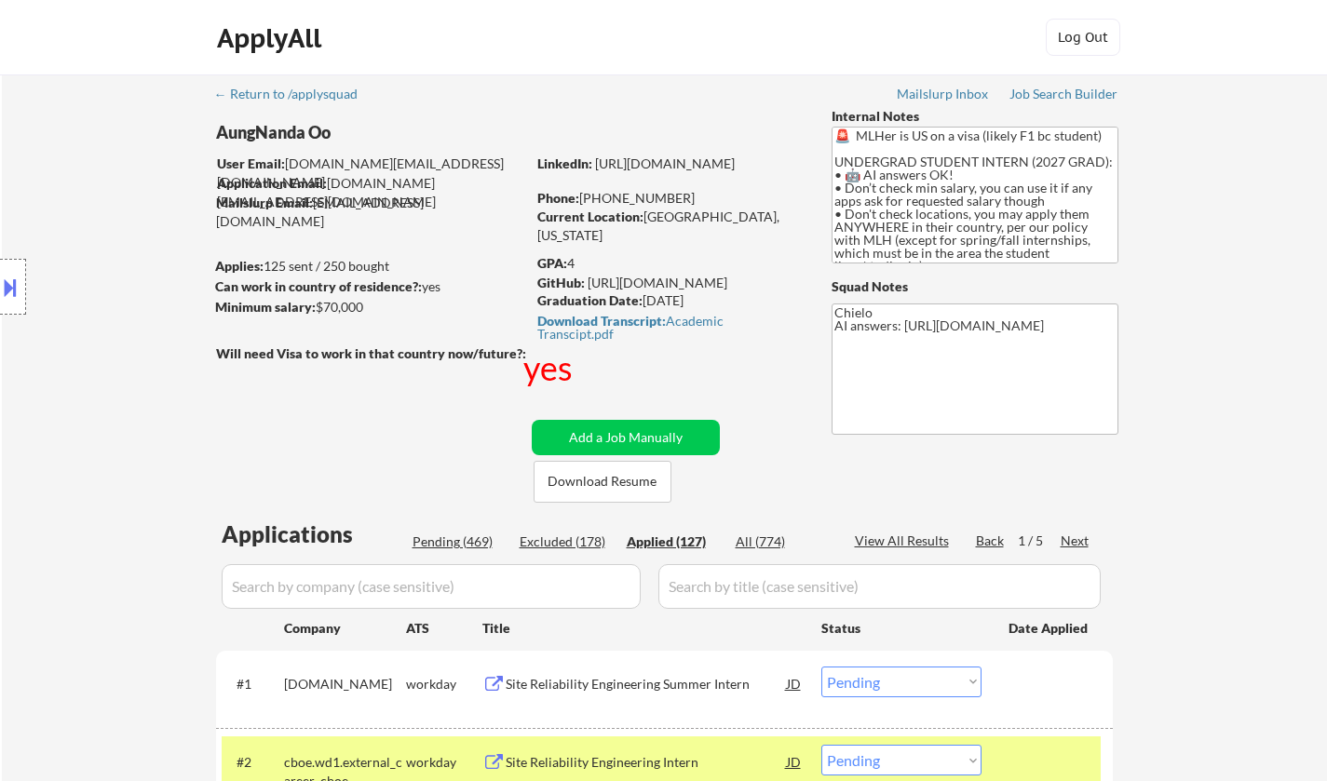
select select ""applied""
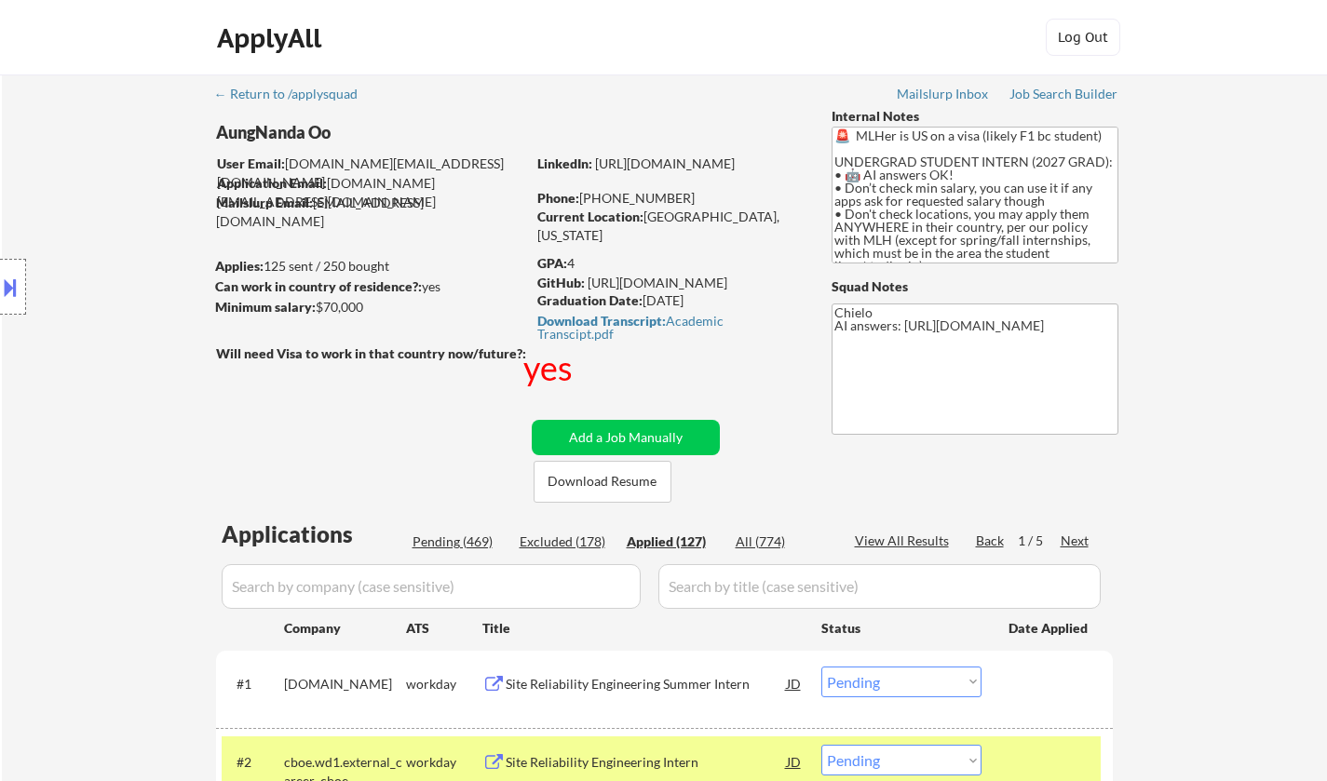
select select ""applied""
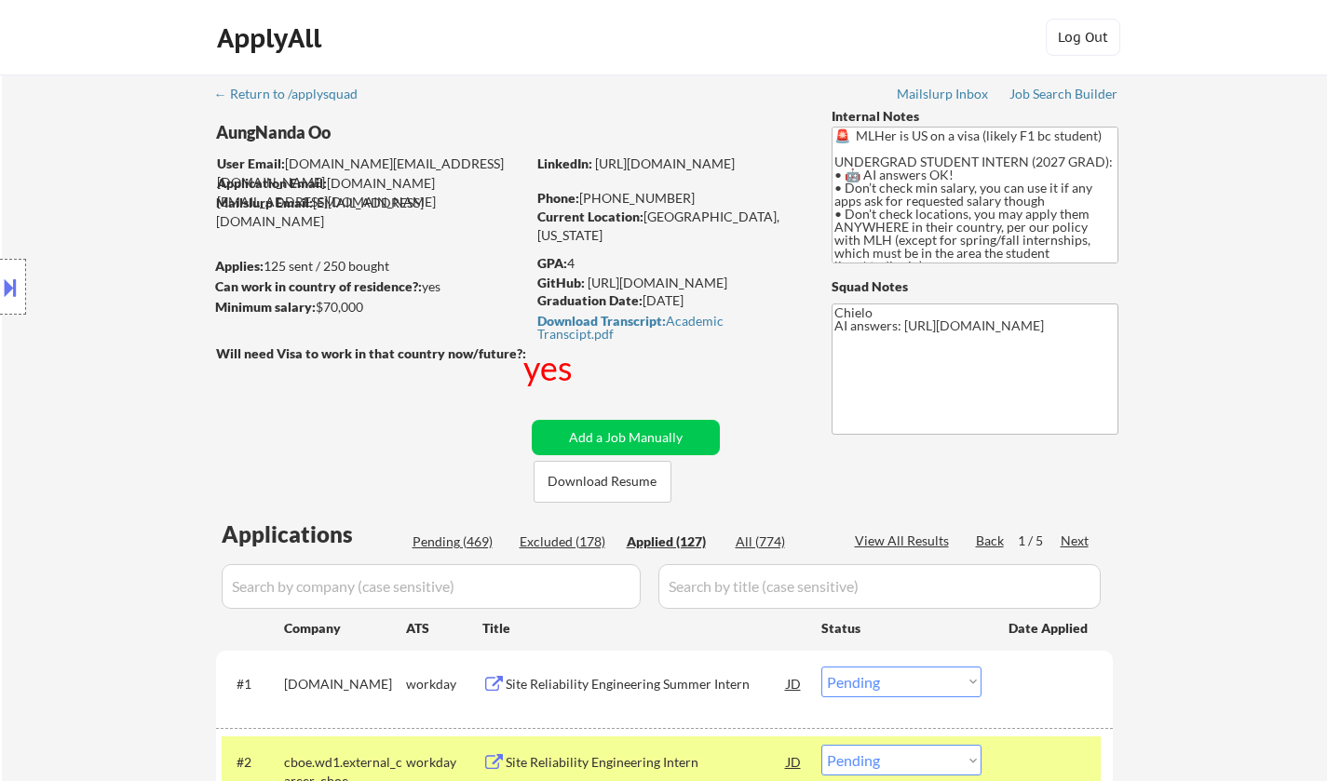
select select ""applied""
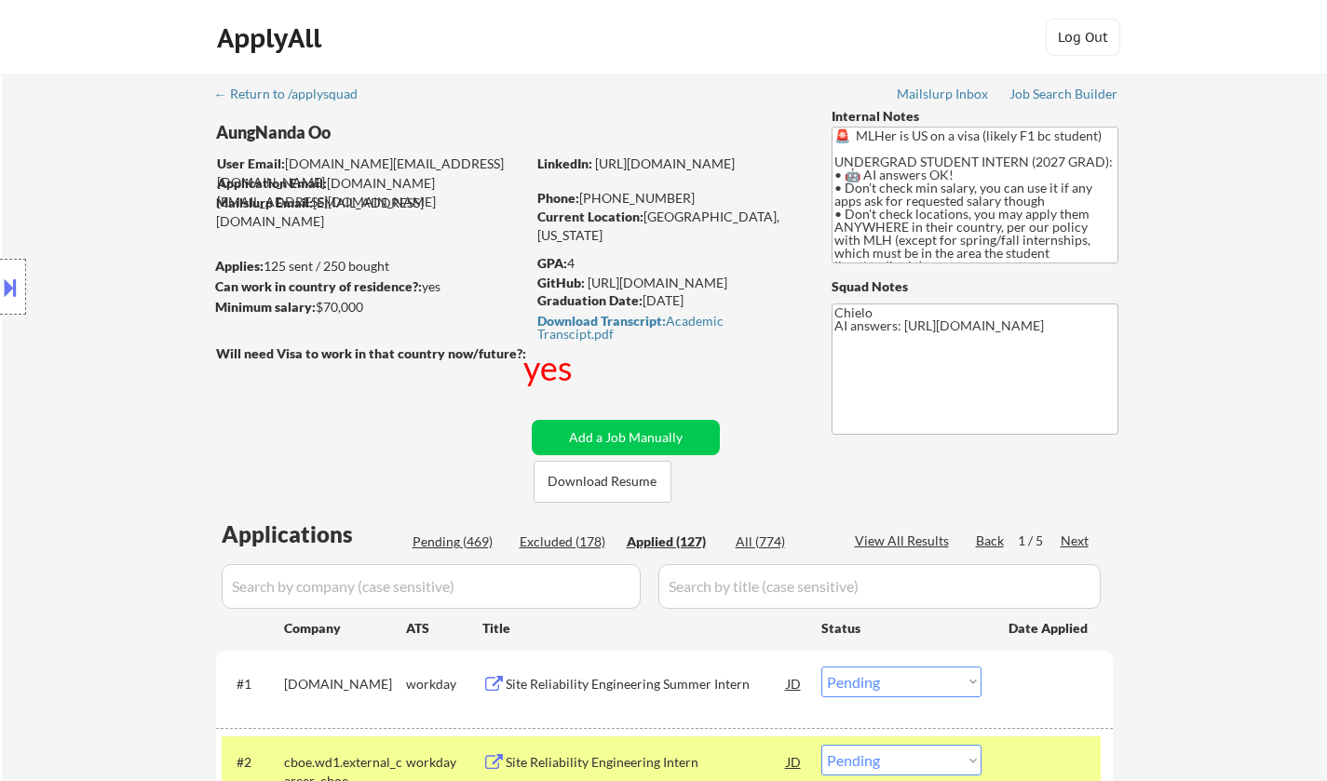
select select ""applied""
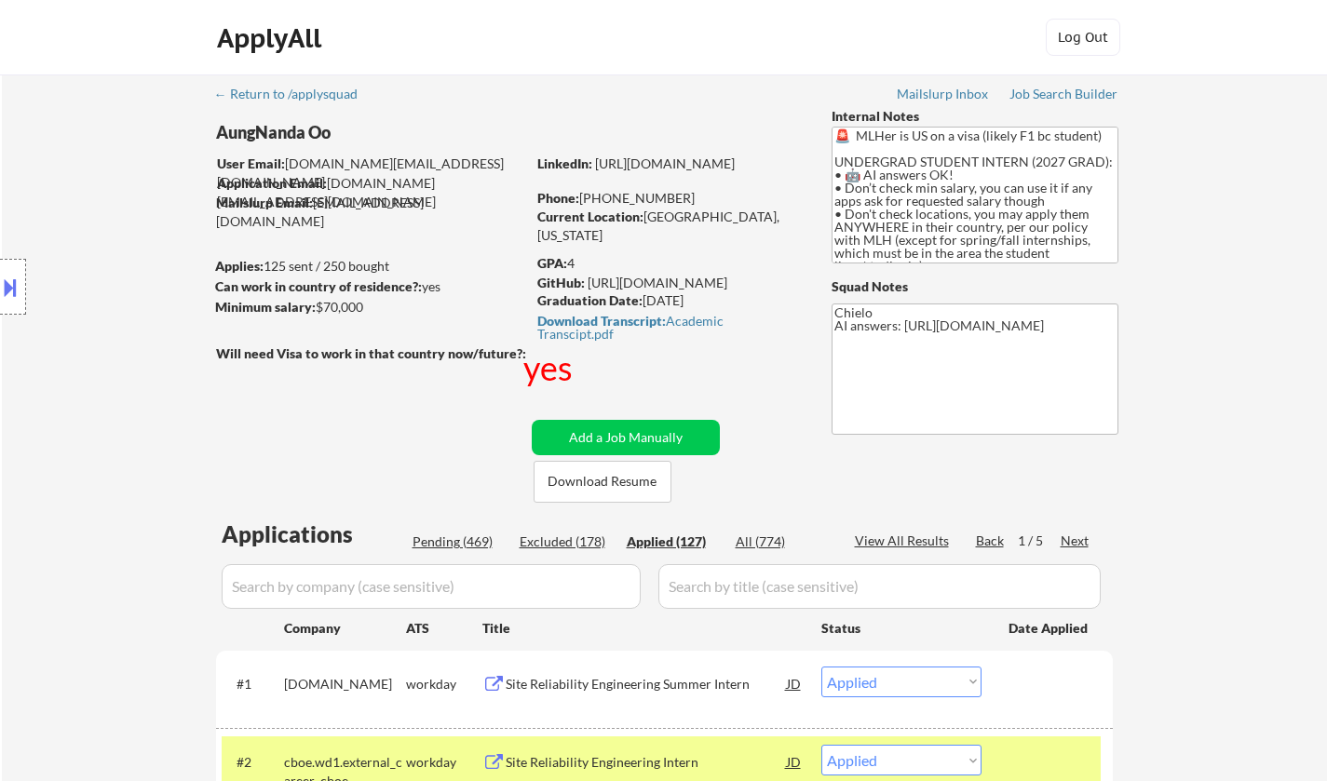
select select ""applied""
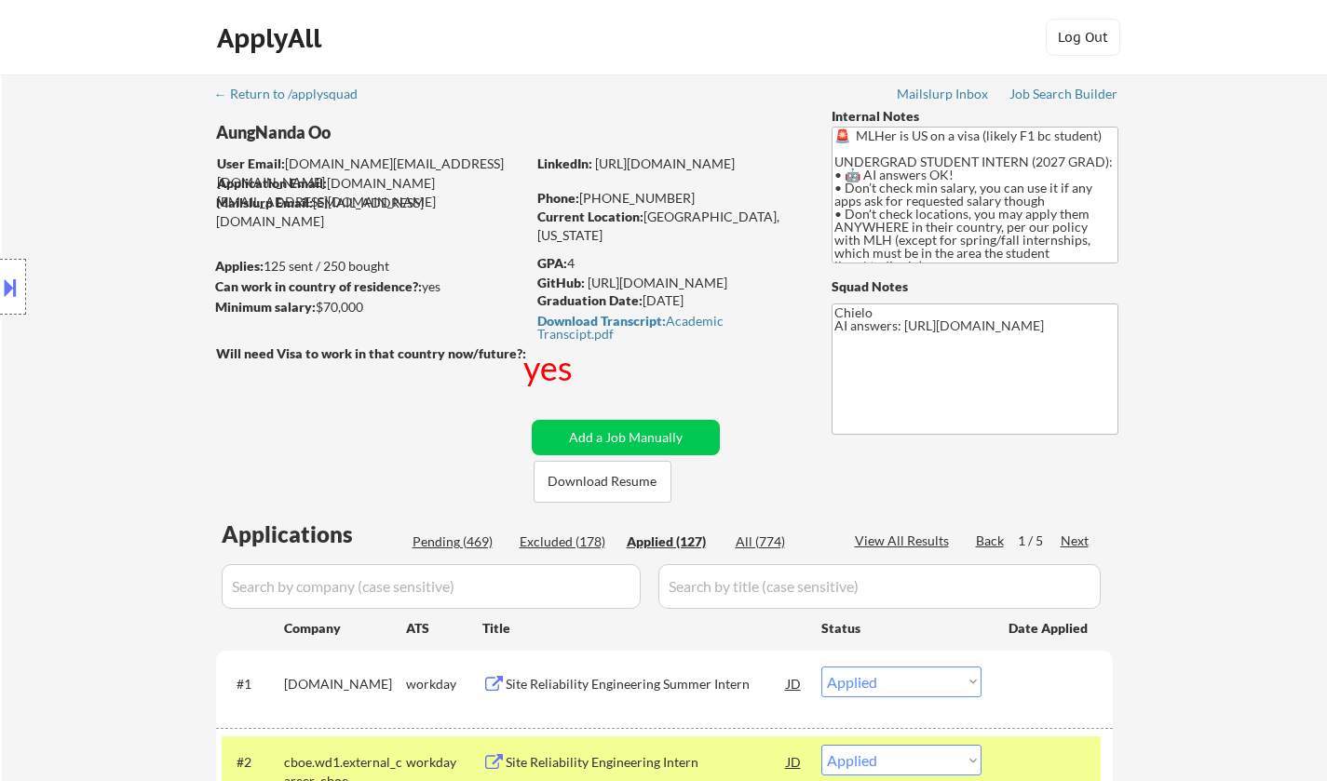
select select ""applied""
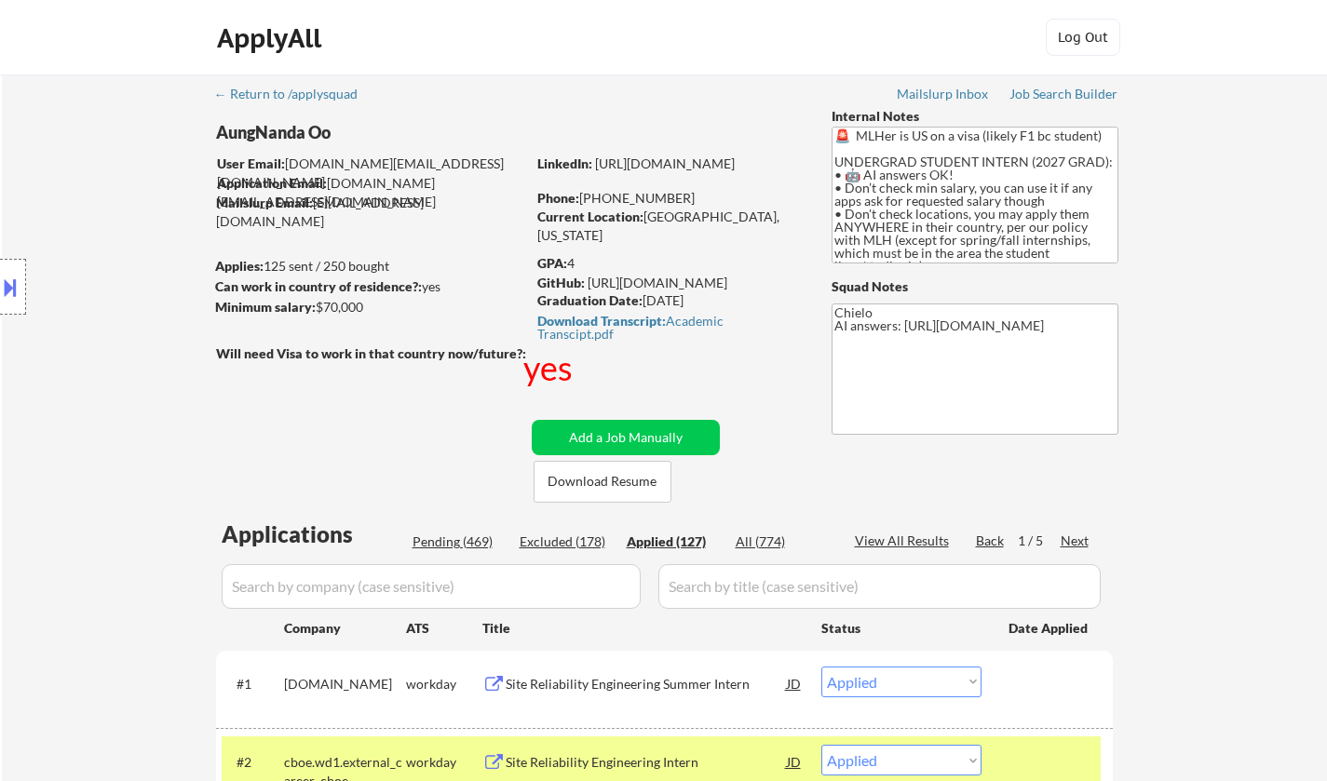
select select ""applied""
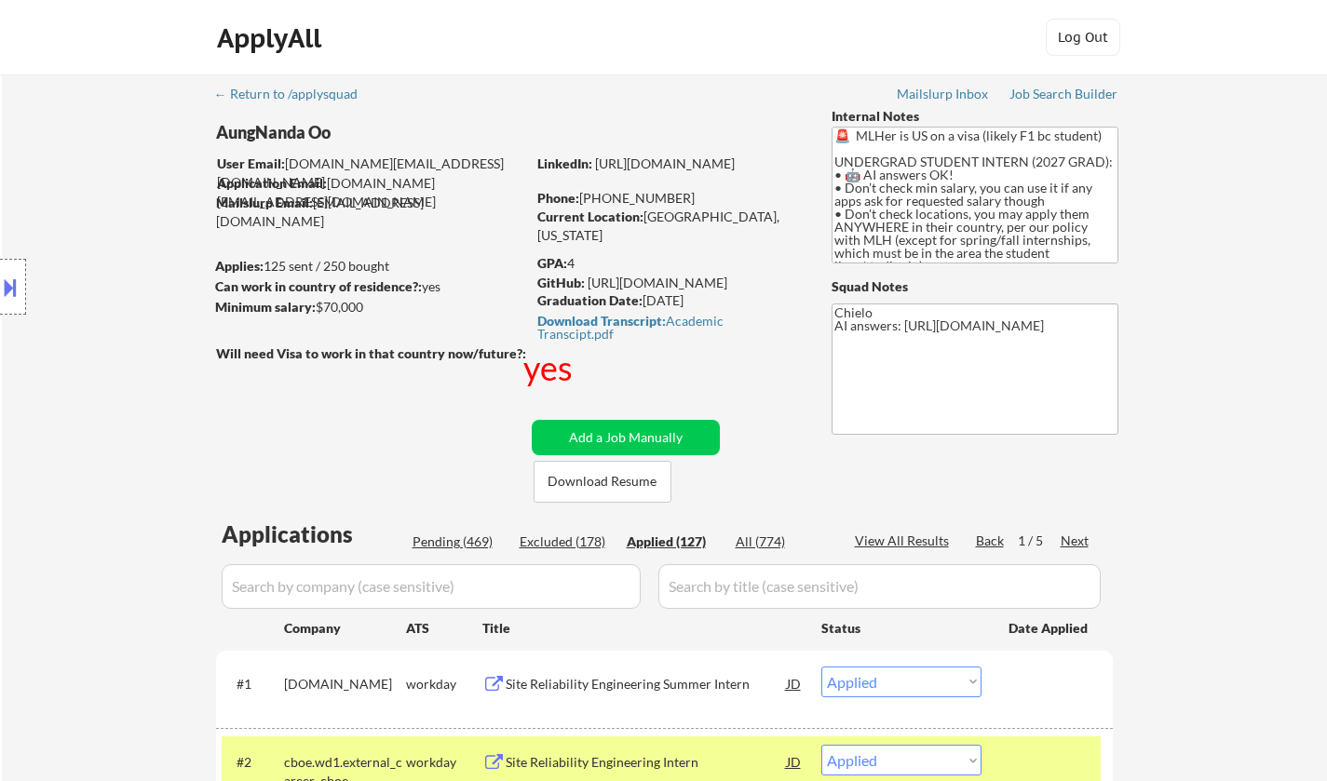
select select ""applied""
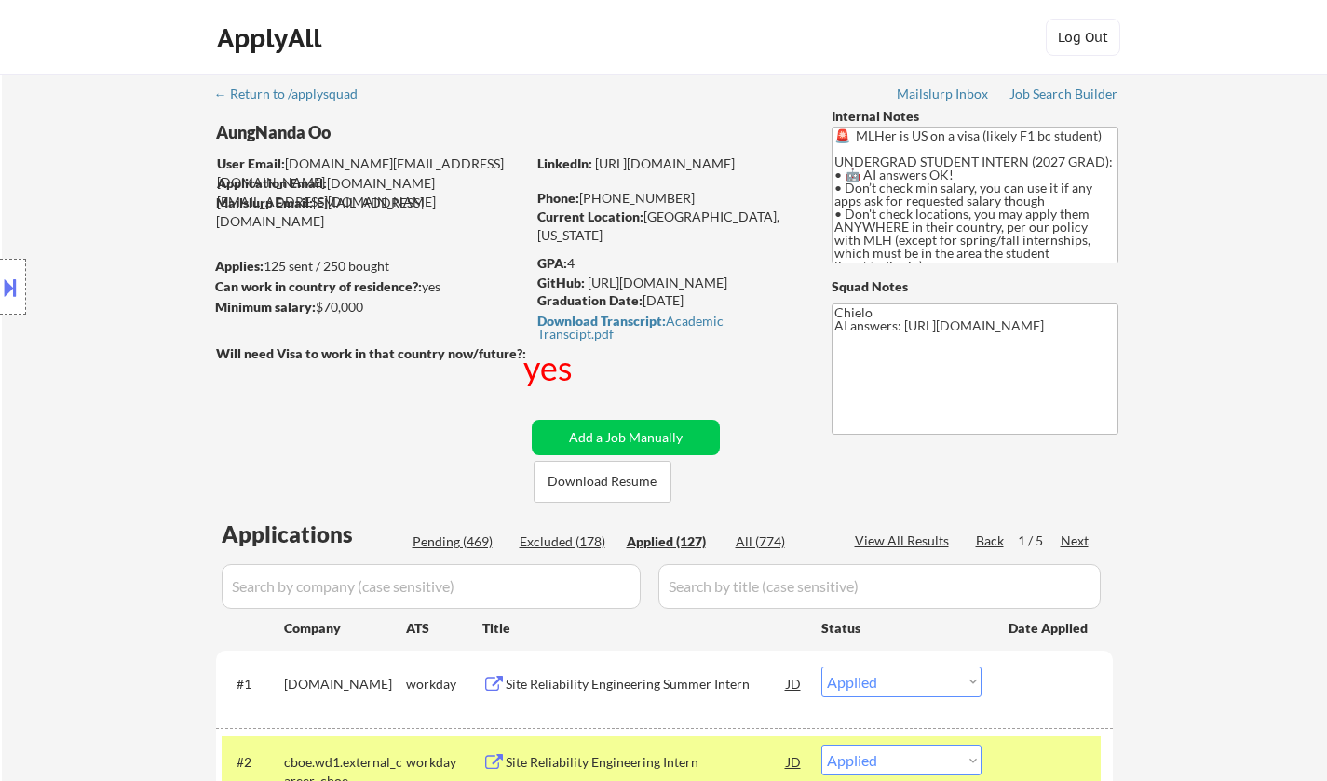
select select ""applied""
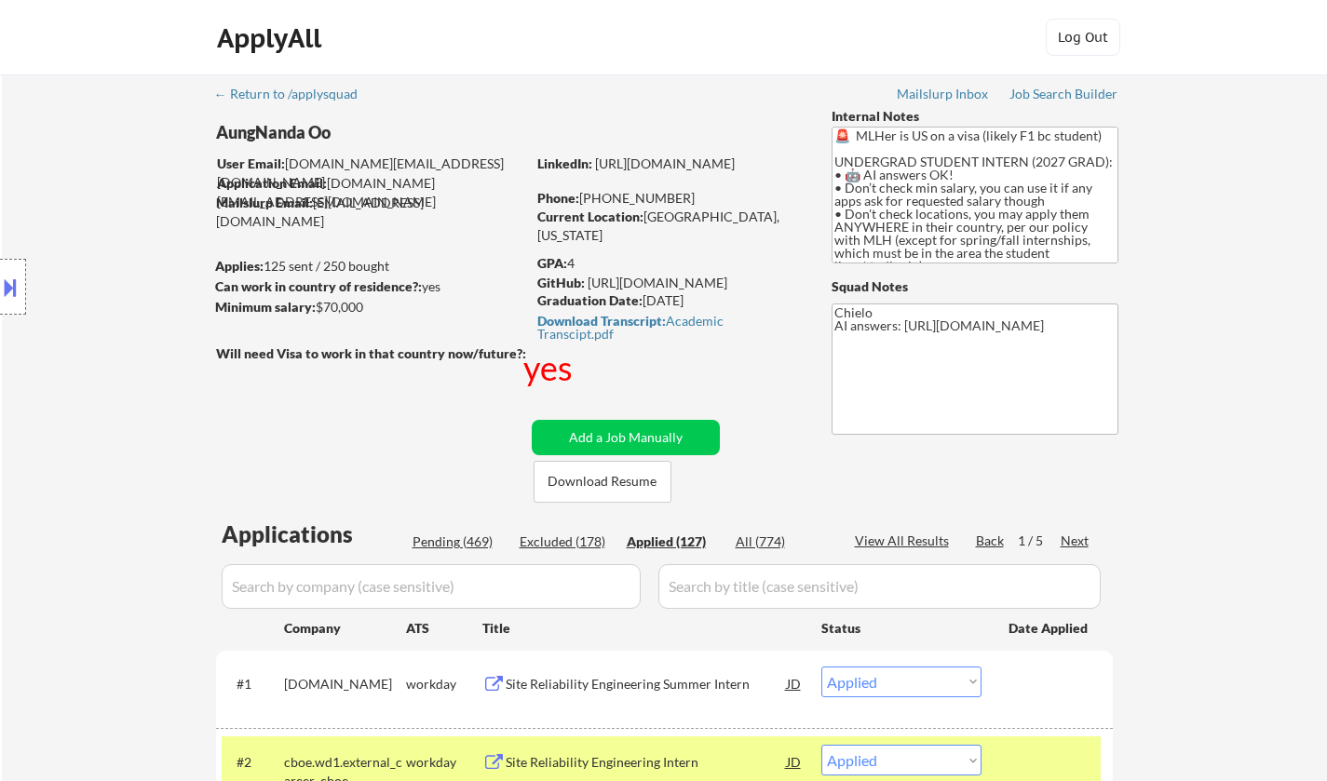
select select ""applied""
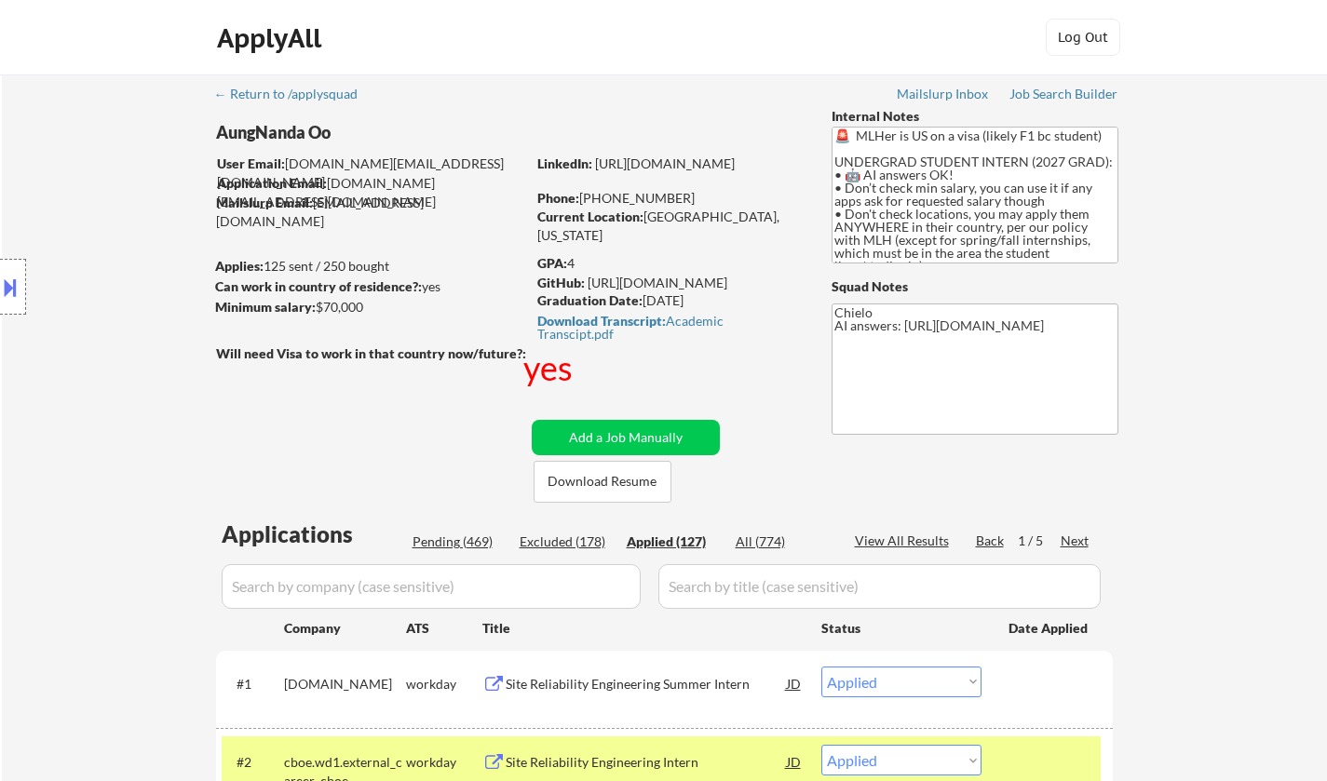
select select ""applied""
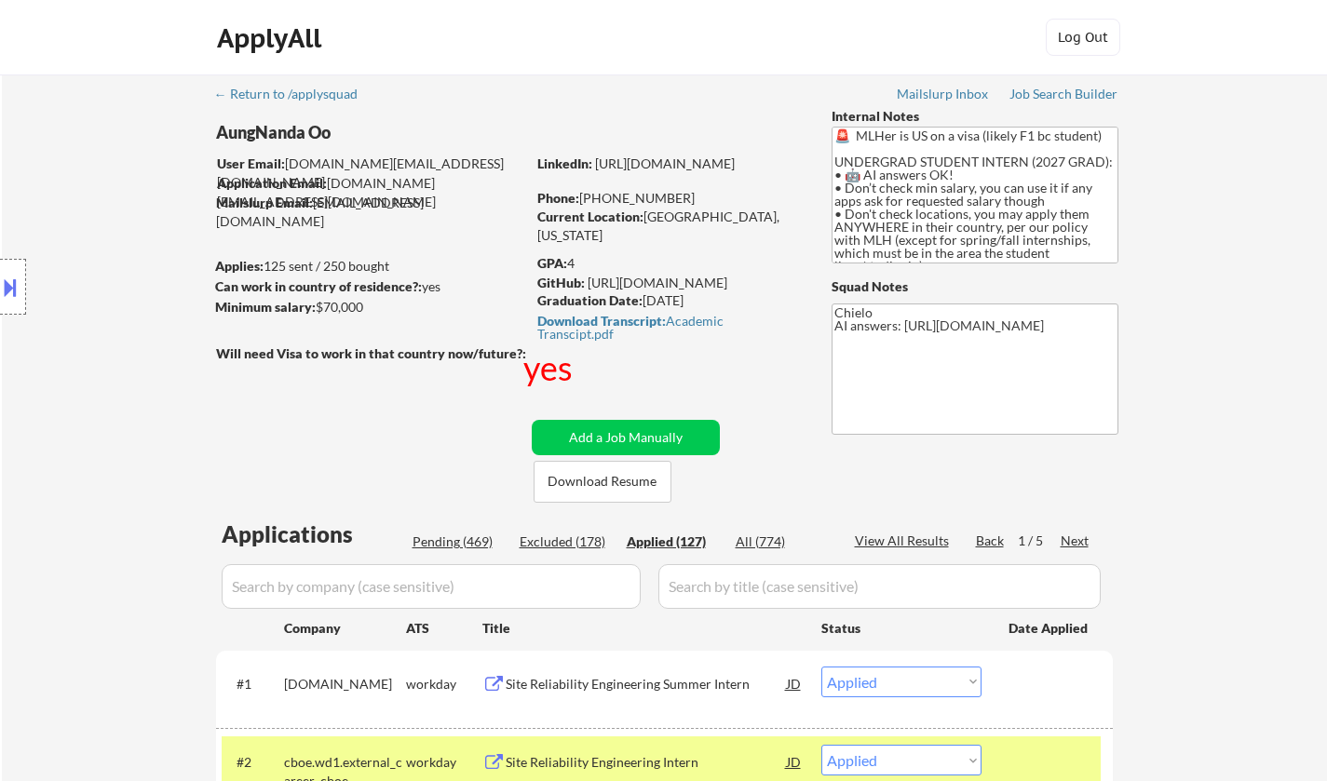
select select ""applied""
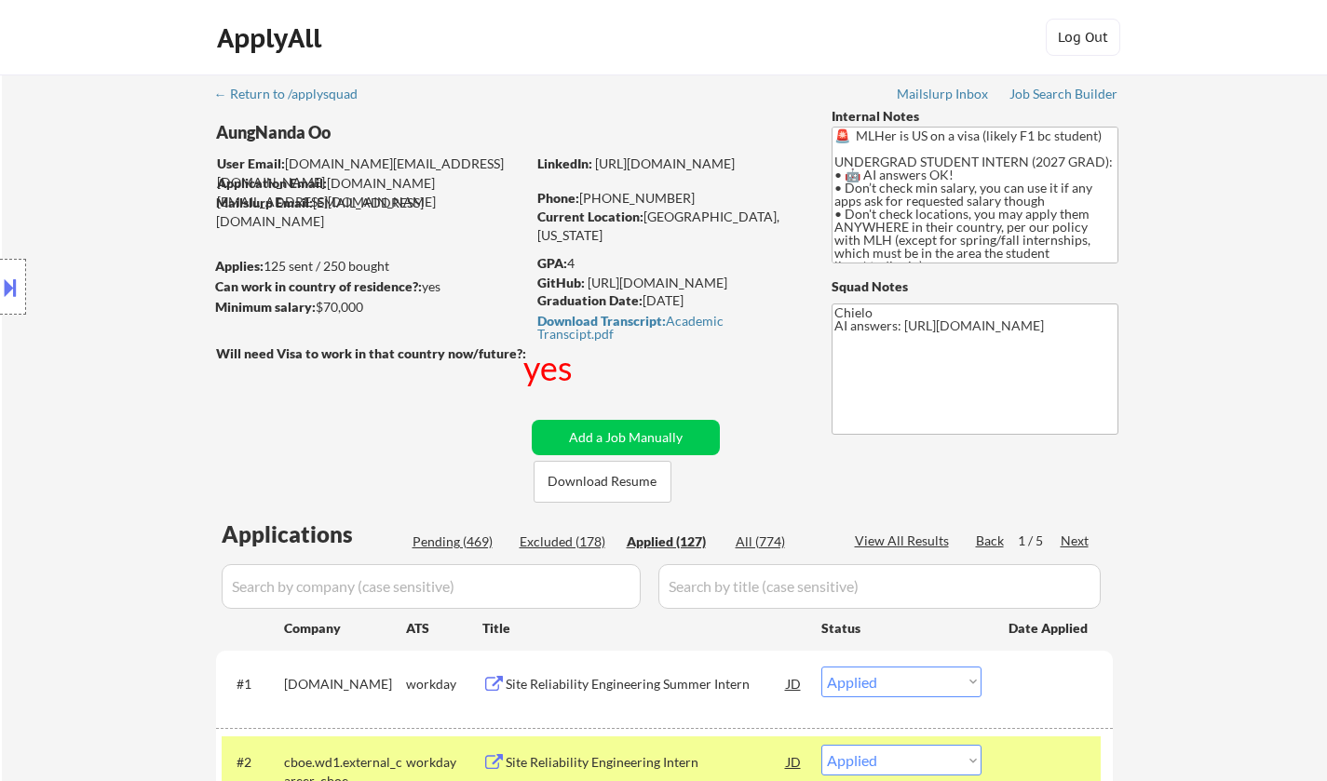
select select ""applied""
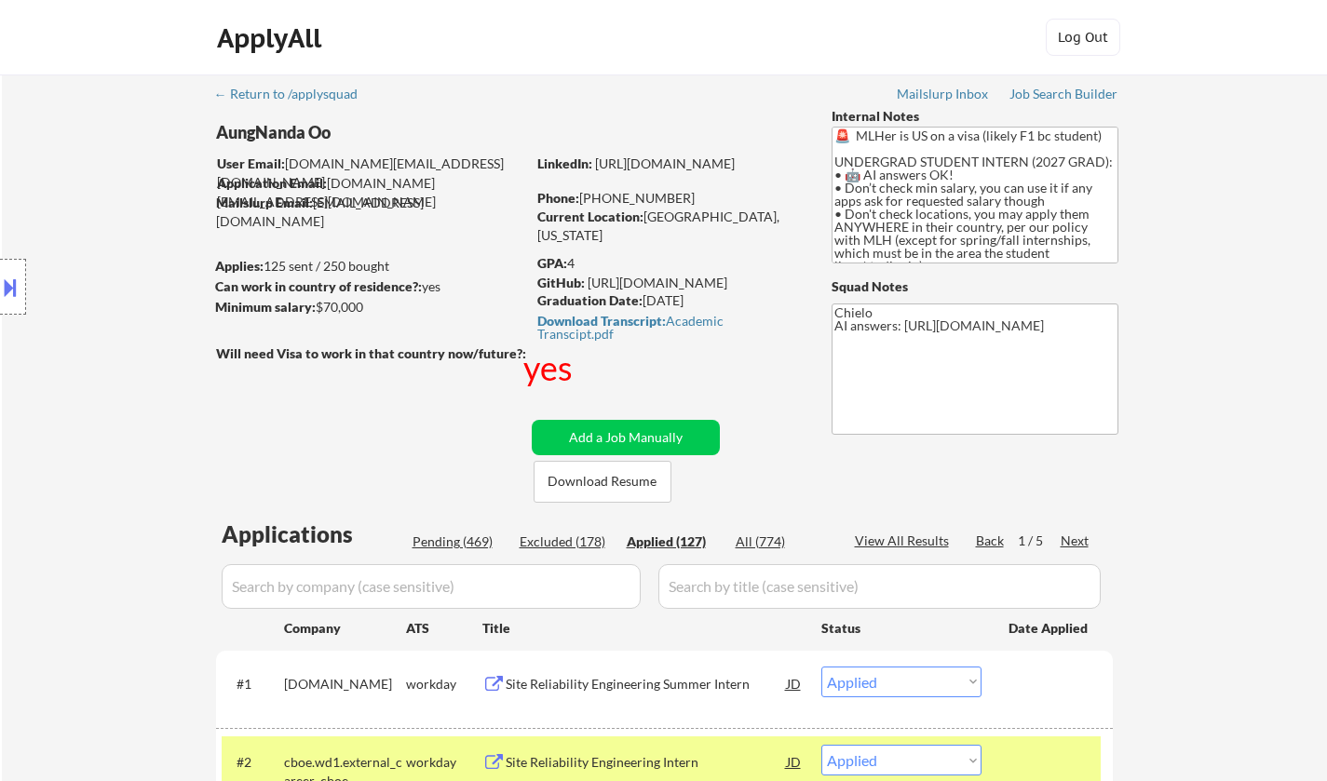
select select ""applied""
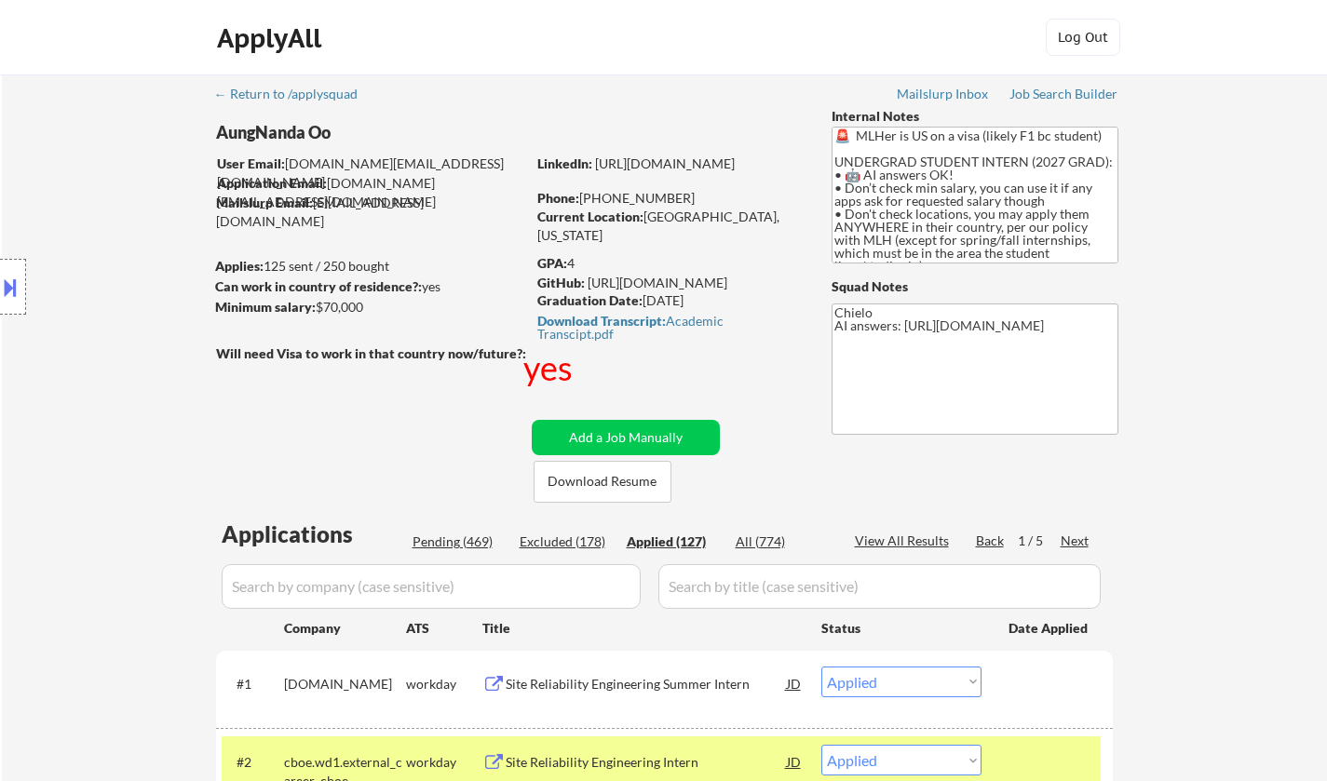
select select ""applied""
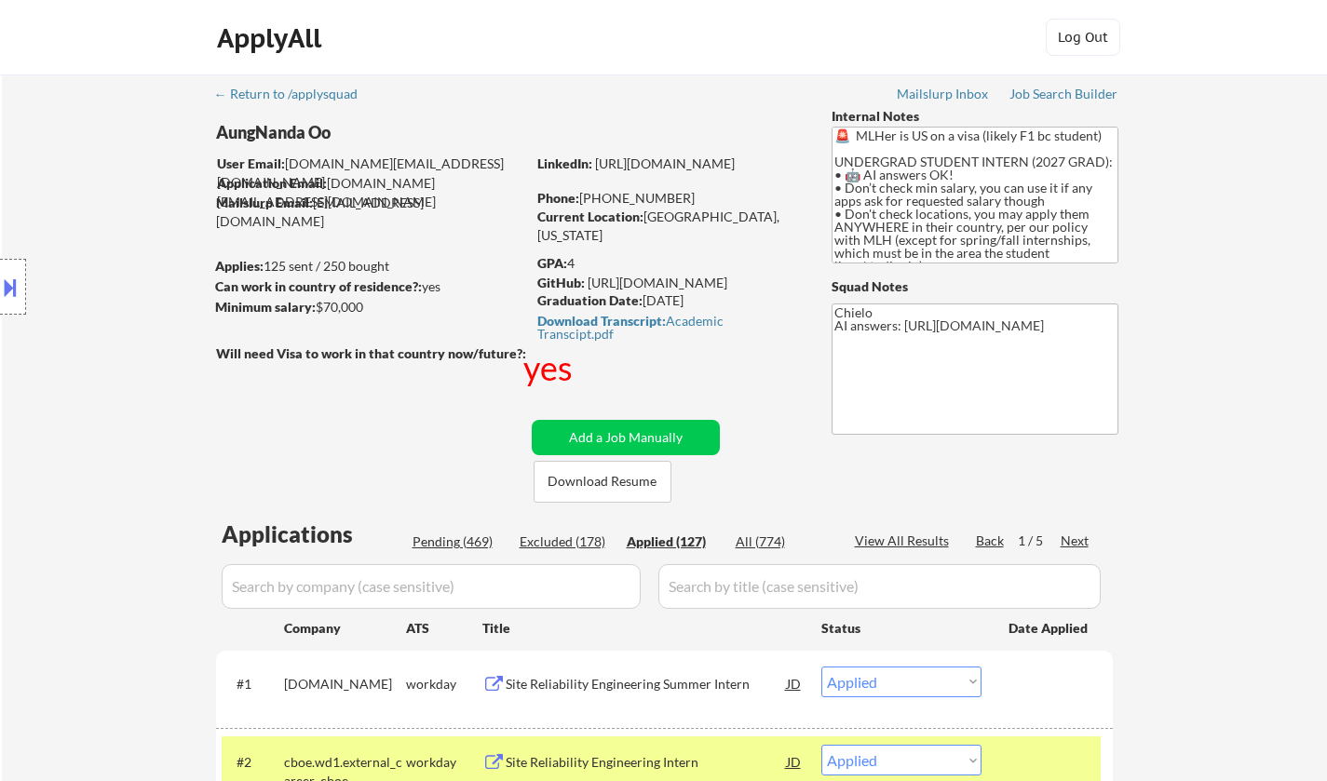
select select ""applied""
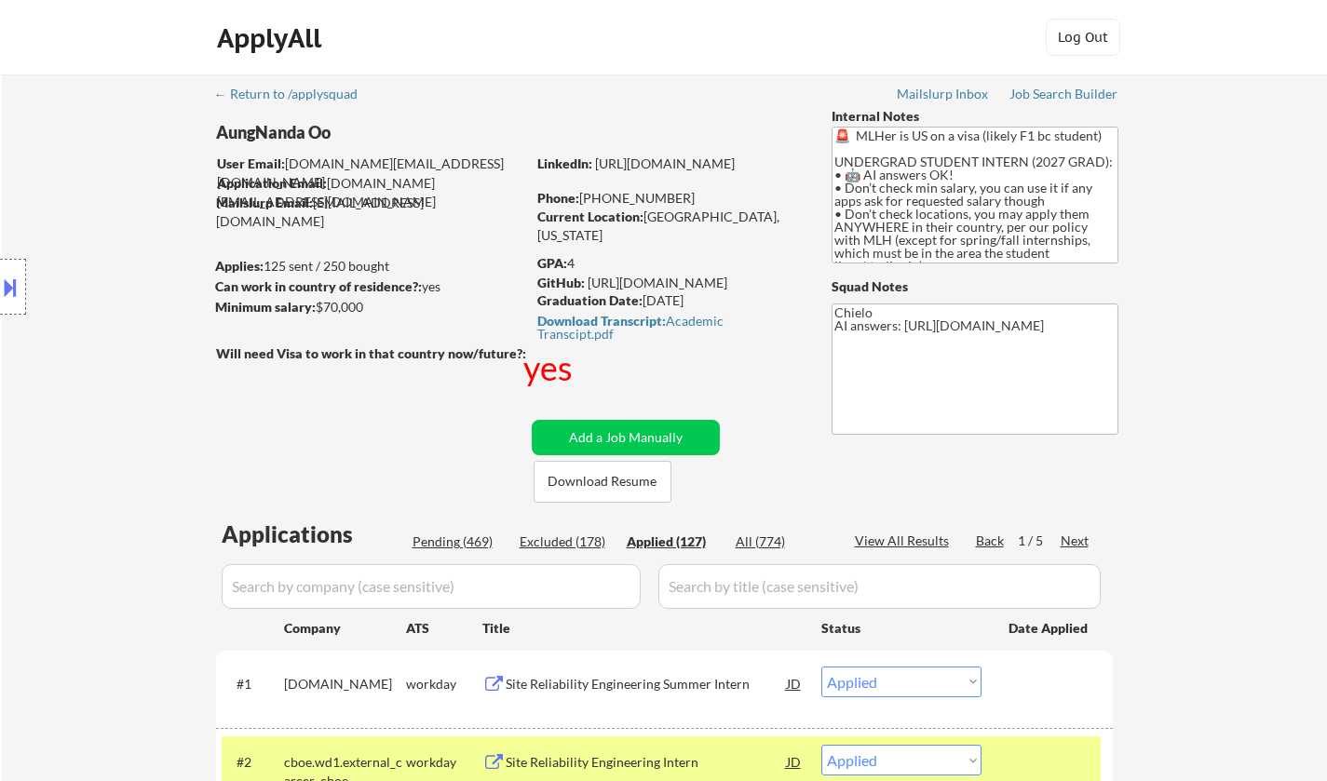
select select ""applied""
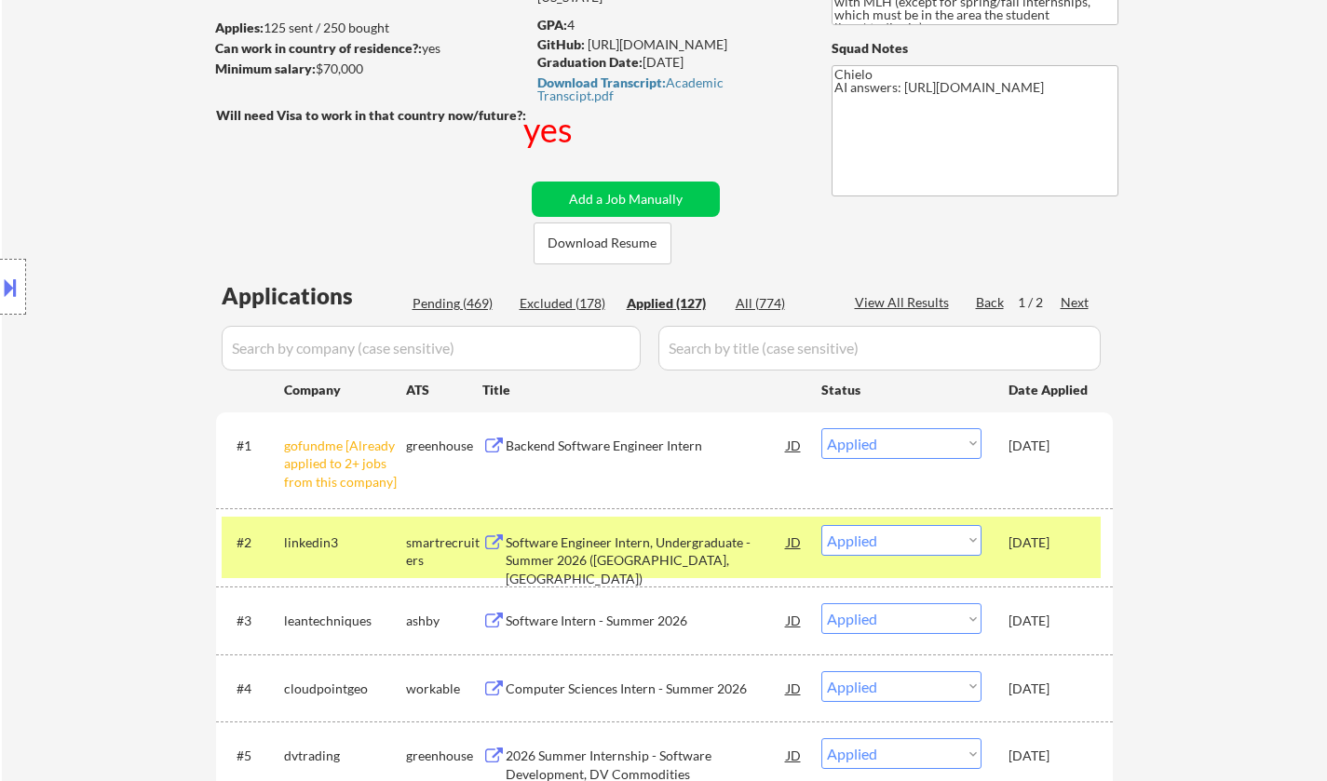
scroll to position [373, 0]
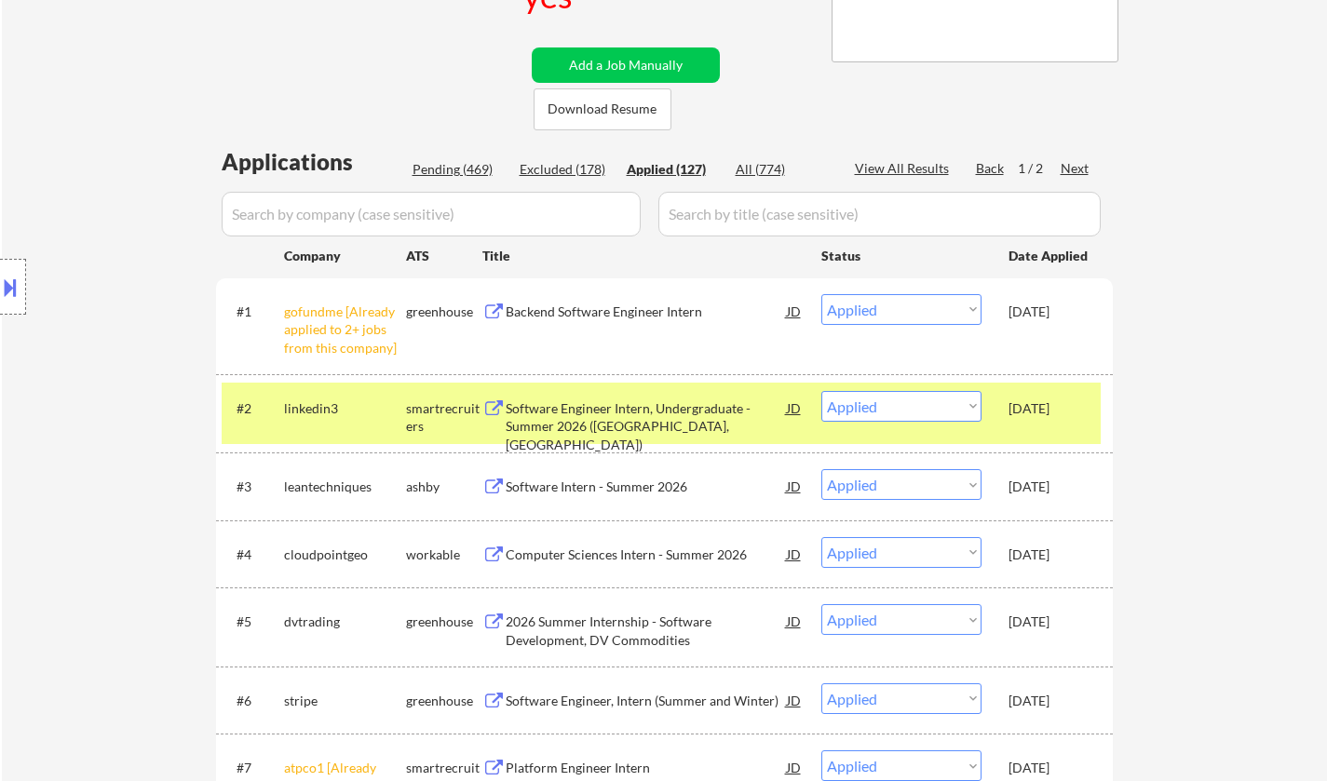
click at [428, 160] on div "Pending (469)" at bounding box center [459, 169] width 93 height 19
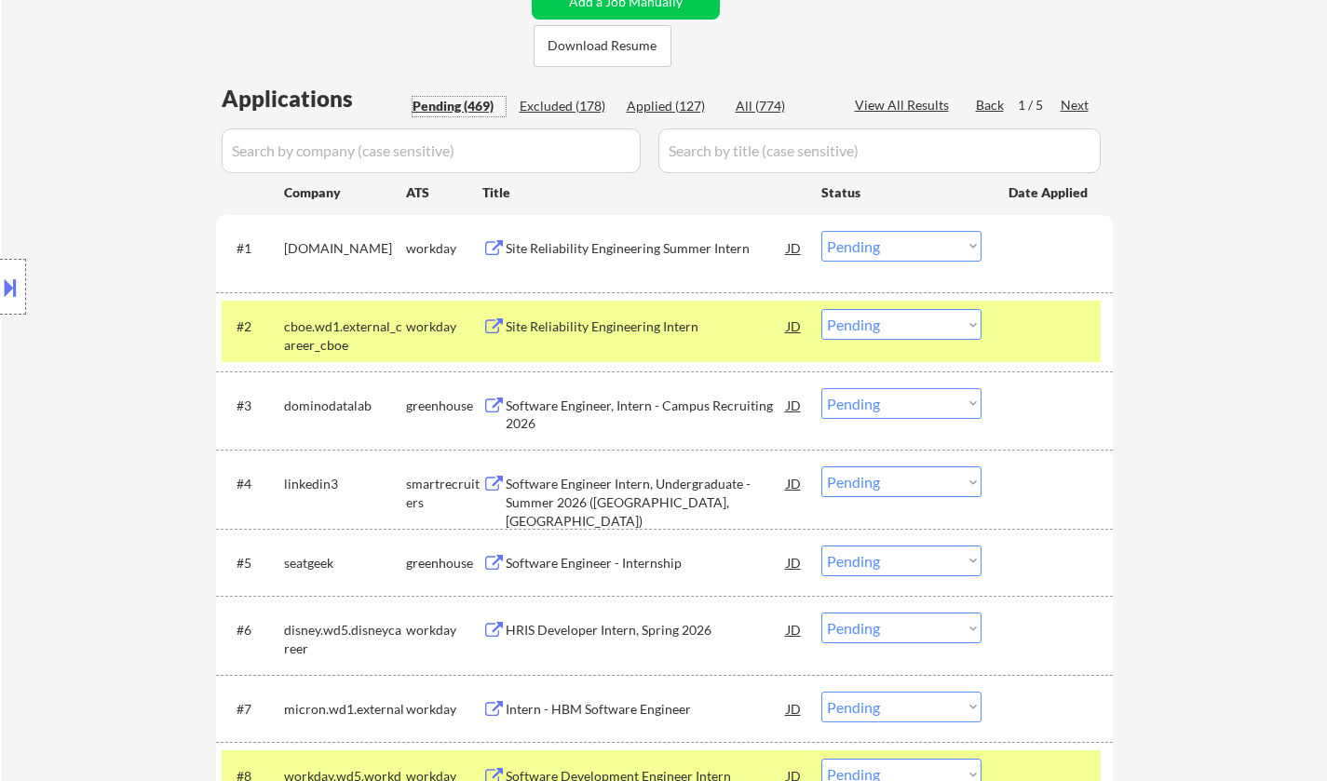
scroll to position [466, 0]
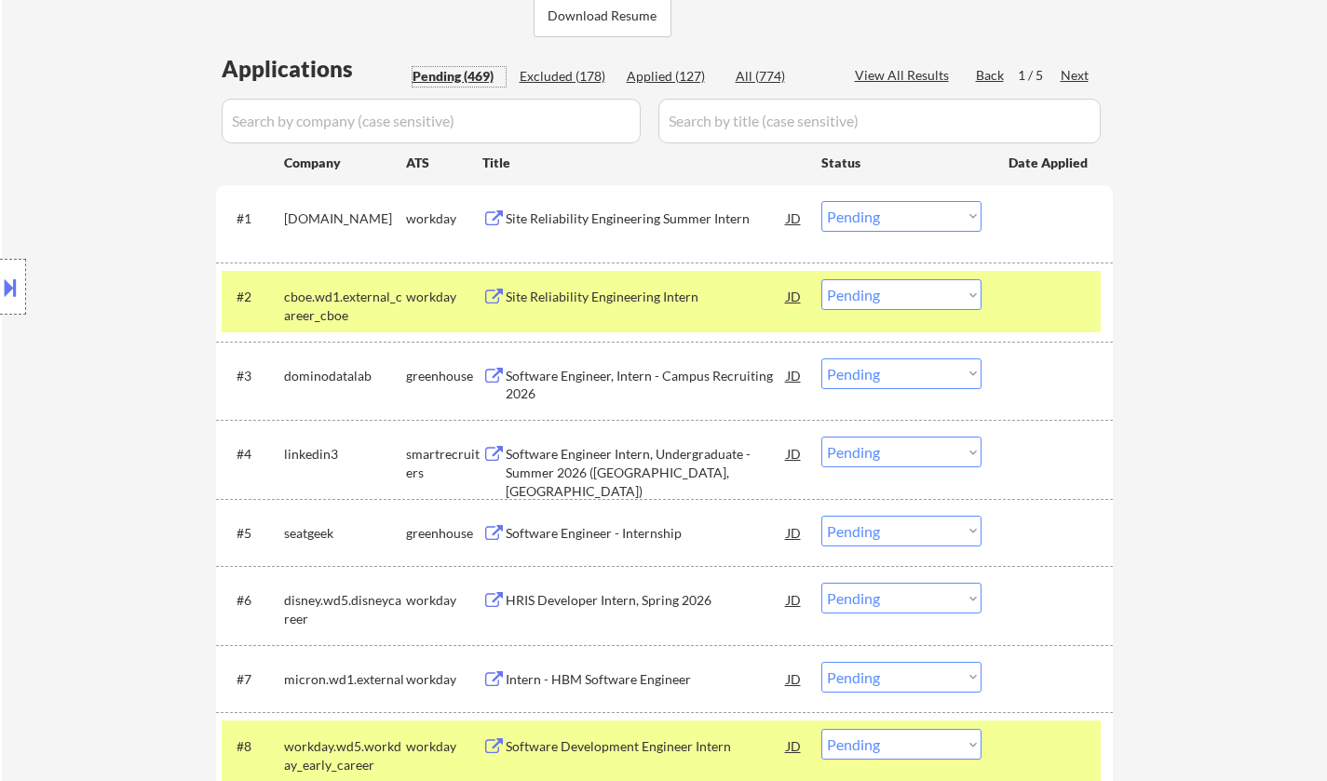
click at [899, 370] on select "Choose an option... Pending Applied Excluded (Questions) Excluded (Expired) Exc…" at bounding box center [901, 374] width 160 height 31
click at [821, 359] on select "Choose an option... Pending Applied Excluded (Questions) Excluded (Expired) Exc…" at bounding box center [901, 374] width 160 height 31
click at [638, 214] on div "Site Reliability Engineering Summer Intern" at bounding box center [646, 219] width 281 height 19
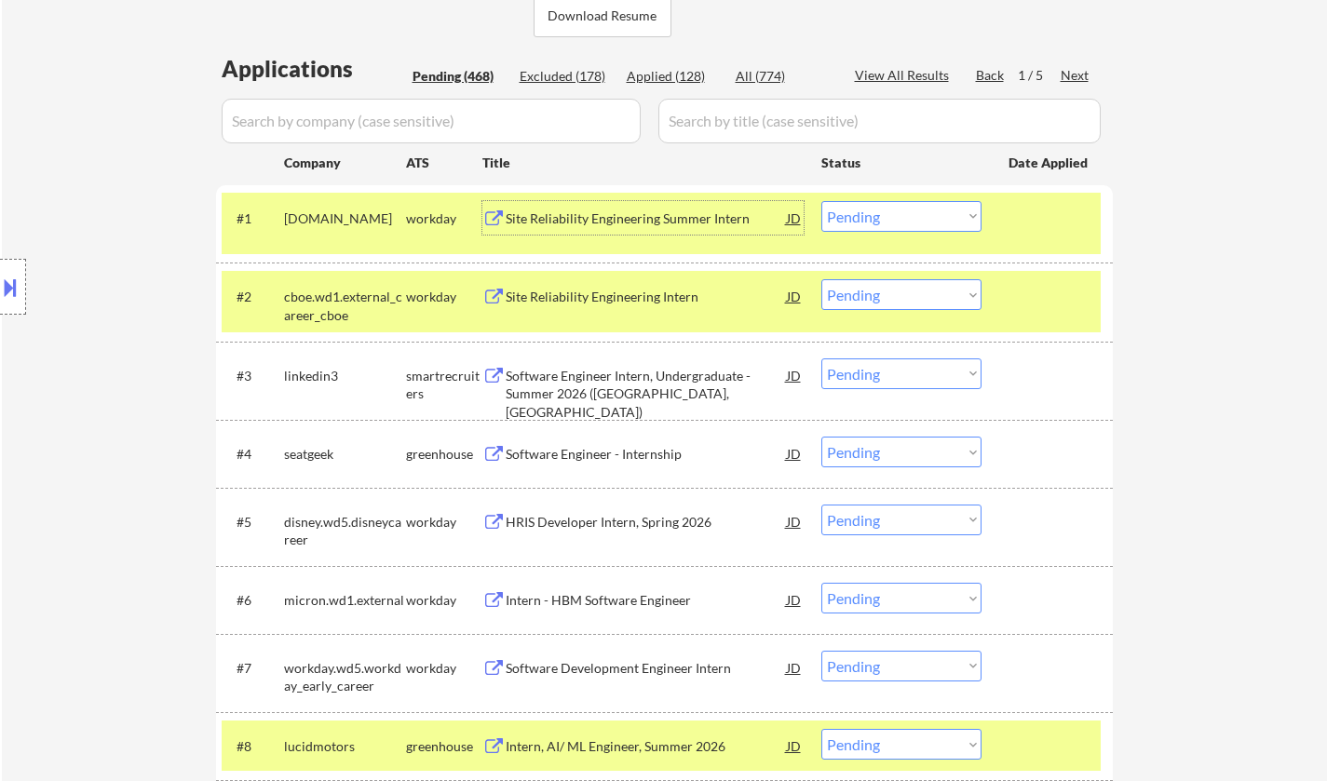
click at [855, 218] on select "Choose an option... Pending Applied Excluded (Questions) Excluded (Expired) Exc…" at bounding box center [901, 216] width 160 height 31
click at [821, 201] on select "Choose an option... Pending Applied Excluded (Questions) Excluded (Expired) Exc…" at bounding box center [901, 216] width 160 height 31
